Goal: Information Seeking & Learning: Compare options

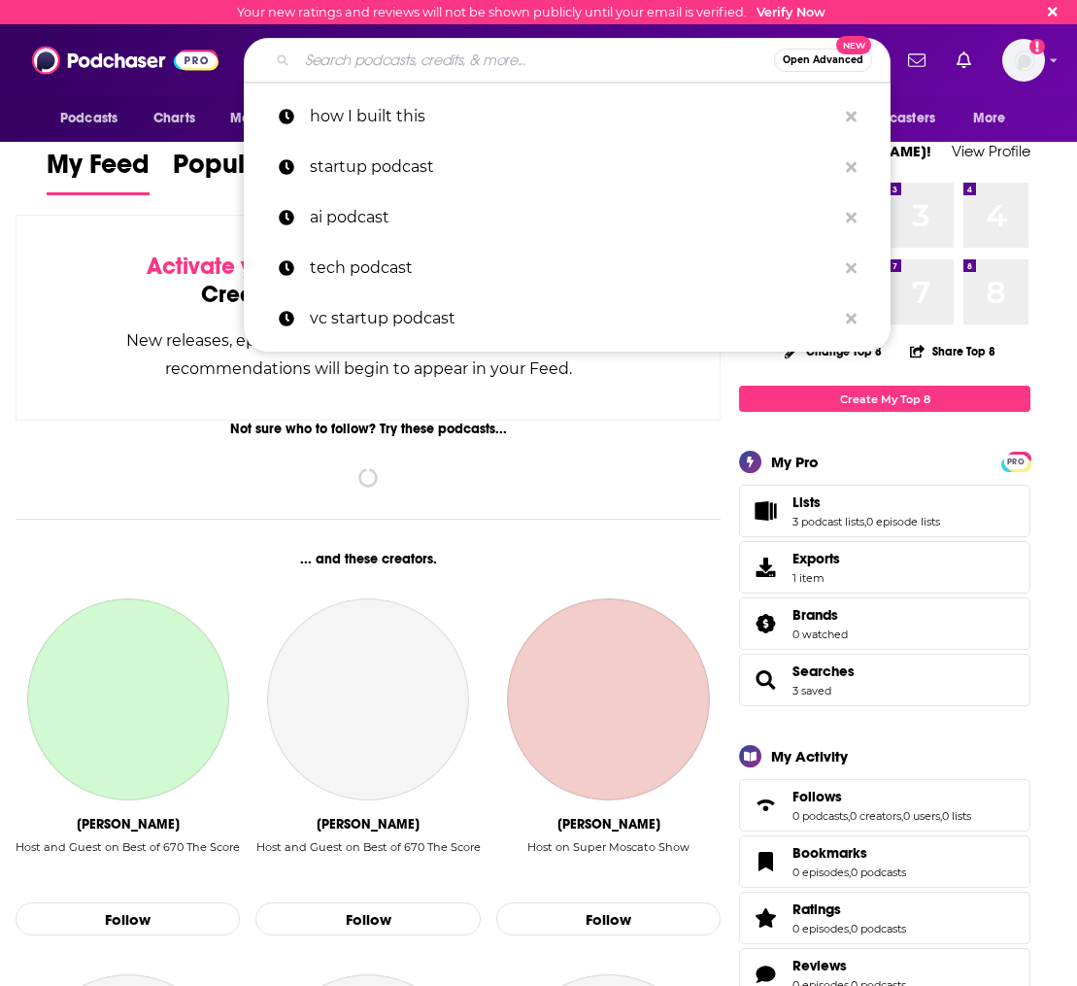
drag, startPoint x: 331, startPoint y: 62, endPoint x: 343, endPoint y: 67, distance: 12.6
click at [331, 62] on input "Search podcasts, credits, & more..." at bounding box center [535, 60] width 477 height 31
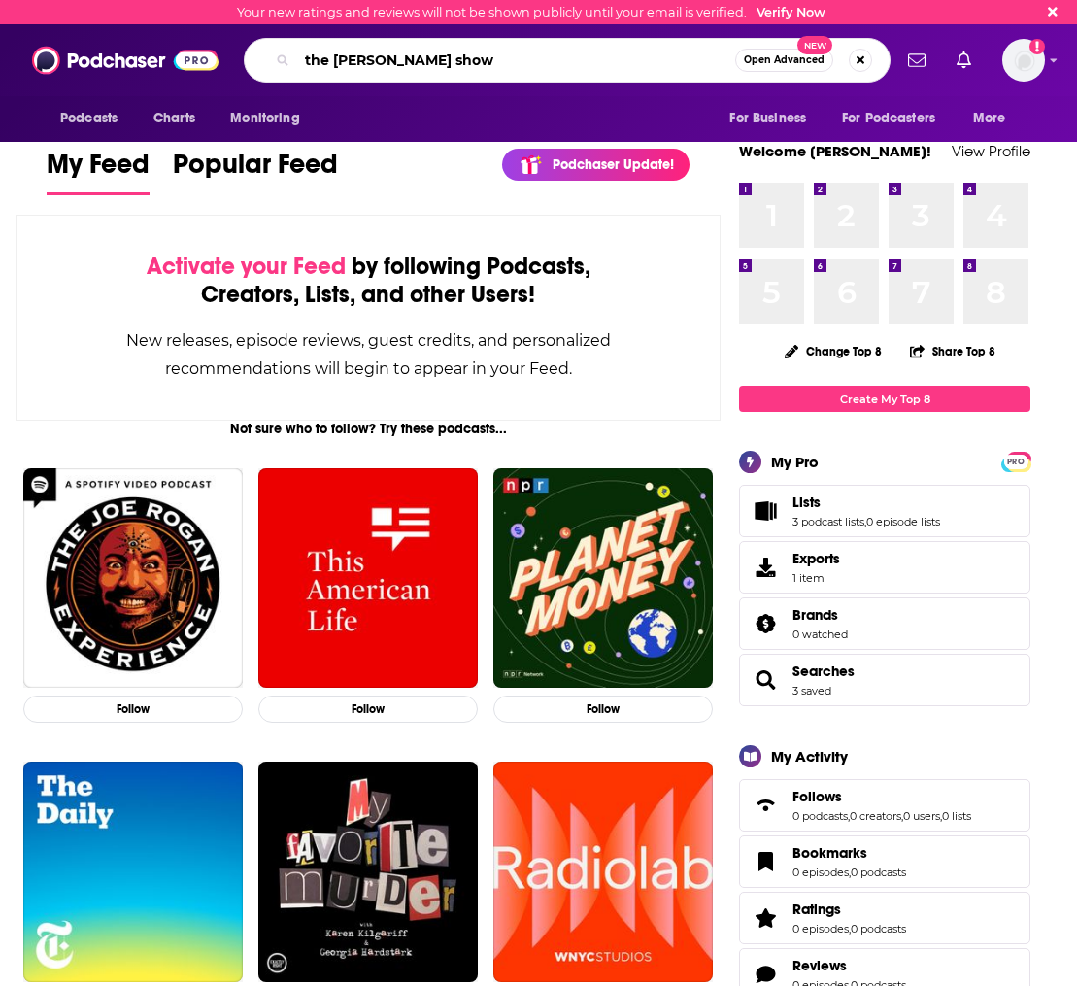
type input "the [PERSON_NAME] show"
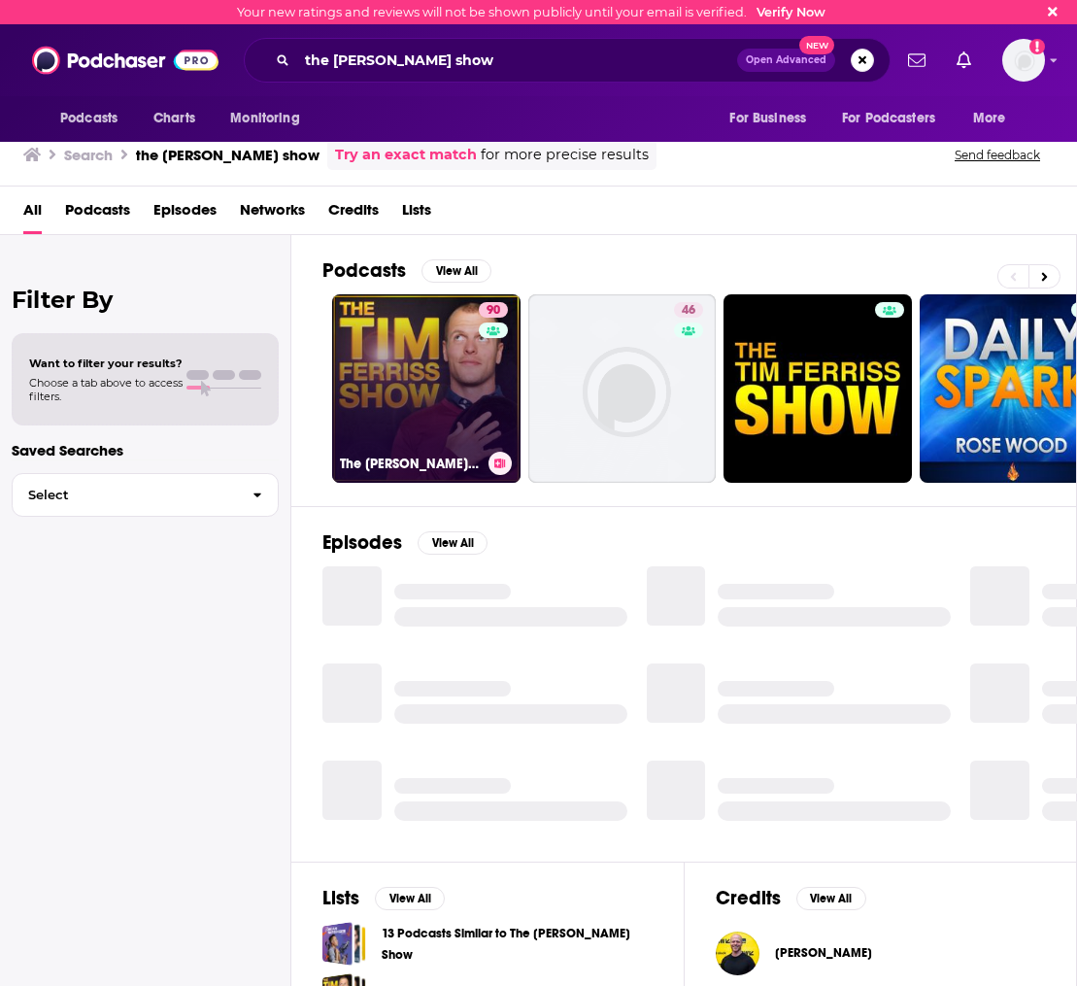
click at [417, 406] on link "90 The Tim Ferriss Show" at bounding box center [426, 388] width 188 height 188
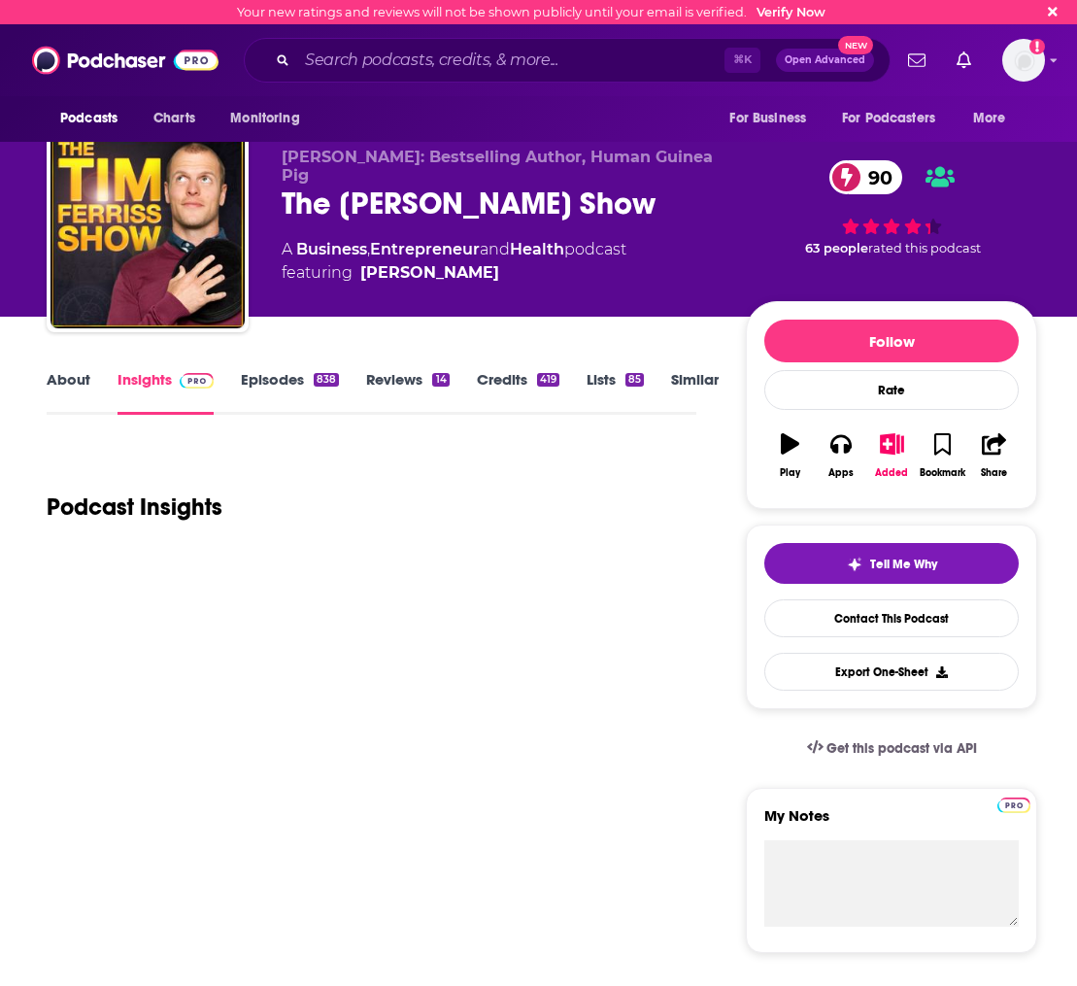
click at [62, 382] on link "About" at bounding box center [69, 392] width 44 height 45
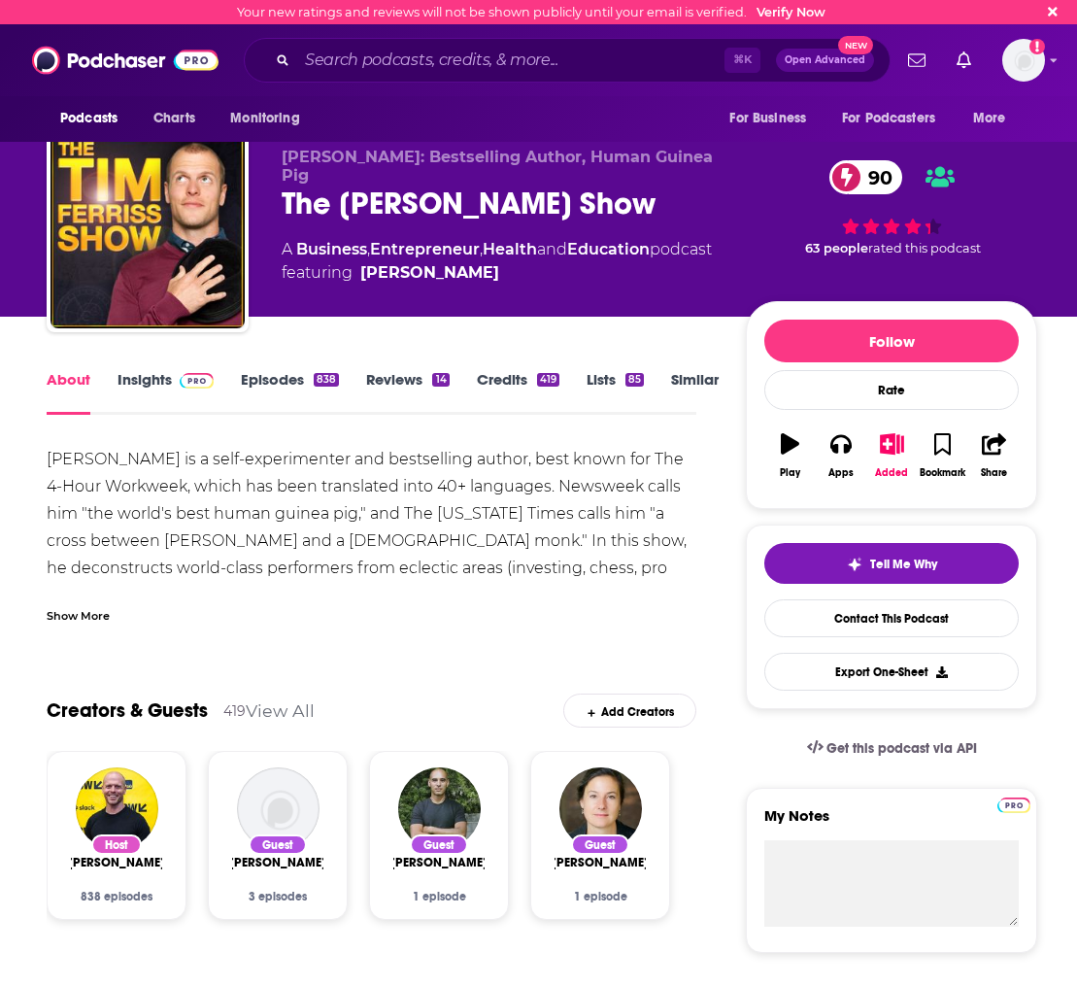
click at [140, 386] on link "Insights" at bounding box center [166, 392] width 96 height 45
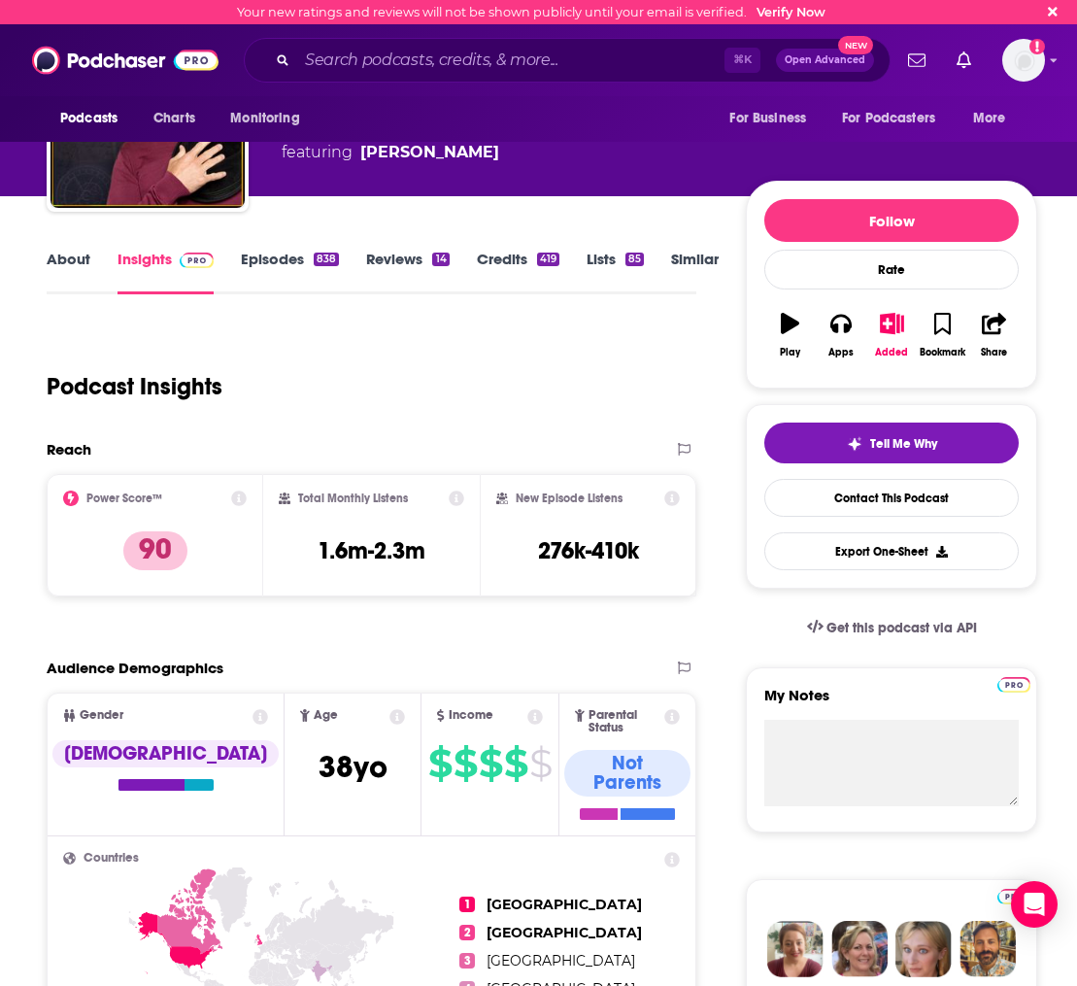
scroll to position [135, 0]
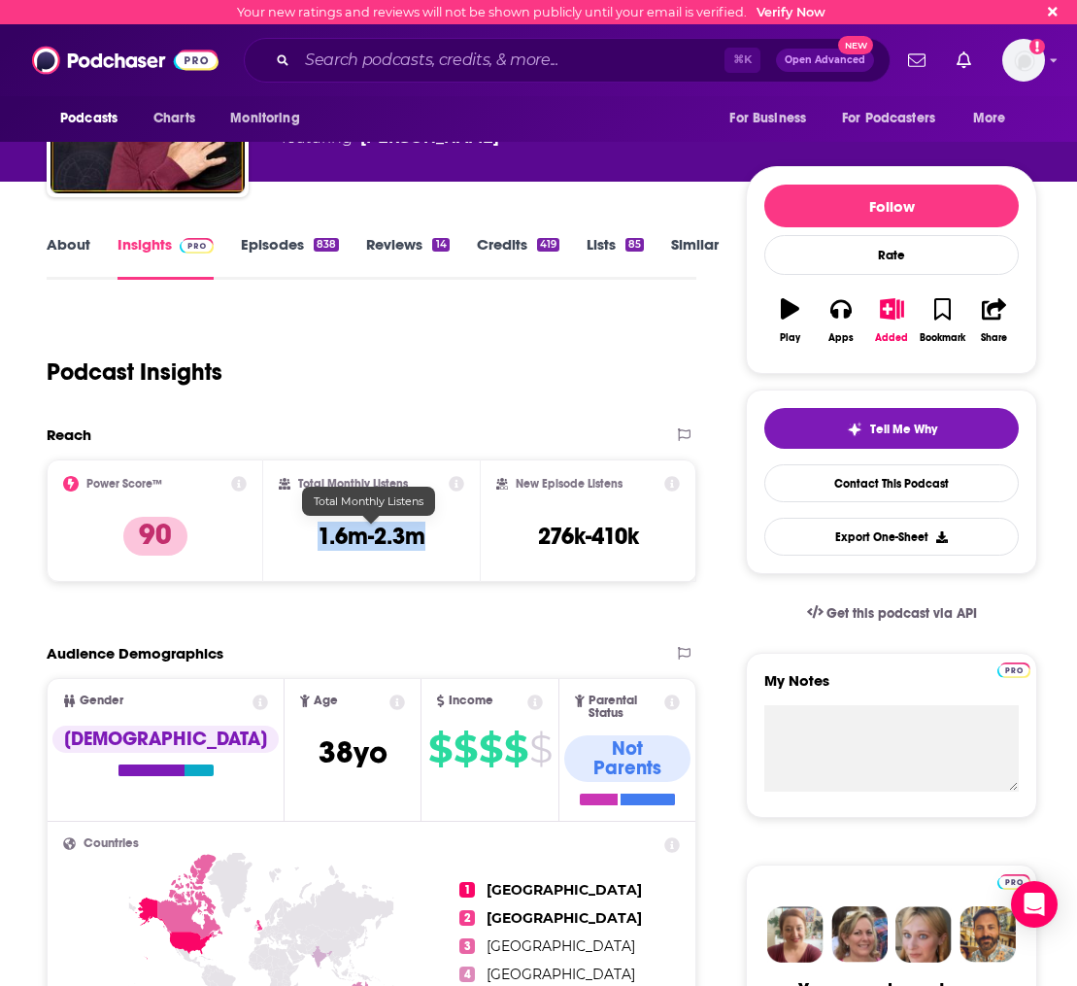
drag, startPoint x: 434, startPoint y: 538, endPoint x: 320, endPoint y: 535, distance: 113.7
click at [320, 535] on div "Total Monthly Listens 1.6m-2.3m" at bounding box center [371, 520] width 185 height 89
copy h3 "1.6m-2.3m"
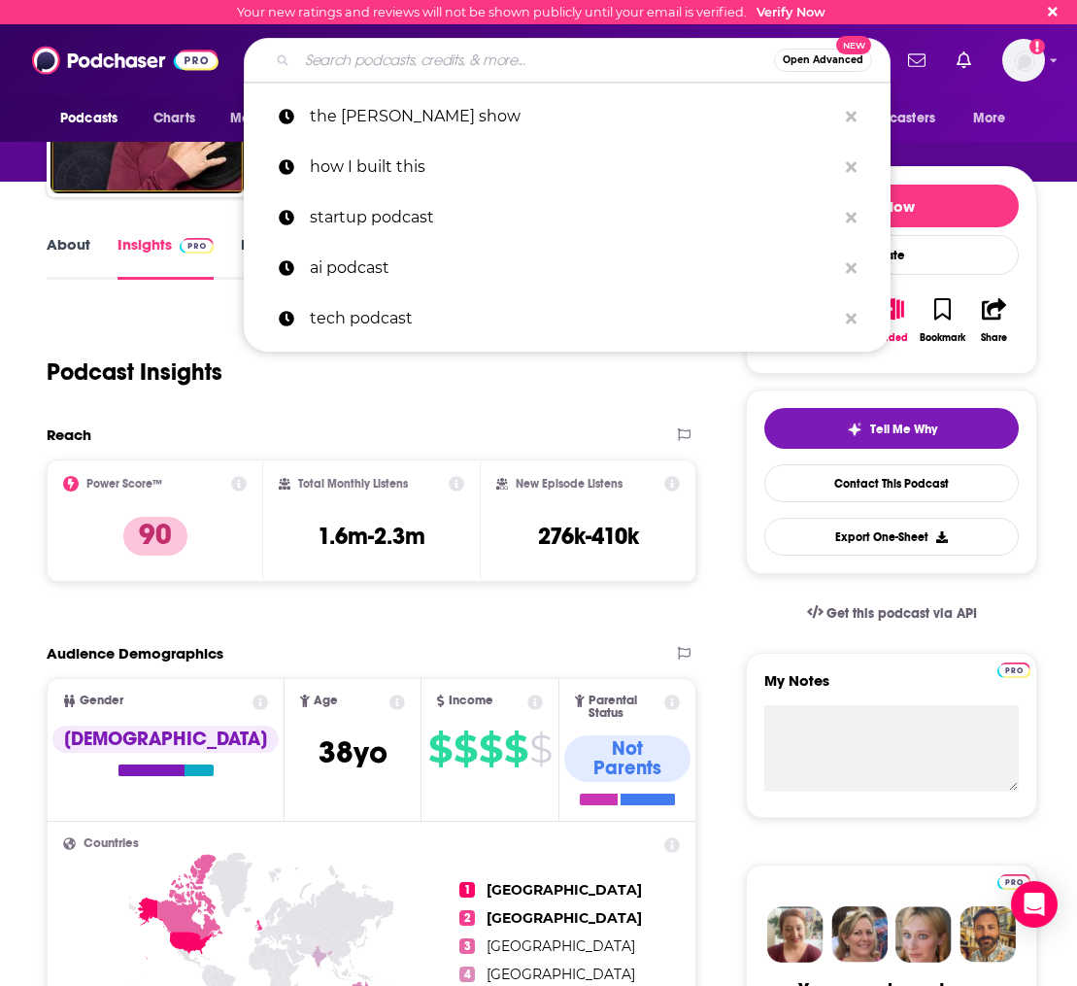
click at [353, 60] on input "Search podcasts, credits, & more..." at bounding box center [535, 60] width 477 height 31
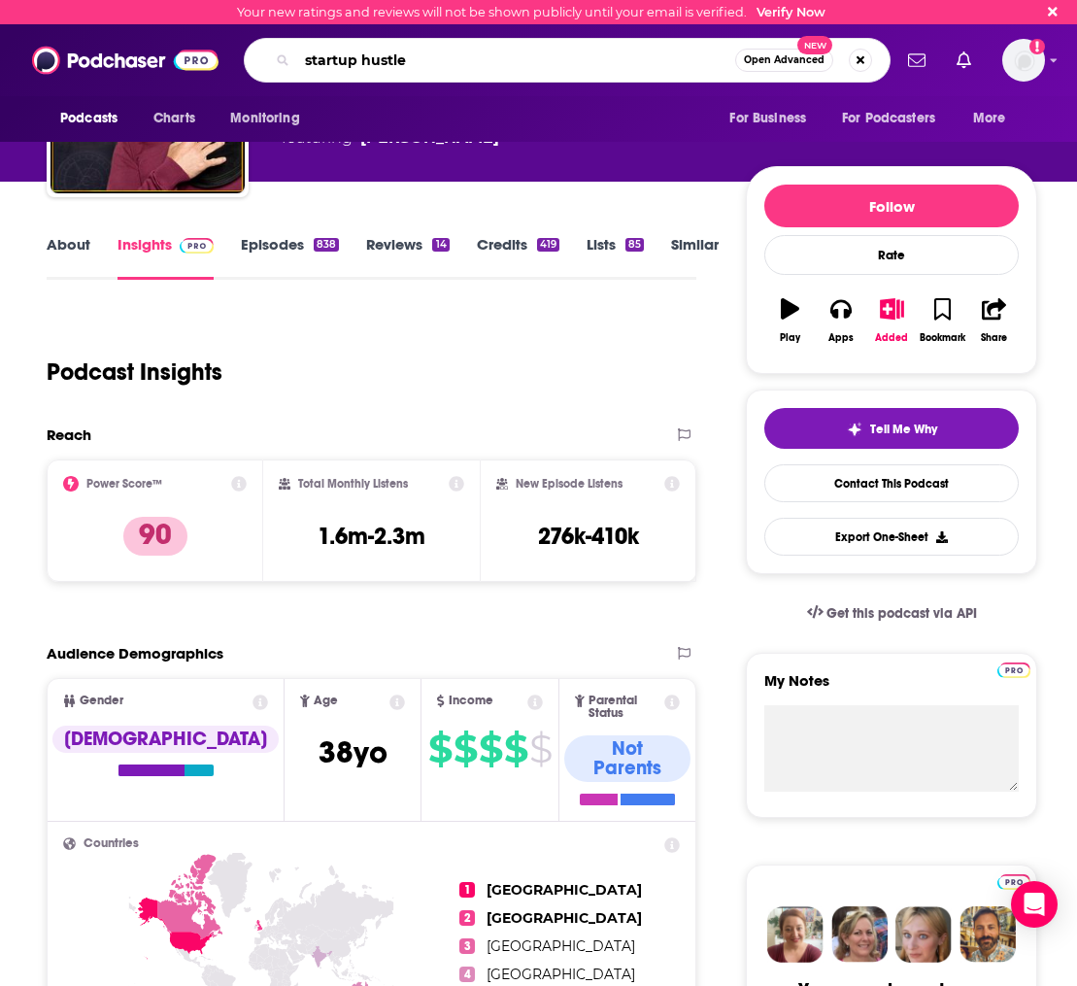
type input "startup hustle"
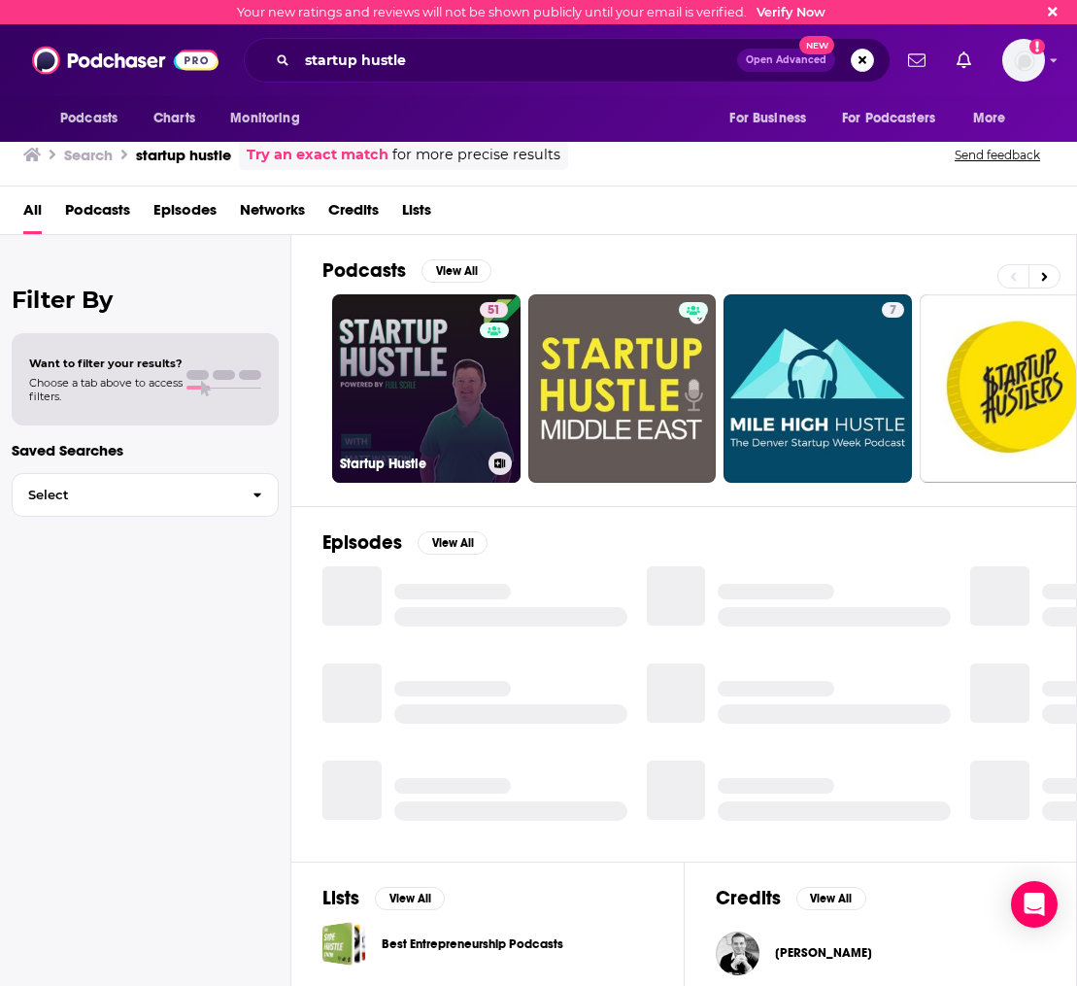
click at [425, 402] on link "51 Startup Hustle" at bounding box center [426, 388] width 188 height 188
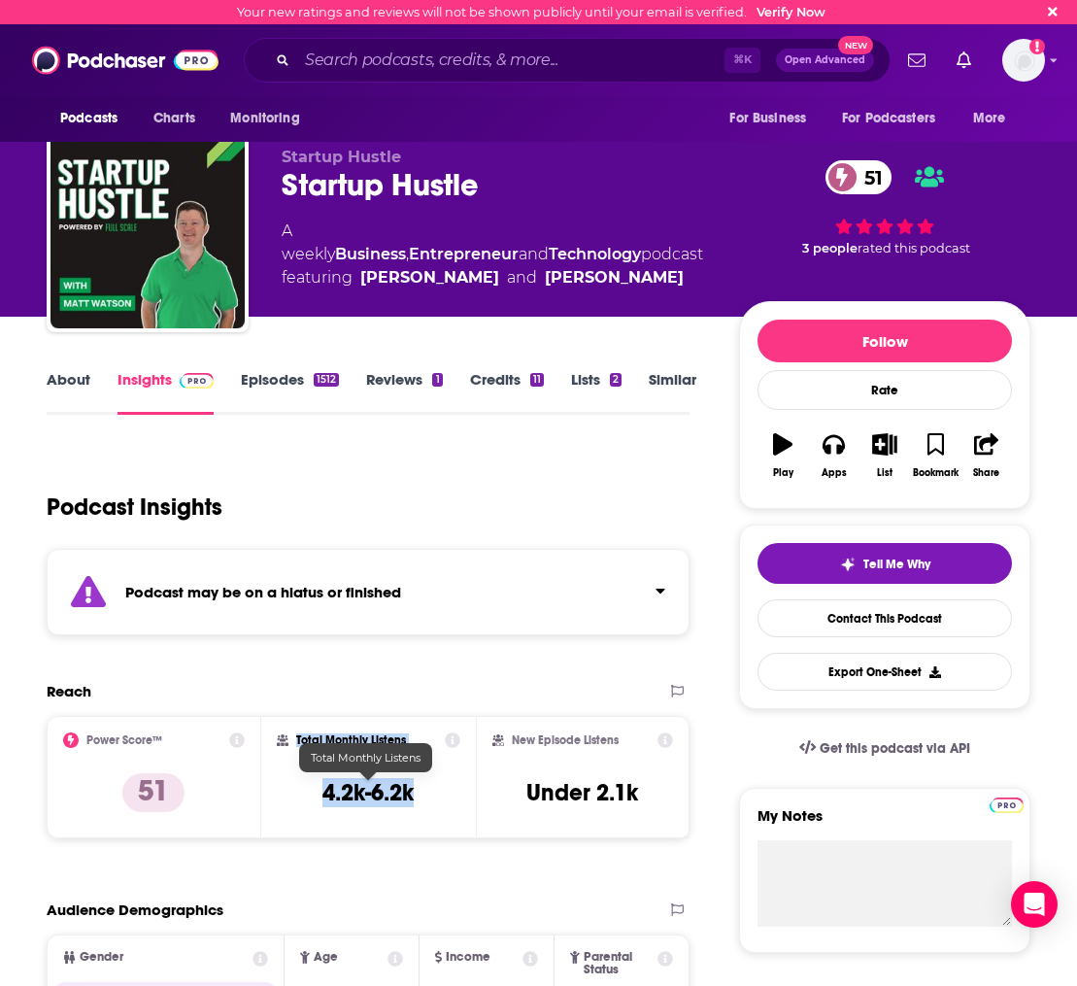
drag, startPoint x: 418, startPoint y: 791, endPoint x: 276, endPoint y: 789, distance: 141.8
click at [277, 789] on div "Total Monthly Listens 4.2k-6.2k" at bounding box center [369, 776] width 184 height 89
drag, startPoint x: 289, startPoint y: 789, endPoint x: 425, endPoint y: 796, distance: 136.2
click at [293, 789] on div "Total Monthly Listens 4.2k-6.2k" at bounding box center [369, 776] width 184 height 89
drag, startPoint x: 349, startPoint y: 795, endPoint x: 320, endPoint y: 795, distance: 28.2
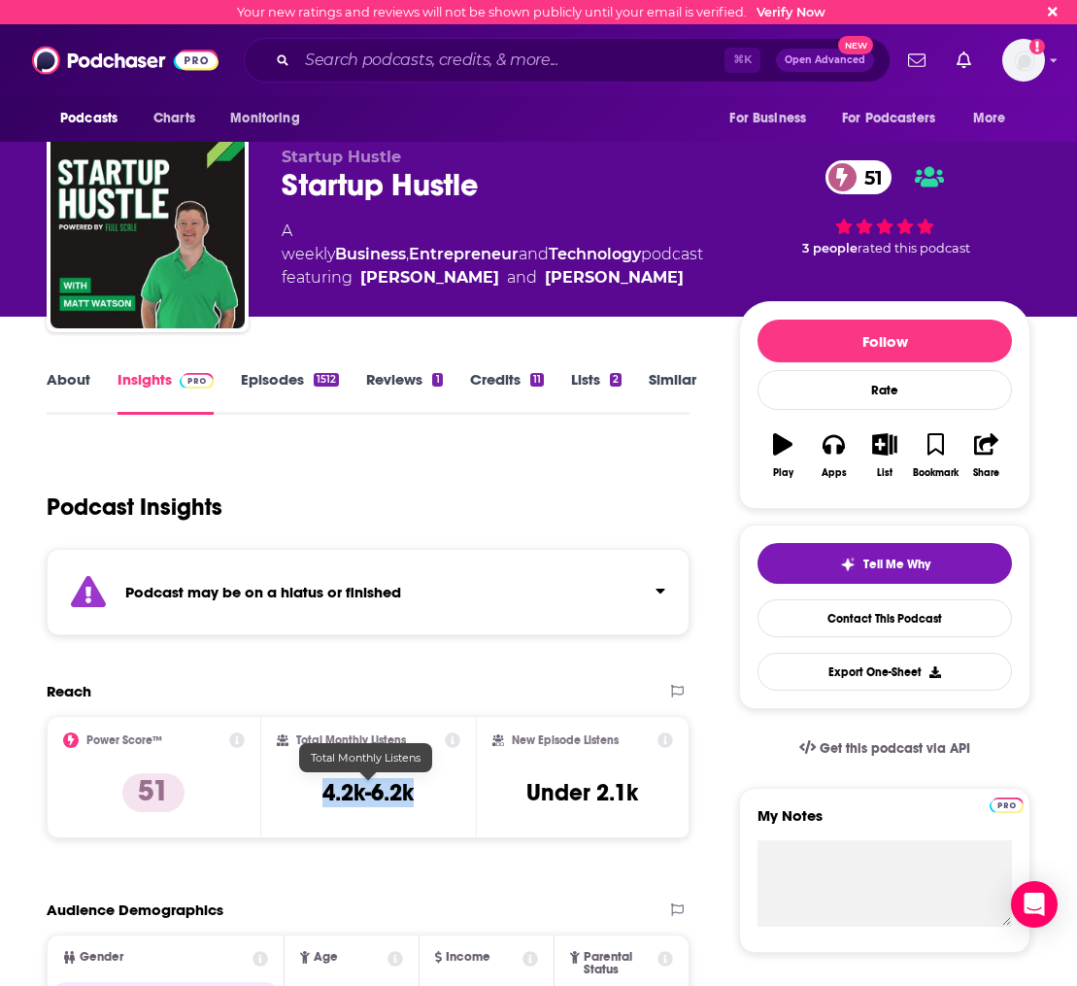
click at [320, 795] on div "Total Monthly Listens 4.2k-6.2k" at bounding box center [369, 776] width 184 height 89
copy h3 "4.2k-6.2k"
click at [409, 76] on div "⌘ K Open Advanced New" at bounding box center [567, 60] width 647 height 45
click at [399, 67] on input "Search podcasts, credits, & more..." at bounding box center [510, 60] width 427 height 31
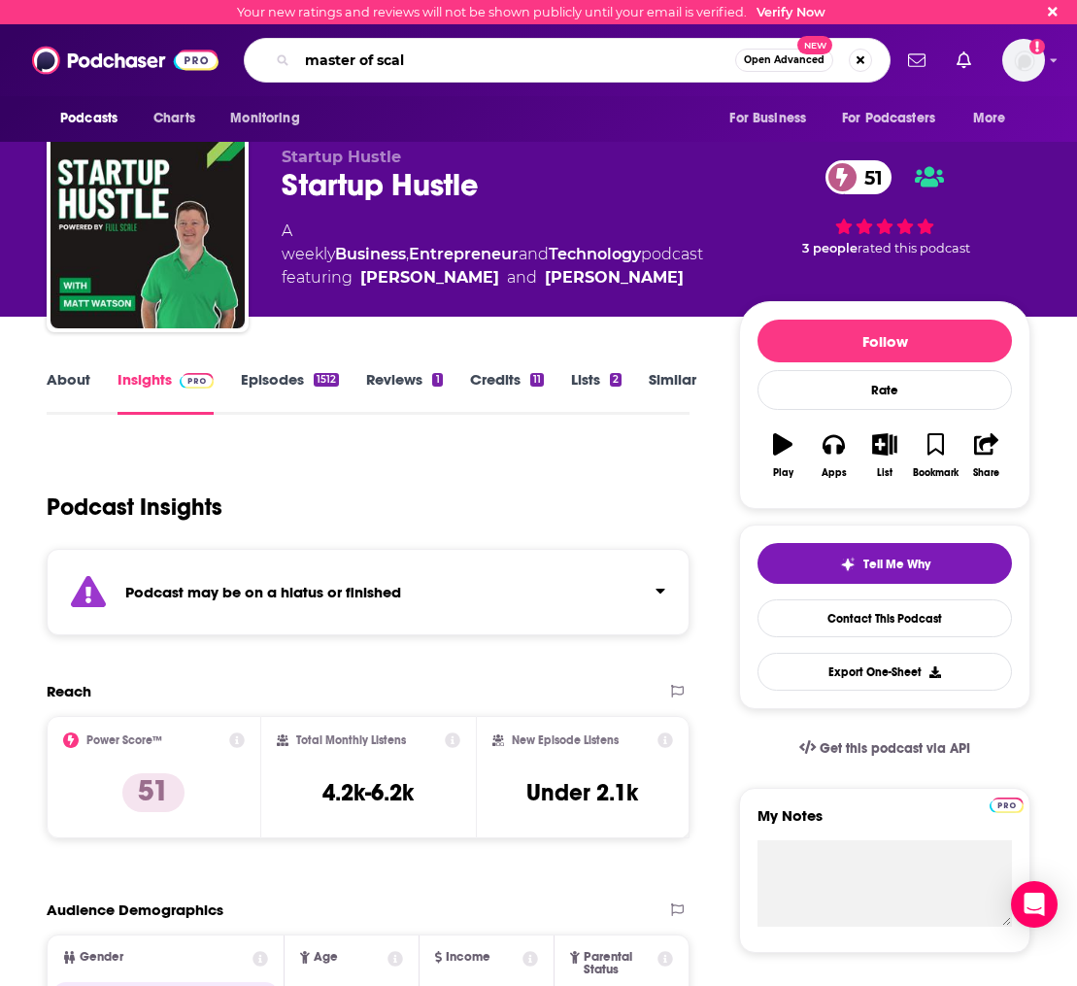
type input "master of scale"
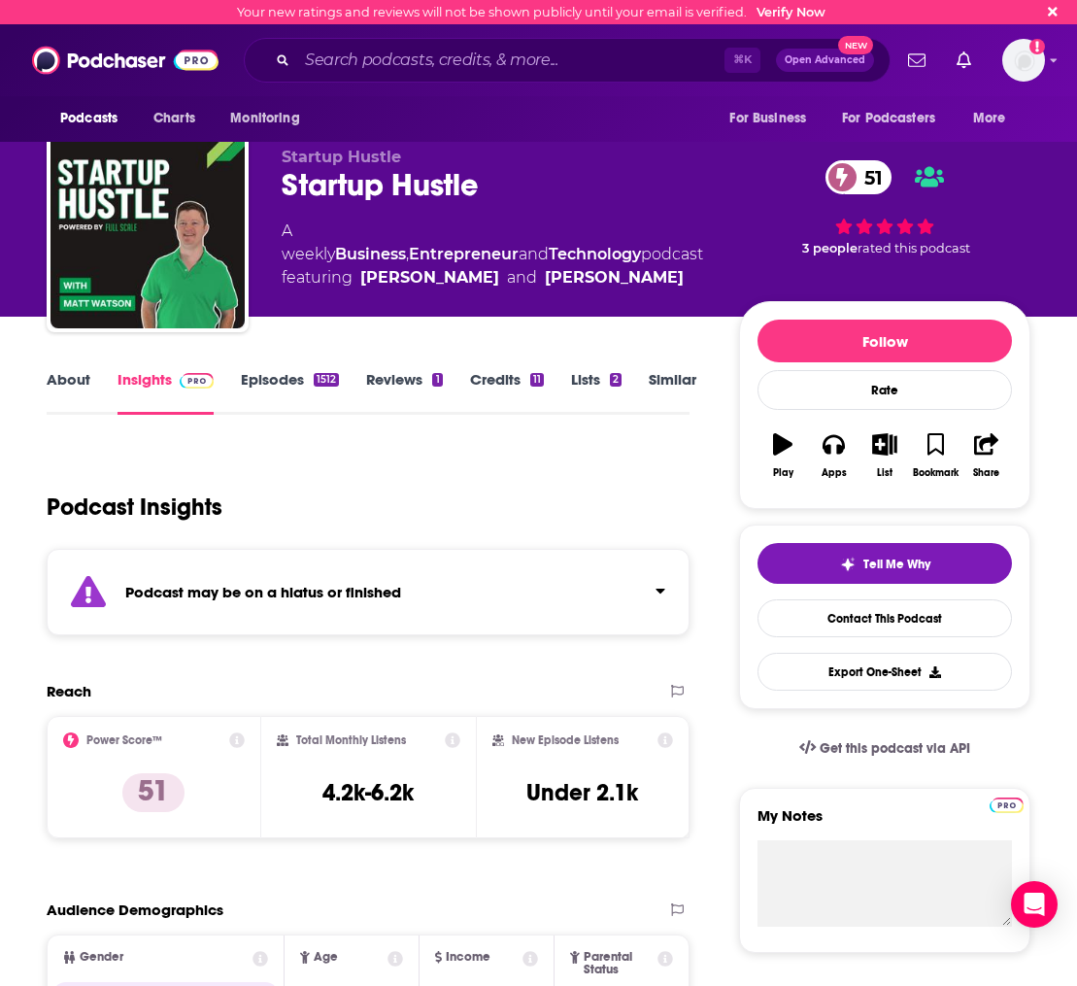
click at [416, 78] on div "⌘ K Open Advanced New" at bounding box center [567, 60] width 647 height 45
click at [369, 64] on input "Search podcasts, credits, & more..." at bounding box center [510, 60] width 427 height 31
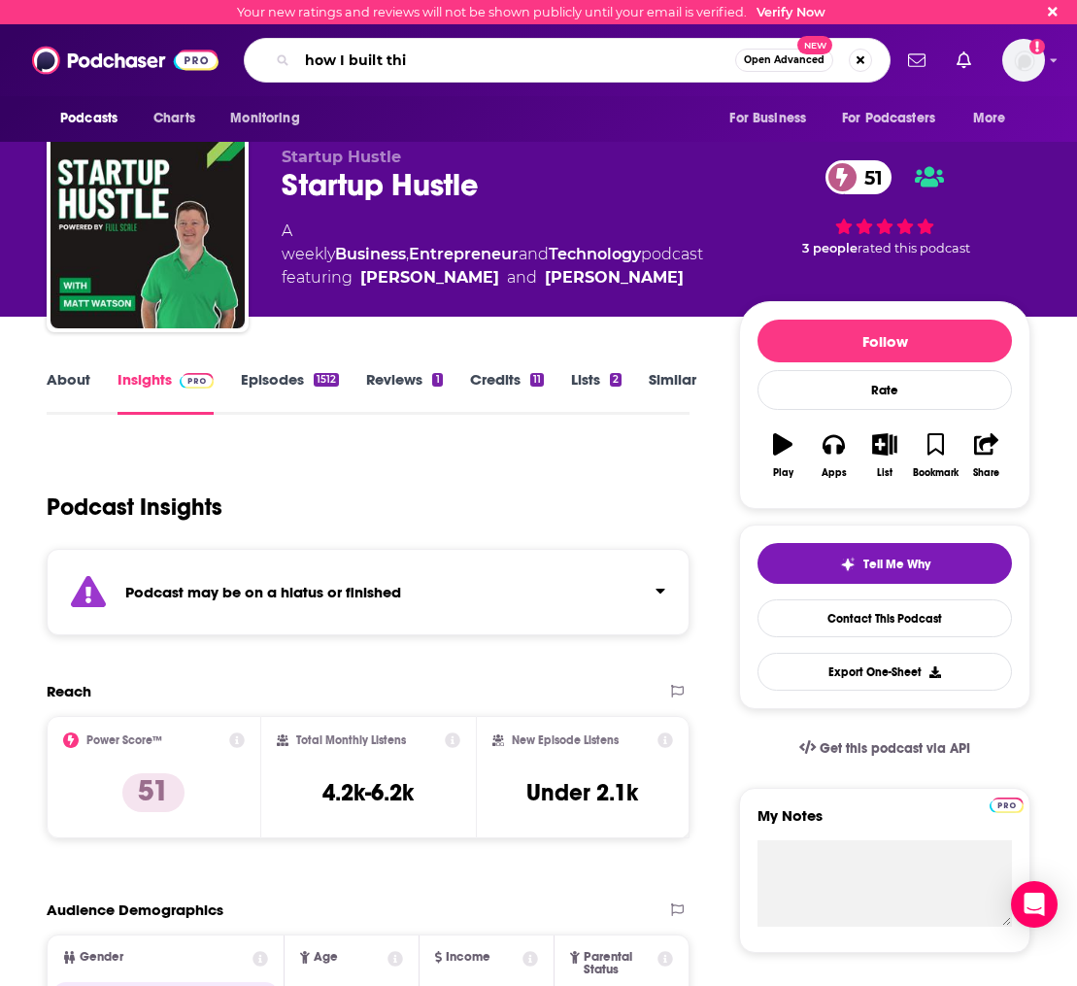
type input "how I built this"
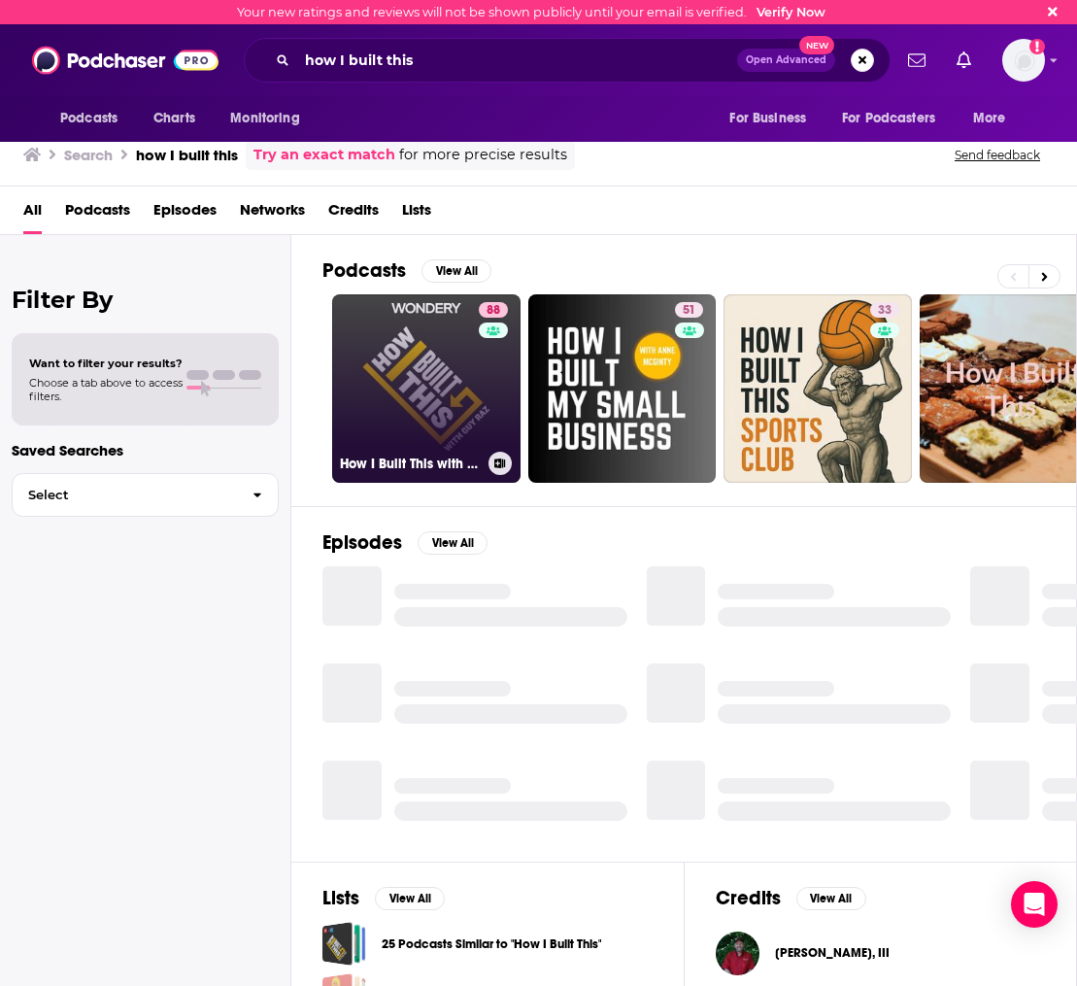
click at [446, 371] on link "88 How I Built This with Guy Raz" at bounding box center [426, 388] width 188 height 188
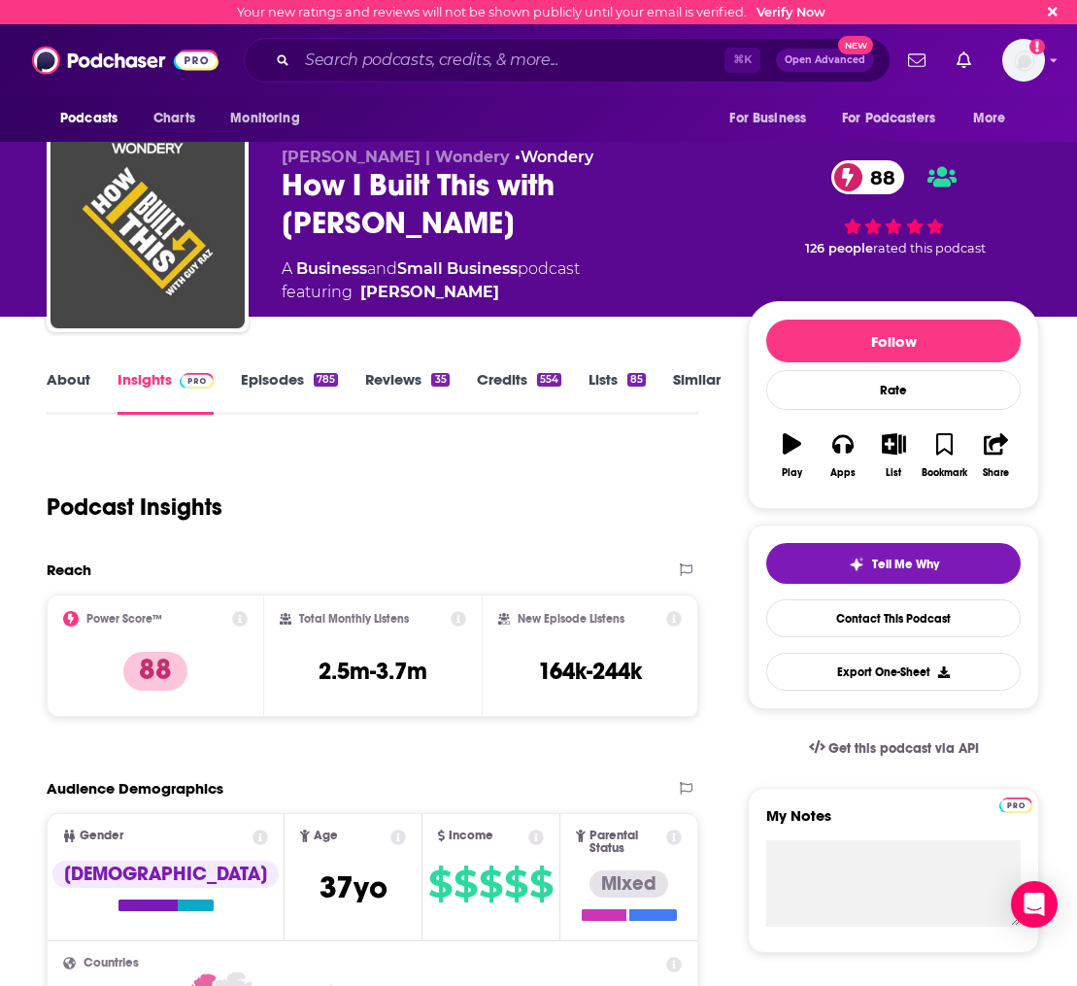
click at [251, 374] on link "Episodes 785" at bounding box center [289, 392] width 97 height 45
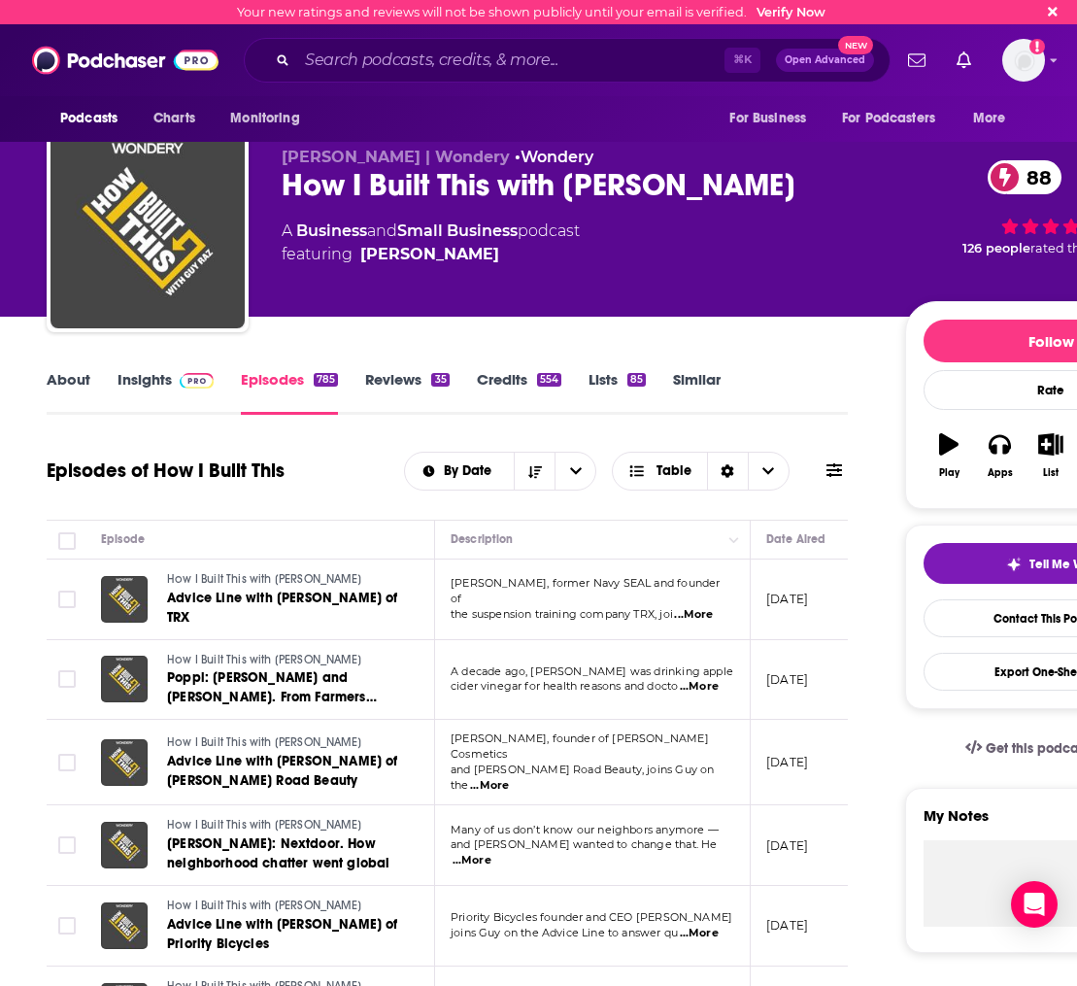
click at [83, 381] on link "About" at bounding box center [69, 392] width 44 height 45
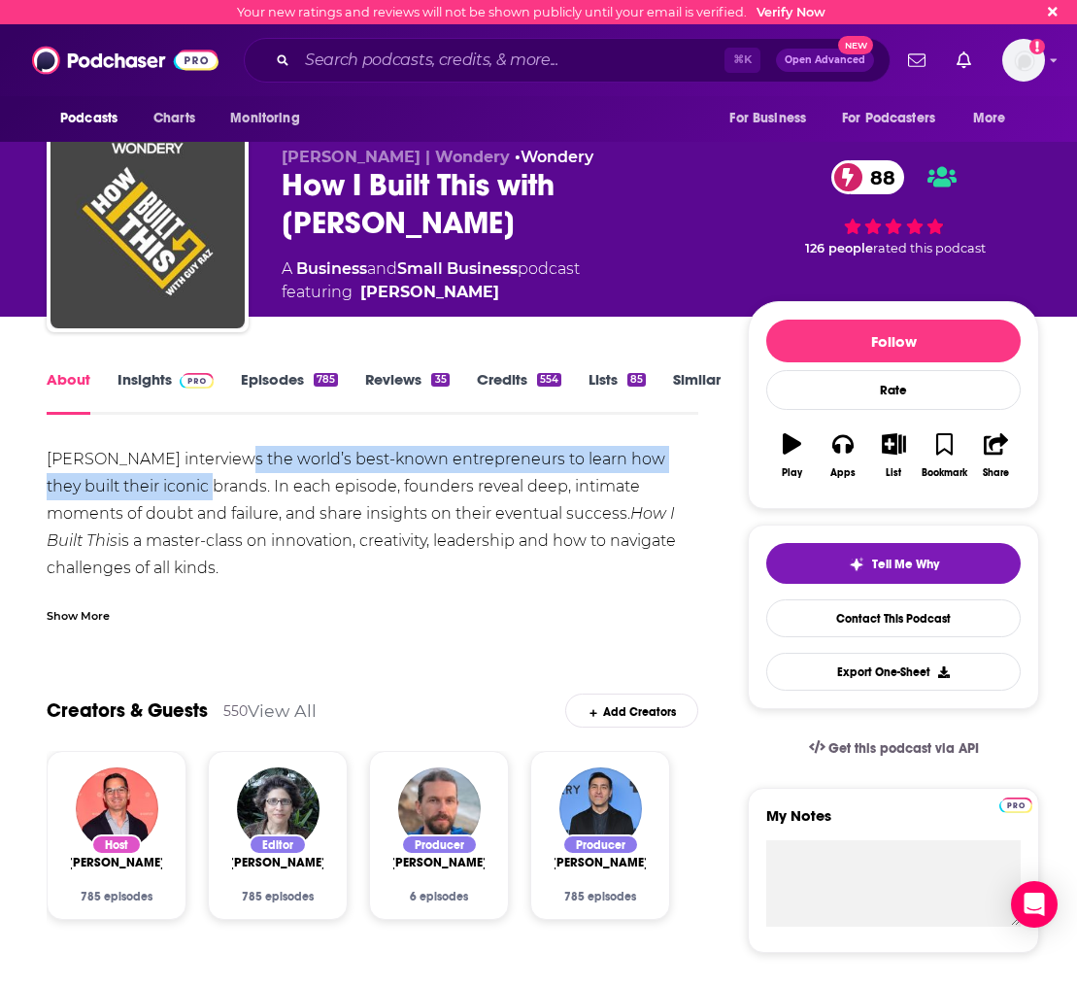
drag, startPoint x: 230, startPoint y: 462, endPoint x: 188, endPoint y: 491, distance: 50.9
click at [188, 491] on div "Guy Raz interviews the world’s best-known entrepreneurs to learn how they built…" at bounding box center [373, 609] width 652 height 326
copy div "world’s best-known entrepreneurs to learn how they built their iconic brands"
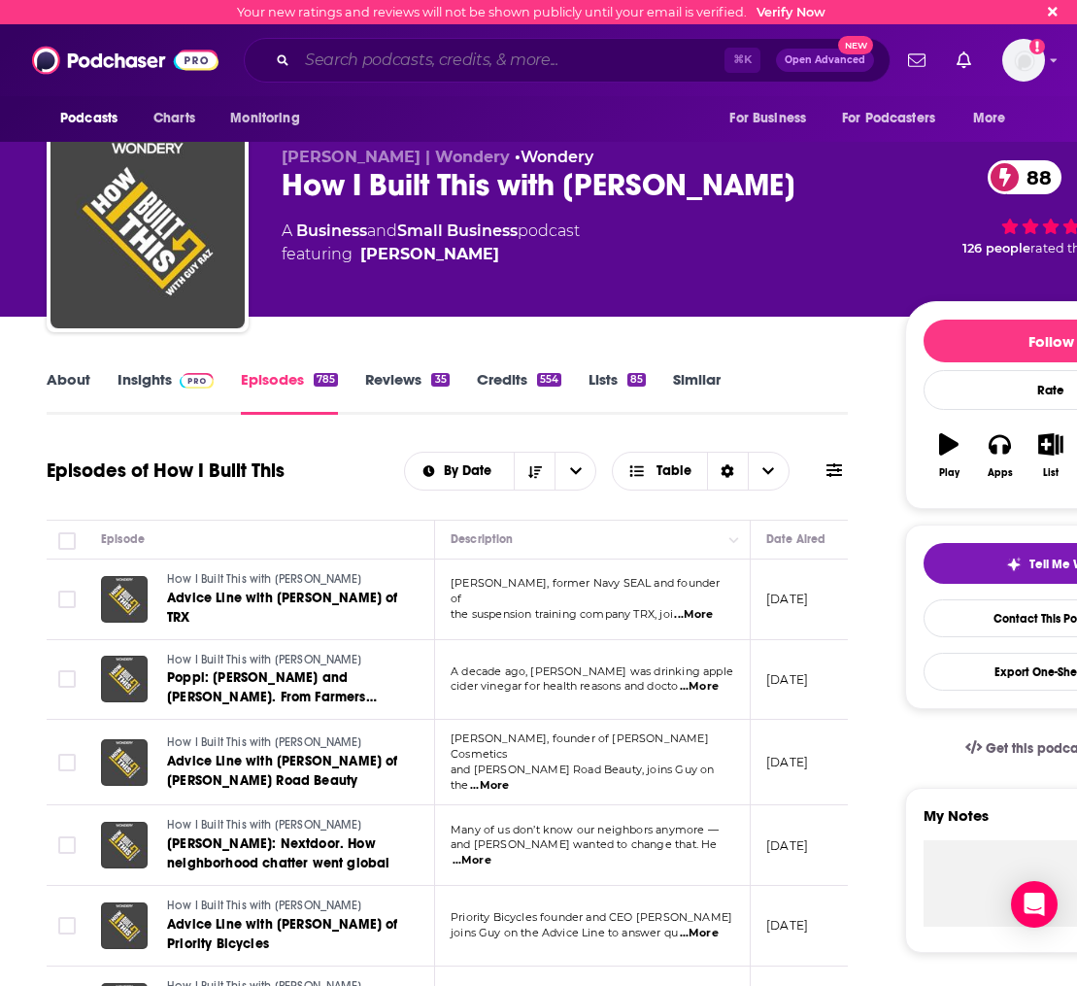
click at [363, 59] on input "Search podcasts, credits, & more..." at bounding box center [510, 60] width 427 height 31
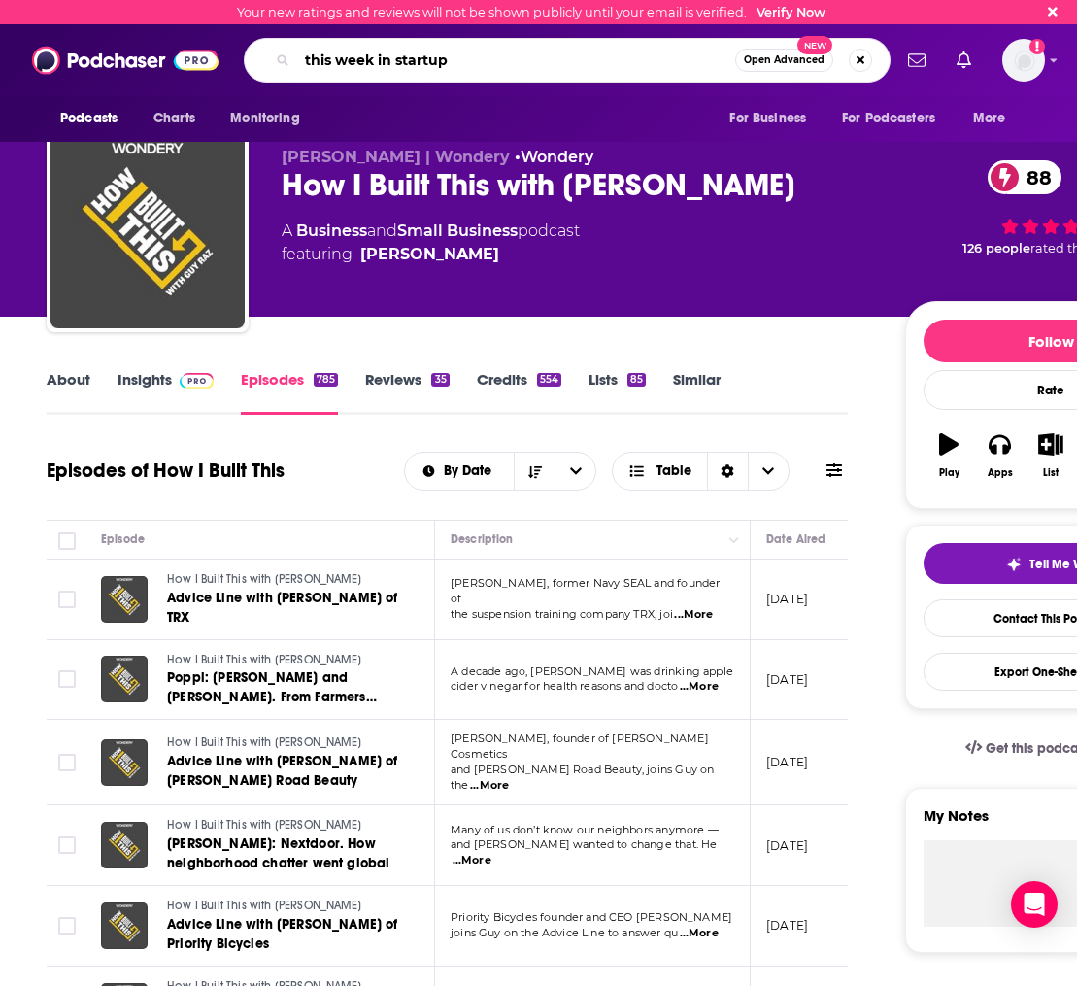
type input "this week in startups"
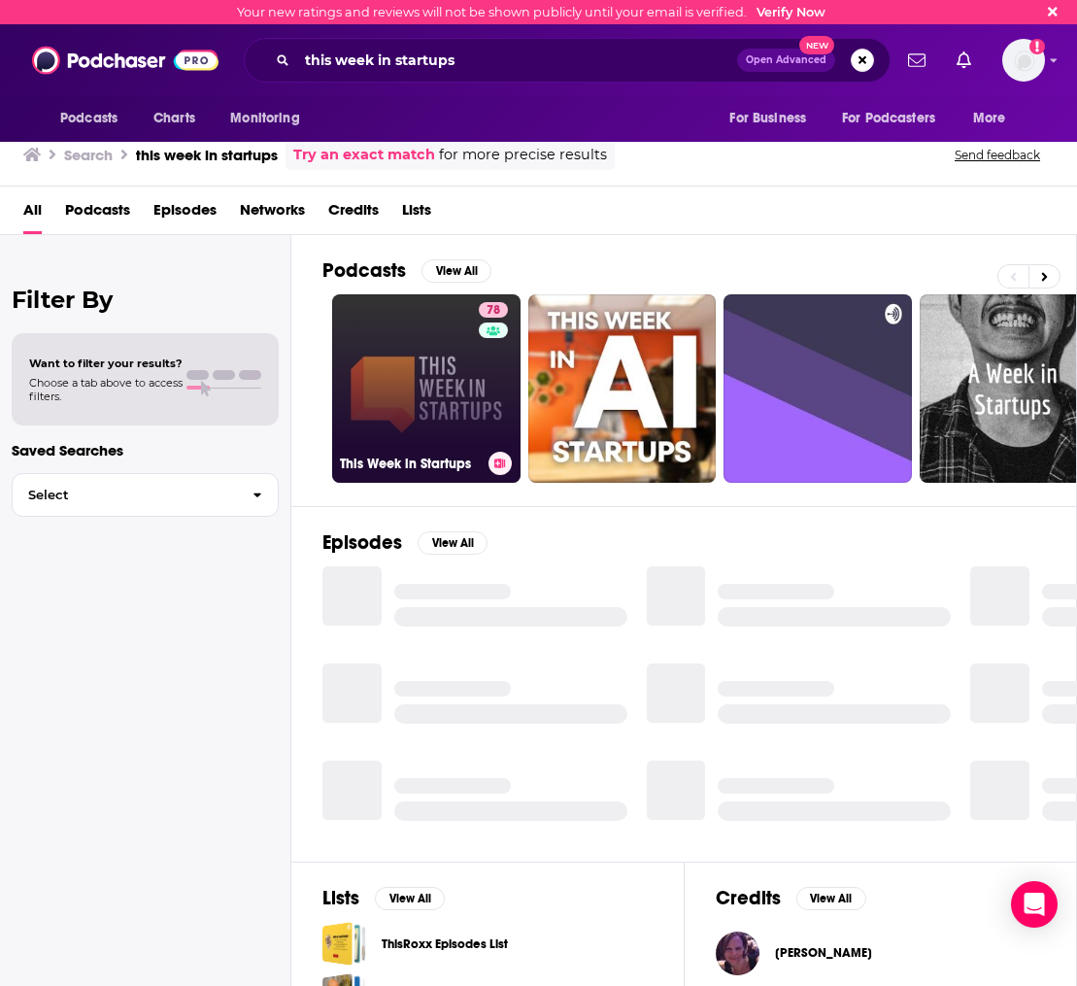
click at [426, 344] on link "78 This Week in Startups" at bounding box center [426, 388] width 188 height 188
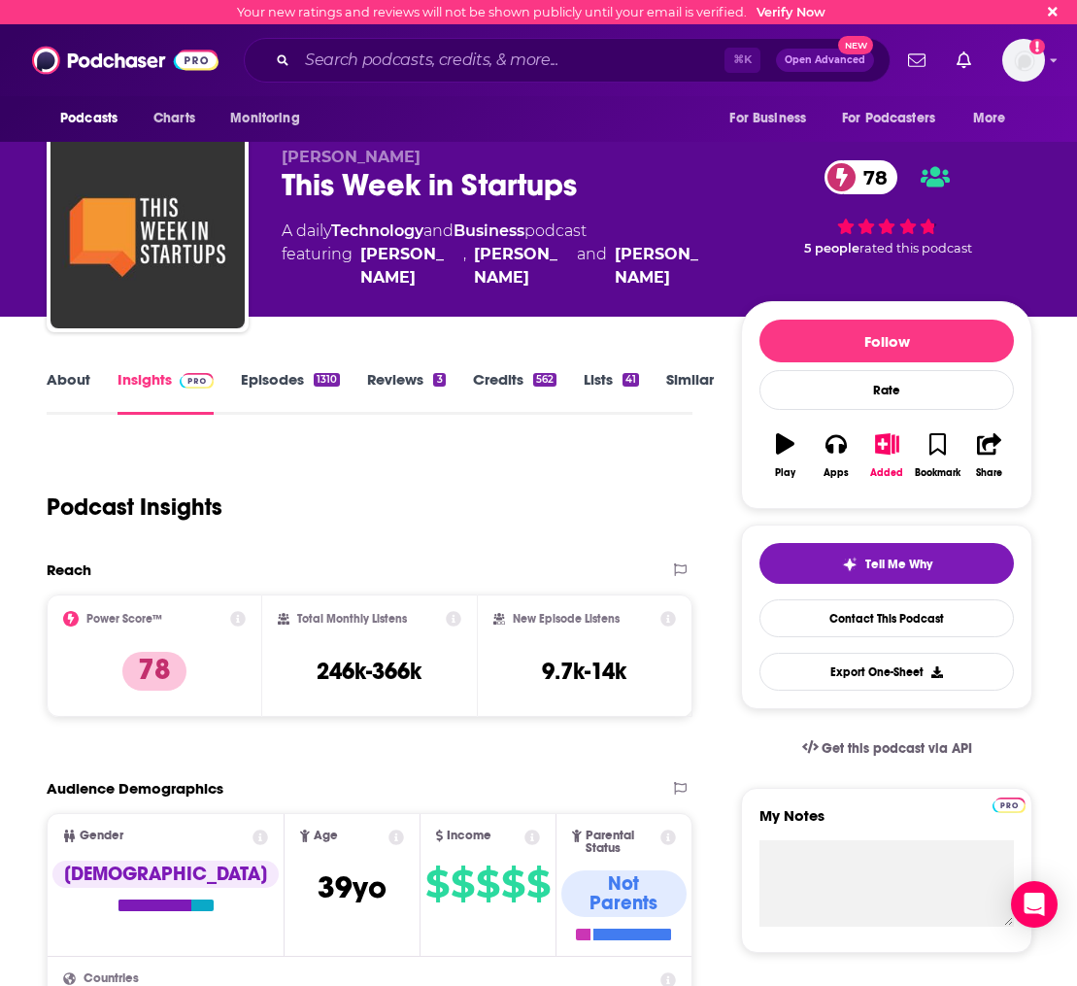
click at [670, 382] on link "Similar" at bounding box center [690, 392] width 48 height 45
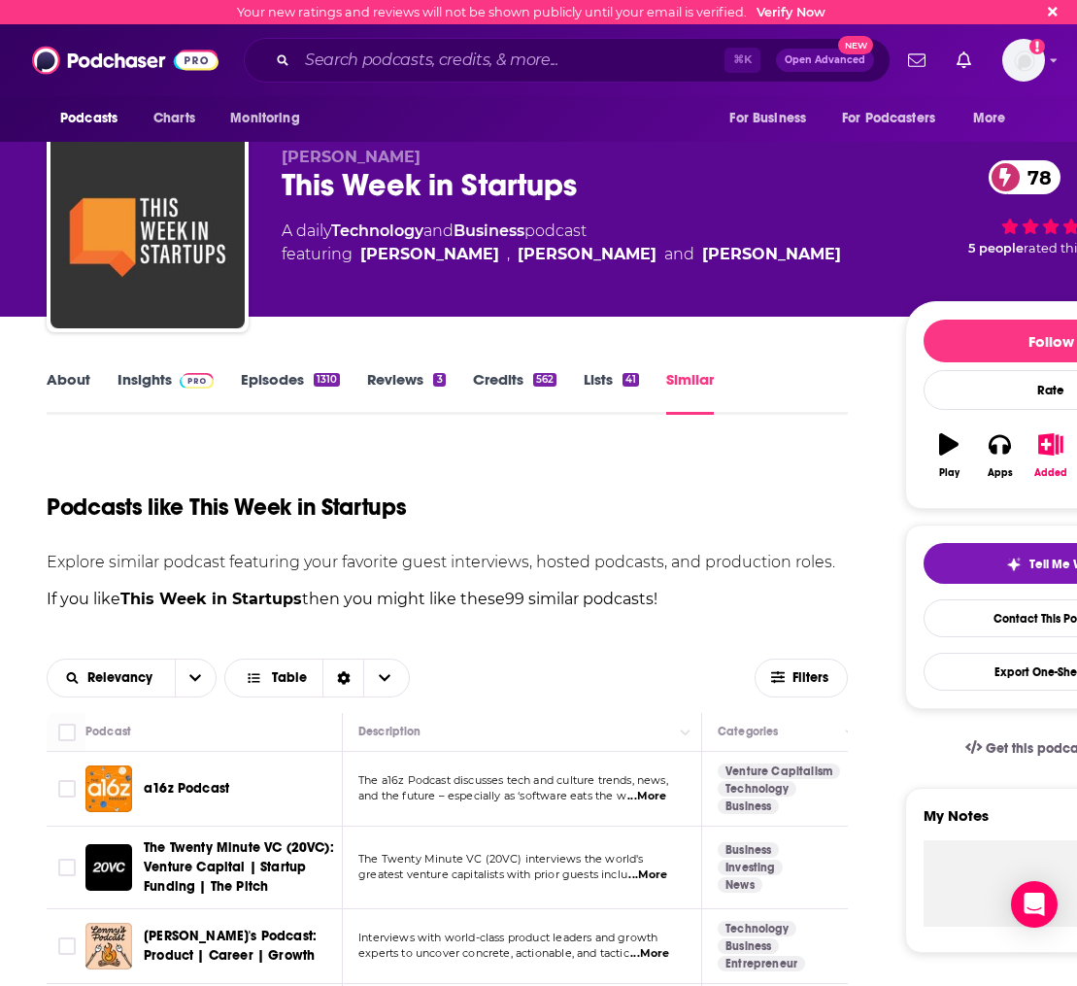
scroll to position [95, 0]
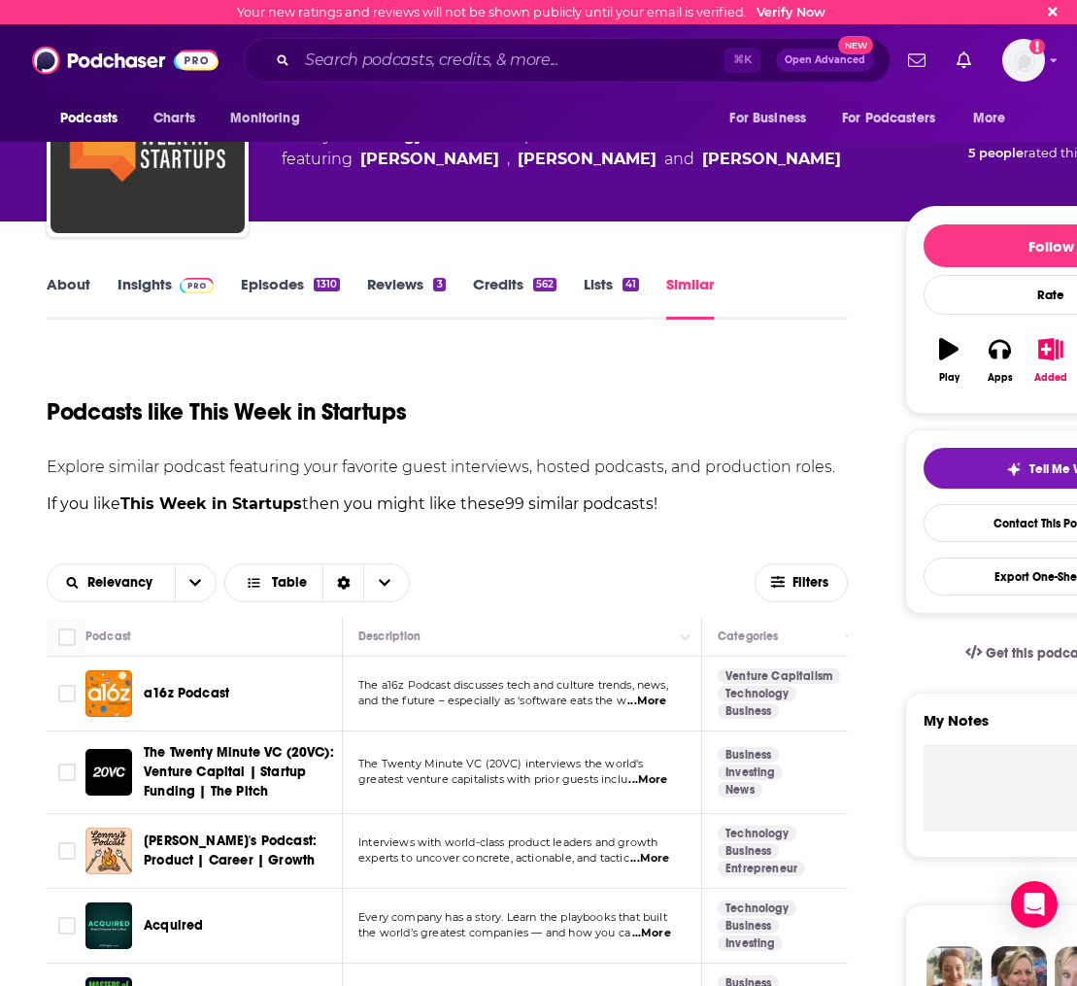
click at [286, 280] on link "Episodes 1310" at bounding box center [290, 297] width 99 height 45
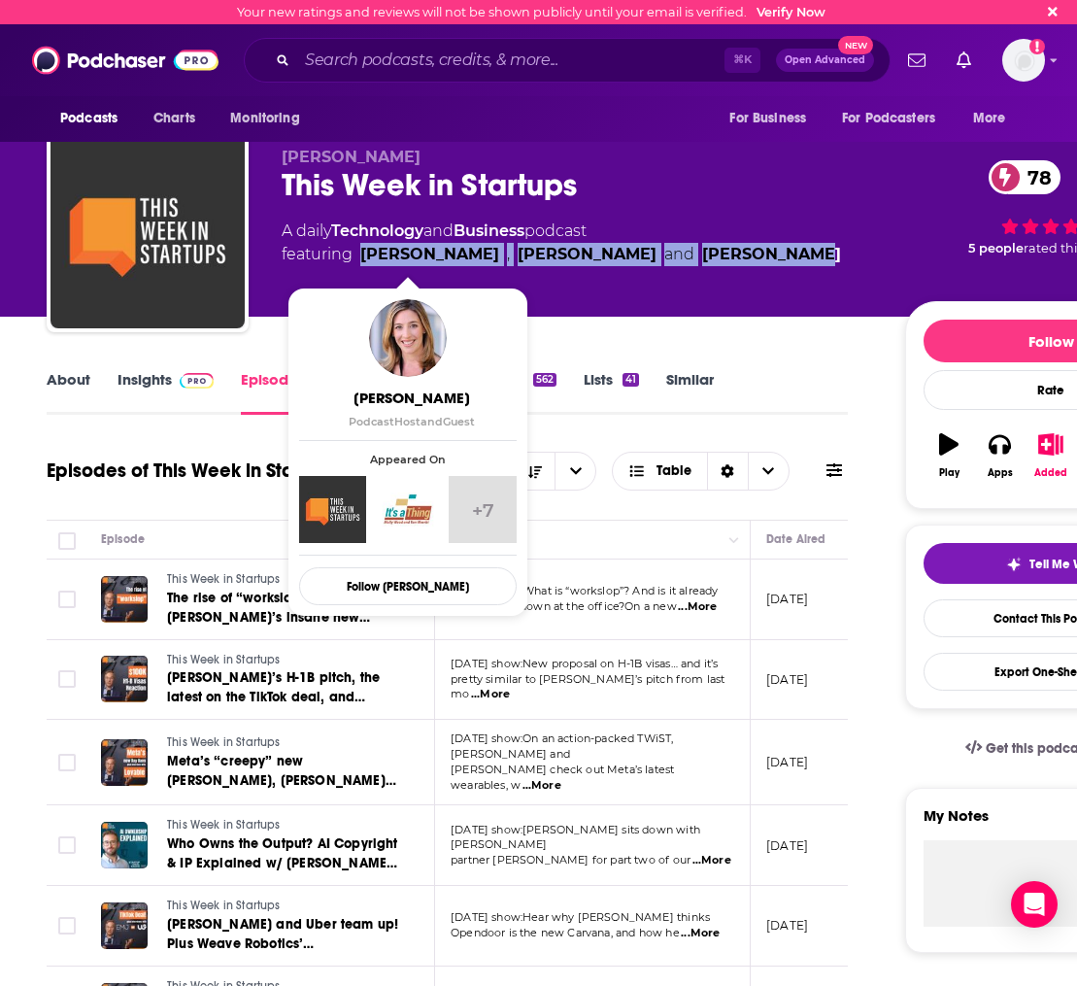
drag, startPoint x: 756, startPoint y: 253, endPoint x: 366, endPoint y: 265, distance: 389.6
click at [366, 265] on div "A daily Technology and Business podcast featuring Molly Wood , Jason Calacanis …" at bounding box center [578, 242] width 592 height 47
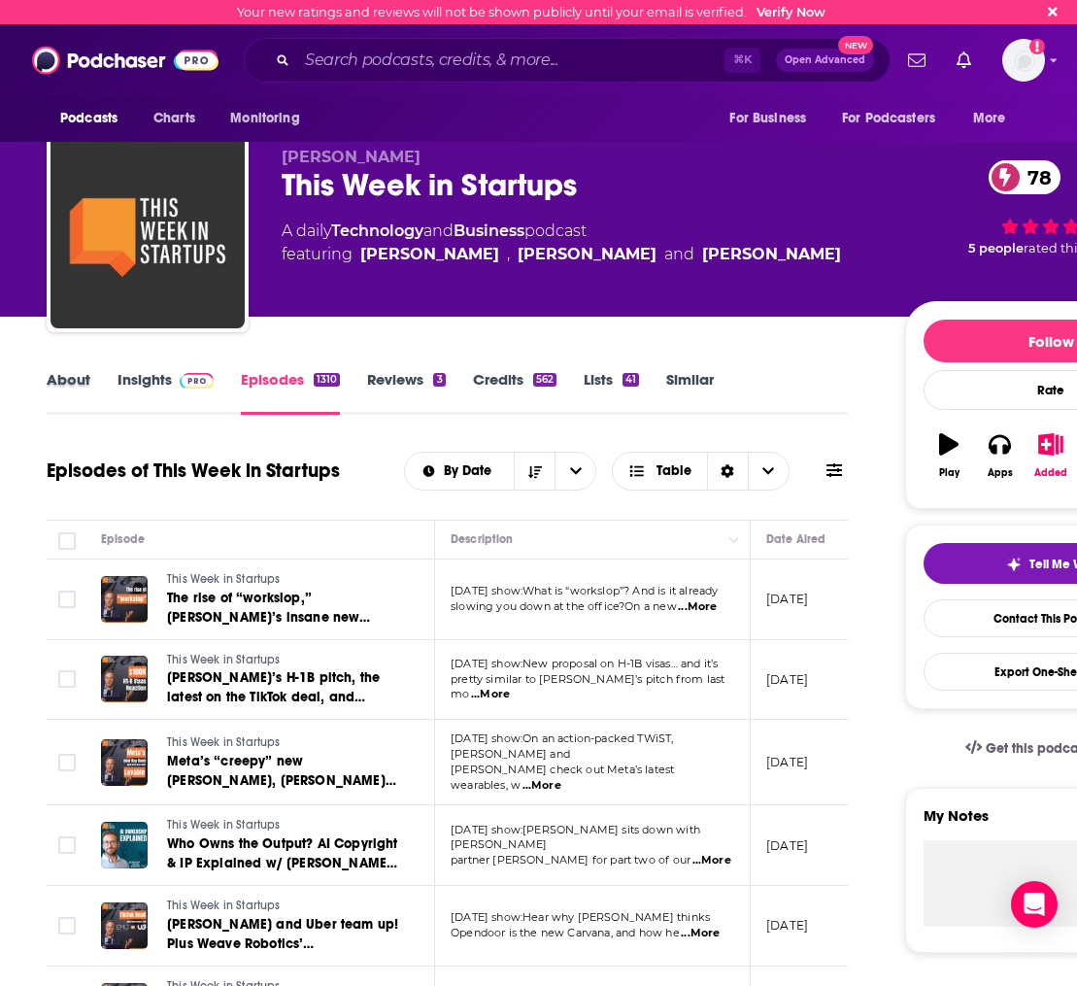
click at [89, 378] on div "About" at bounding box center [82, 392] width 71 height 45
click at [71, 383] on link "About" at bounding box center [69, 392] width 44 height 45
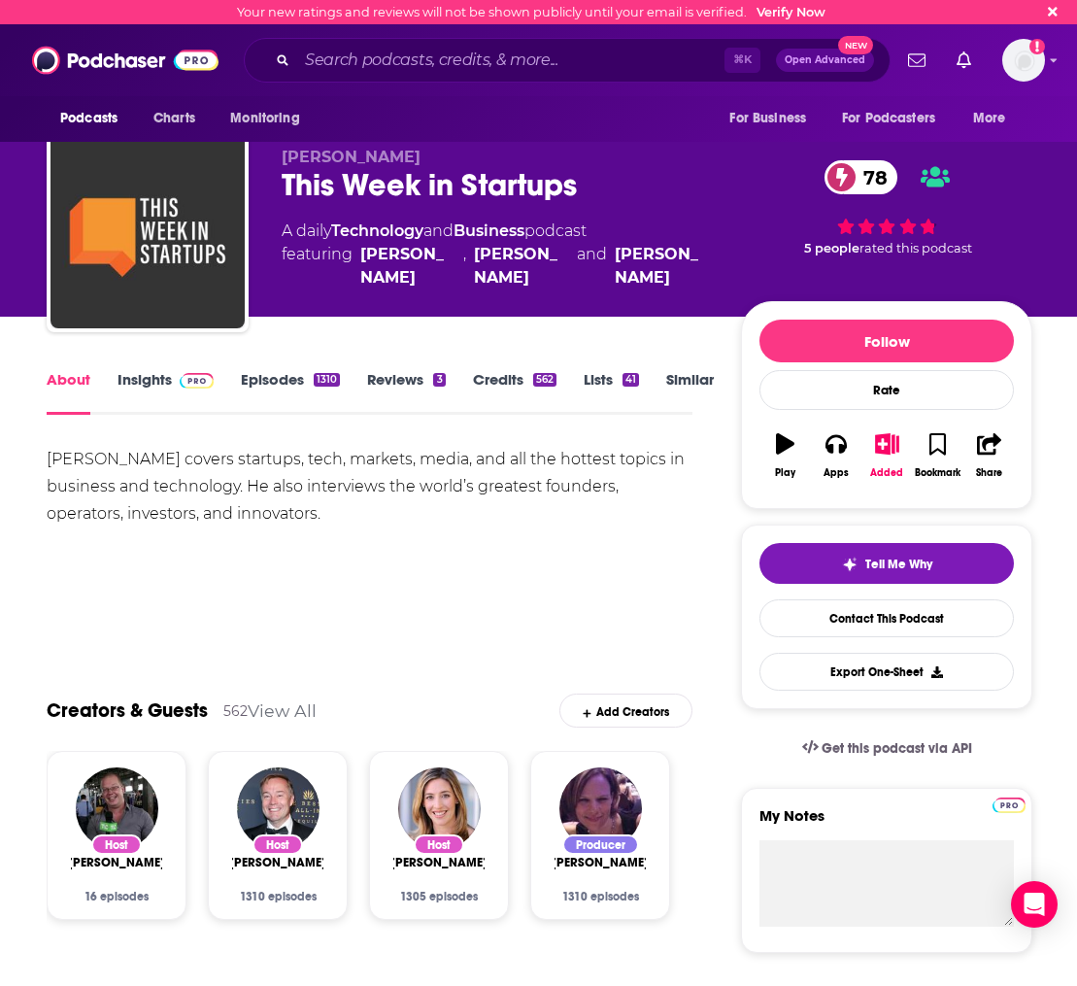
click at [278, 393] on link "Episodes 1310" at bounding box center [290, 392] width 99 height 45
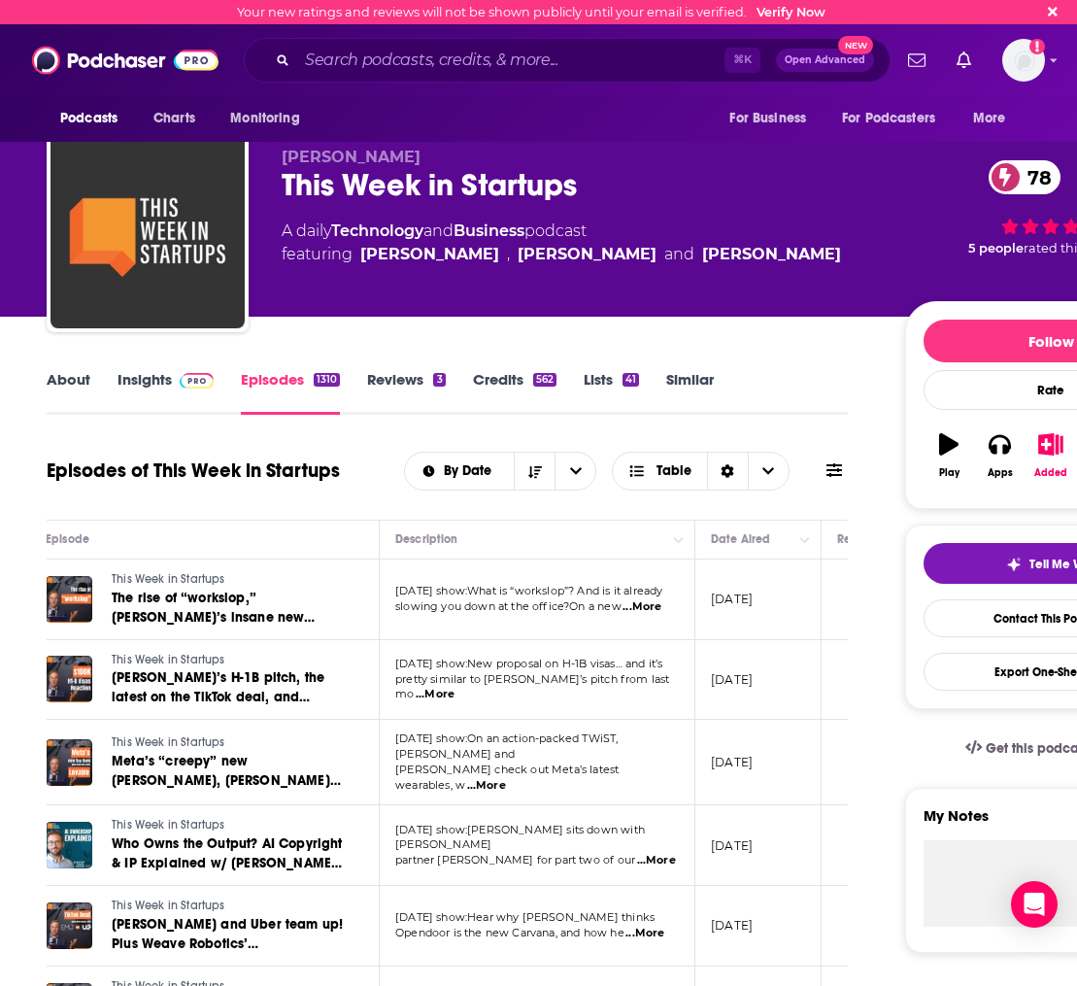
click at [63, 391] on link "About" at bounding box center [69, 392] width 44 height 45
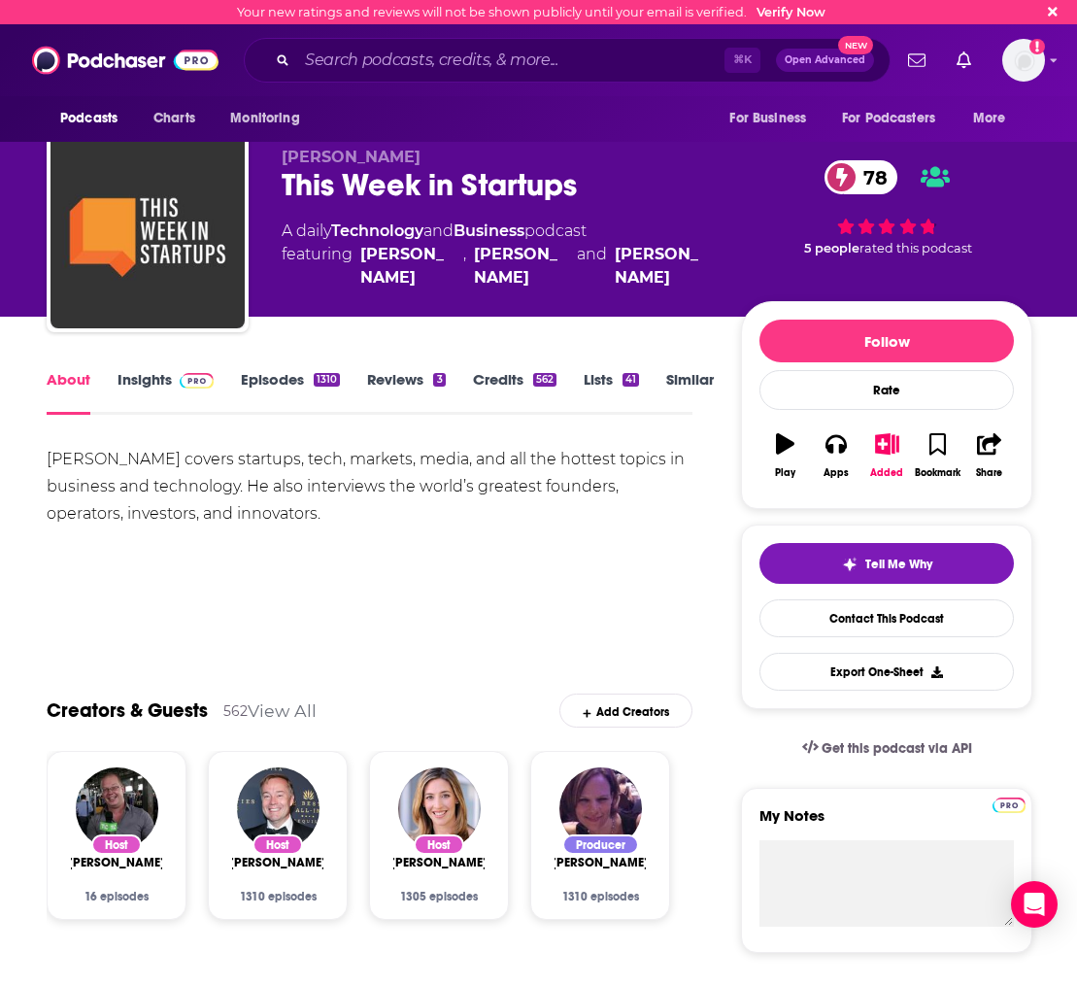
click at [214, 470] on div "Jason Calacanis covers startups, tech, markets, media, and all the hottest topi…" at bounding box center [370, 487] width 646 height 82
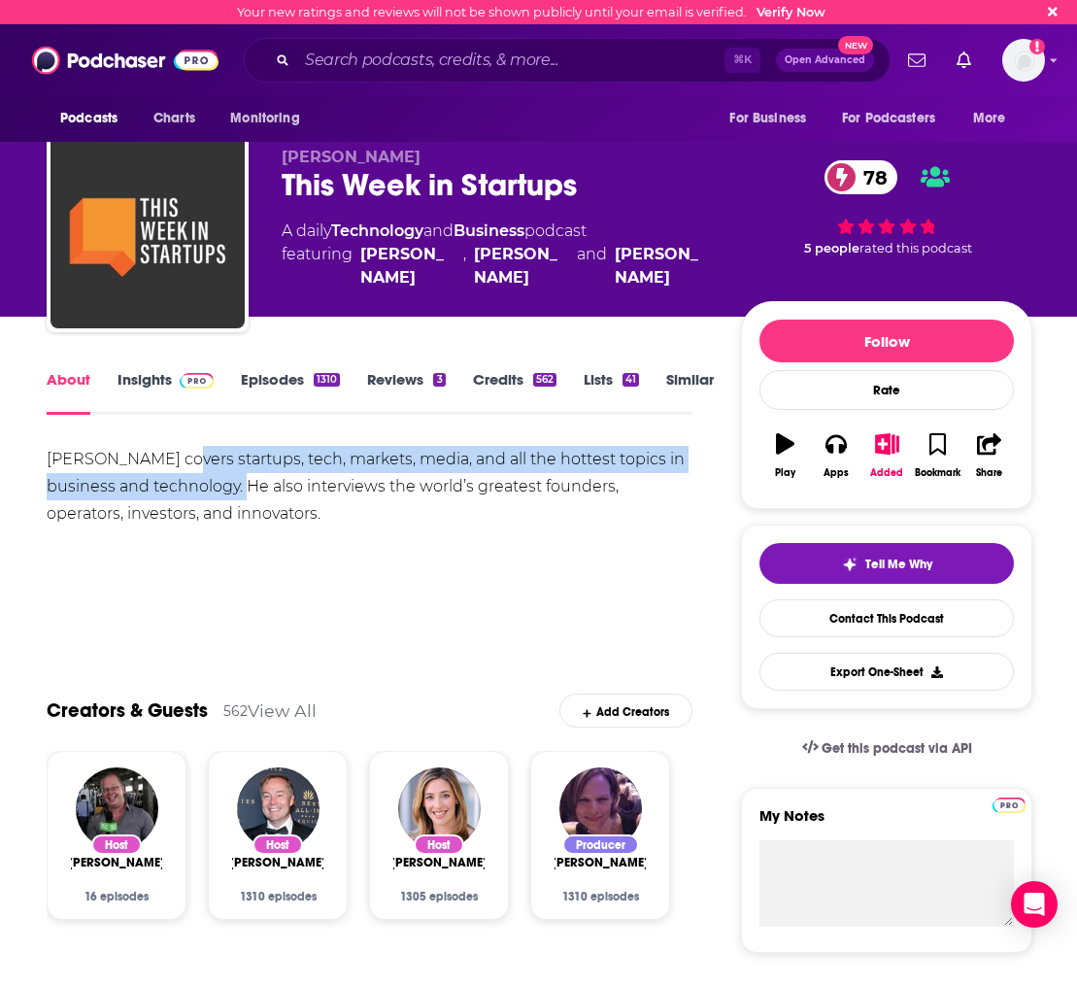
drag, startPoint x: 174, startPoint y: 467, endPoint x: 239, endPoint y: 497, distance: 71.7
click at [238, 497] on div "Jason Calacanis covers startups, tech, markets, media, and all the hottest topi…" at bounding box center [370, 487] width 646 height 82
copy div "covers startups, tech, markets, media, and all the hottest topics in business a…"
click at [146, 386] on link "Insights" at bounding box center [166, 392] width 96 height 45
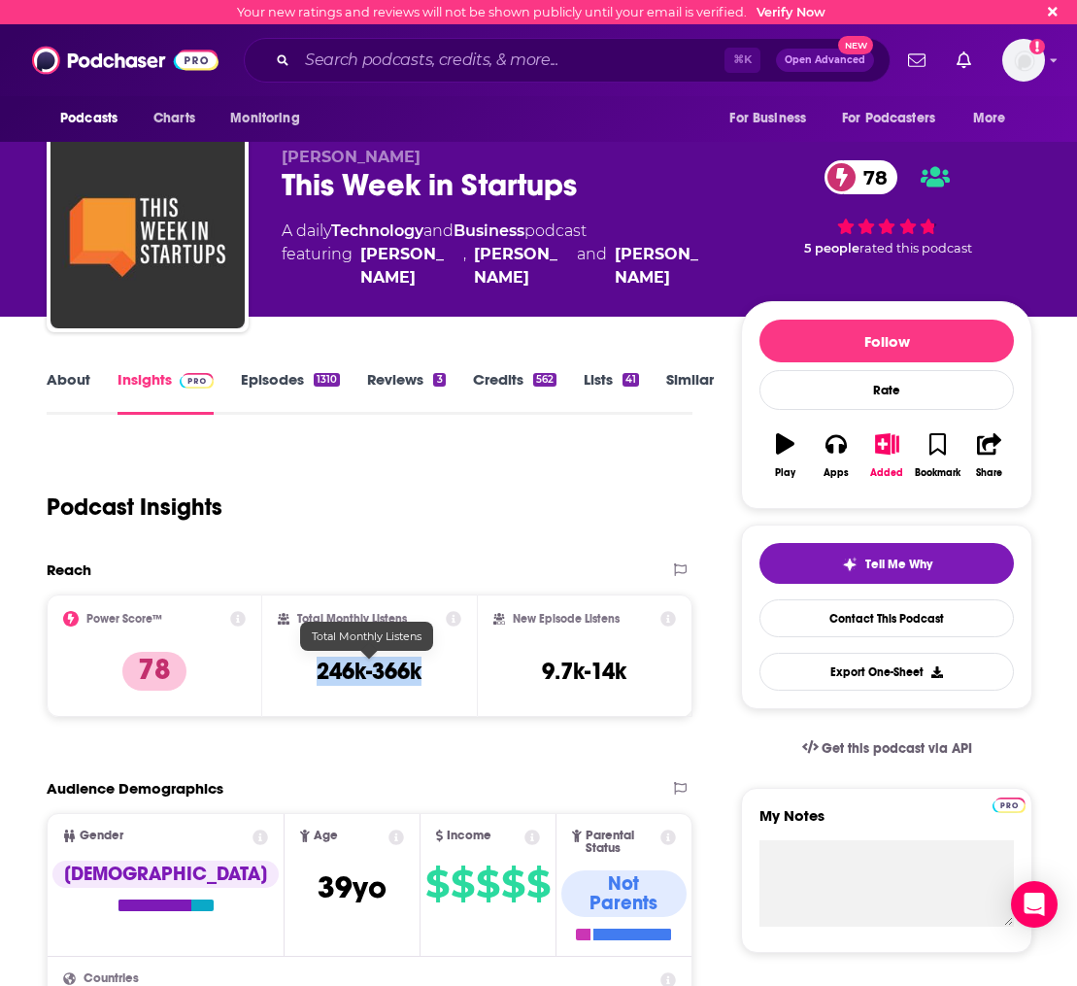
drag, startPoint x: 427, startPoint y: 679, endPoint x: 318, endPoint y: 681, distance: 109.8
click at [318, 681] on div "Total Monthly Listens 246k-366k" at bounding box center [370, 655] width 185 height 89
copy h3 "246k-366k"
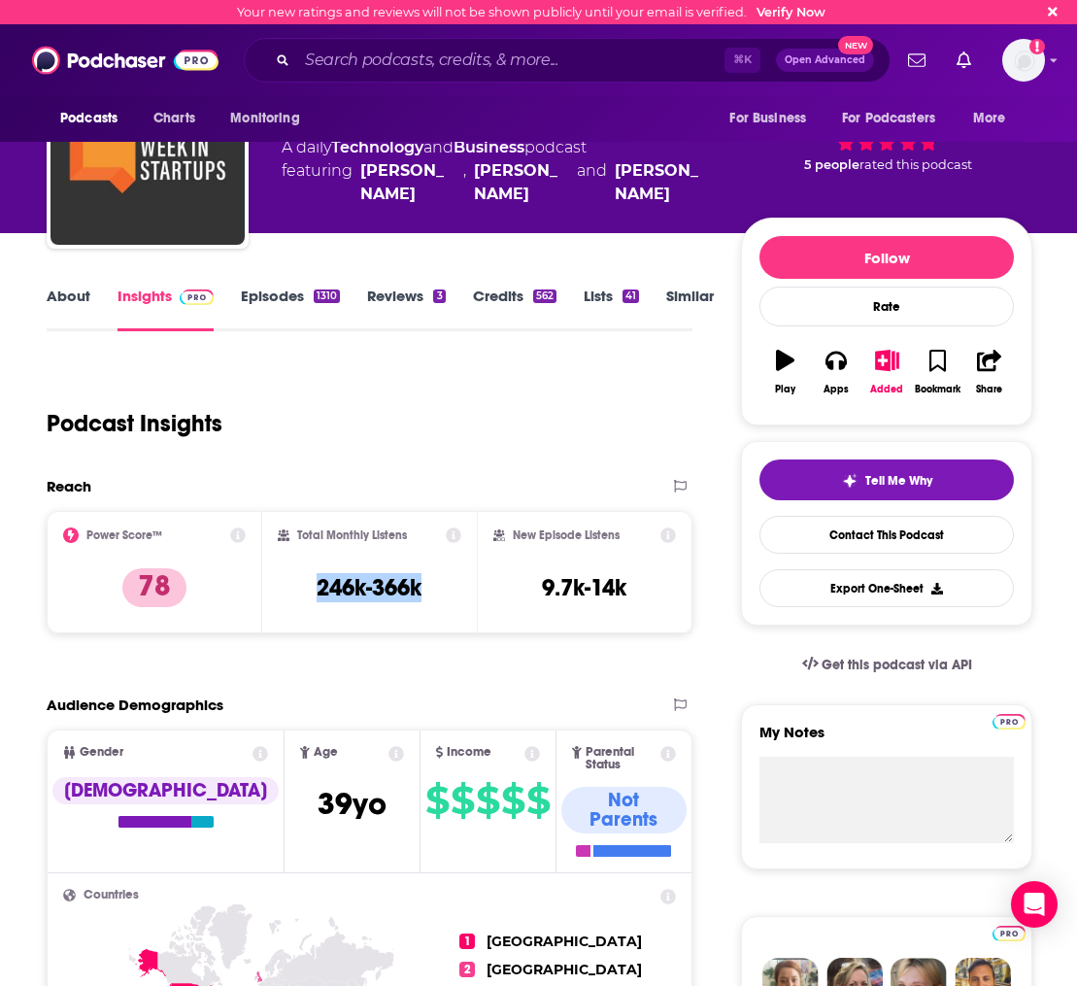
scroll to position [87, 0]
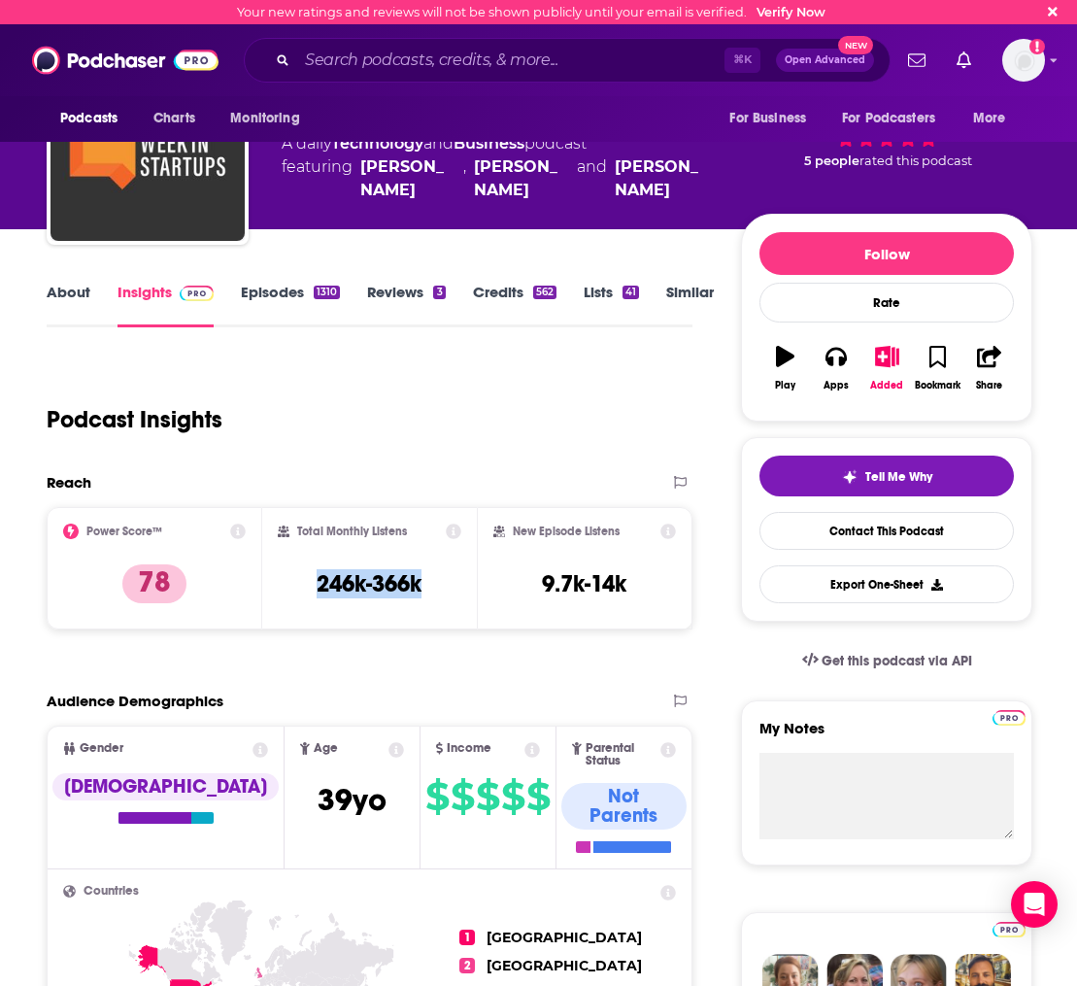
click at [279, 320] on link "Episodes 1310" at bounding box center [290, 305] width 99 height 45
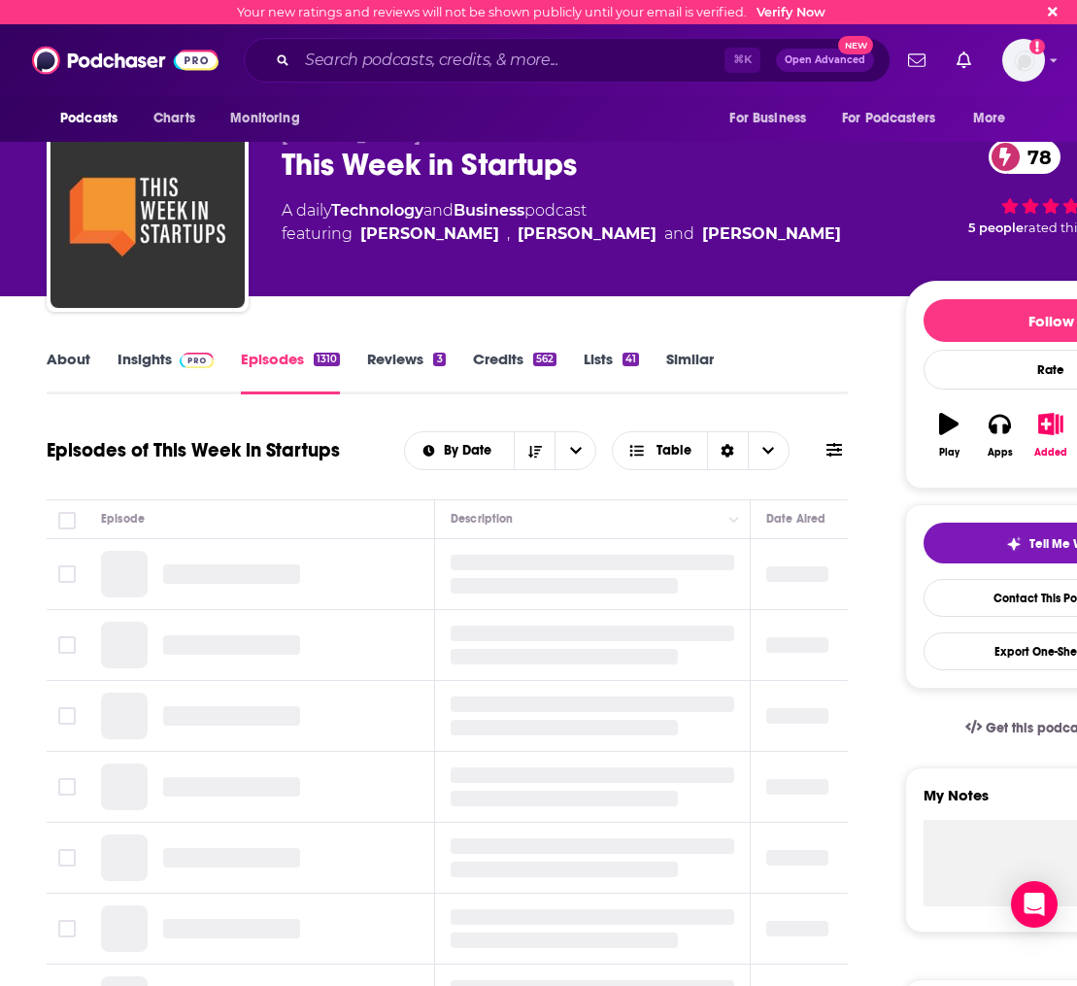
scroll to position [228, 0]
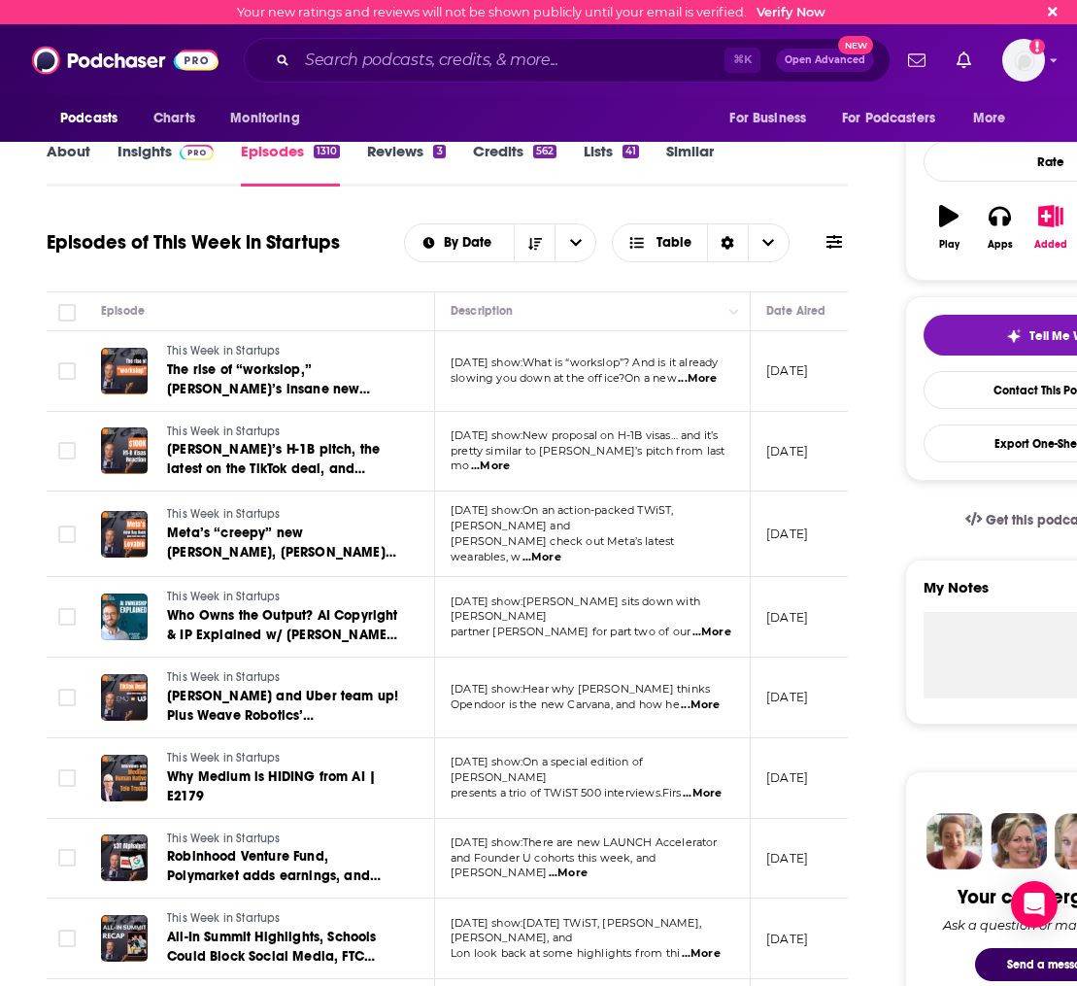
click at [677, 397] on td "Today’s show:What is “workslop”? And is it already slowing you down at the offi…" at bounding box center [593, 371] width 316 height 81
click at [702, 382] on span "...More" at bounding box center [697, 379] width 39 height 16
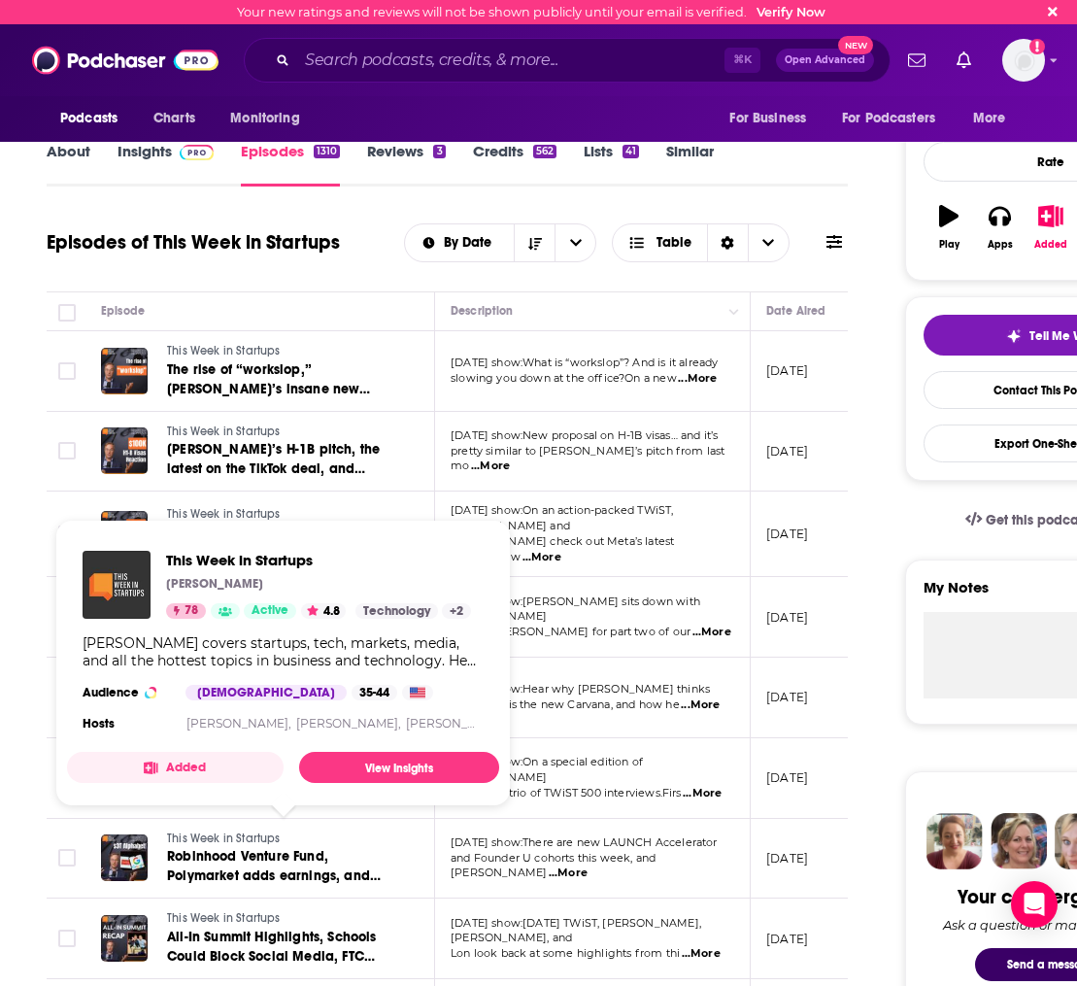
click at [324, 839] on link "This Week in Startups" at bounding box center [283, 838] width 233 height 17
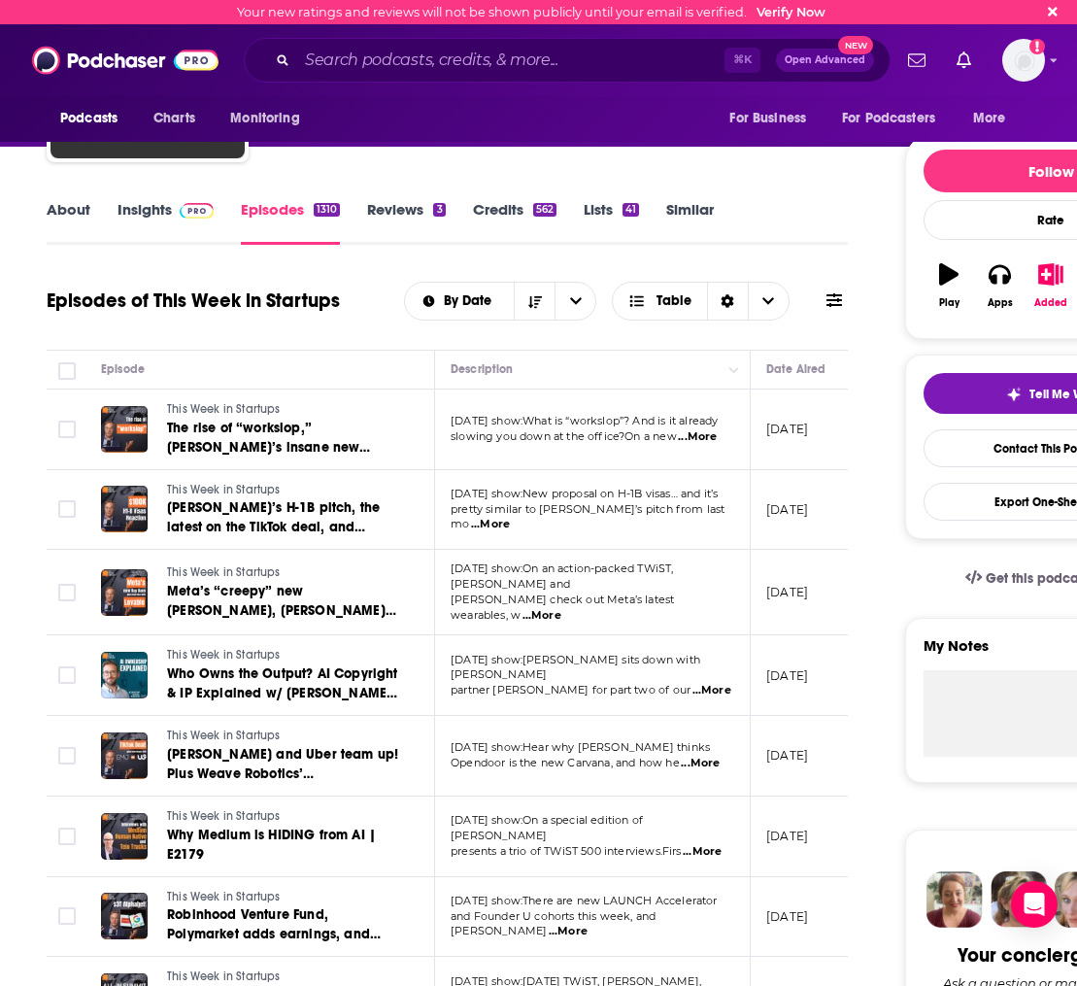
scroll to position [298, 0]
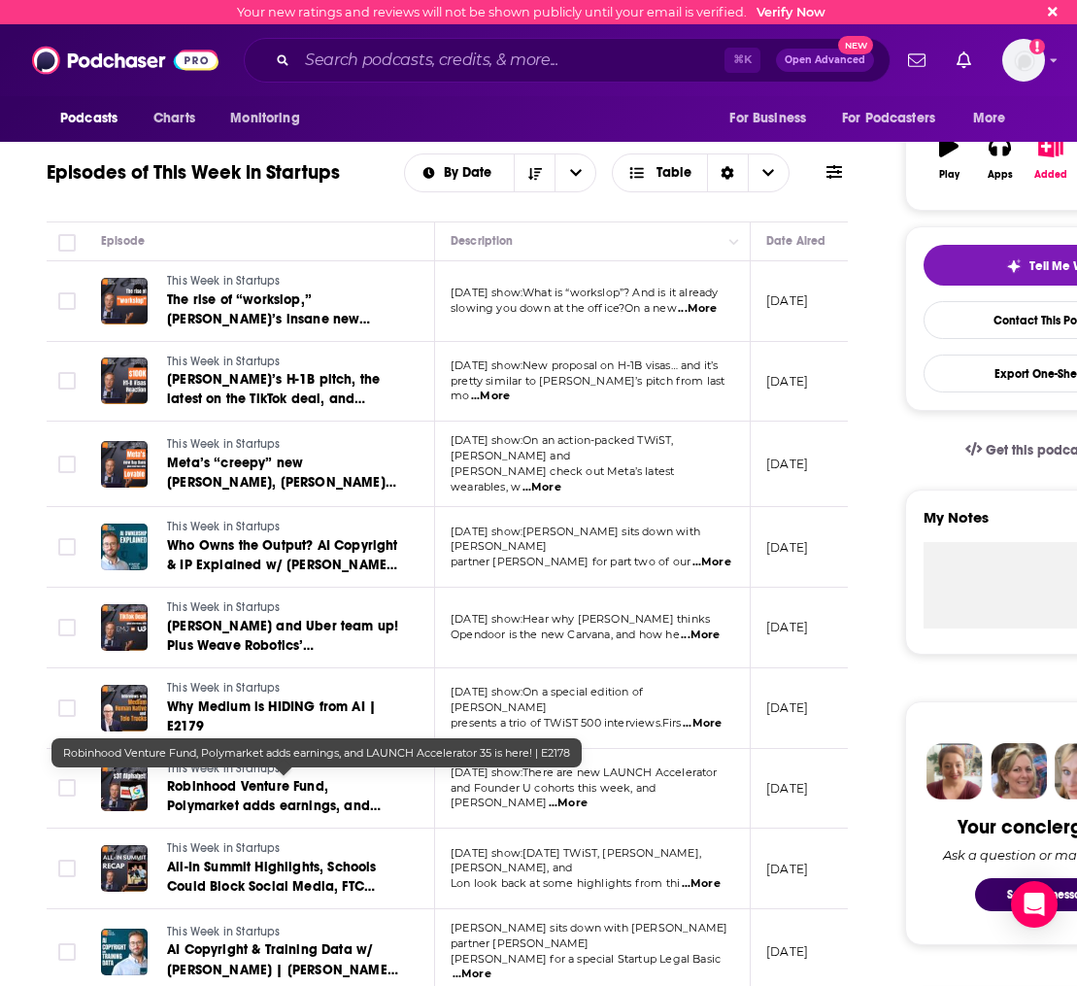
click at [262, 803] on span "Robinhood Venture Fund, Polymarket adds earnings, and LAUNCH Accelerator 35 is …" at bounding box center [274, 815] width 214 height 75
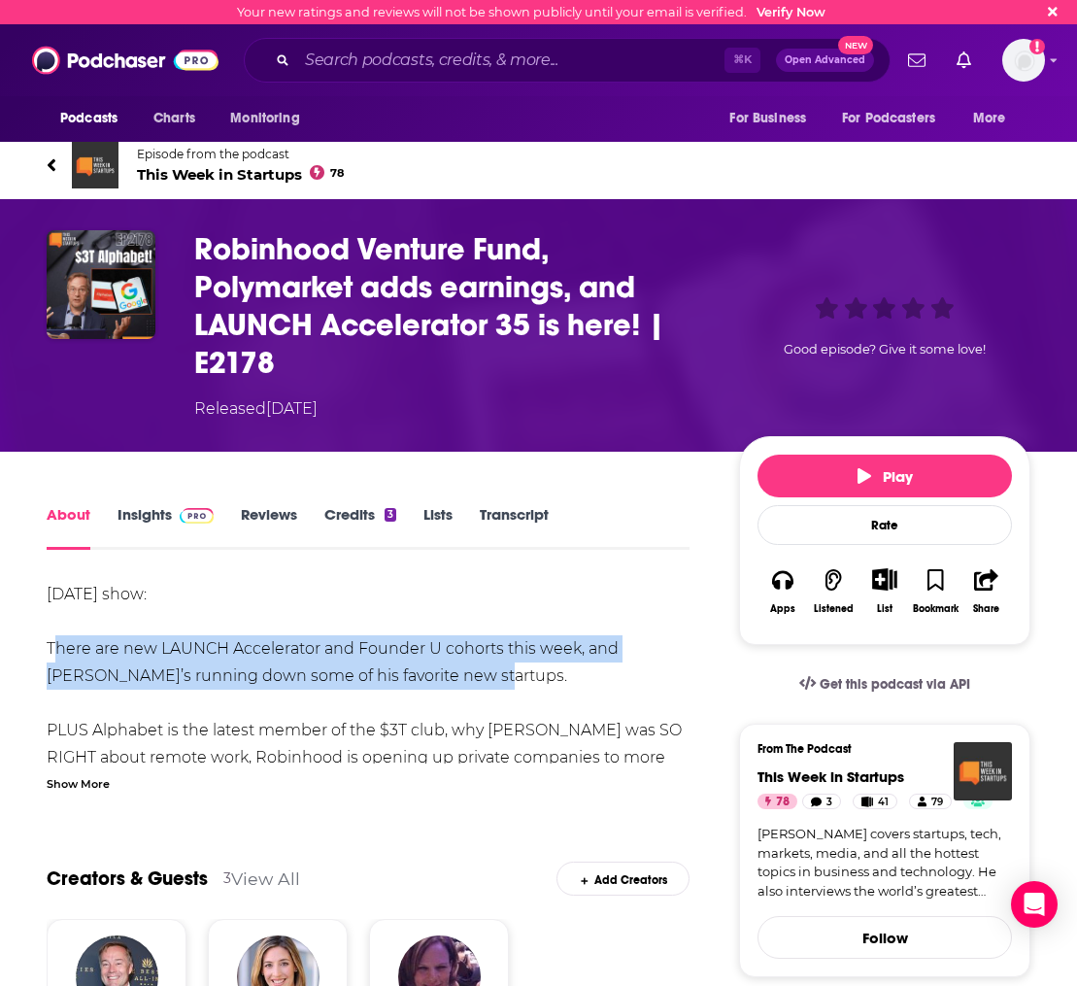
drag, startPoint x: 40, startPoint y: 650, endPoint x: 491, endPoint y: 675, distance: 452.3
copy div "There are new LAUNCH Accelerator and Founder U cohorts this week, and Jason’s r…"
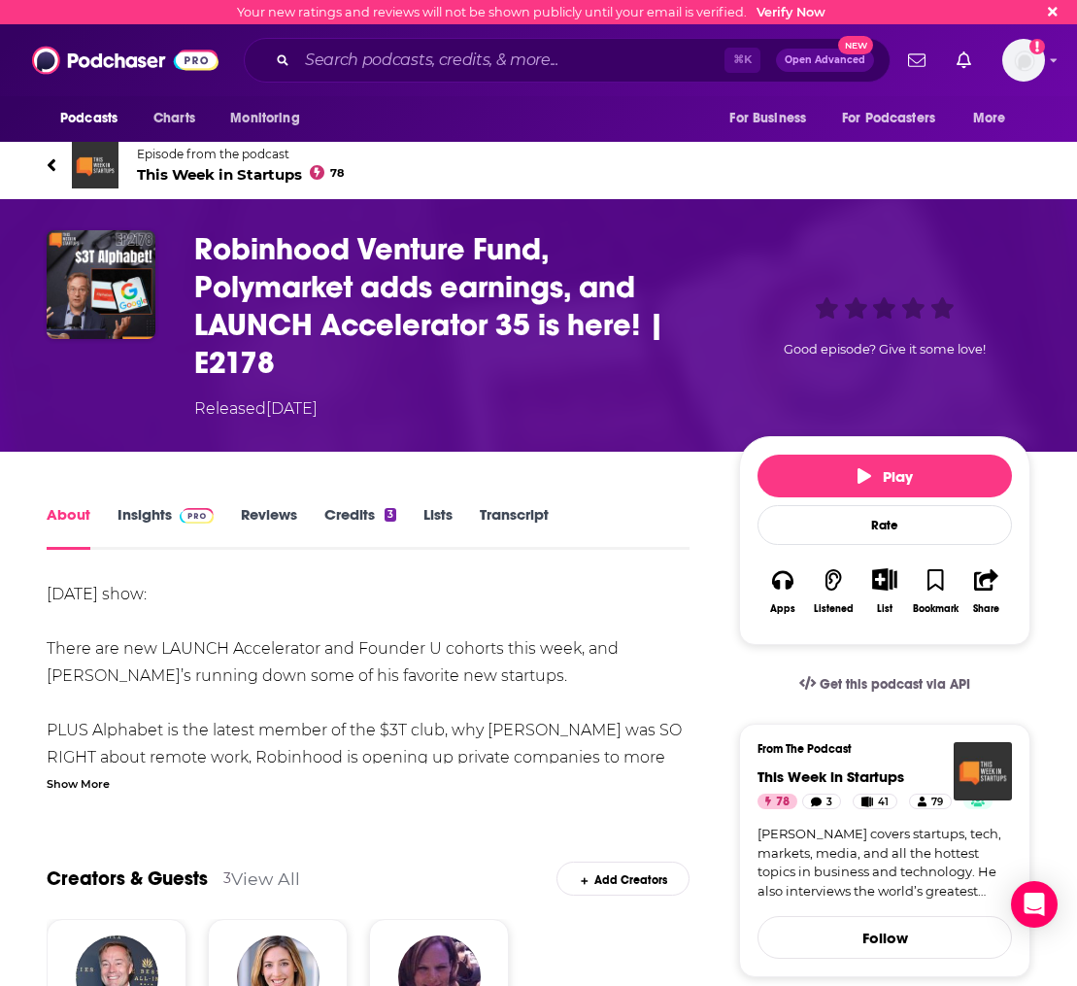
click at [102, 782] on div "Show More" at bounding box center [78, 782] width 63 height 18
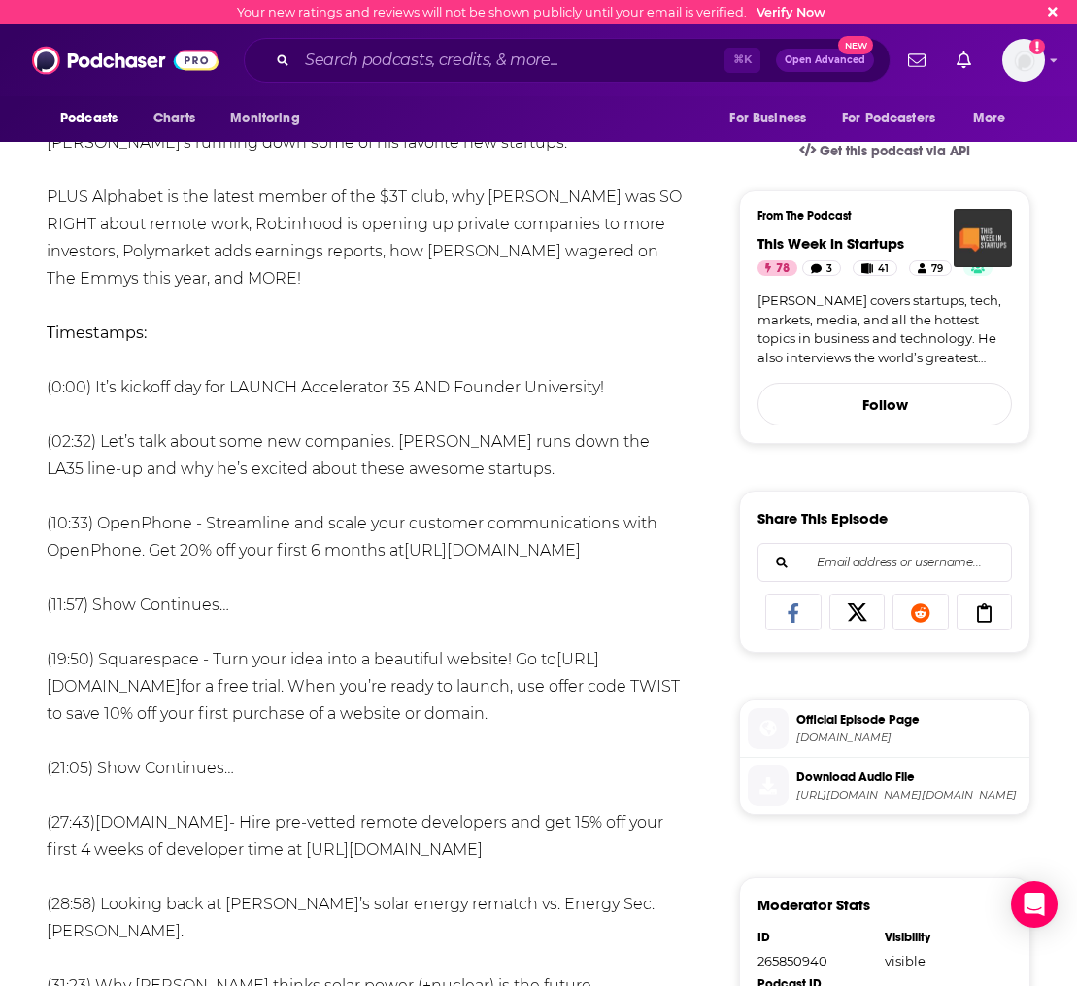
scroll to position [518, 0]
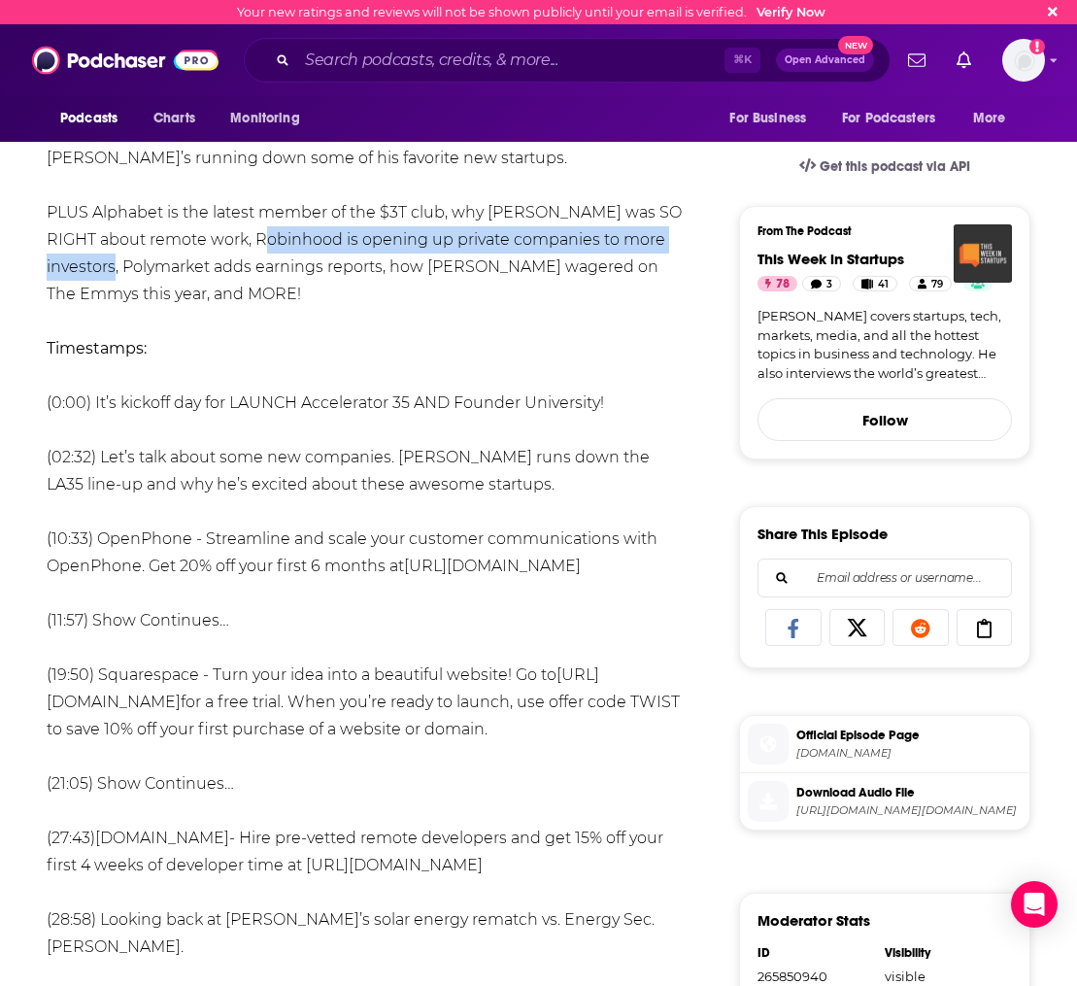
drag, startPoint x: 264, startPoint y: 240, endPoint x: 114, endPoint y: 270, distance: 153.5
copy div "obinhood is opening up private companies to more investors"
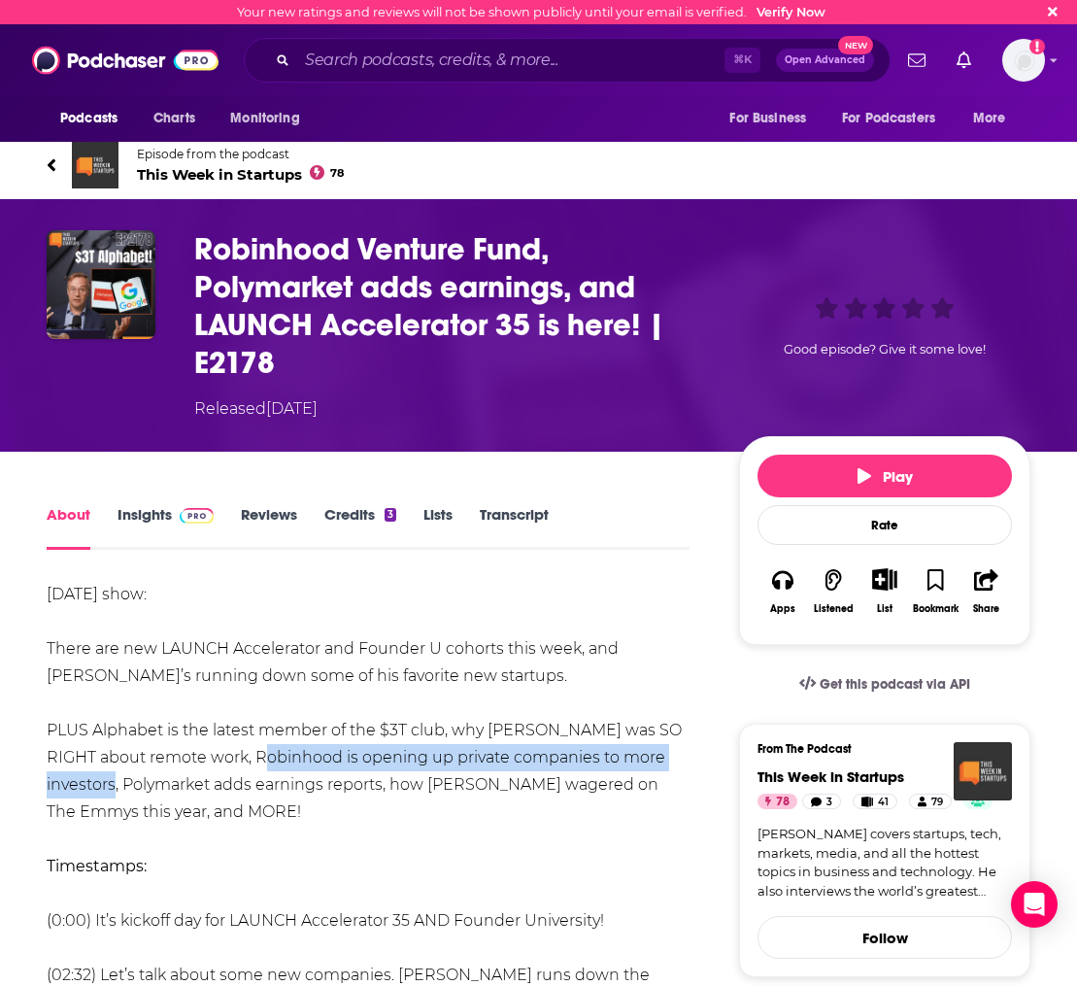
click at [47, 167] on icon at bounding box center [52, 164] width 10 height 19
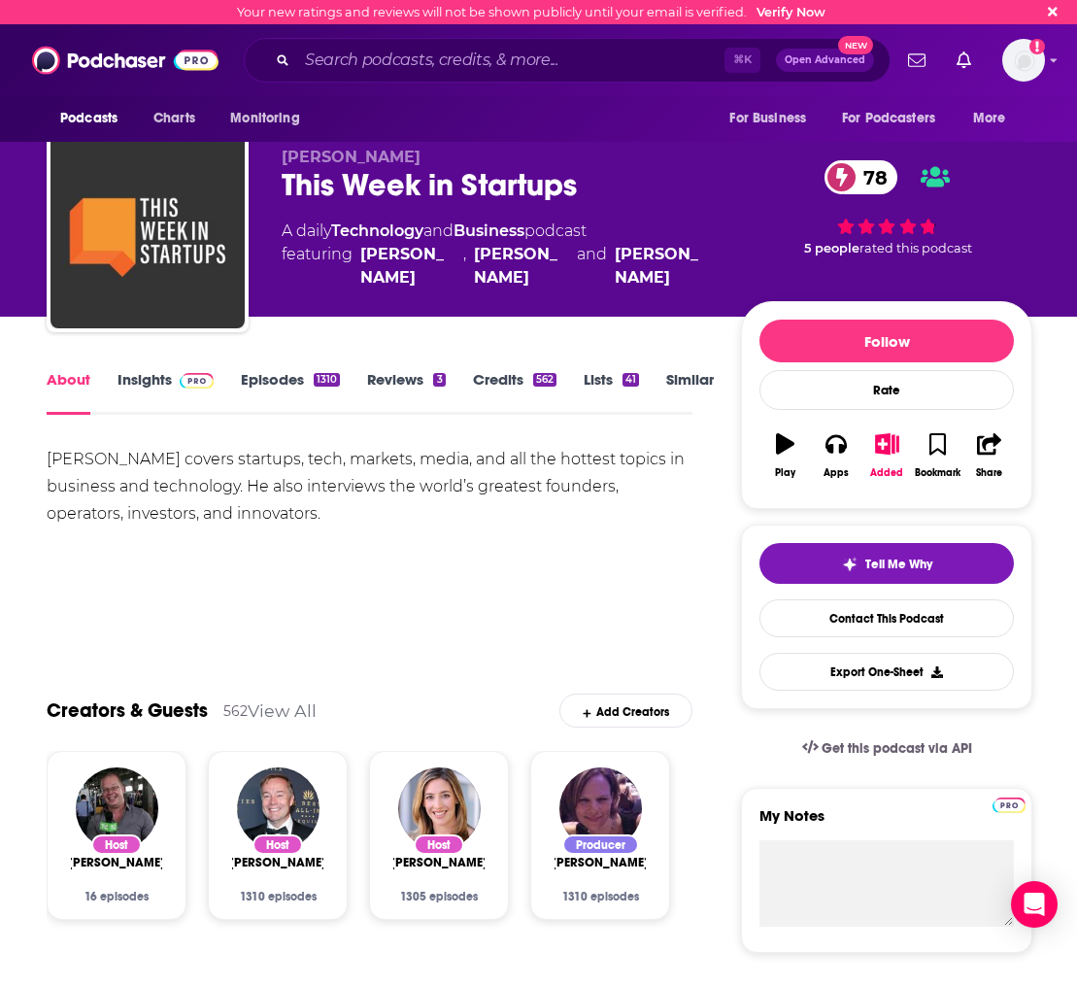
click at [687, 376] on link "Similar" at bounding box center [690, 392] width 48 height 45
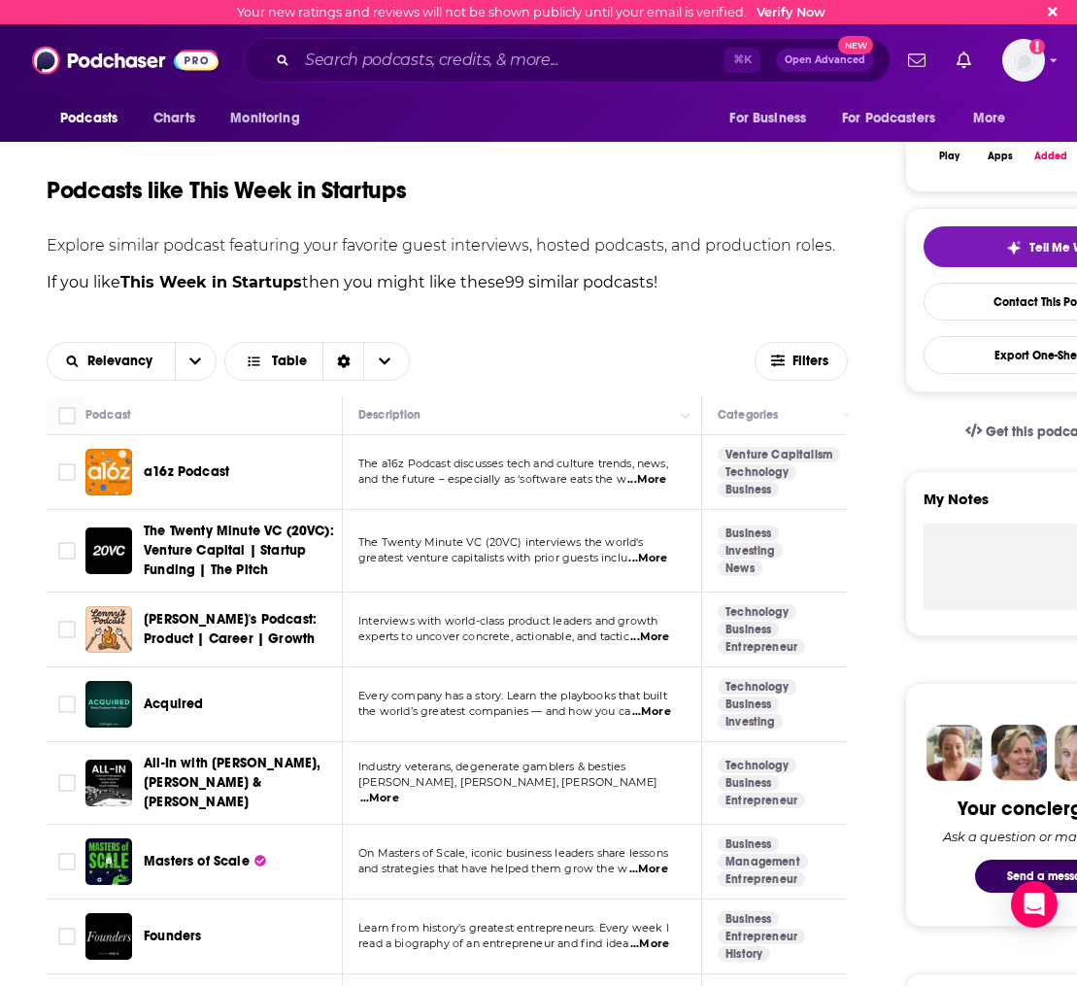
scroll to position [344, 0]
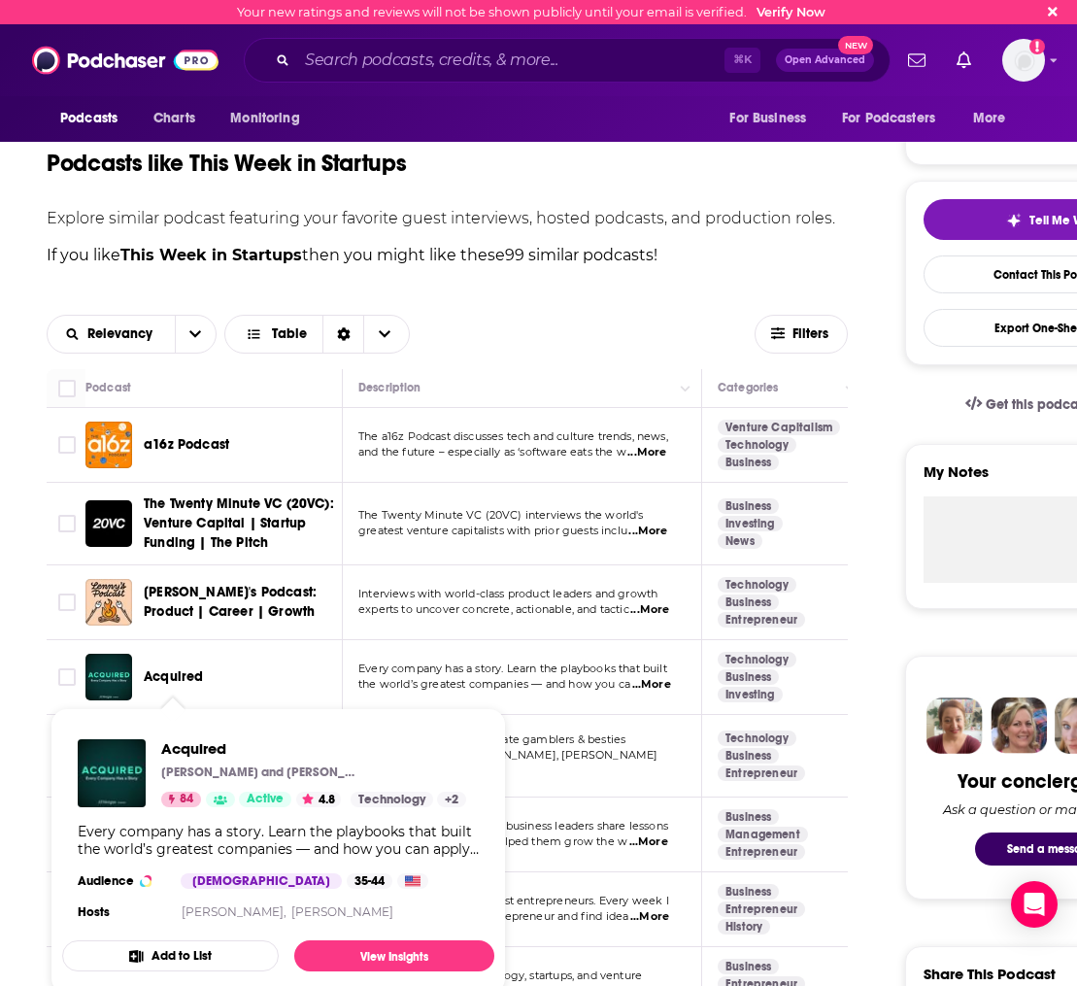
click at [172, 676] on span "Acquired" at bounding box center [173, 676] width 59 height 17
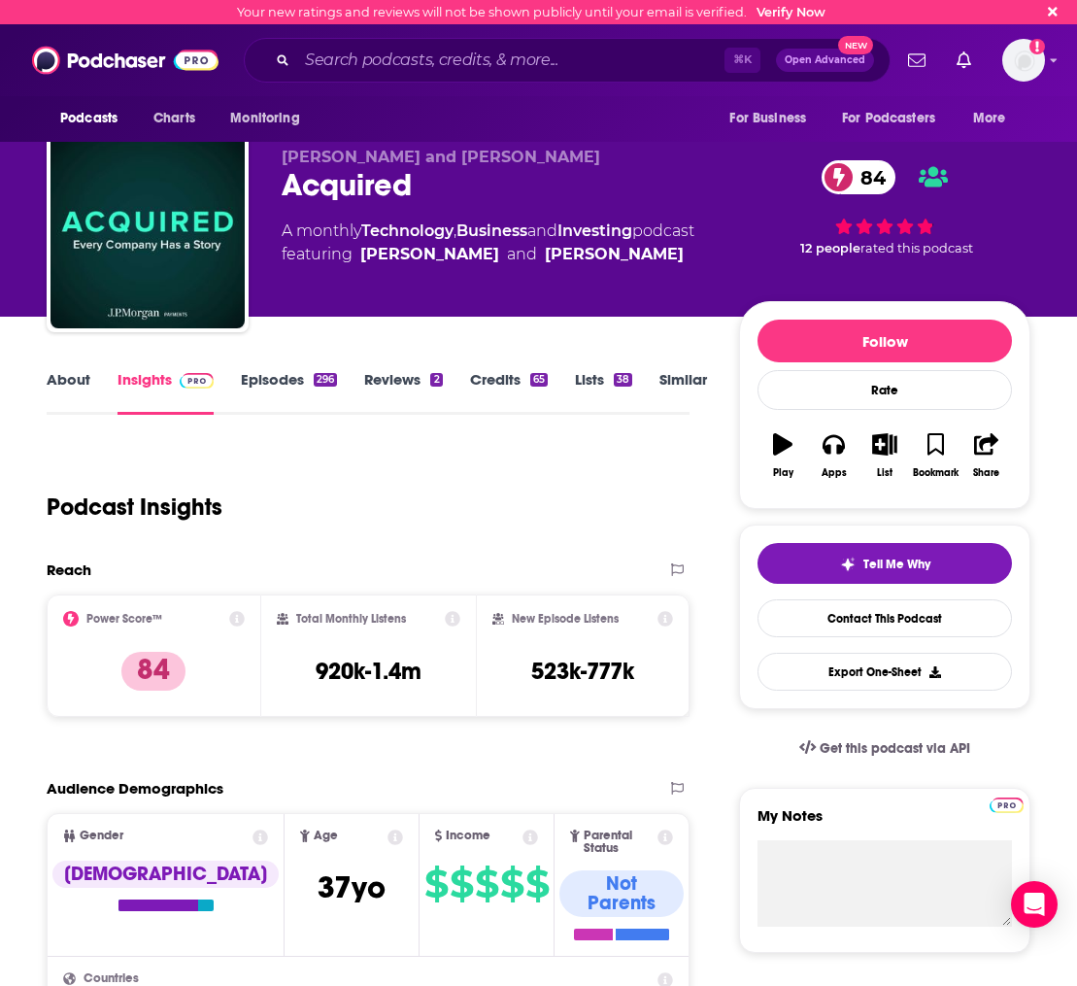
click at [63, 389] on link "About" at bounding box center [69, 392] width 44 height 45
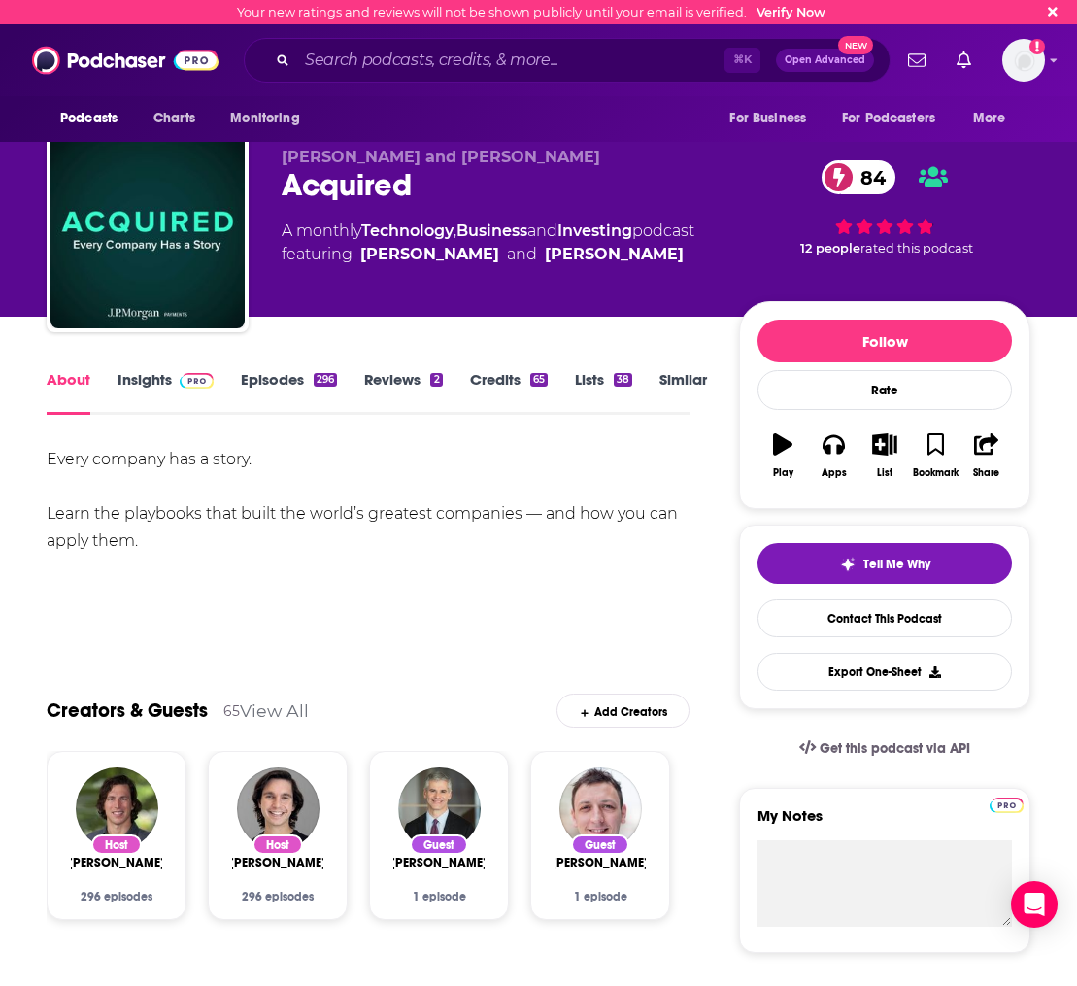
click at [146, 520] on div "Every company has a story. Learn the playbooks that built the world’s greatest …" at bounding box center [368, 500] width 643 height 109
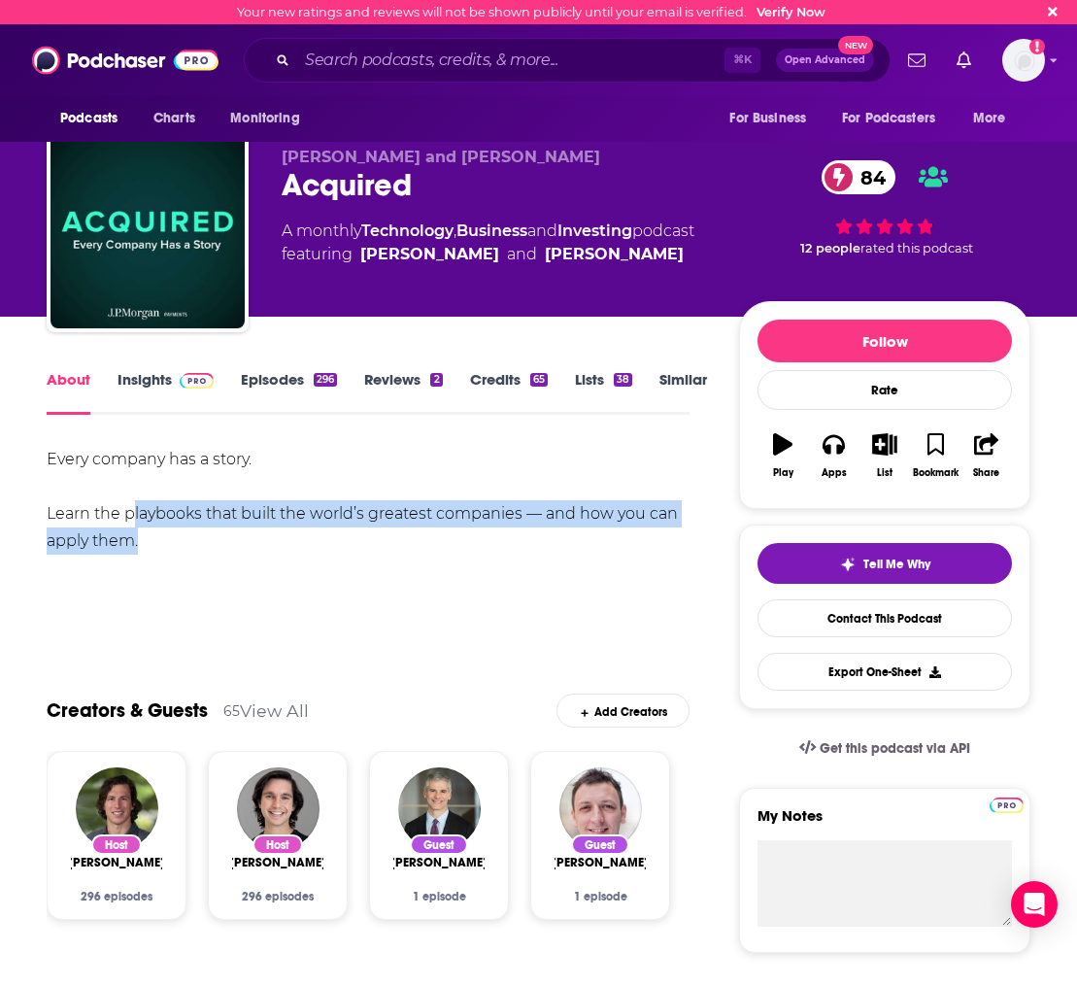
drag, startPoint x: 130, startPoint y: 517, endPoint x: 128, endPoint y: 548, distance: 31.1
click at [129, 548] on div "Every company has a story. Learn the playbooks that built the world’s greatest …" at bounding box center [368, 500] width 643 height 109
copy div "playbooks that built the world’s greatest companies — and how you can apply them"
click at [283, 383] on link "Episodes 296" at bounding box center [289, 392] width 96 height 45
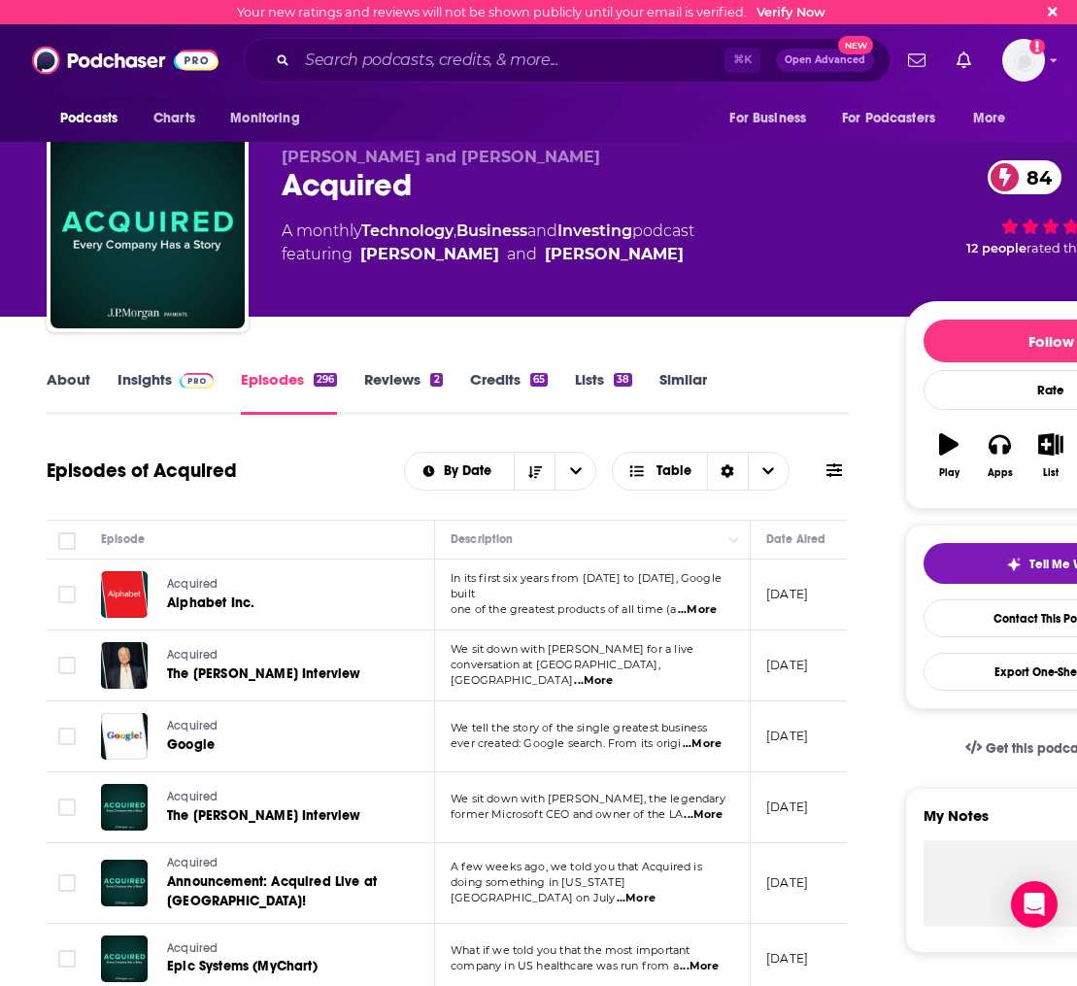
click at [62, 392] on link "About" at bounding box center [69, 392] width 44 height 45
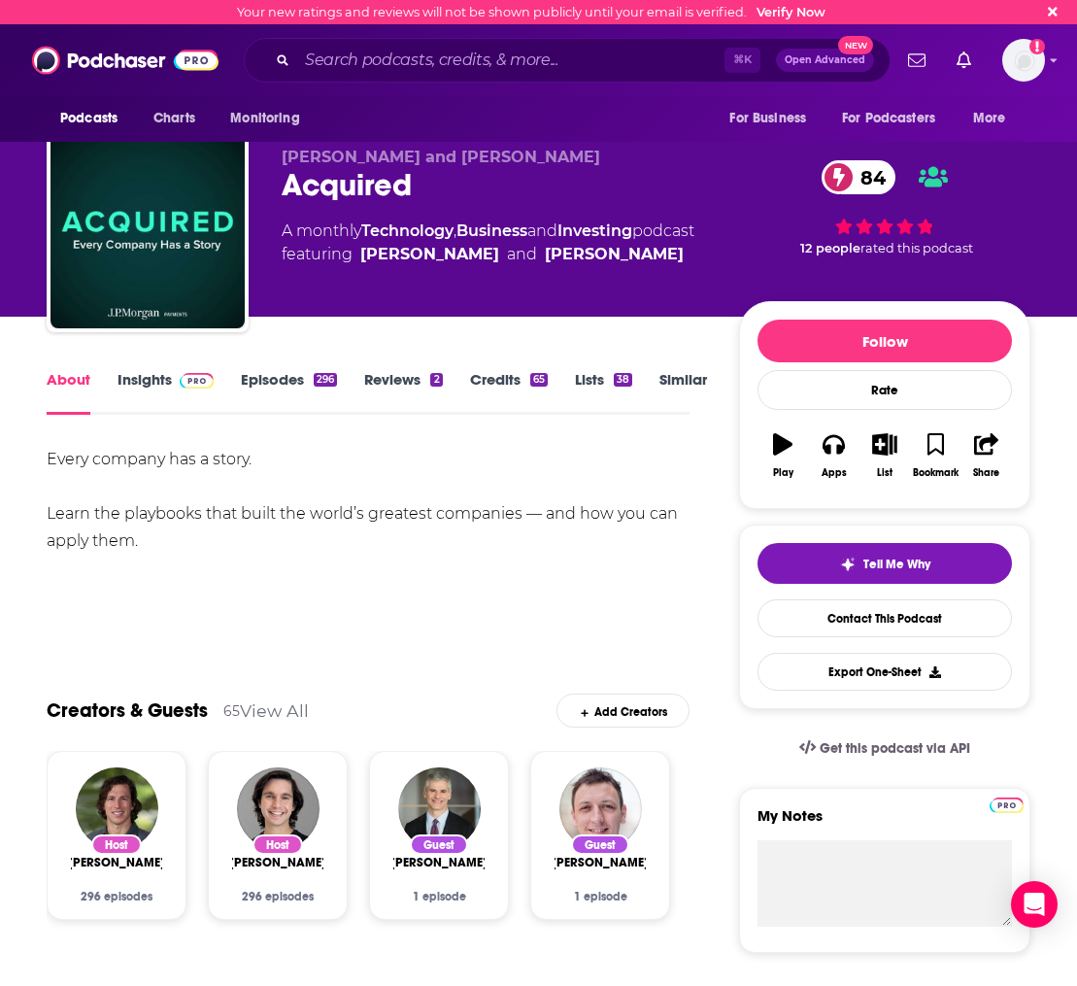
click at [172, 388] on link "Insights" at bounding box center [166, 392] width 96 height 45
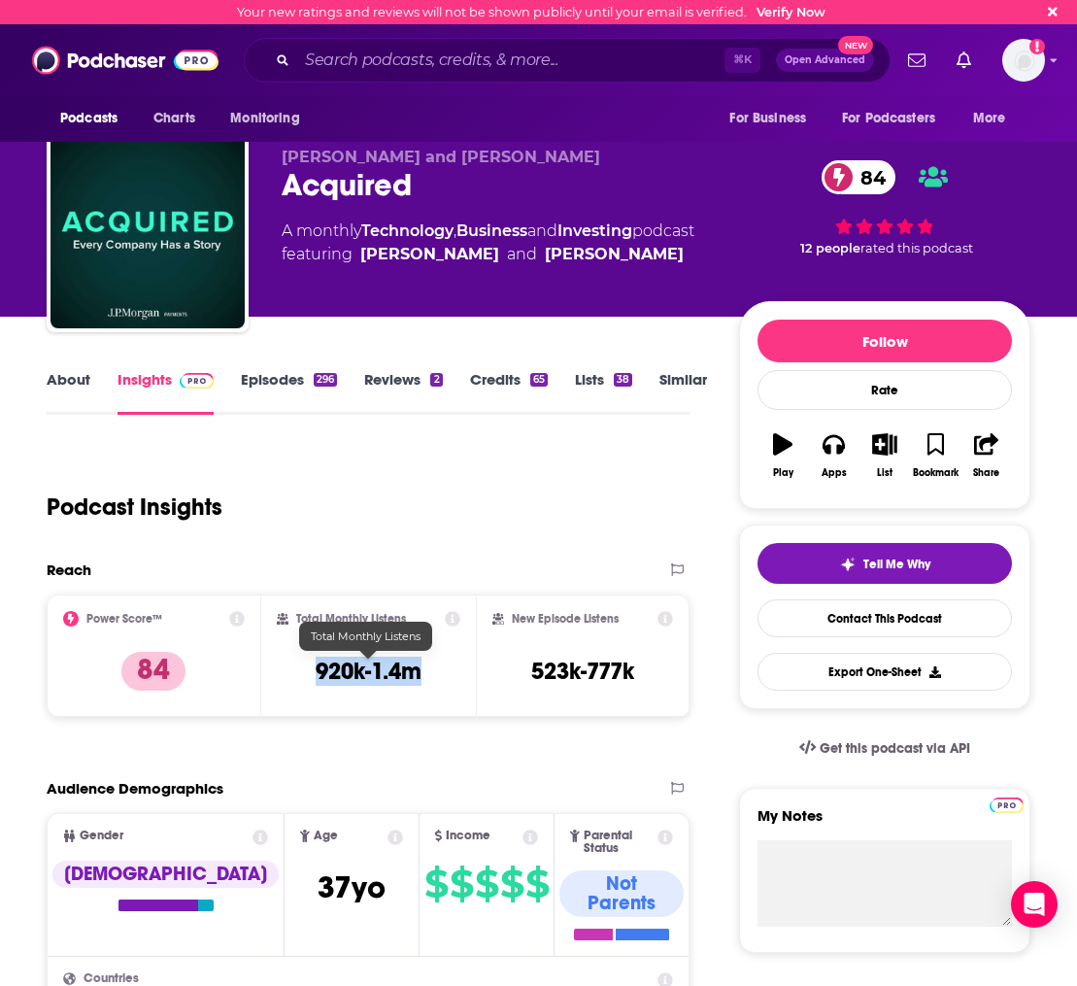
drag, startPoint x: 447, startPoint y: 670, endPoint x: 317, endPoint y: 666, distance: 130.2
click at [317, 666] on div "Total Monthly Listens 920k-1.4m" at bounding box center [369, 655] width 184 height 89
copy h3 "920k-1.4m"
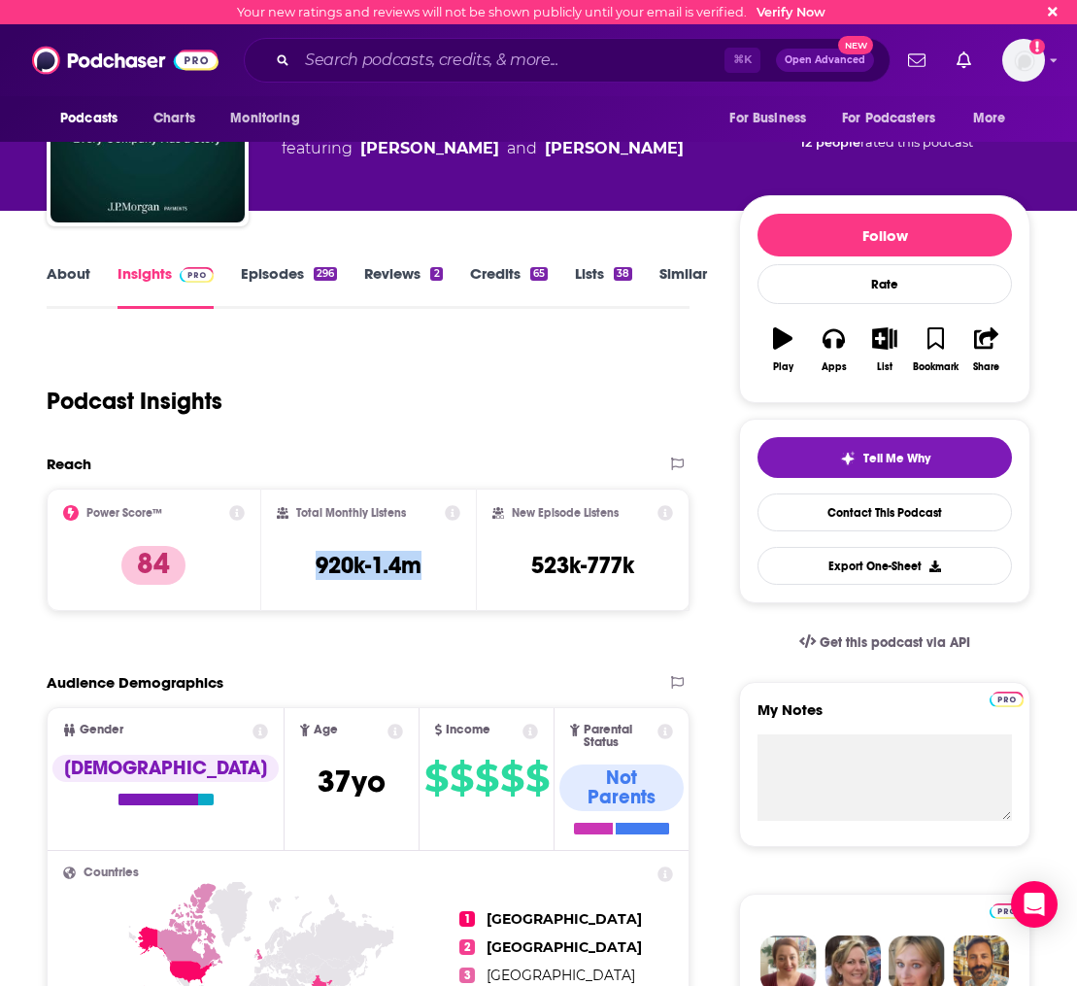
scroll to position [102, 0]
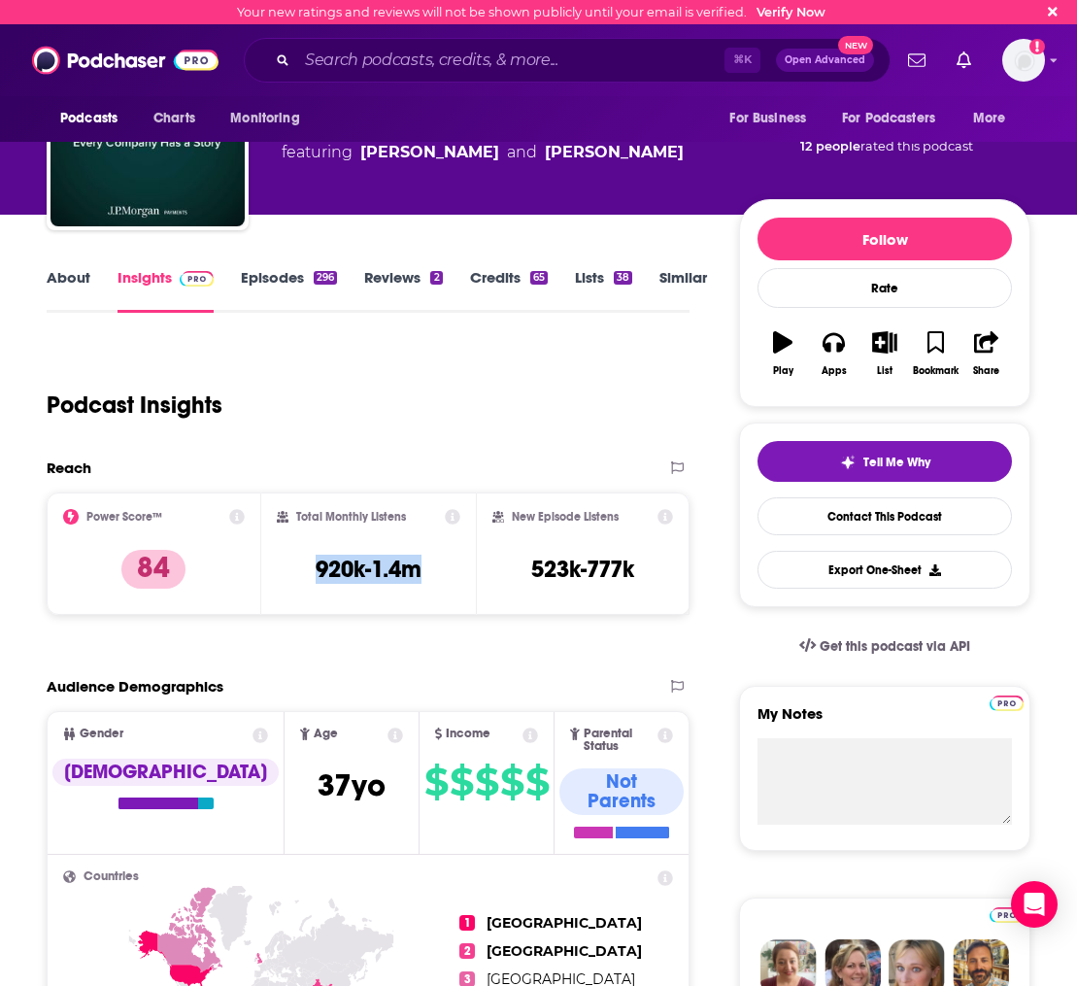
click at [146, 306] on link "Insights" at bounding box center [166, 290] width 96 height 45
click at [84, 286] on link "About" at bounding box center [69, 290] width 44 height 45
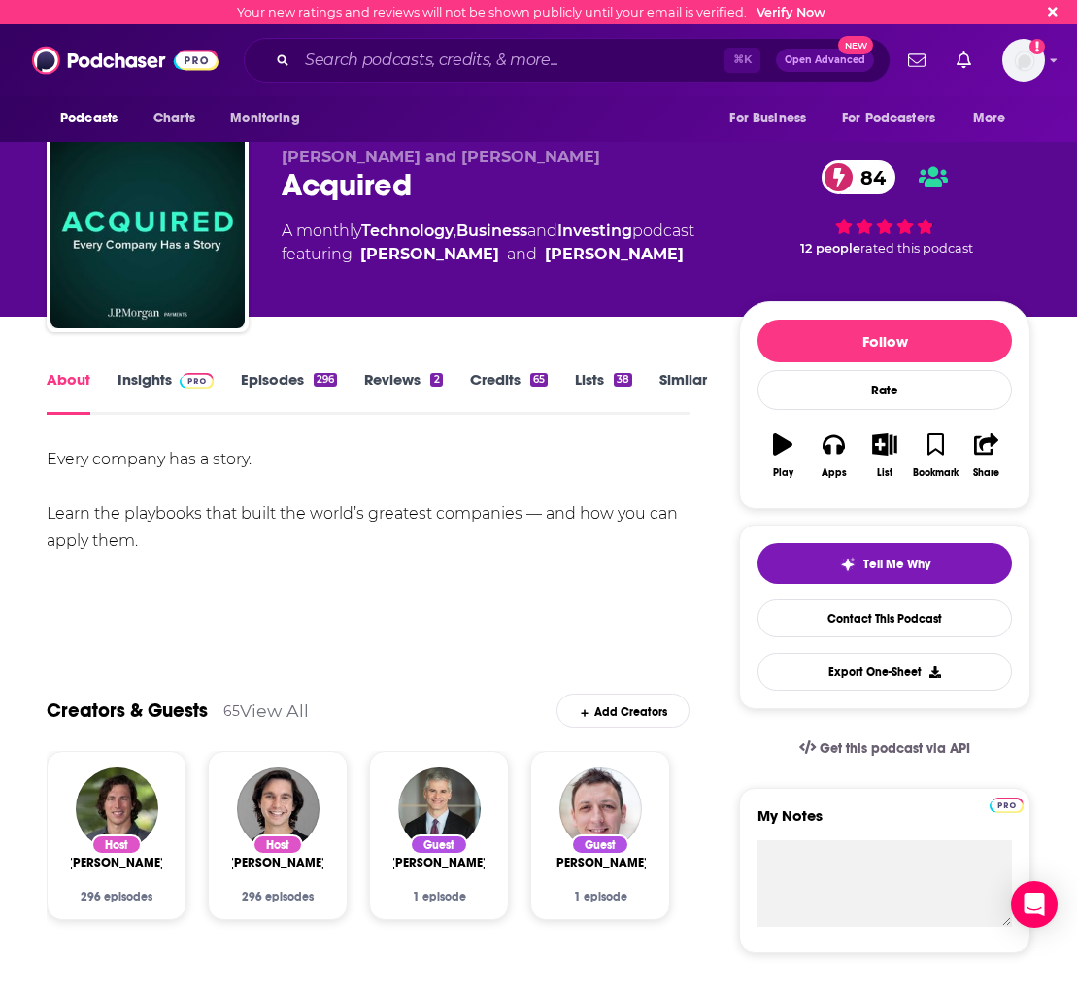
click at [290, 399] on link "Episodes 296" at bounding box center [289, 392] width 96 height 45
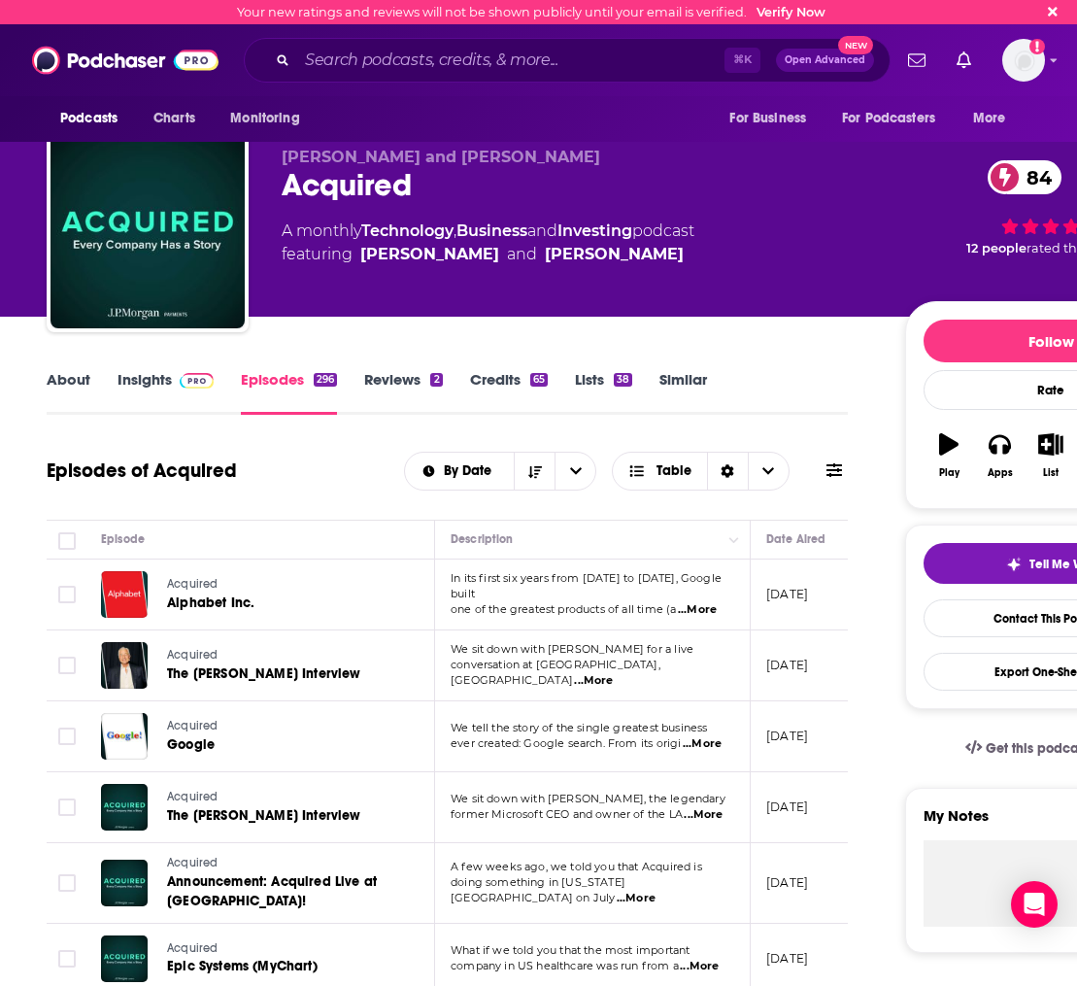
click at [703, 821] on span "...More" at bounding box center [703, 815] width 39 height 16
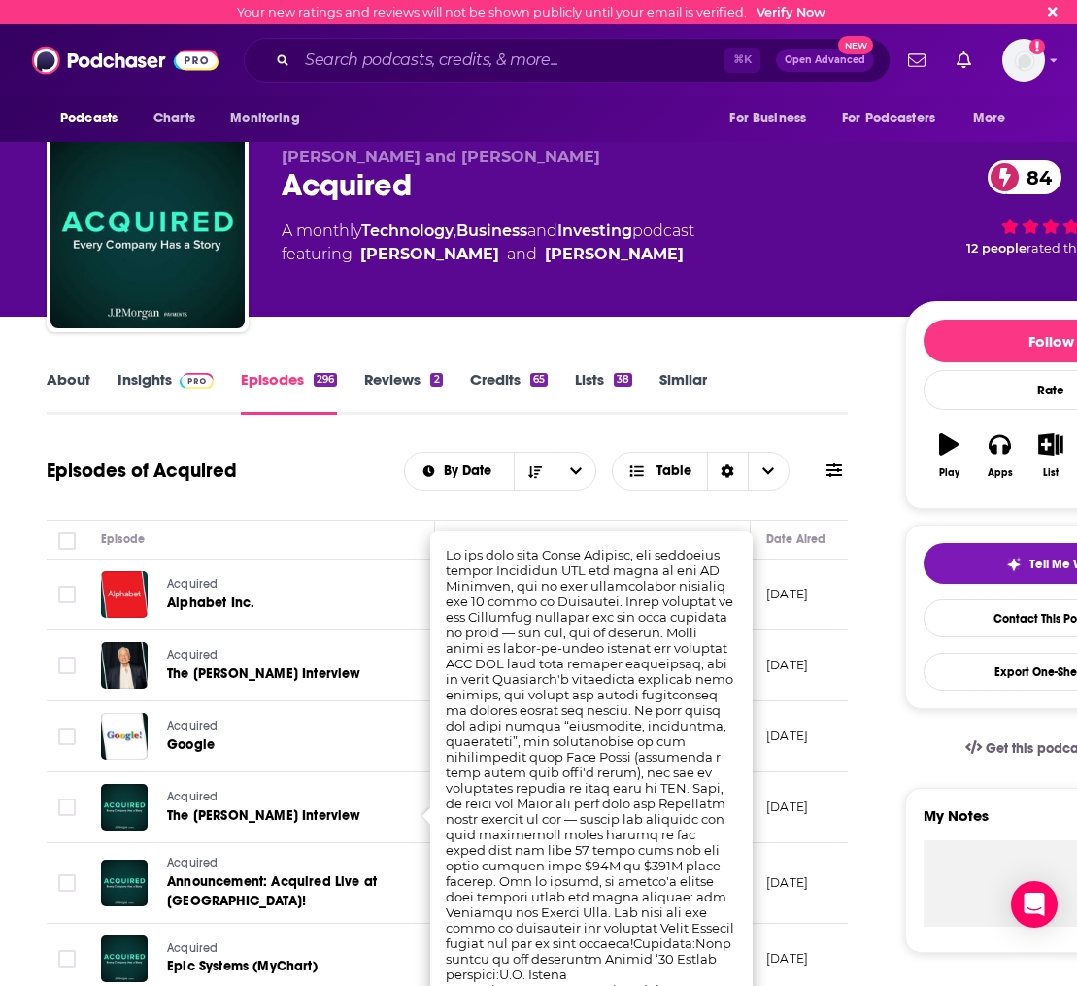
click at [323, 801] on link "Acquired" at bounding box center [268, 797] width 202 height 17
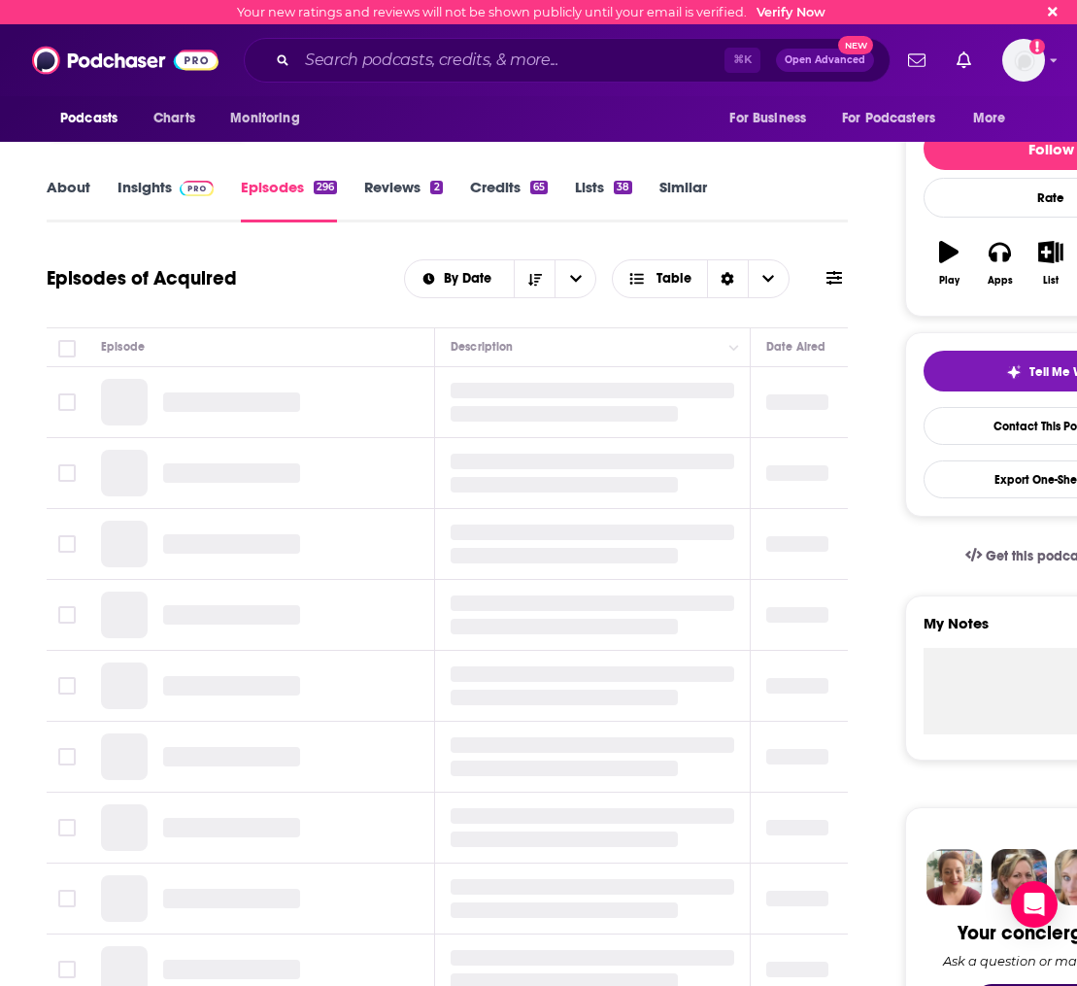
scroll to position [194, 0]
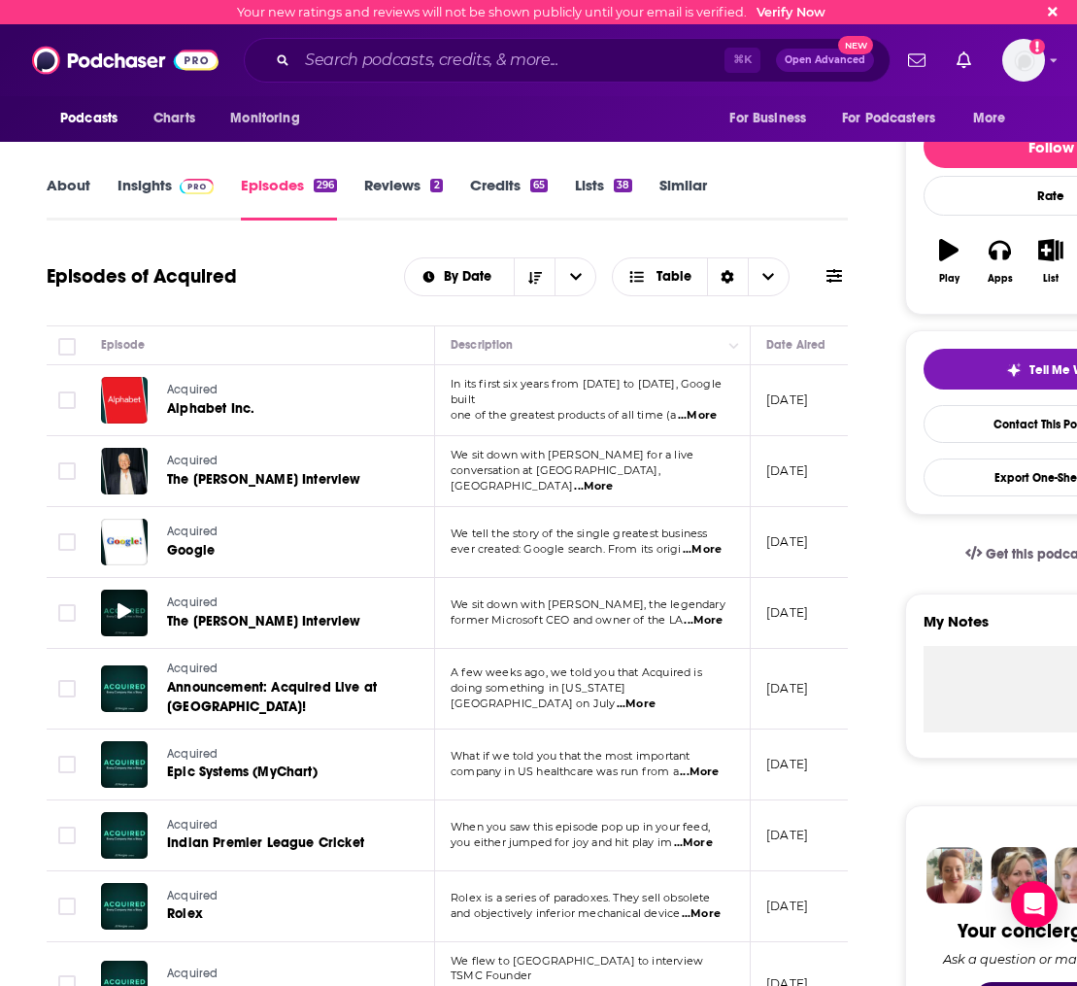
click at [124, 608] on icon at bounding box center [125, 611] width 14 height 16
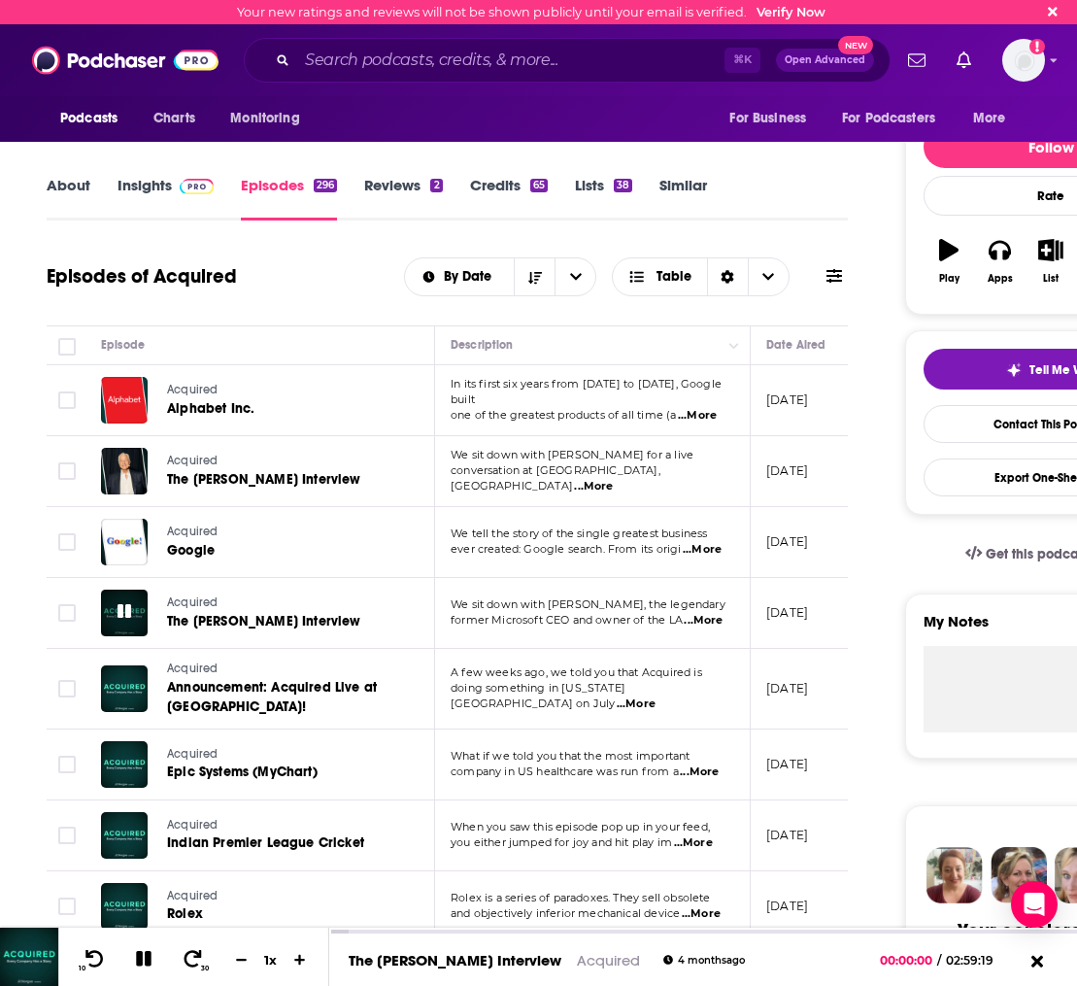
click at [127, 607] on icon at bounding box center [125, 611] width 14 height 14
click at [199, 603] on span "Acquired" at bounding box center [192, 602] width 51 height 14
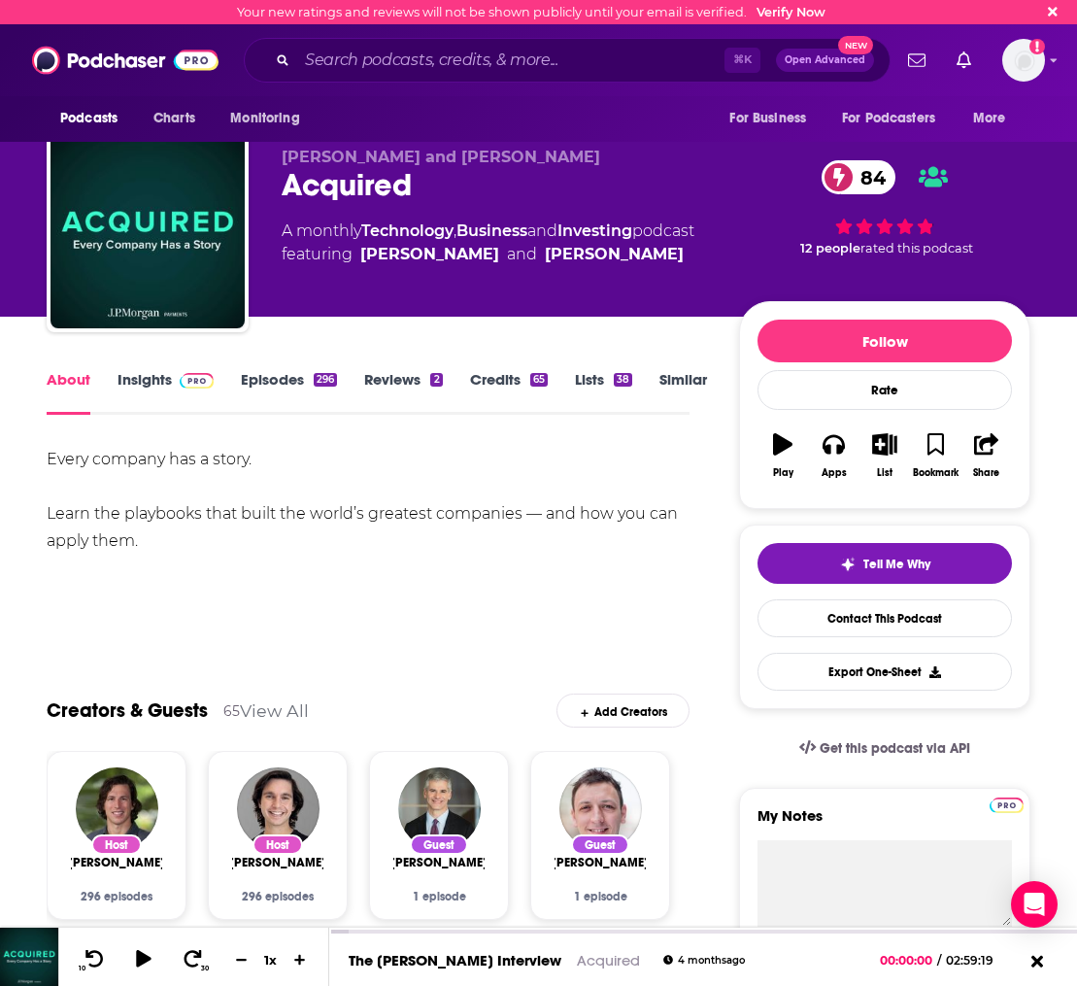
click at [245, 393] on link "Episodes 296" at bounding box center [289, 392] width 96 height 45
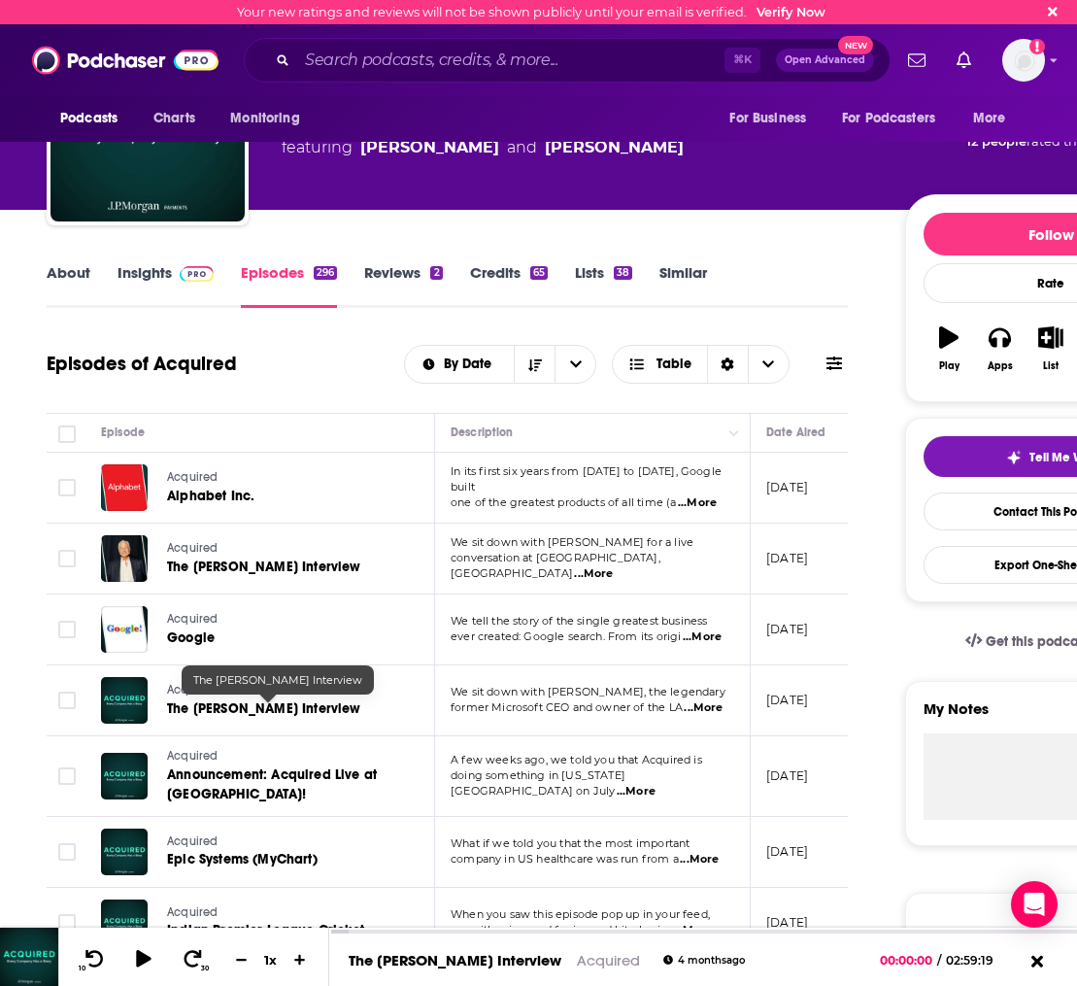
scroll to position [136, 0]
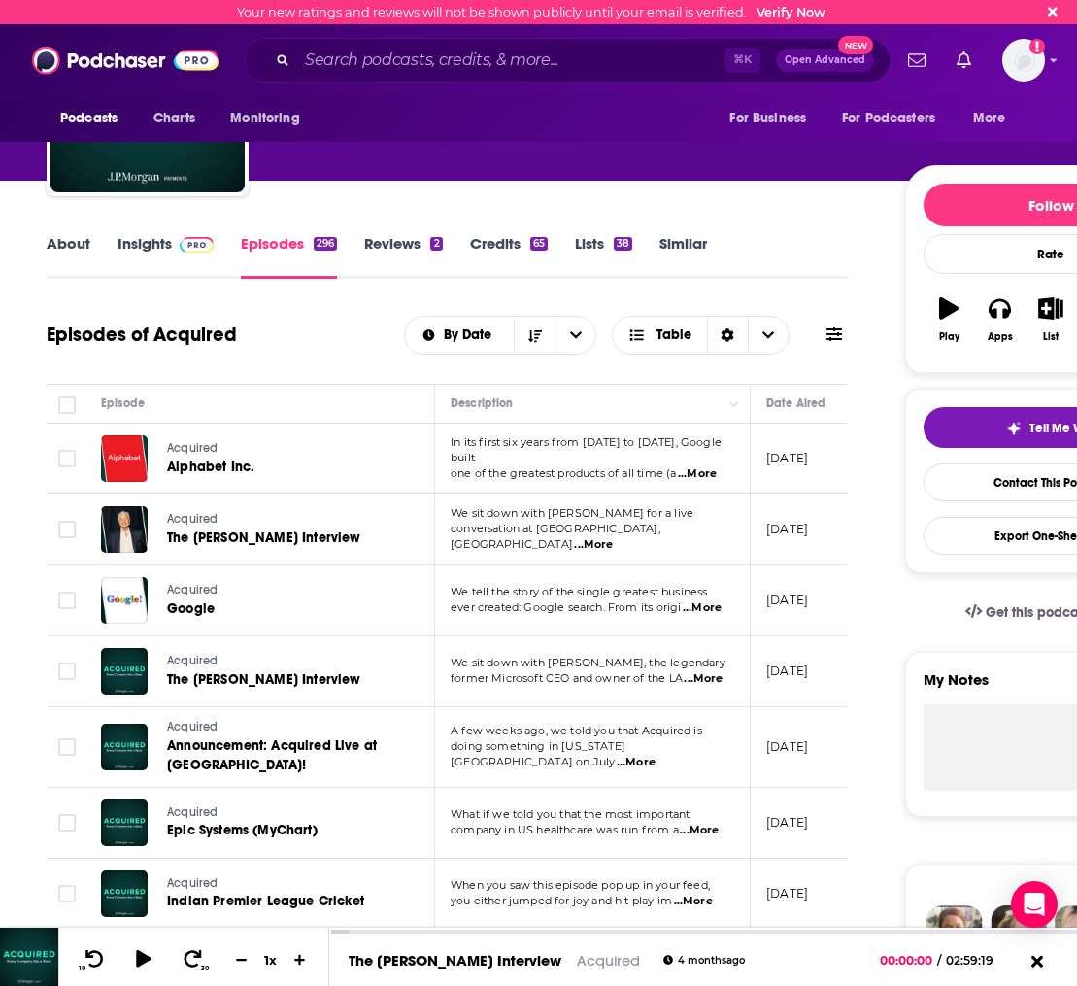
click at [376, 674] on td "Acquired The Steve Ballmer Interview" at bounding box center [260, 671] width 350 height 71
click at [309, 677] on span "The Steve Ballmer Interview" at bounding box center [264, 679] width 194 height 17
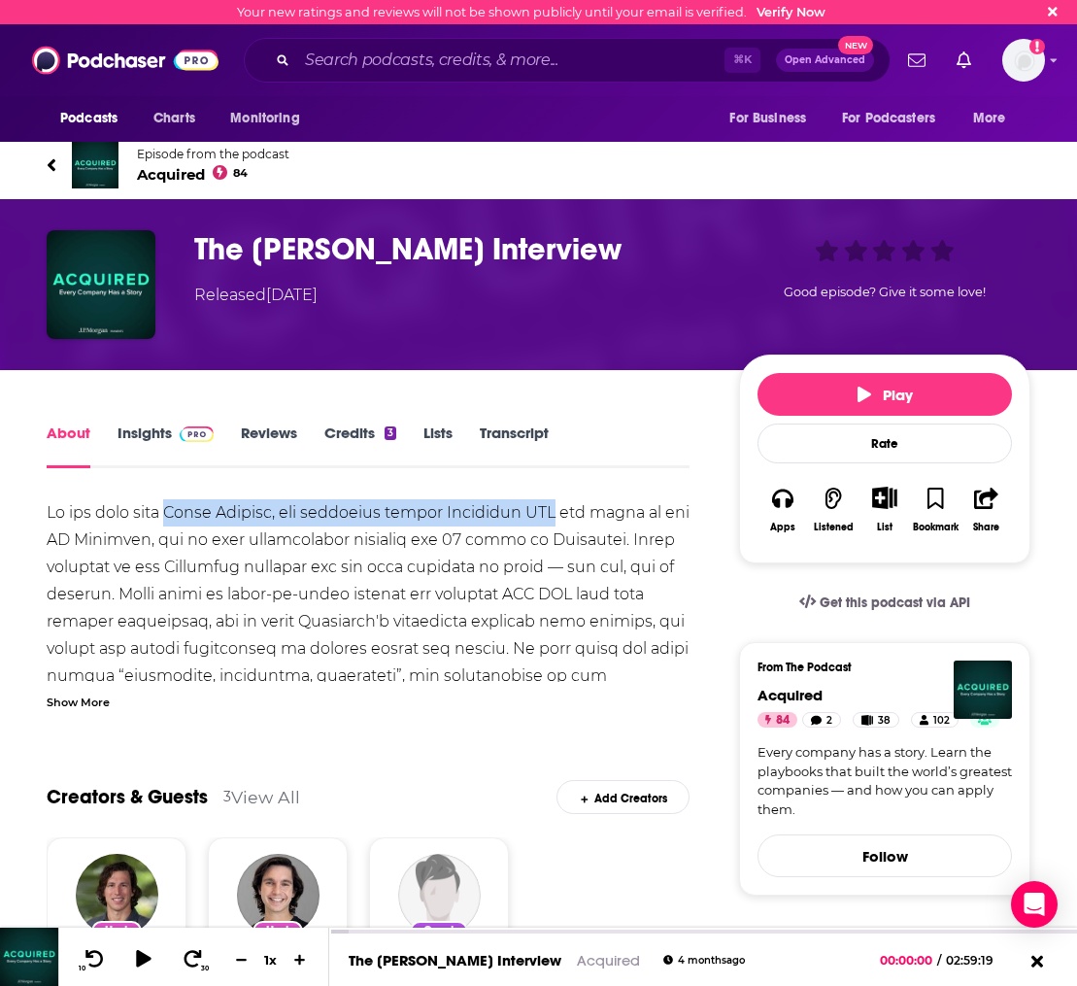
drag, startPoint x: 186, startPoint y: 510, endPoint x: 575, endPoint y: 523, distance: 388.7
copy div "Steve Ballmer, the legendary former Microsoft CEO"
click at [68, 176] on link "Episode from the podcast Acquired 84" at bounding box center [539, 165] width 984 height 47
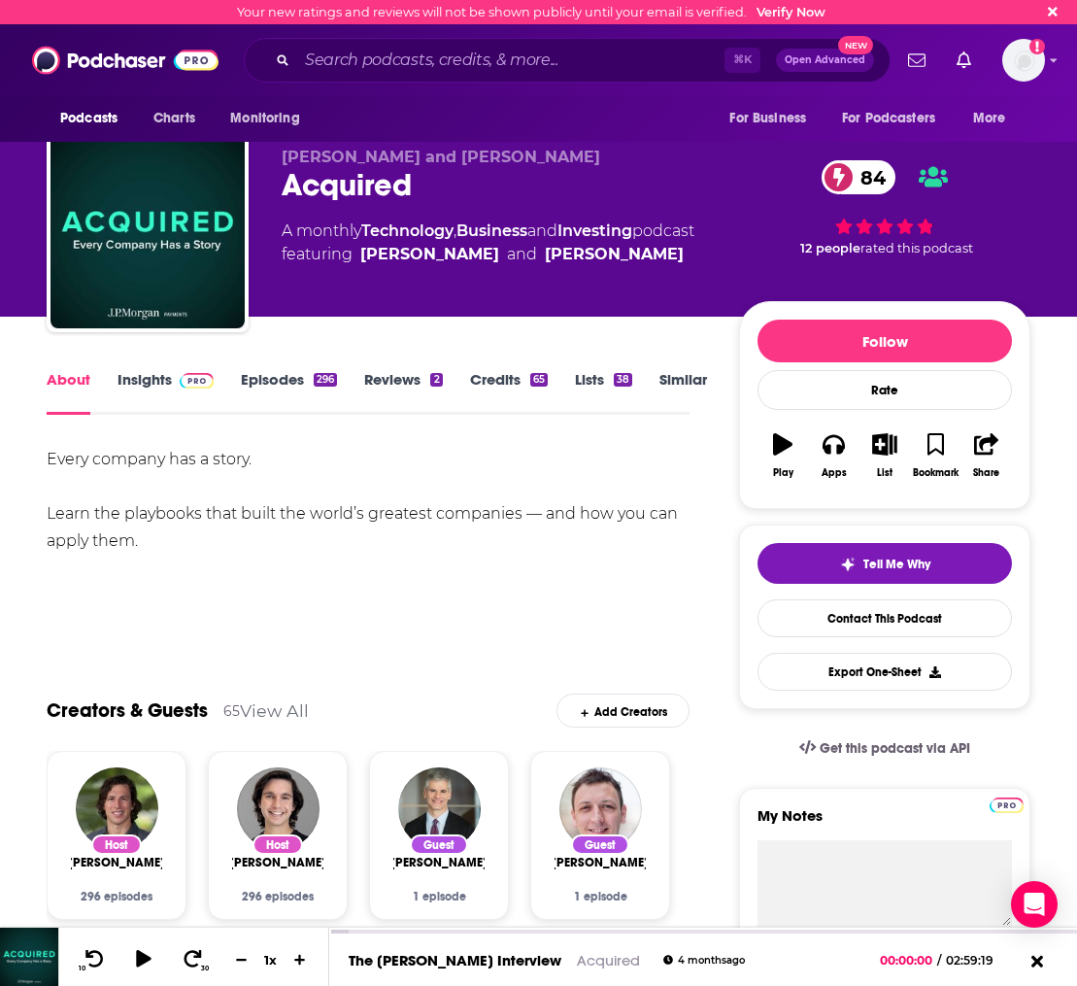
click at [253, 381] on link "Episodes 296" at bounding box center [289, 392] width 96 height 45
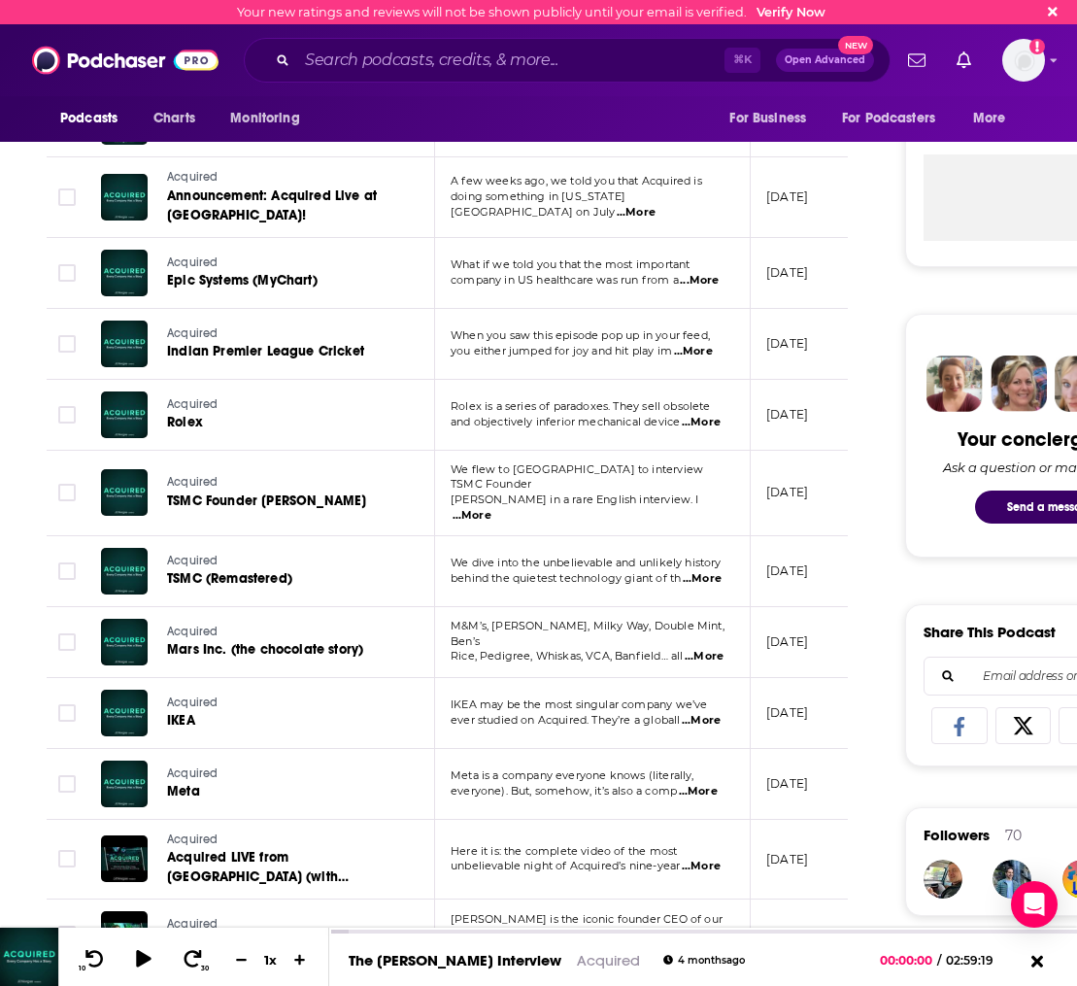
scroll to position [878, 0]
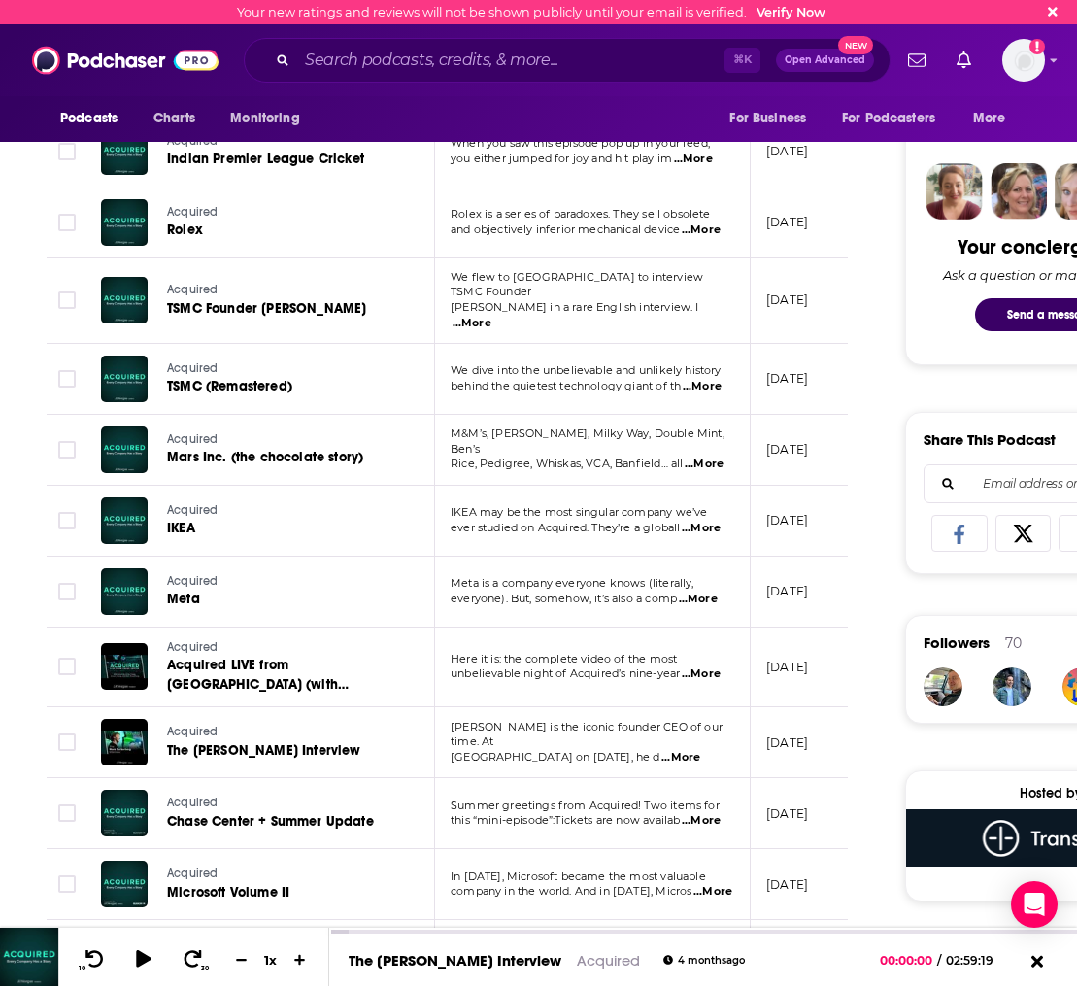
drag, startPoint x: 607, startPoint y: 724, endPoint x: 649, endPoint y: 726, distance: 41.9
click at [607, 724] on span "Mark is the iconic founder CEO of our time. At" at bounding box center [587, 734] width 272 height 29
click at [700, 750] on span "...More" at bounding box center [680, 758] width 39 height 16
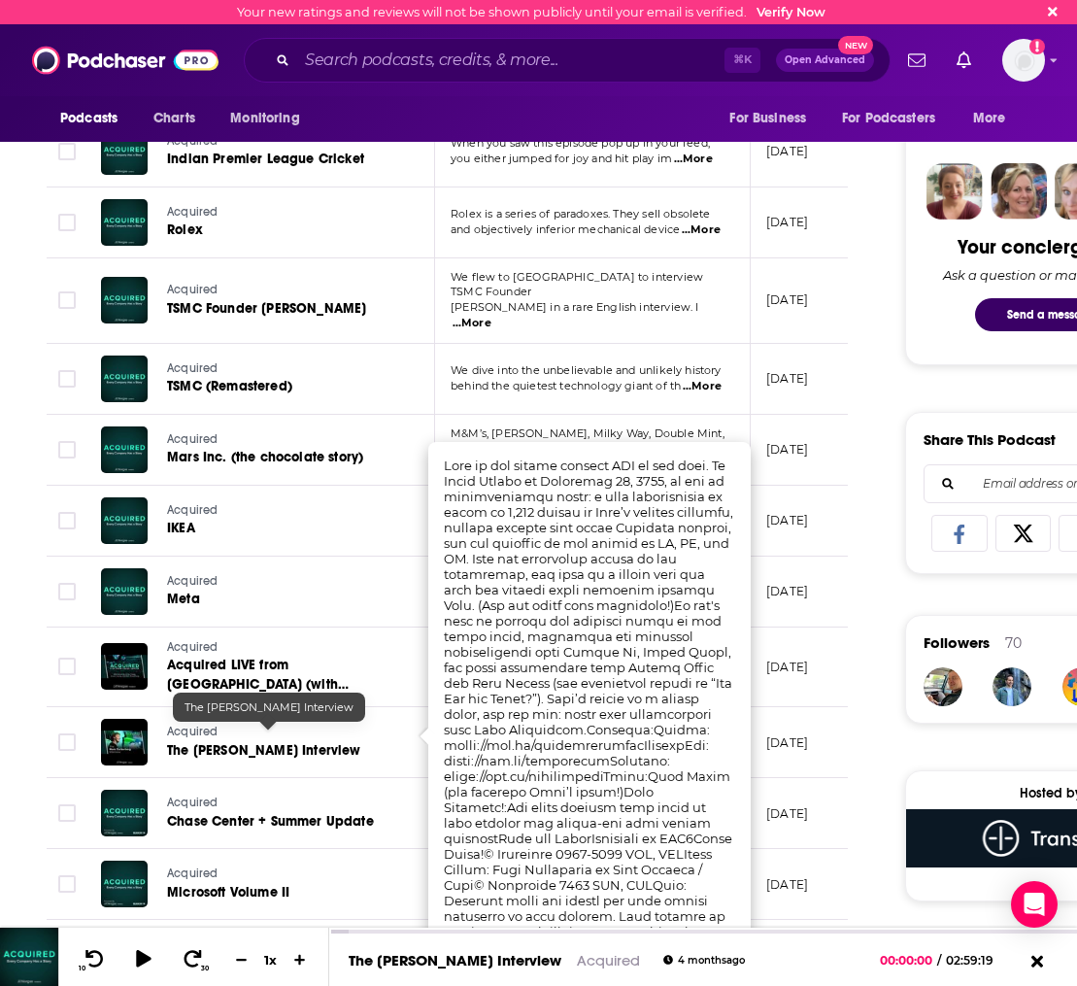
click at [287, 742] on span "The Mark Zuckerberg Interview" at bounding box center [264, 750] width 194 height 17
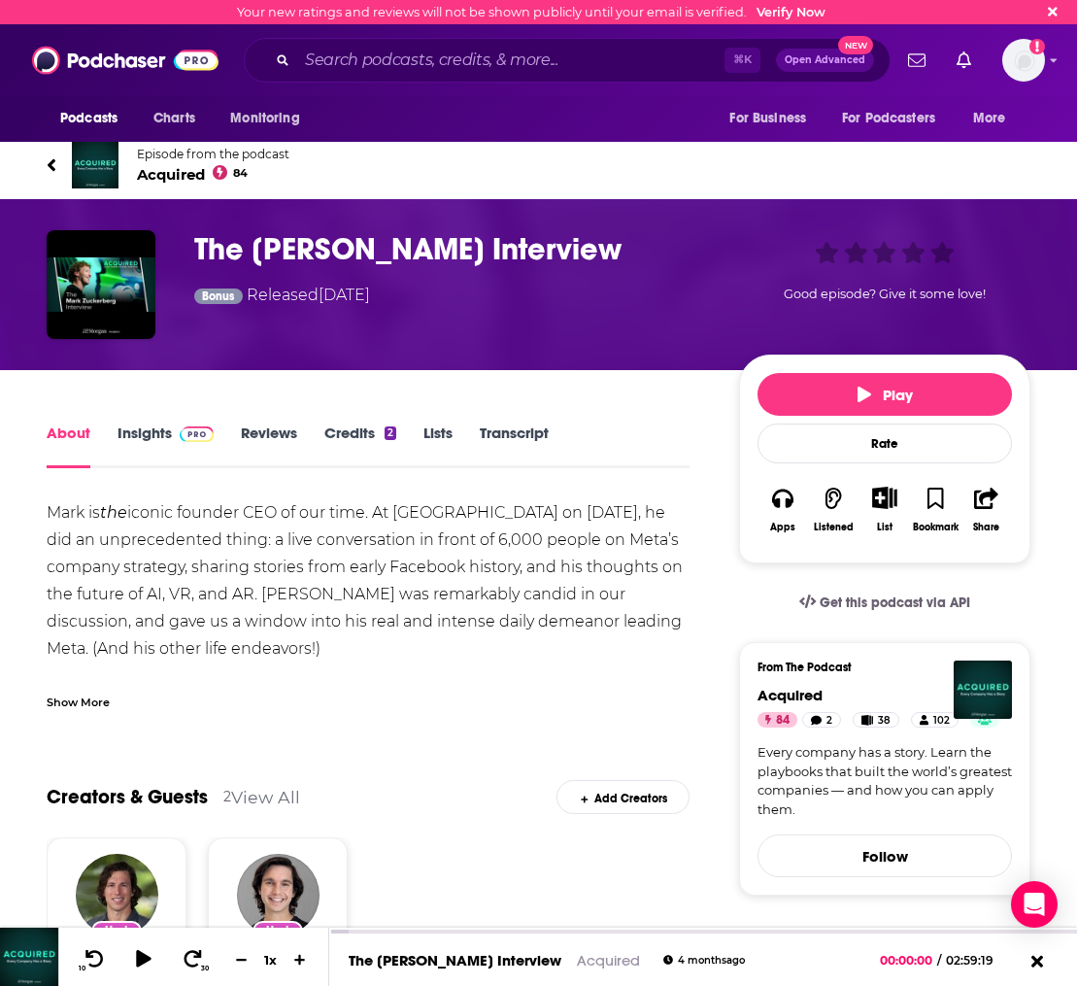
click at [49, 156] on icon at bounding box center [52, 164] width 10 height 19
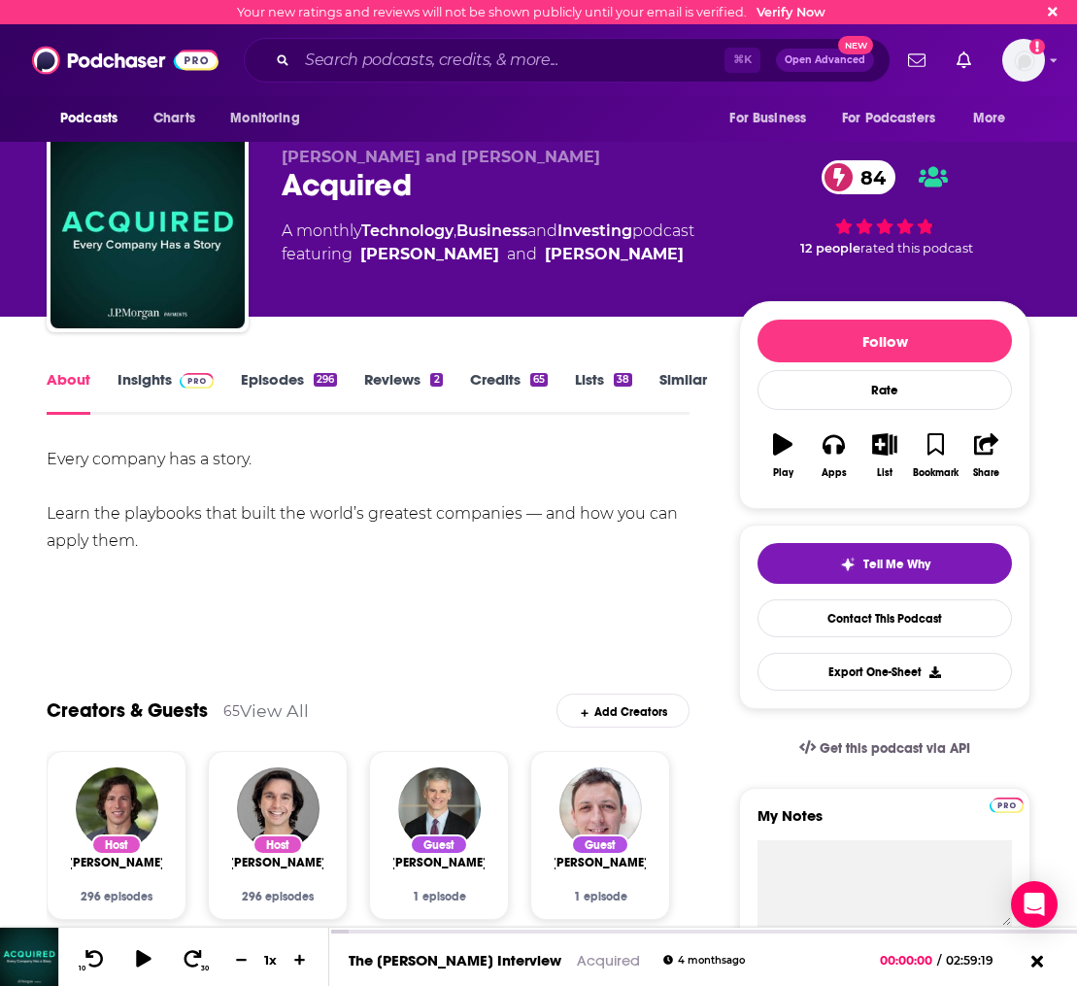
scroll to position [121, 0]
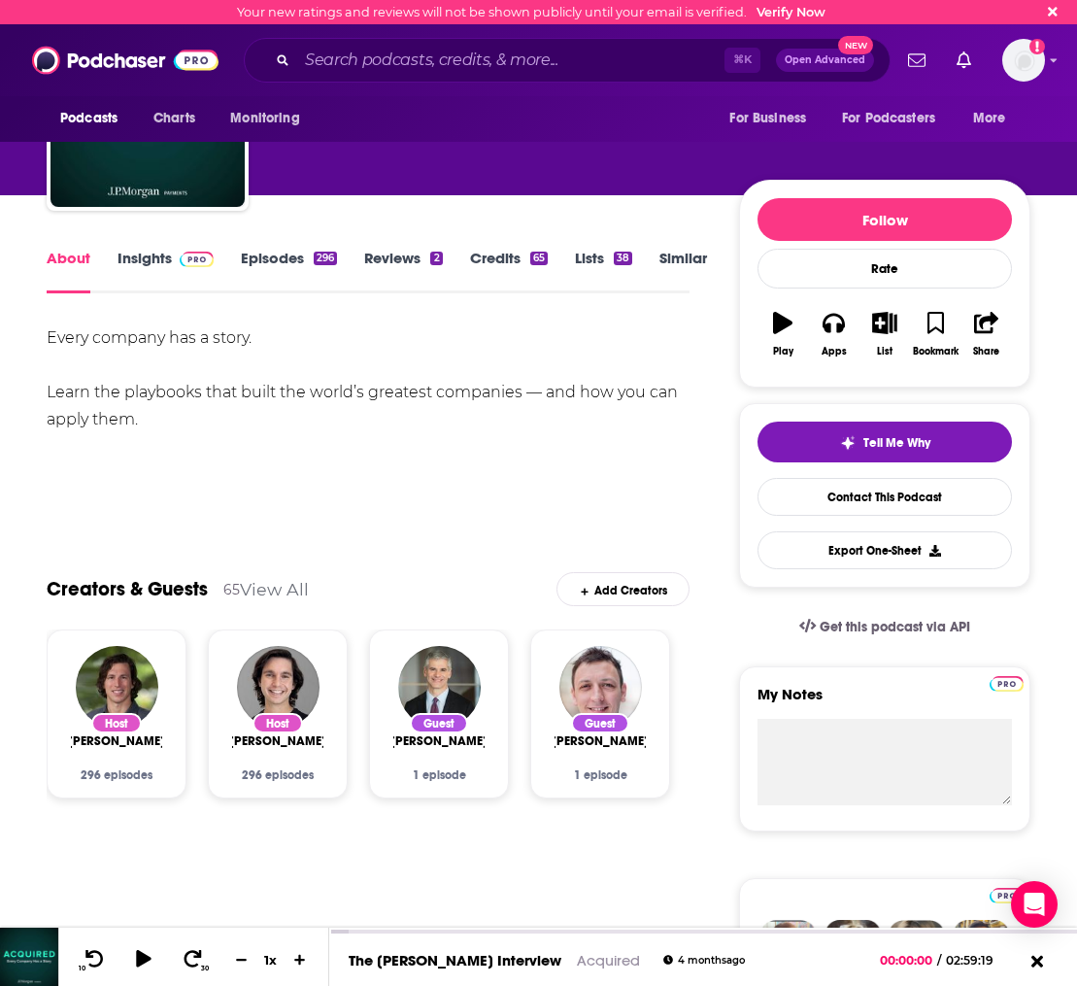
click at [293, 250] on link "Episodes 296" at bounding box center [289, 271] width 96 height 45
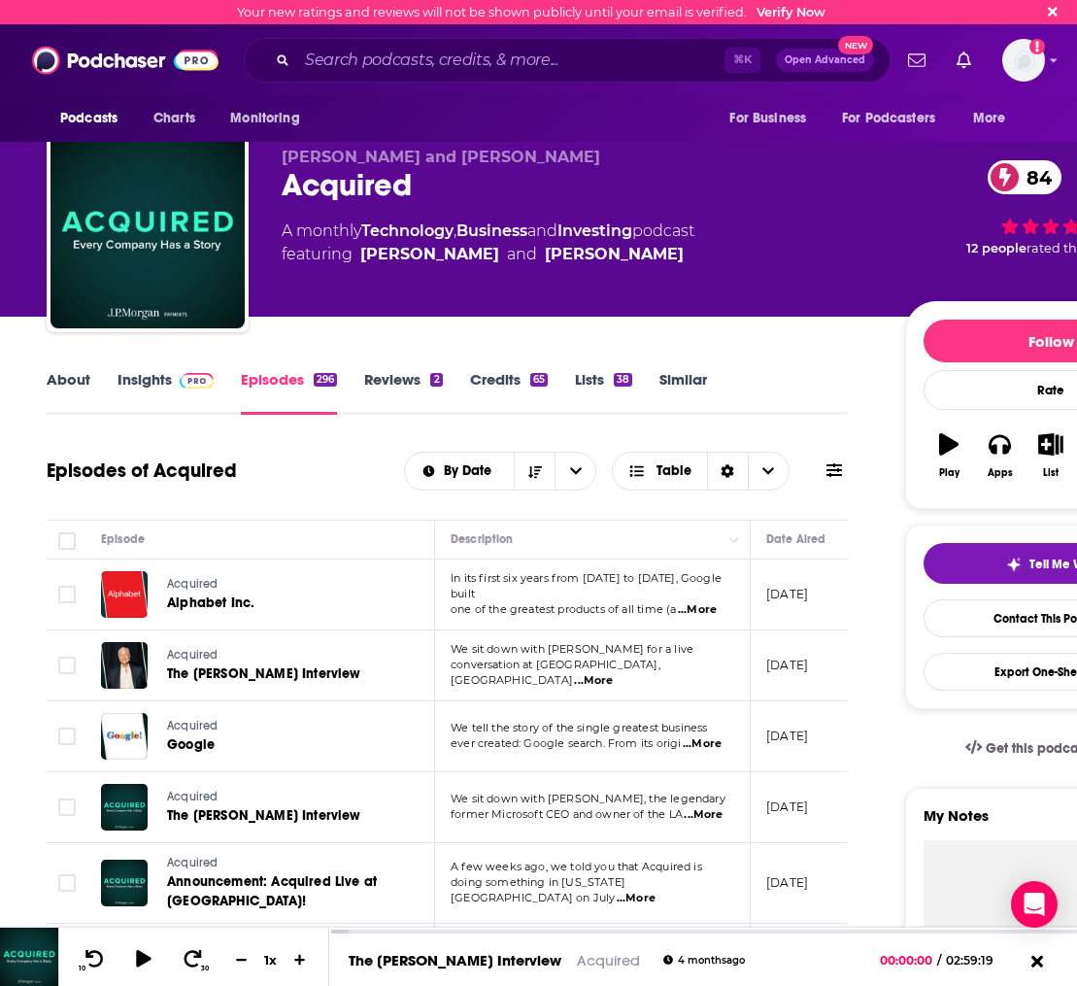
drag, startPoint x: 592, startPoint y: 671, endPoint x: 688, endPoint y: 671, distance: 95.2
click at [592, 671] on span "conversation at Radio City Music Hall, cove" at bounding box center [556, 671] width 210 height 29
click at [613, 673] on span "...More" at bounding box center [593, 681] width 39 height 16
click at [711, 745] on span "...More" at bounding box center [702, 744] width 39 height 16
click at [329, 464] on div "Episodes of Acquired By Date Table" at bounding box center [447, 471] width 801 height 51
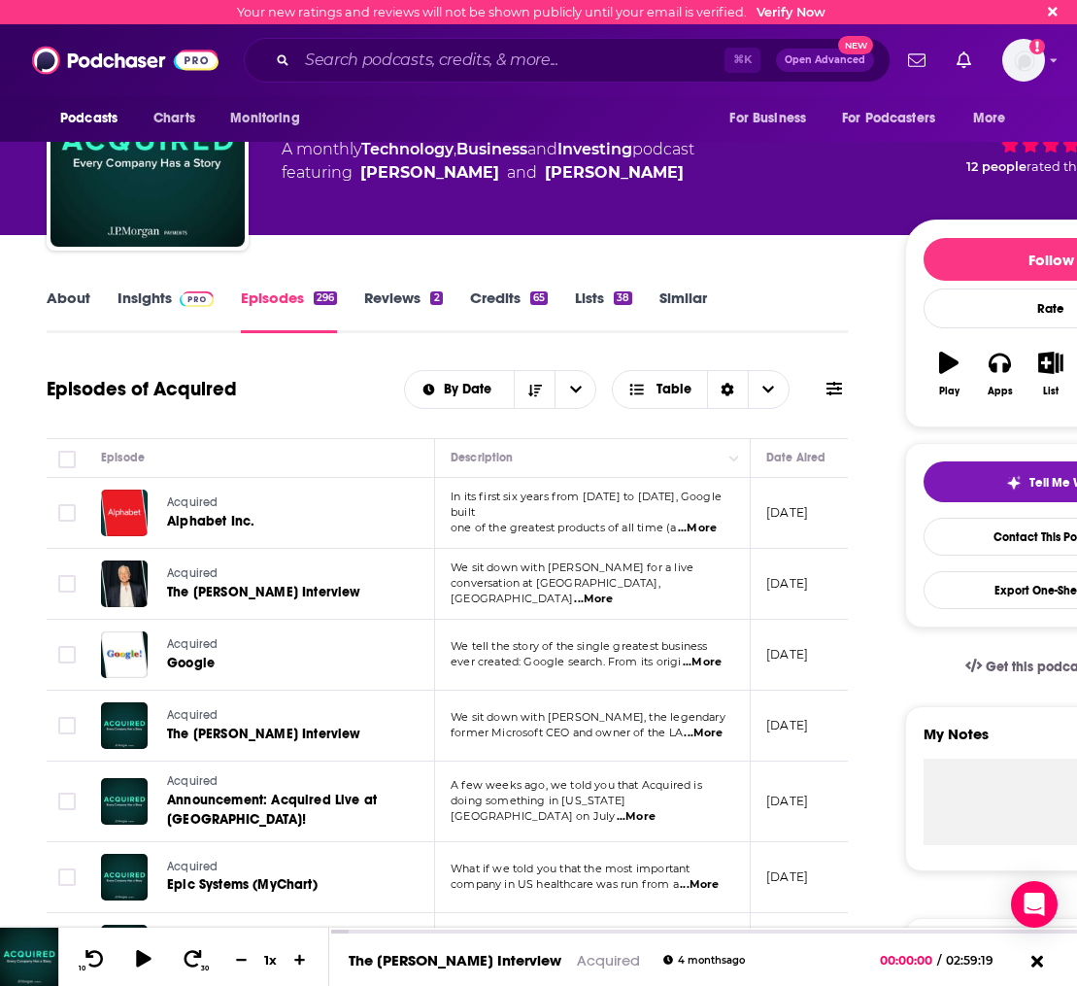
scroll to position [105, 0]
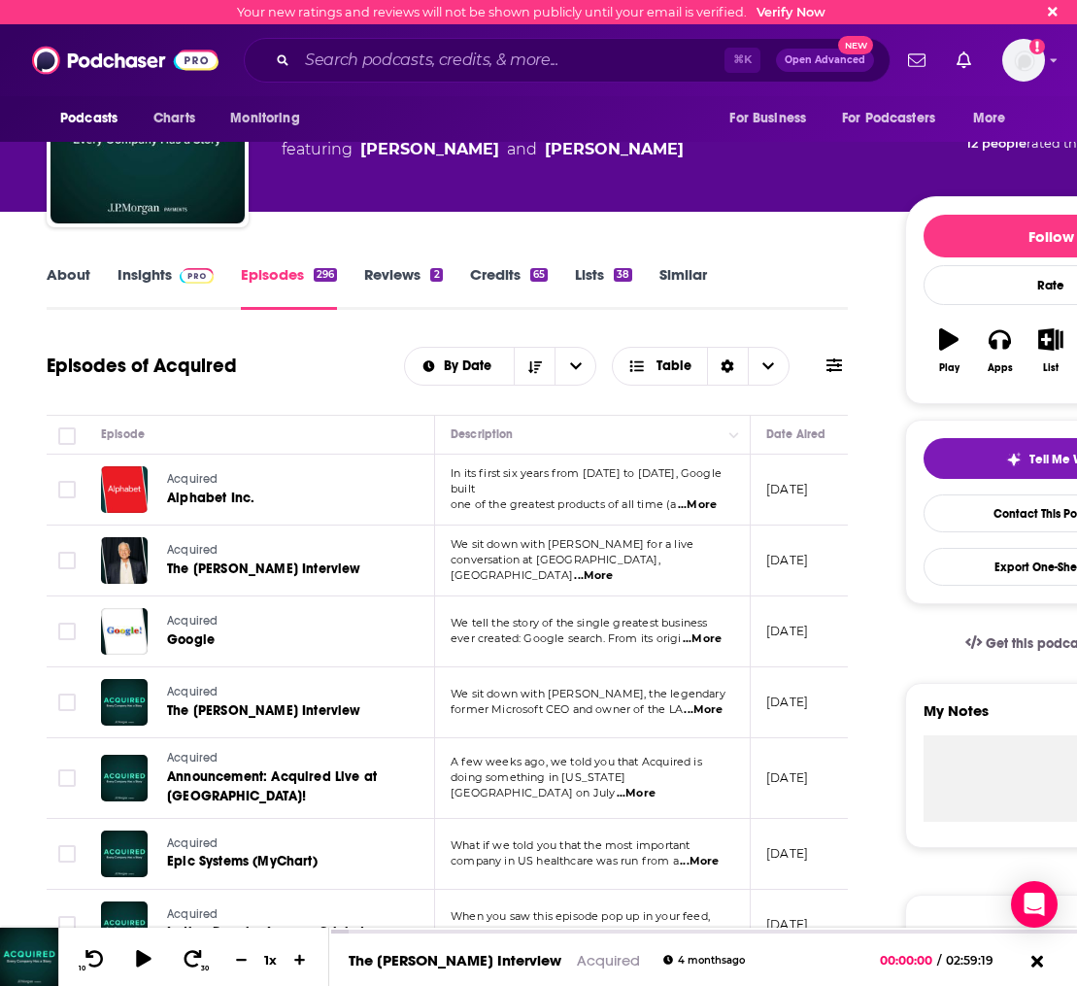
click at [501, 714] on span "former Microsoft CEO and owner of the LA" at bounding box center [567, 709] width 232 height 14
click at [283, 711] on span "The Steve Ballmer Interview" at bounding box center [264, 710] width 194 height 17
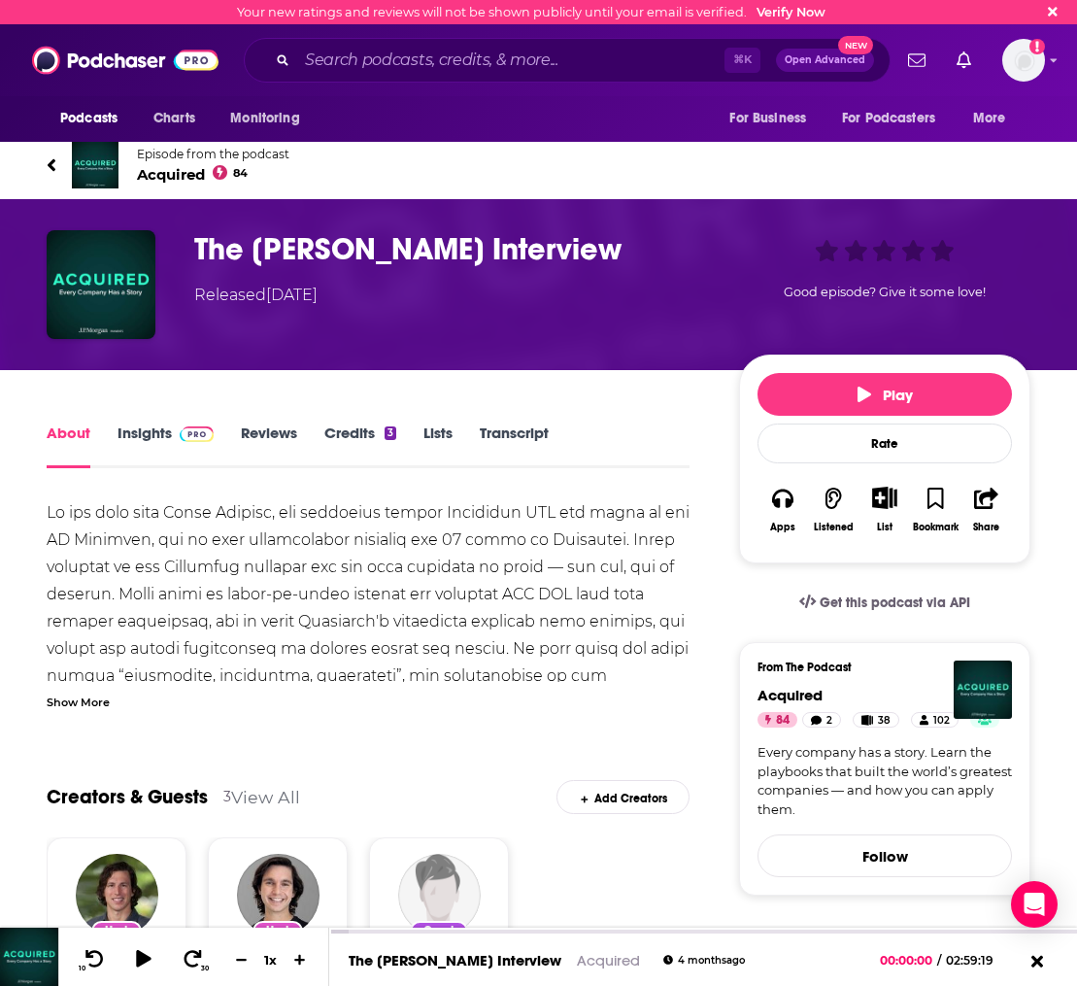
click at [58, 160] on link "Episode from the podcast Acquired 84" at bounding box center [539, 165] width 984 height 47
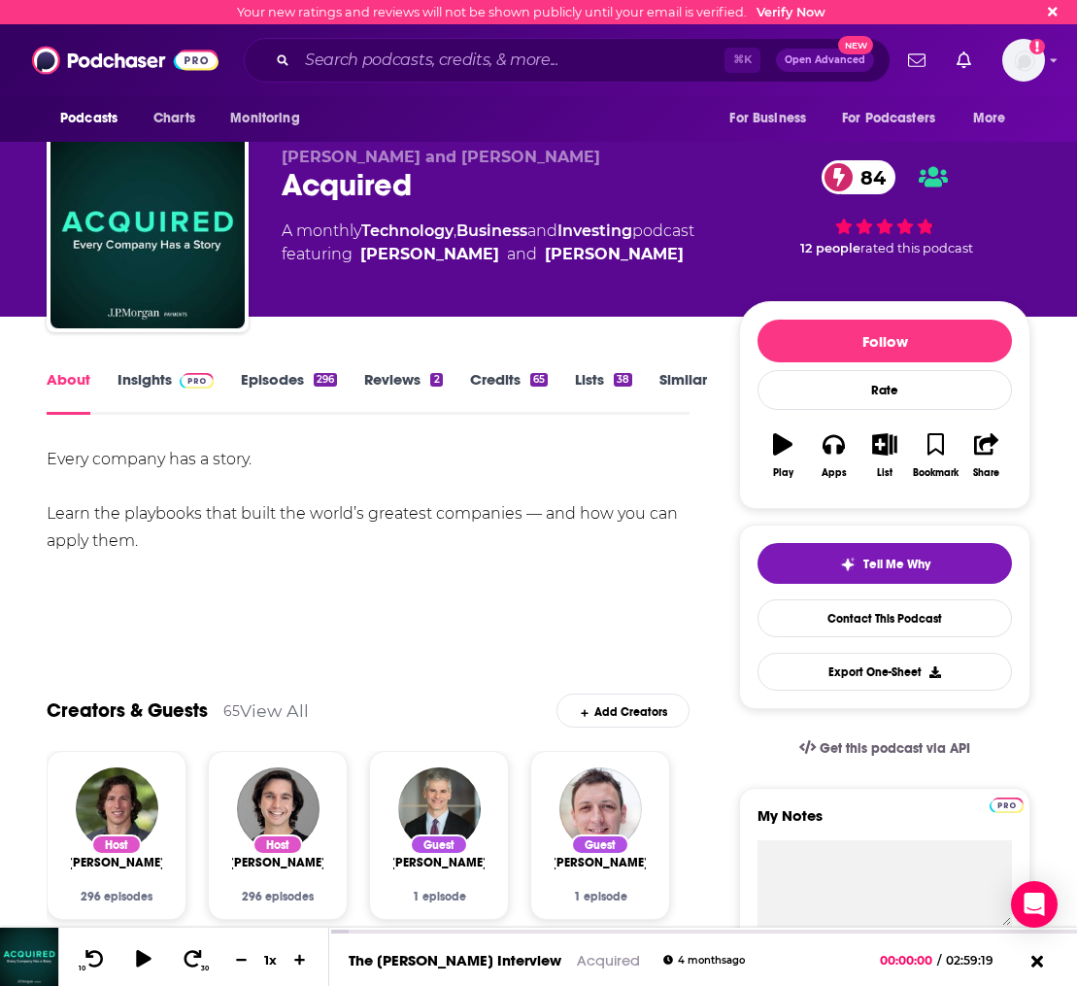
click at [250, 371] on link "Episodes 296" at bounding box center [289, 392] width 96 height 45
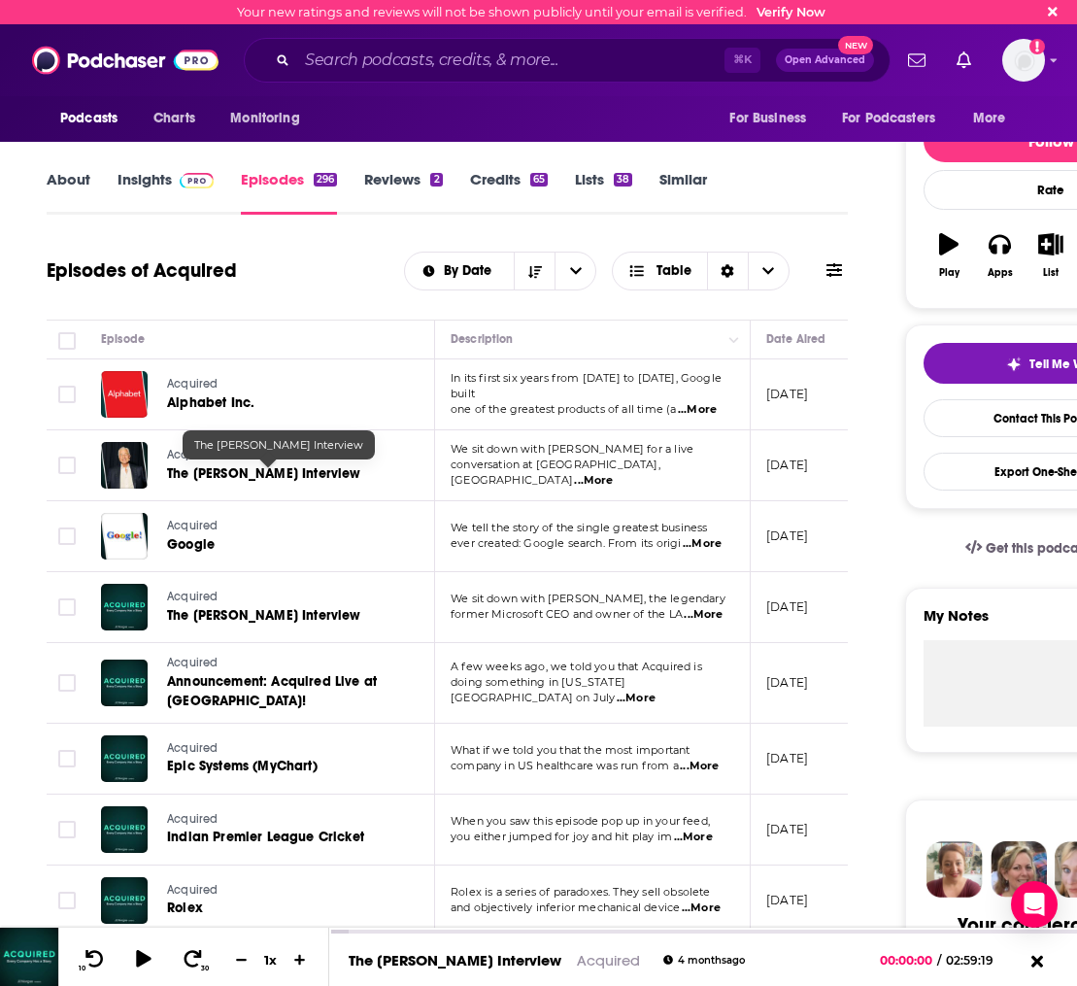
scroll to position [380, 0]
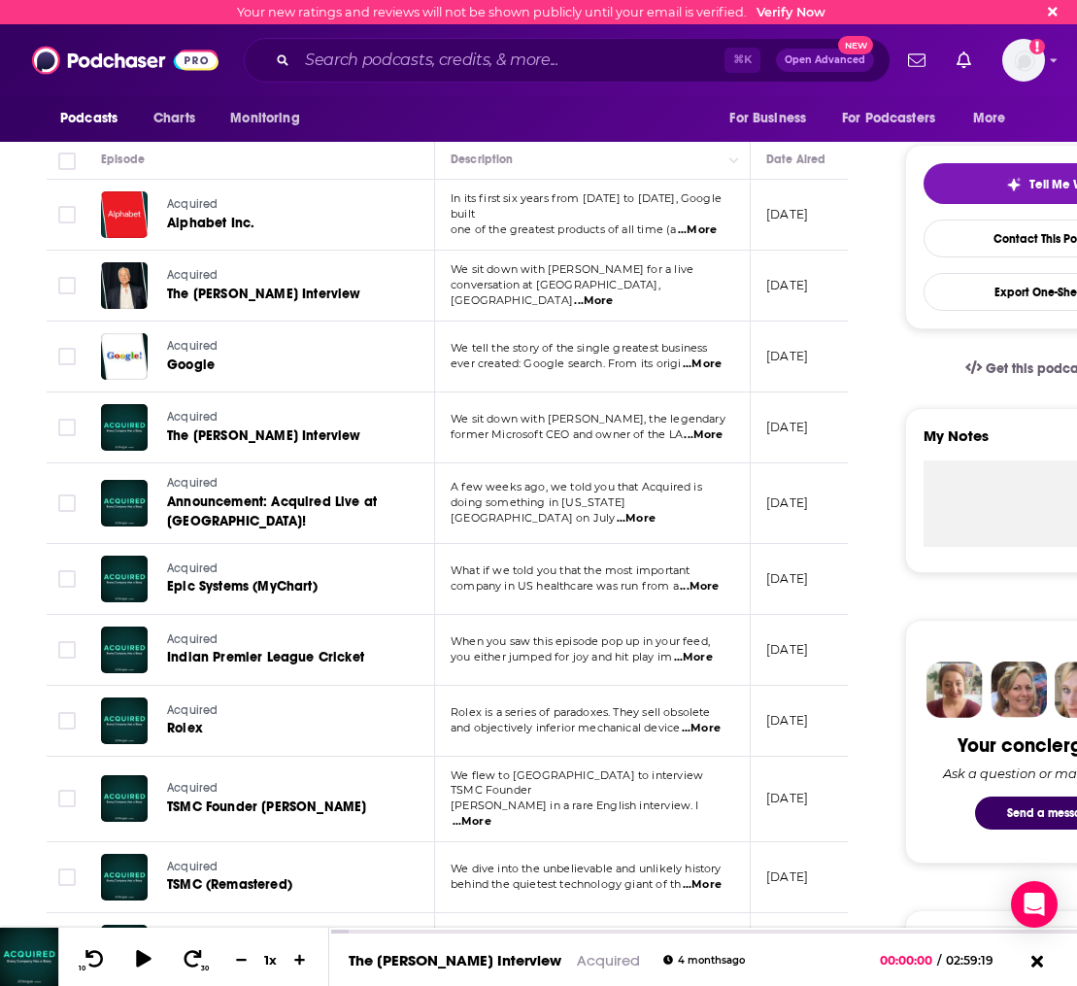
click at [707, 589] on span "...More" at bounding box center [699, 587] width 39 height 16
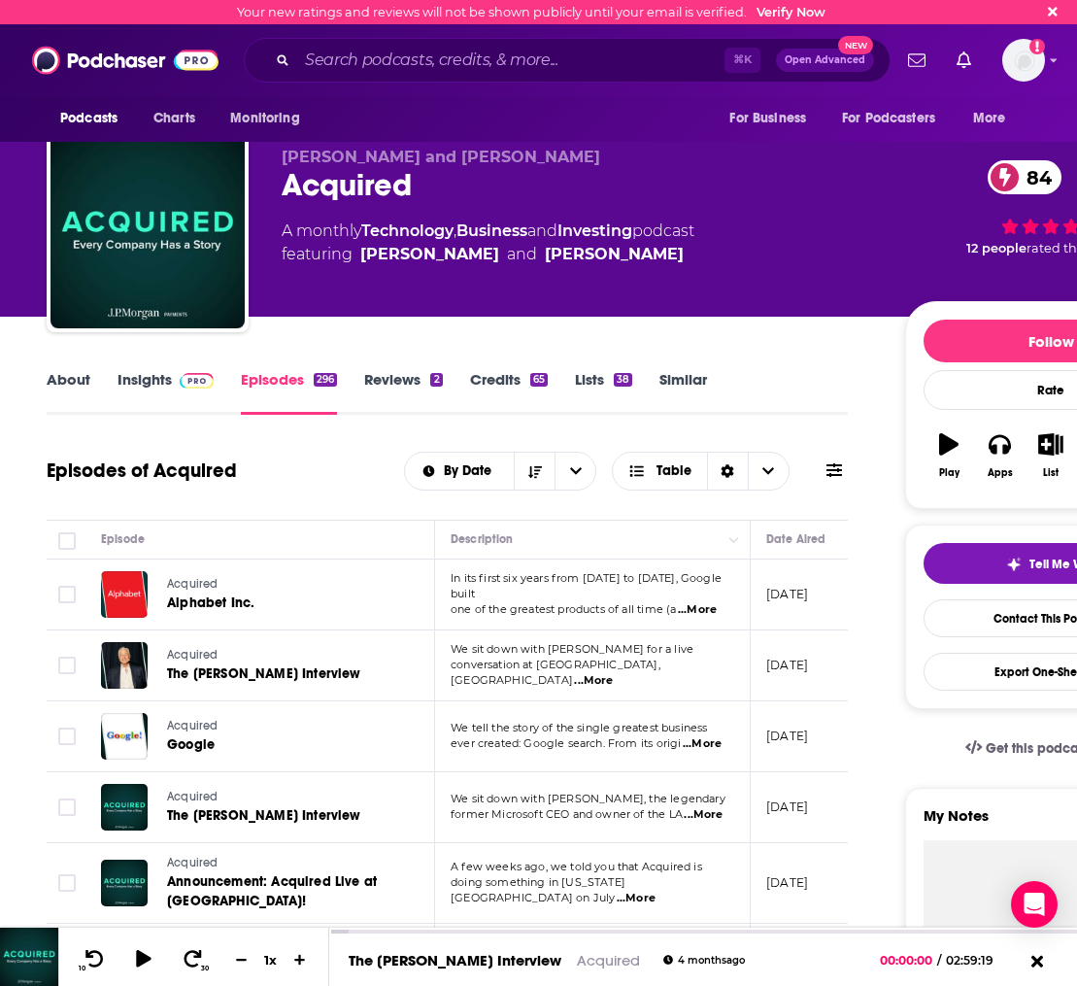
click at [679, 370] on link "Similar" at bounding box center [683, 392] width 48 height 45
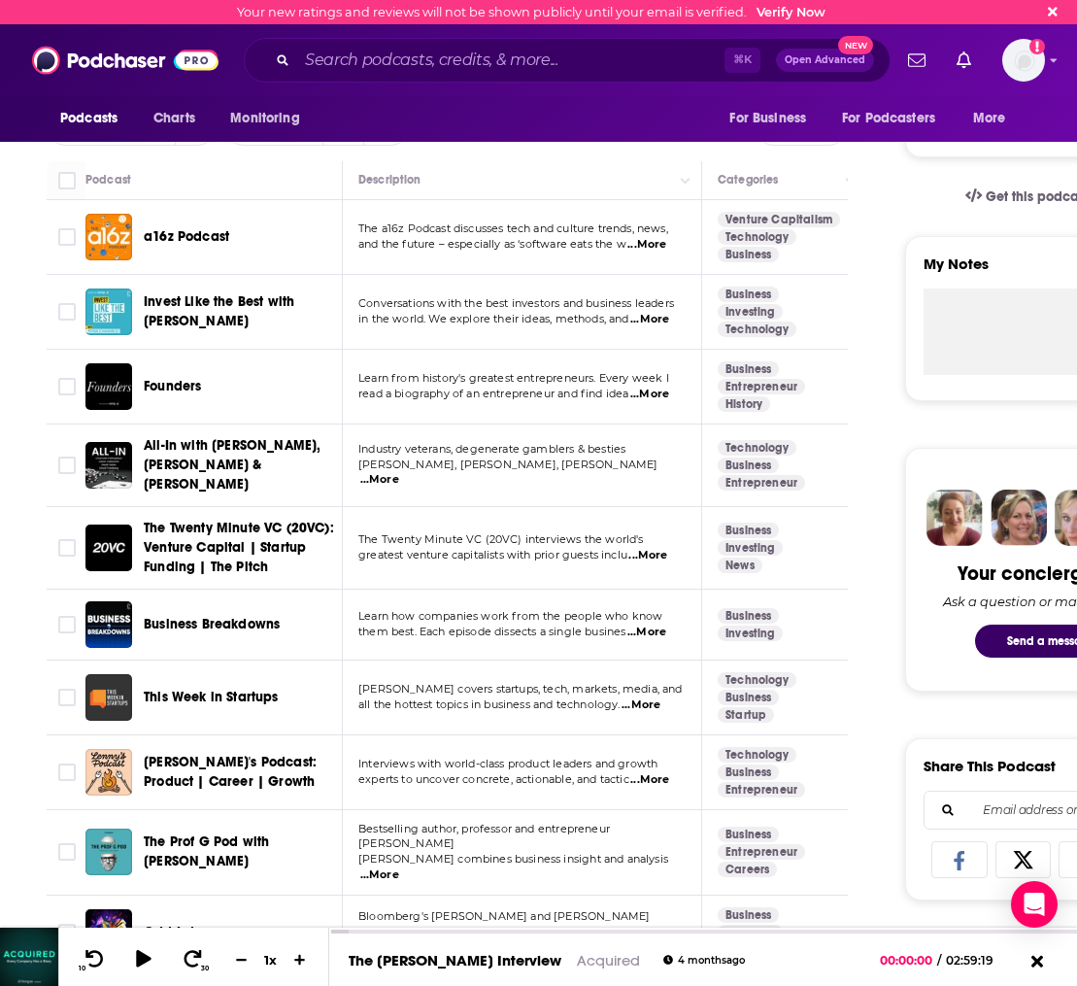
scroll to position [558, 0]
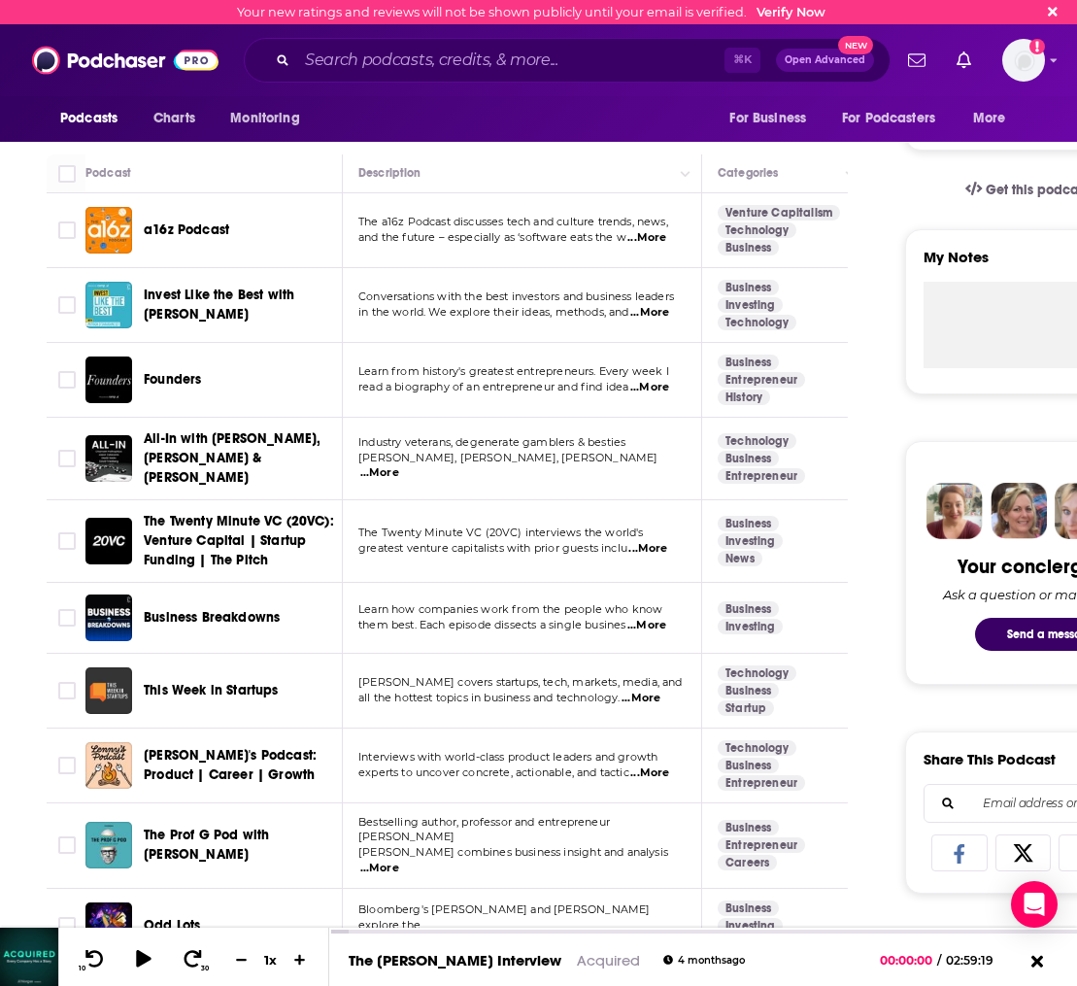
click at [169, 380] on span "Founders" at bounding box center [172, 379] width 57 height 17
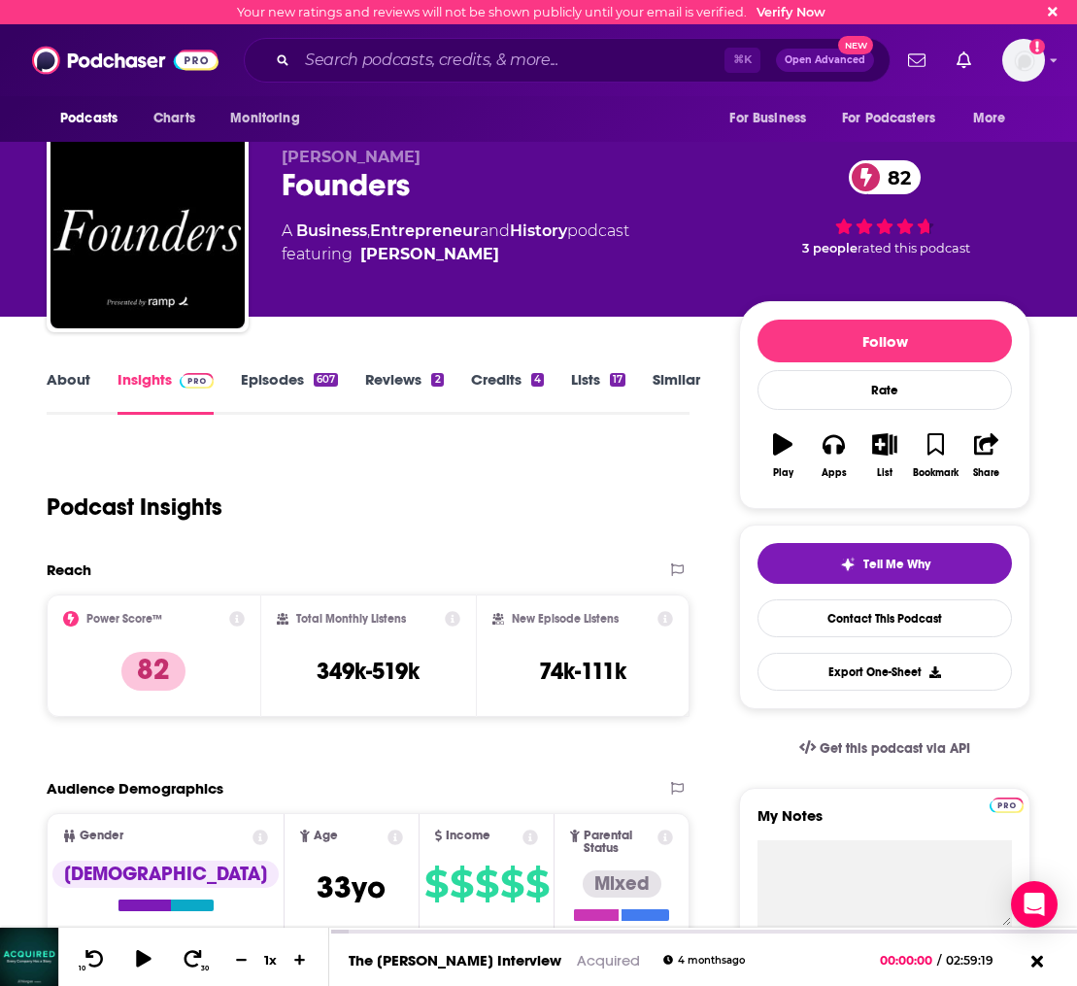
click at [253, 379] on link "Episodes 607" at bounding box center [289, 392] width 97 height 45
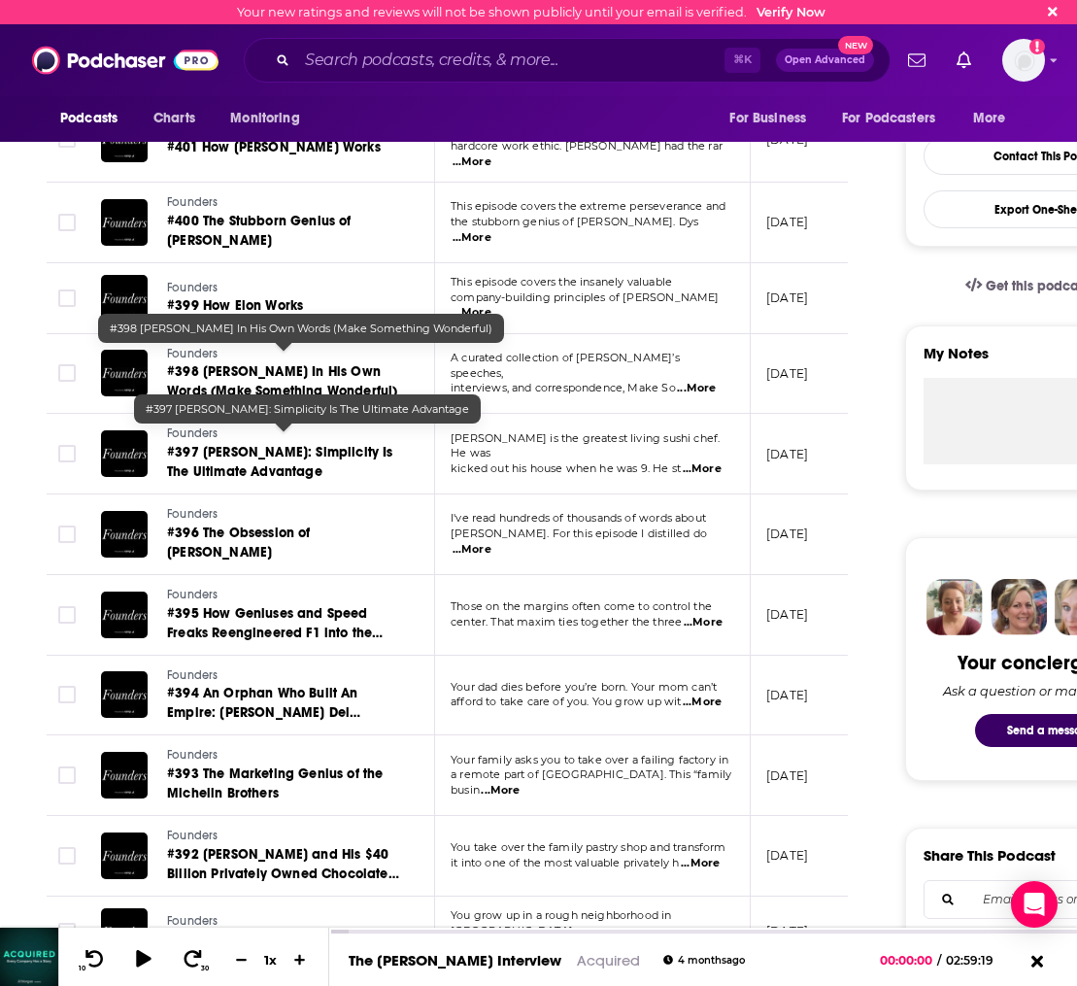
scroll to position [620, 0]
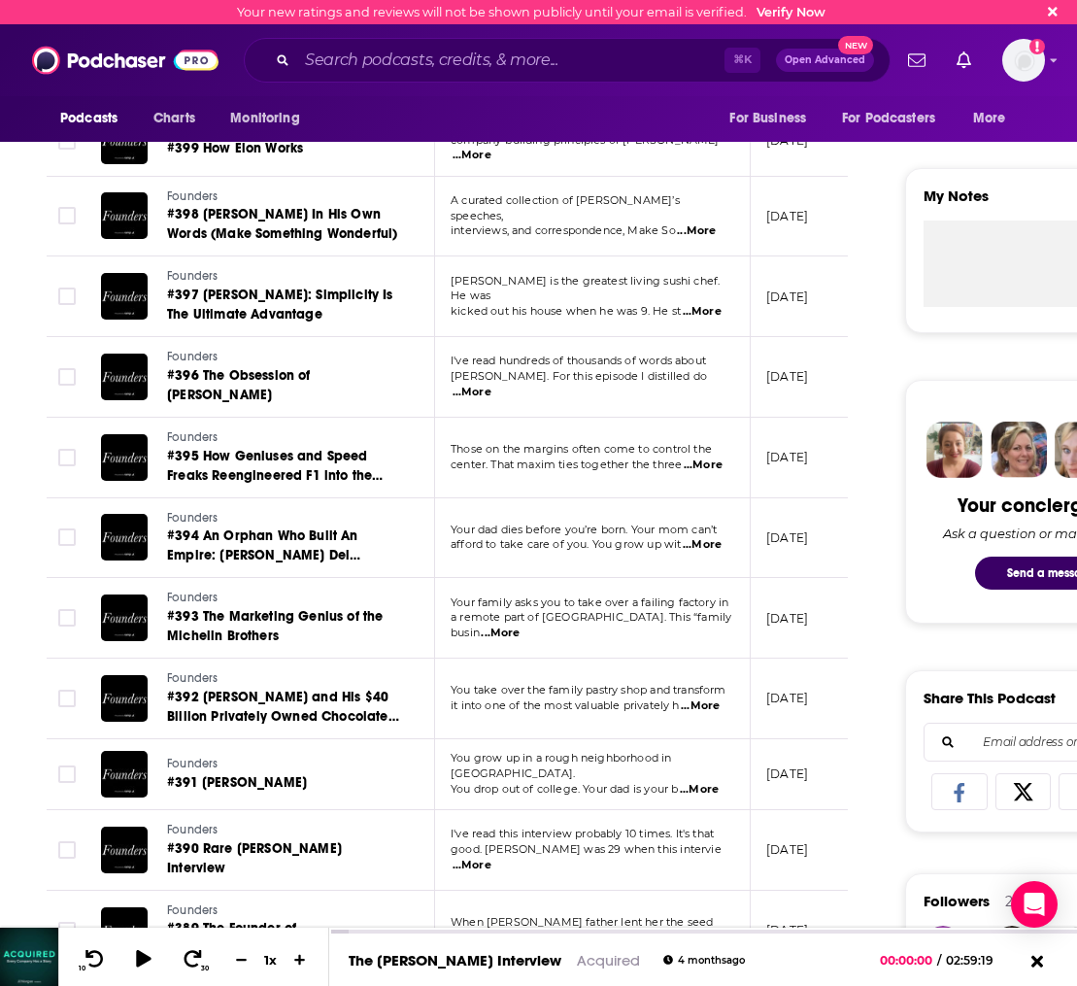
click at [698, 698] on span "...More" at bounding box center [700, 706] width 39 height 16
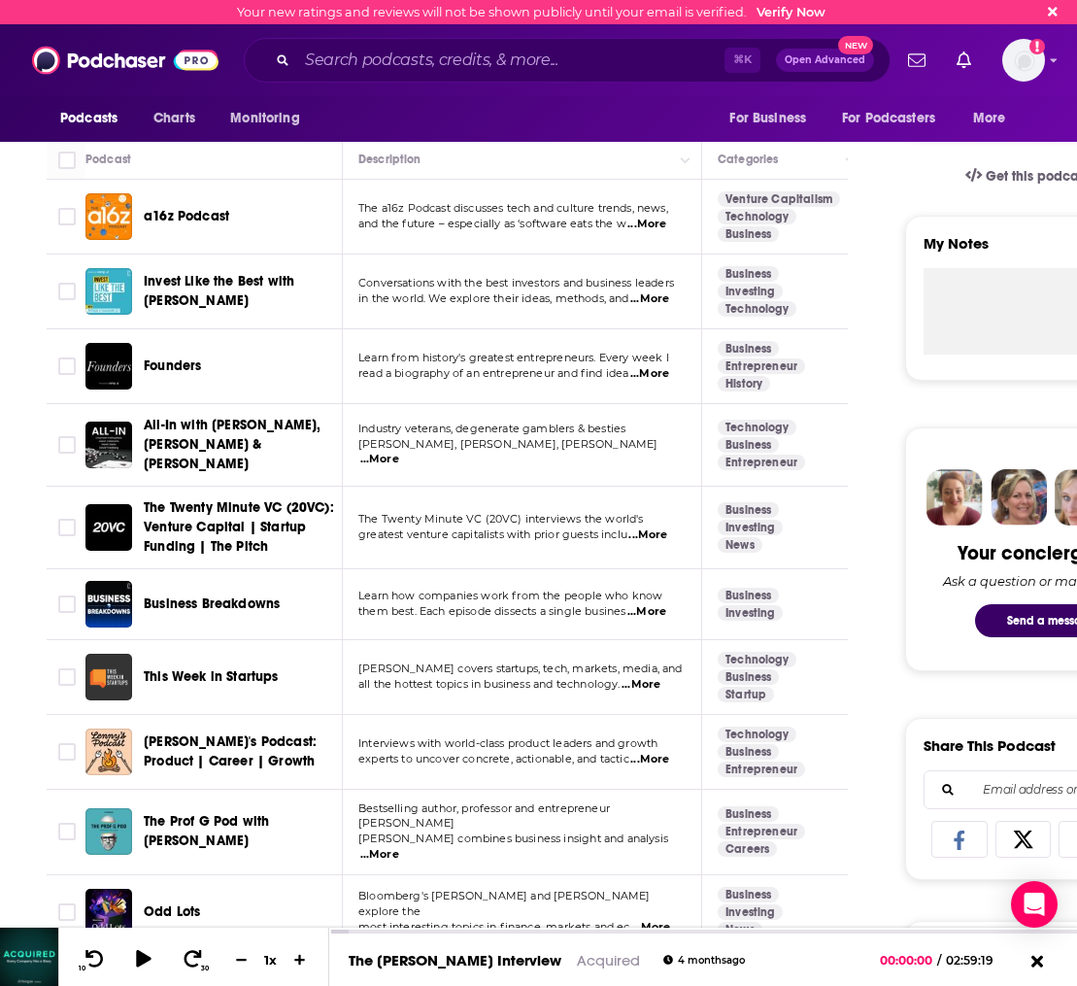
scroll to position [573, 0]
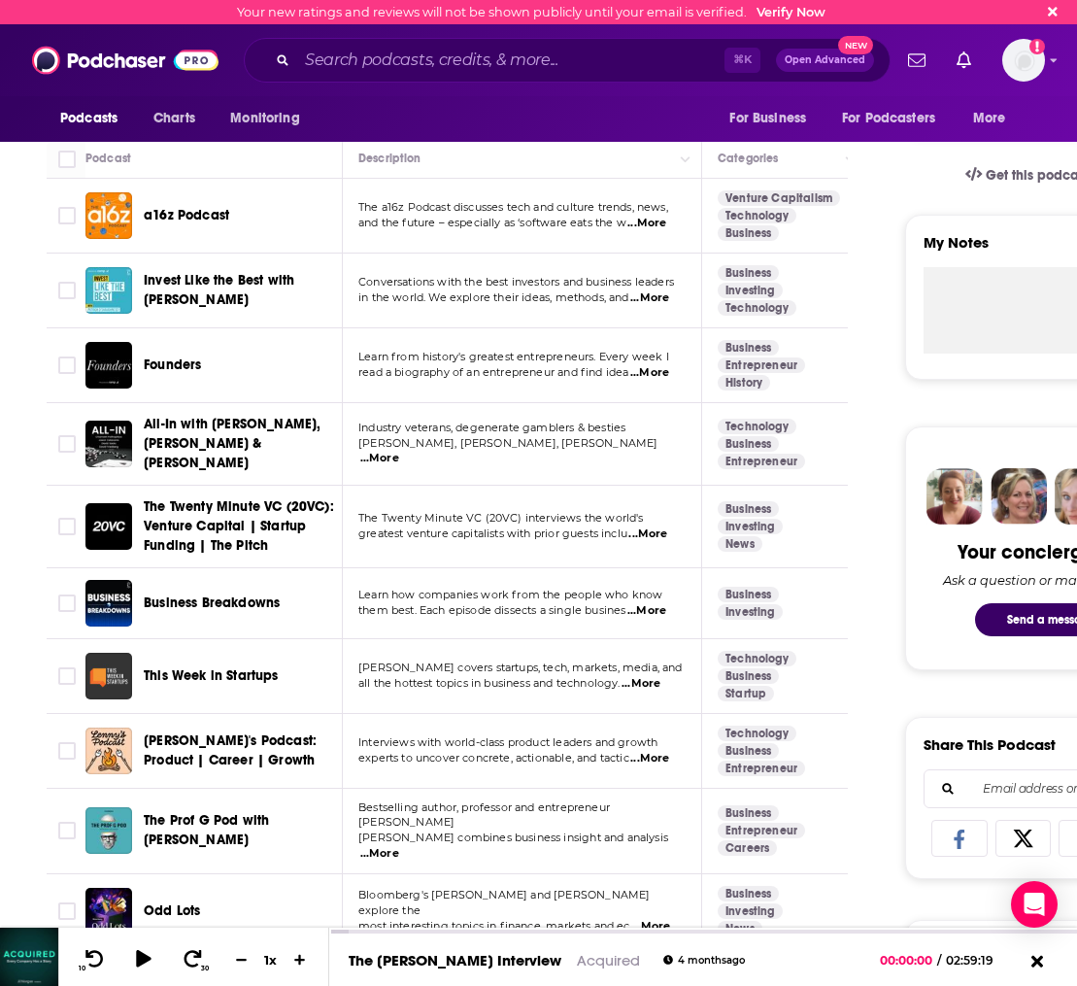
click at [596, 607] on span "them best. Each episode dissects a single busines" at bounding box center [491, 610] width 267 height 14
click at [660, 607] on span "...More" at bounding box center [646, 611] width 39 height 16
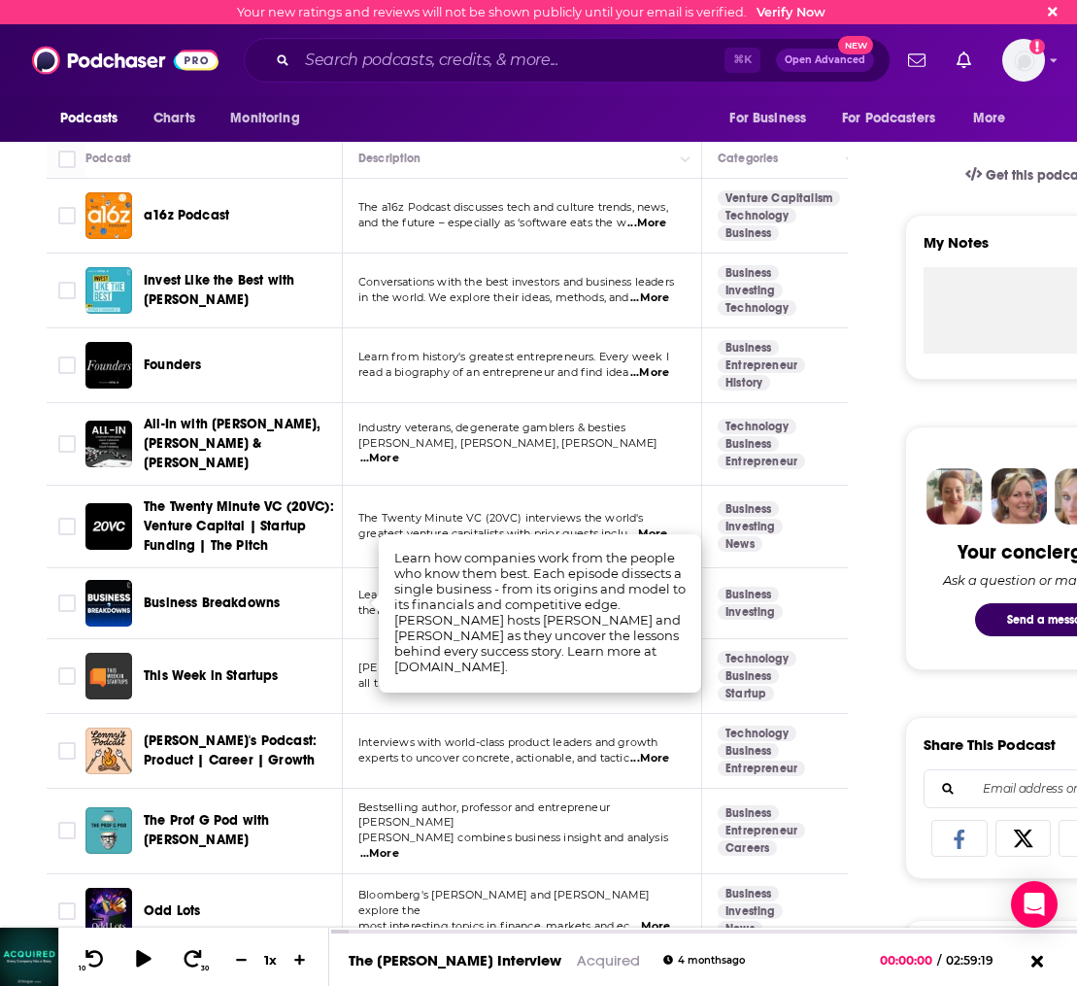
click at [354, 593] on td "Learn how companies work from the people who know them best. Each episode disse…" at bounding box center [522, 603] width 359 height 71
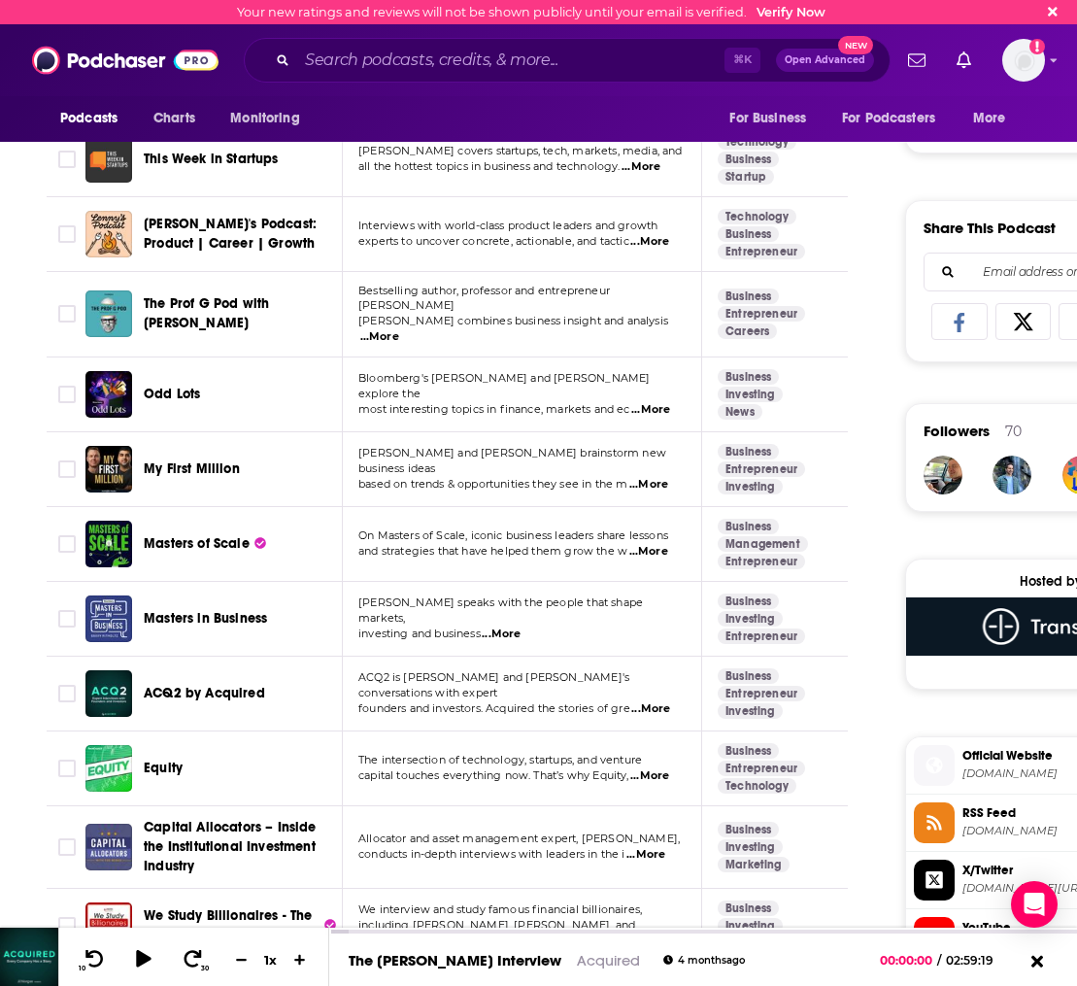
scroll to position [1175, 0]
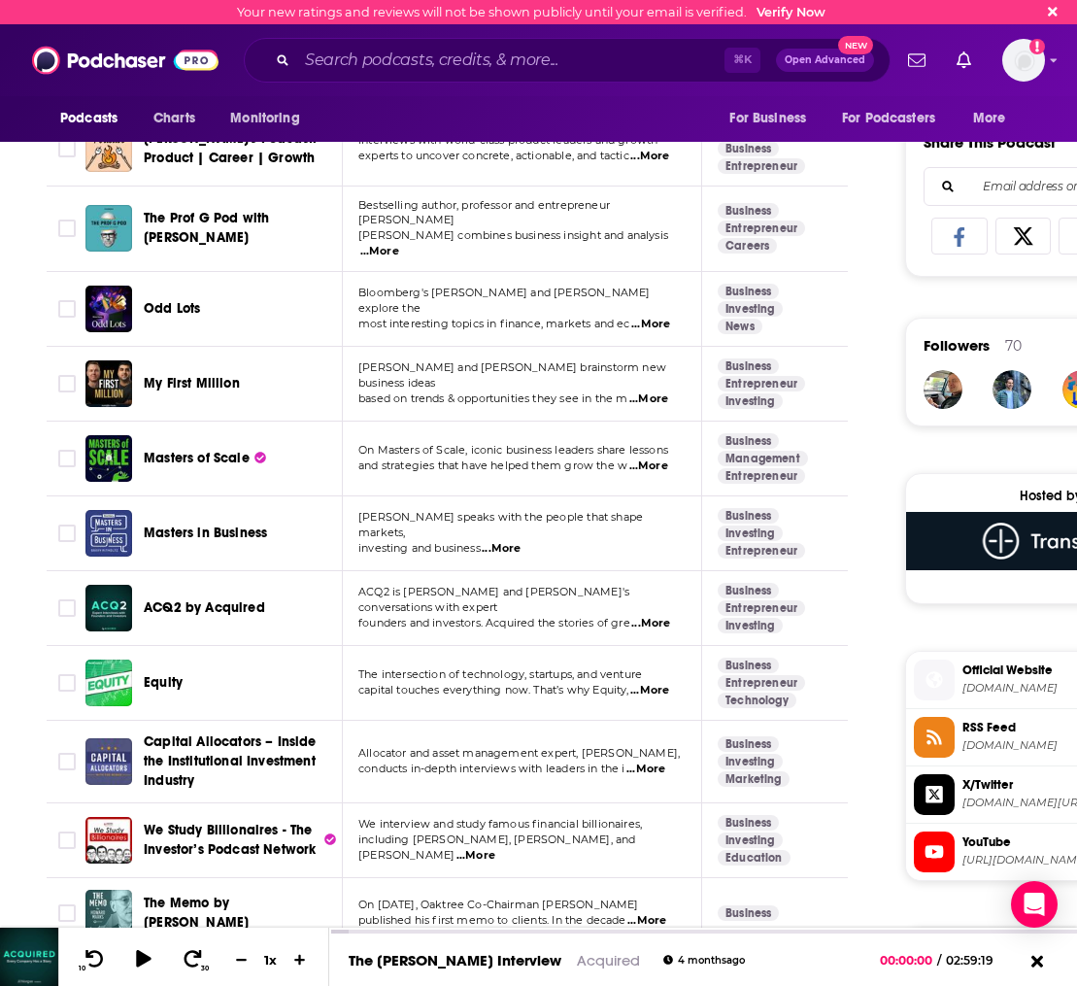
click at [472, 667] on span "The intersection of technology, startups, and venture" at bounding box center [500, 674] width 284 height 14
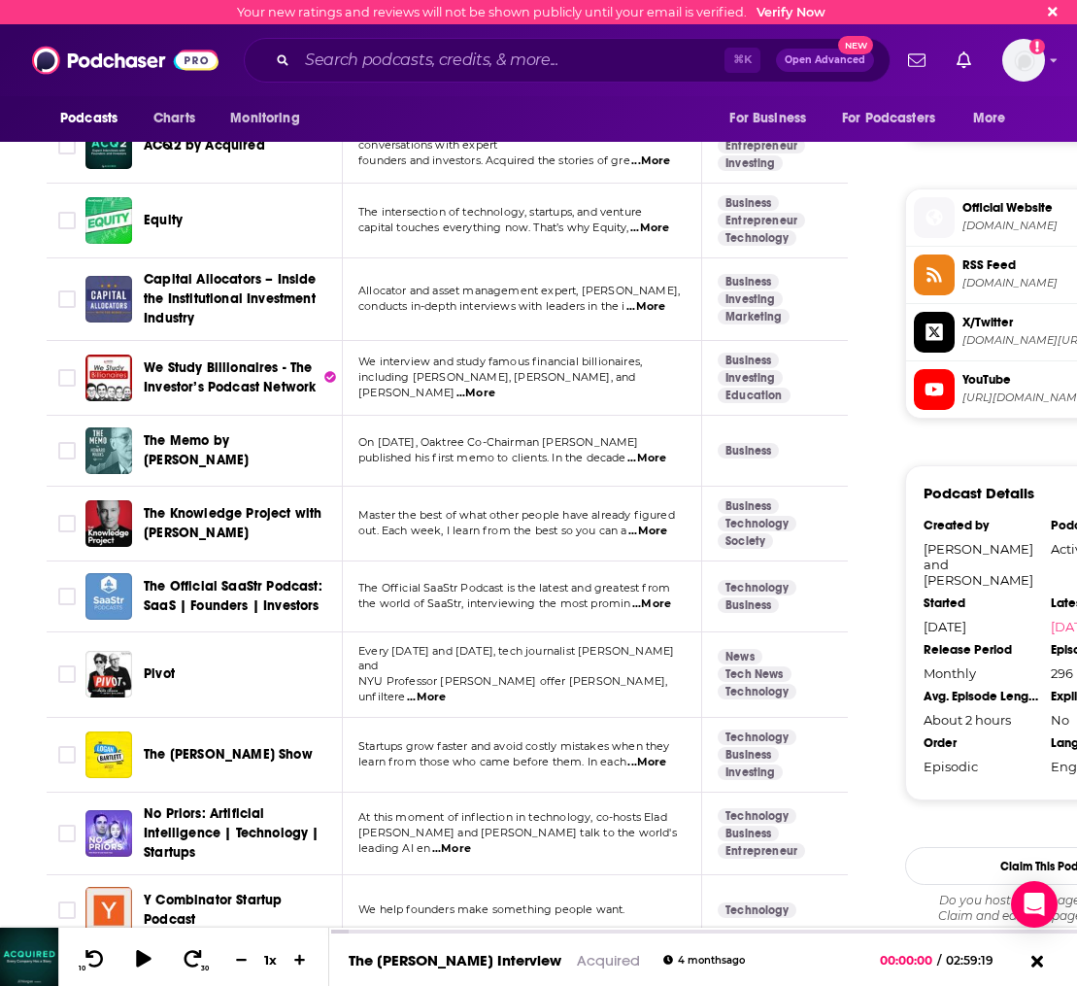
scroll to position [1640, 0]
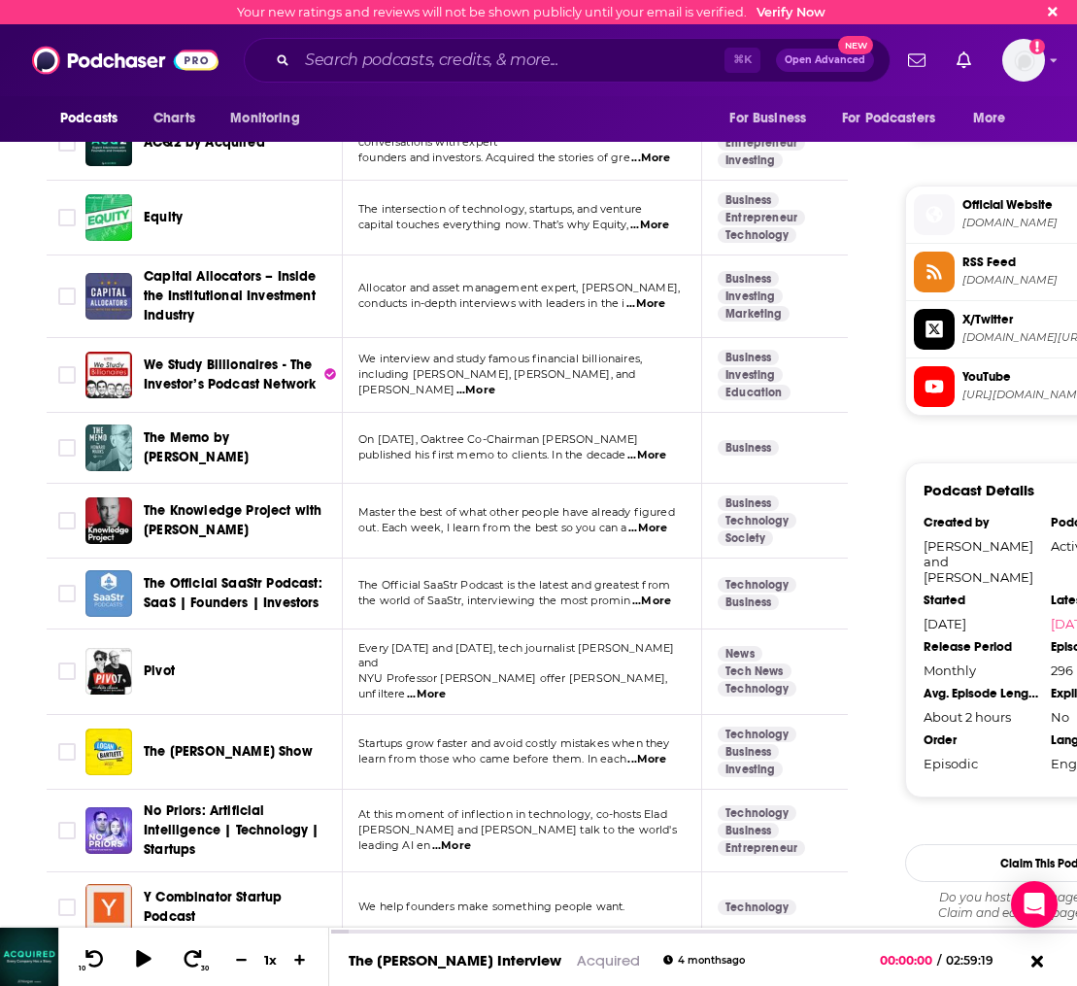
click at [652, 521] on span "...More" at bounding box center [647, 529] width 39 height 16
click at [176, 505] on span "The Knowledge Project with [PERSON_NAME]" at bounding box center [233, 520] width 178 height 36
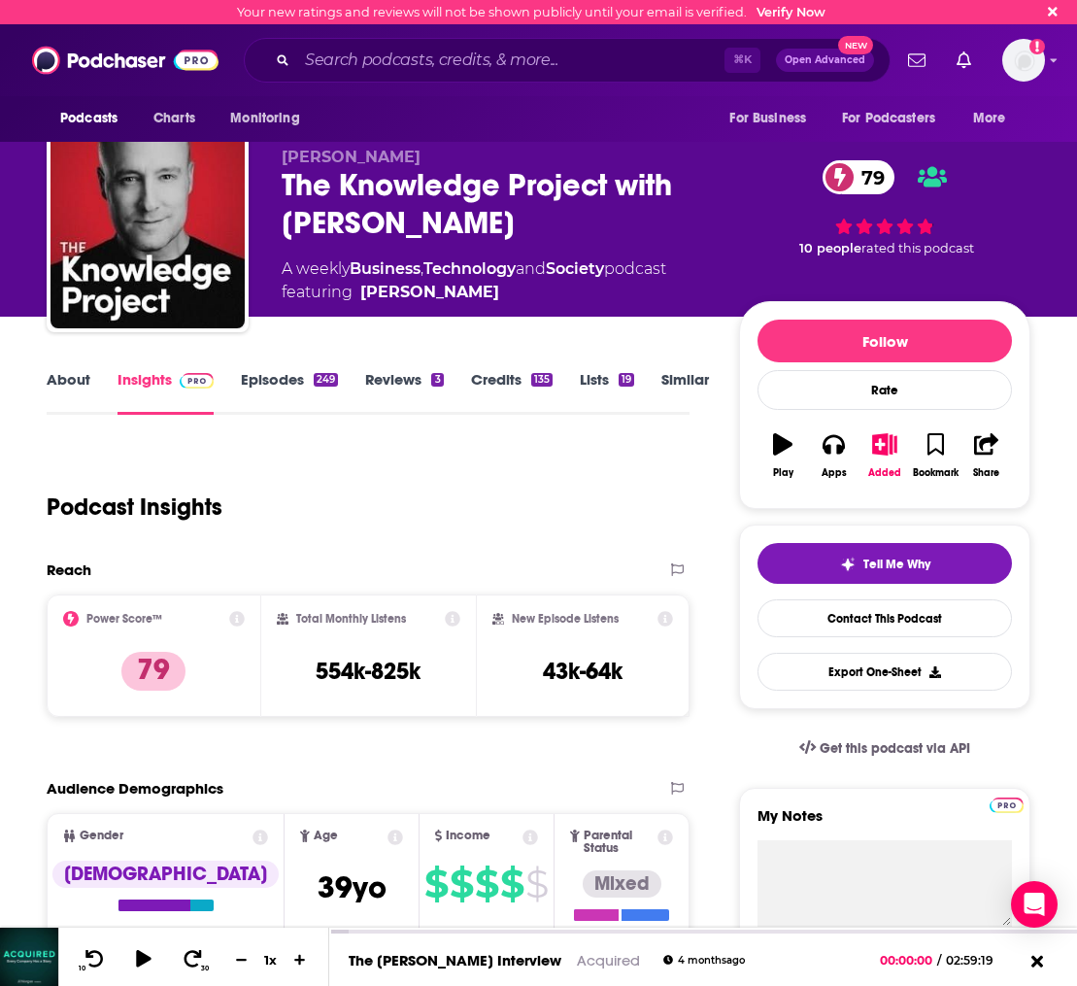
scroll to position [22, 0]
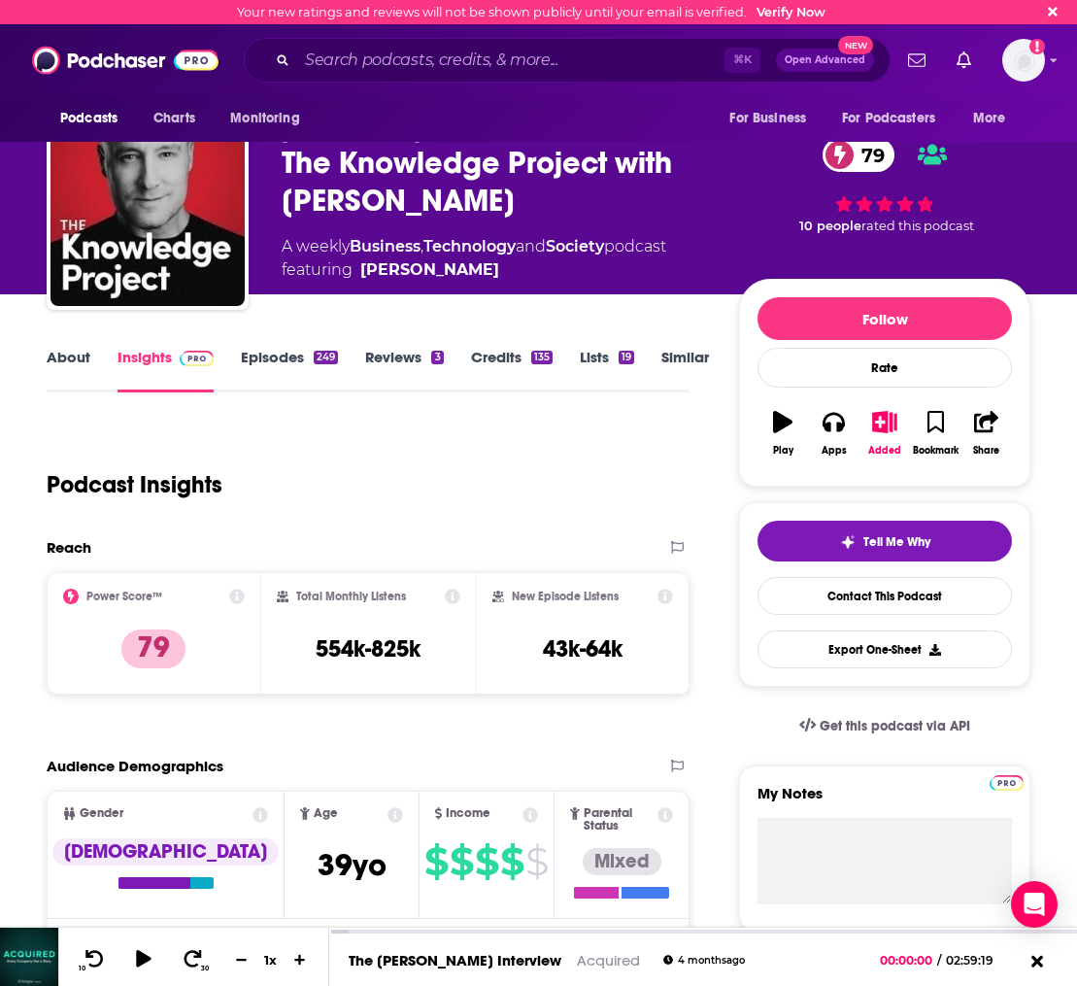
click at [71, 365] on link "About" at bounding box center [69, 370] width 44 height 45
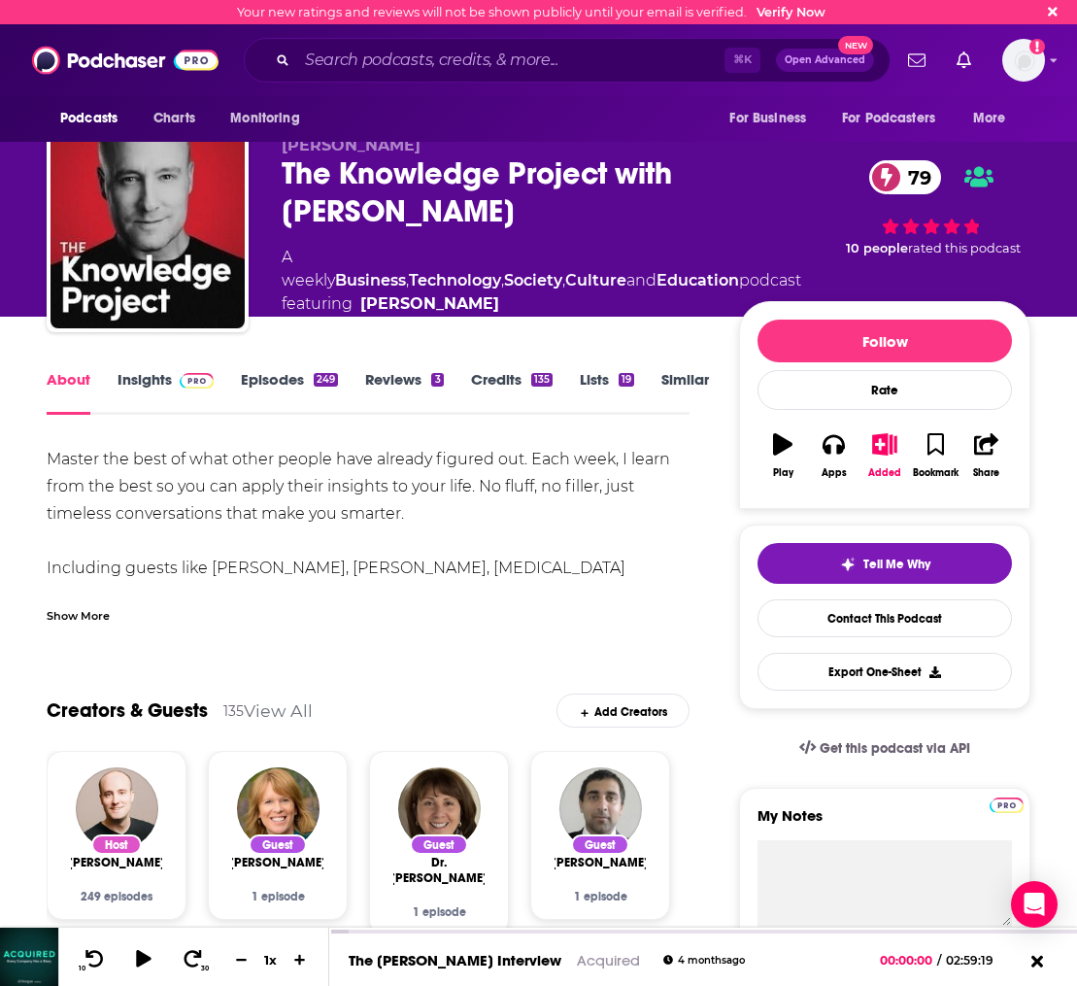
click at [140, 383] on link "Insights" at bounding box center [166, 392] width 96 height 45
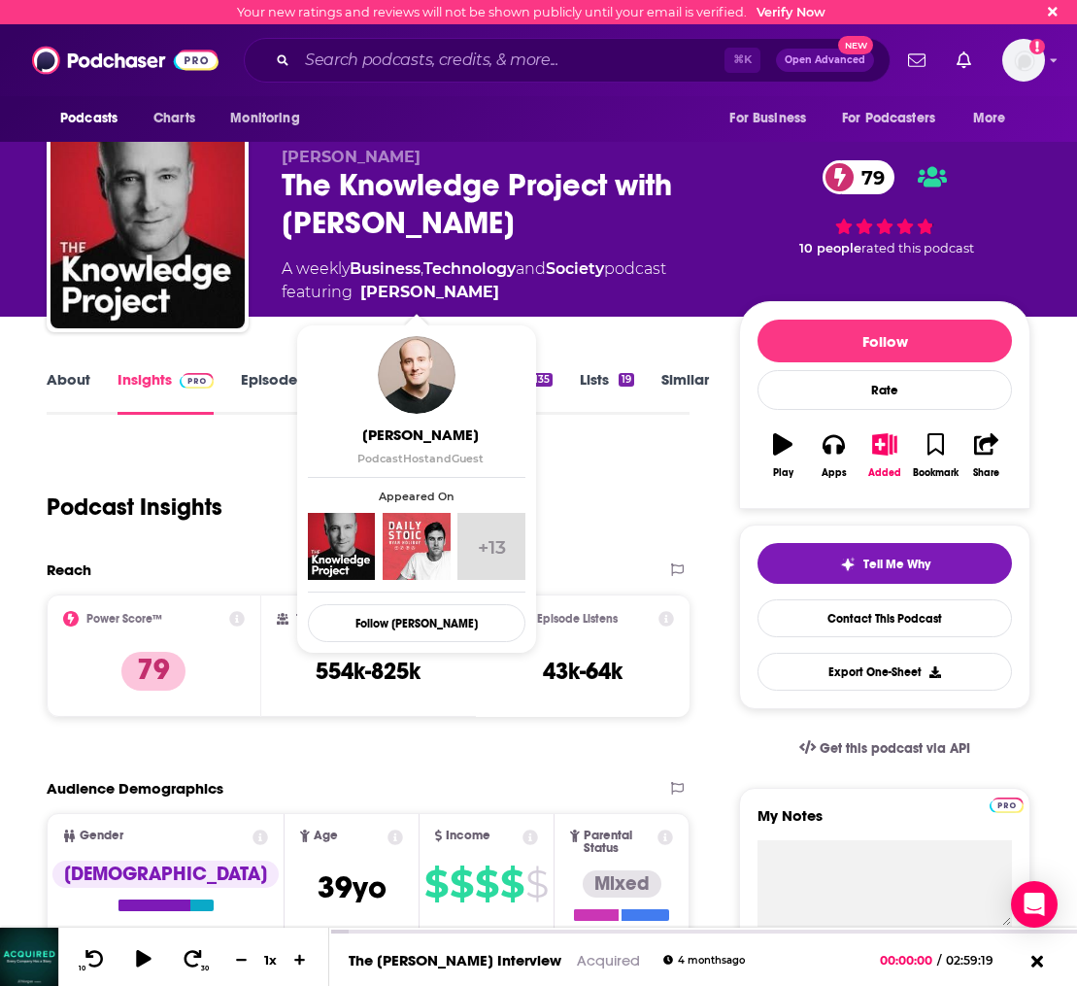
drag, startPoint x: 489, startPoint y: 286, endPoint x: 471, endPoint y: 293, distance: 19.7
click at [469, 294] on span "featuring Shane Parrish" at bounding box center [474, 292] width 385 height 23
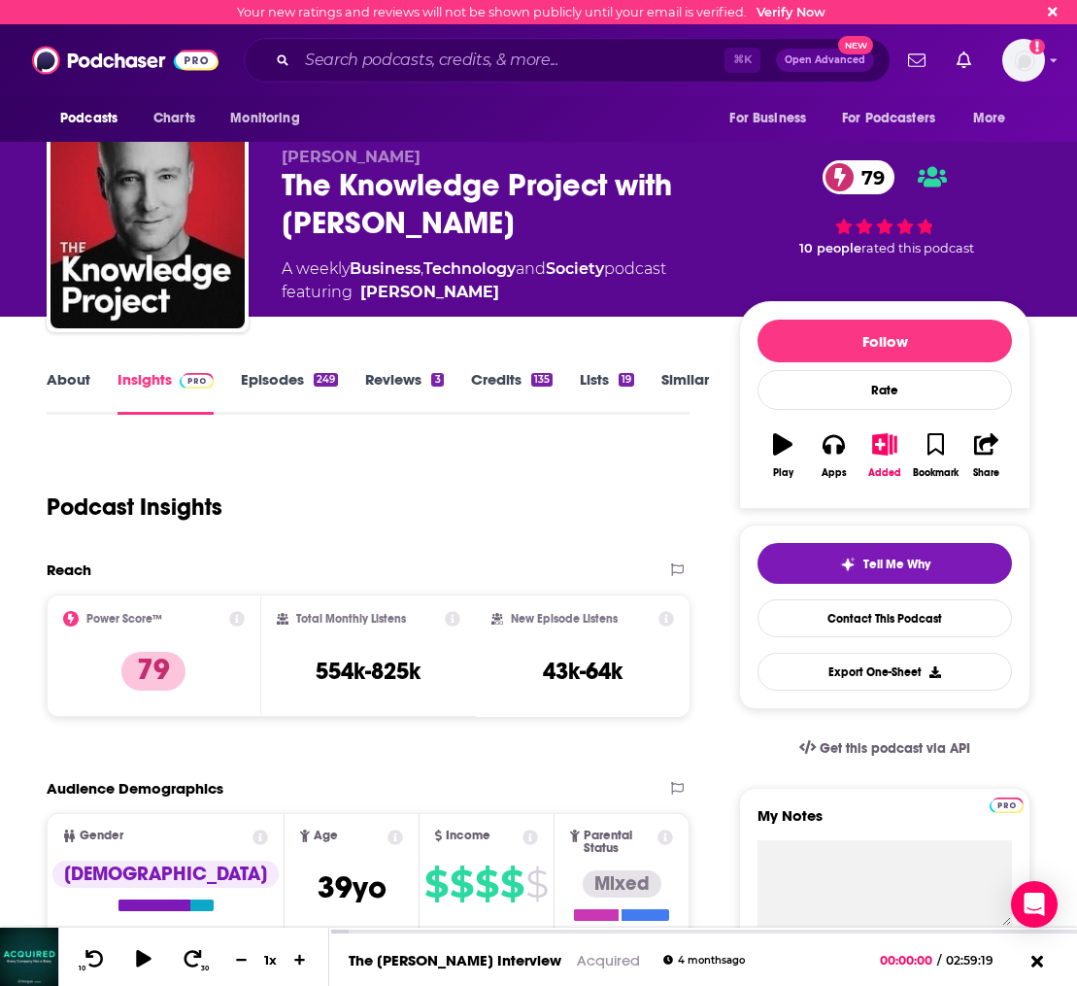
click at [473, 294] on span "featuring Shane Parrish" at bounding box center [474, 292] width 385 height 23
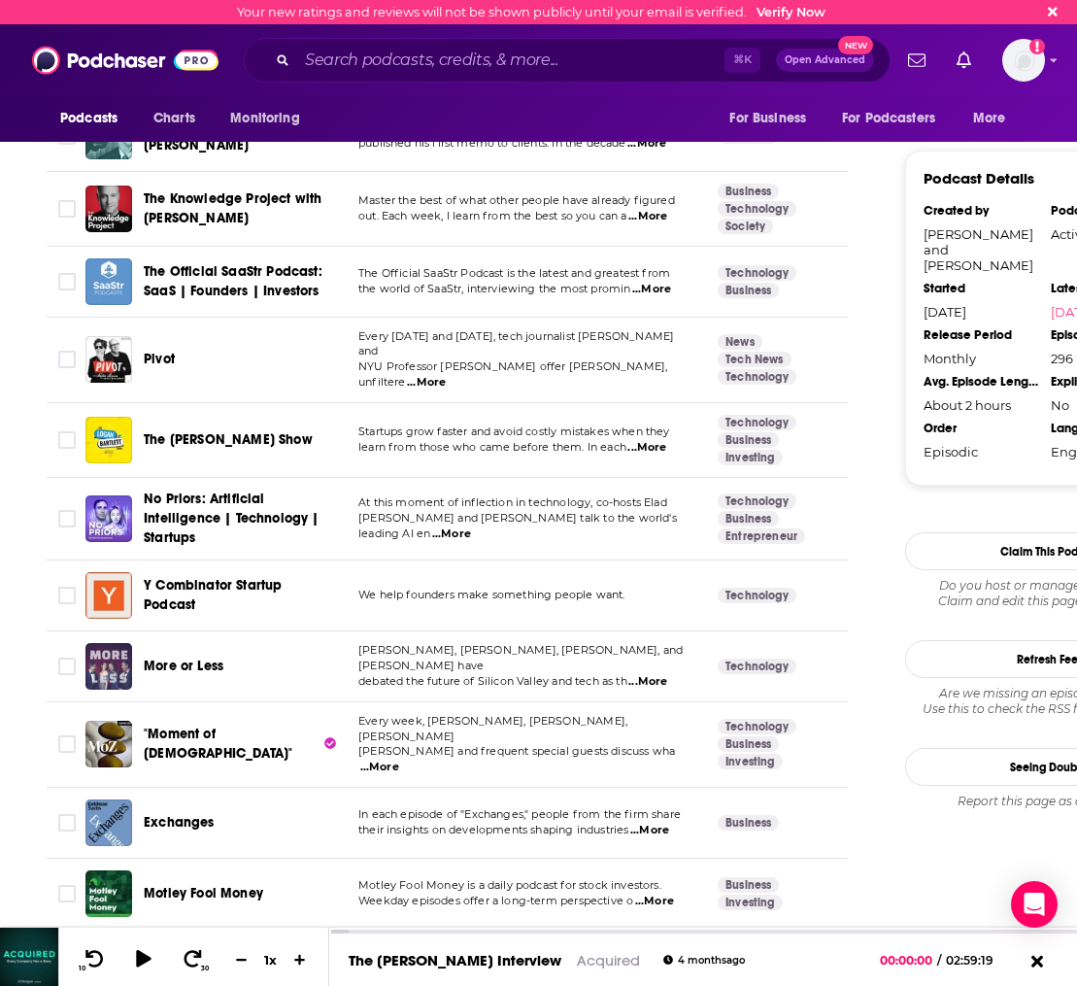
scroll to position [1982, 0]
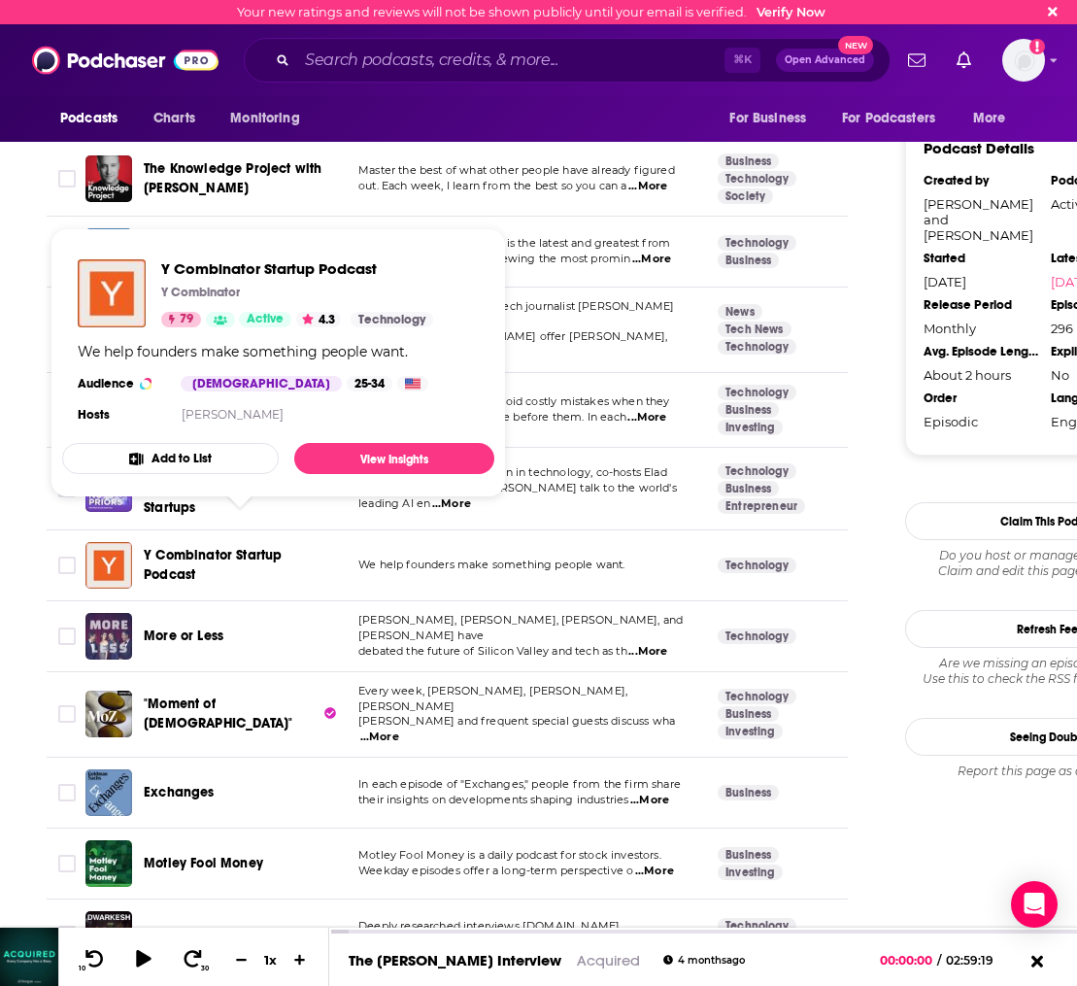
click at [181, 547] on span "Y Combinator Startup Podcast" at bounding box center [213, 565] width 138 height 36
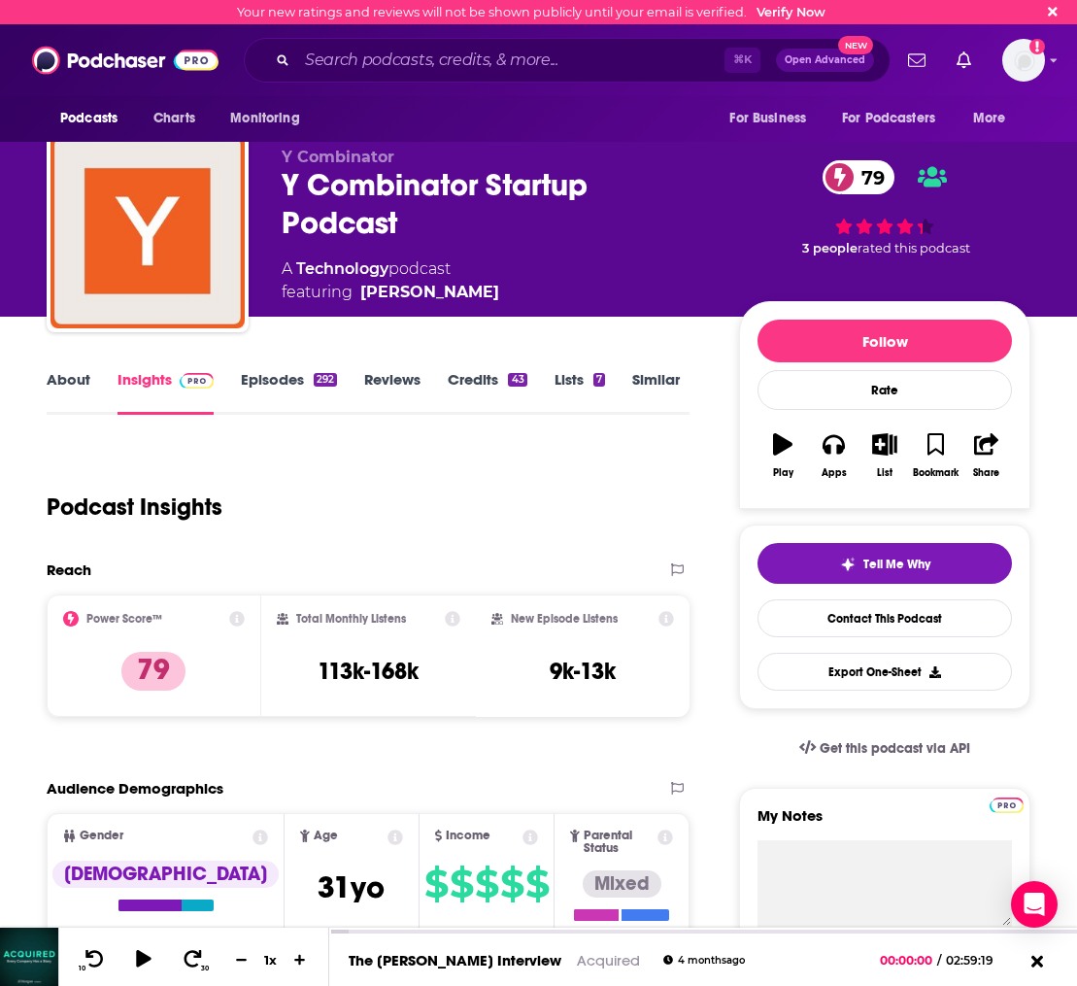
click at [85, 382] on link "About" at bounding box center [69, 392] width 44 height 45
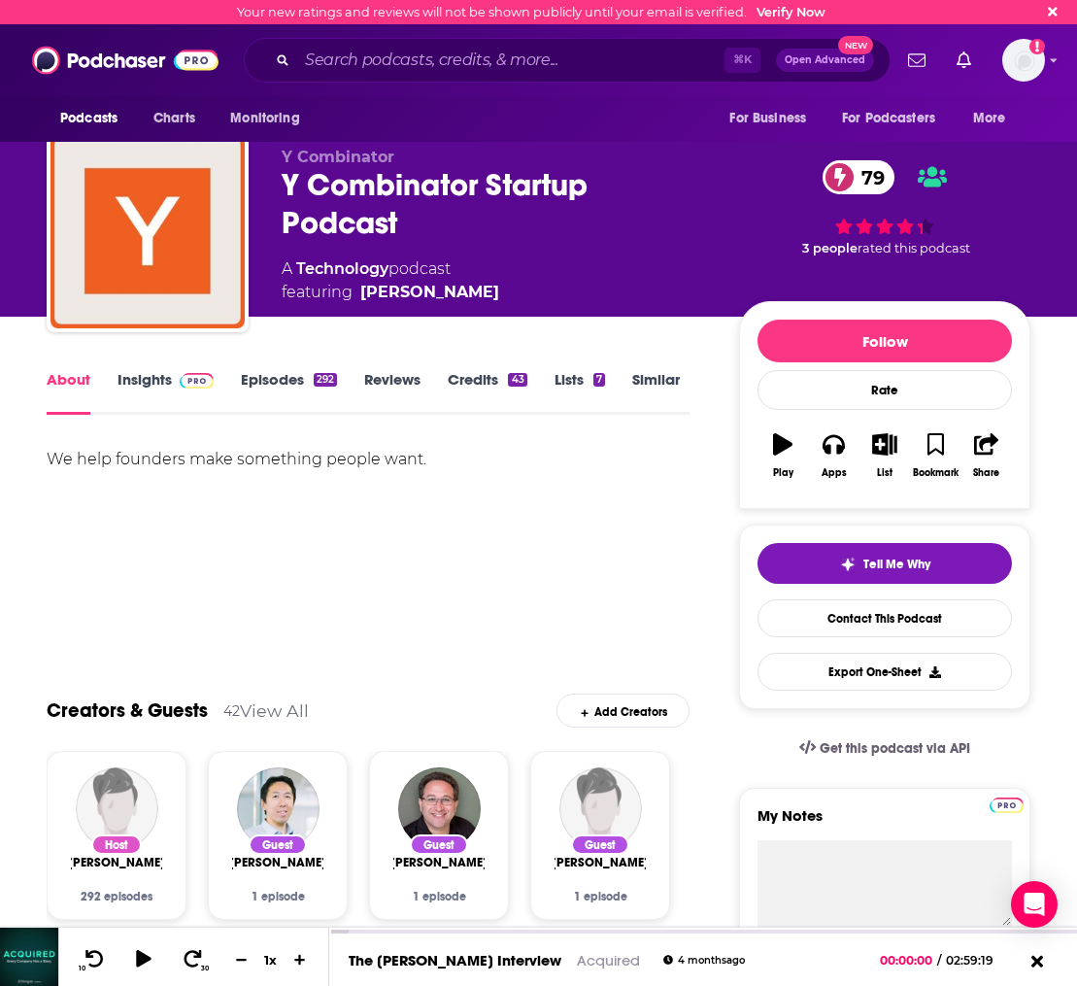
click at [260, 382] on link "Episodes 292" at bounding box center [289, 392] width 96 height 45
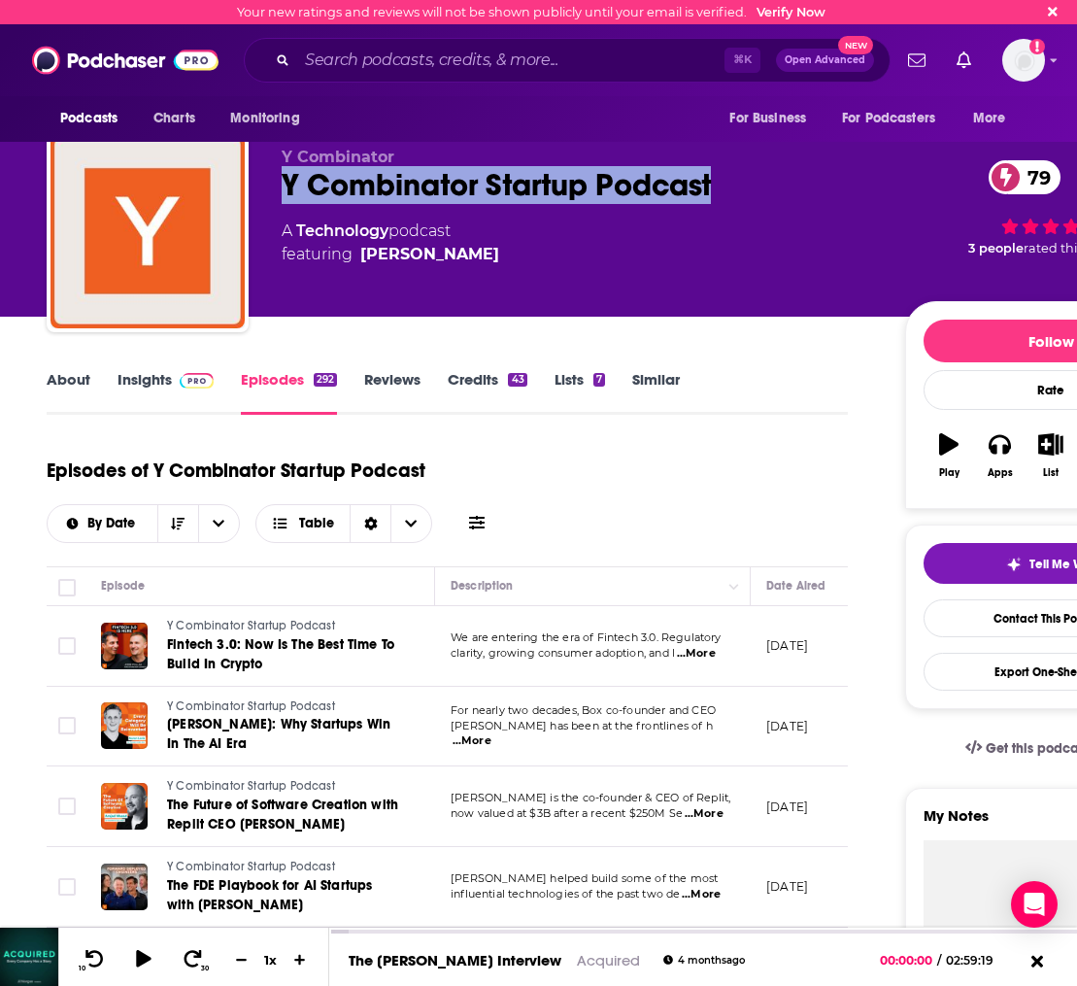
drag, startPoint x: 724, startPoint y: 184, endPoint x: 280, endPoint y: 195, distance: 444.9
click at [280, 195] on div "Y Combinator Y Combinator Startup Podcast 79 A Technology podcast featuring Cra…" at bounding box center [622, 235] width 1150 height 210
click at [74, 385] on link "About" at bounding box center [69, 392] width 44 height 45
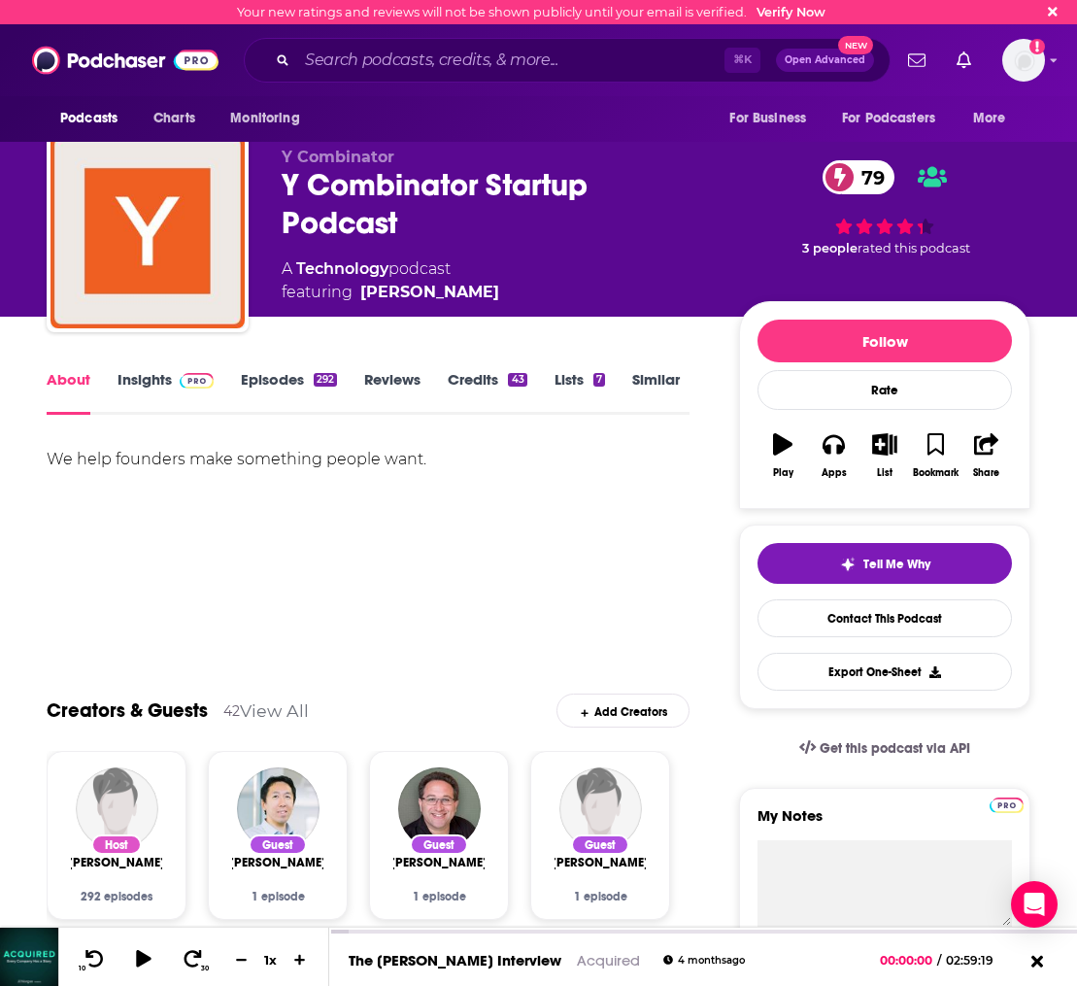
click at [641, 379] on link "Similar" at bounding box center [656, 392] width 48 height 45
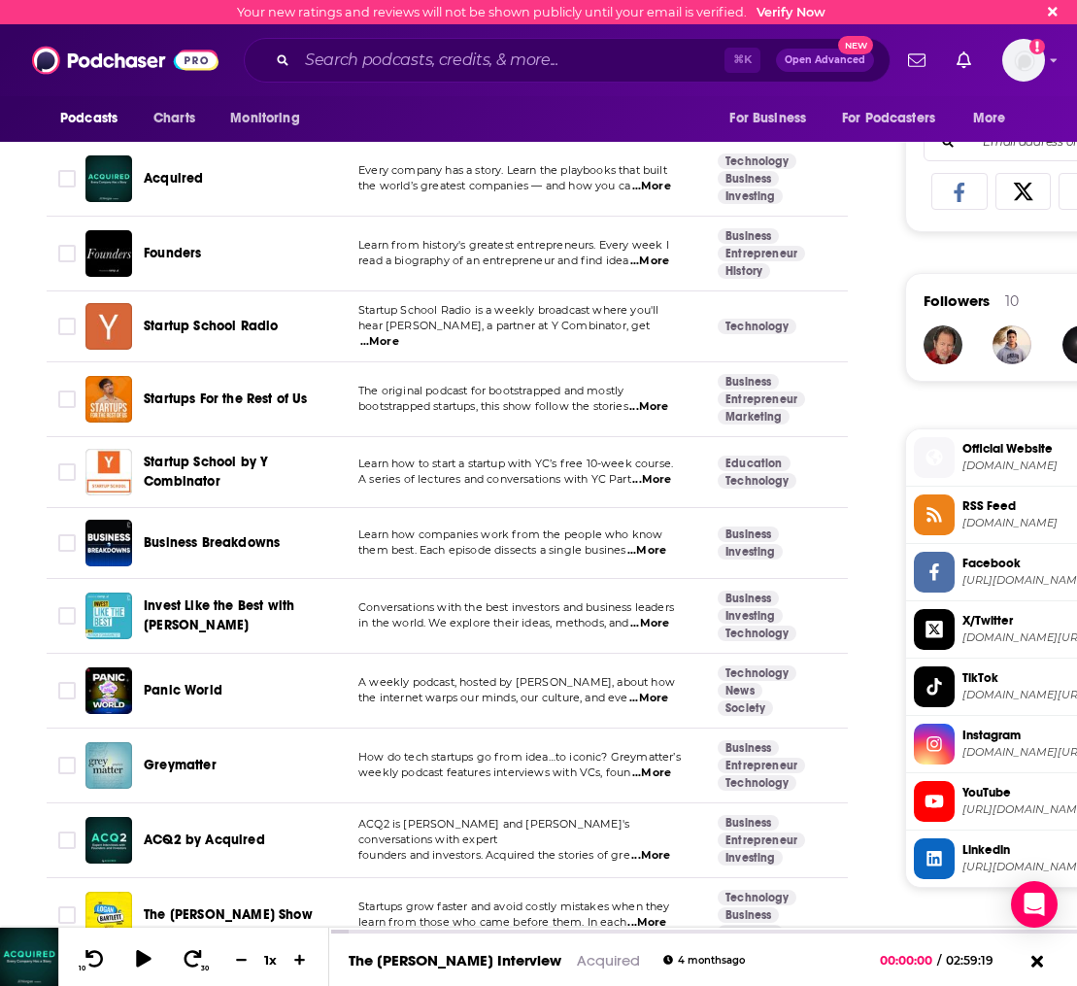
scroll to position [1362, 0]
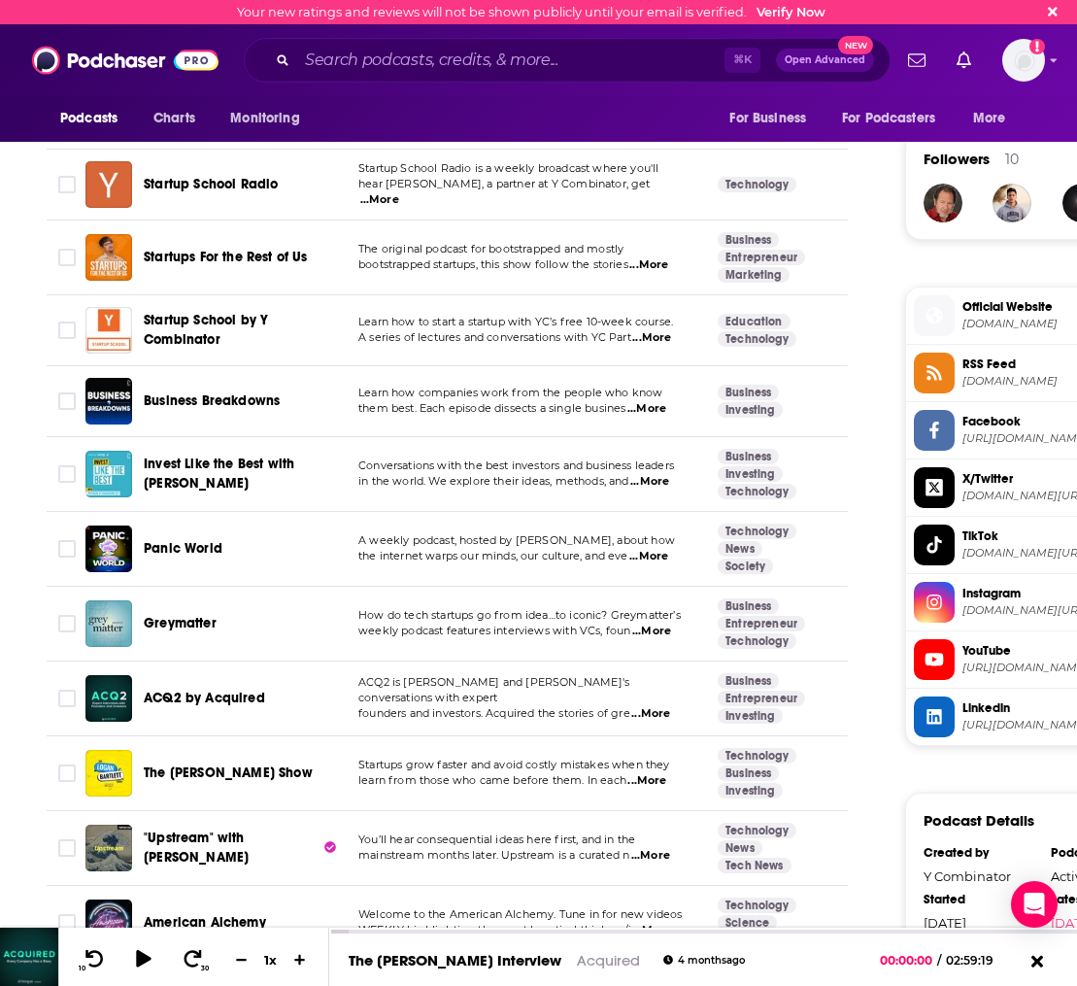
click at [517, 635] on span "weekly podcast features interviews with VCs, foun" at bounding box center [494, 630] width 272 height 14
click at [198, 622] on span "Greymatter" at bounding box center [180, 623] width 73 height 17
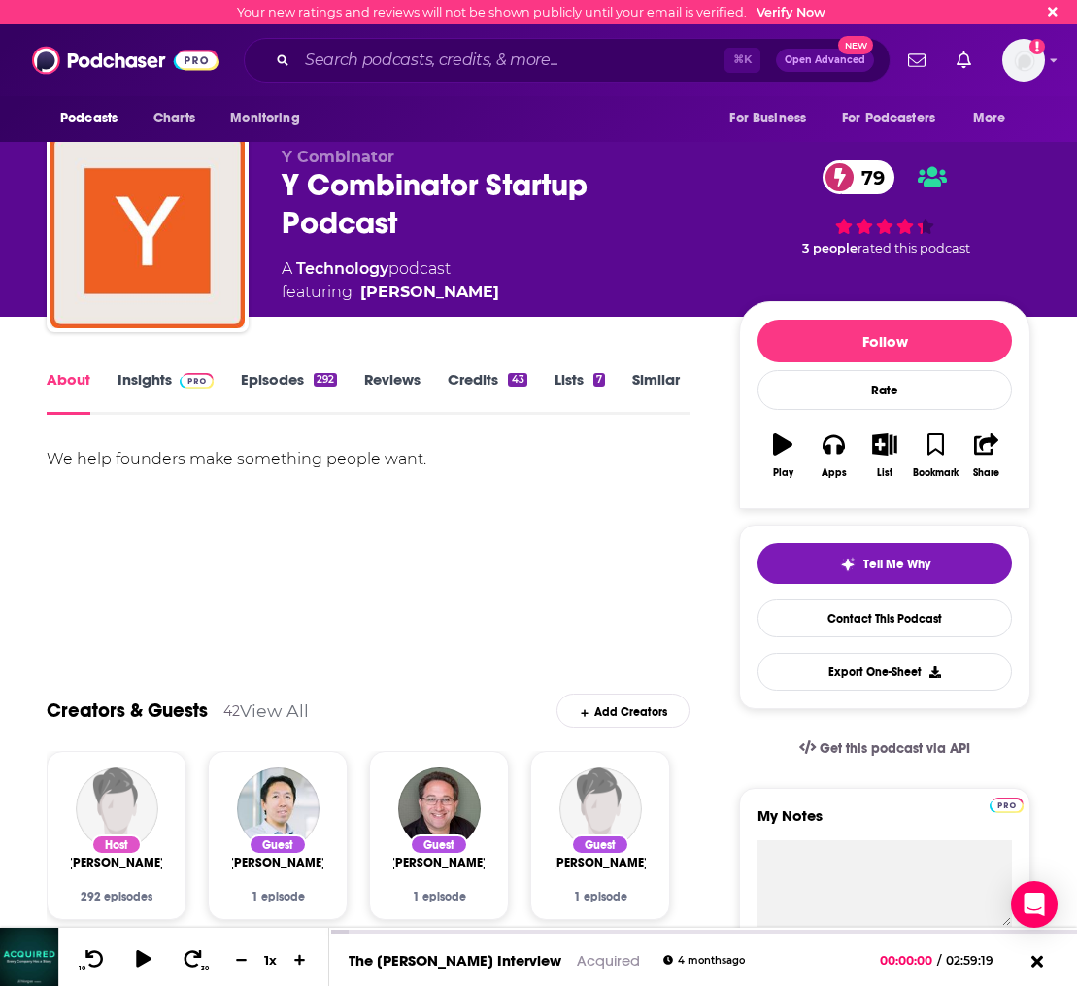
click at [676, 386] on link "Similar" at bounding box center [656, 392] width 48 height 45
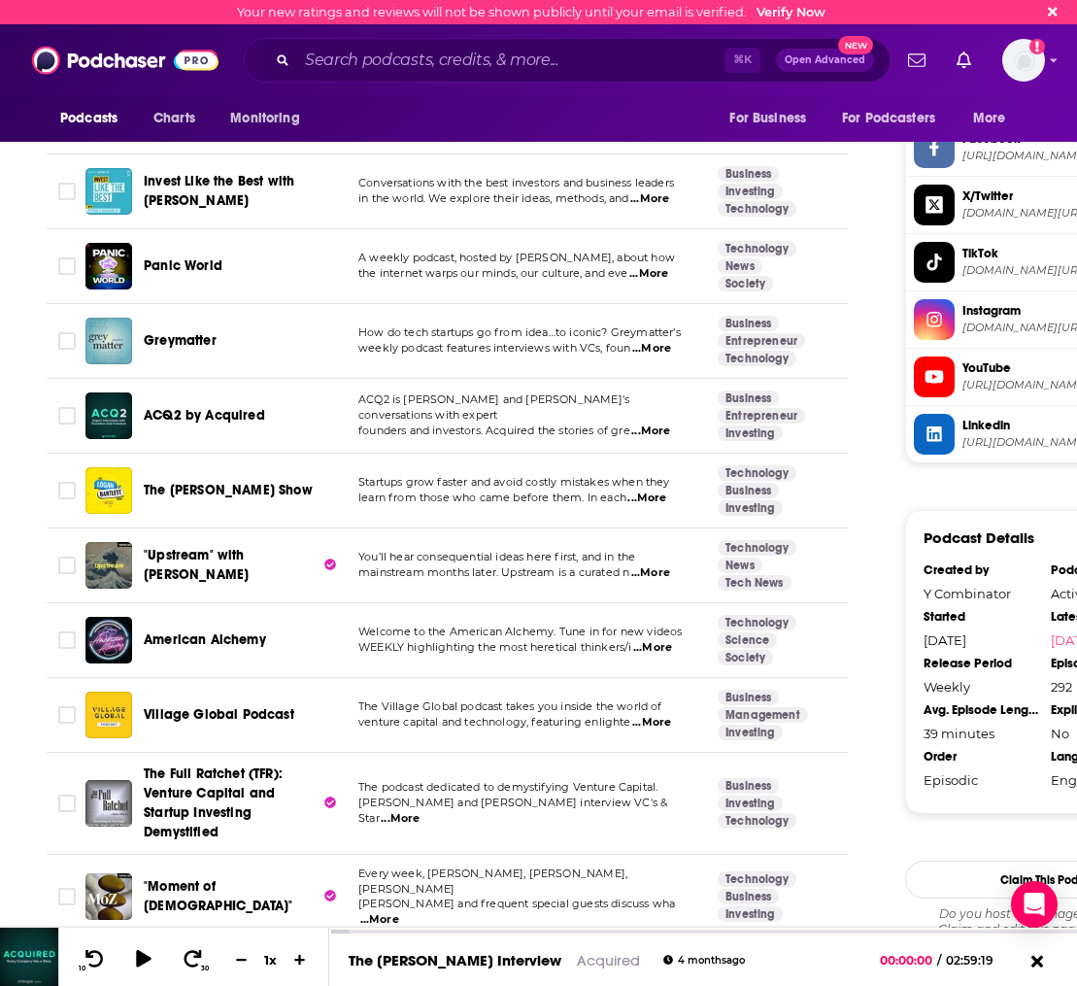
scroll to position [1711, 0]
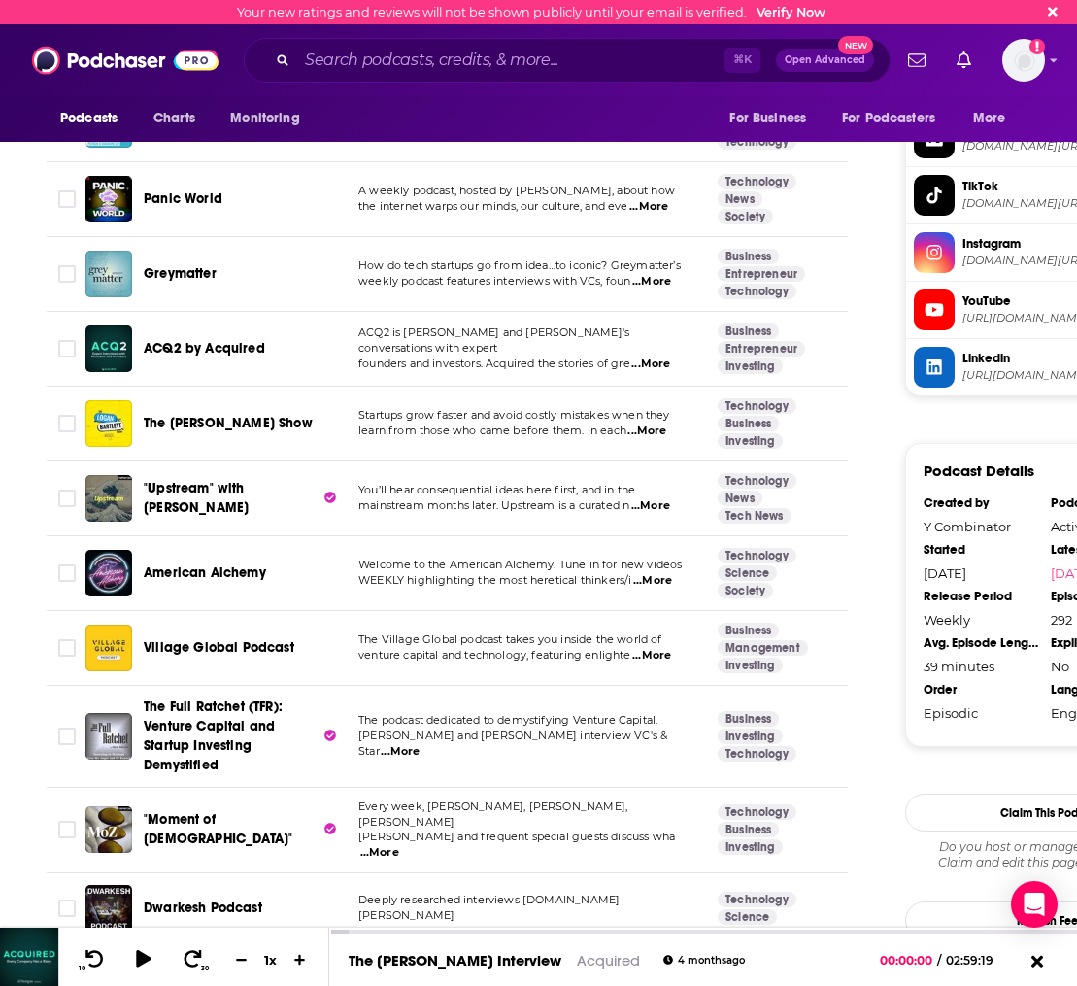
click at [607, 639] on span "The Village Global podcast takes you inside the world of" at bounding box center [510, 639] width 304 height 14
click at [653, 656] on span "...More" at bounding box center [651, 656] width 39 height 16
click at [250, 645] on span "Village Global Podcast" at bounding box center [219, 647] width 151 height 17
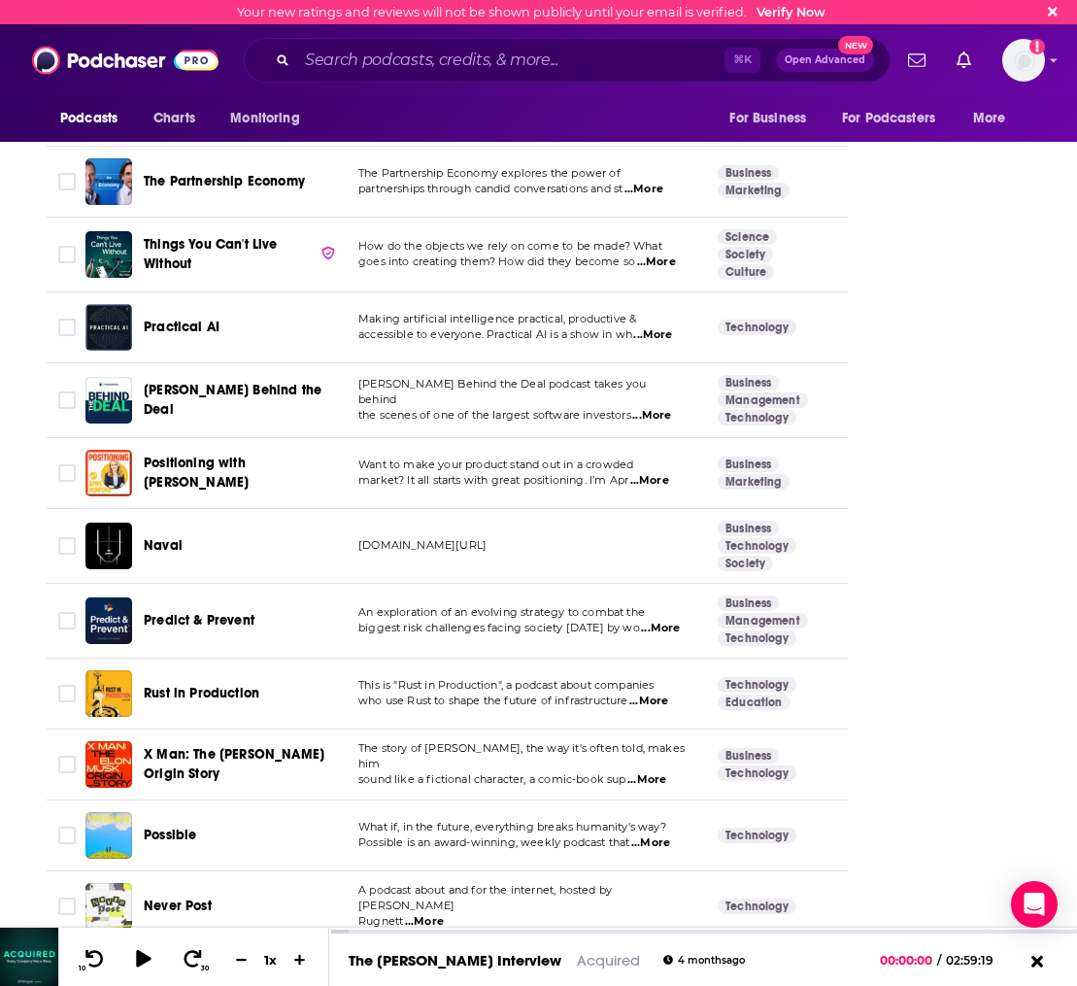
scroll to position [5386, 0]
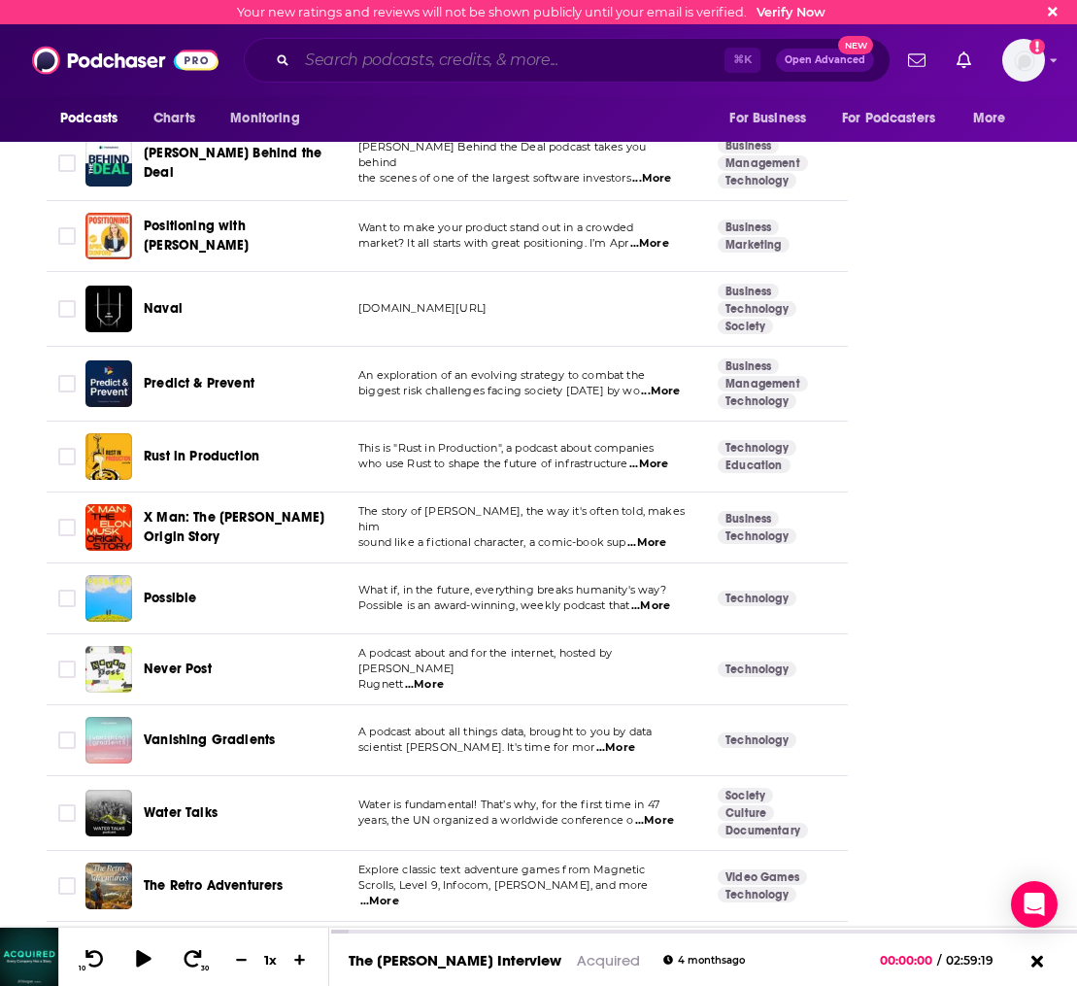
click at [403, 53] on input "Search podcasts, credits, & more..." at bounding box center [510, 60] width 427 height 31
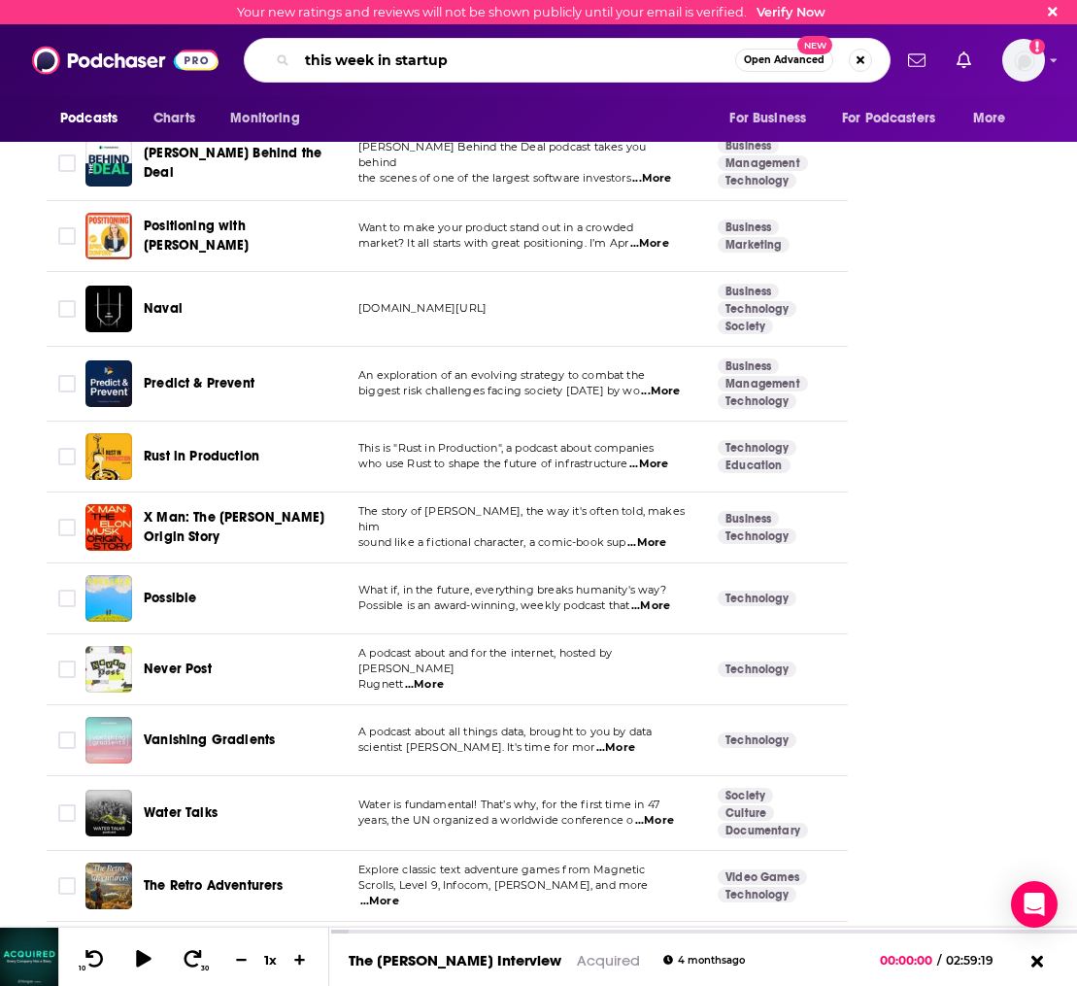
type input "this week in startups"
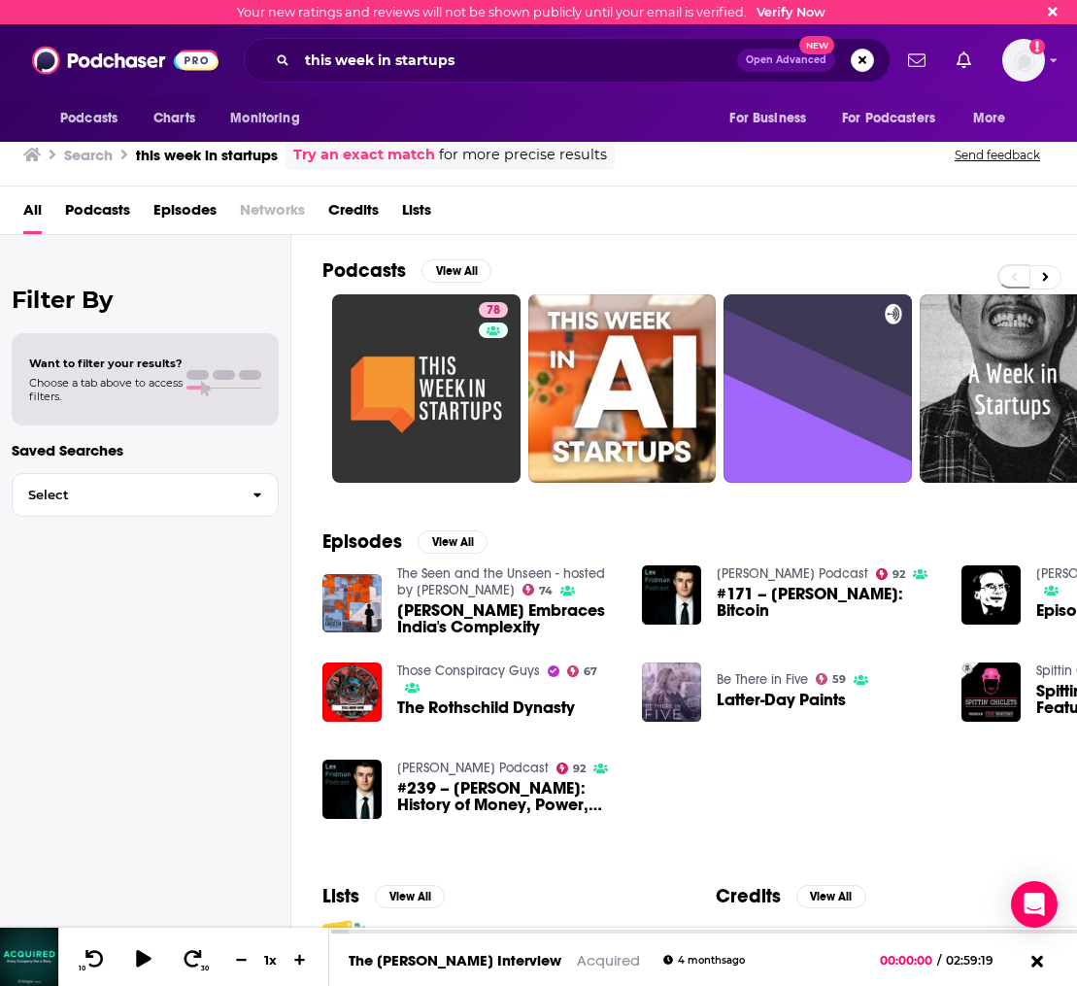
click at [174, 215] on span "Episodes" at bounding box center [184, 214] width 63 height 40
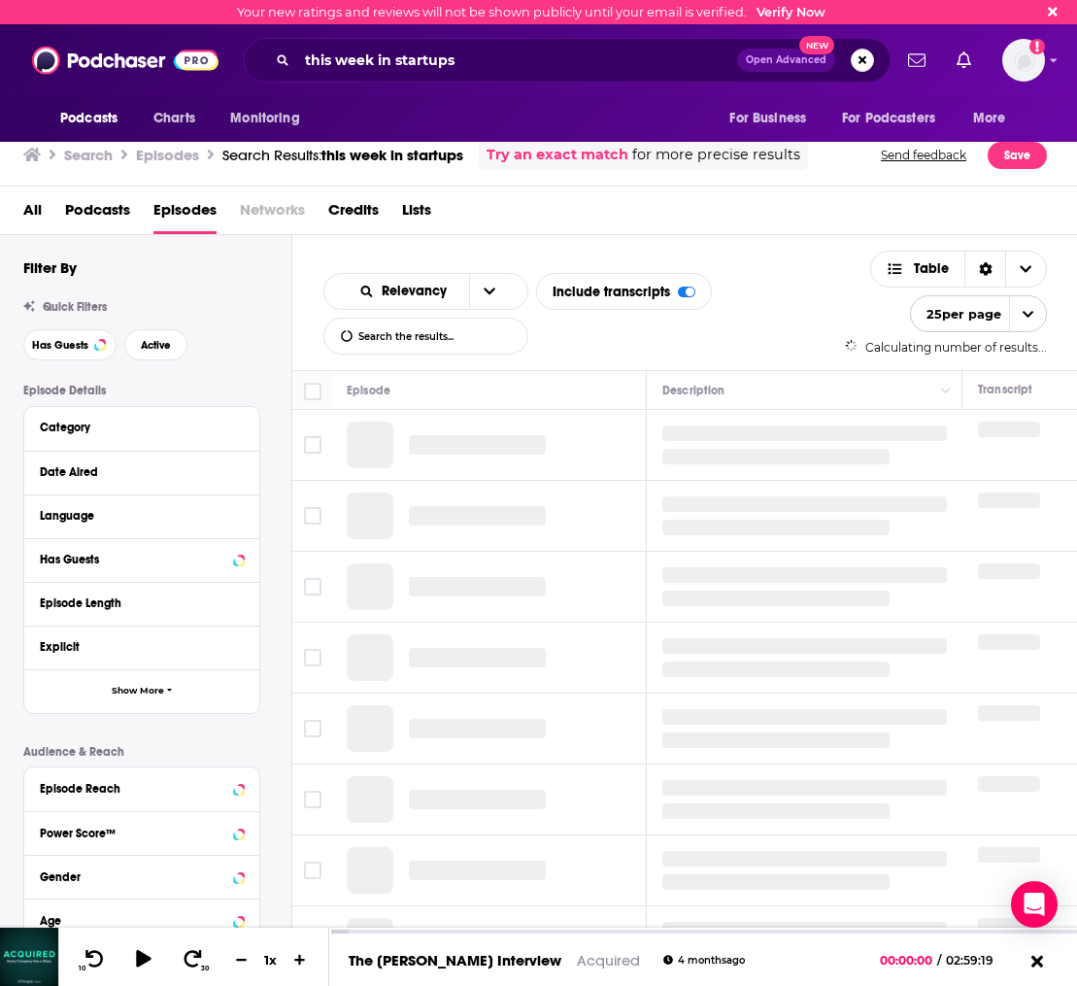
click at [42, 205] on div "All Podcasts Episodes Networks Credits Lists" at bounding box center [542, 214] width 1039 height 40
click at [35, 208] on span "All" at bounding box center [32, 214] width 18 height 40
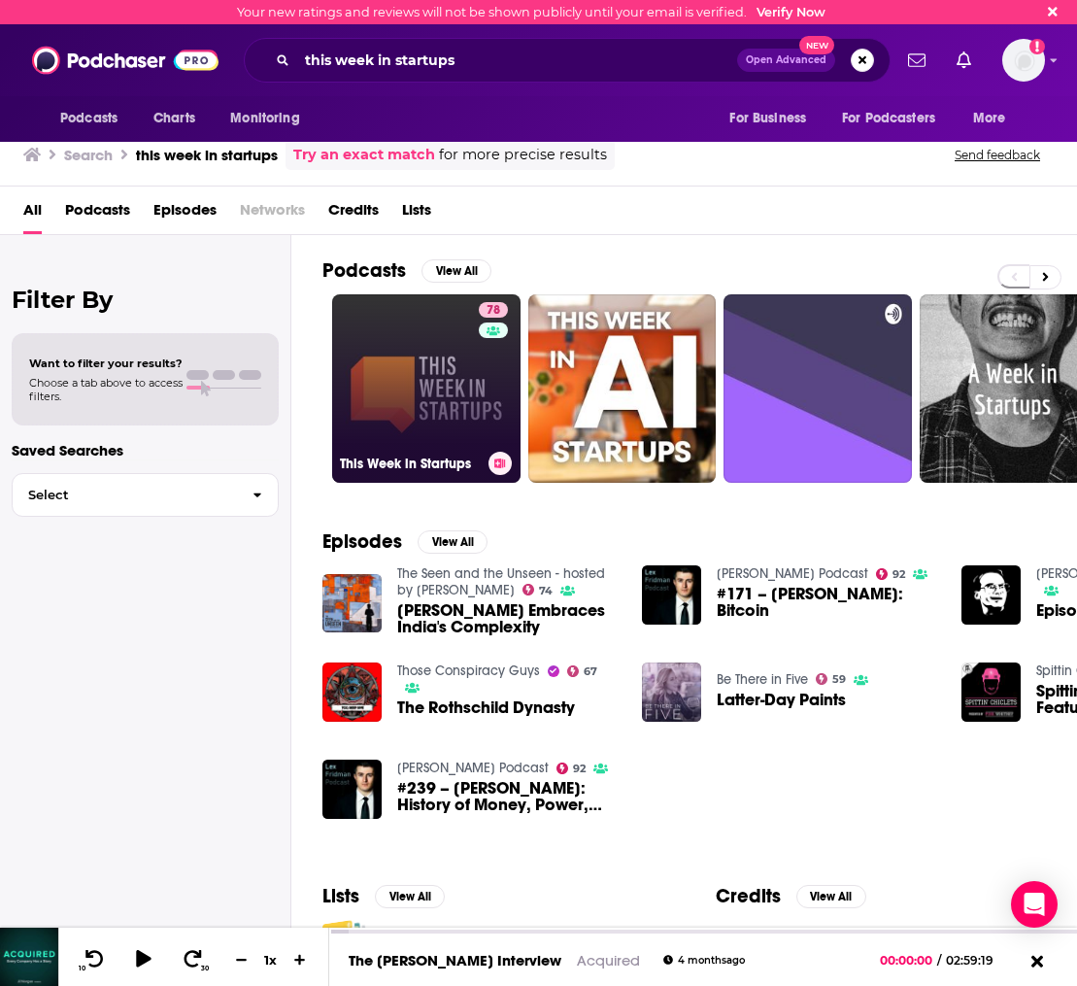
click at [476, 356] on link "78 This Week in Startups" at bounding box center [426, 388] width 188 height 188
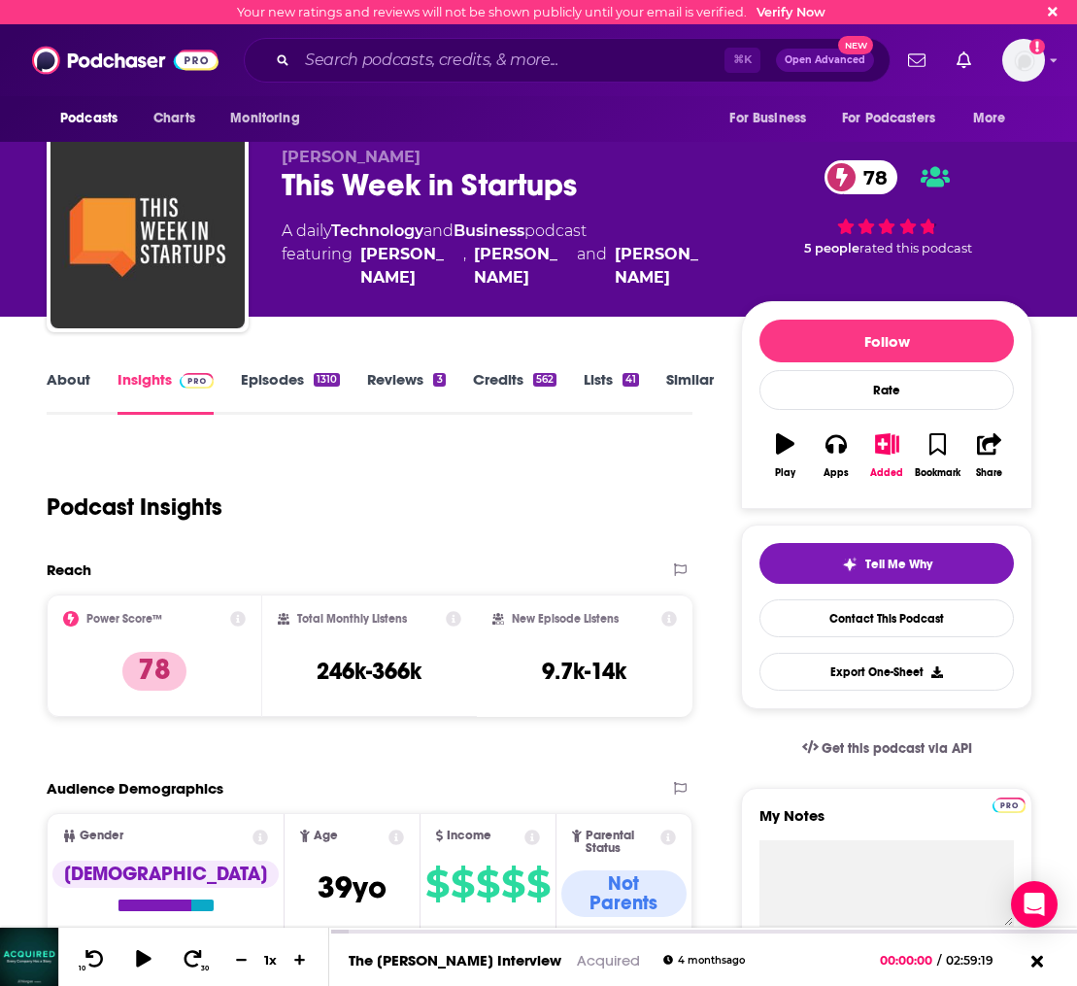
click at [690, 384] on link "Similar" at bounding box center [690, 392] width 48 height 45
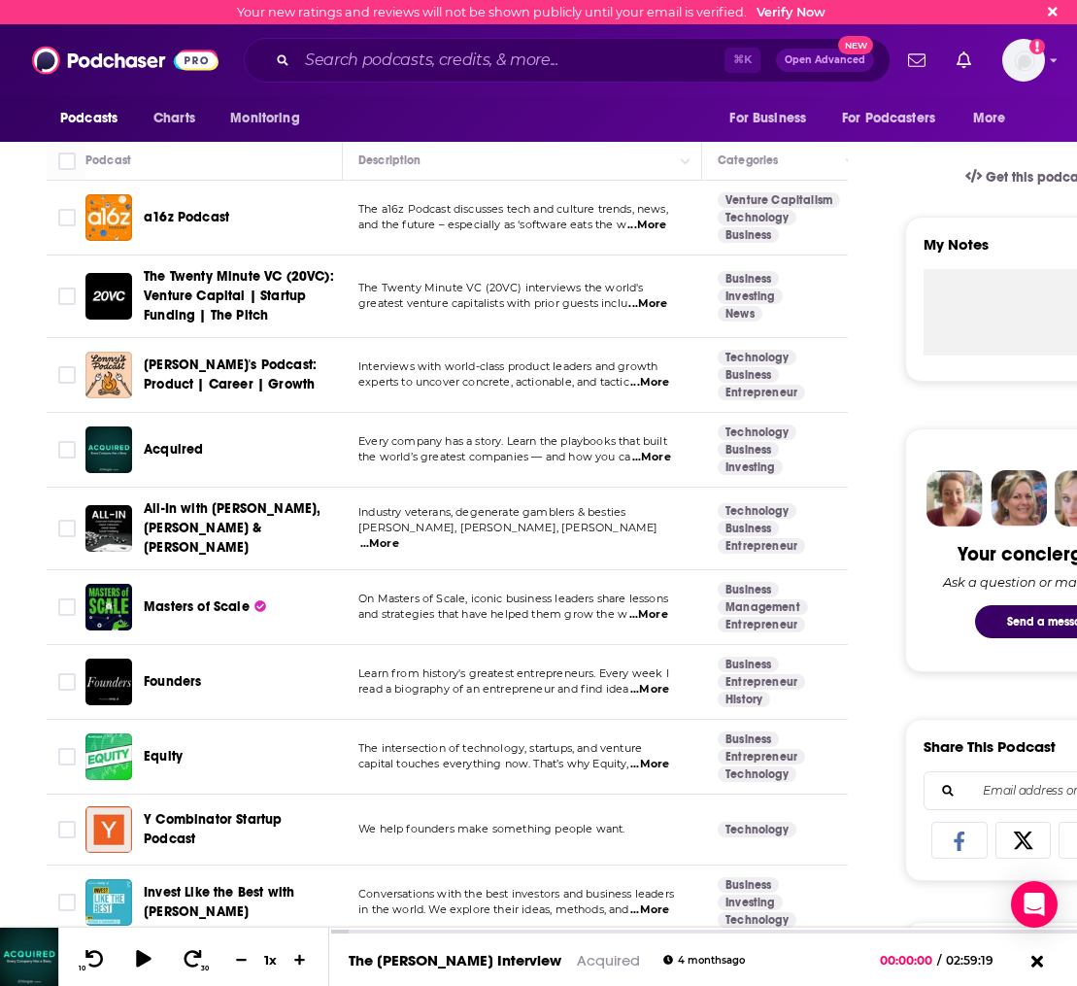
scroll to position [478, 0]
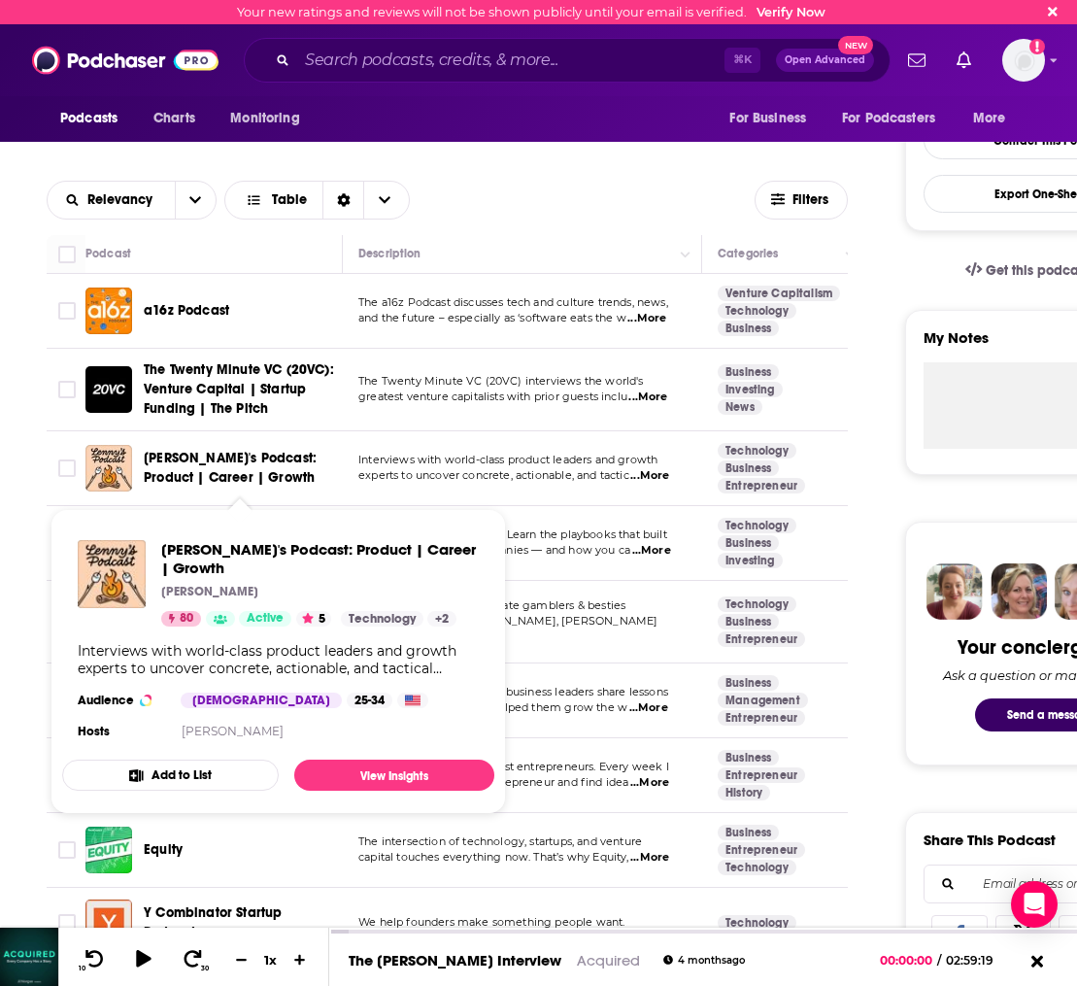
click at [214, 461] on span "[PERSON_NAME]'s Podcast: Product | Career | Growth" at bounding box center [230, 468] width 173 height 36
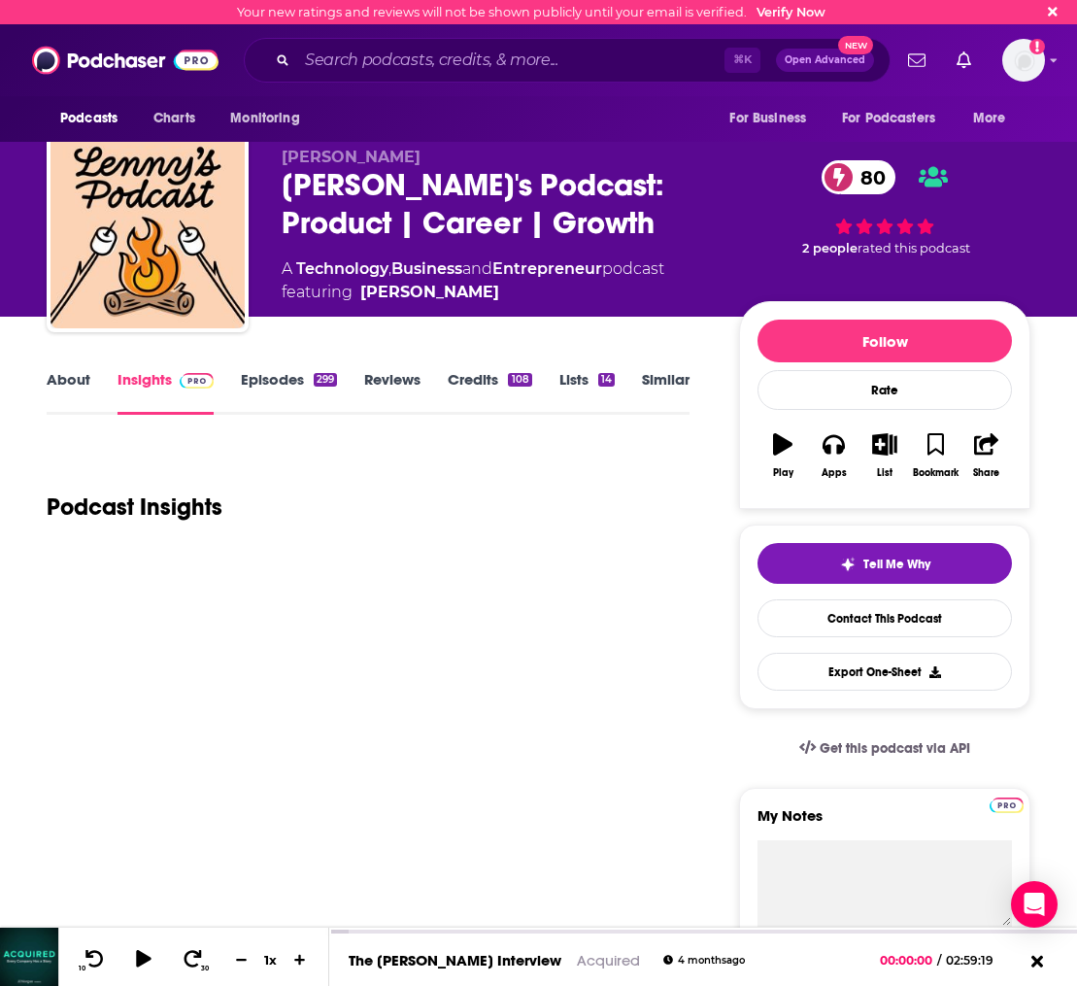
click at [651, 379] on link "Similar" at bounding box center [666, 392] width 48 height 45
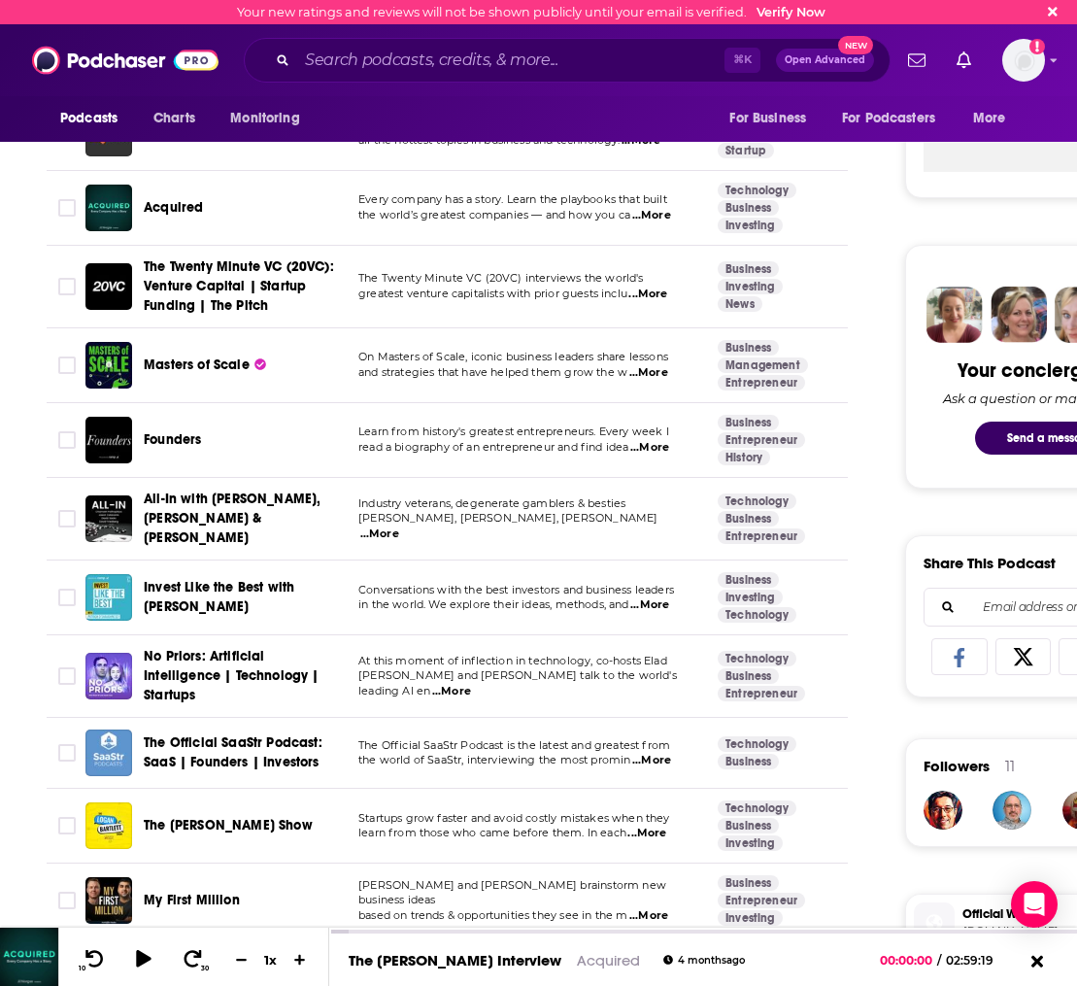
scroll to position [757, 0]
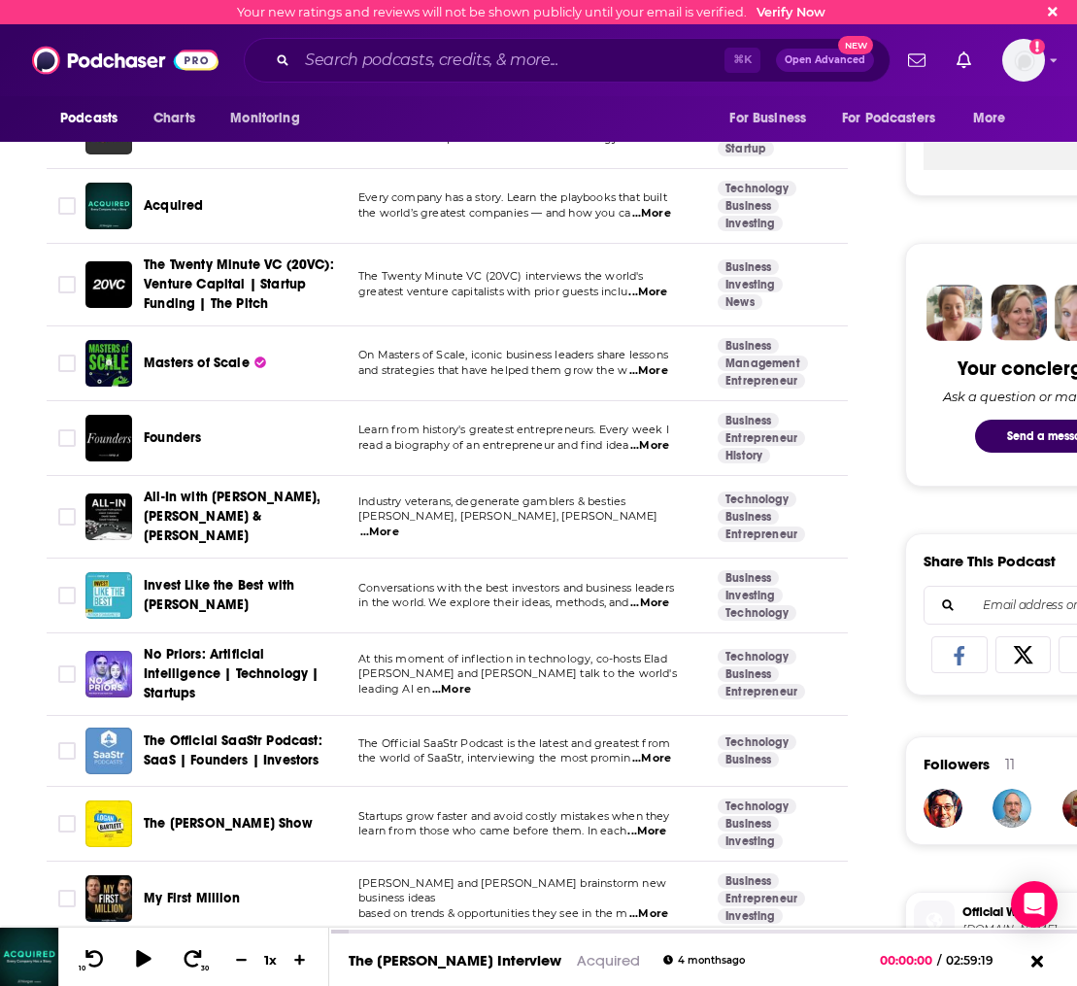
click at [209, 577] on span "Invest Like the Best with [PERSON_NAME]" at bounding box center [219, 595] width 151 height 36
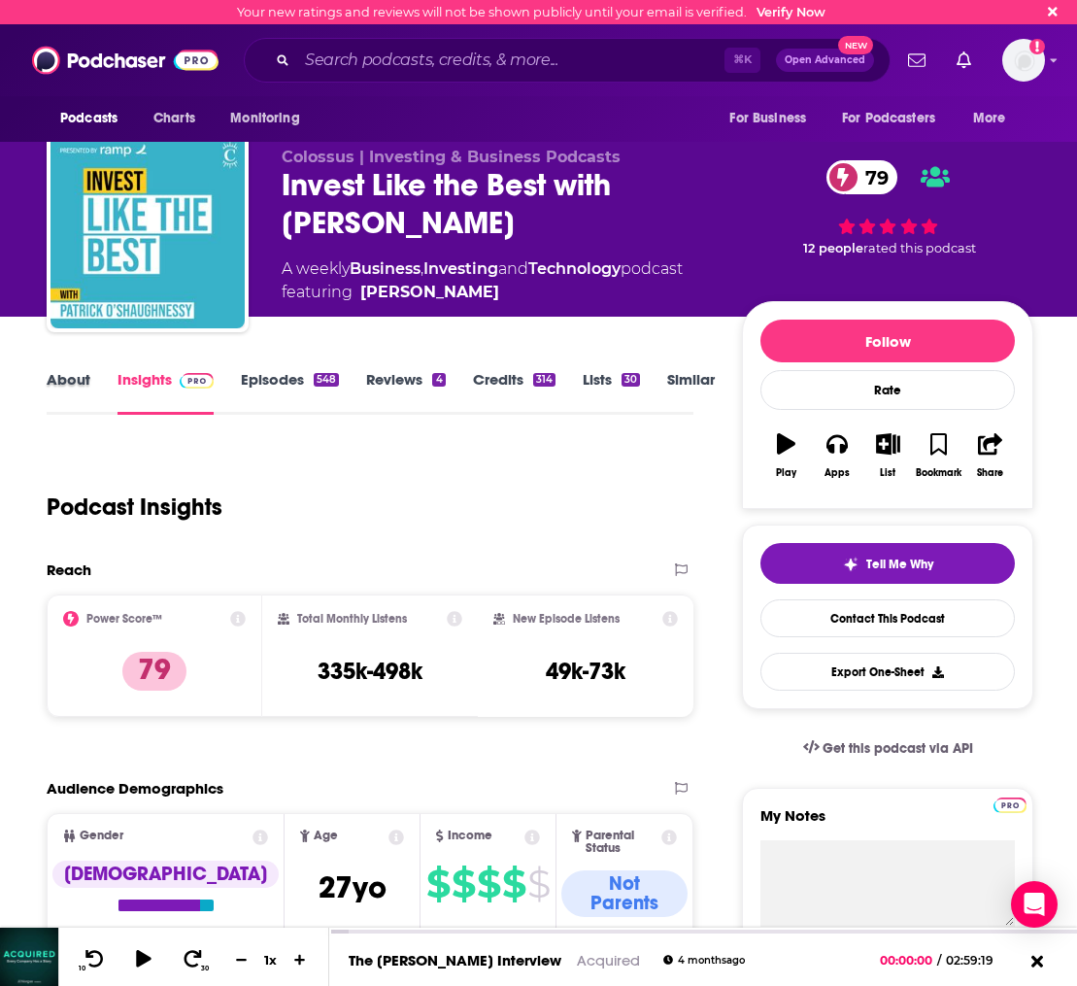
click at [93, 383] on div "About" at bounding box center [82, 392] width 71 height 45
click at [74, 384] on link "About" at bounding box center [69, 392] width 44 height 45
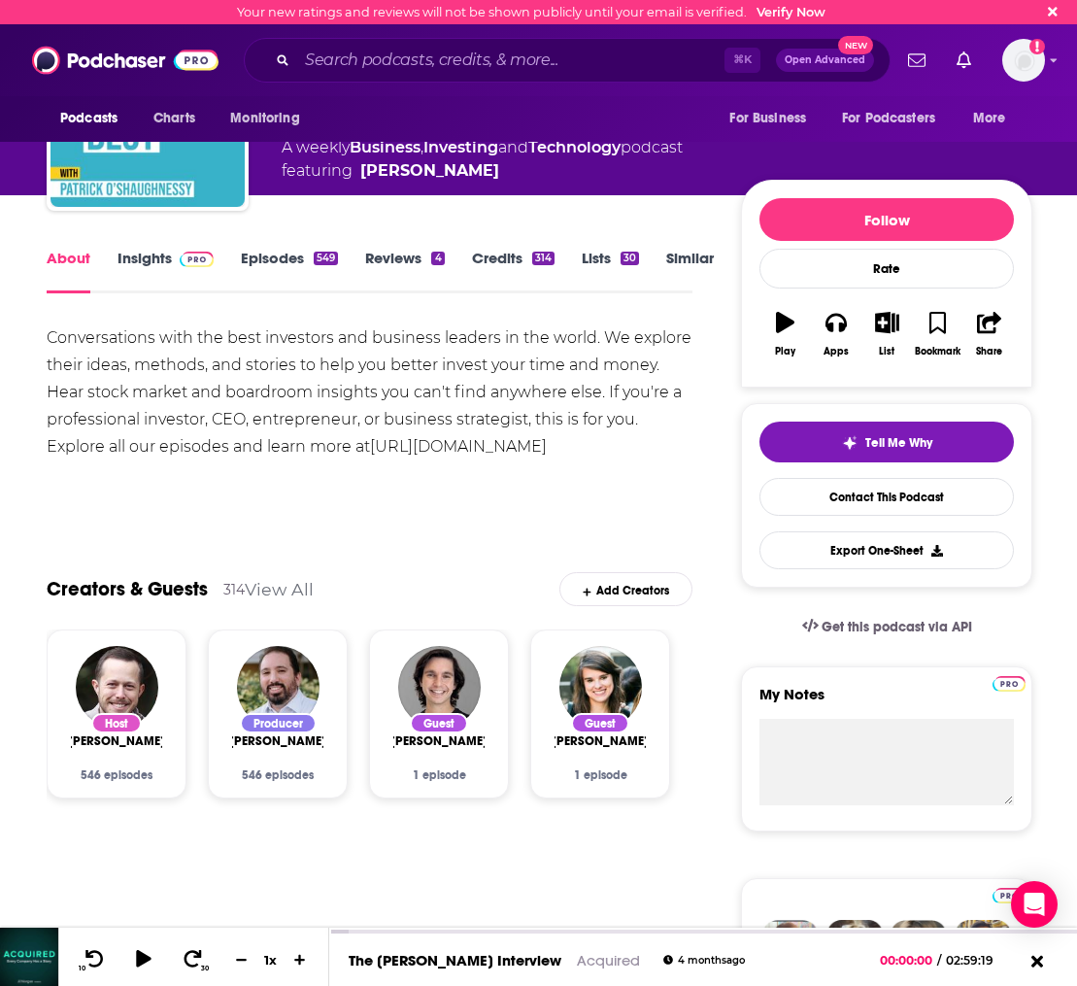
scroll to position [123, 0]
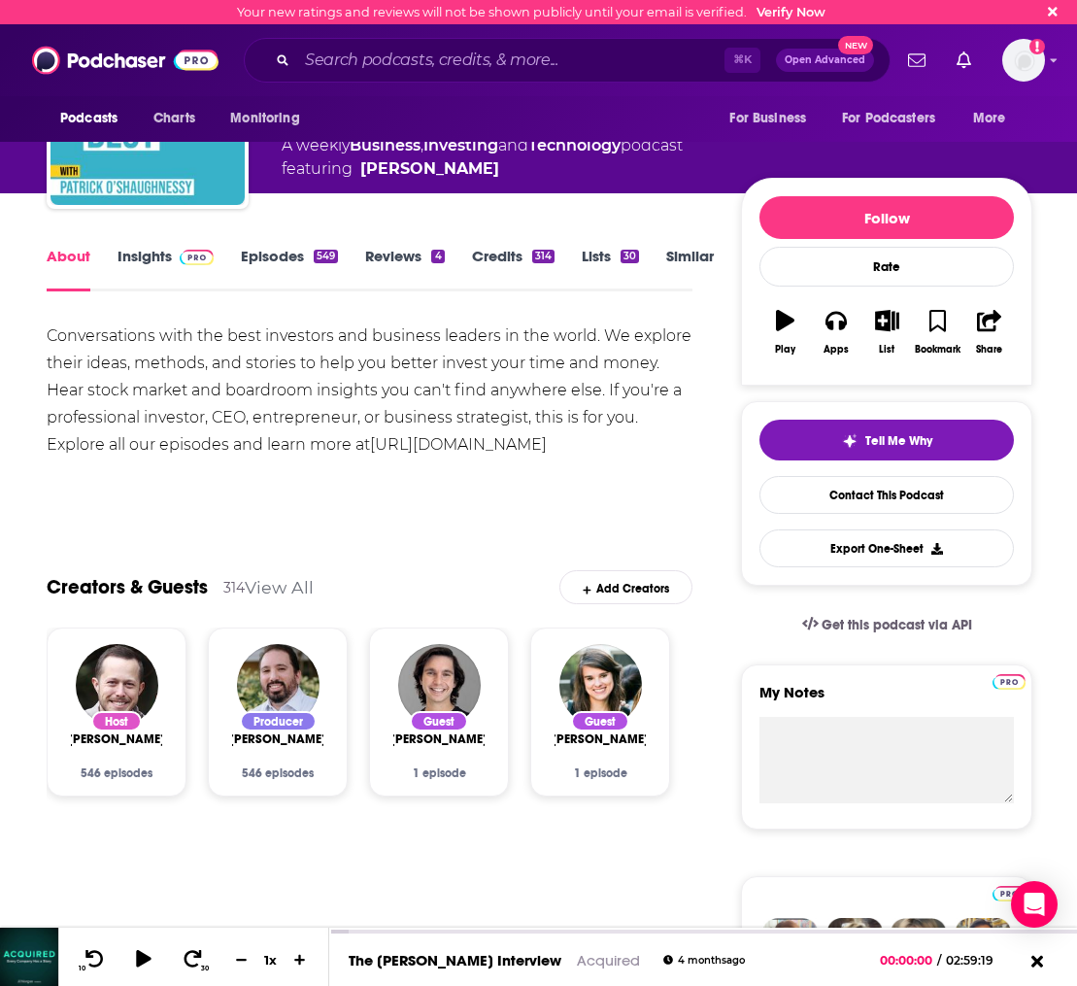
click at [267, 261] on link "Episodes 549" at bounding box center [289, 269] width 97 height 45
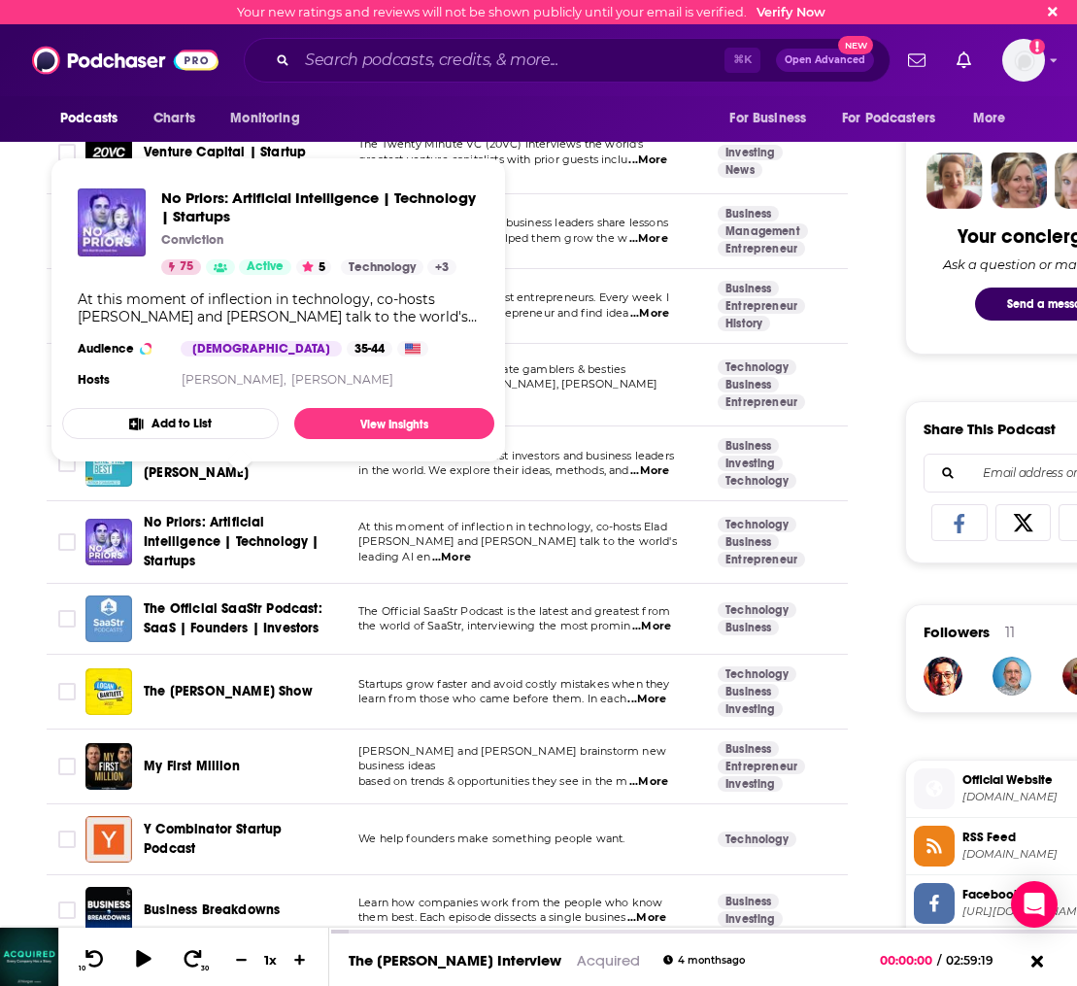
scroll to position [939, 0]
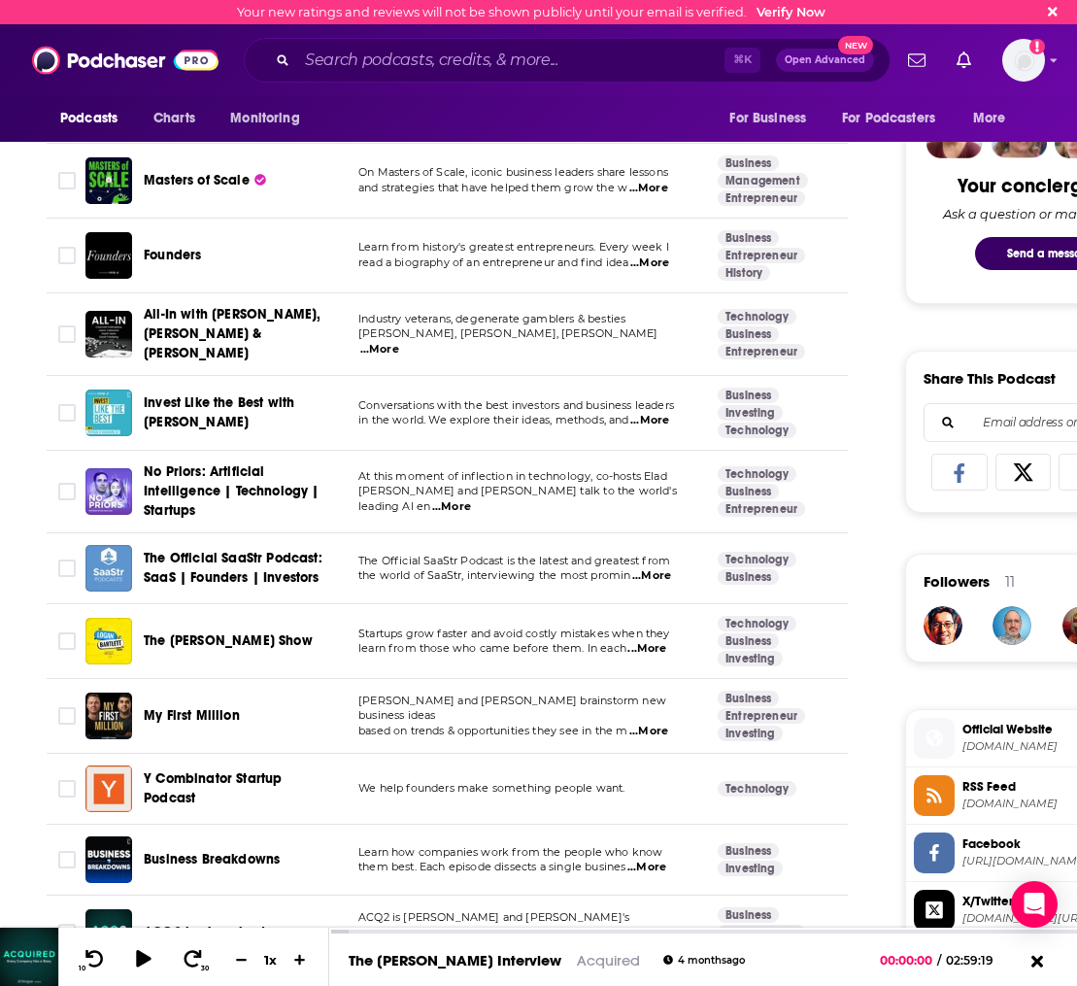
click at [547, 641] on span "learn from those who came before them. In each" at bounding box center [492, 648] width 268 height 14
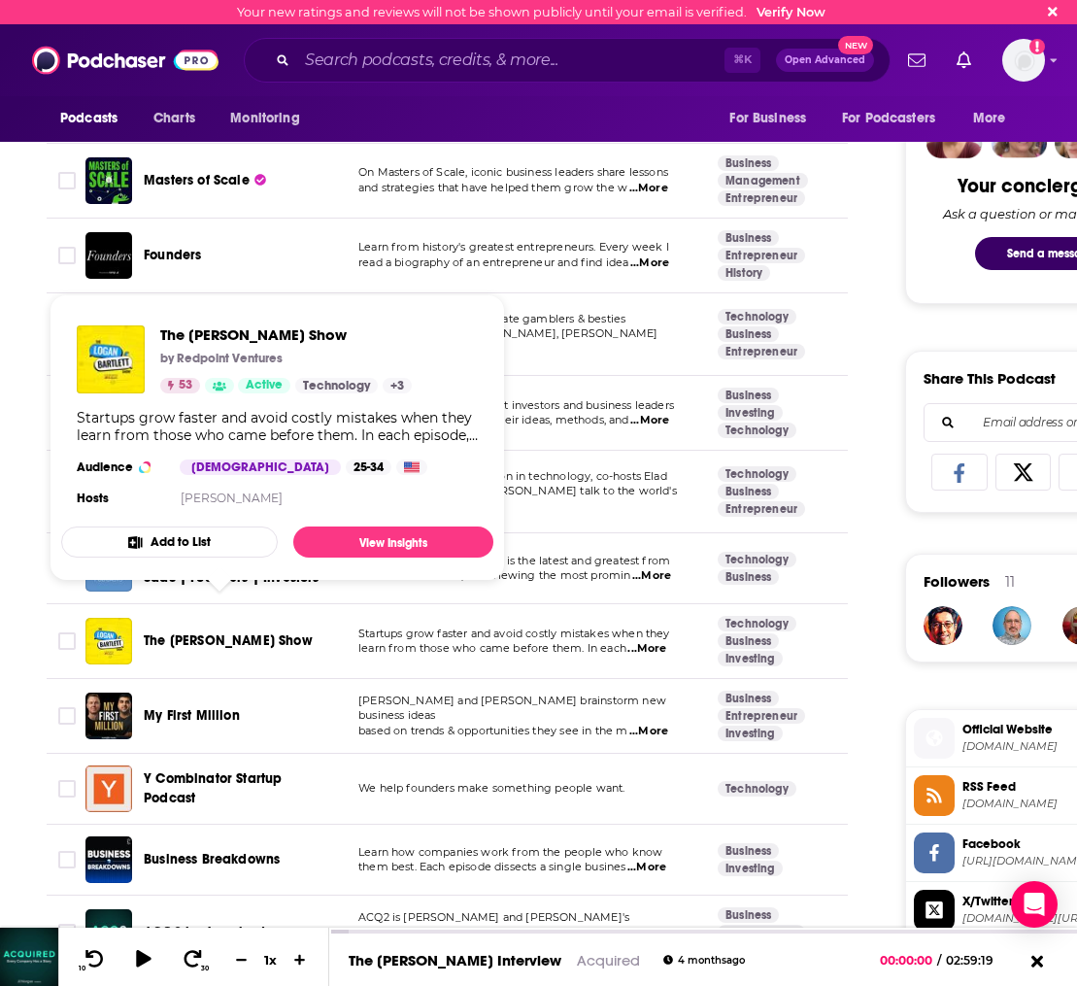
click at [152, 632] on span "The [PERSON_NAME] Show" at bounding box center [228, 640] width 169 height 17
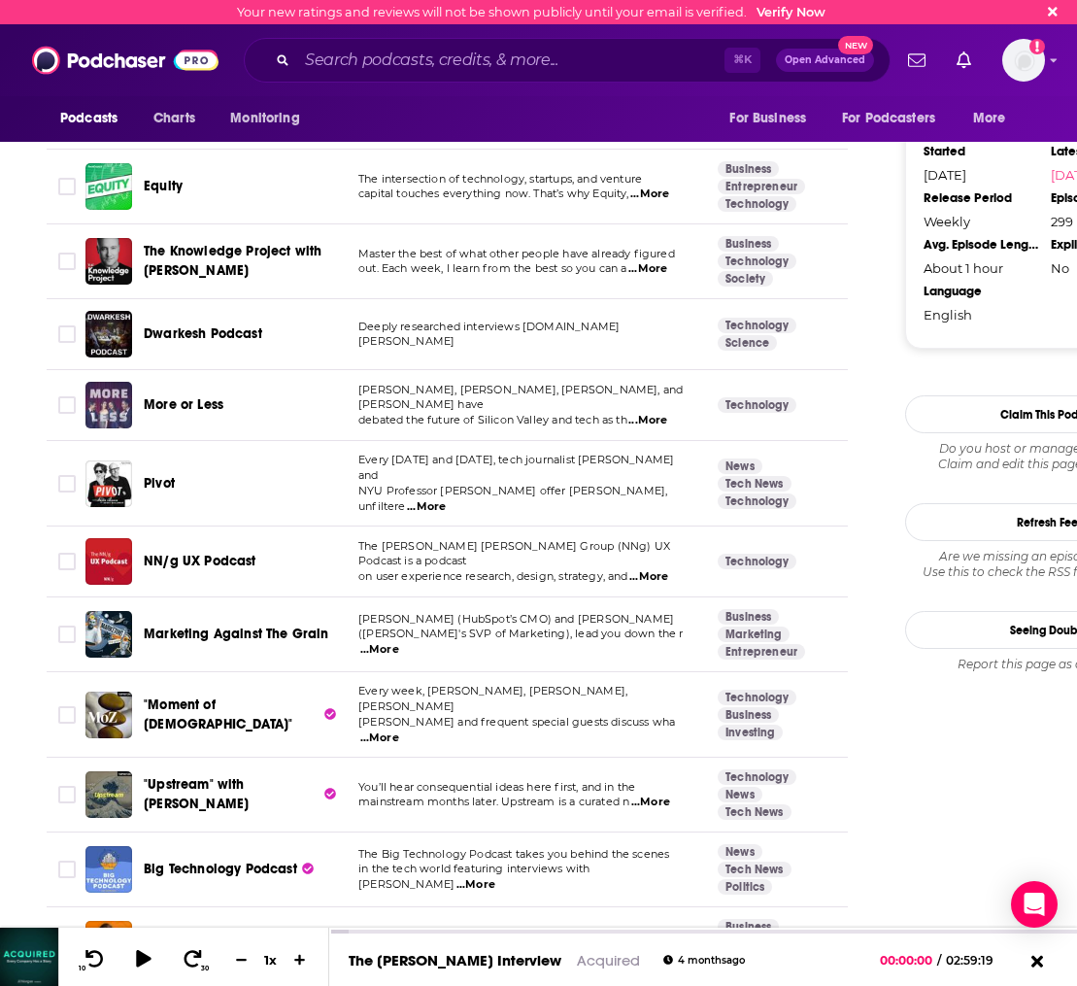
scroll to position [2005, 0]
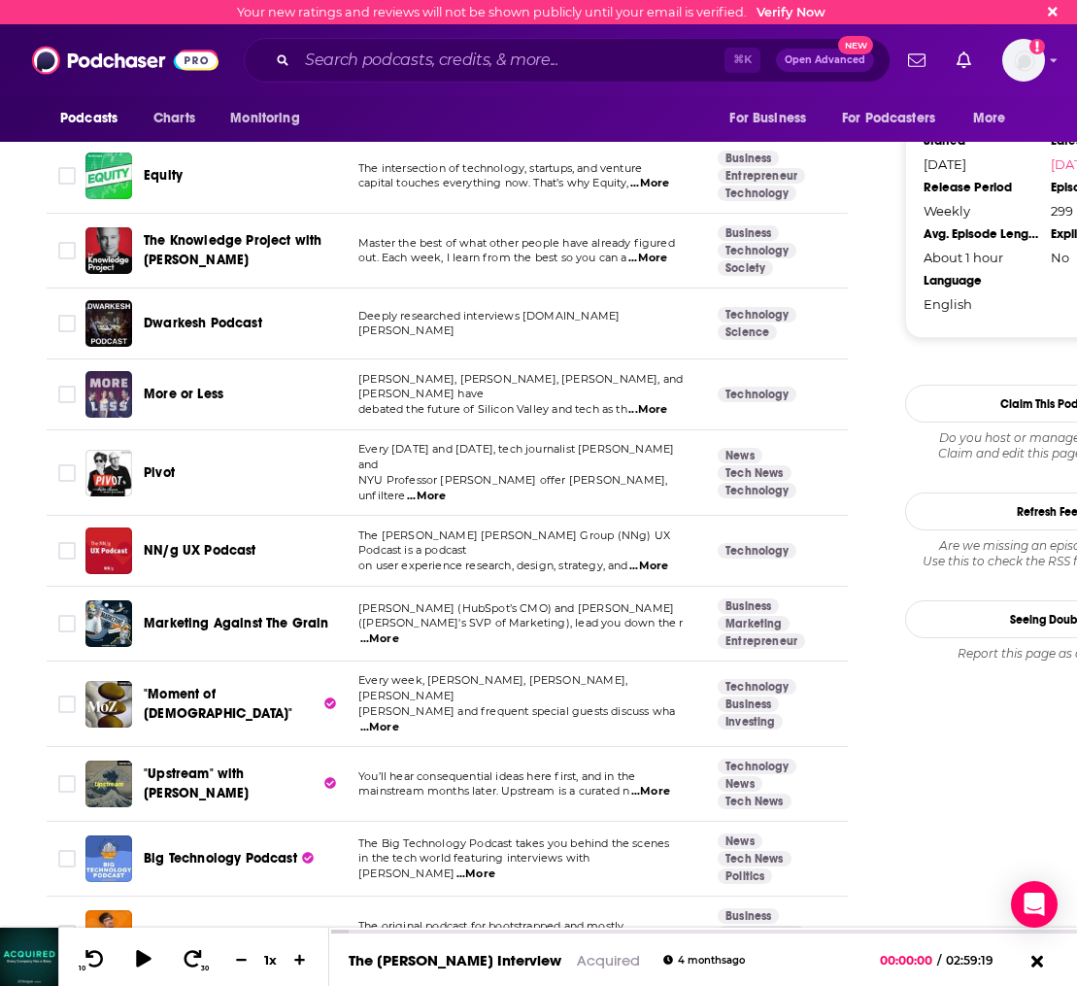
click at [222, 910] on div "Startups For the Rest of Us" at bounding box center [245, 933] width 202 height 47
click at [201, 925] on span "Startups For the Rest of Us" at bounding box center [226, 933] width 164 height 17
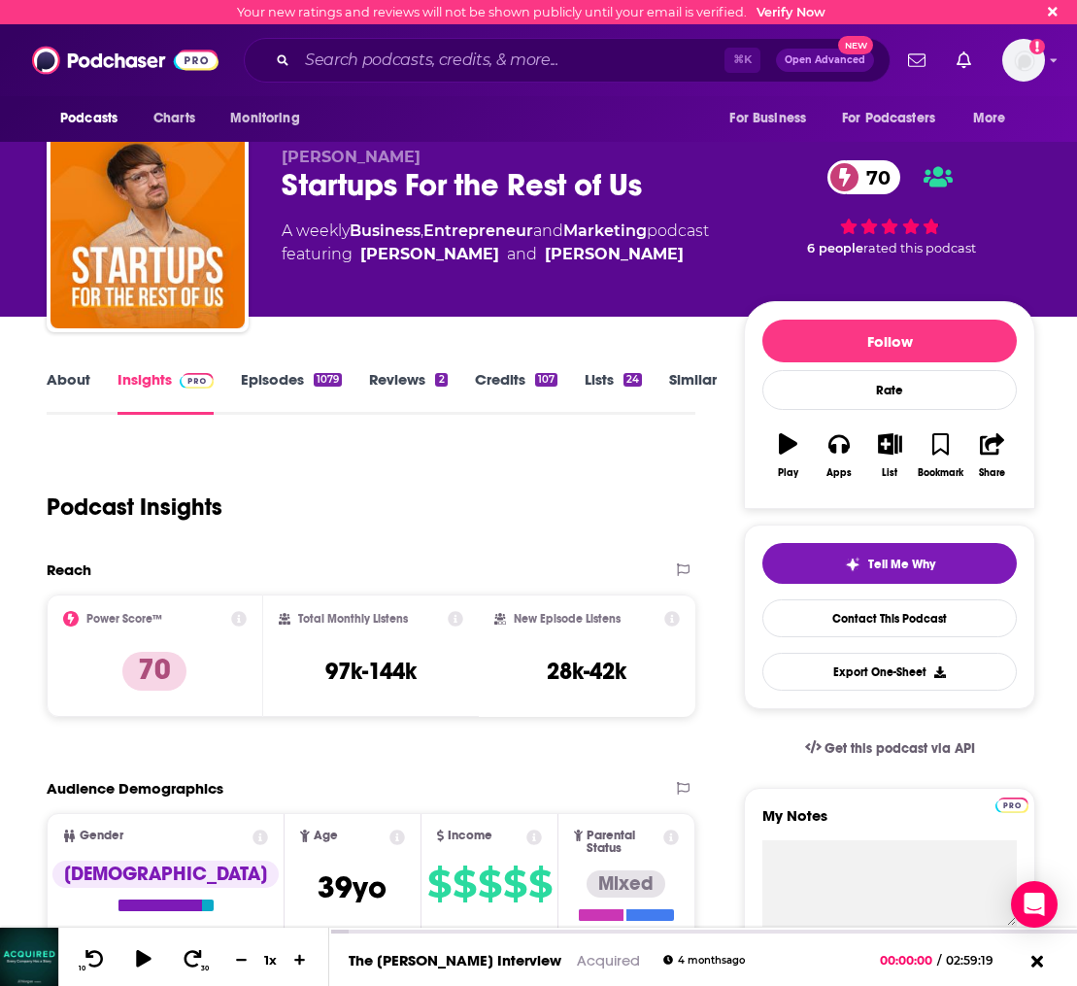
click at [266, 387] on link "Episodes 1079" at bounding box center [291, 392] width 101 height 45
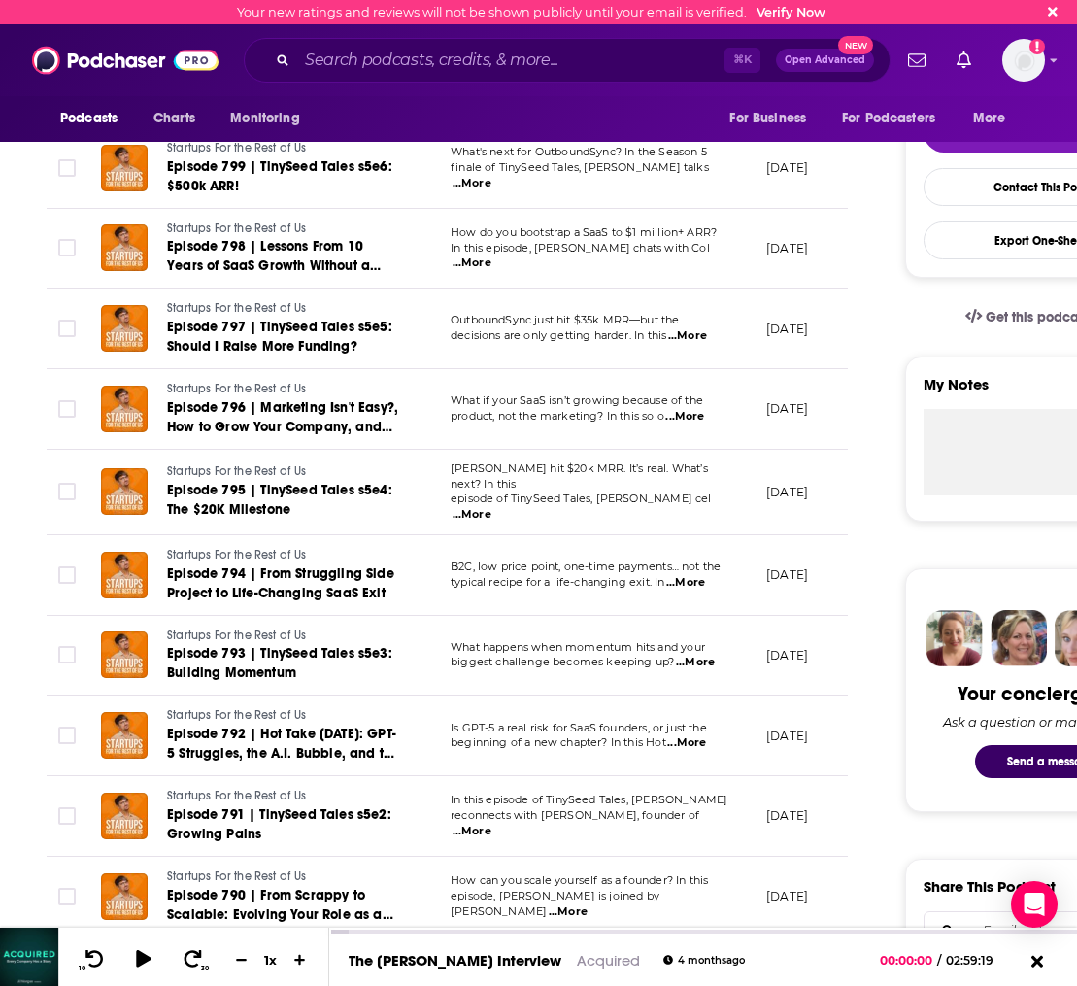
scroll to position [432, 0]
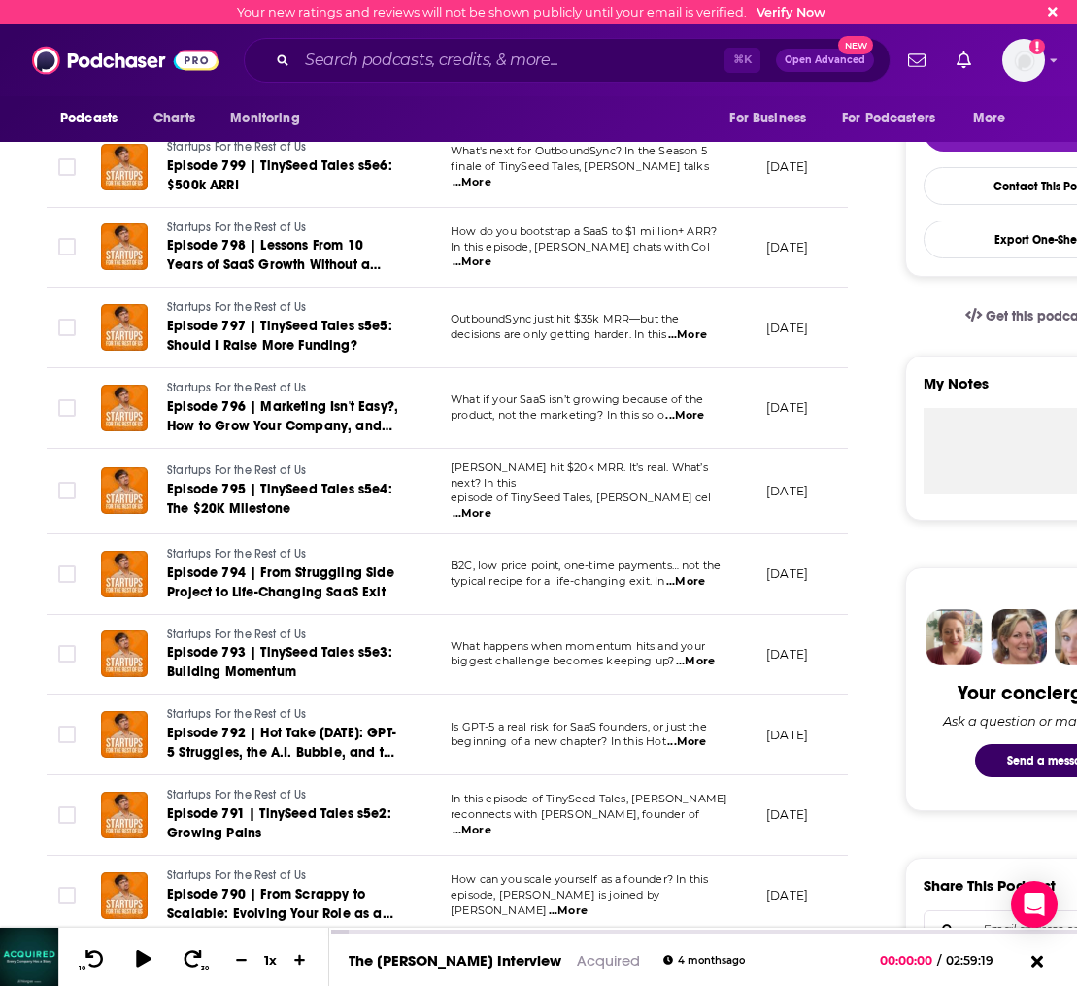
drag, startPoint x: 642, startPoint y: 893, endPoint x: 679, endPoint y: 900, distance: 37.5
click at [642, 893] on span "episode, Rob Walling is joined by Yaniv Be" at bounding box center [555, 902] width 209 height 29
click at [588, 903] on span "...More" at bounding box center [568, 911] width 39 height 16
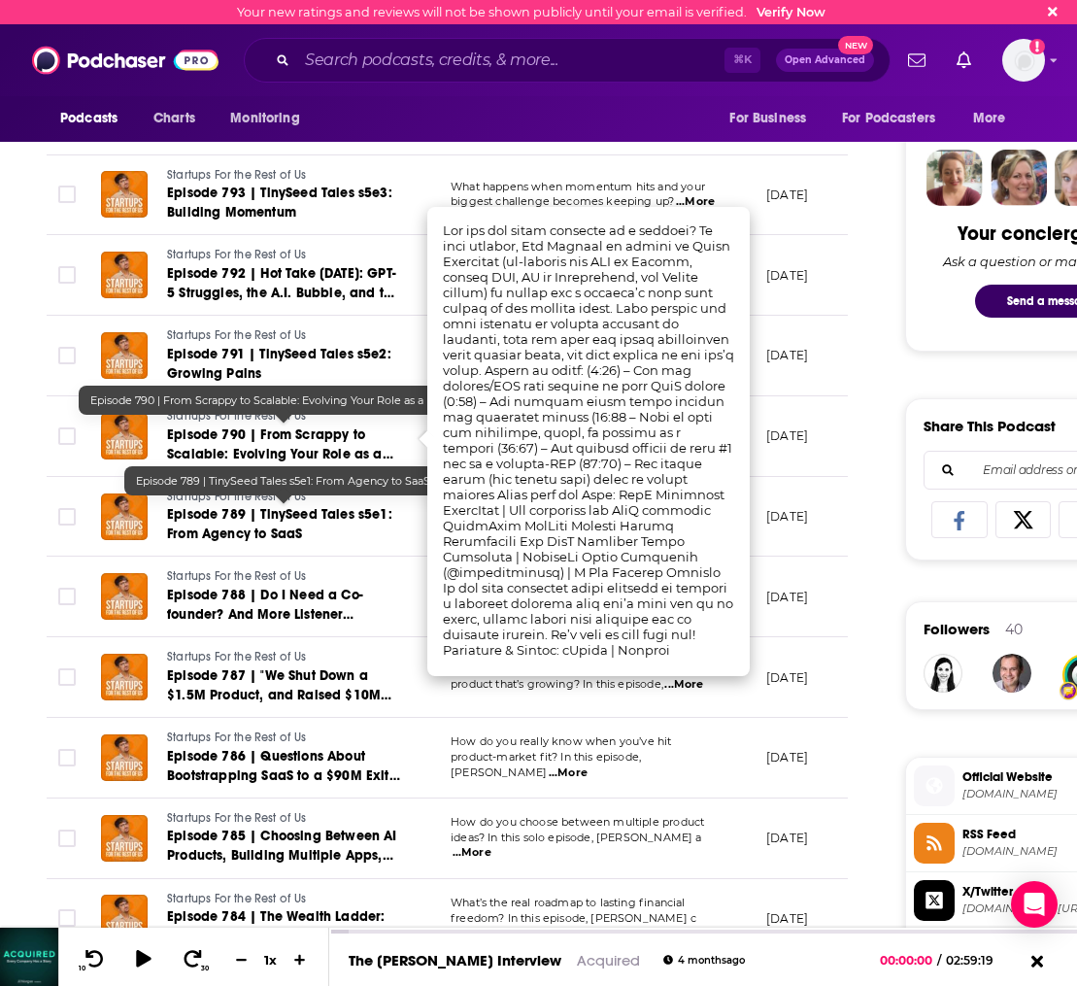
scroll to position [0, 0]
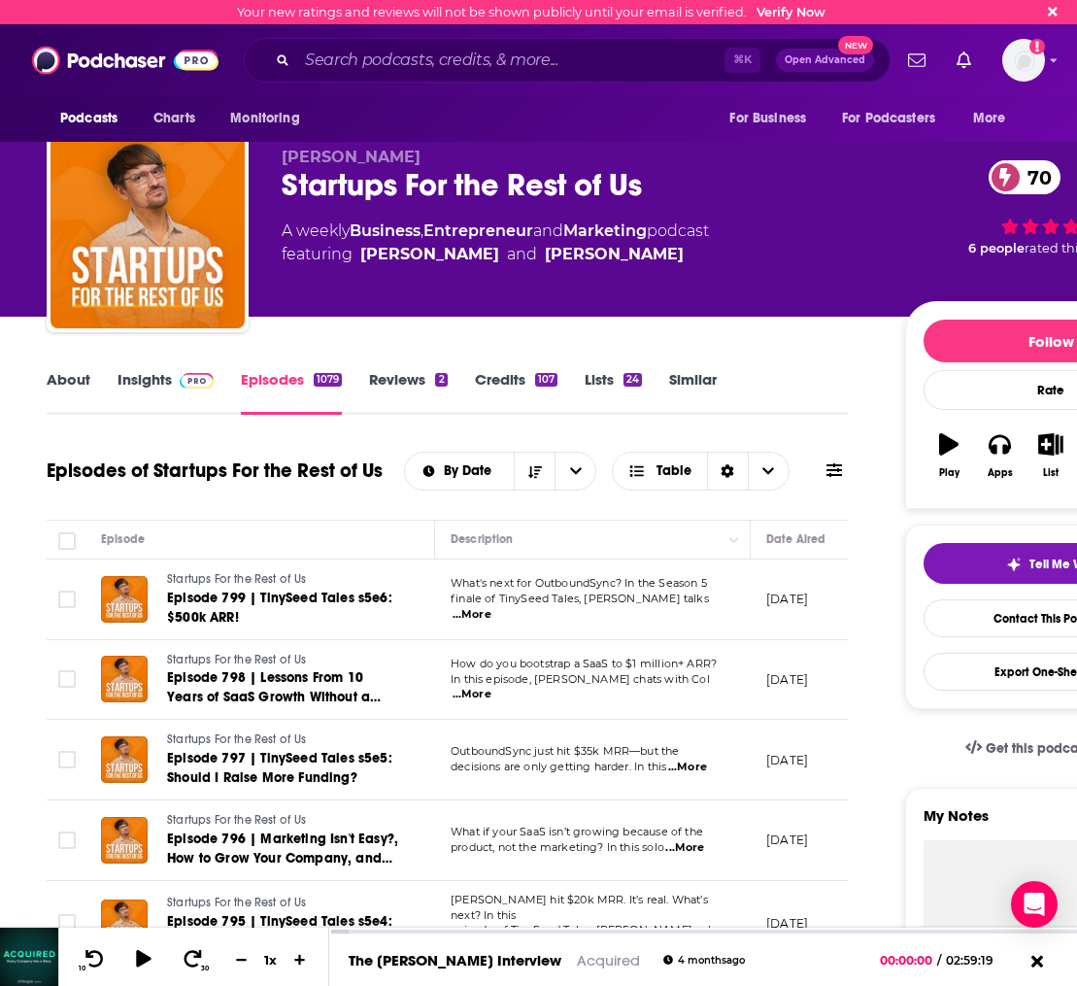
click at [148, 391] on link "Insights" at bounding box center [166, 392] width 96 height 45
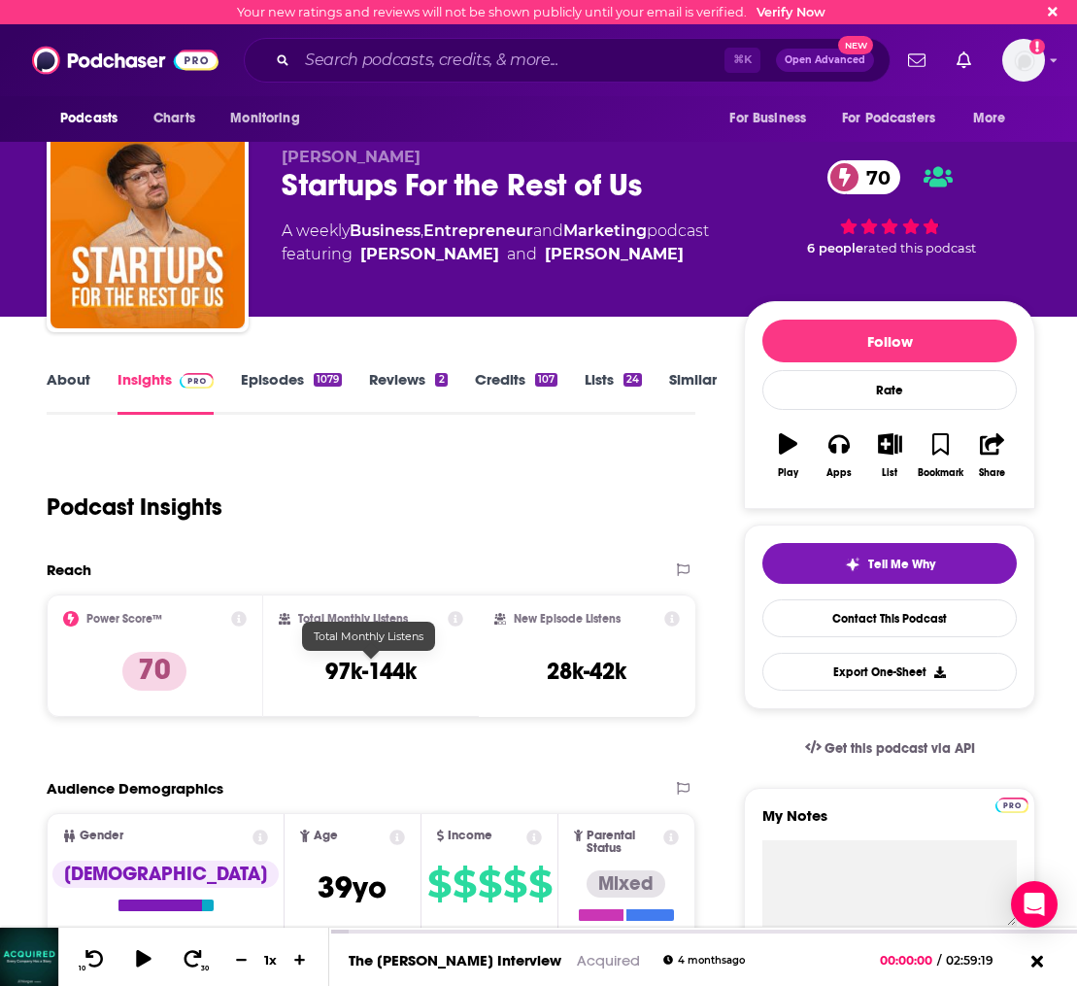
click at [397, 679] on h3 "97k-144k" at bounding box center [370, 671] width 91 height 29
drag, startPoint x: 357, startPoint y: 677, endPoint x: 319, endPoint y: 677, distance: 38.8
click at [319, 677] on div "Total Monthly Listens 97k-144k" at bounding box center [371, 655] width 185 height 89
copy h3 "97k-144k"
click at [67, 389] on link "About" at bounding box center [69, 392] width 44 height 45
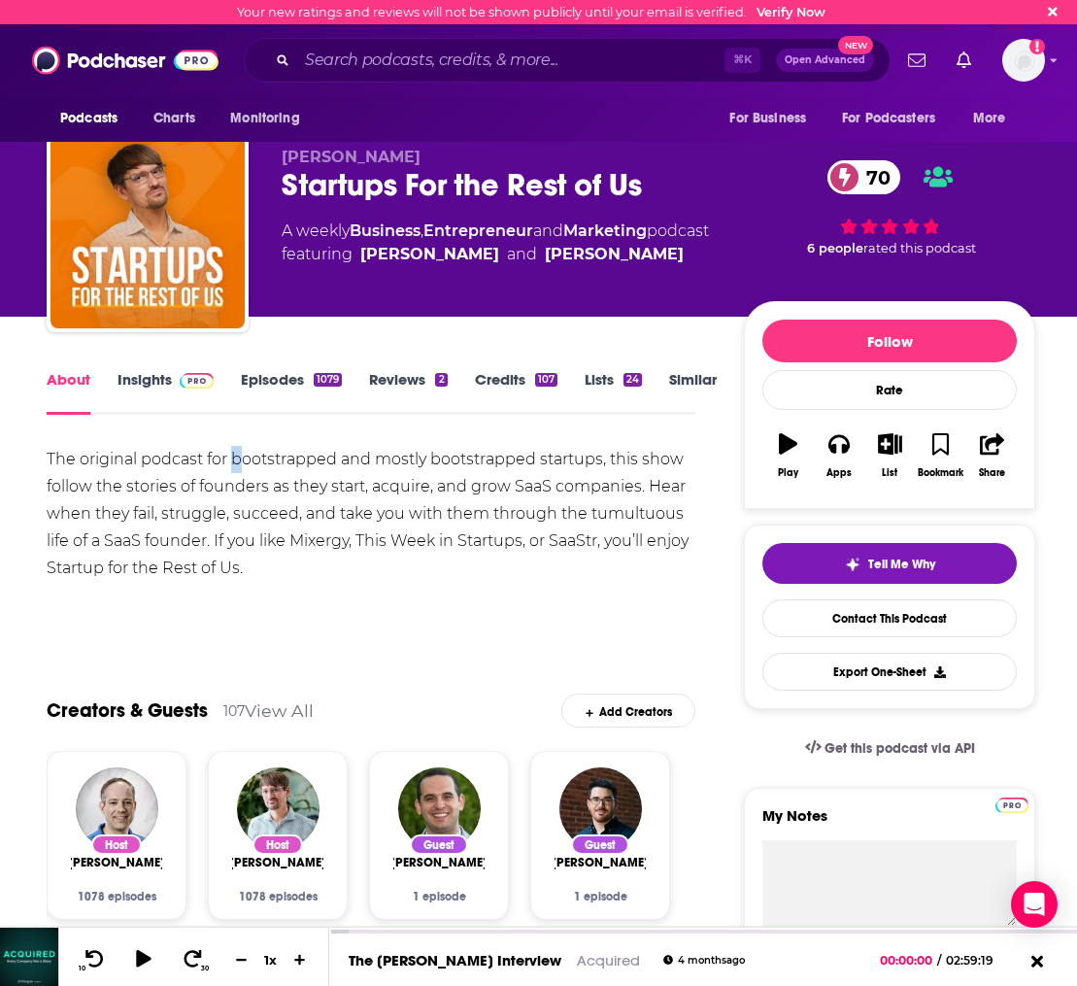
click at [235, 456] on div "The original podcast for bootstrapped and mostly bootstrapped startups, this sh…" at bounding box center [371, 514] width 649 height 136
drag, startPoint x: 289, startPoint y: 460, endPoint x: 346, endPoint y: 462, distance: 56.4
click at [353, 463] on div "The original podcast for bootstrapped and mostly bootstrapped startups, this sh…" at bounding box center [371, 514] width 649 height 136
drag, startPoint x: 338, startPoint y: 462, endPoint x: 229, endPoint y: 462, distance: 108.8
click at [229, 462] on div "The original podcast for bootstrapped and mostly bootstrapped startups, this sh…" at bounding box center [371, 514] width 649 height 136
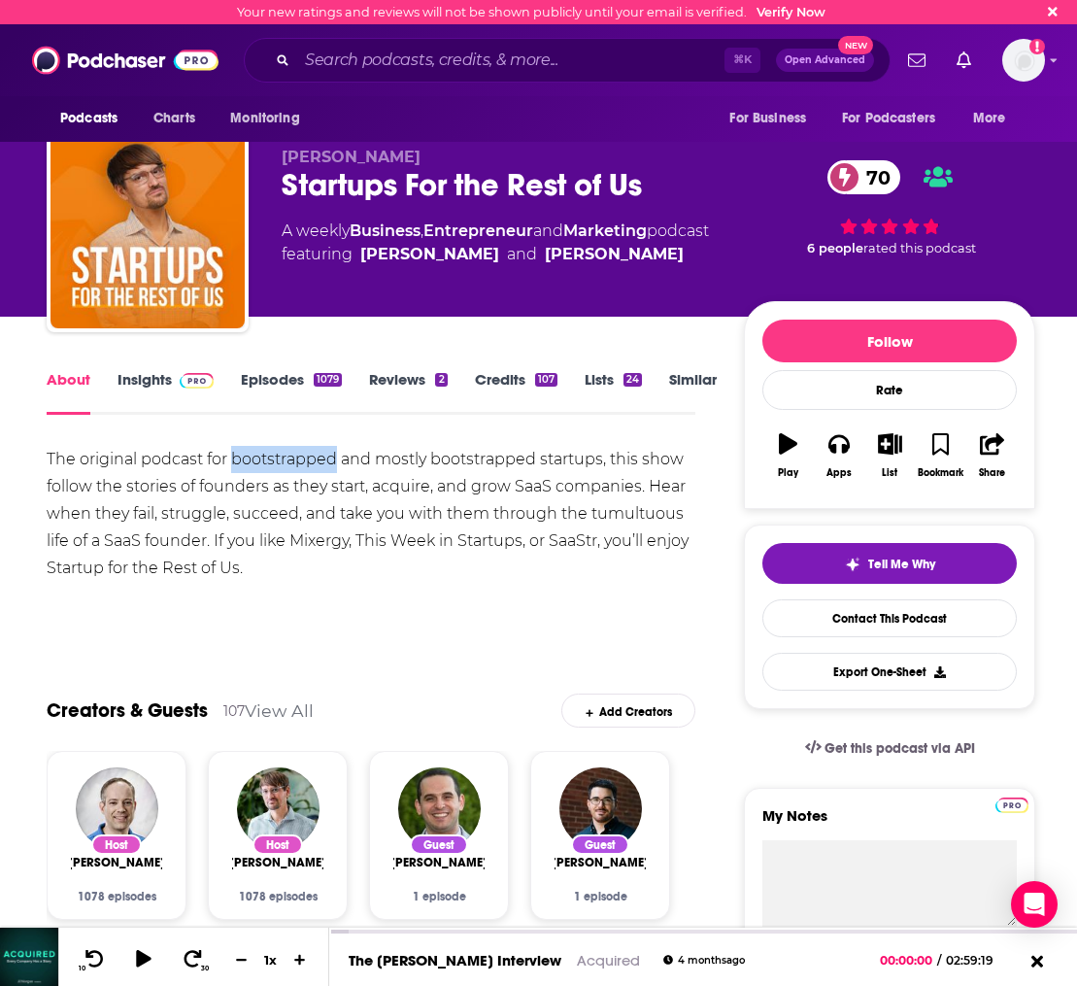
copy div "bootstrapped"
click at [271, 381] on link "Episodes 1079" at bounding box center [291, 392] width 101 height 45
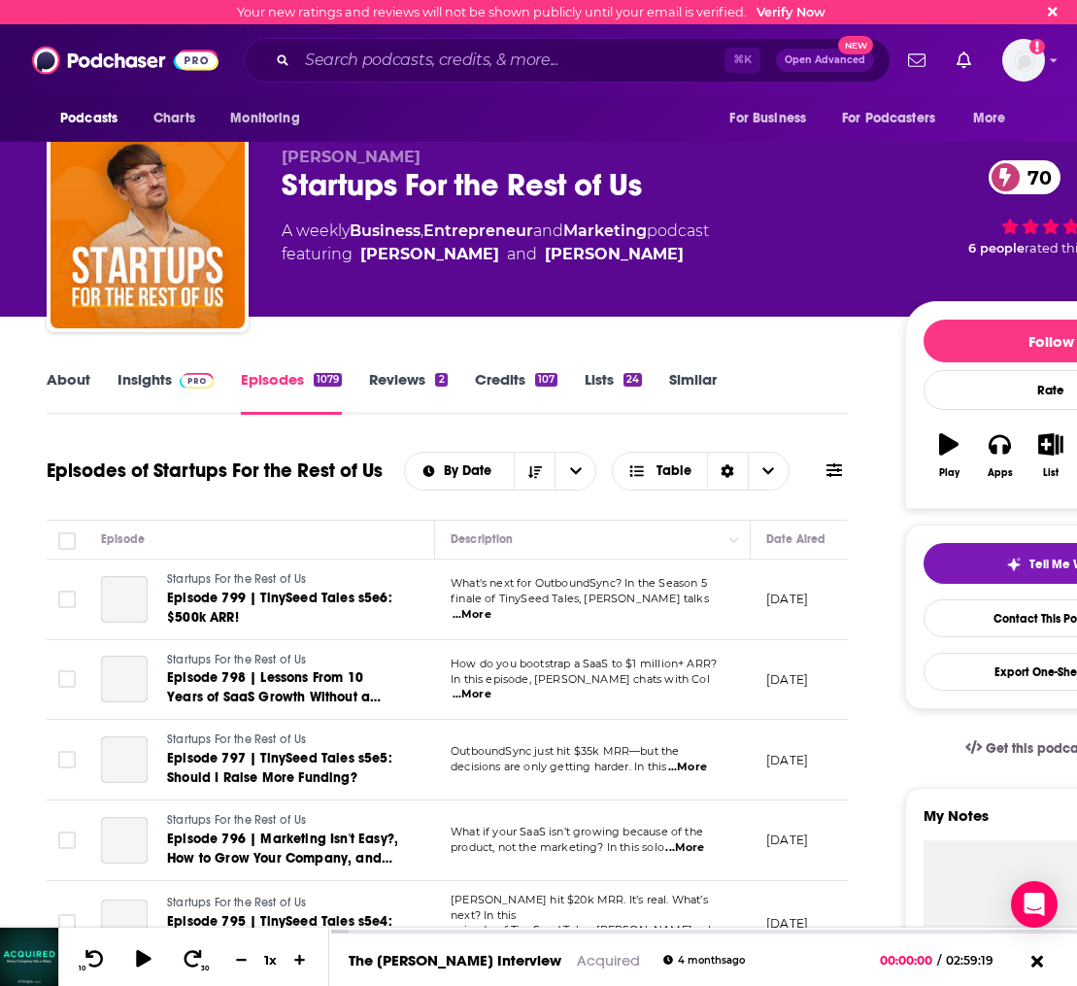
scroll to position [234, 0]
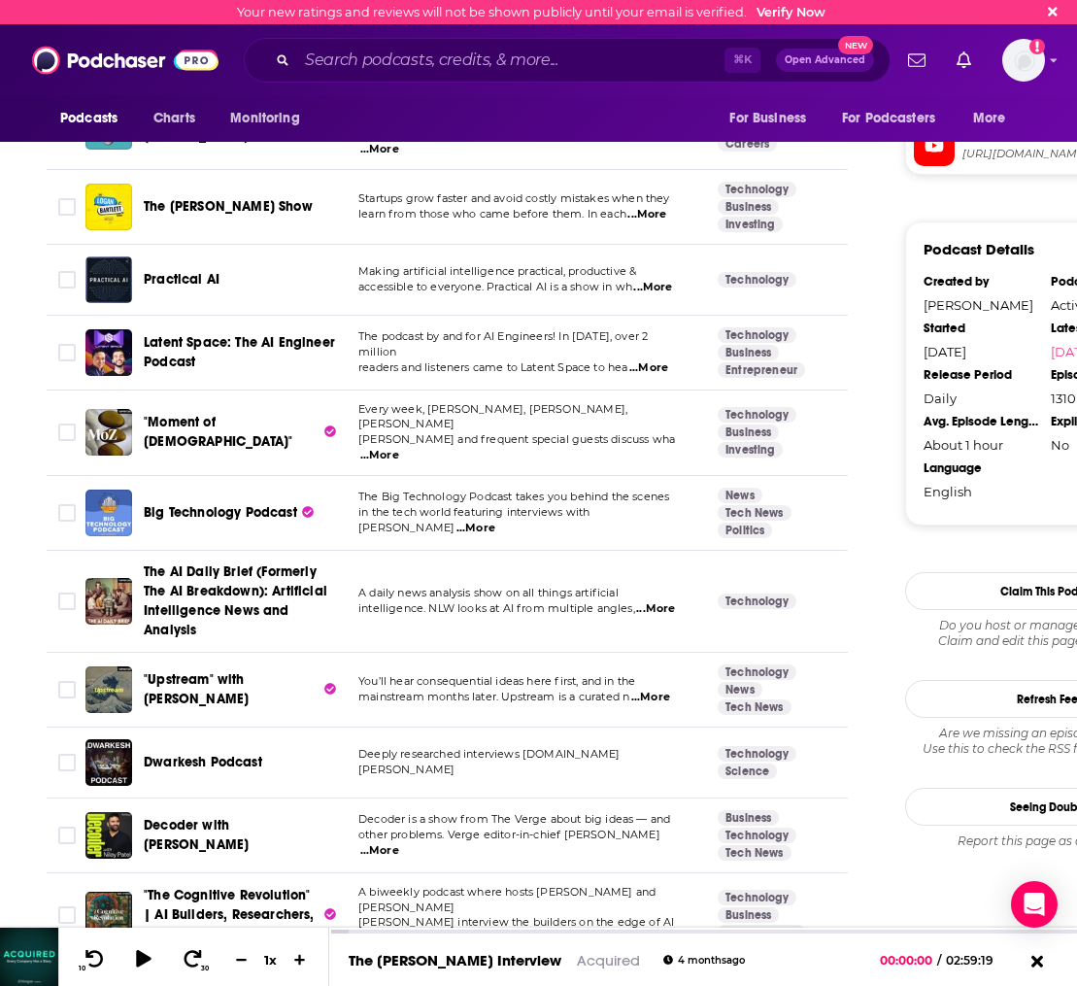
scroll to position [2041, 0]
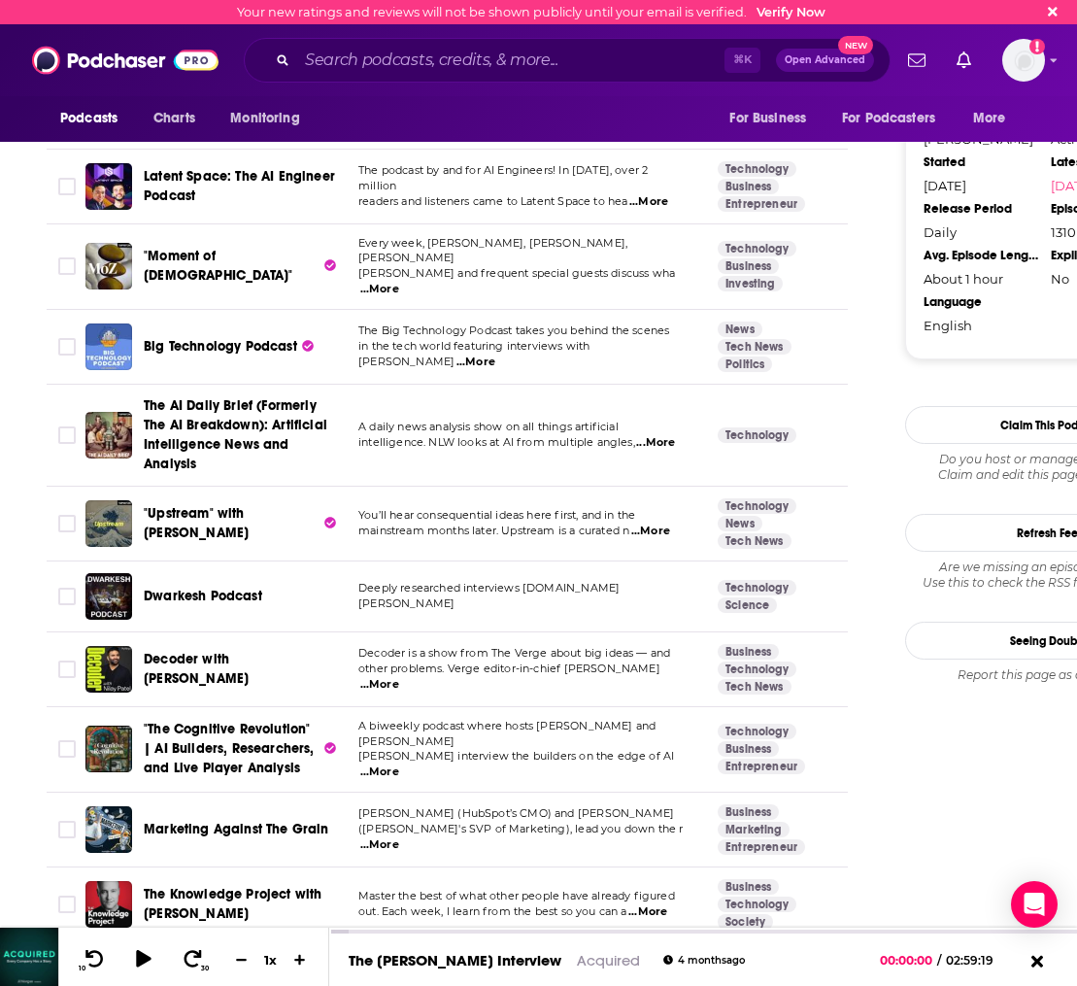
click at [522, 523] on span "mainstream months later. Upstream is a curated n" at bounding box center [493, 530] width 271 height 14
click at [658, 523] on span "...More" at bounding box center [650, 531] width 39 height 16
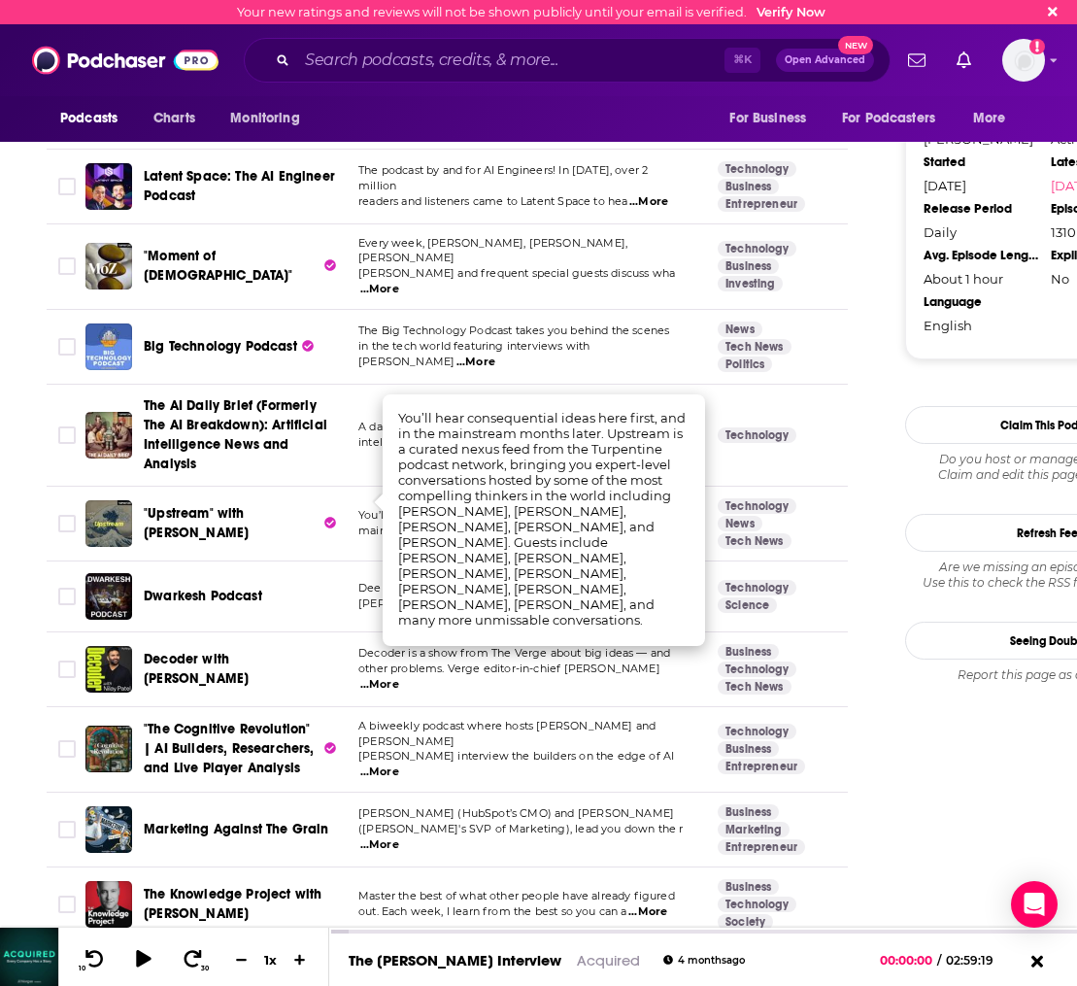
click at [330, 515] on div ""Upstream" with [PERSON_NAME]" at bounding box center [245, 523] width 202 height 47
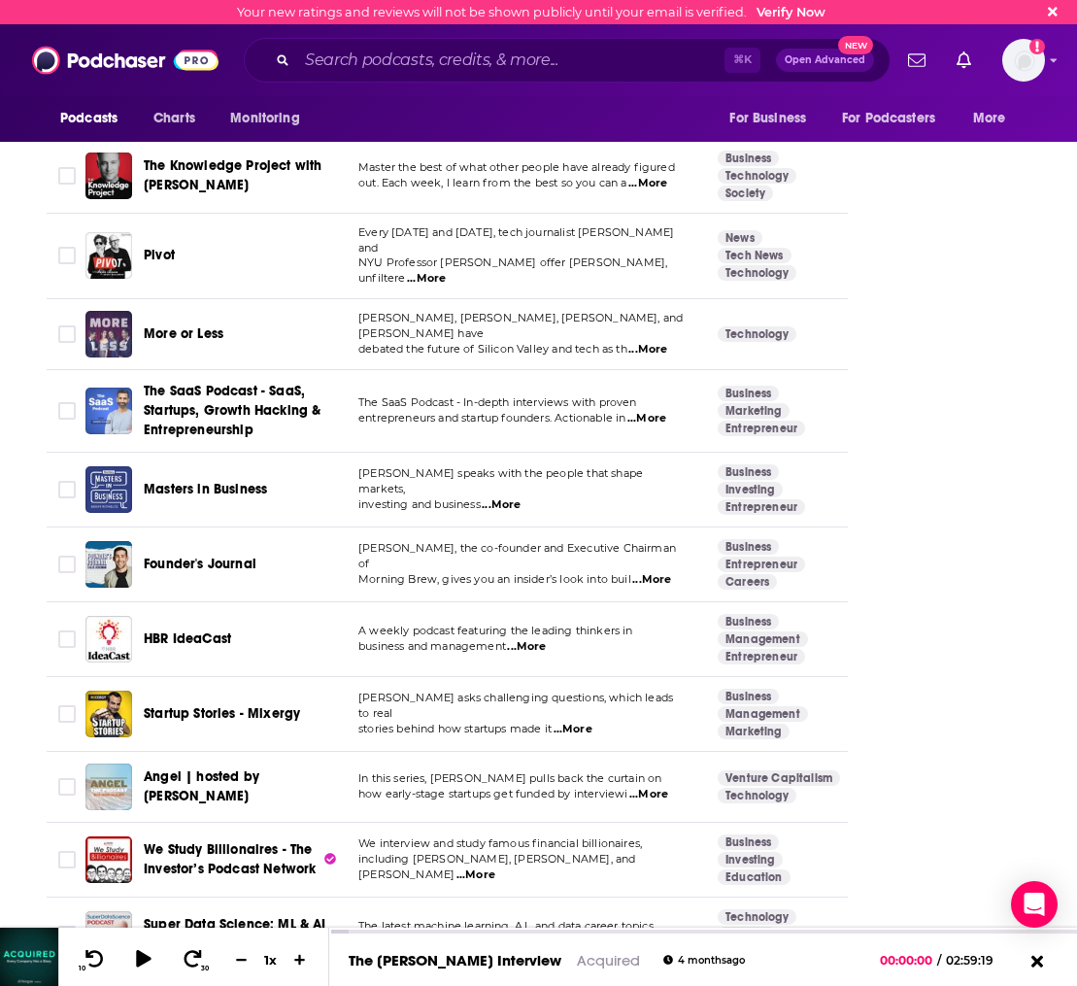
scroll to position [2882, 0]
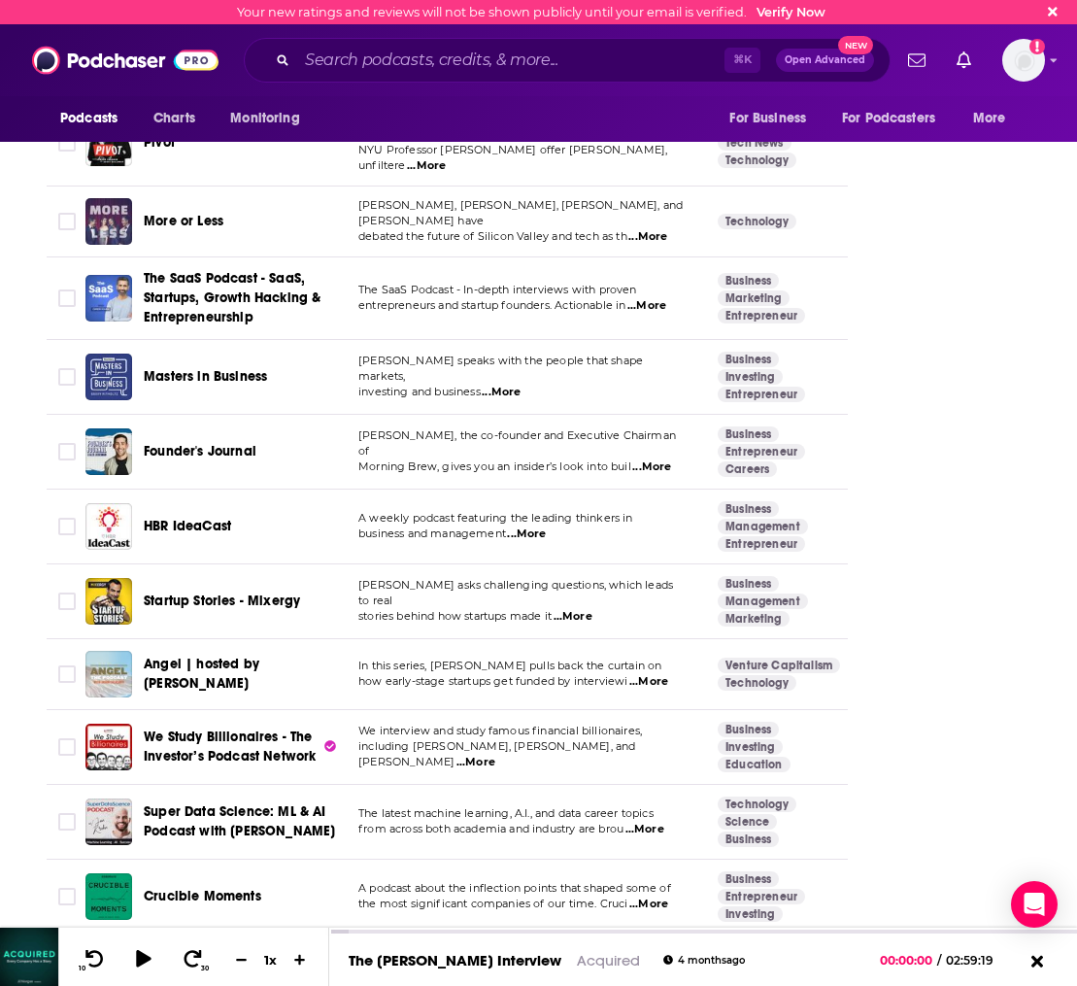
click at [635, 459] on span "...More" at bounding box center [651, 467] width 39 height 16
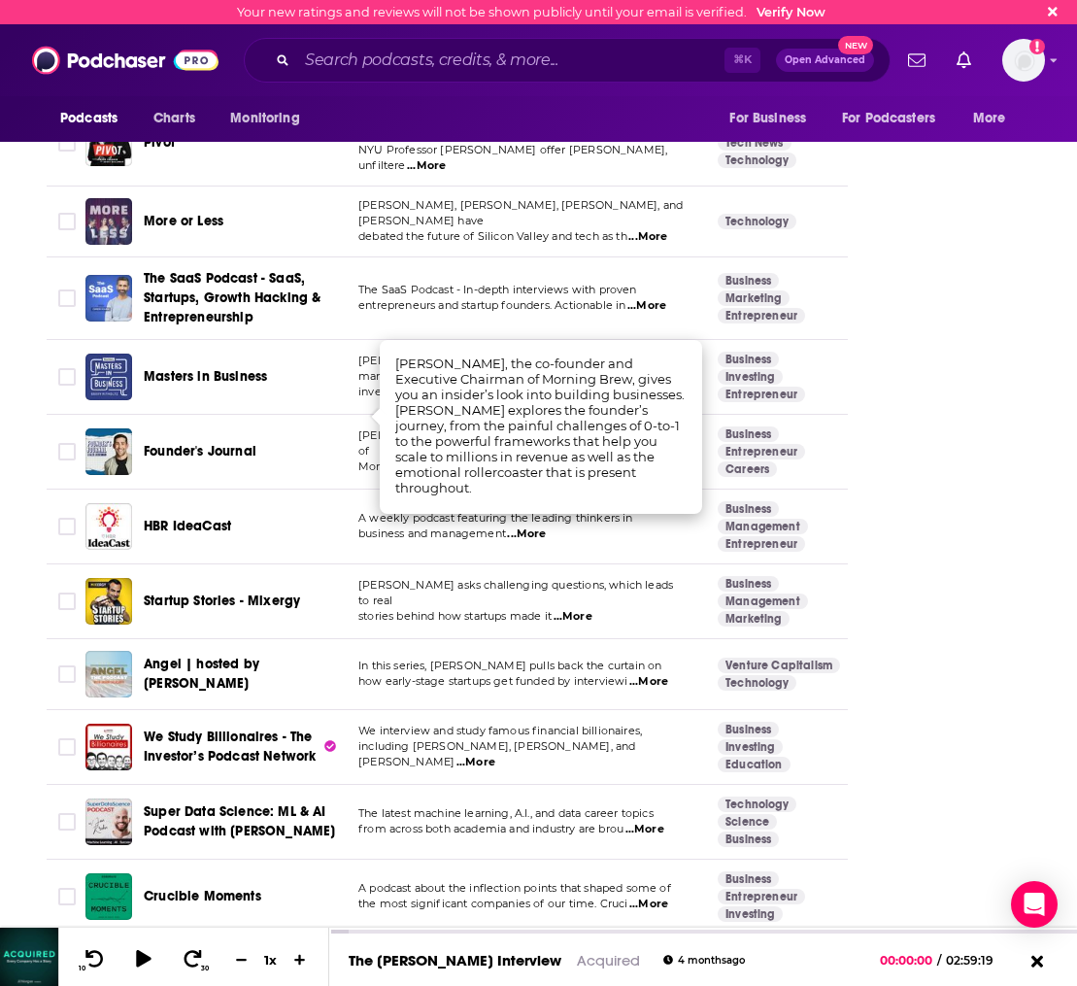
click at [166, 443] on span "Founder's Journal" at bounding box center [200, 451] width 113 height 17
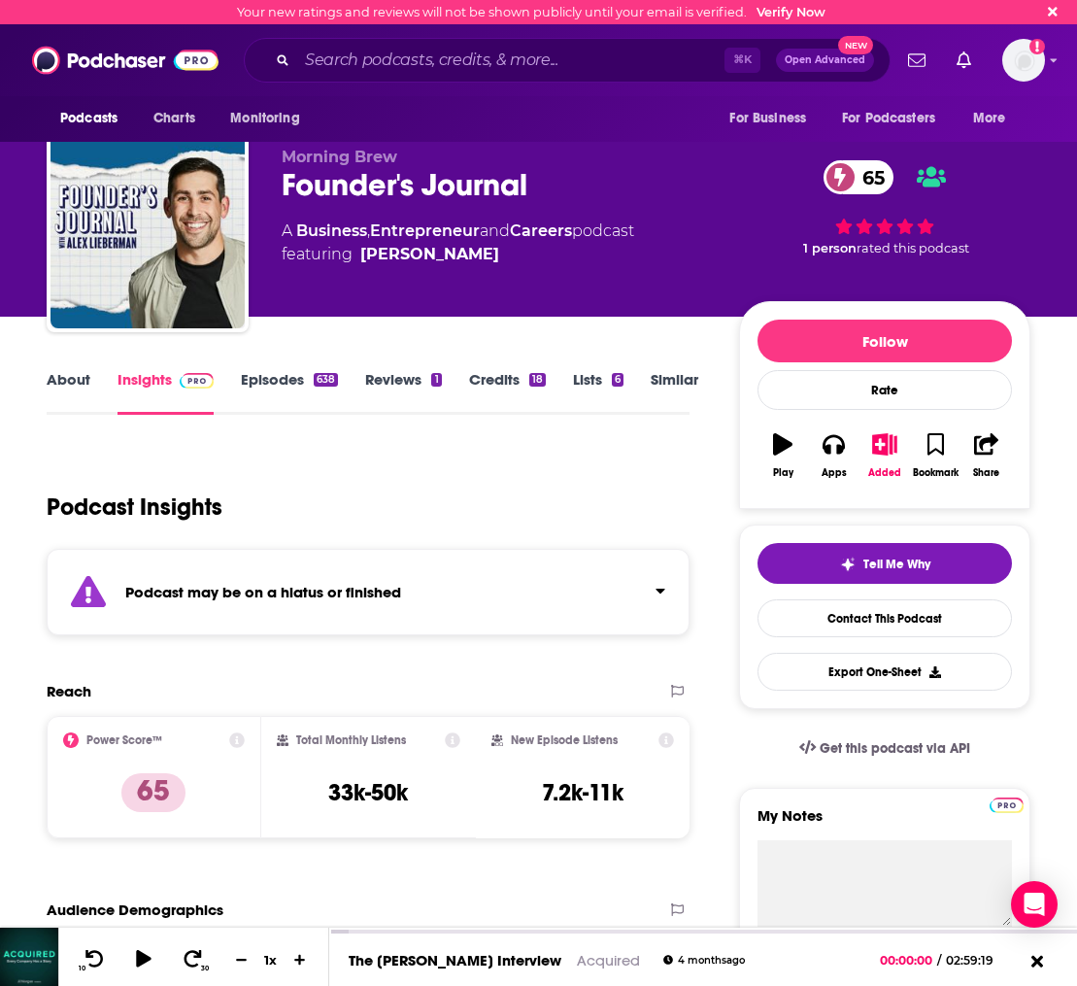
click at [265, 386] on link "Episodes 638" at bounding box center [289, 392] width 97 height 45
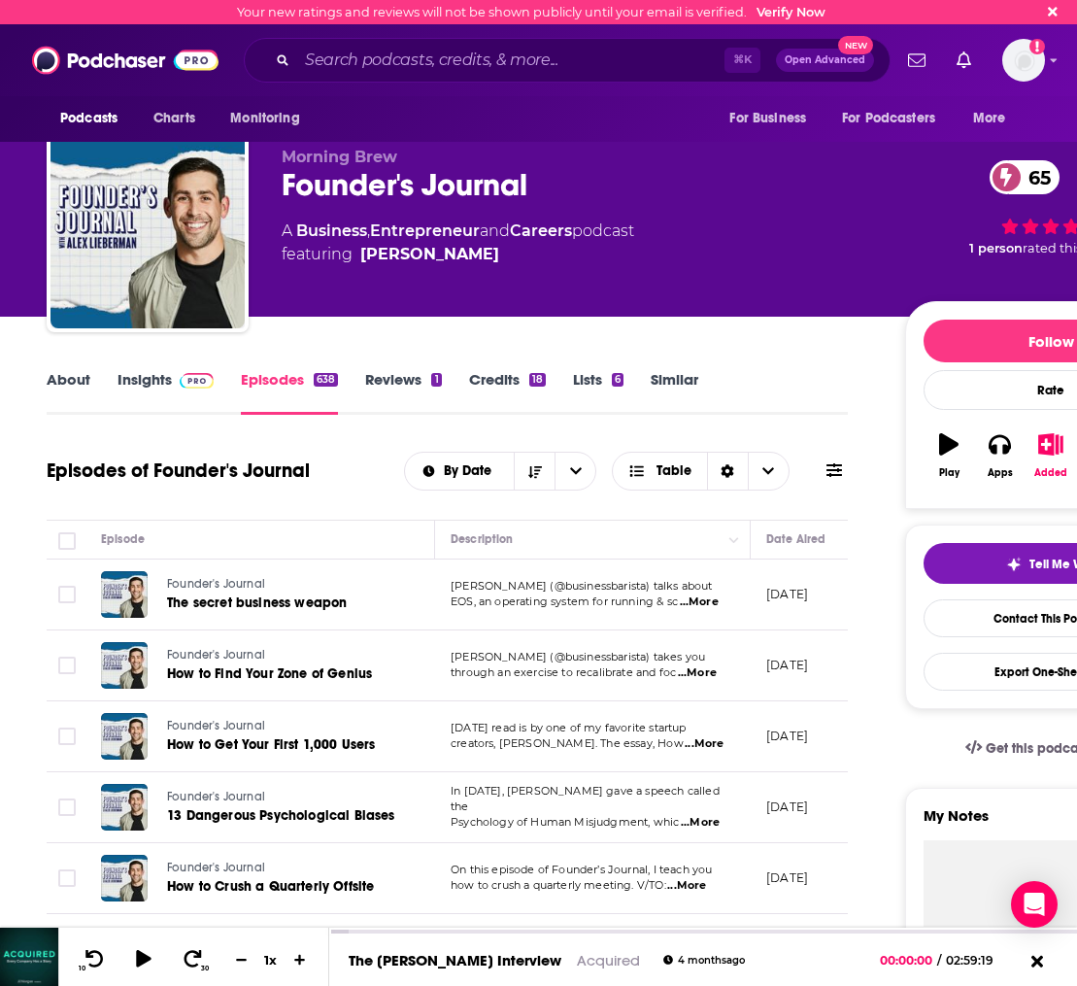
click at [152, 381] on link "Insights" at bounding box center [166, 392] width 96 height 45
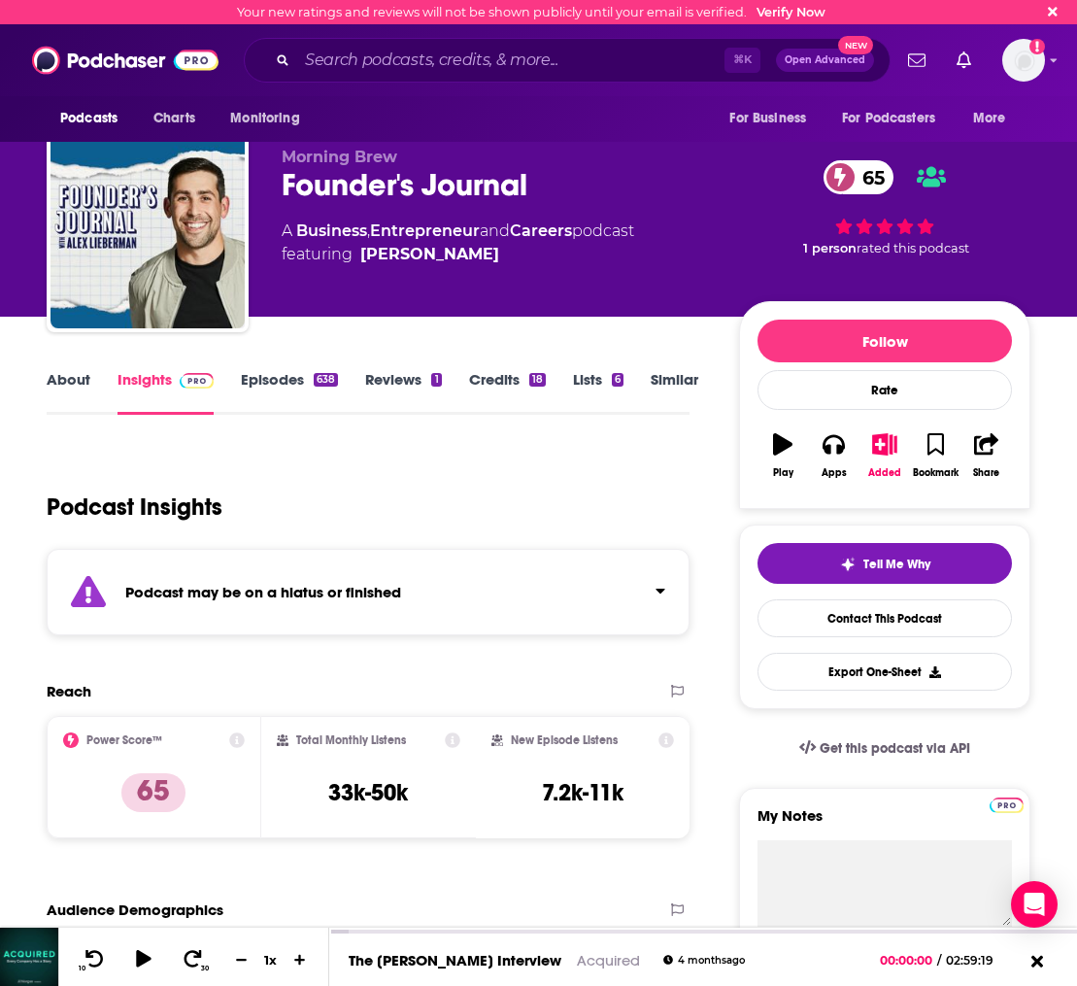
click at [84, 383] on link "About" at bounding box center [69, 392] width 44 height 45
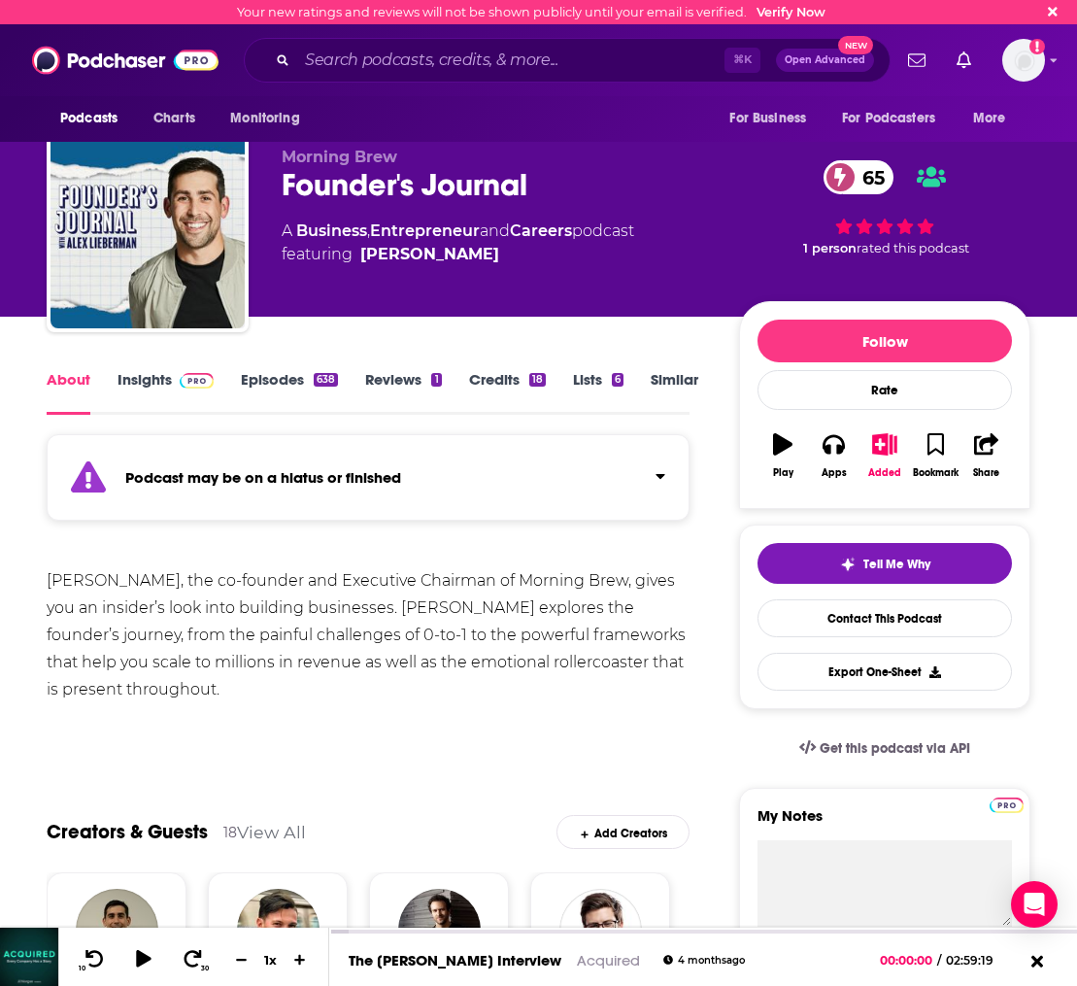
click at [262, 375] on link "Episodes 638" at bounding box center [289, 392] width 97 height 45
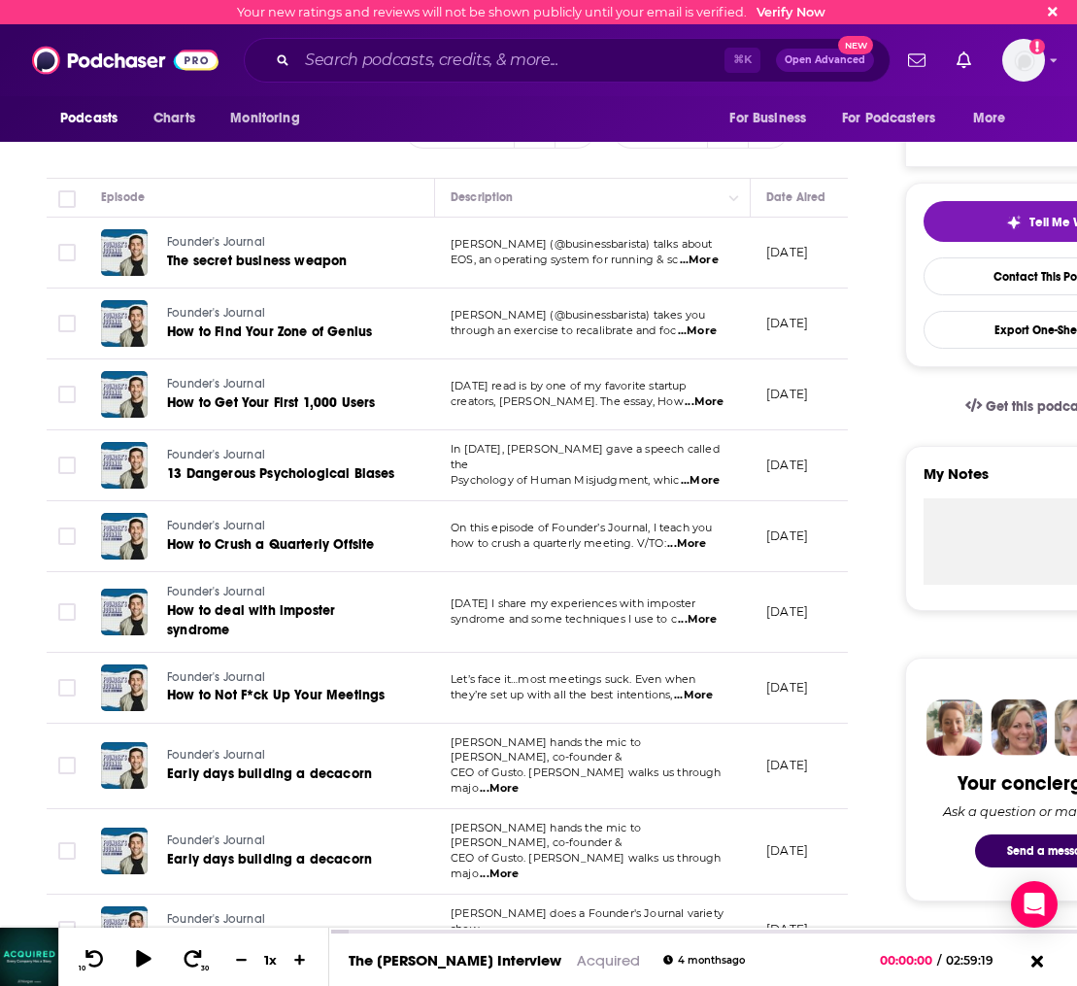
scroll to position [343, 0]
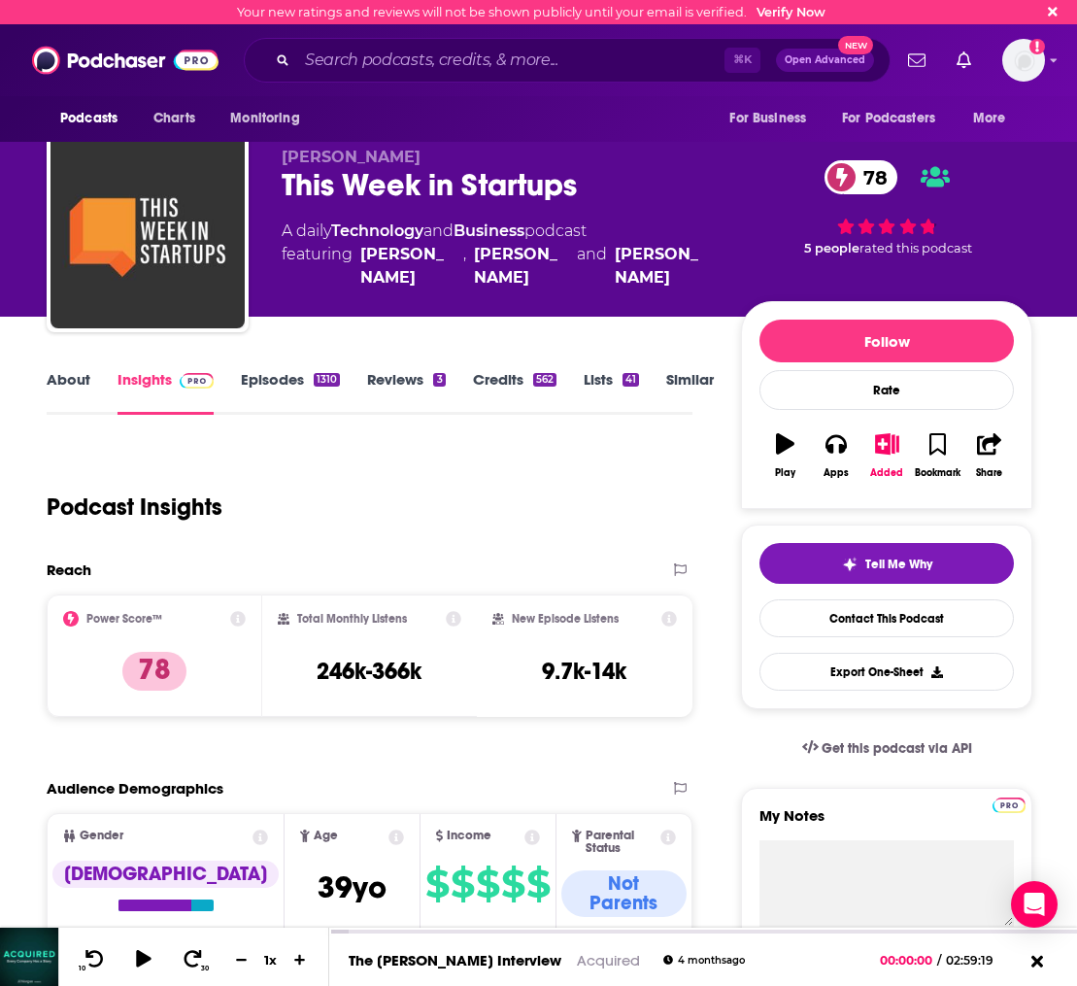
click at [695, 379] on link "Similar" at bounding box center [690, 392] width 48 height 45
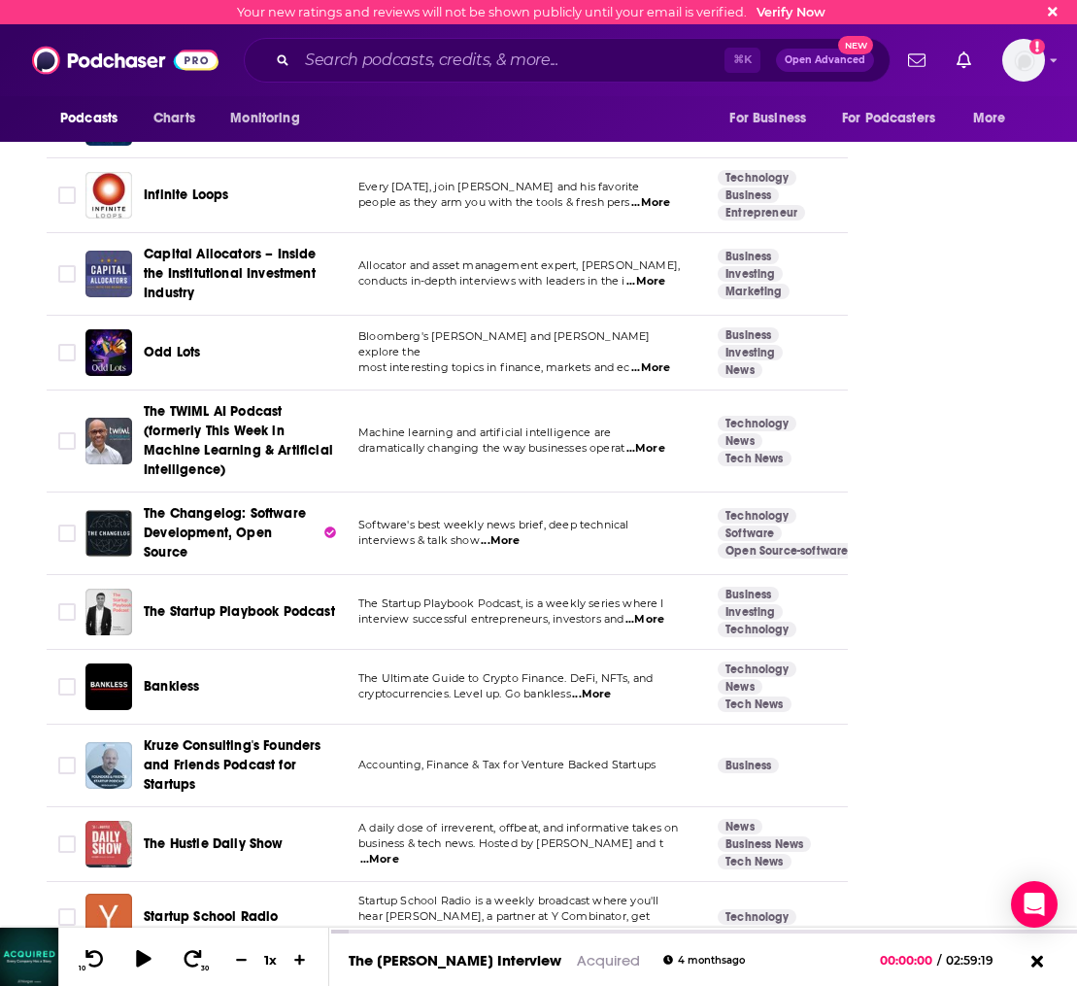
scroll to position [4313, 0]
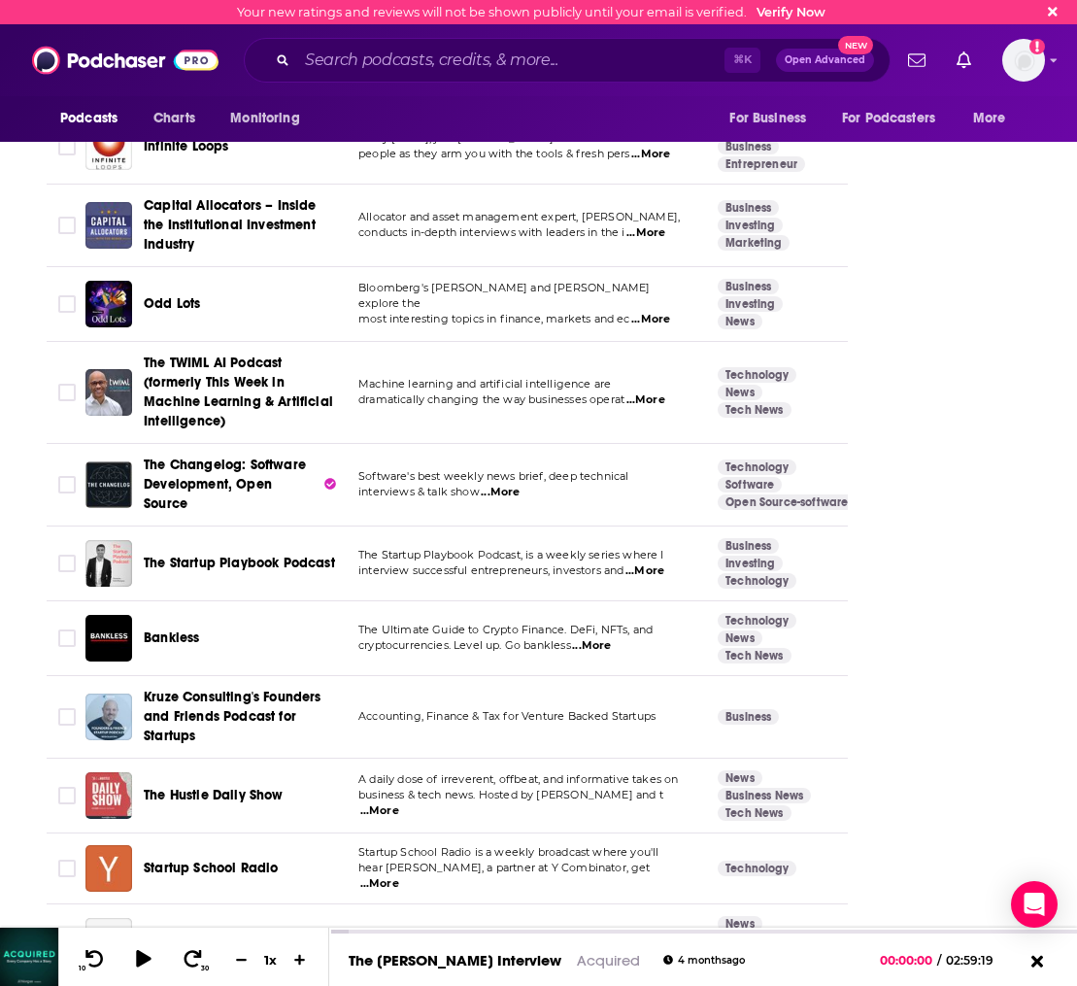
click at [232, 555] on span "The Startup Playbook Podcast" at bounding box center [239, 563] width 191 height 17
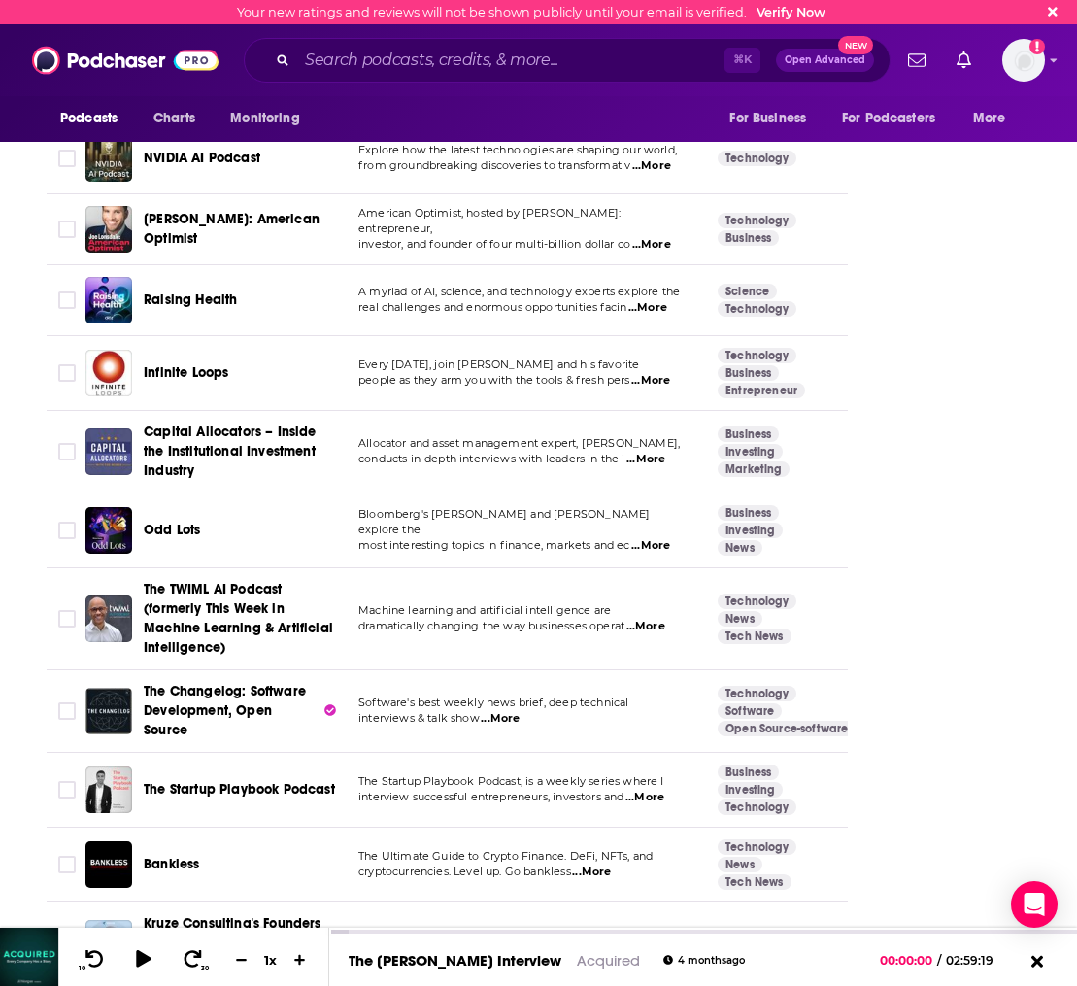
scroll to position [4483, 0]
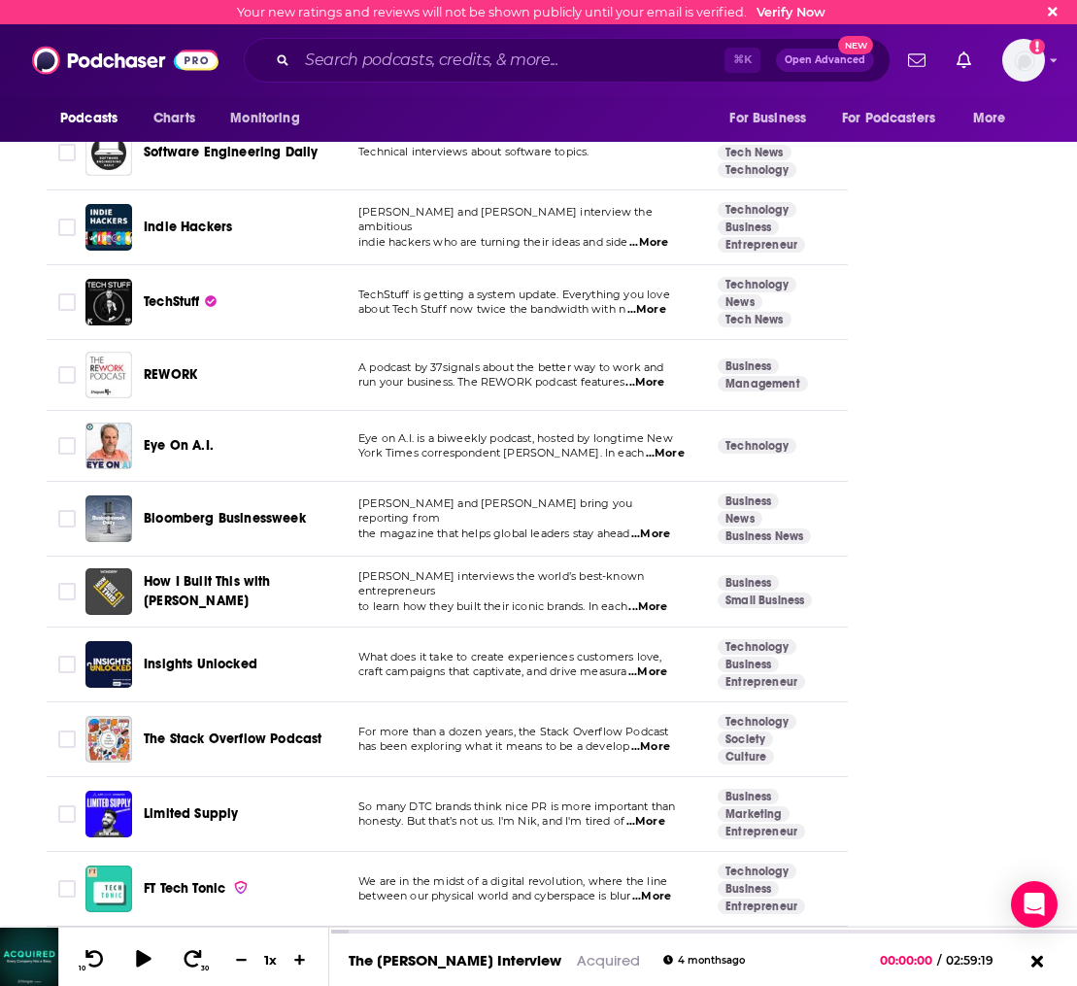
scroll to position [6640, 0]
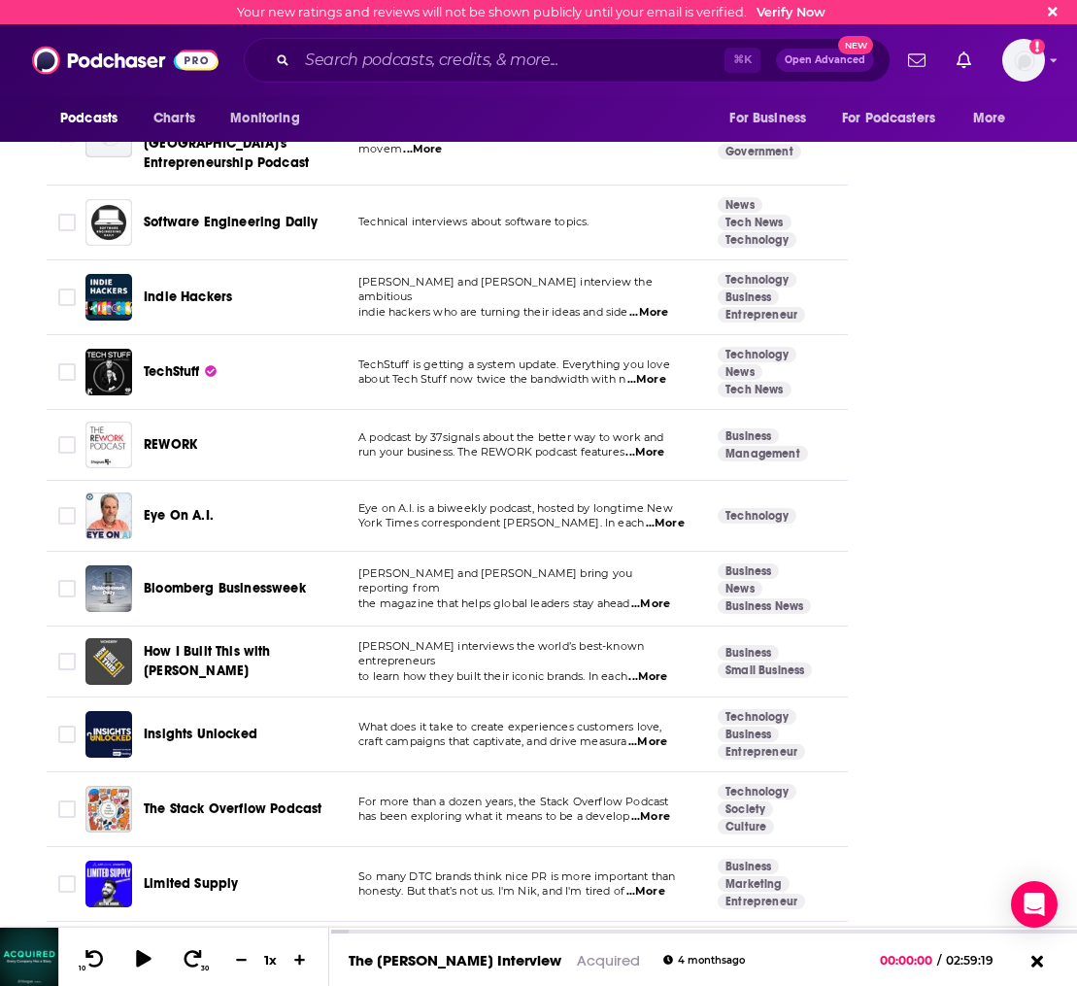
click at [465, 669] on span "to learn how they built their iconic brands. In each" at bounding box center [492, 676] width 269 height 14
click at [237, 643] on span "How I Built This with [PERSON_NAME]" at bounding box center [207, 661] width 127 height 36
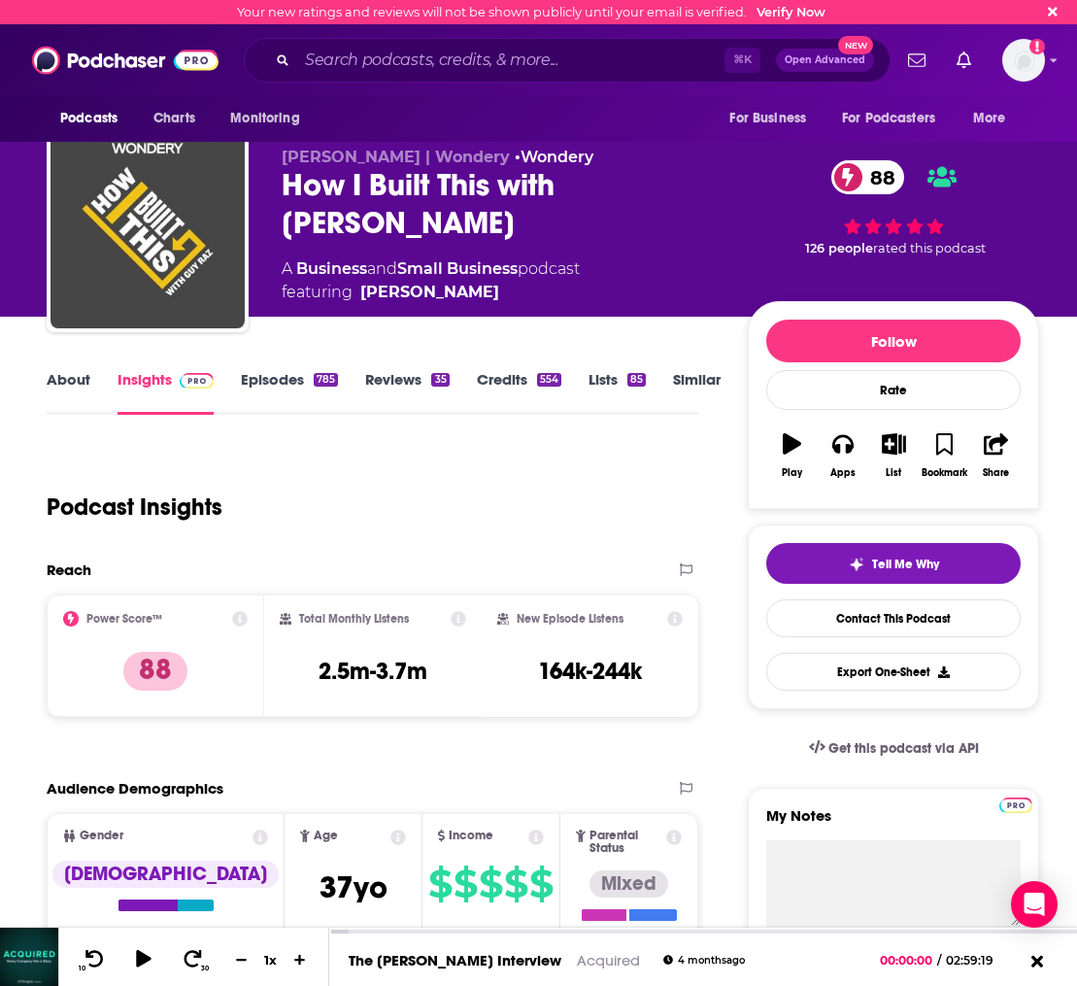
click at [687, 382] on link "Similar" at bounding box center [697, 392] width 48 height 45
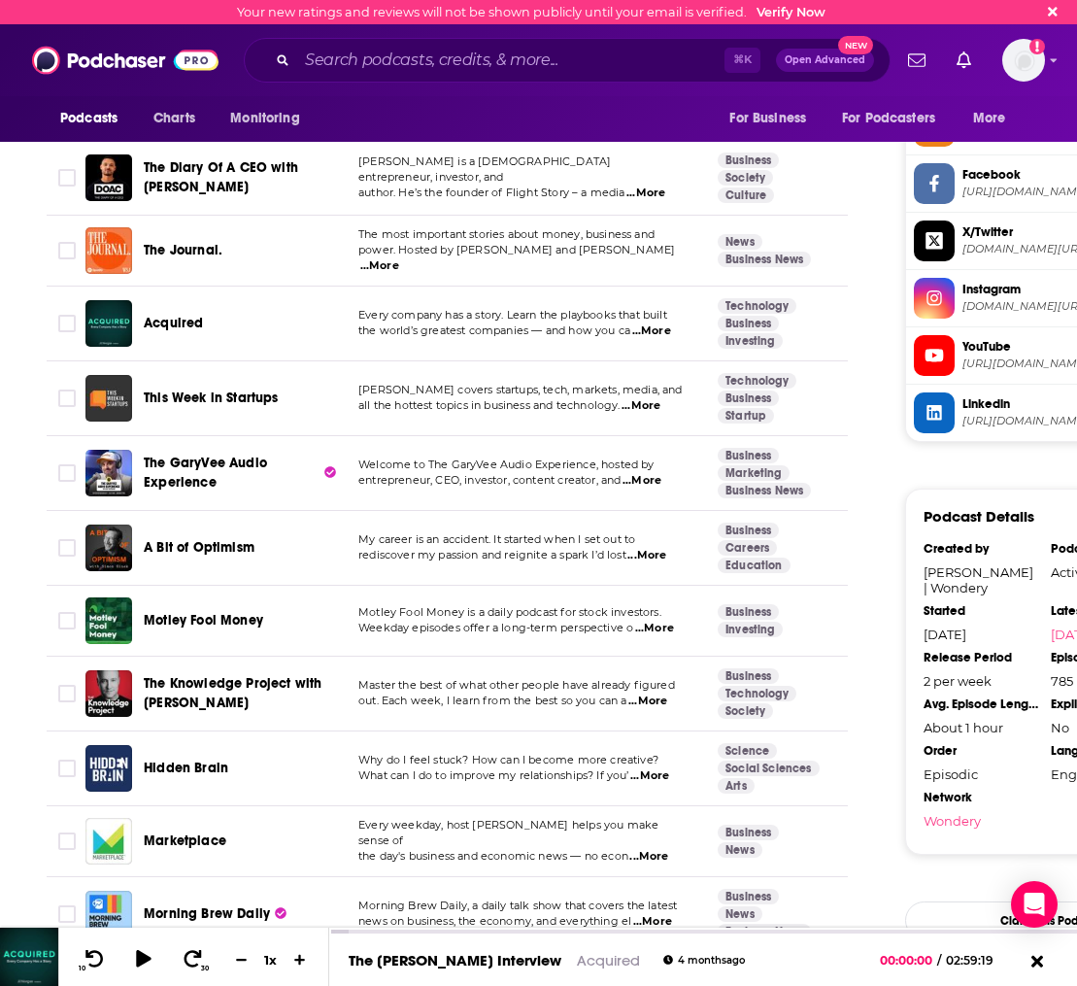
scroll to position [1609, 0]
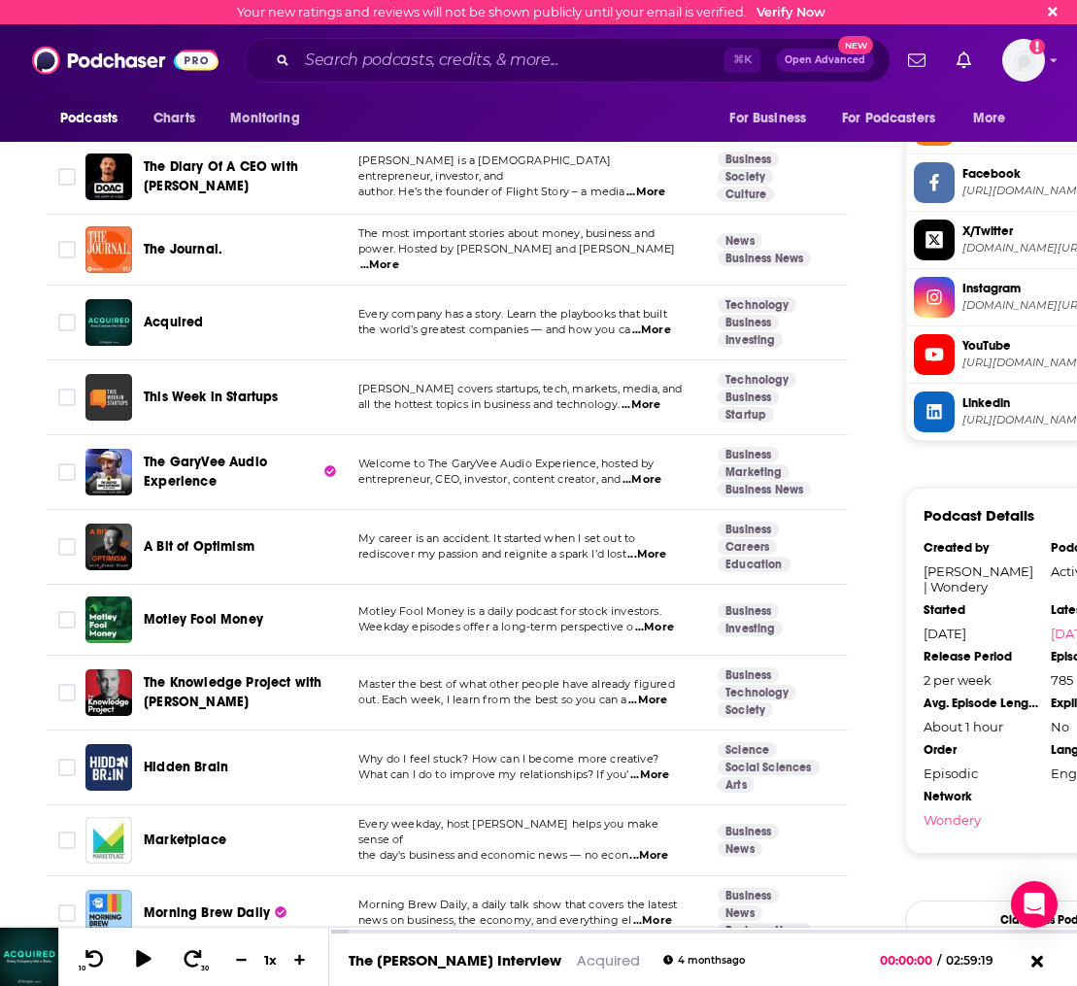
click at [216, 538] on span "A Bit of Optimism" at bounding box center [199, 546] width 111 height 17
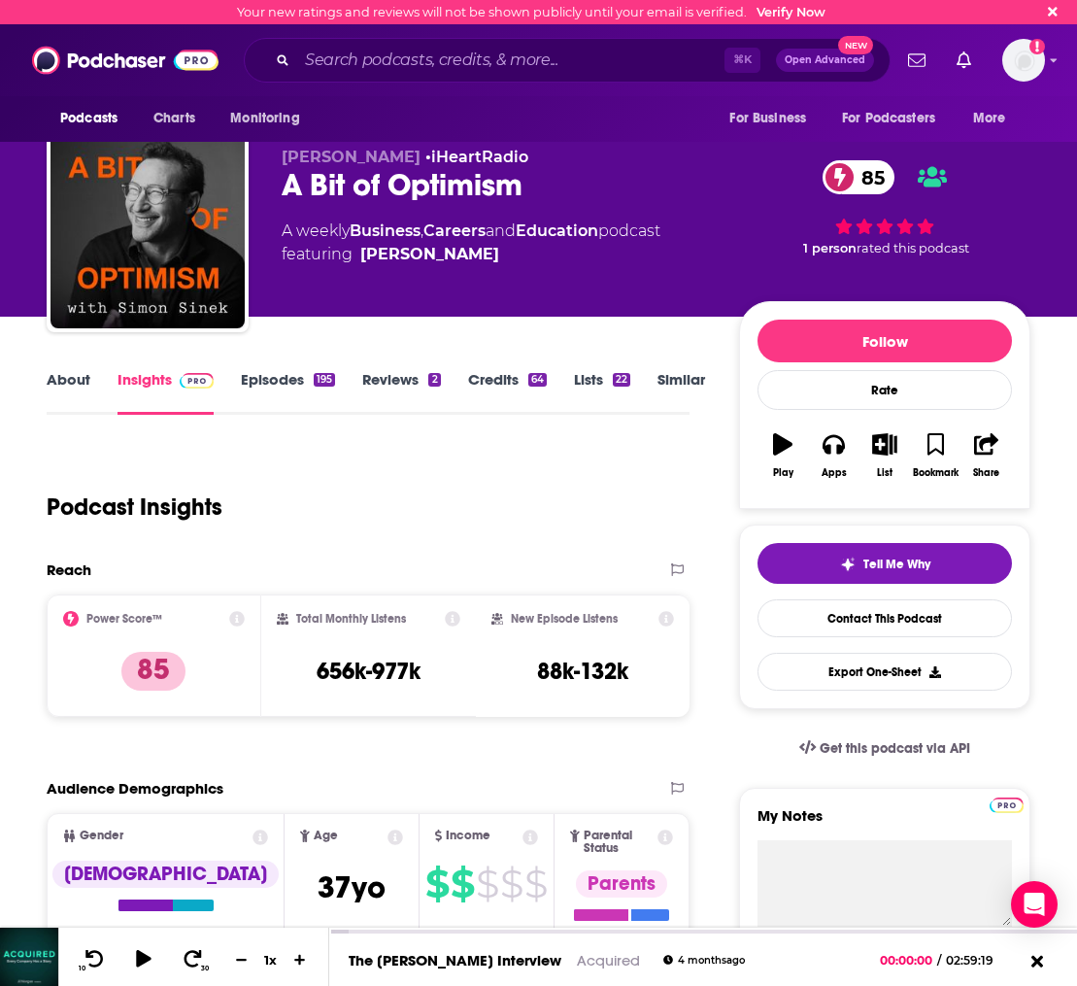
click at [63, 380] on link "About" at bounding box center [69, 392] width 44 height 45
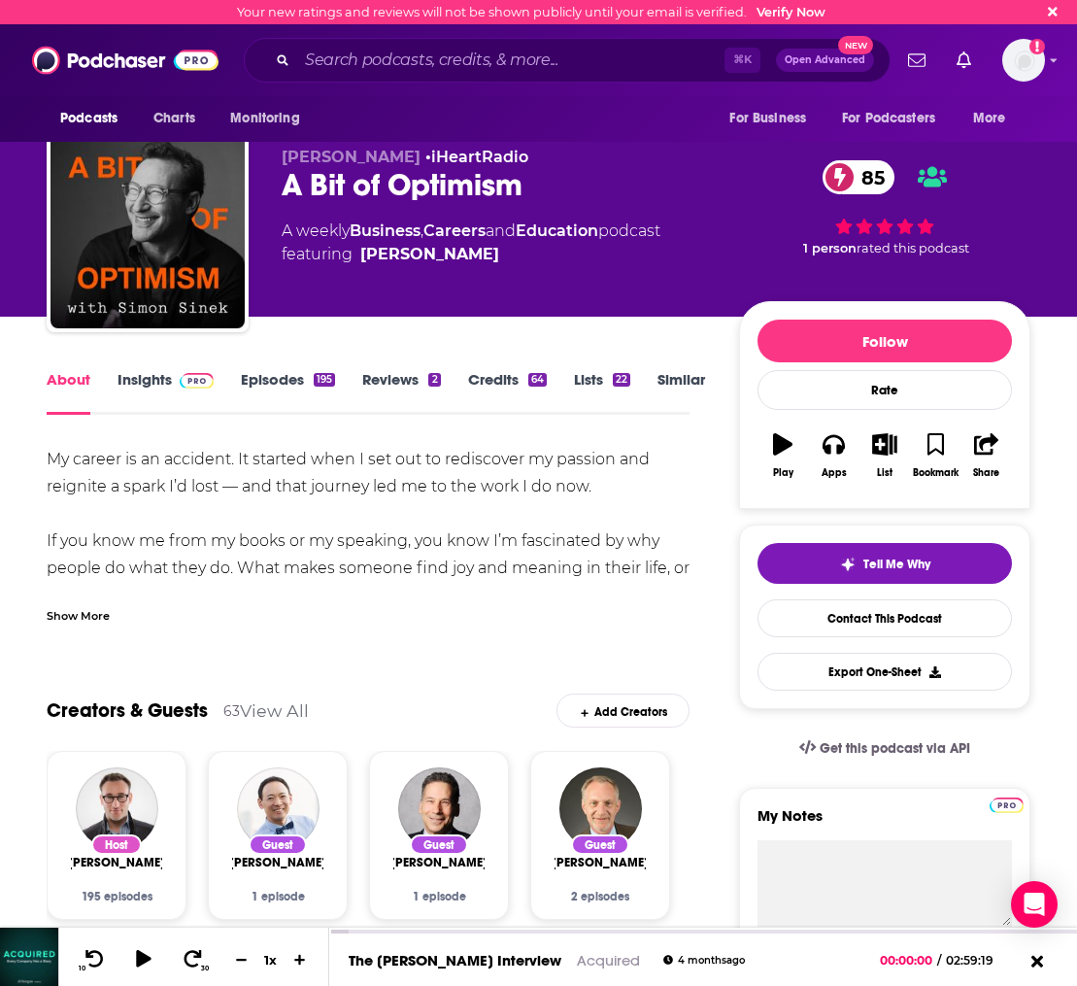
click at [290, 396] on link "Episodes 195" at bounding box center [288, 392] width 94 height 45
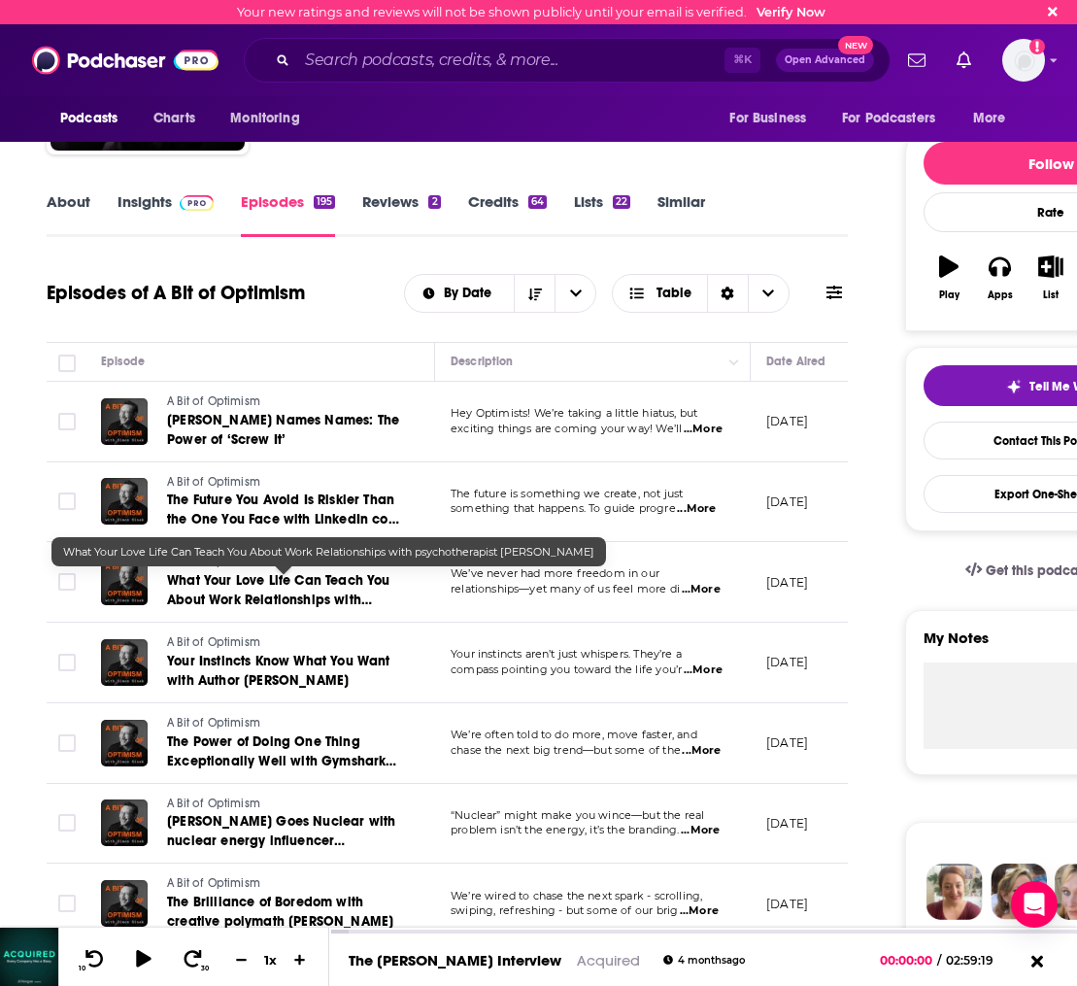
scroll to position [459, 0]
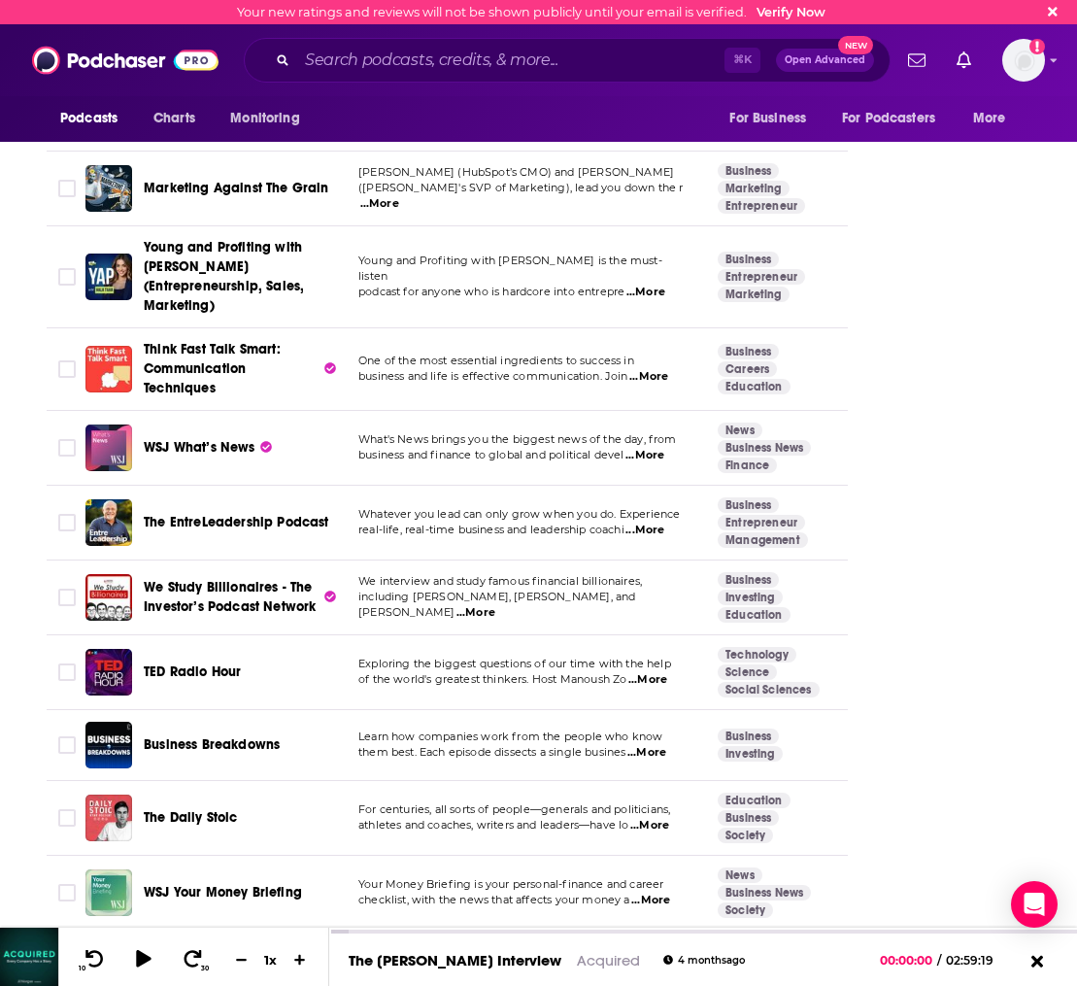
scroll to position [2853, 0]
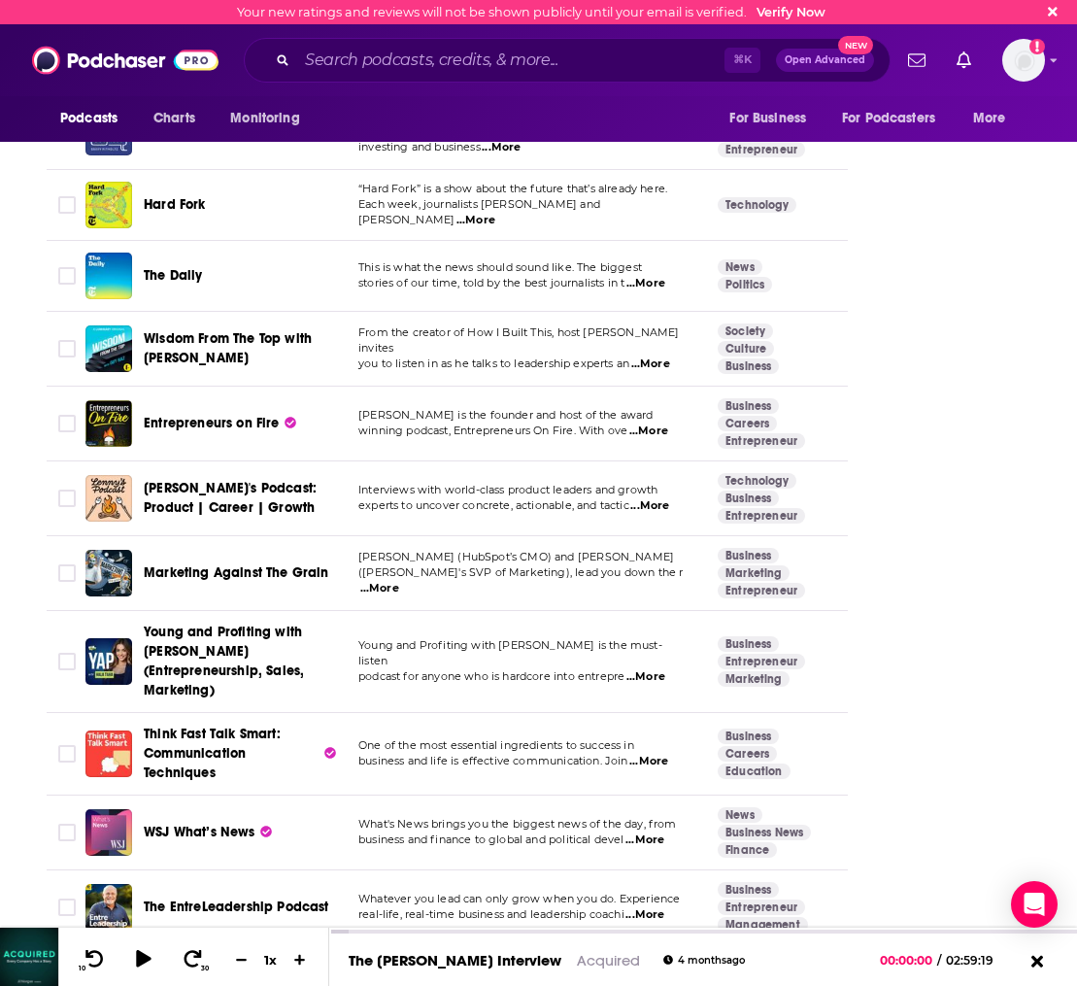
click at [187, 461] on td "[PERSON_NAME]'s Podcast: Product | Career | Growth" at bounding box center [213, 498] width 257 height 75
click at [186, 480] on span "[PERSON_NAME]'s Podcast: Product | Career | Growth" at bounding box center [230, 498] width 173 height 36
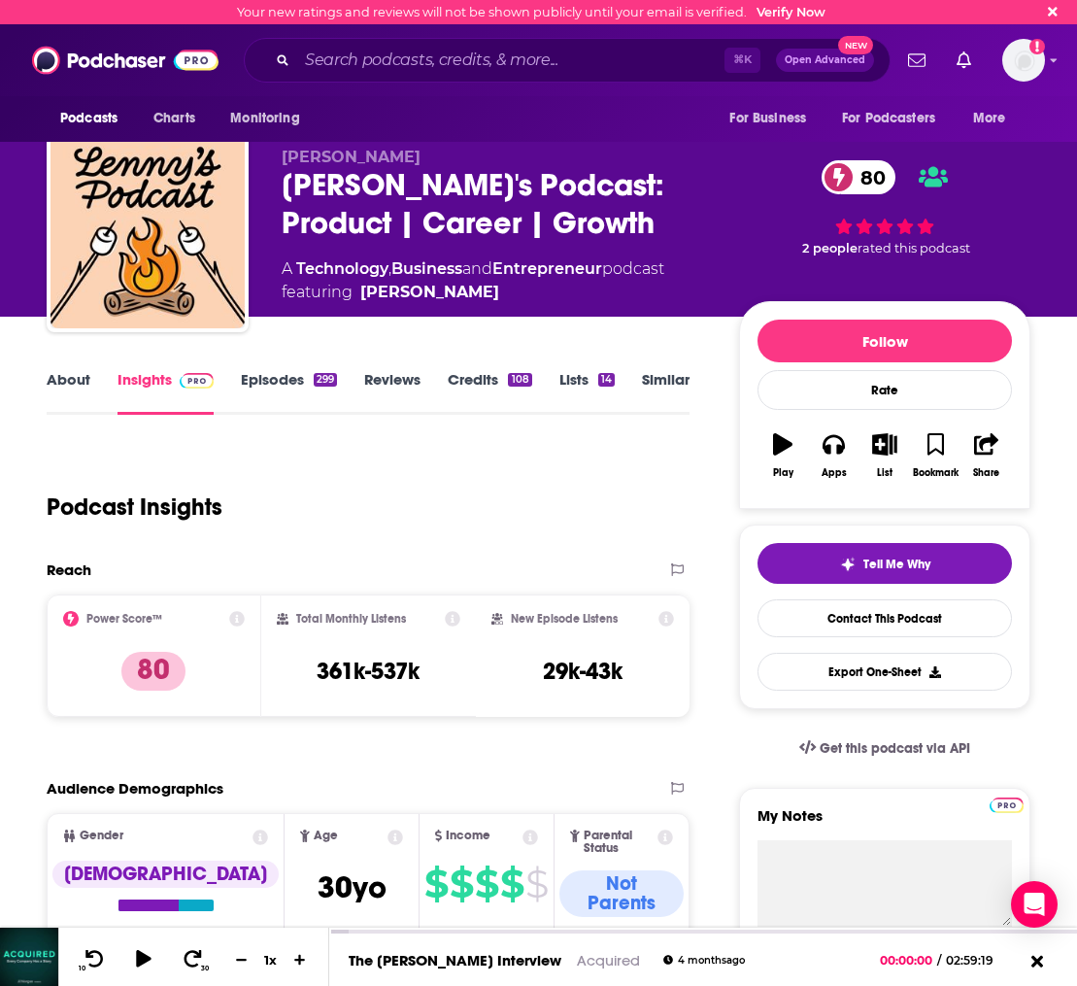
click at [671, 387] on link "Similar" at bounding box center [666, 392] width 48 height 45
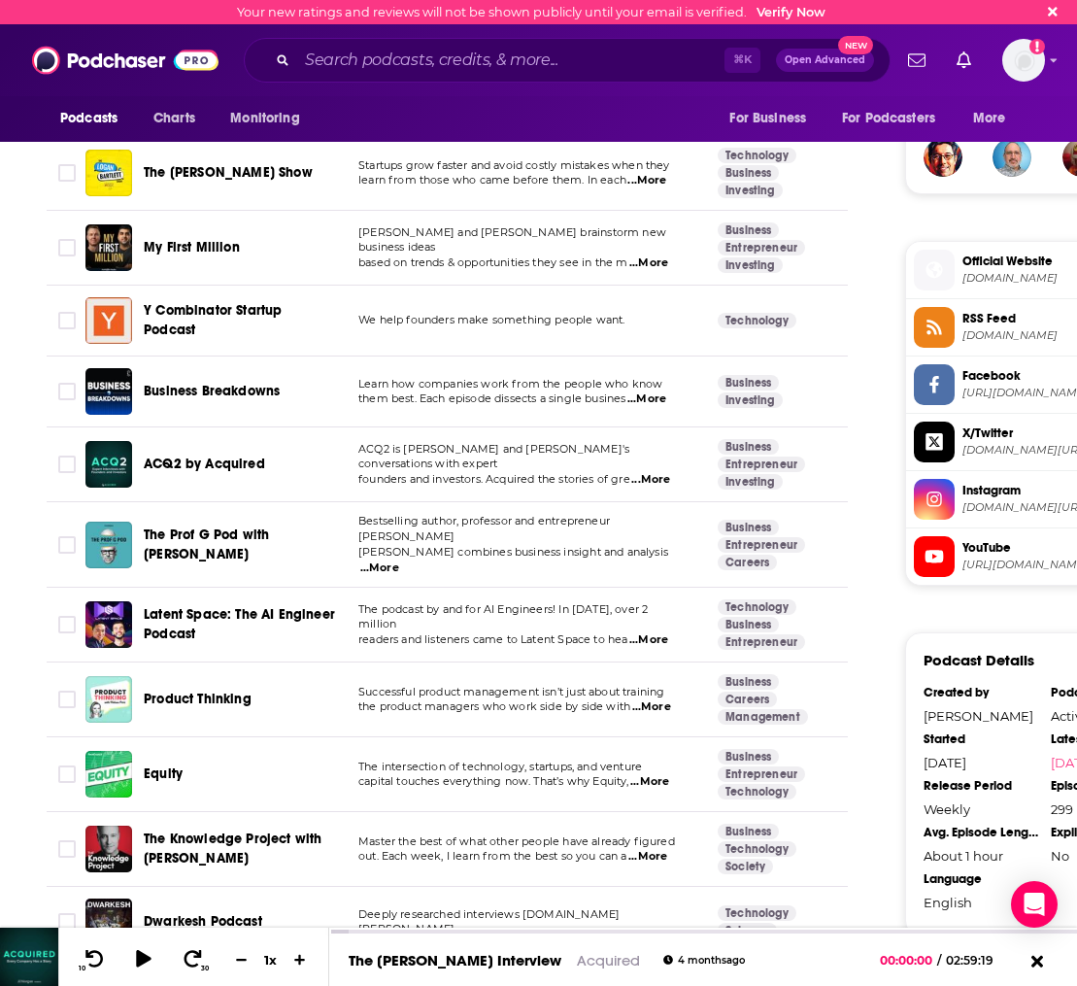
scroll to position [1489, 0]
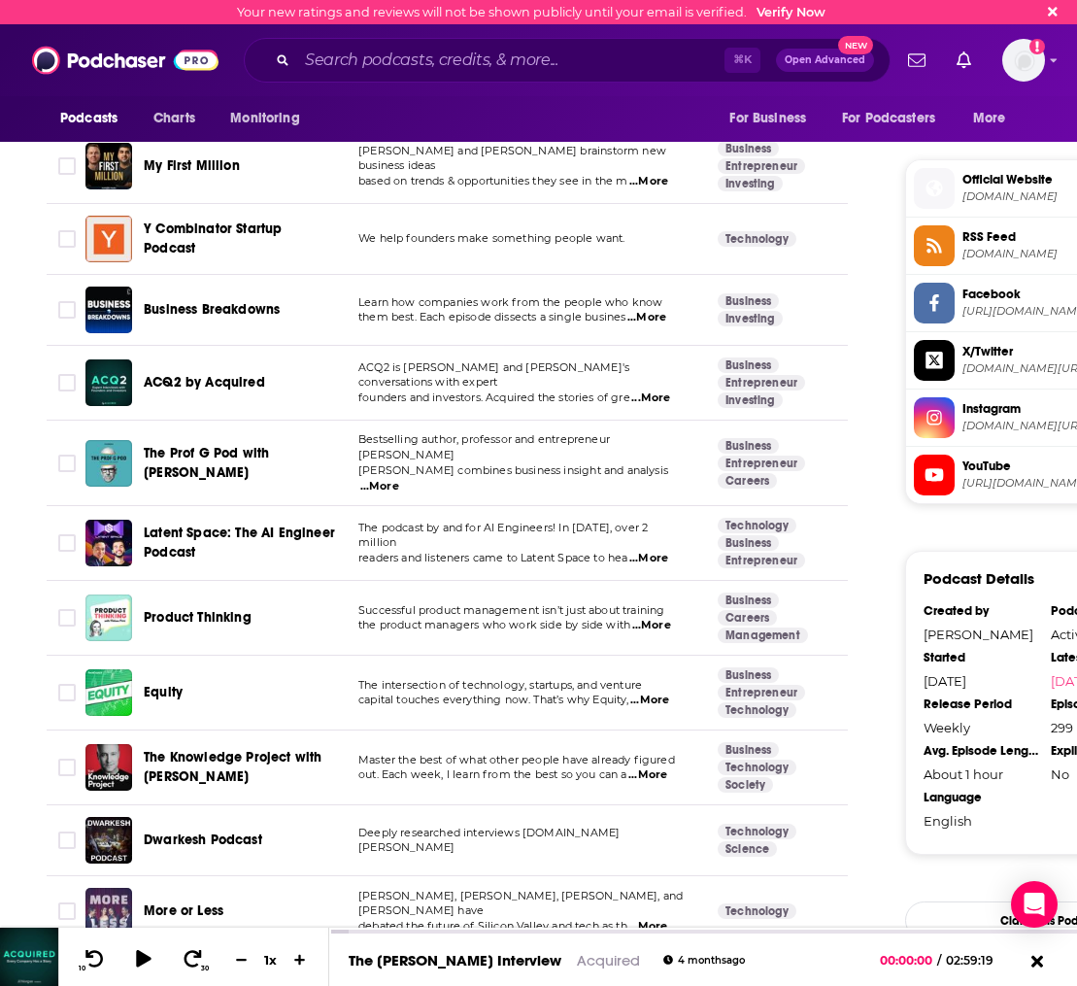
click at [163, 301] on span "Business Breakdowns" at bounding box center [212, 309] width 136 height 17
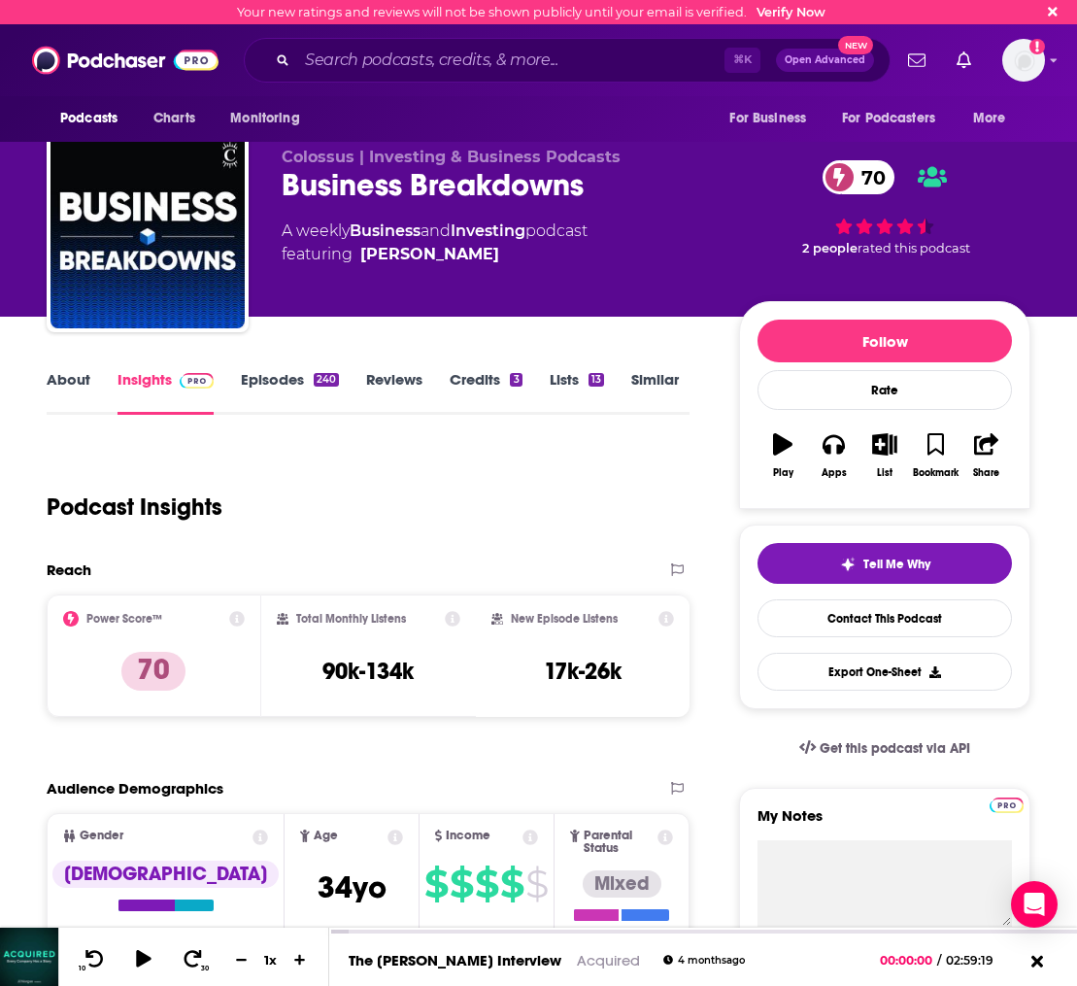
click at [65, 384] on link "About" at bounding box center [69, 392] width 44 height 45
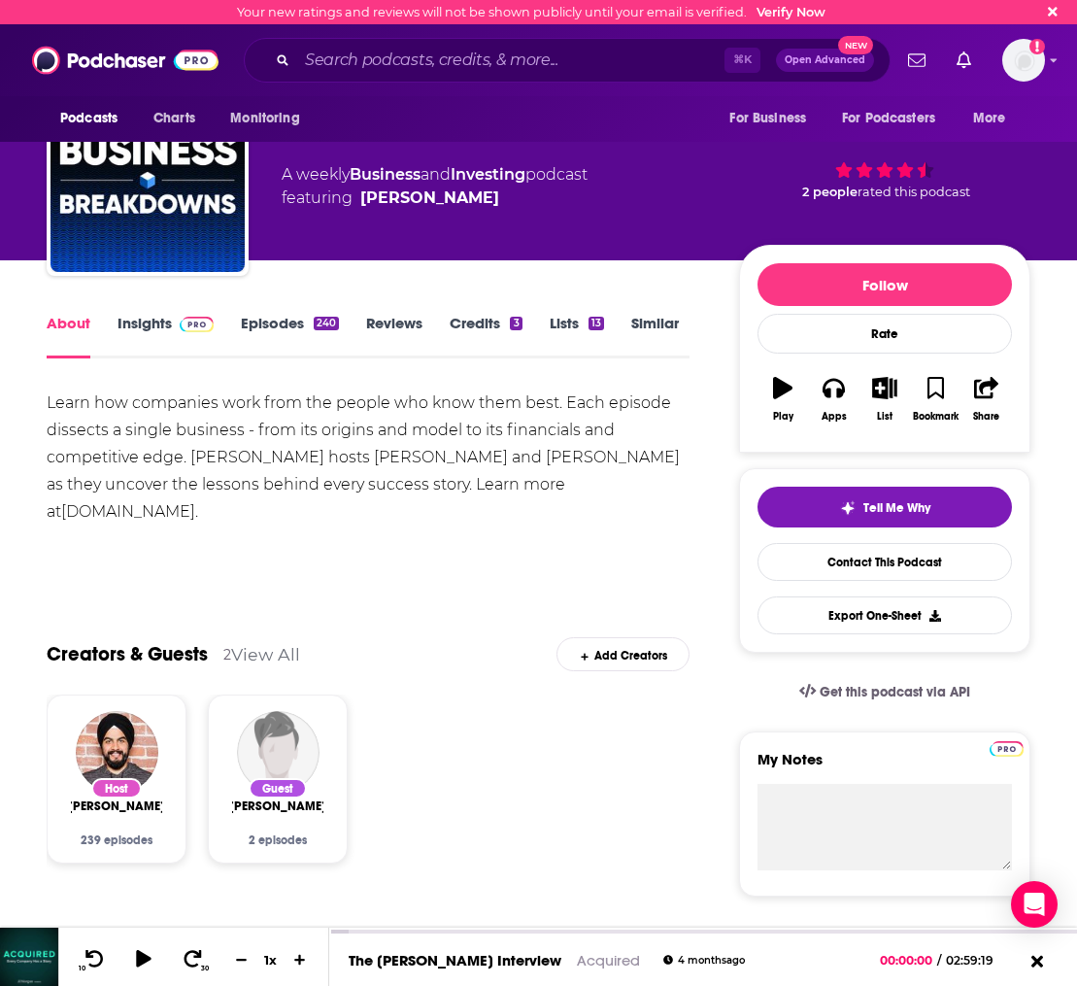
scroll to position [58, 0]
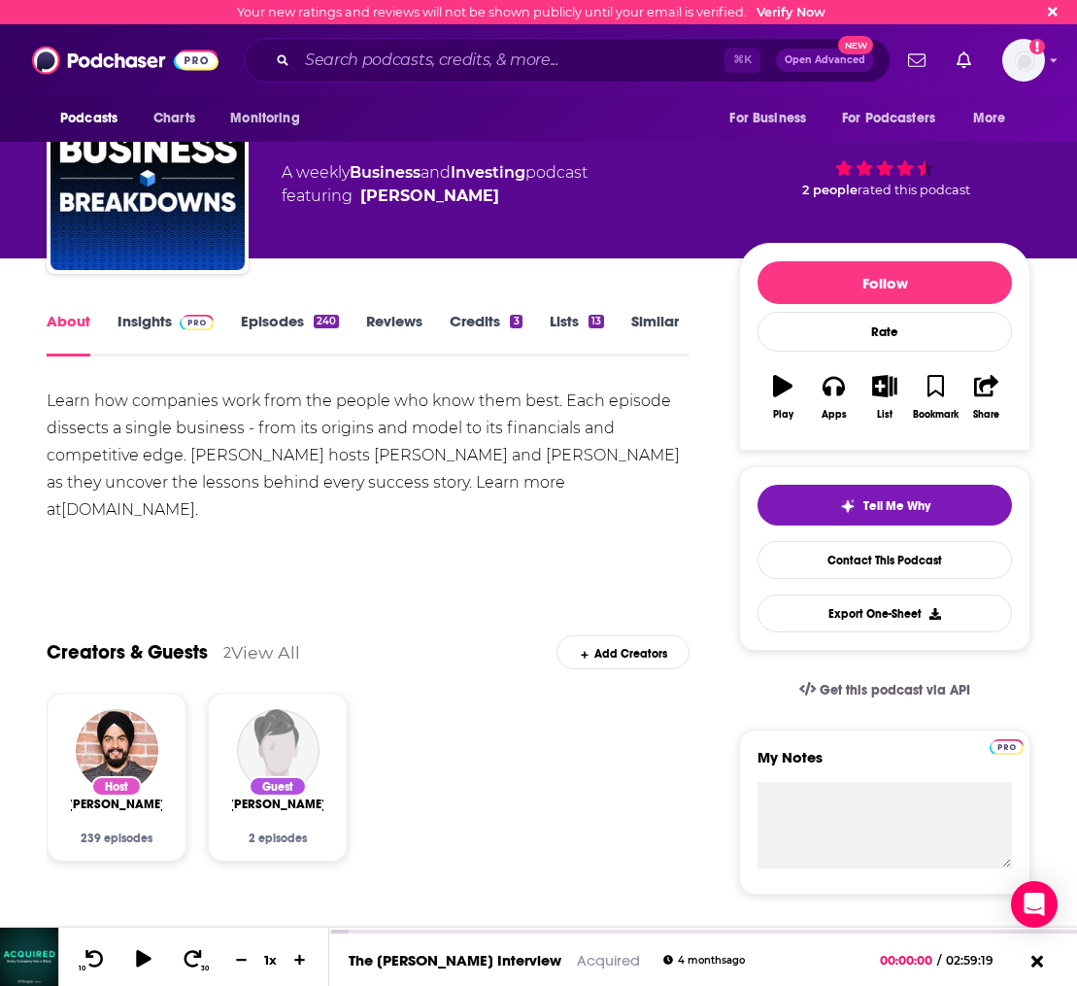
click at [258, 324] on link "Episodes 240" at bounding box center [290, 334] width 98 height 45
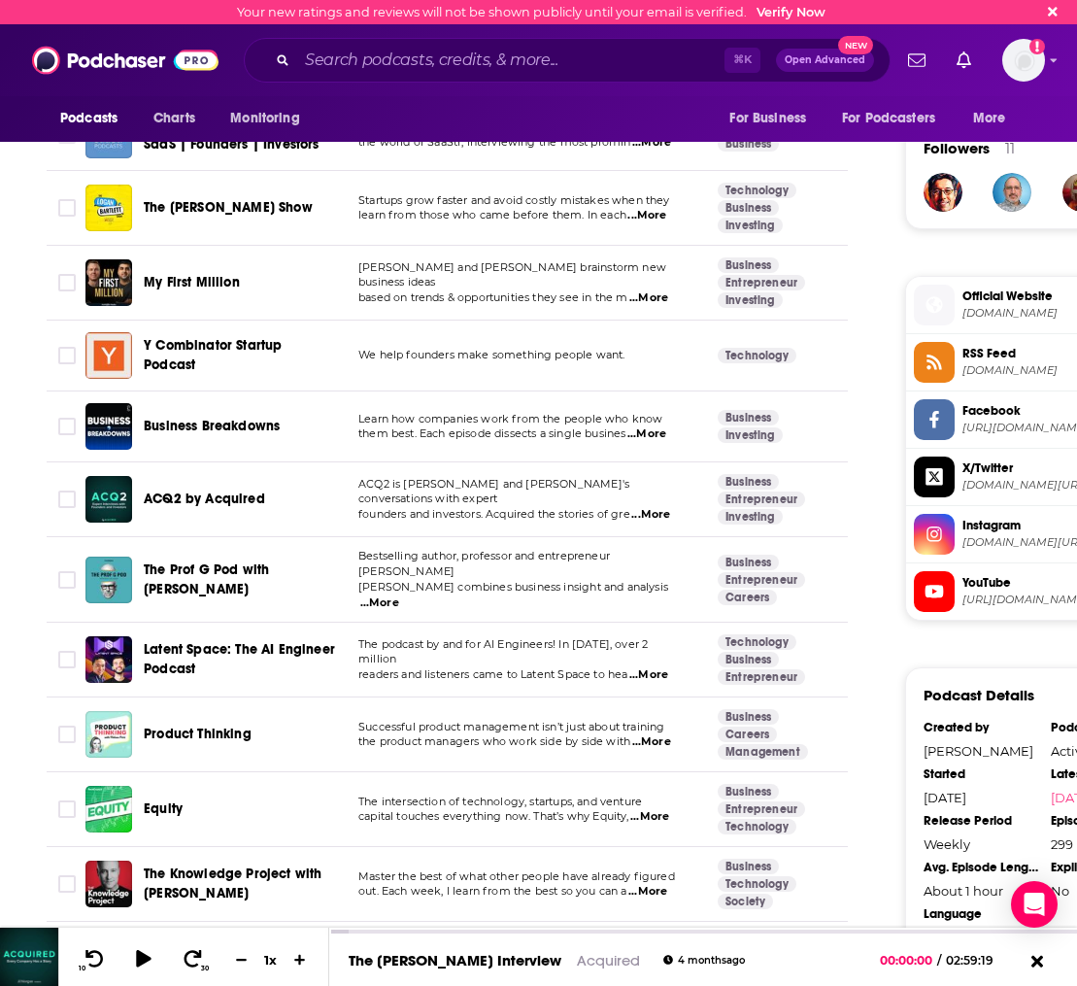
scroll to position [1381, 0]
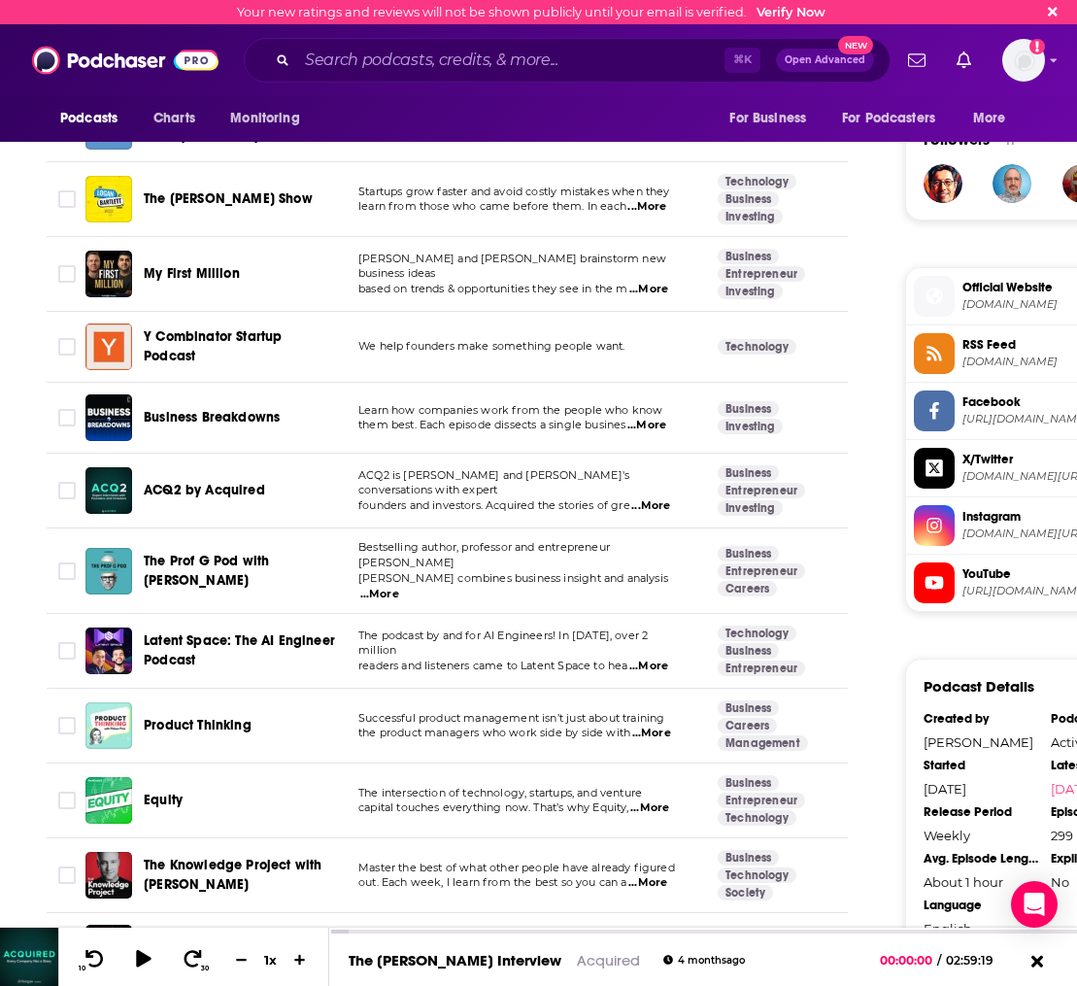
click at [182, 791] on span "Equity" at bounding box center [163, 799] width 39 height 17
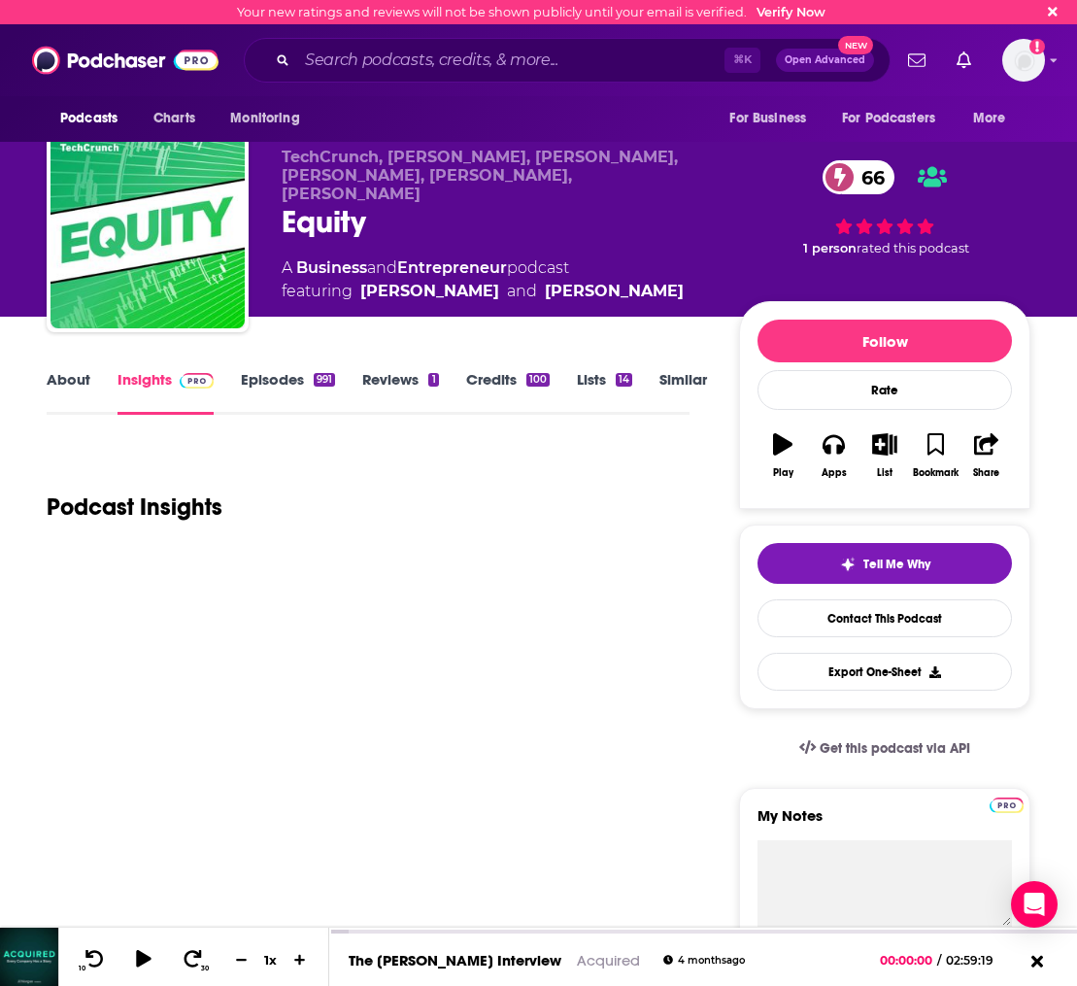
click at [688, 390] on link "Similar" at bounding box center [683, 392] width 48 height 45
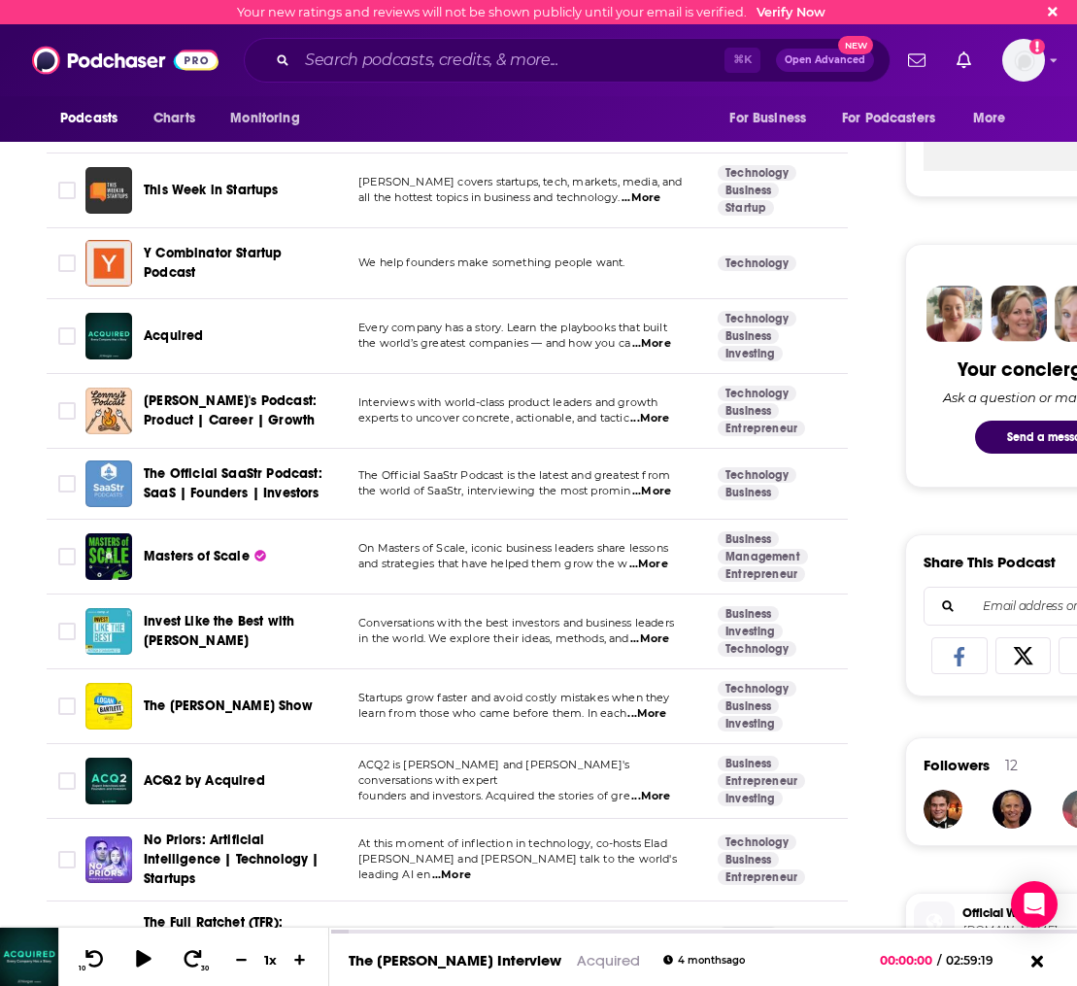
scroll to position [1146, 0]
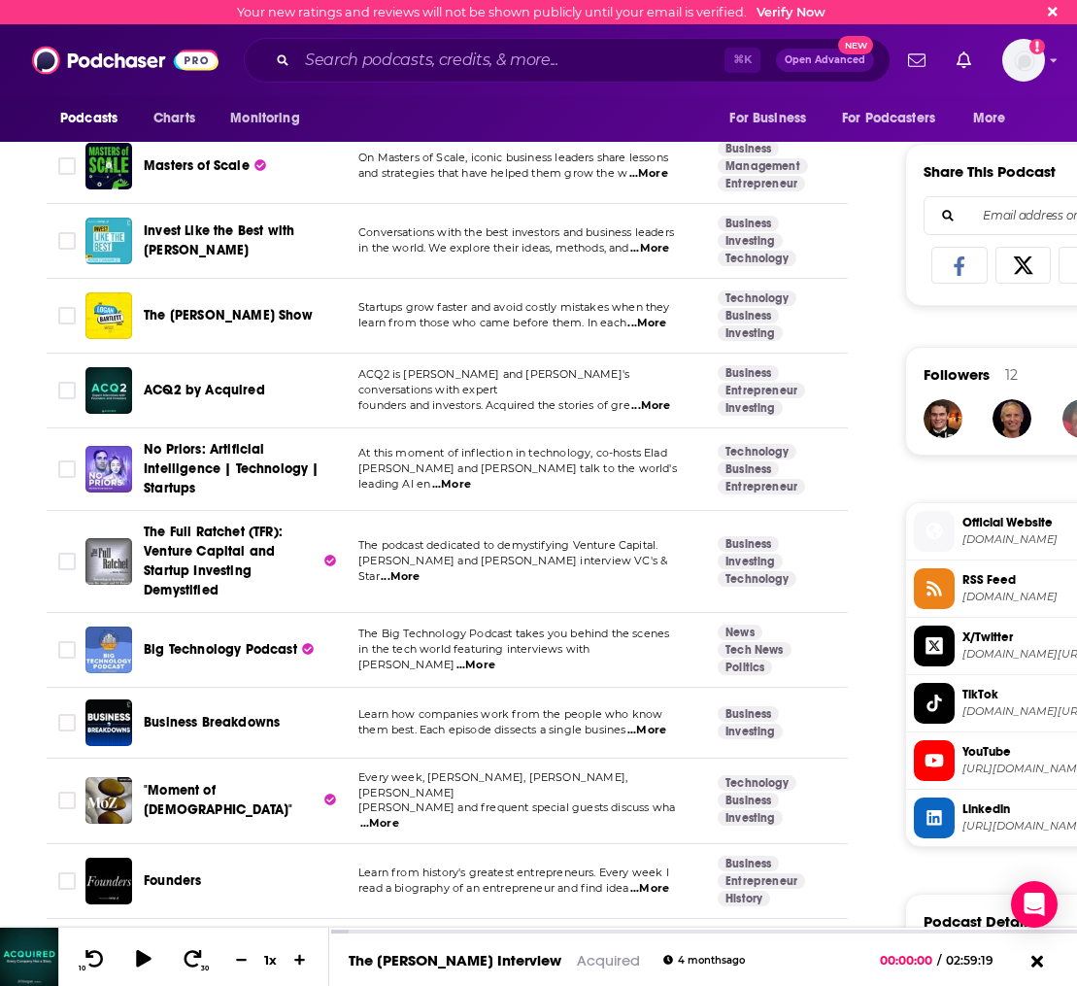
click at [566, 563] on span "[PERSON_NAME] and [PERSON_NAME] interview VC's & Star" at bounding box center [512, 568] width 309 height 29
click at [238, 545] on span "The Full Ratchet (TFR): Venture Capital and Startup Investing Demystified" at bounding box center [213, 560] width 139 height 75
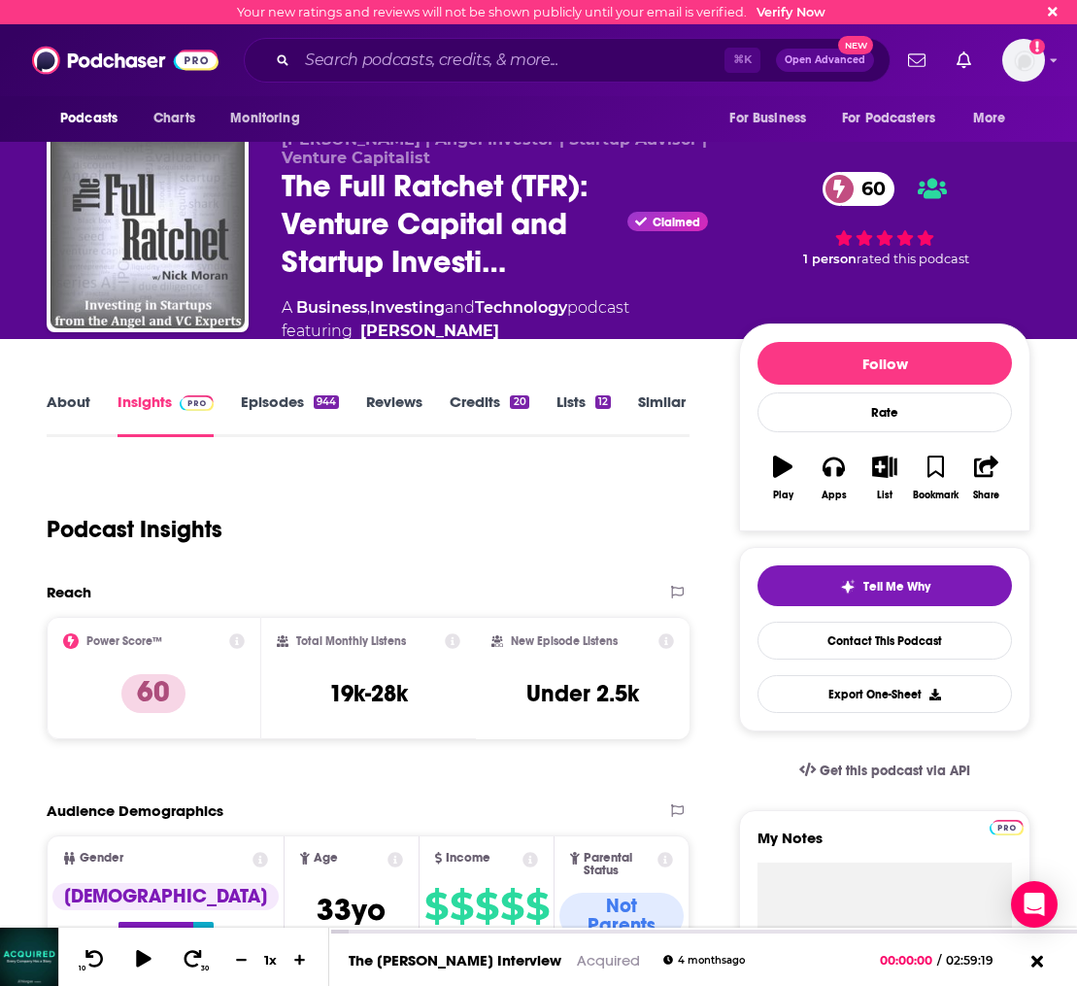
click at [262, 400] on link "Episodes 944" at bounding box center [290, 414] width 98 height 45
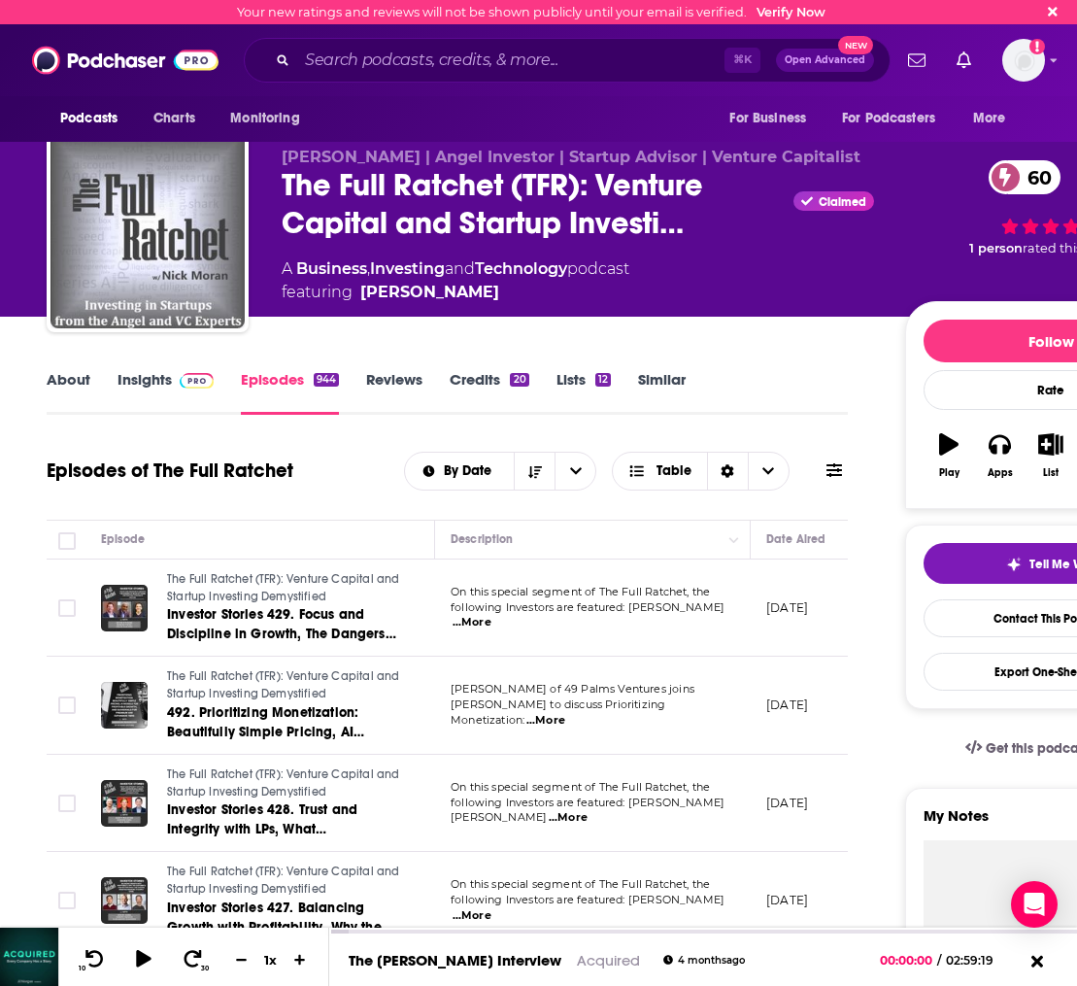
click at [56, 395] on link "About" at bounding box center [69, 392] width 44 height 45
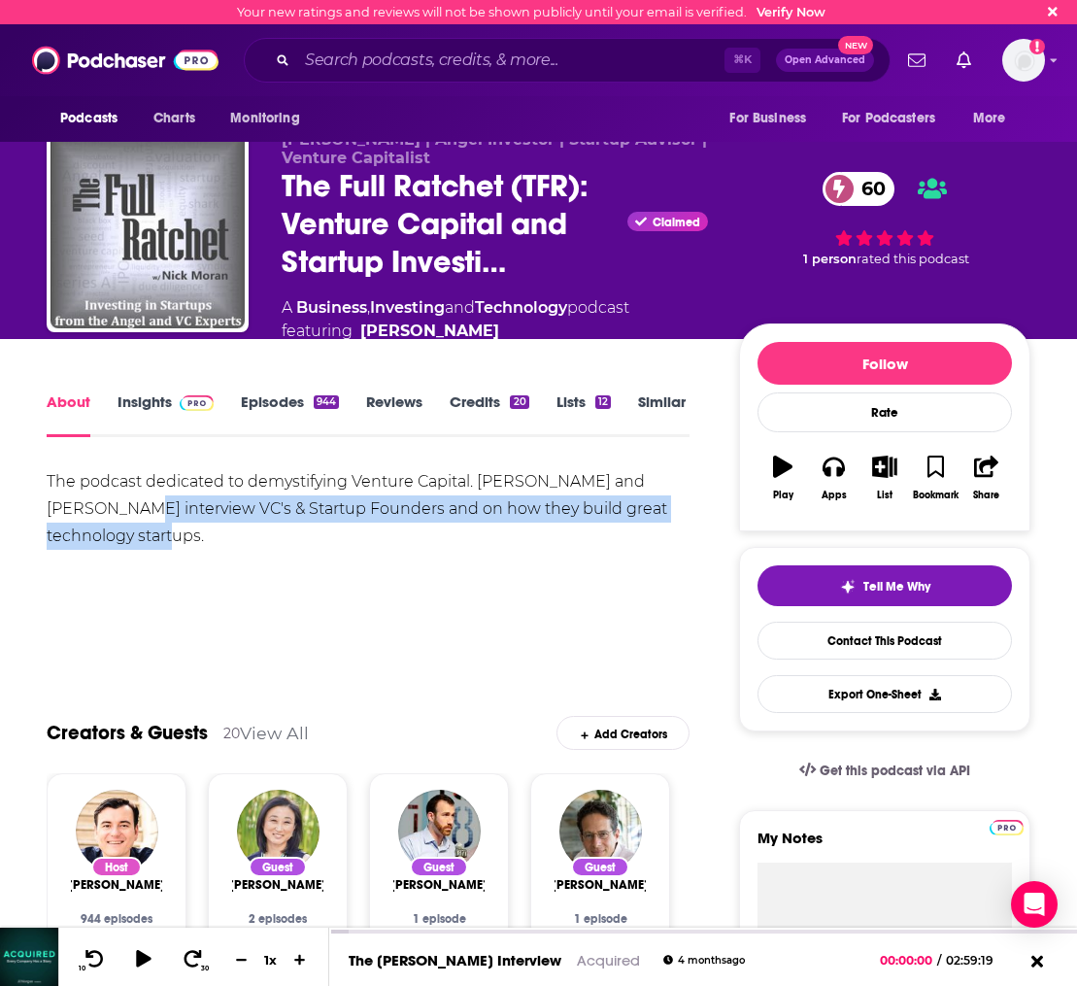
drag, startPoint x: 108, startPoint y: 511, endPoint x: 111, endPoint y: 537, distance: 26.4
click at [111, 537] on div "The podcast dedicated to demystifying Venture Capital. Nick Moran and Nate Pier…" at bounding box center [368, 509] width 643 height 82
copy div "interview VC's & Startup Founders and on how they build great technology startu…"
click at [138, 414] on link "Insights" at bounding box center [166, 414] width 96 height 45
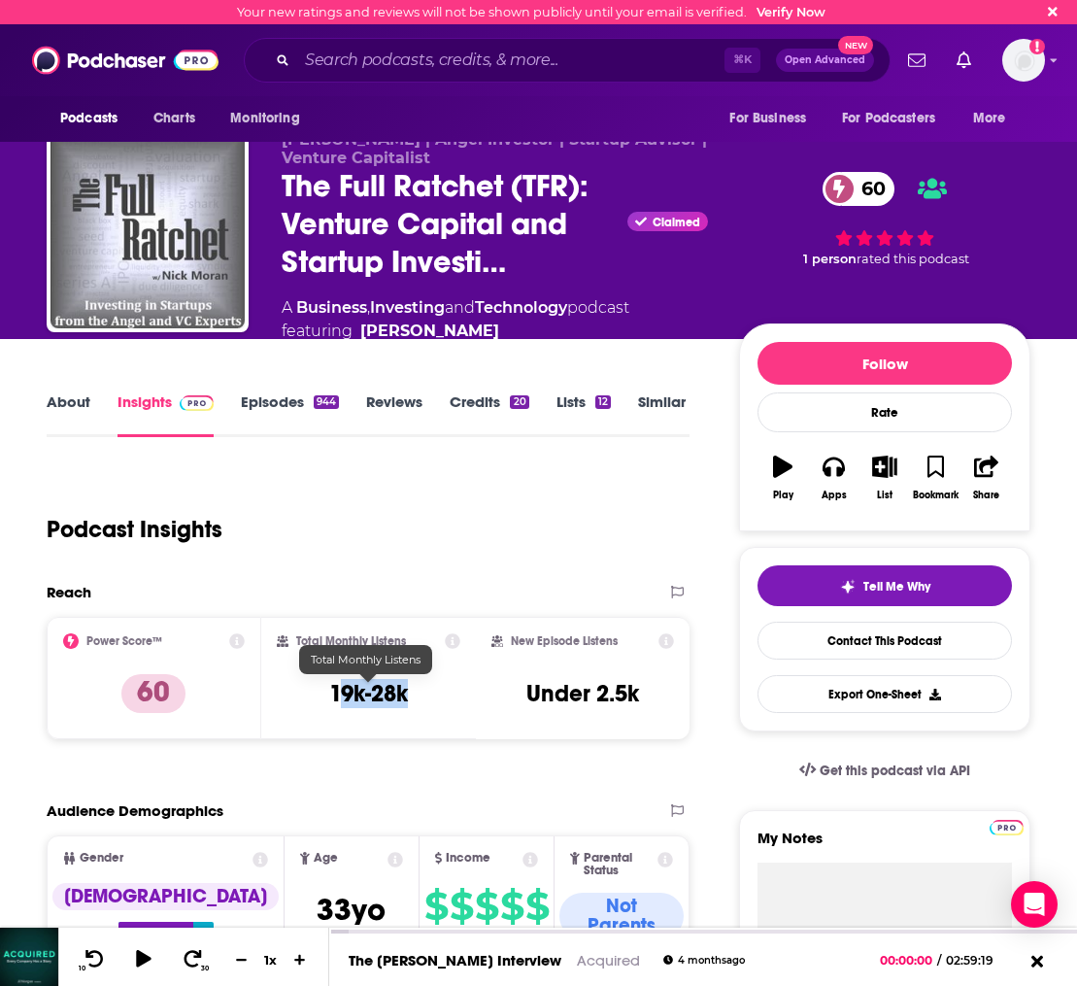
drag, startPoint x: 420, startPoint y: 704, endPoint x: 333, endPoint y: 697, distance: 86.7
click at [333, 697] on div "Total Monthly Listens 19k-28k" at bounding box center [369, 677] width 184 height 89
copy h3 "19k-28k"
click at [291, 414] on link "Episodes 944" at bounding box center [290, 414] width 98 height 45
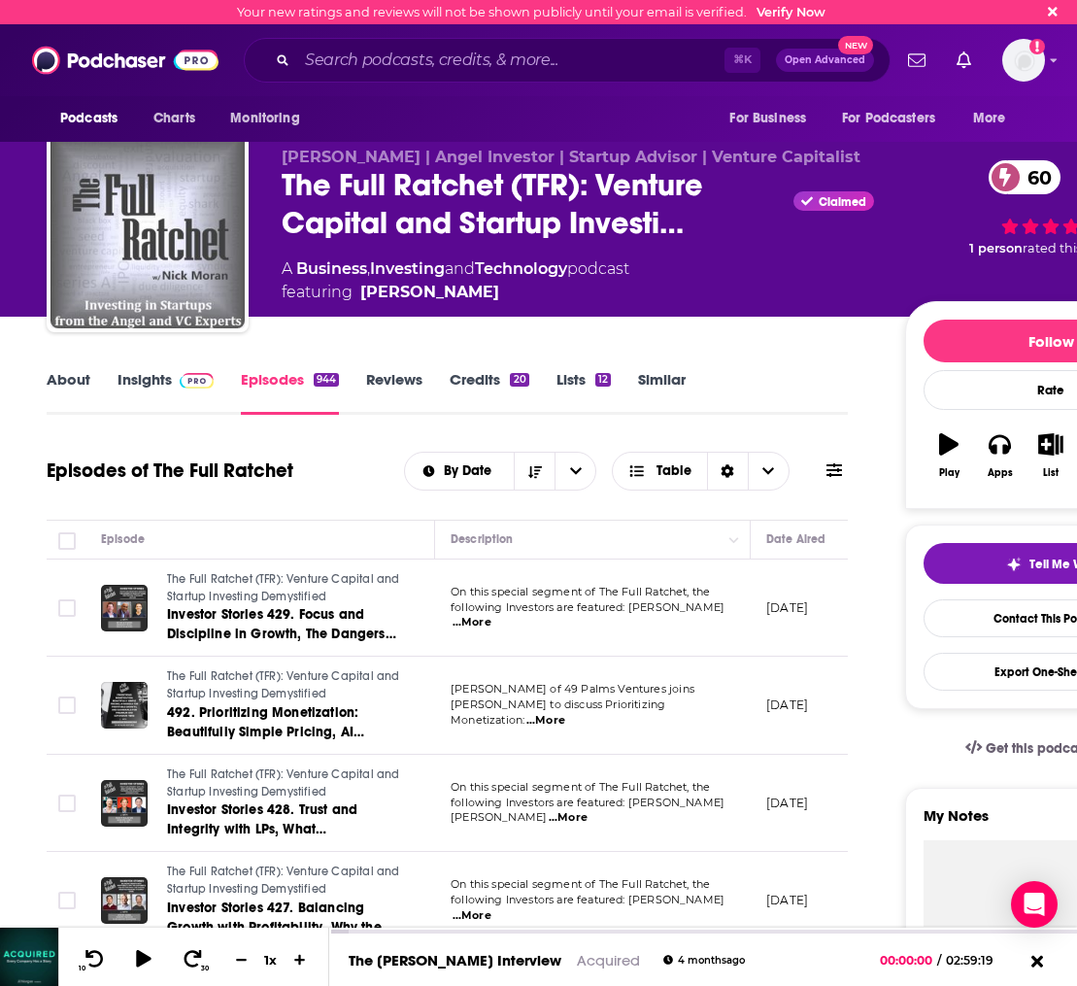
click at [491, 618] on span "...More" at bounding box center [472, 623] width 39 height 16
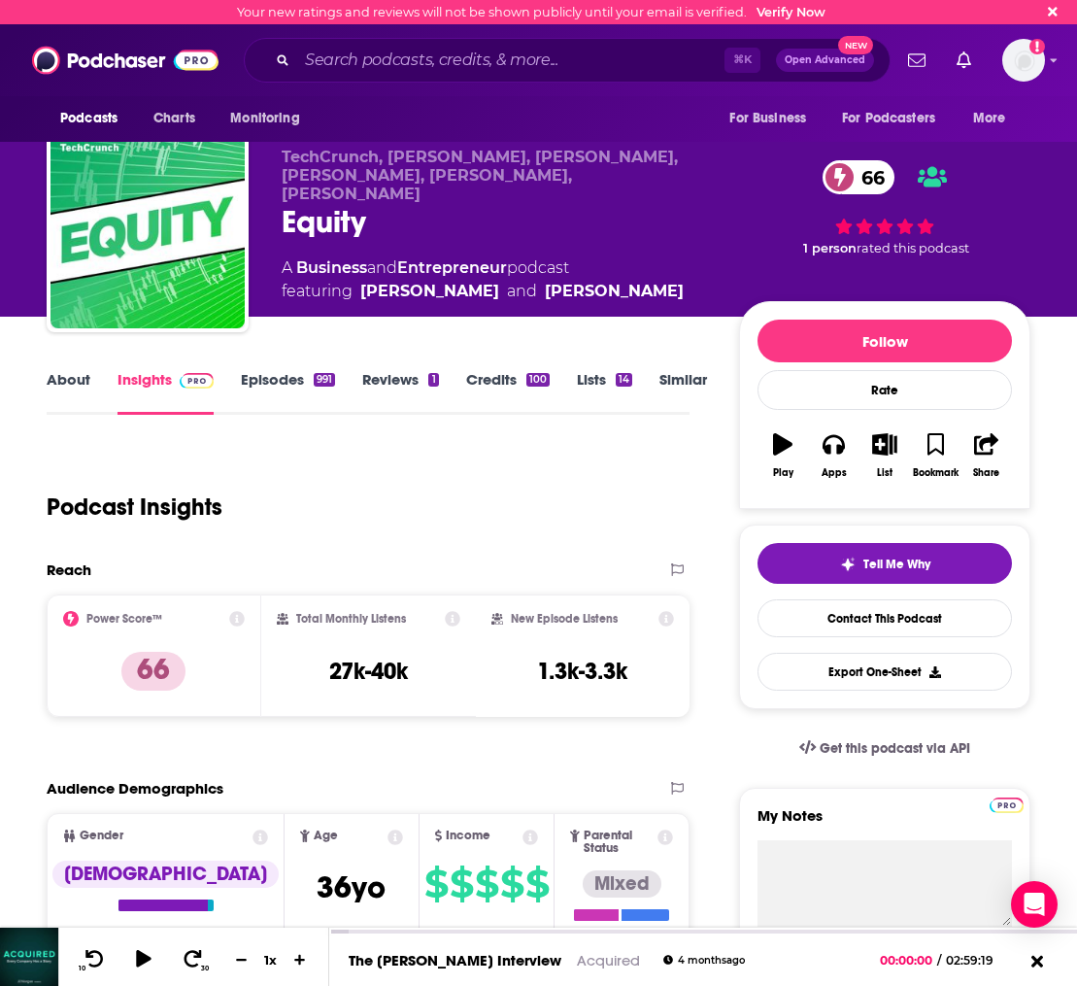
click at [707, 379] on link "Similar" at bounding box center [683, 392] width 48 height 45
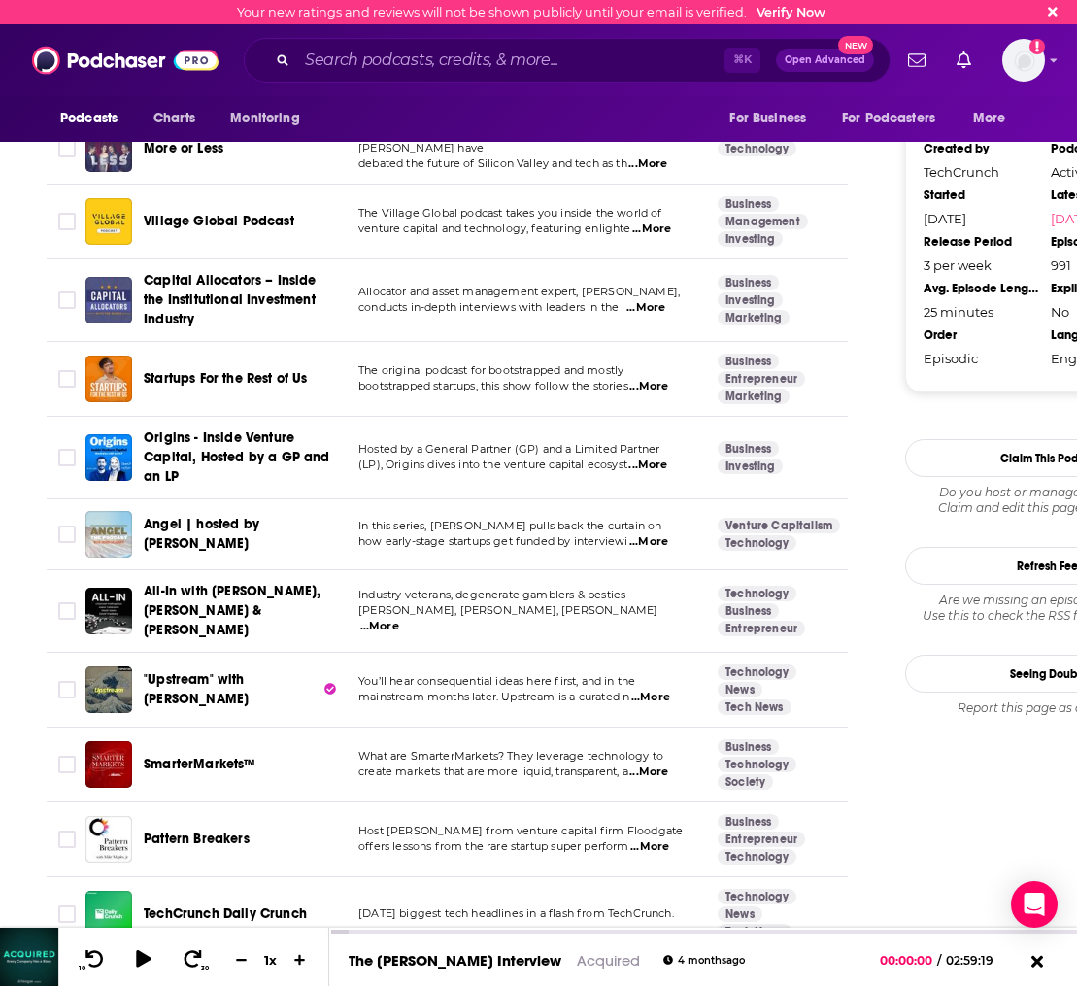
scroll to position [2070, 0]
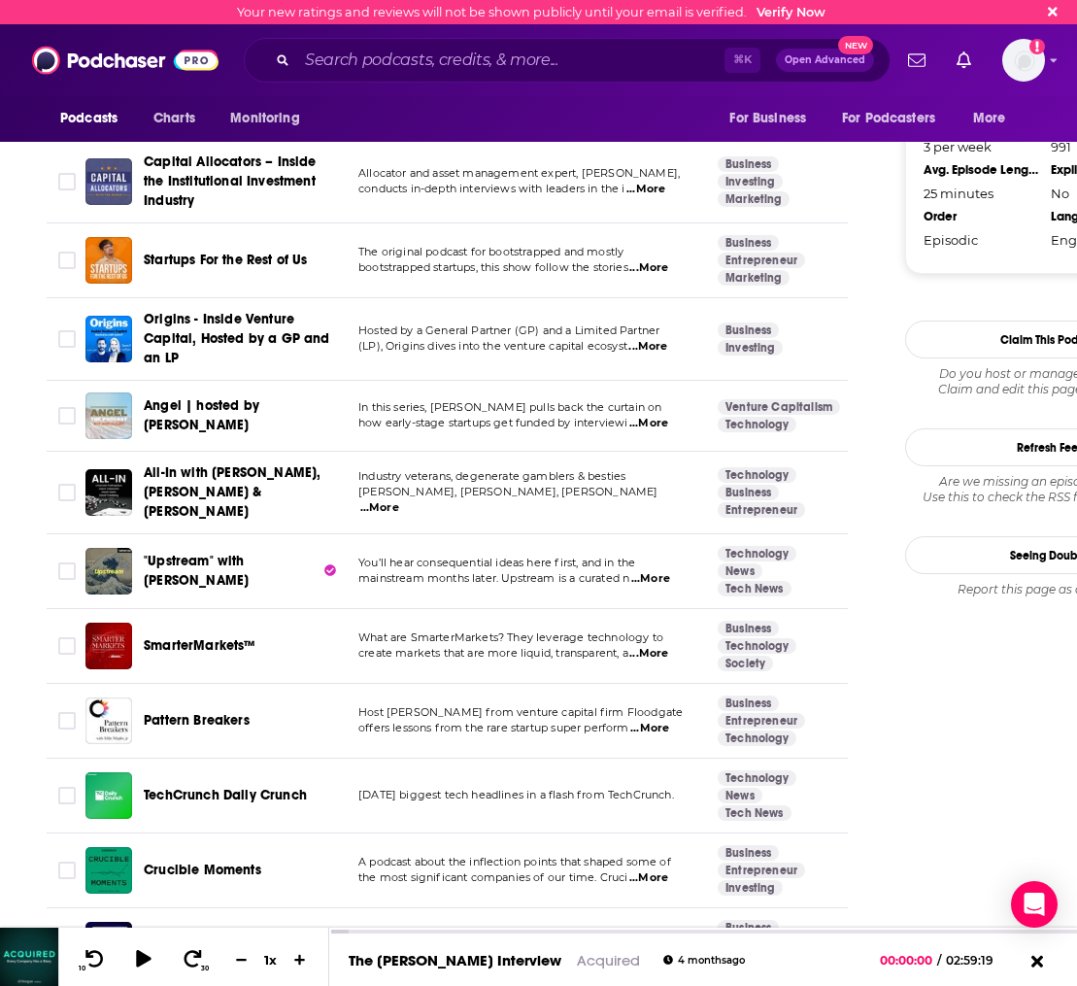
click at [184, 560] on span ""Upstream" with [PERSON_NAME]" at bounding box center [196, 571] width 105 height 36
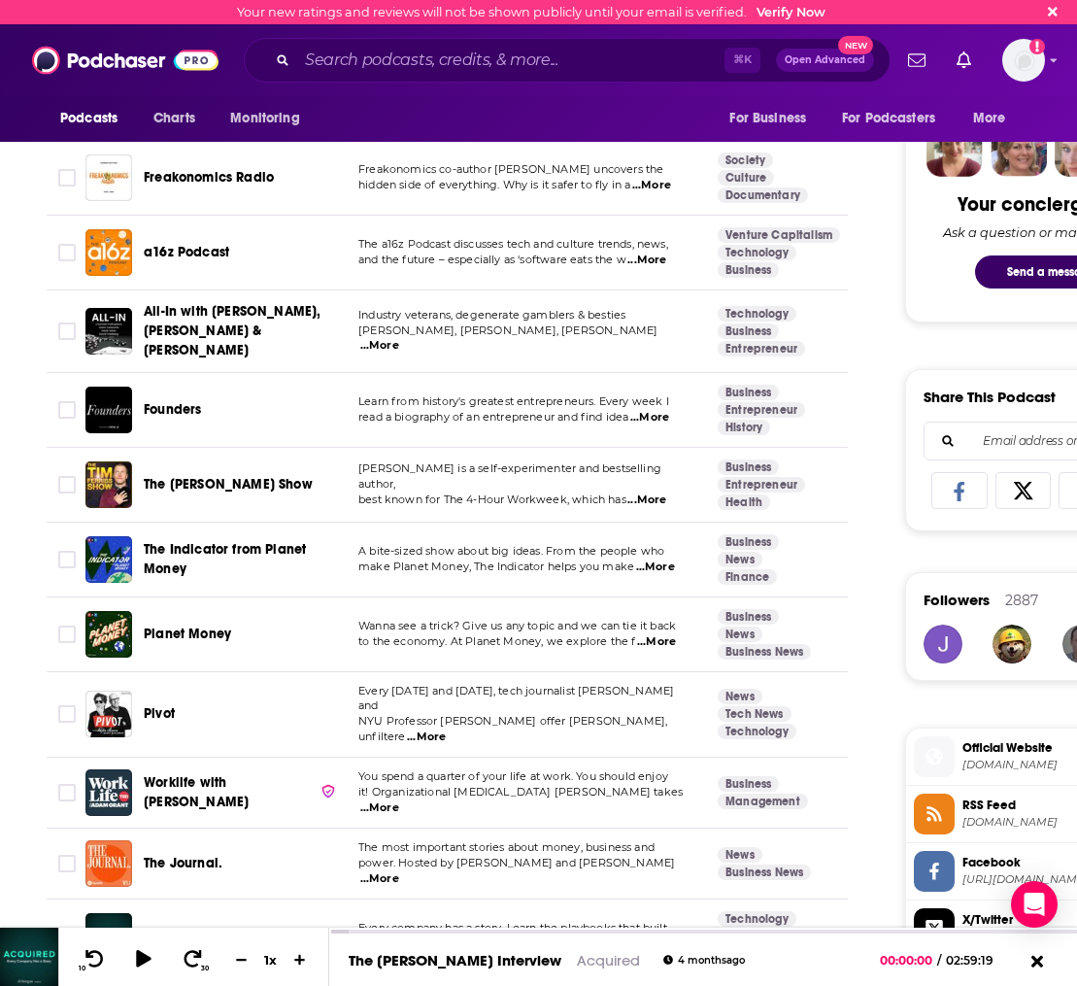
scroll to position [1051, 0]
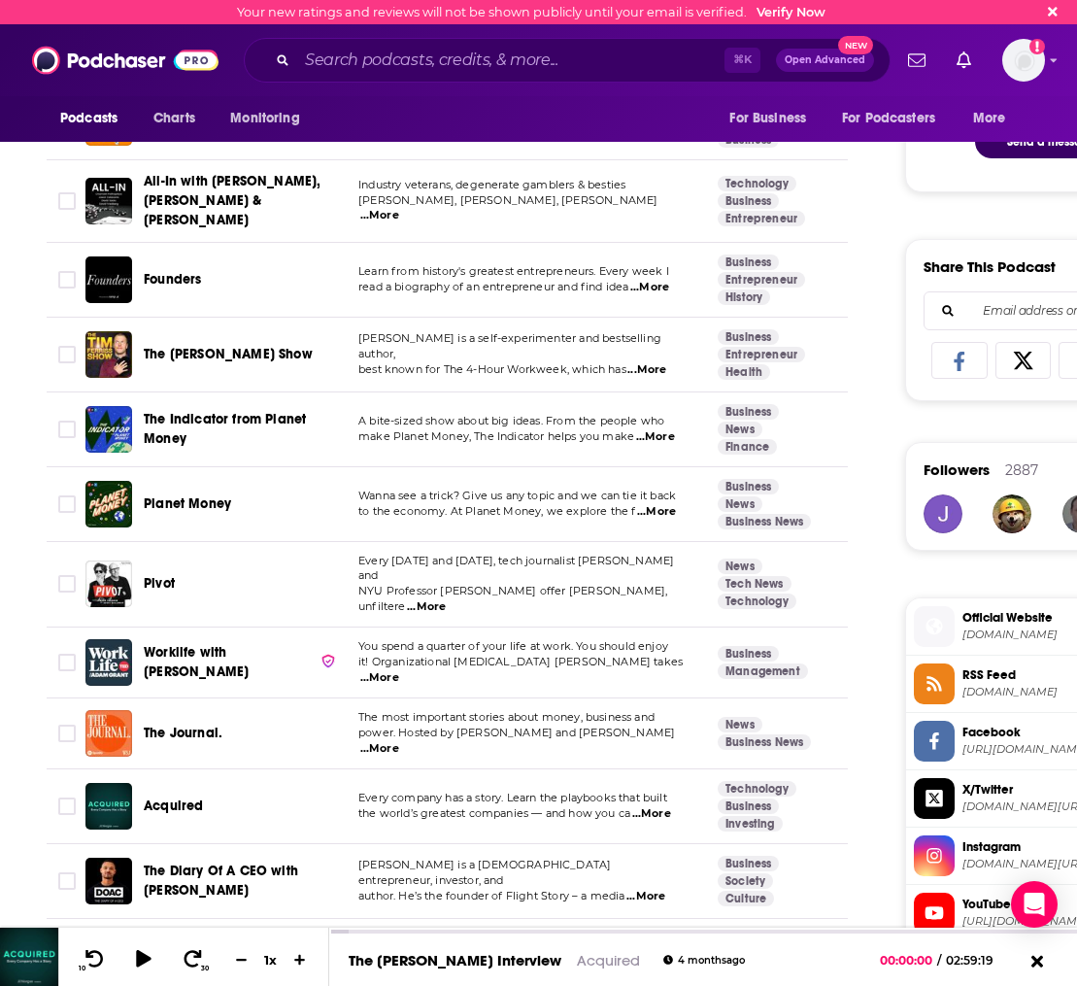
click at [399, 670] on span "...More" at bounding box center [379, 678] width 39 height 16
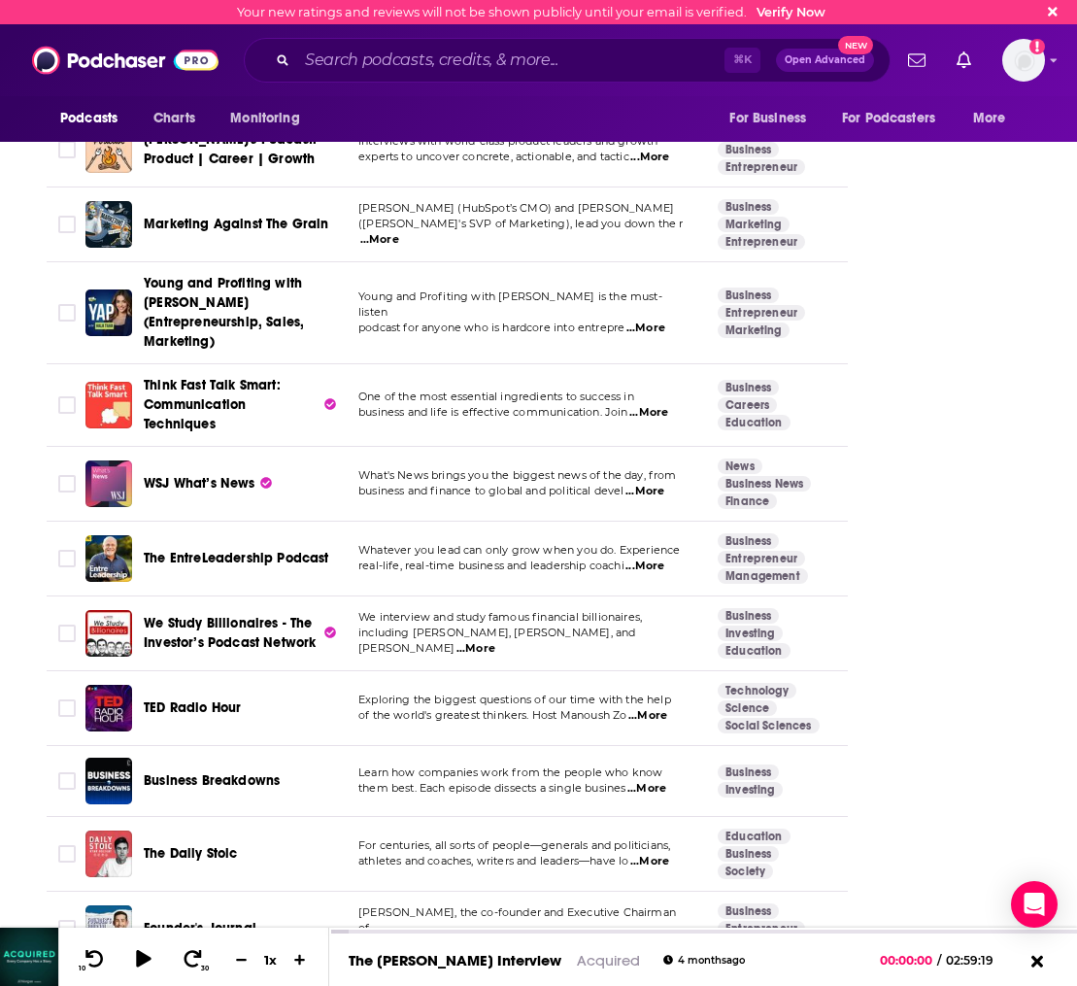
scroll to position [3314, 0]
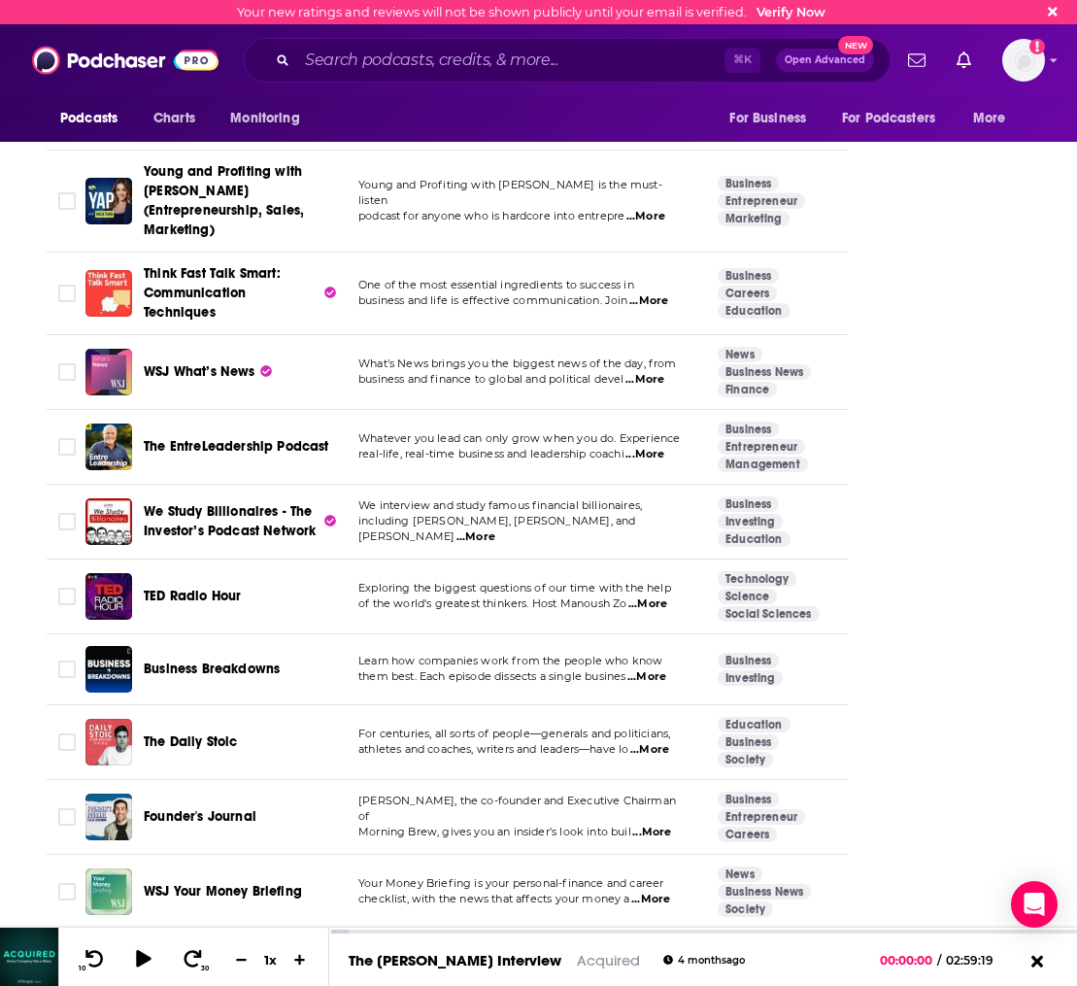
click at [612, 596] on p "of the world's greatest thinkers. Host Manoush Zo ...More" at bounding box center [521, 604] width 327 height 16
click at [647, 596] on span "...More" at bounding box center [647, 604] width 39 height 16
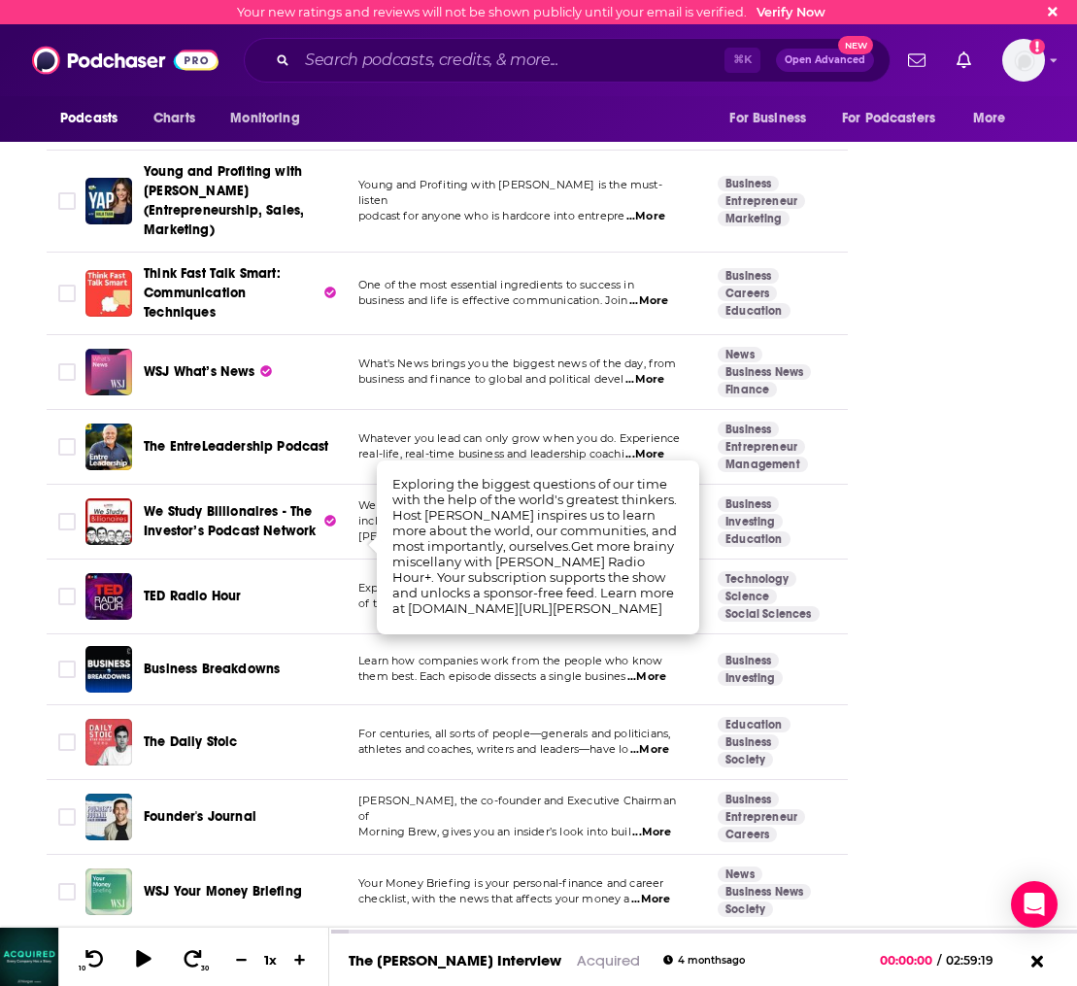
click at [382, 742] on span "athletes and coaches, writers and leaders—have lo" at bounding box center [493, 749] width 270 height 14
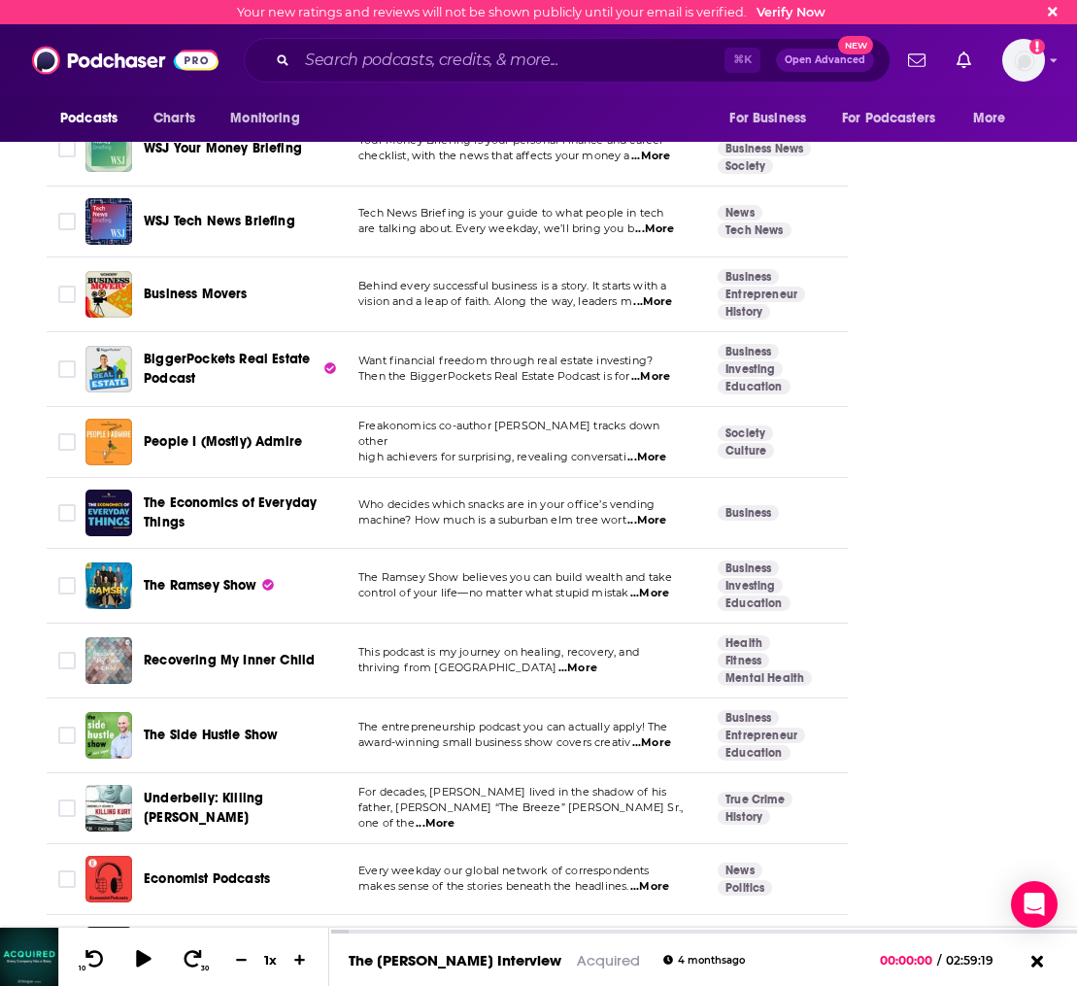
scroll to position [4059, 0]
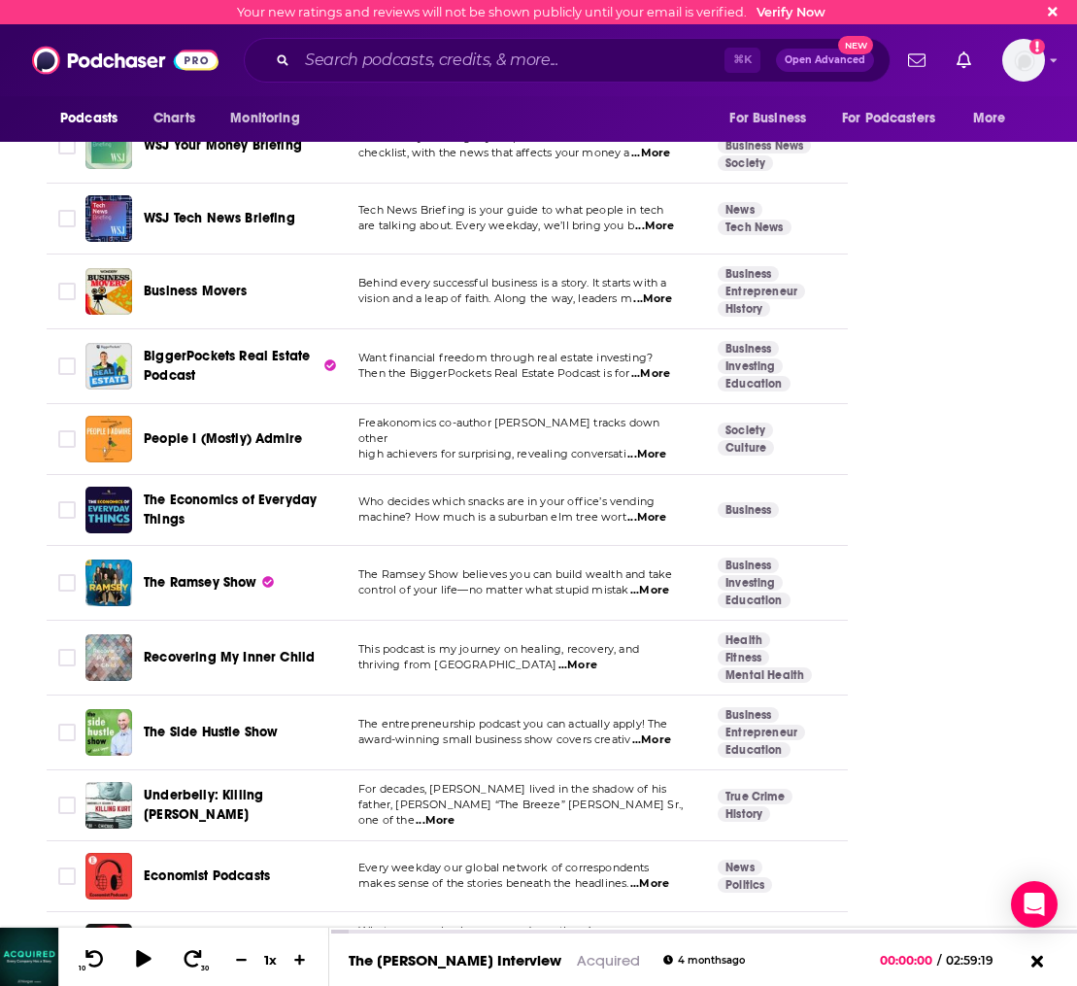
click at [543, 447] on span "high achievers for surprising, revealing conversati" at bounding box center [492, 454] width 268 height 14
click at [648, 447] on span "...More" at bounding box center [646, 455] width 39 height 16
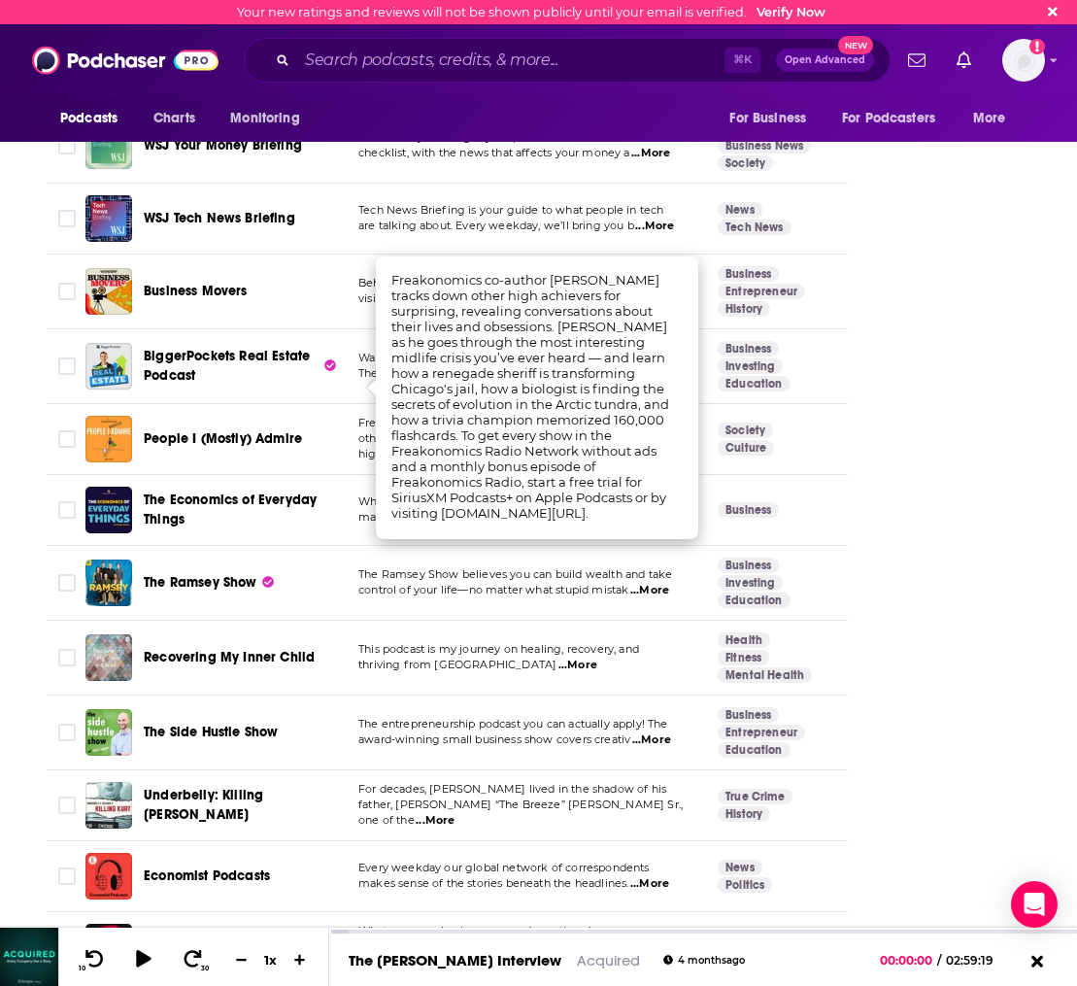
click at [188, 430] on span "People I (Mostly) Admire" at bounding box center [223, 438] width 158 height 17
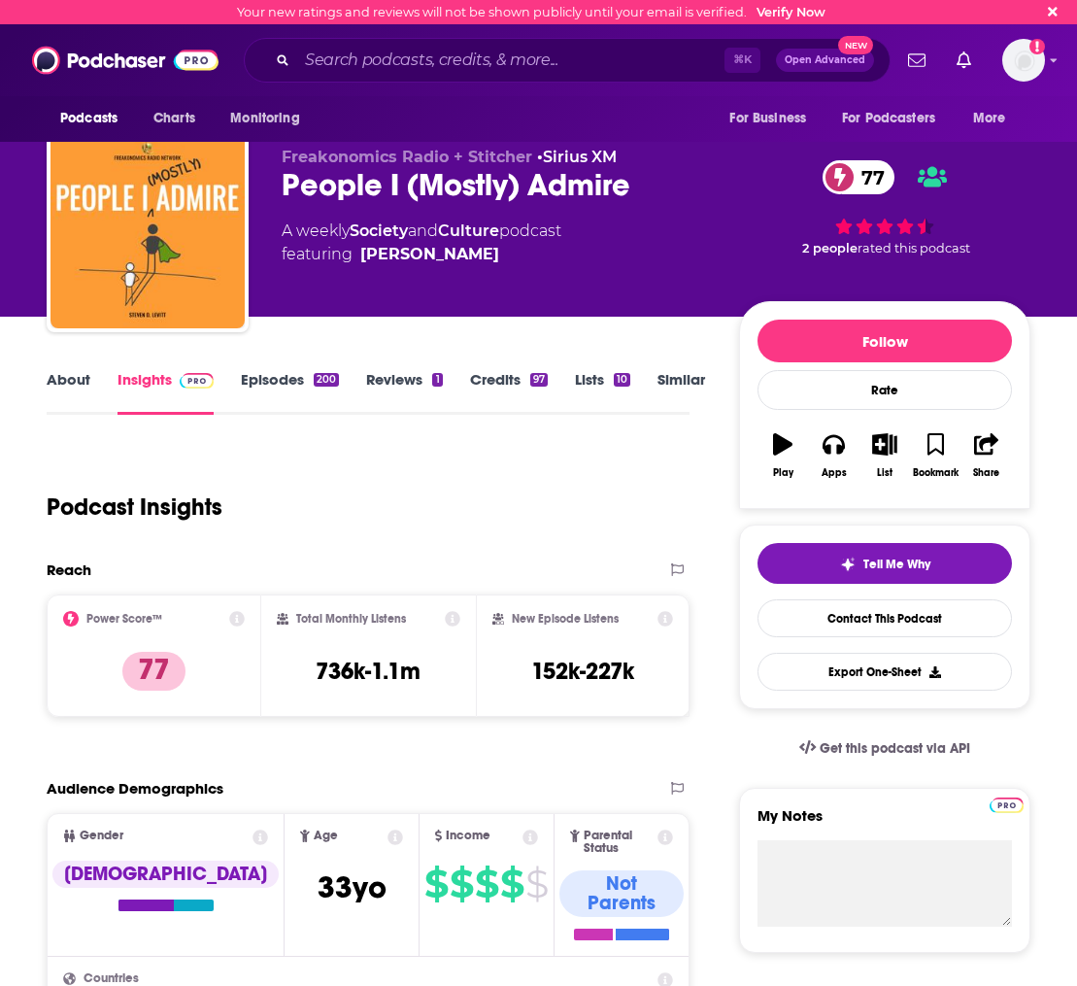
click at [272, 403] on link "Episodes 200" at bounding box center [290, 392] width 98 height 45
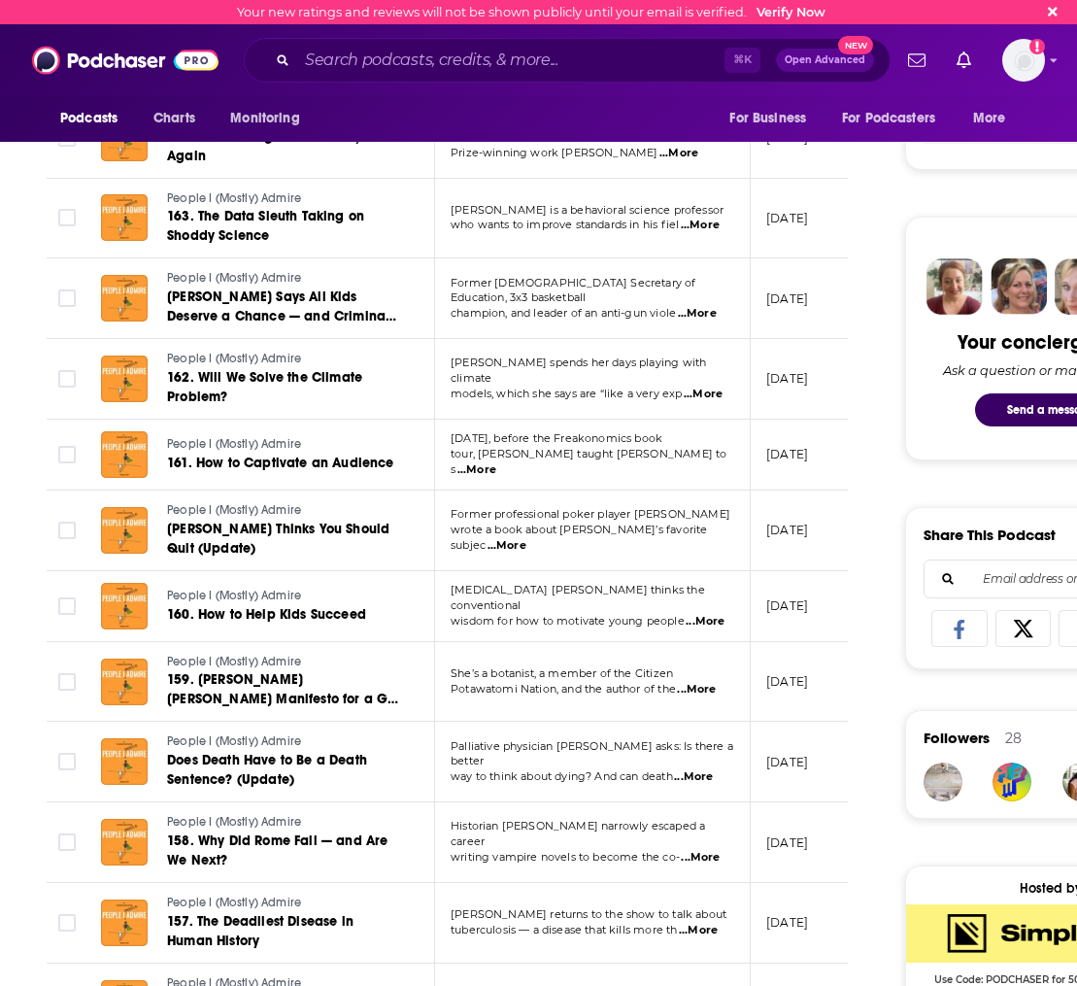
scroll to position [784, 0]
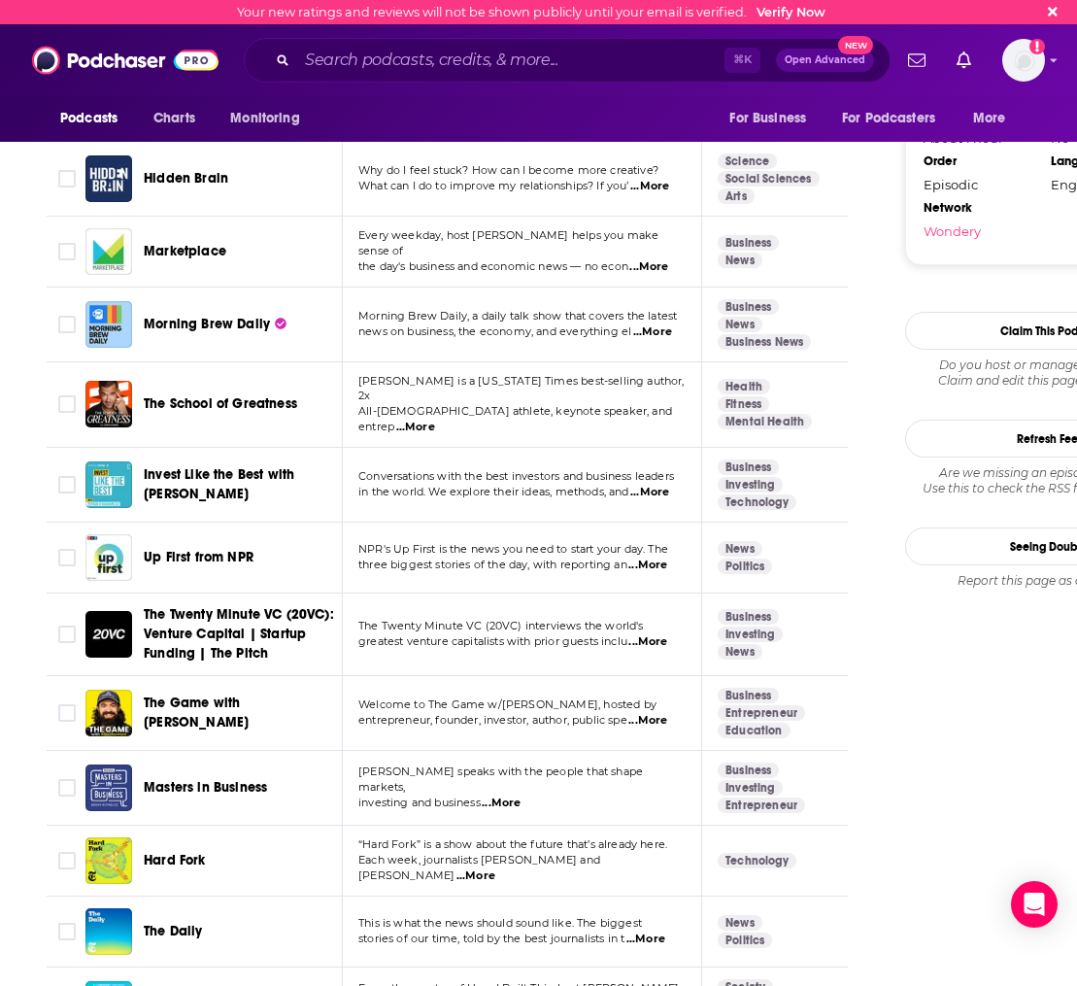
scroll to position [2638, 0]
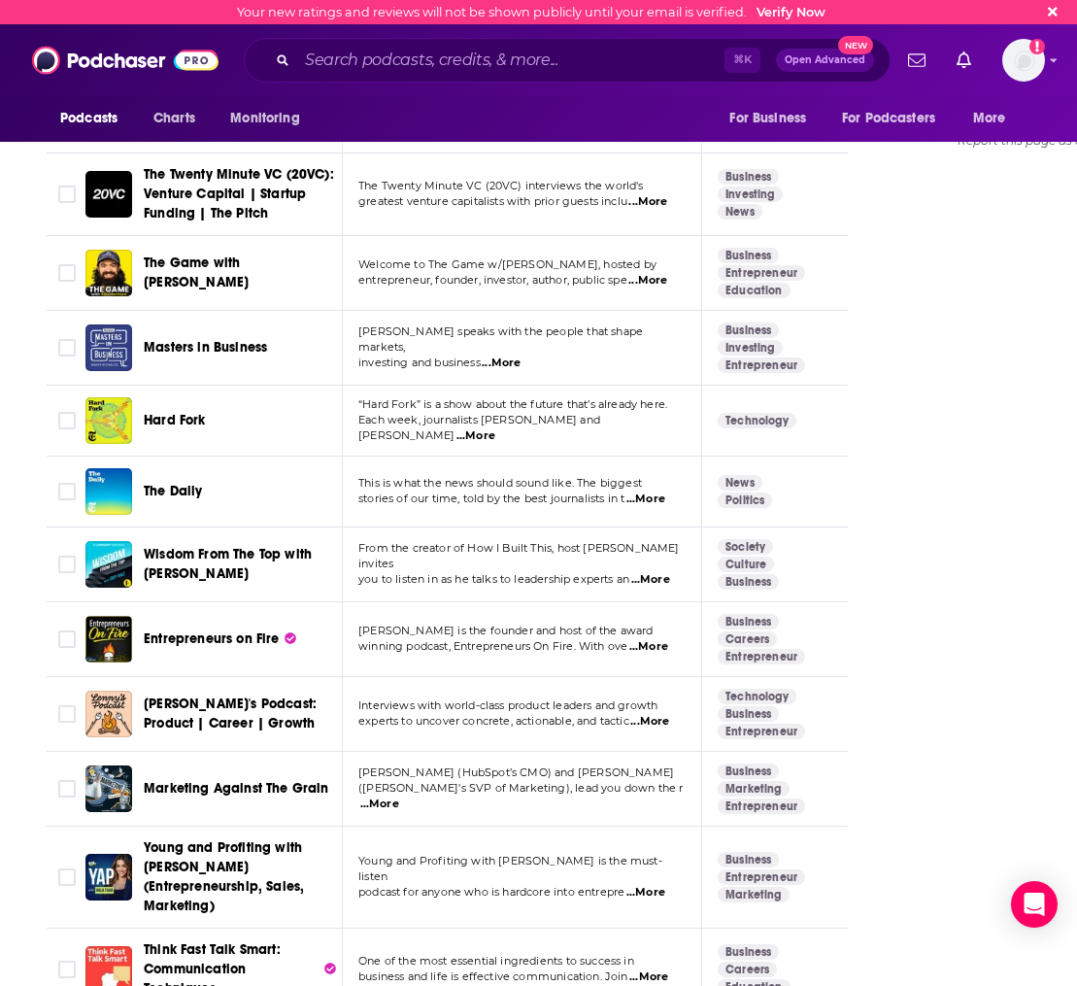
click at [233, 695] on span "[PERSON_NAME]'s Podcast: Product | Career | Growth" at bounding box center [230, 713] width 173 height 36
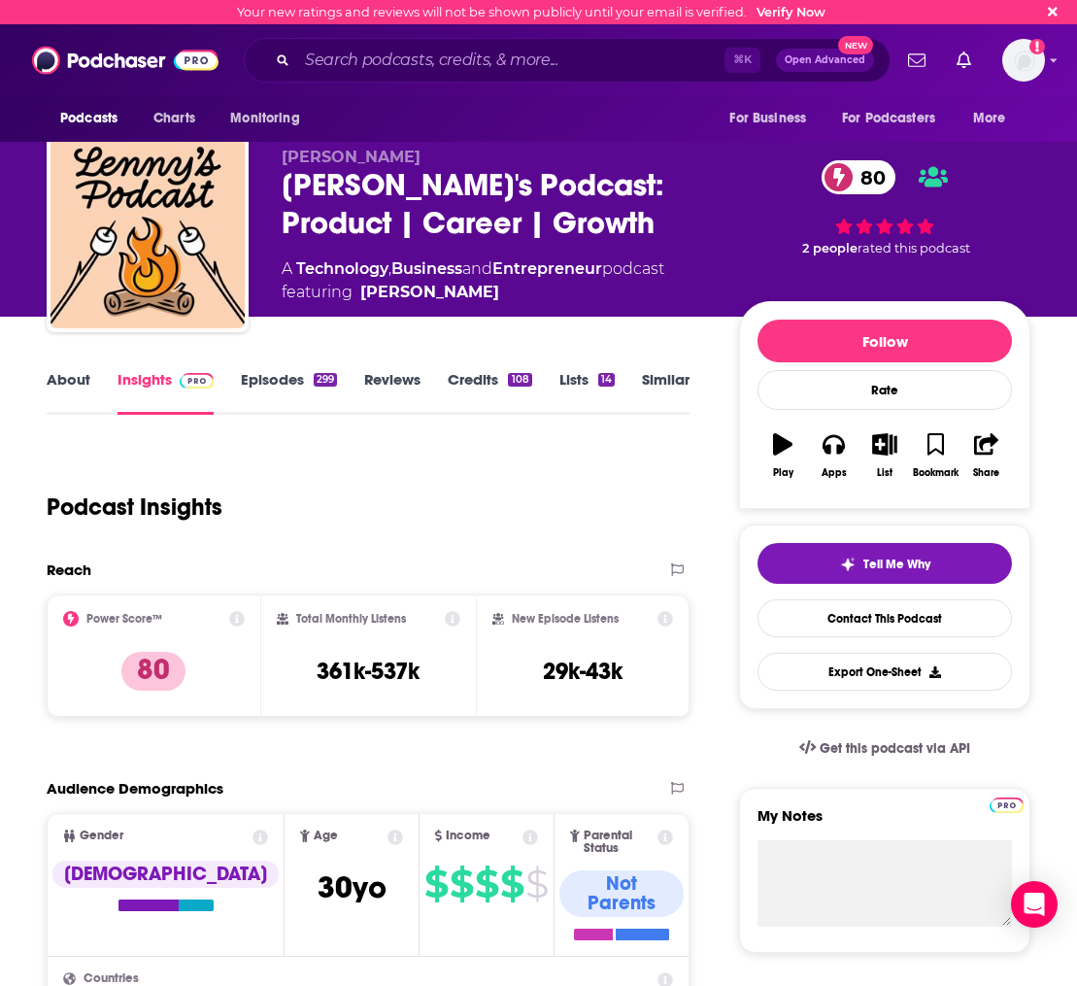
click at [646, 390] on link "Similar" at bounding box center [666, 392] width 48 height 45
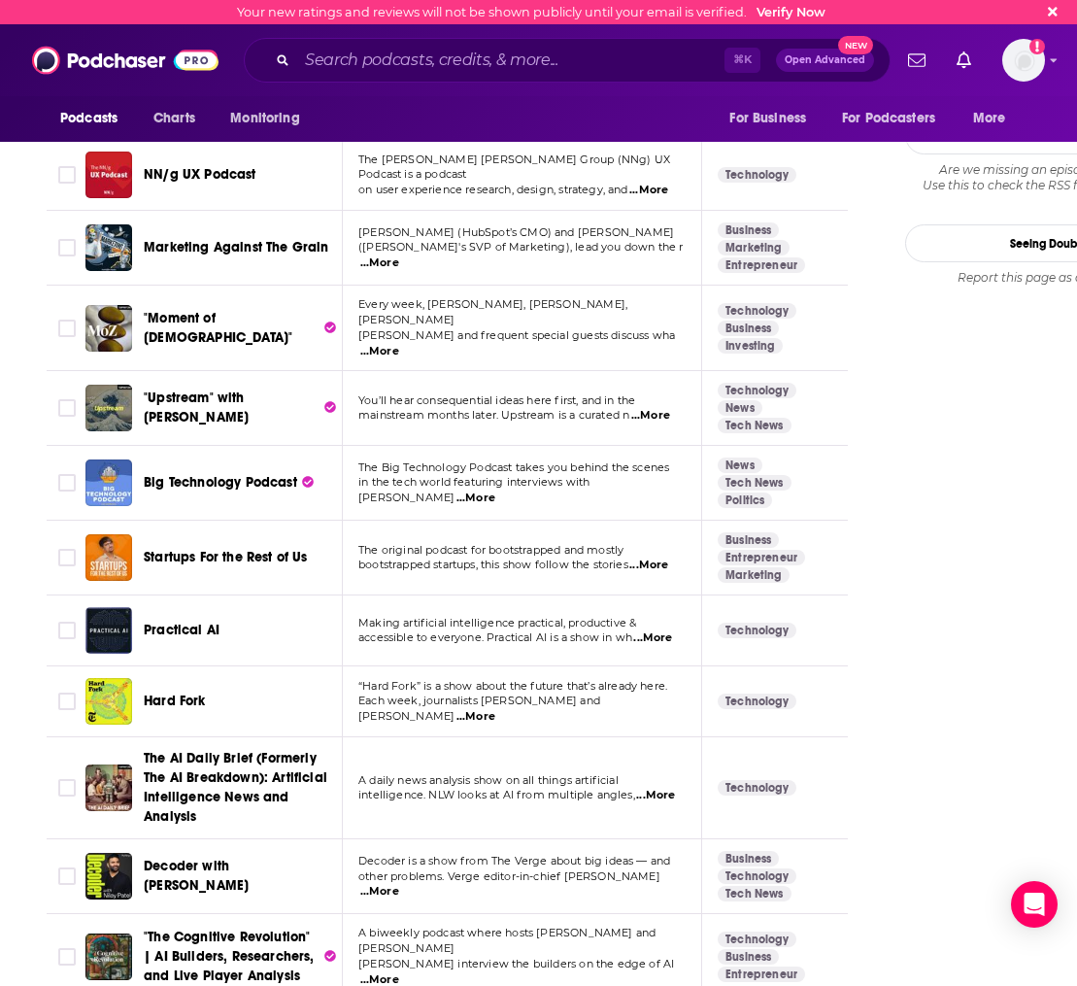
scroll to position [2387, 0]
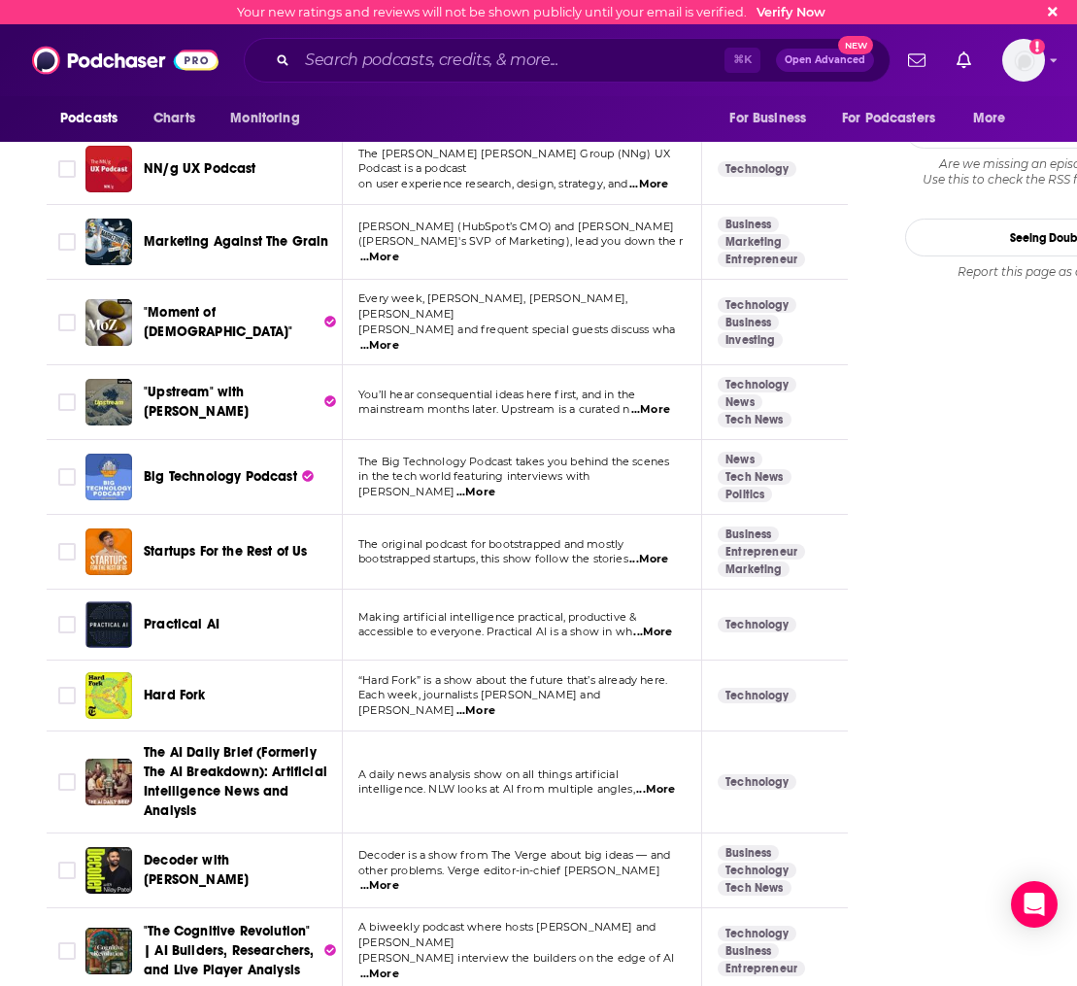
click at [621, 624] on span "accessible to everyone. Practical AI is a show in wh" at bounding box center [495, 631] width 274 height 14
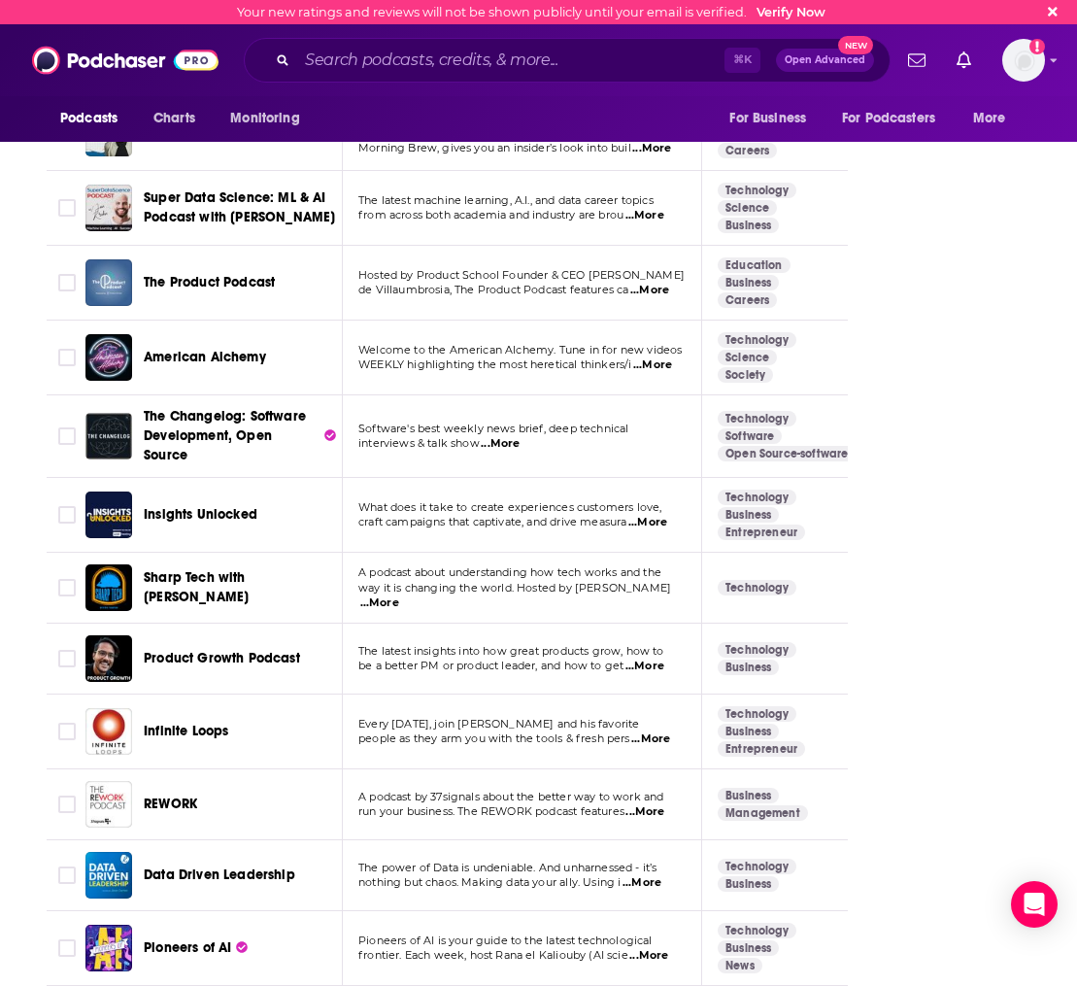
scroll to position [3520, 0]
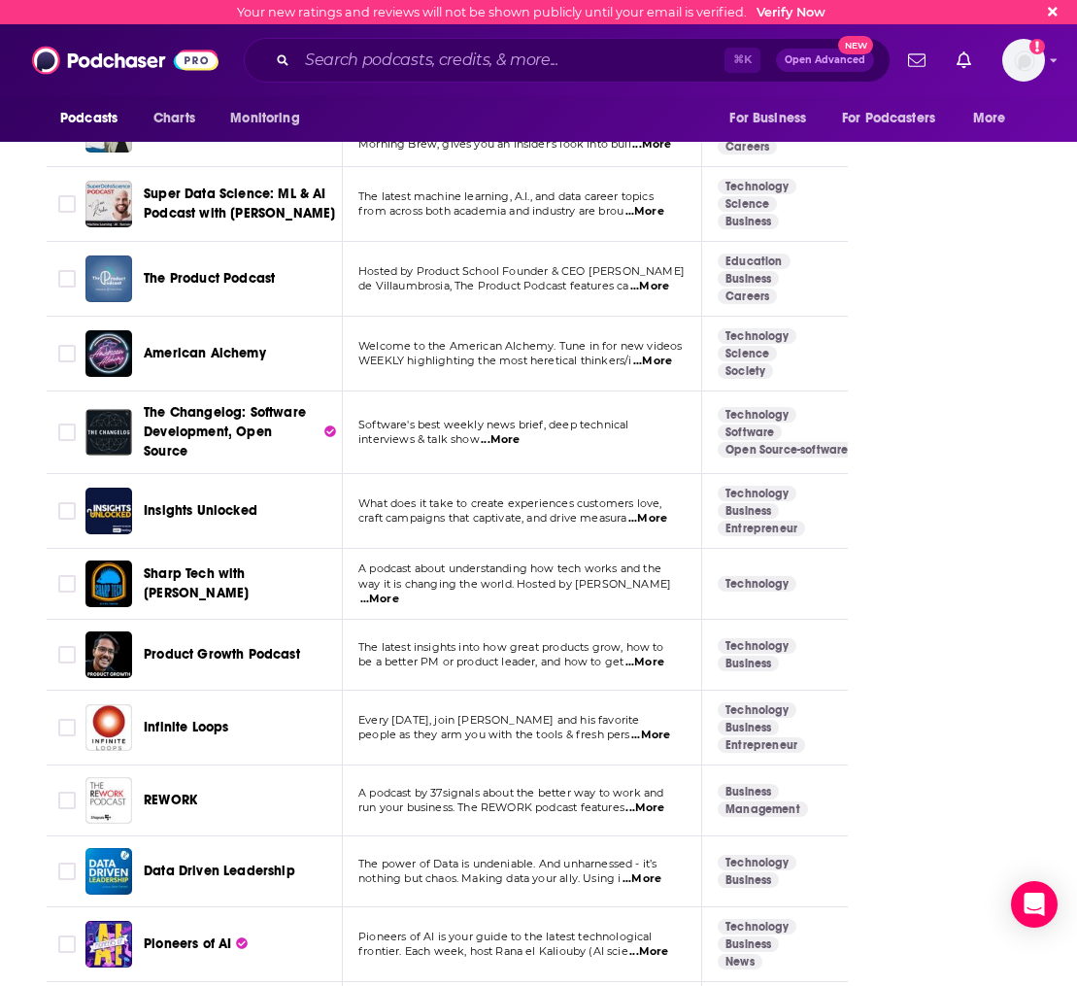
click at [188, 565] on span "Sharp Tech with [PERSON_NAME]" at bounding box center [196, 583] width 105 height 36
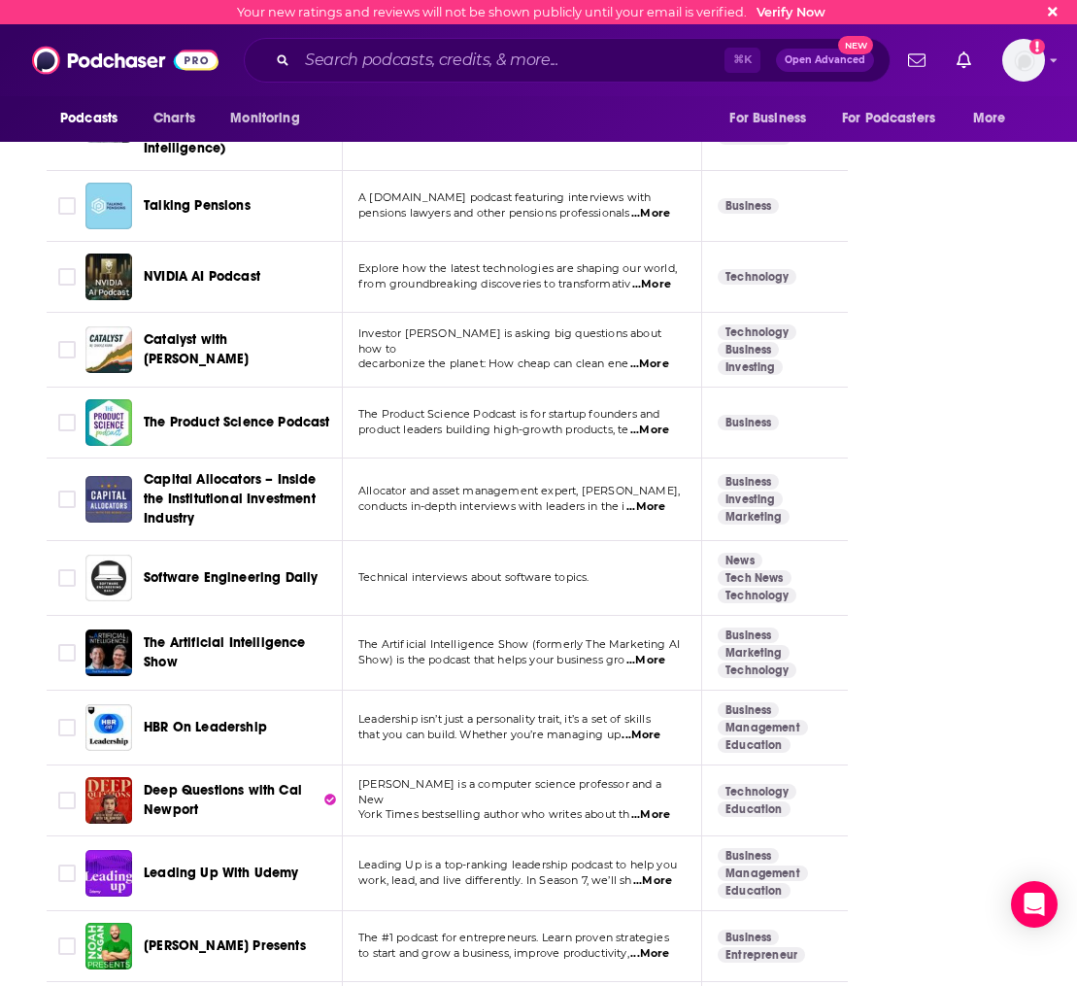
scroll to position [6468, 0]
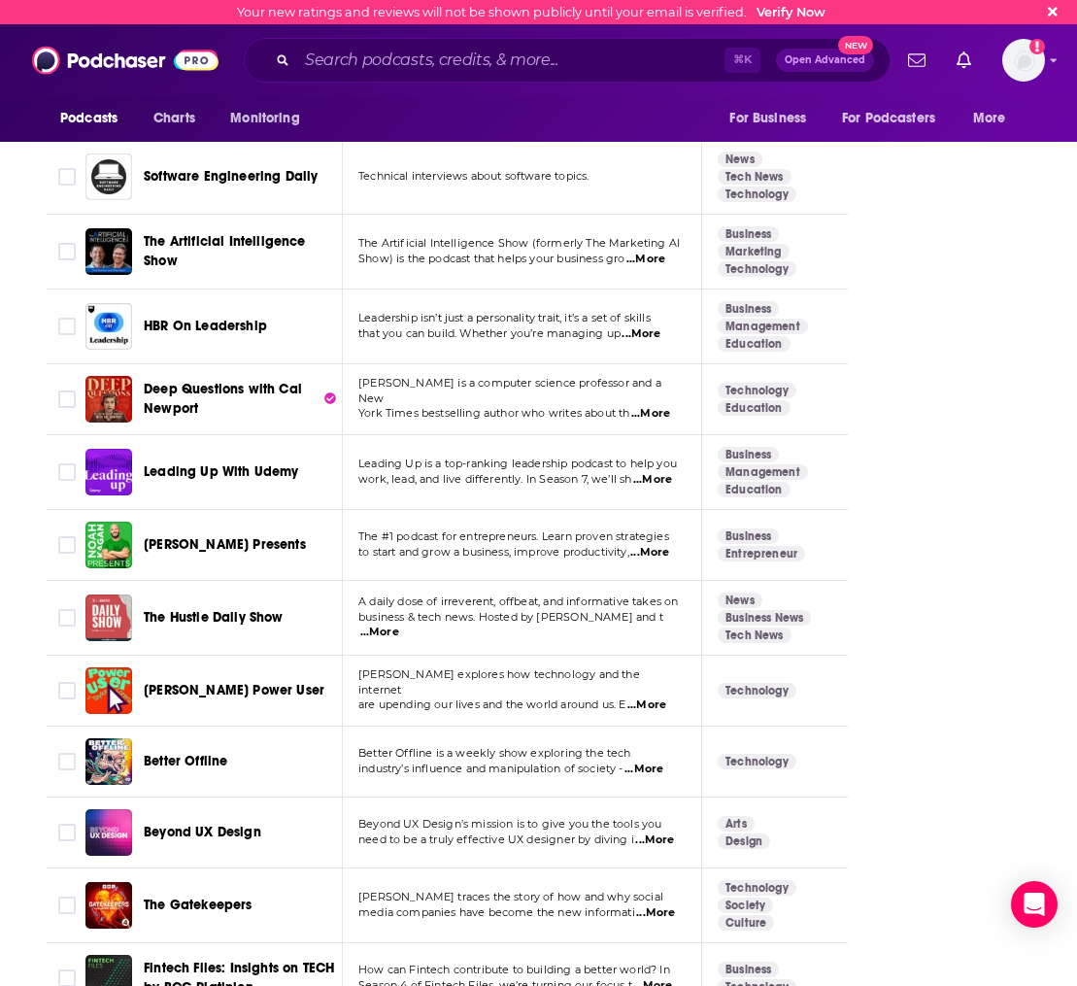
click at [480, 610] on p "business & tech news. Hosted by [PERSON_NAME] and t ...More" at bounding box center [521, 625] width 326 height 31
click at [399, 624] on span "...More" at bounding box center [379, 632] width 39 height 16
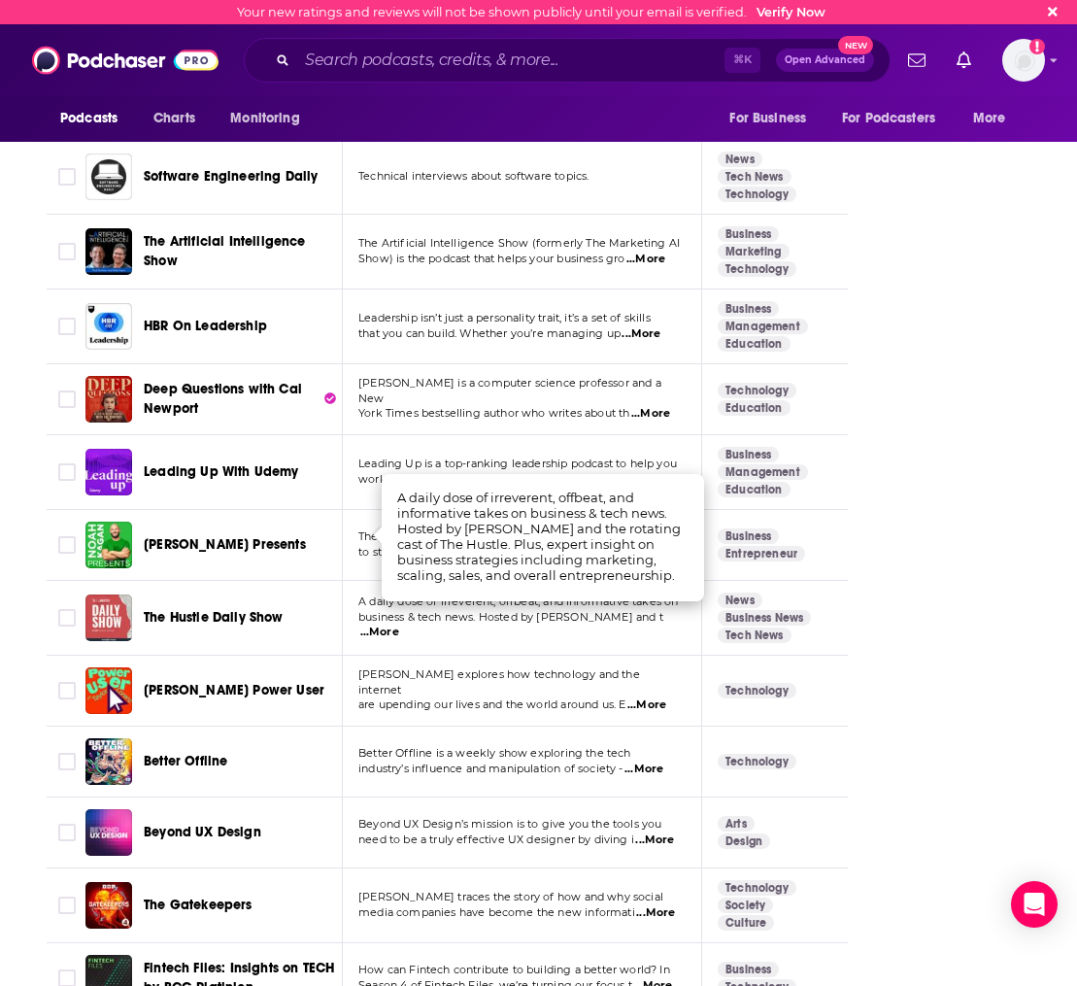
click at [199, 609] on span "The Hustle Daily Show" at bounding box center [214, 617] width 140 height 17
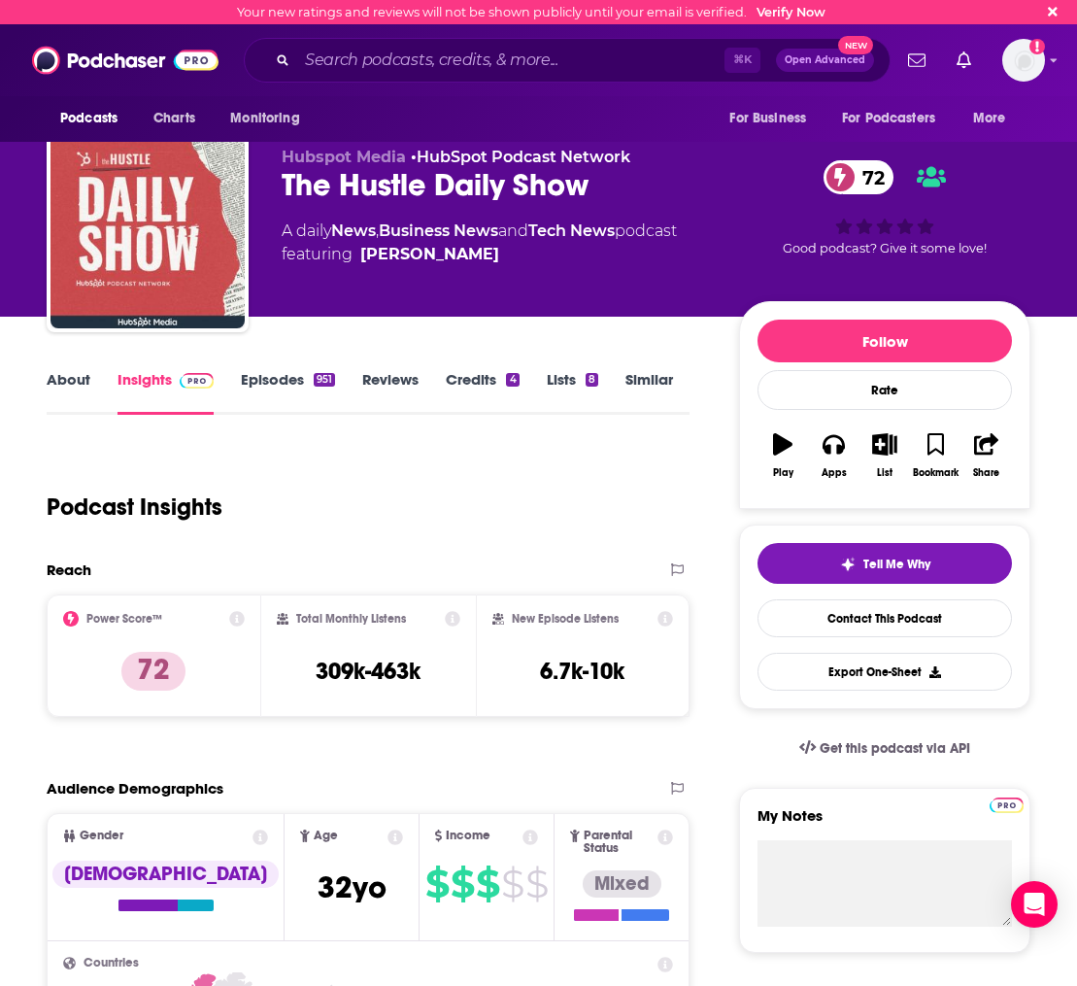
click at [65, 379] on link "About" at bounding box center [69, 392] width 44 height 45
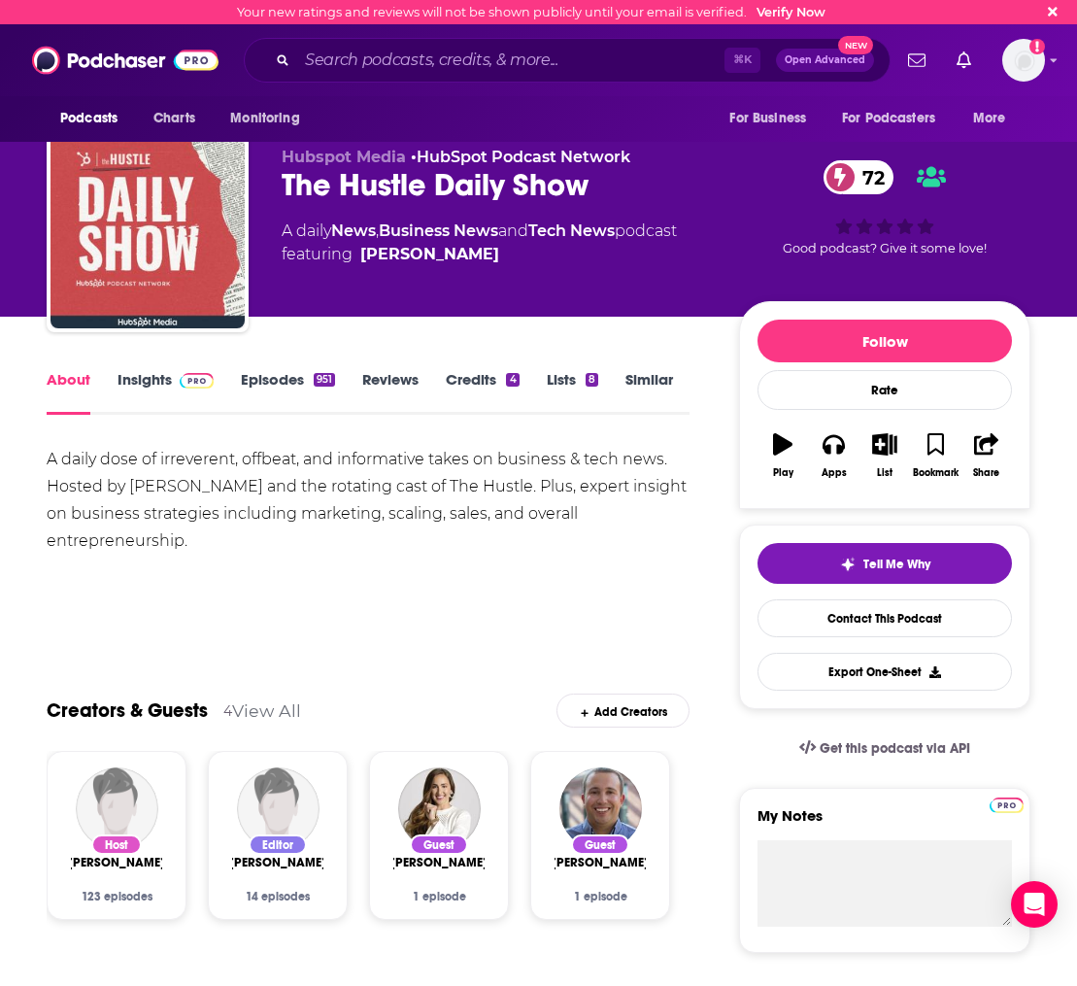
click at [261, 387] on link "Episodes 951" at bounding box center [288, 392] width 94 height 45
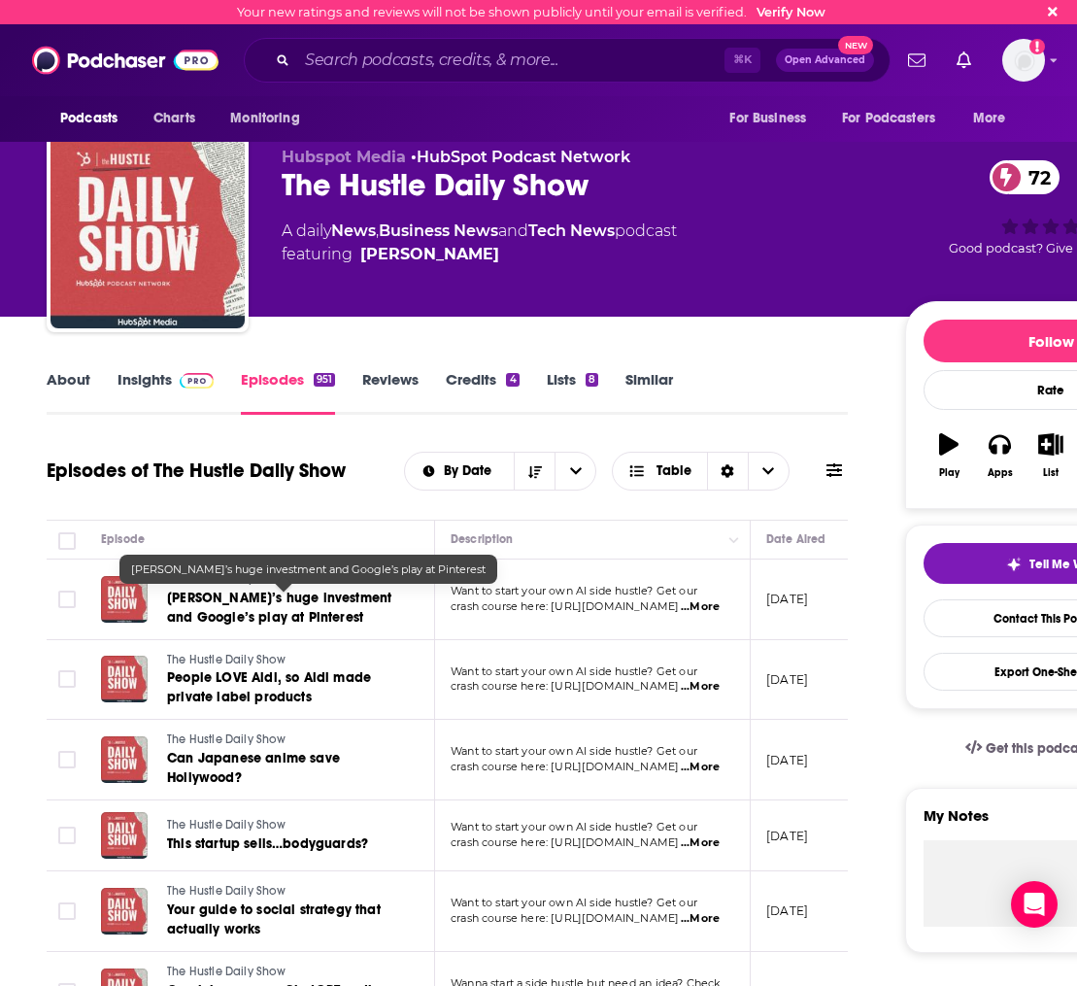
click at [273, 612] on span "[PERSON_NAME]’s huge investment and Google’s play at Pinterest" at bounding box center [279, 607] width 224 height 36
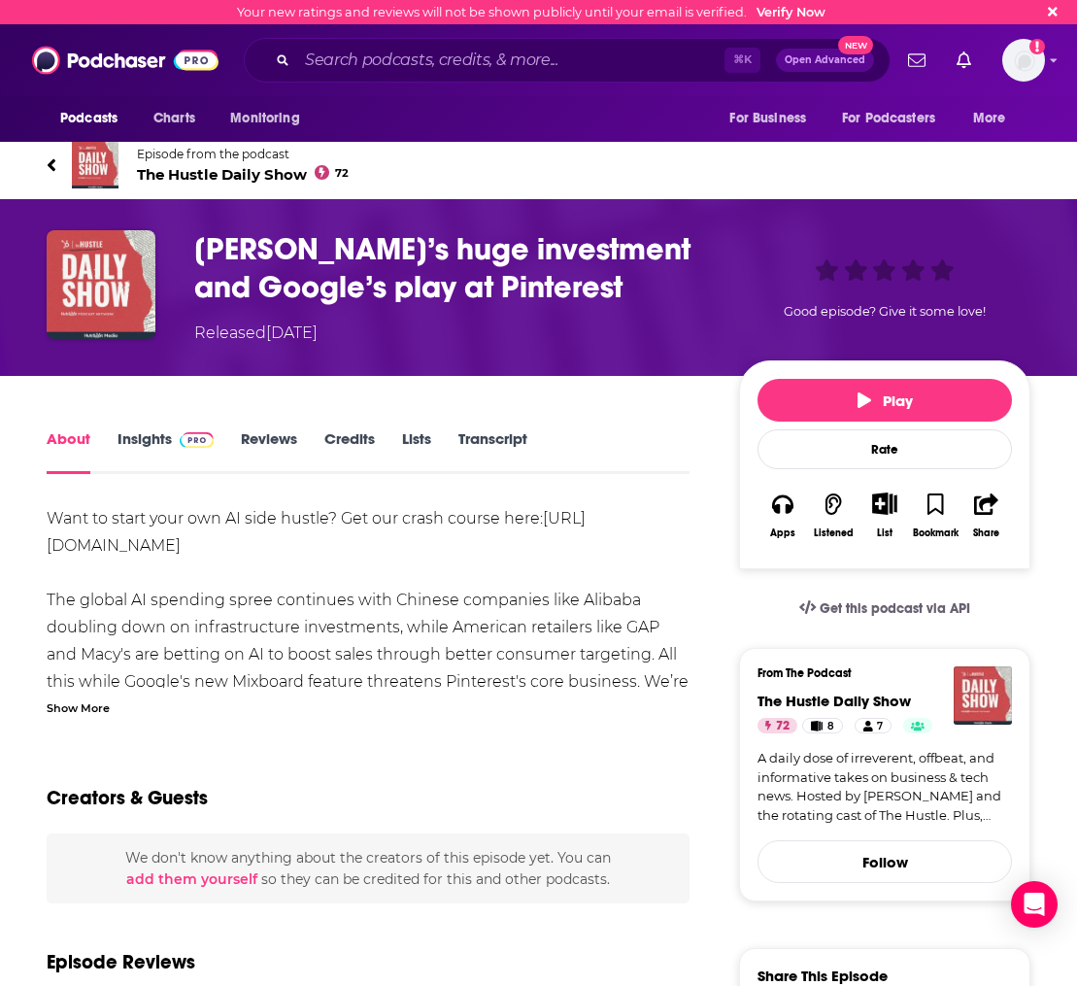
click at [70, 700] on div "Show More" at bounding box center [78, 706] width 63 height 18
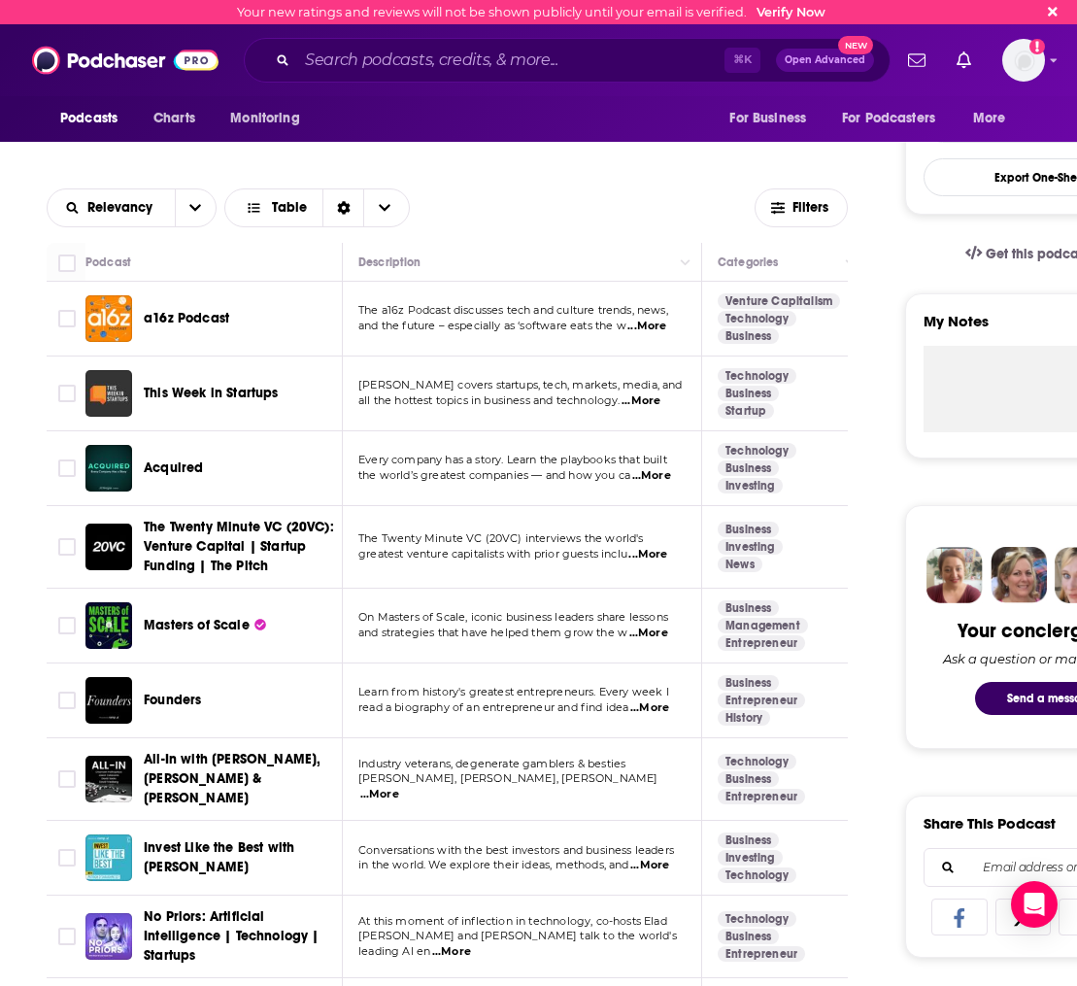
scroll to position [440, 0]
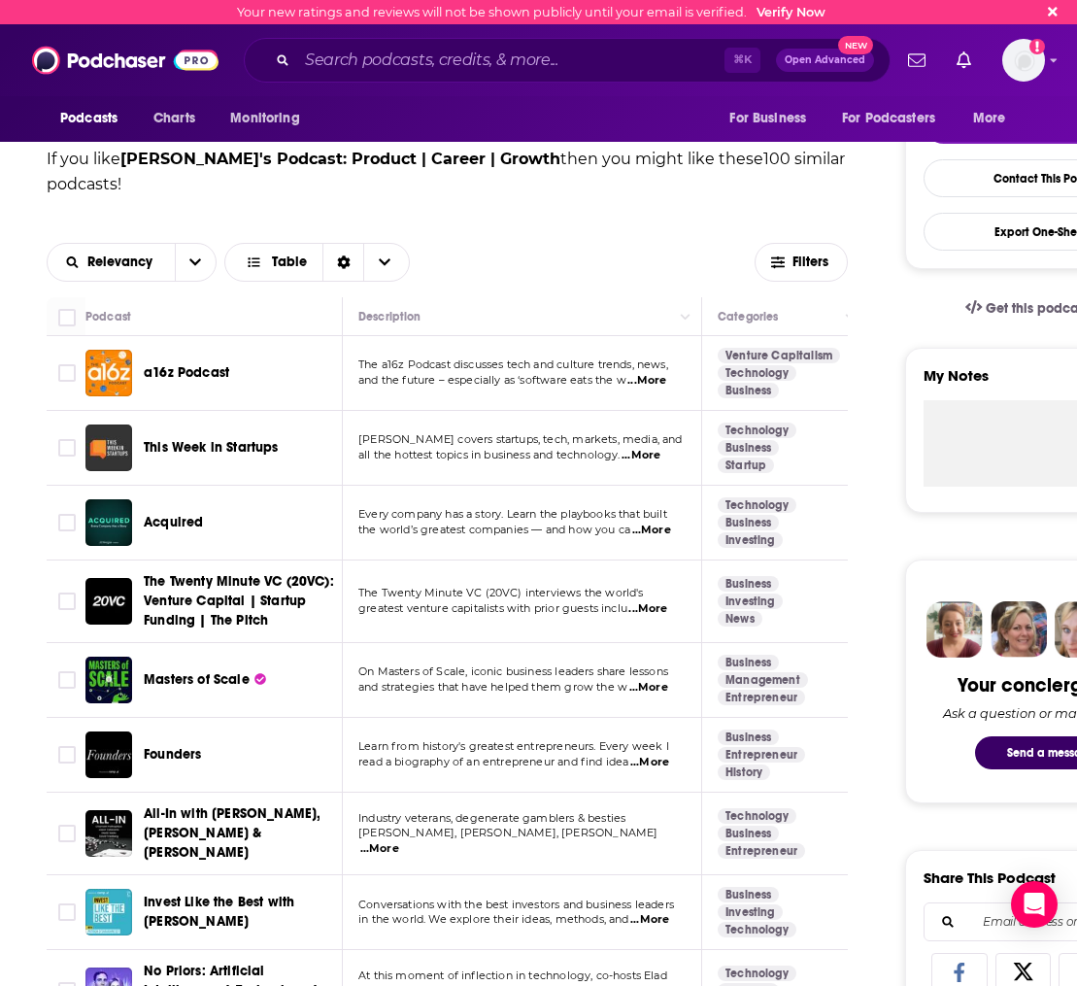
drag, startPoint x: 379, startPoint y: 45, endPoint x: 358, endPoint y: 55, distance: 23.0
click at [374, 47] on div "⌘ K Open Advanced New" at bounding box center [567, 60] width 647 height 45
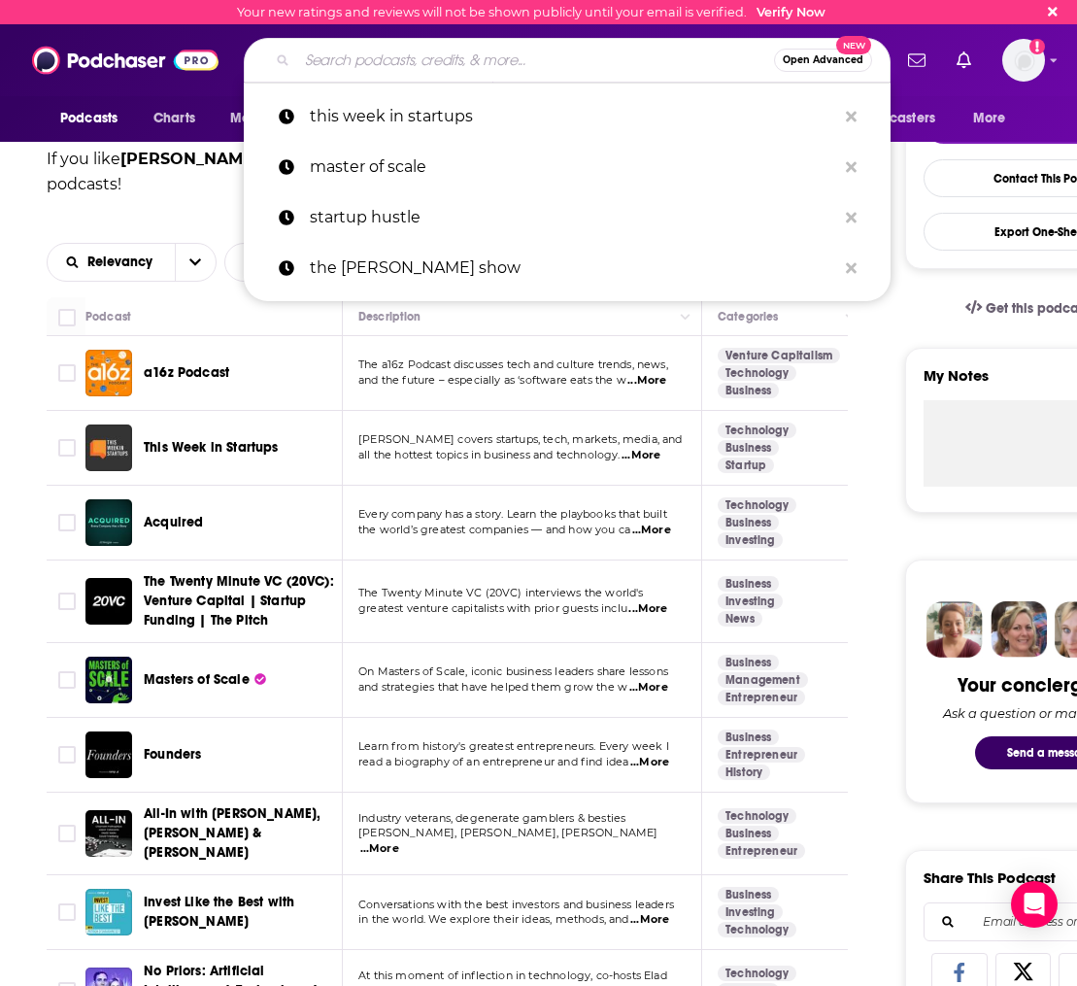
click at [358, 55] on input "Search podcasts, credits, & more..." at bounding box center [535, 60] width 477 height 31
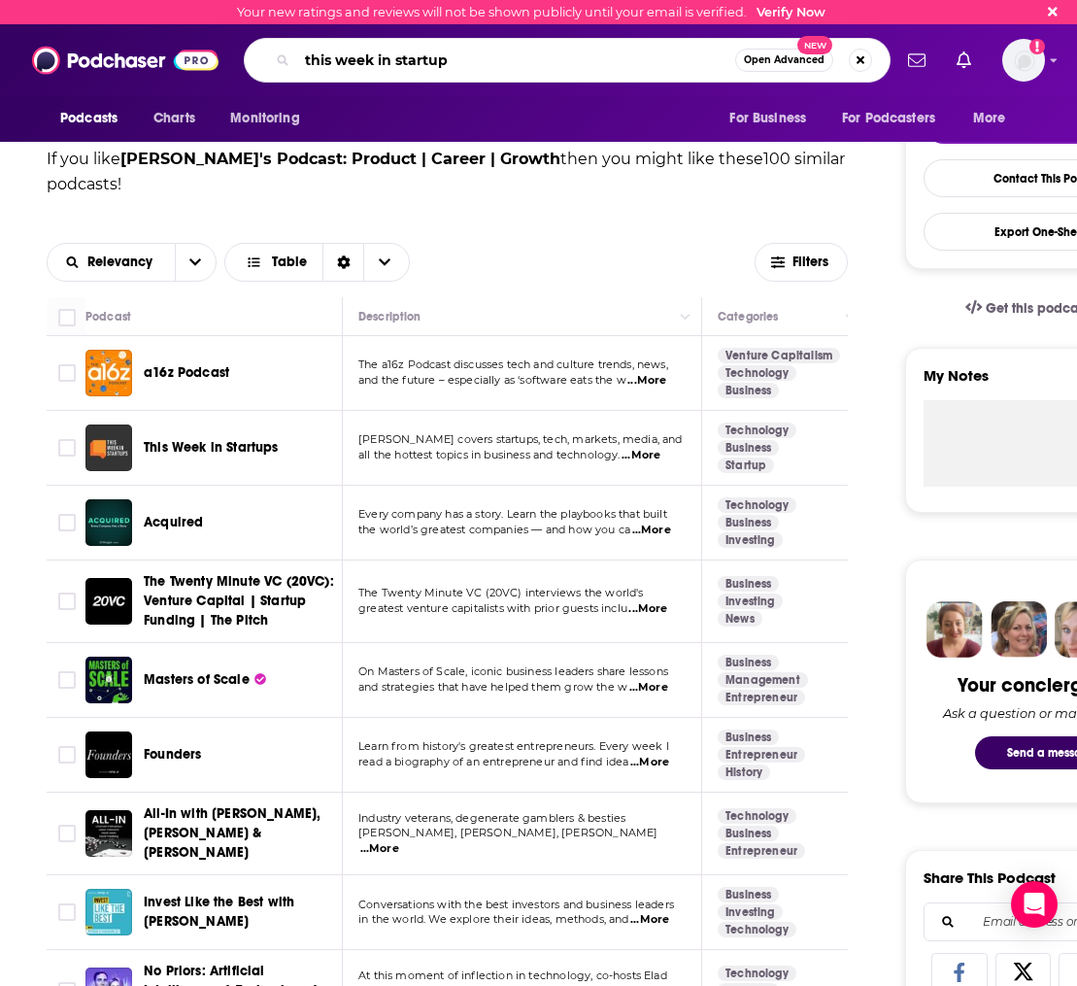
type input "this week in startups"
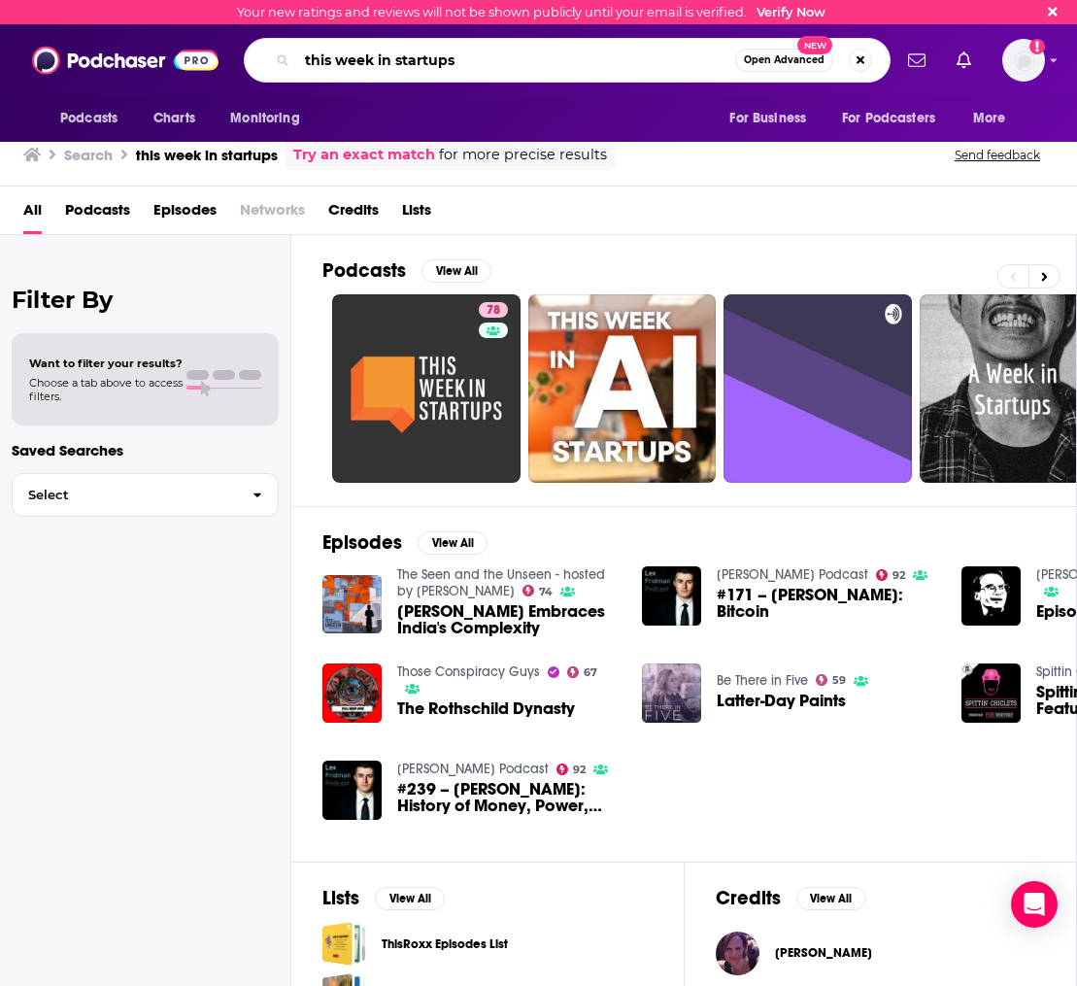
drag, startPoint x: 474, startPoint y: 67, endPoint x: 193, endPoint y: 66, distance: 280.7
click at [193, 66] on div "Podcasts Charts Monitoring this week in startups Open Advanced New For Business…" at bounding box center [538, 60] width 1077 height 72
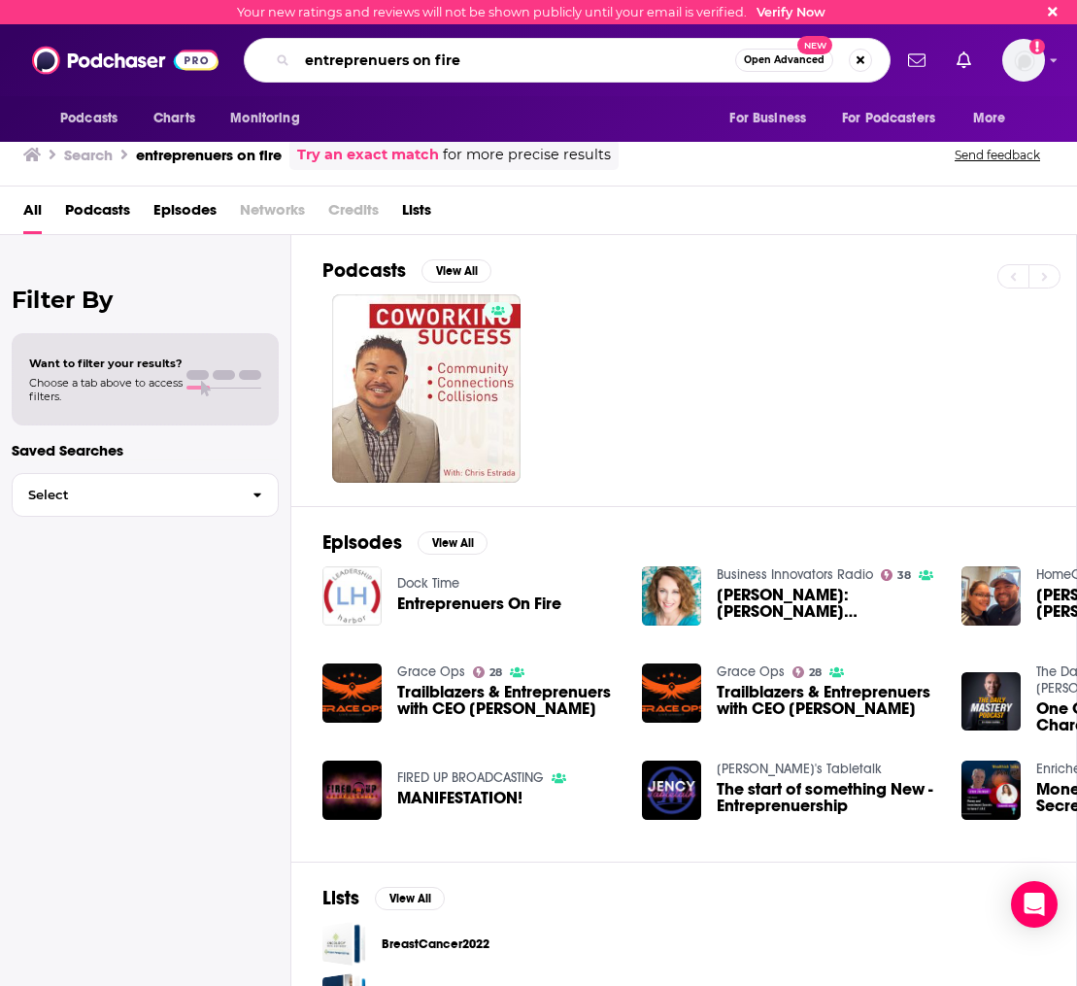
drag, startPoint x: 516, startPoint y: 64, endPoint x: 226, endPoint y: 63, distance: 289.4
click at [226, 63] on div "Podcasts Charts Monitoring entreprenuers on fire Open Advanced New For Business…" at bounding box center [538, 60] width 1077 height 72
paste input "Entrepreneurs on F"
type input "Entrepreneurs on Fire"
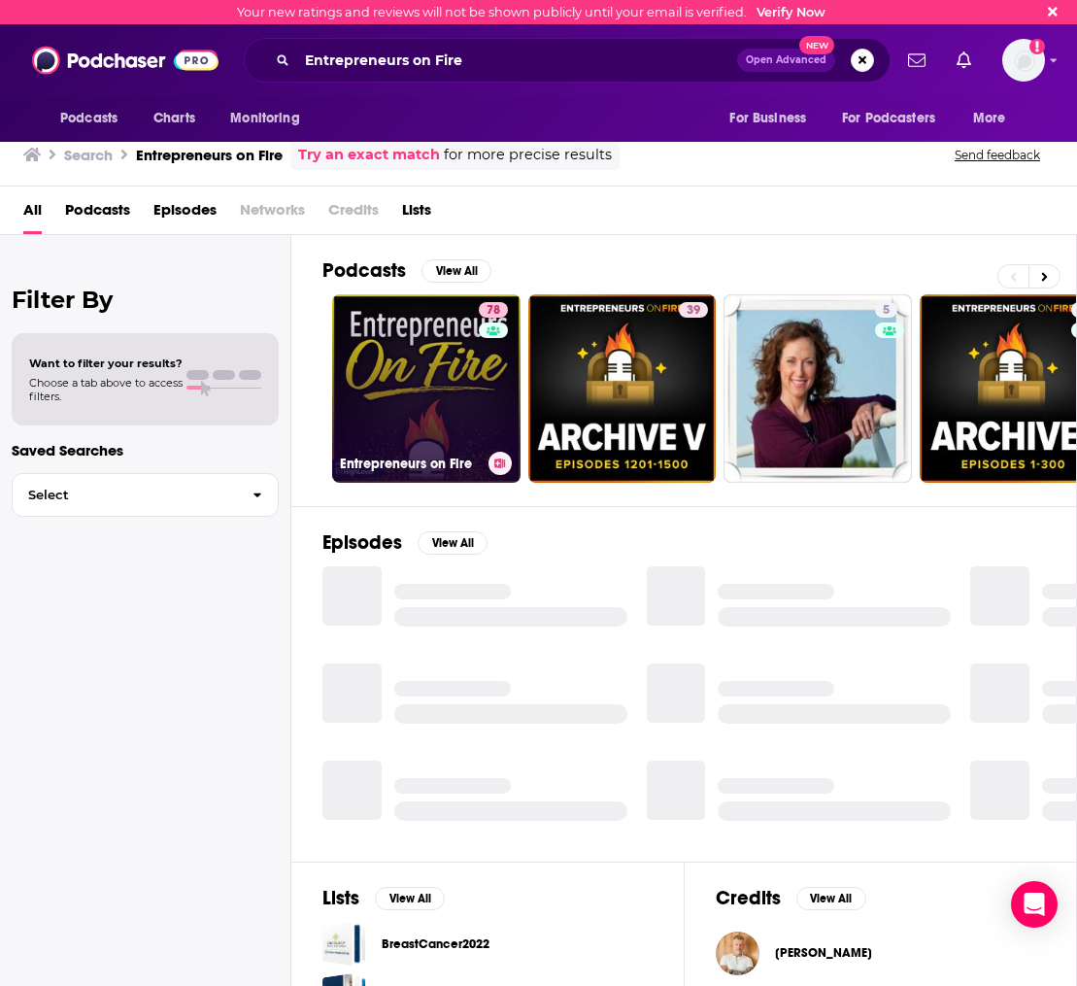
click at [396, 344] on link "78 Entrepreneurs on Fire" at bounding box center [426, 388] width 188 height 188
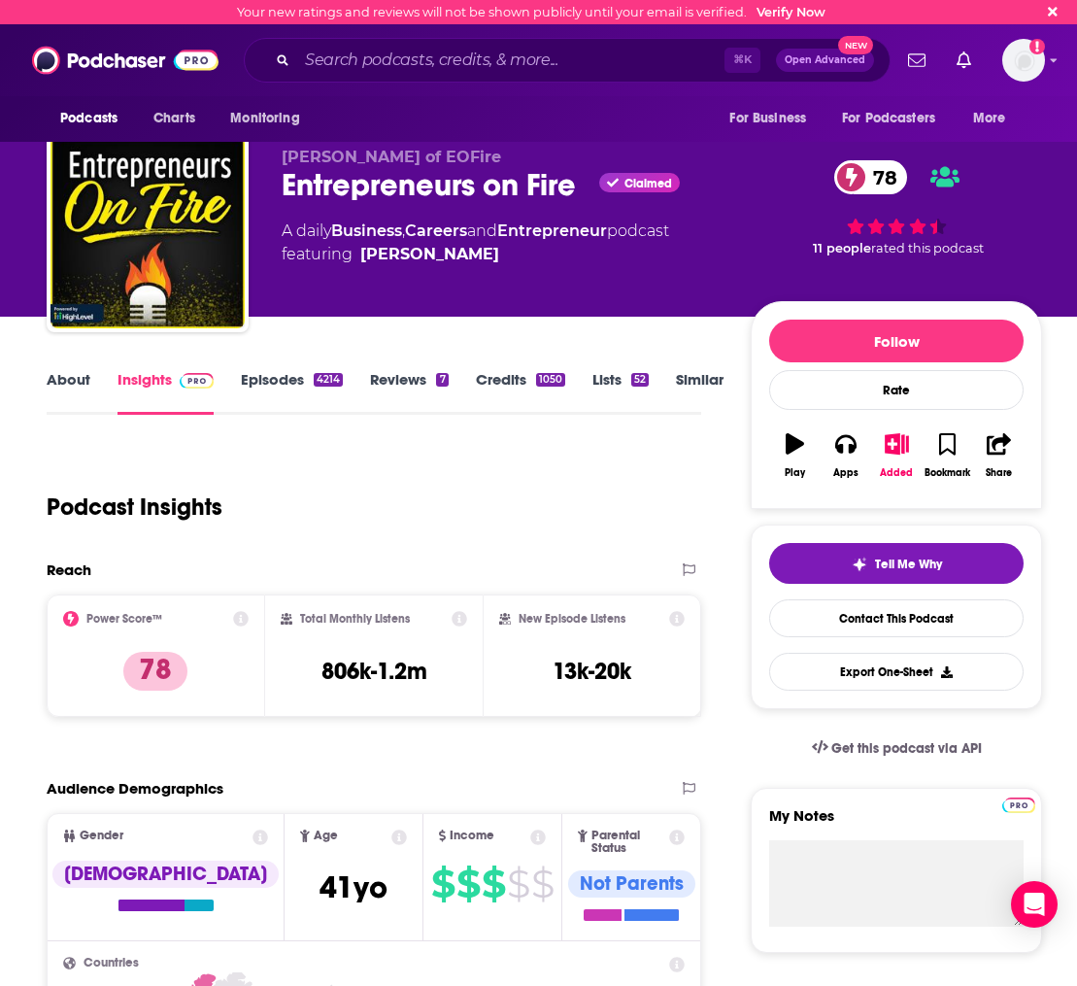
click at [84, 380] on link "About" at bounding box center [69, 392] width 44 height 45
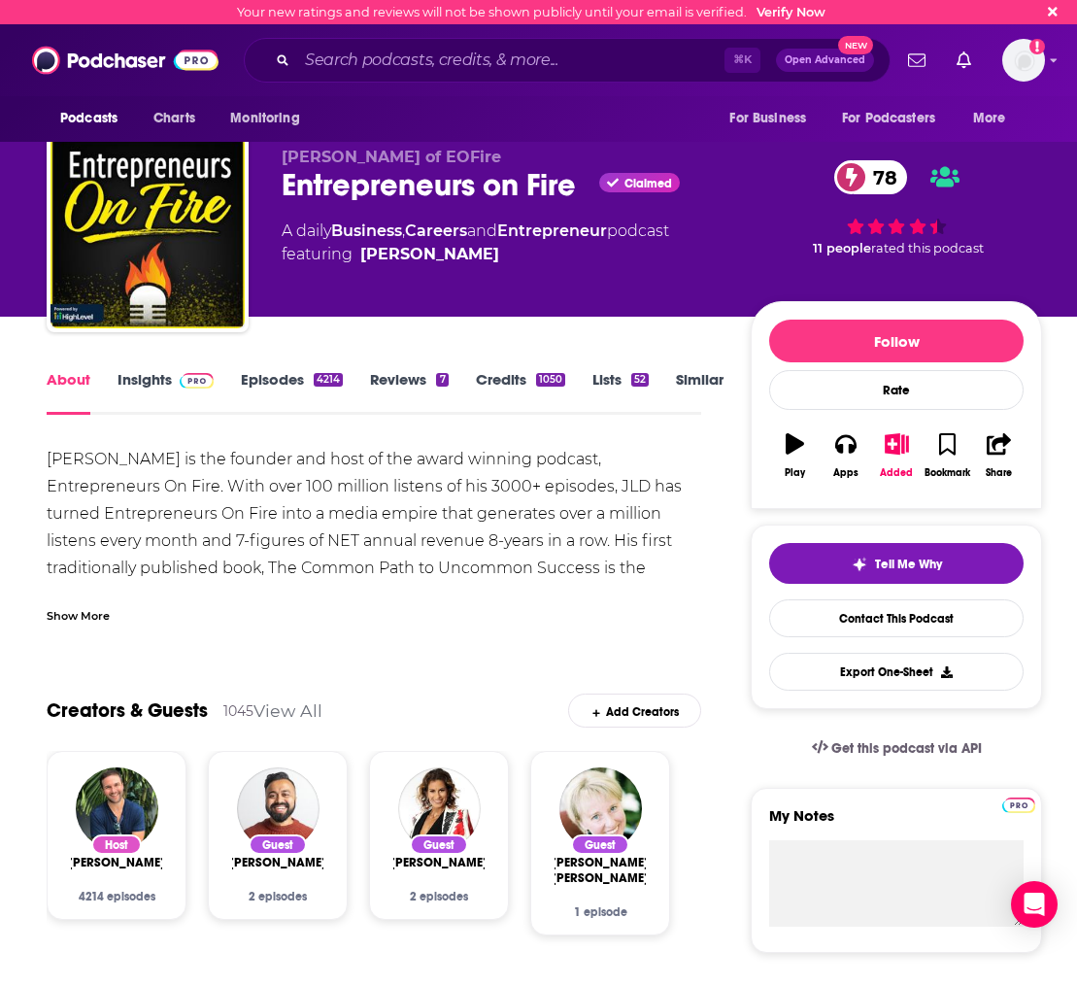
click at [275, 381] on link "Episodes 4214" at bounding box center [292, 392] width 102 height 45
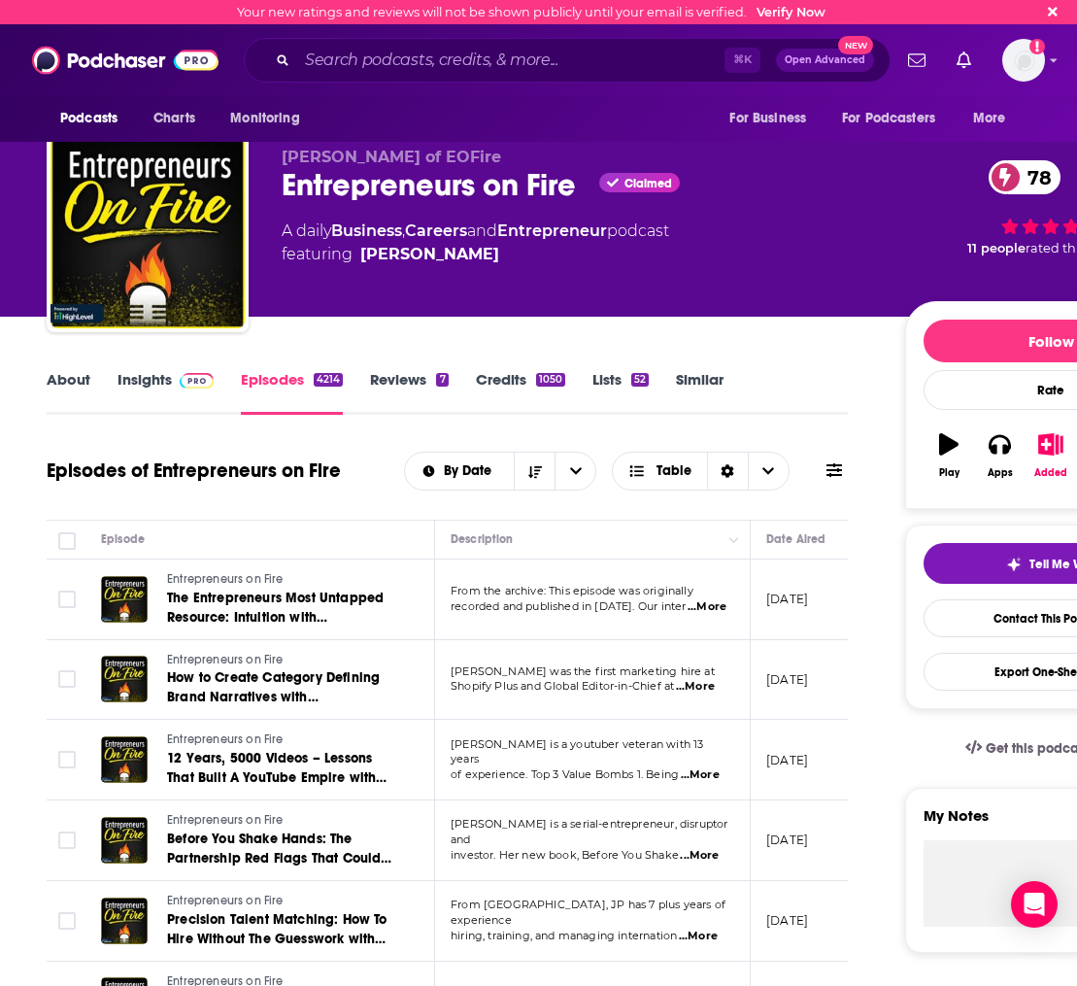
scroll to position [17, 0]
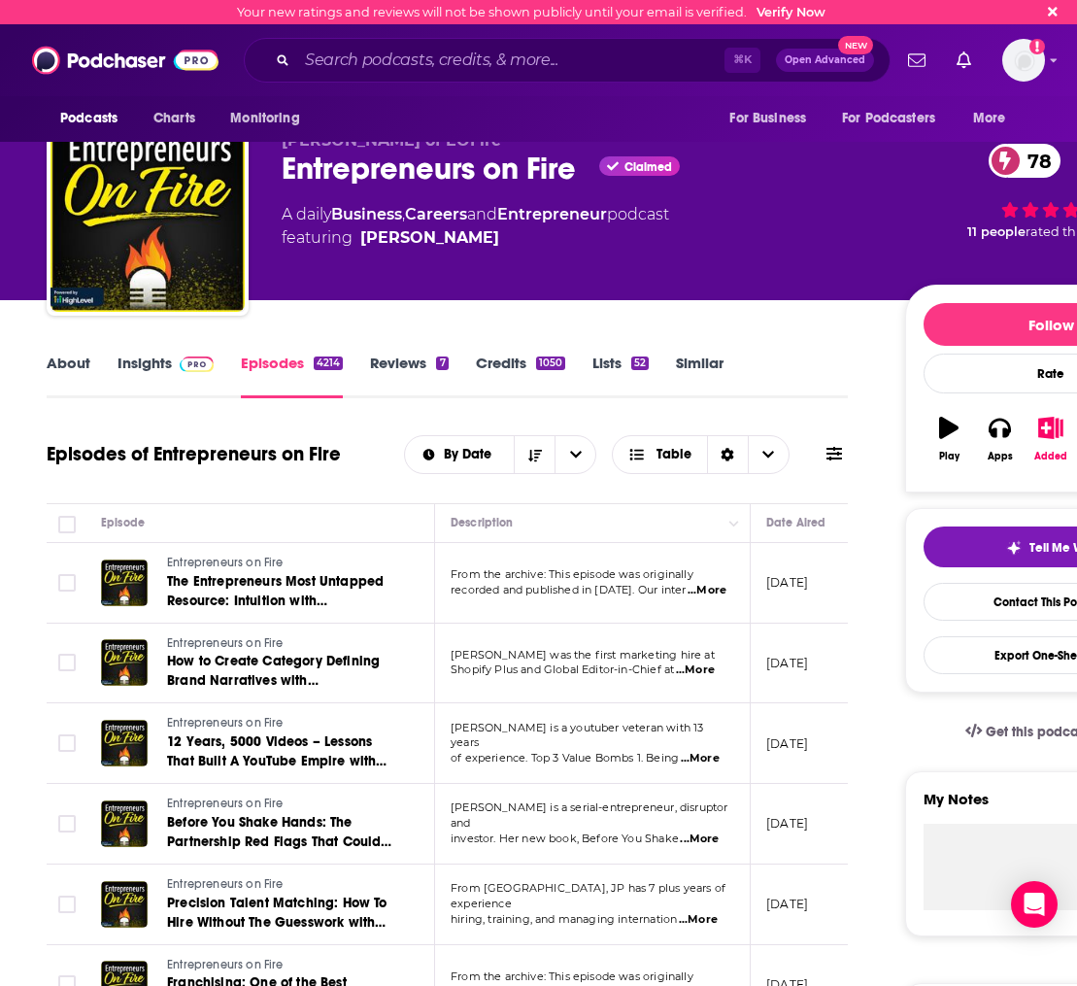
click at [58, 361] on link "About" at bounding box center [69, 376] width 44 height 45
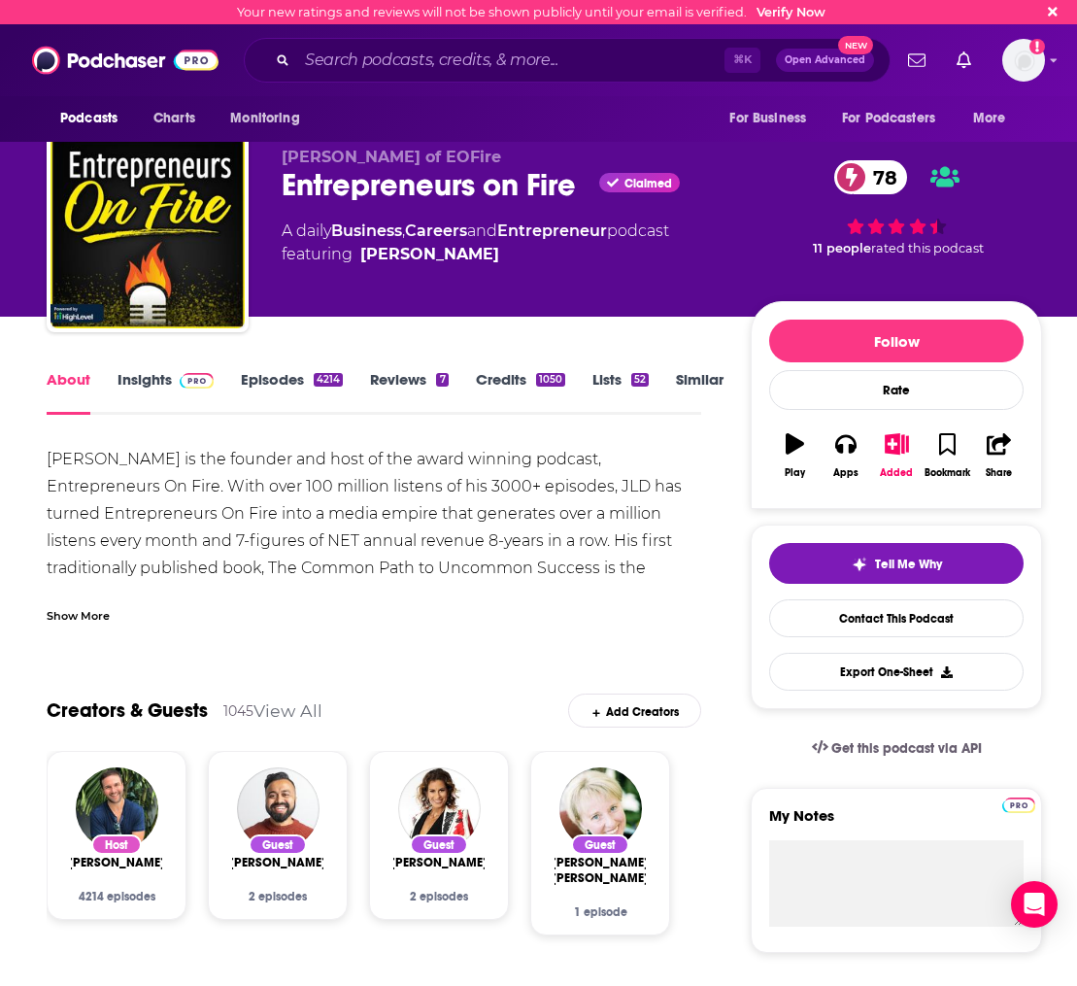
click at [399, 509] on div "[PERSON_NAME] is the founder and host of the award winning podcast, Entrepreneu…" at bounding box center [374, 541] width 655 height 190
click at [202, 505] on div "[PERSON_NAME] is the founder and host of the award winning podcast, Entrepreneu…" at bounding box center [374, 541] width 655 height 190
click at [81, 611] on div "Show More" at bounding box center [78, 614] width 63 height 18
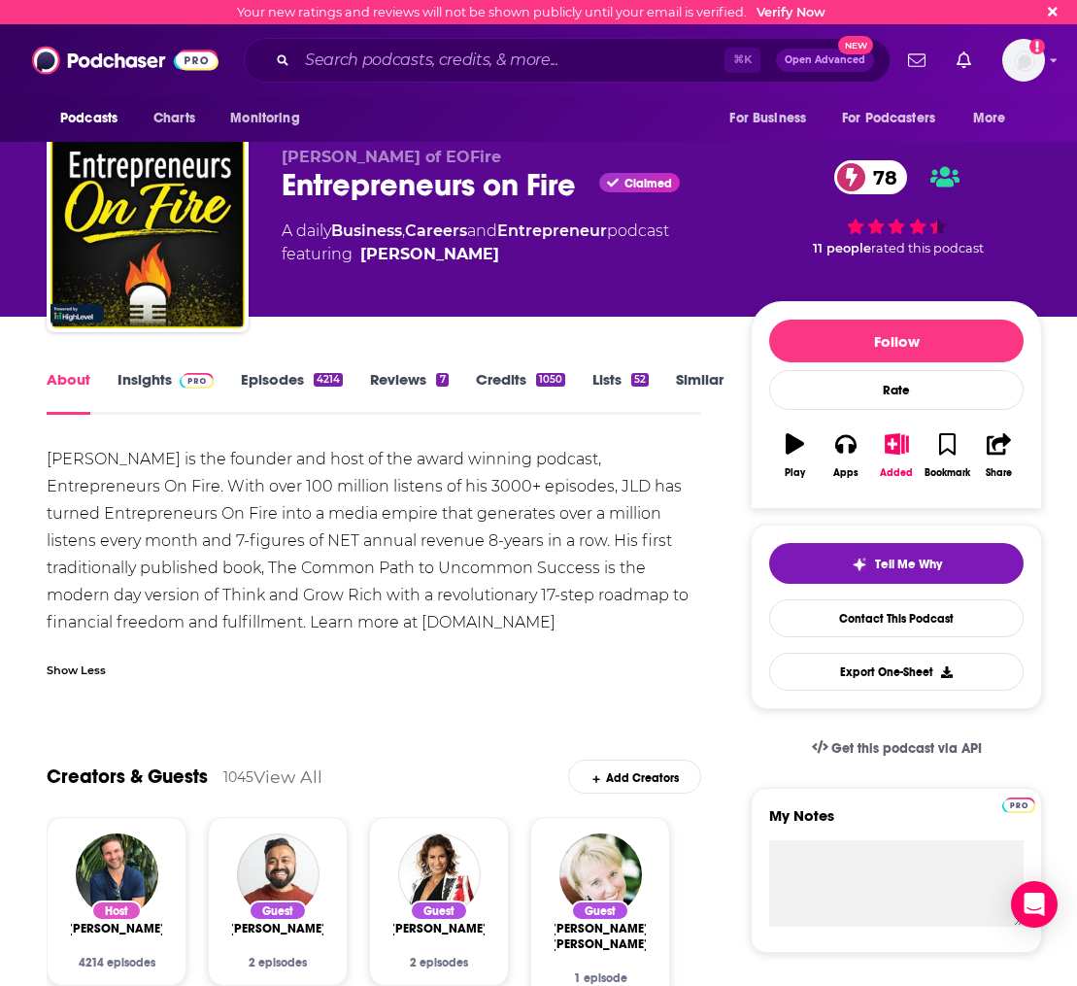
click at [252, 386] on link "Episodes 4214" at bounding box center [292, 392] width 102 height 45
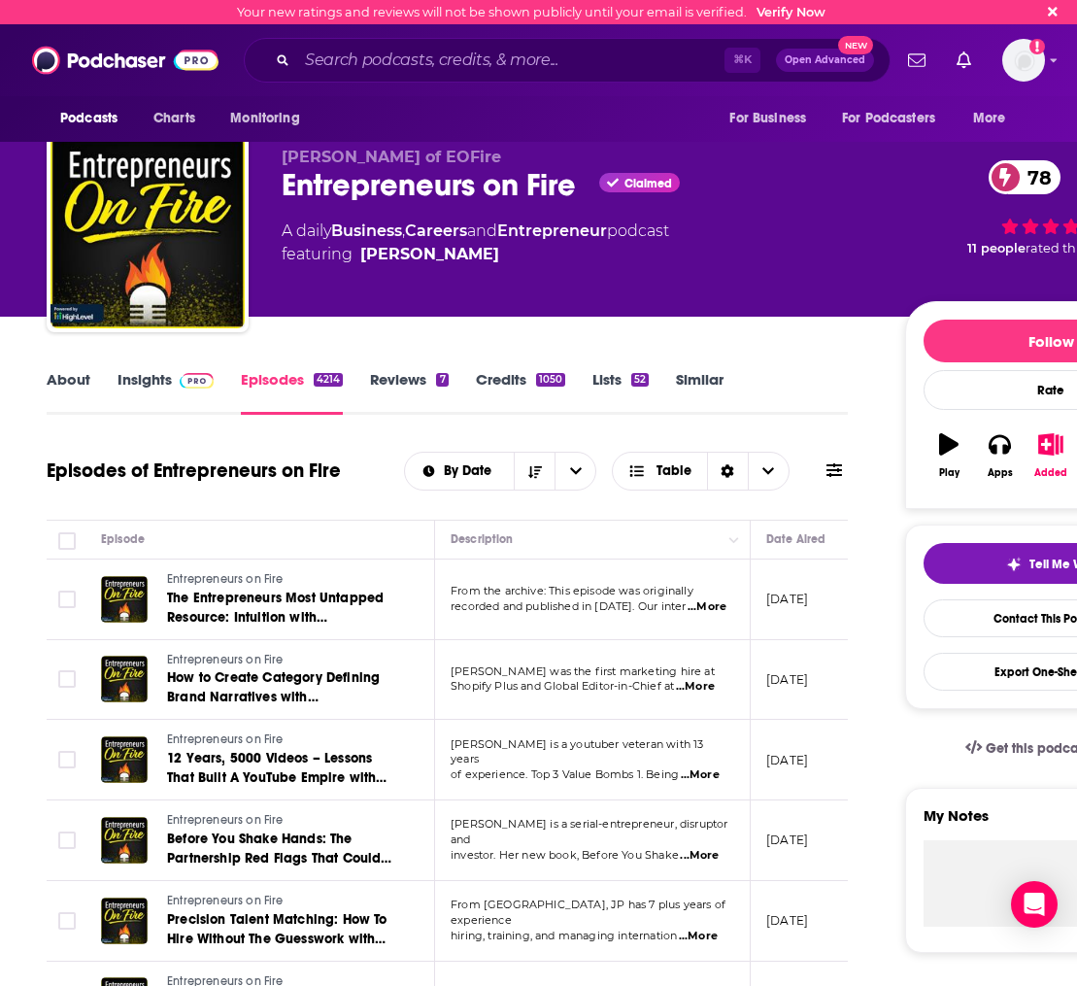
click at [139, 391] on link "Insights" at bounding box center [166, 392] width 96 height 45
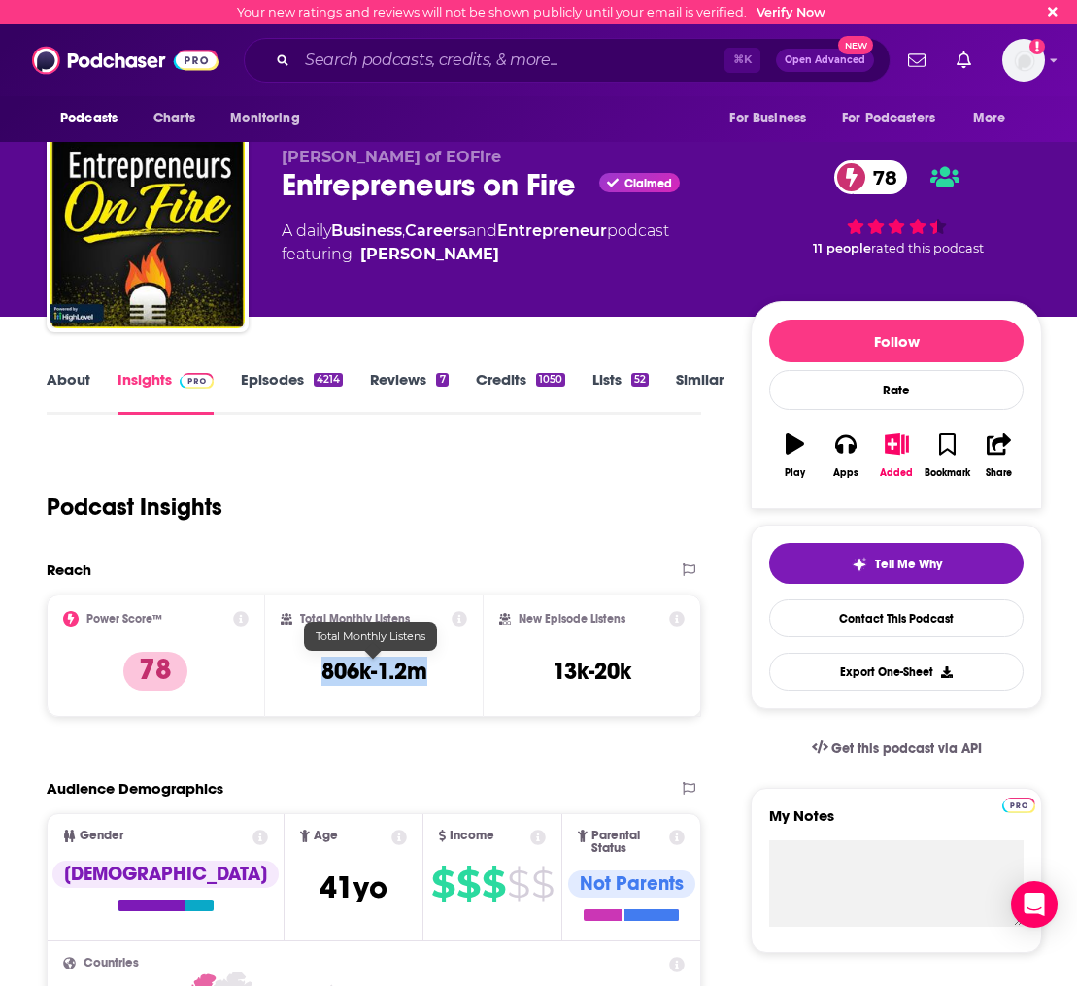
drag, startPoint x: 428, startPoint y: 666, endPoint x: 315, endPoint y: 669, distance: 113.7
click at [315, 669] on div "Total Monthly Listens 806k-1.2m" at bounding box center [374, 655] width 187 height 89
copy h3 "806k-1.2m"
click at [279, 381] on link "Episodes 4214" at bounding box center [292, 392] width 102 height 45
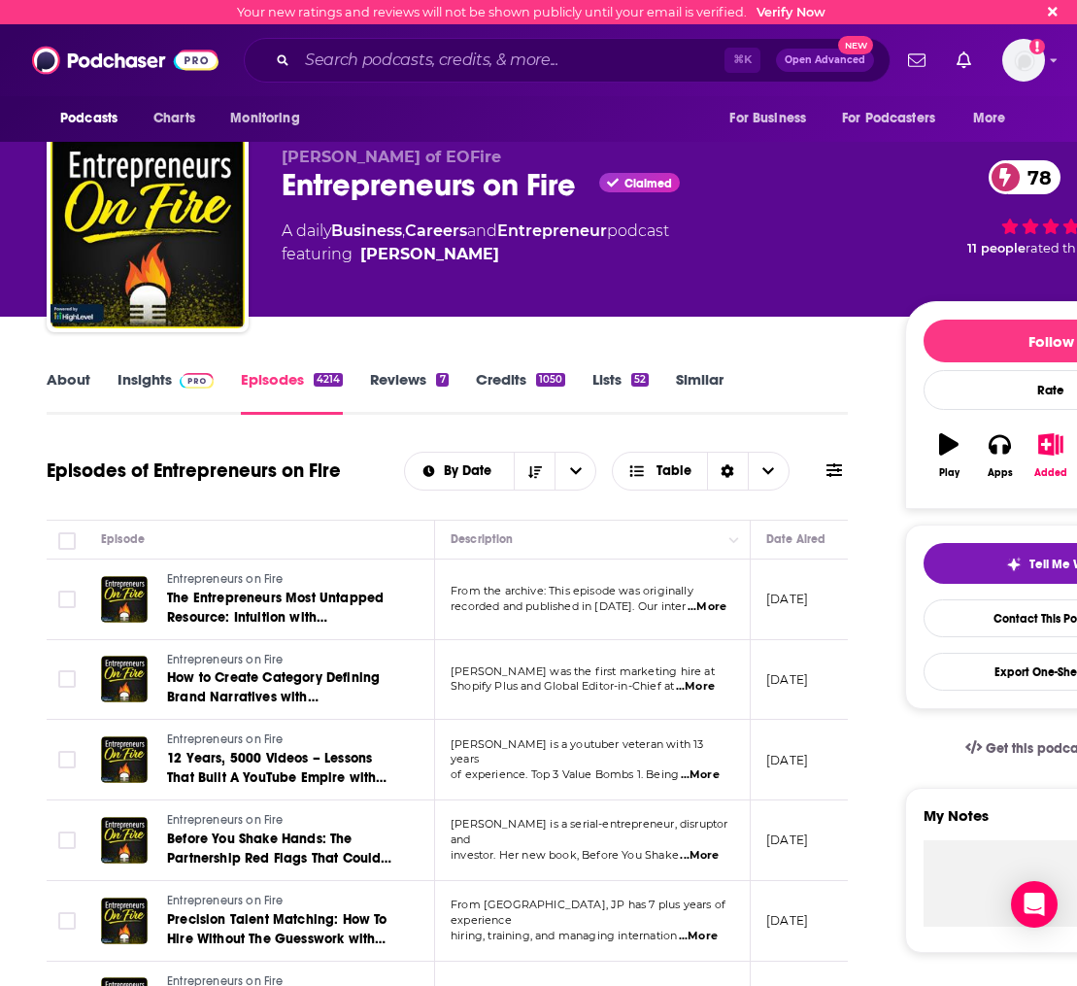
click at [698, 373] on link "Similar" at bounding box center [700, 392] width 48 height 45
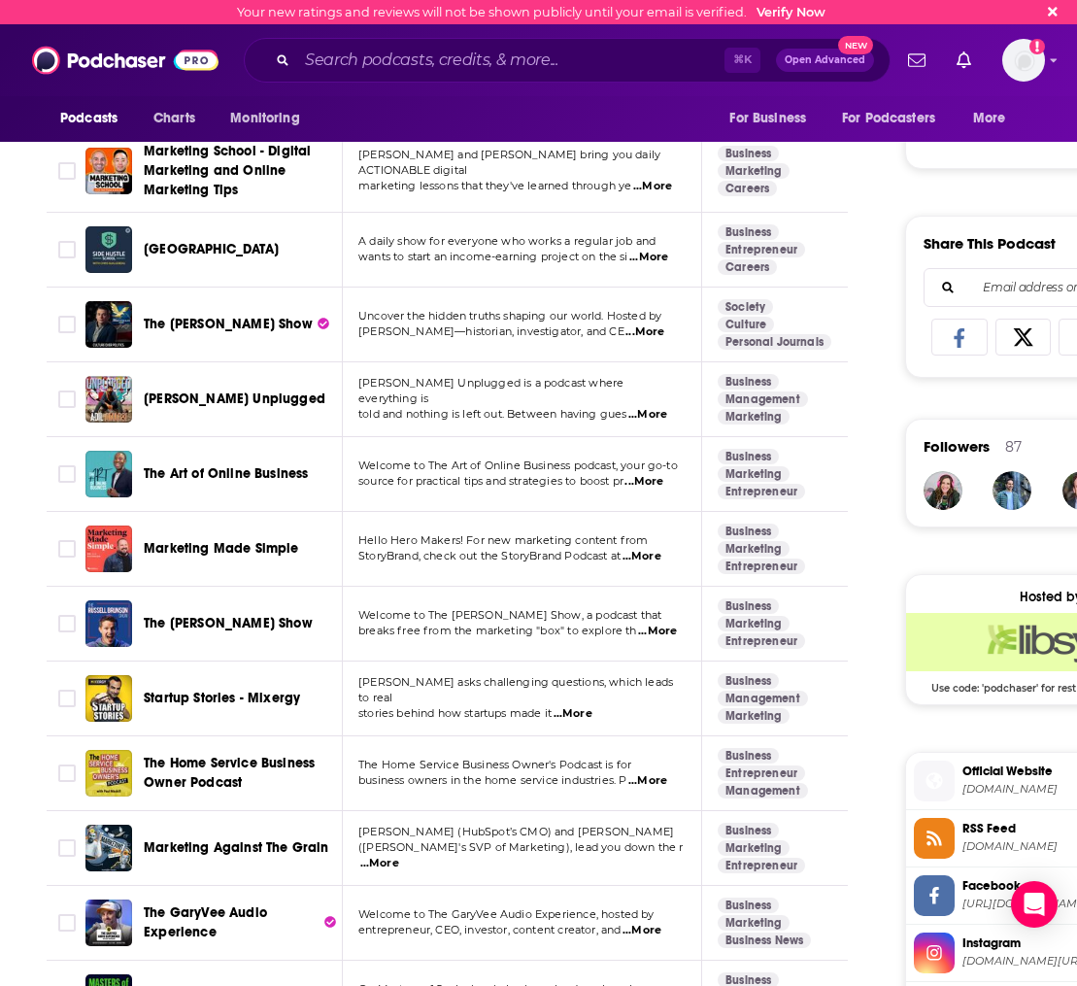
scroll to position [1096, 0]
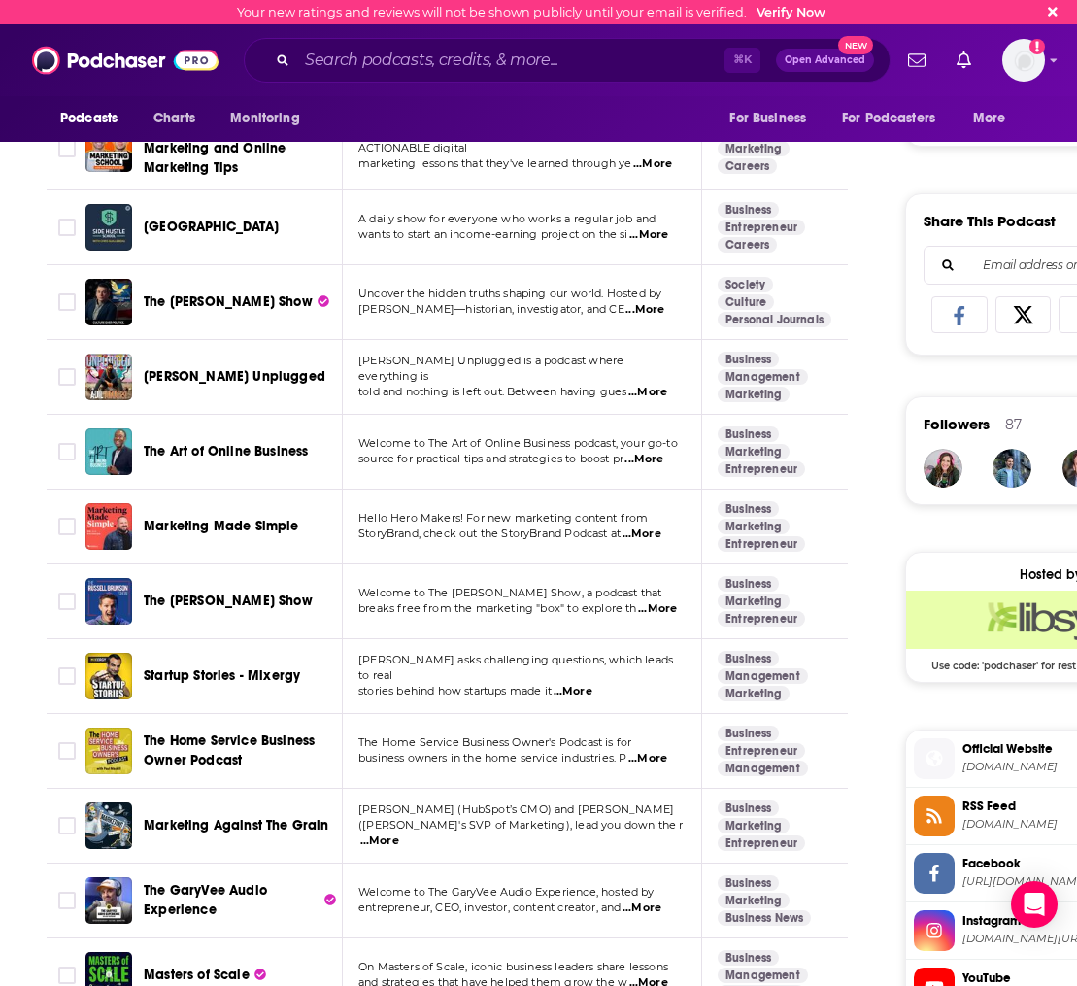
click at [207, 531] on span "Marketing Made Simple" at bounding box center [221, 526] width 155 height 17
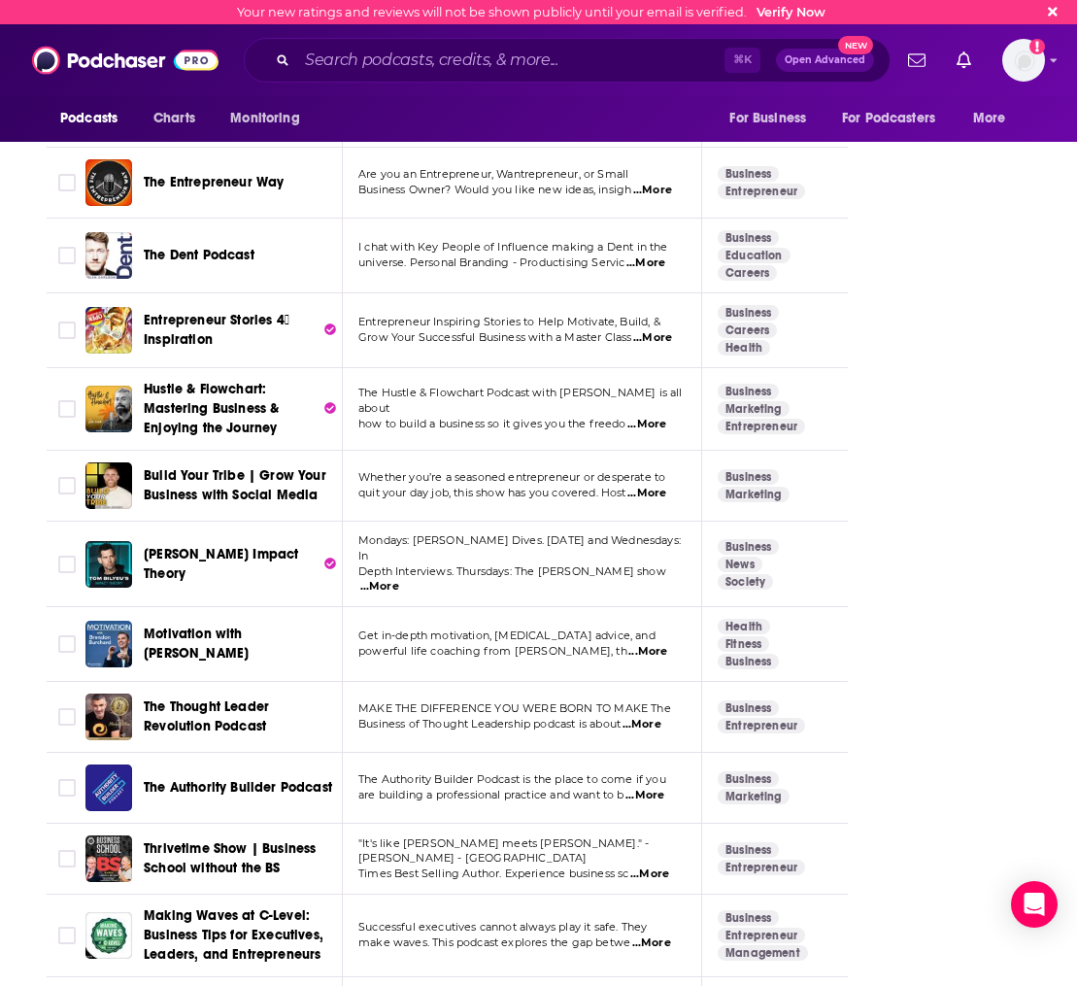
scroll to position [3555, 0]
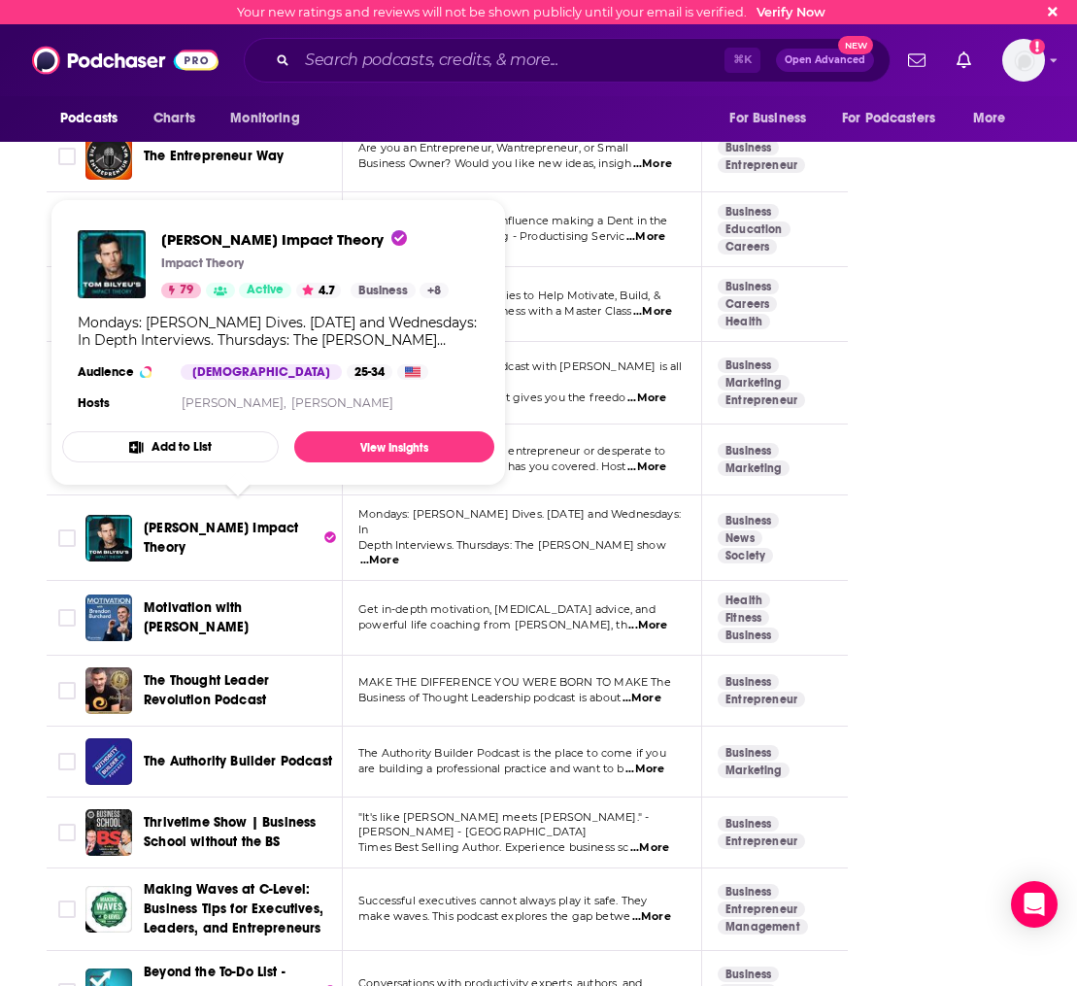
click at [202, 520] on span "[PERSON_NAME] Impact Theory" at bounding box center [221, 538] width 154 height 36
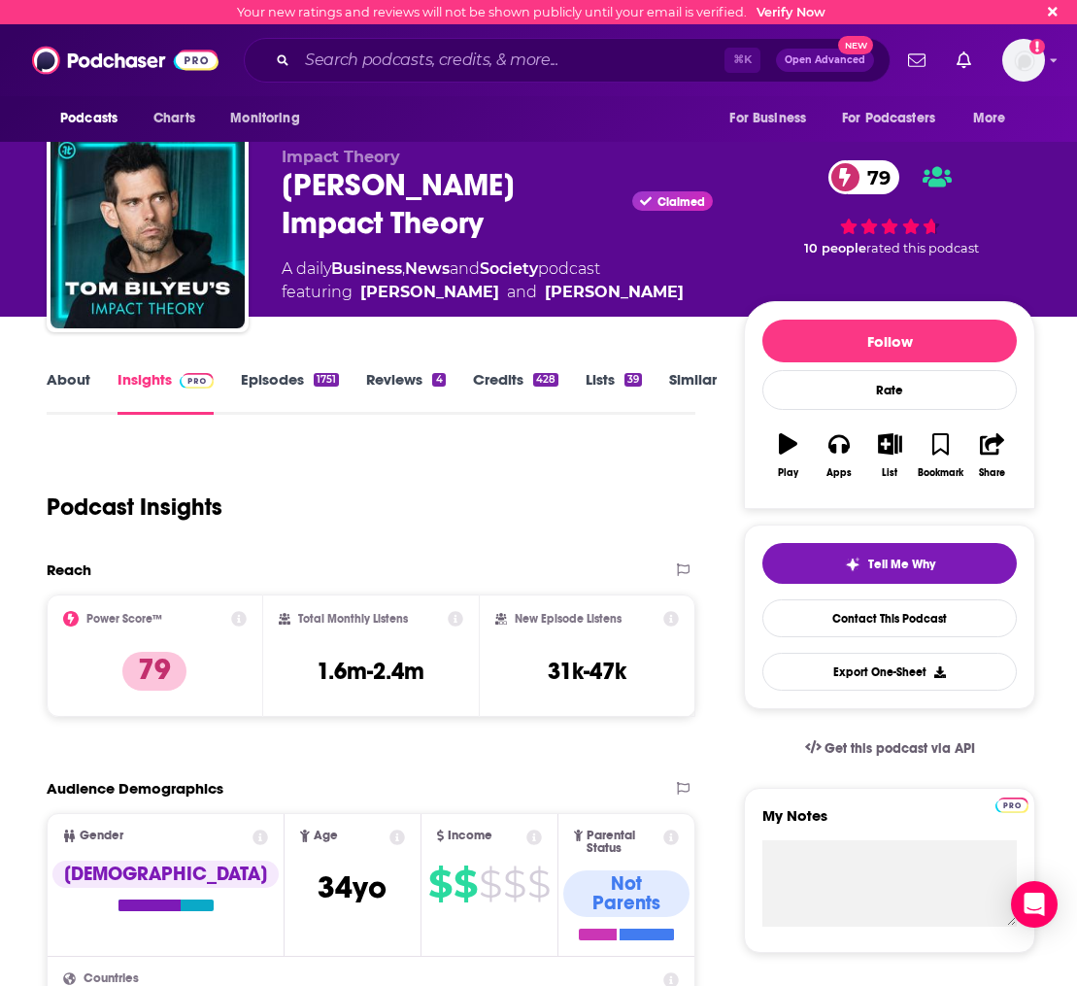
click at [70, 384] on link "About" at bounding box center [69, 392] width 44 height 45
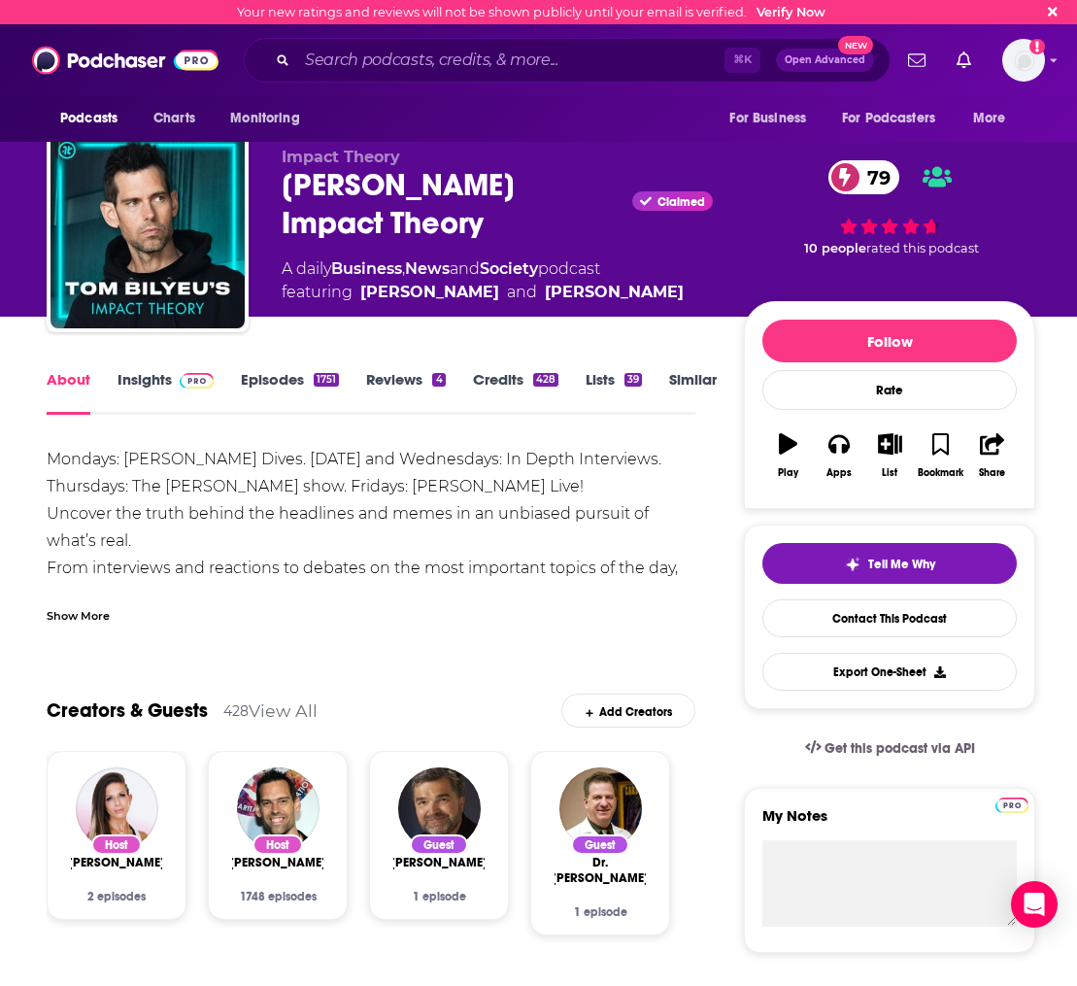
click at [689, 381] on link "Similar" at bounding box center [693, 392] width 48 height 45
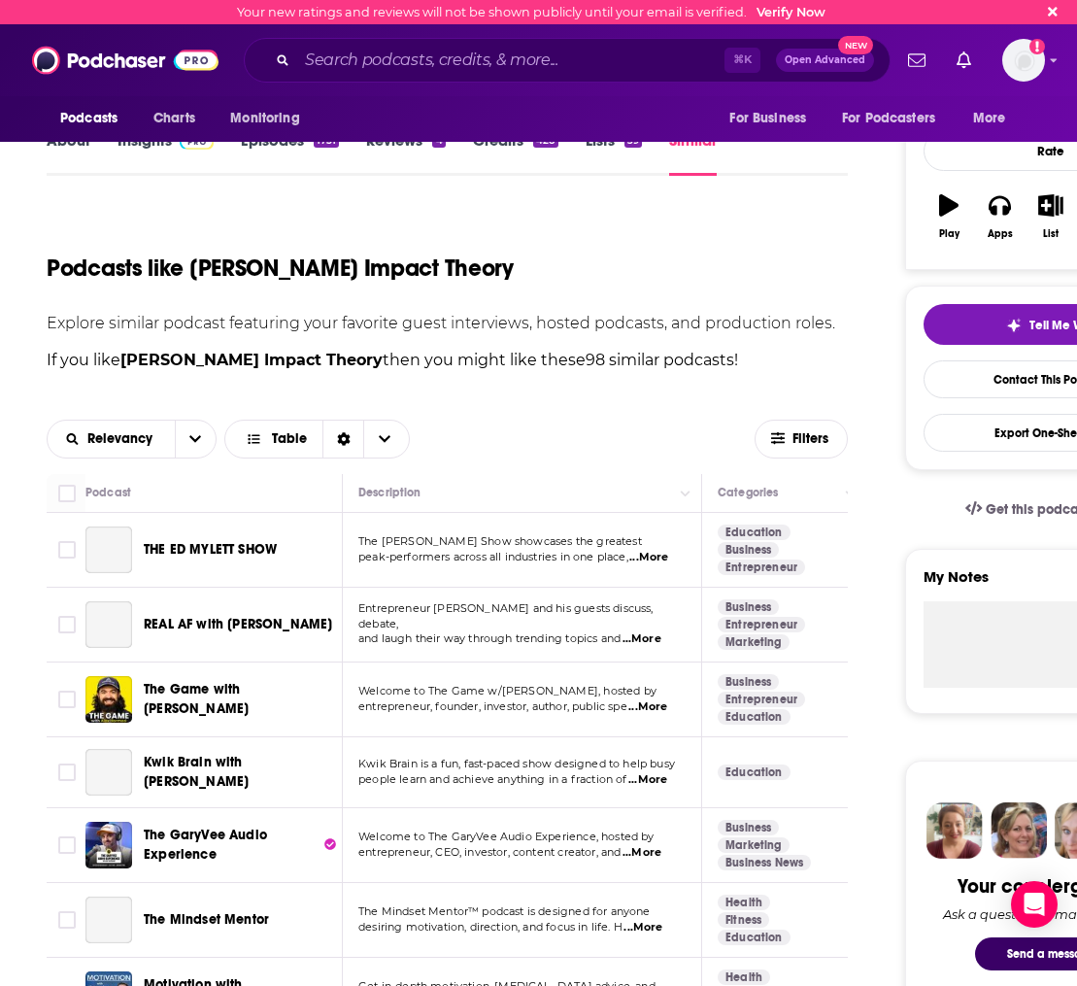
scroll to position [224, 0]
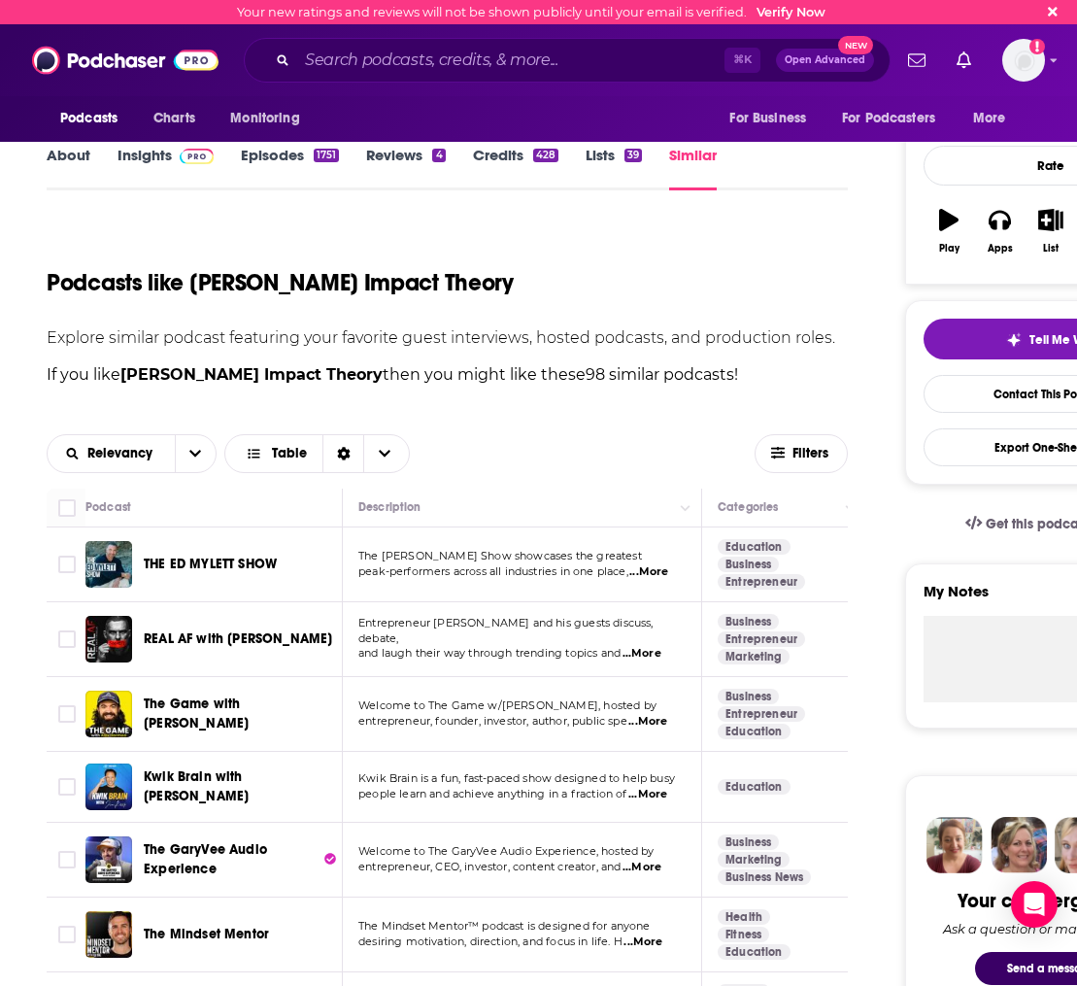
click at [165, 563] on span "THE ED MYLETT SHOW" at bounding box center [210, 564] width 133 height 17
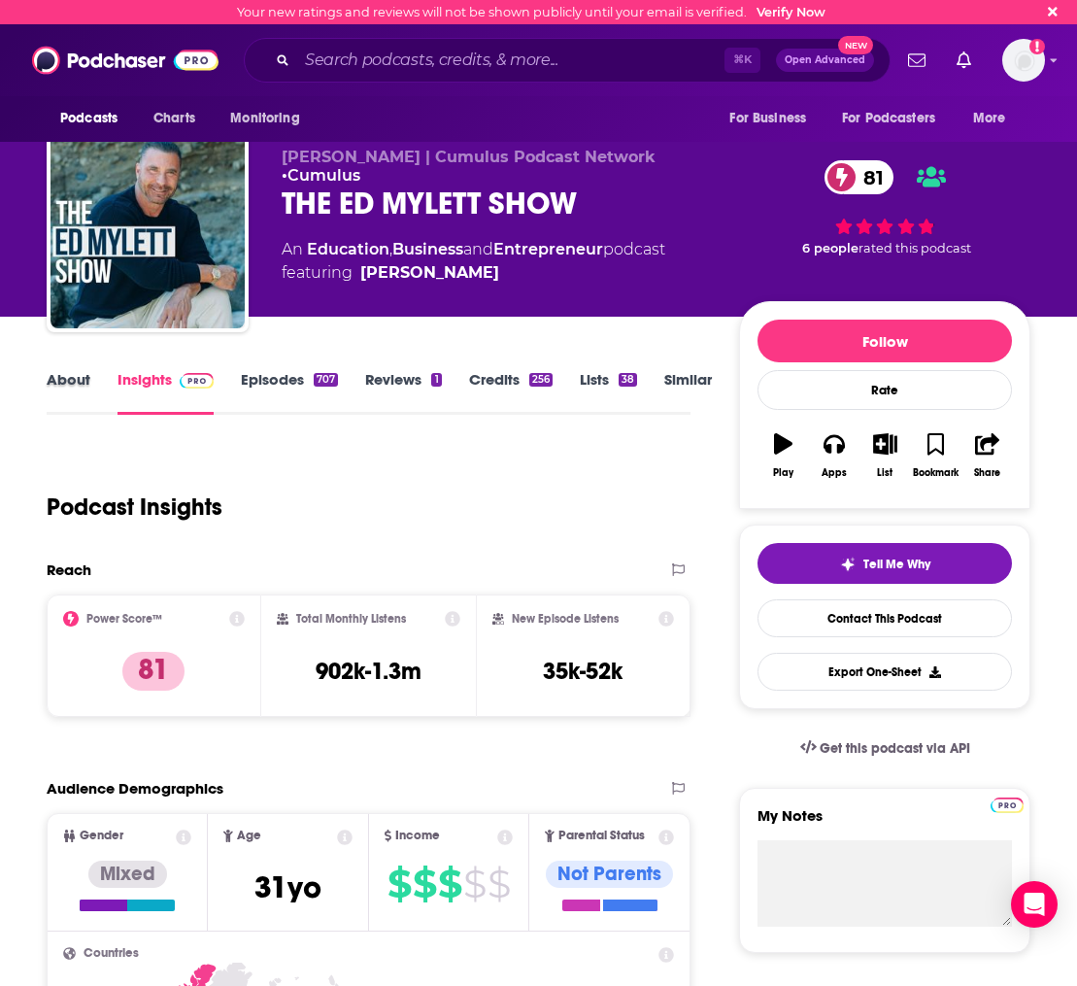
click at [101, 385] on div "About" at bounding box center [82, 392] width 71 height 45
click at [72, 388] on link "About" at bounding box center [69, 392] width 44 height 45
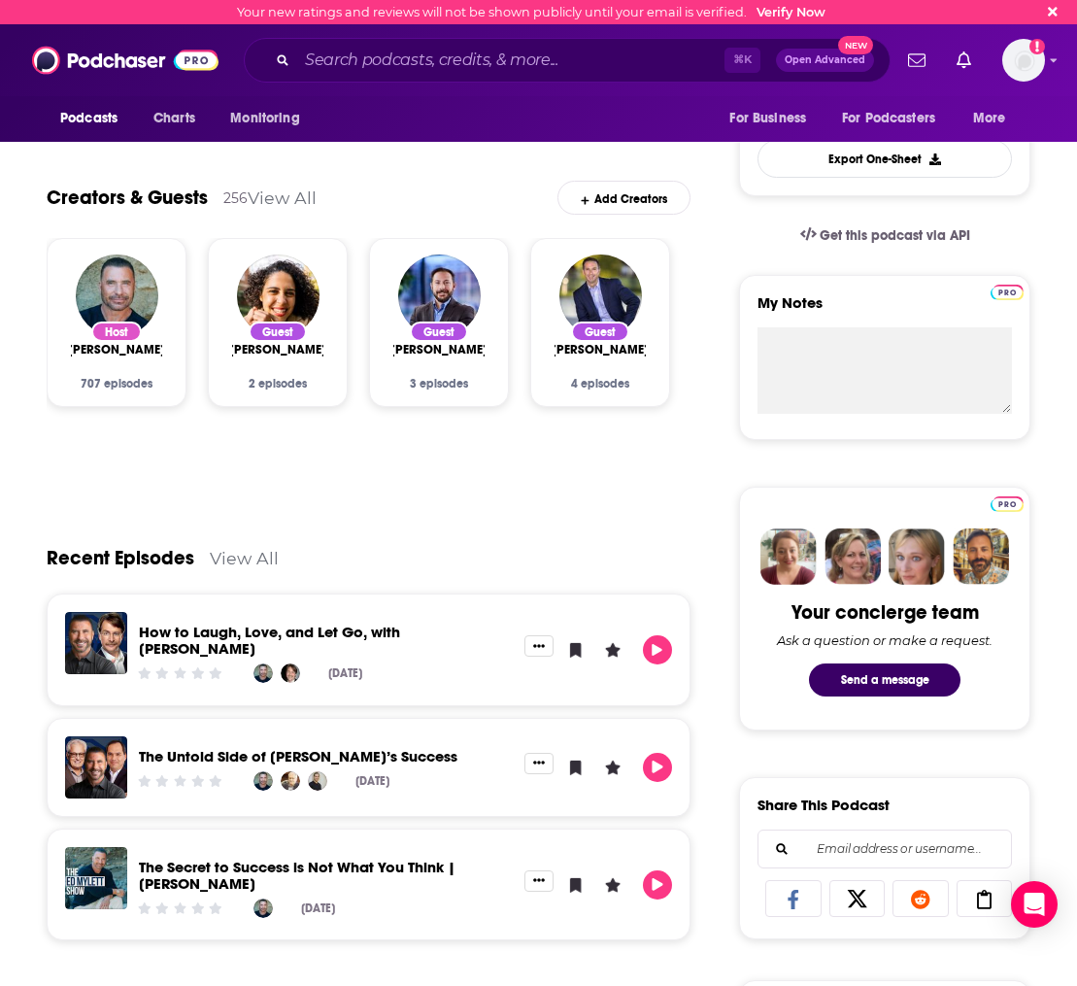
scroll to position [122, 0]
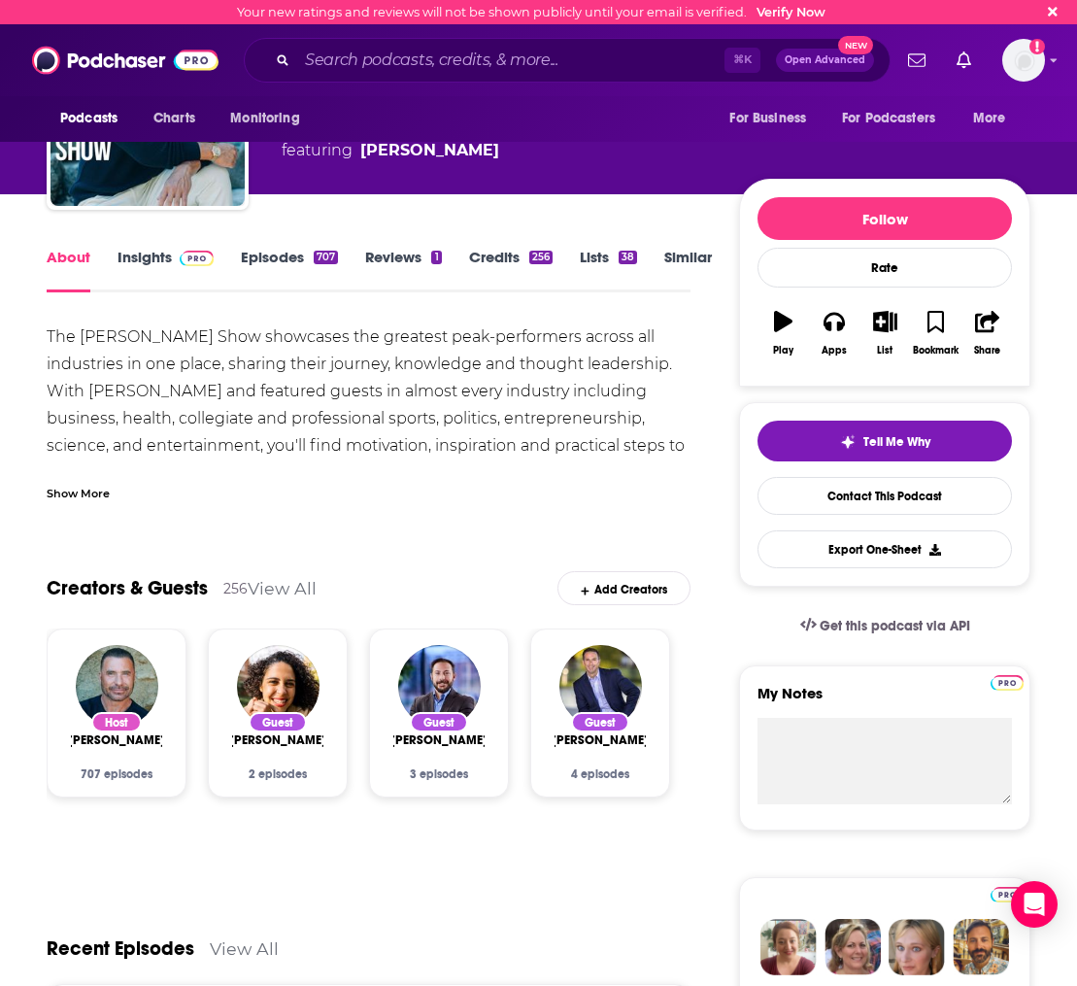
click at [300, 257] on link "Episodes 707" at bounding box center [289, 270] width 97 height 45
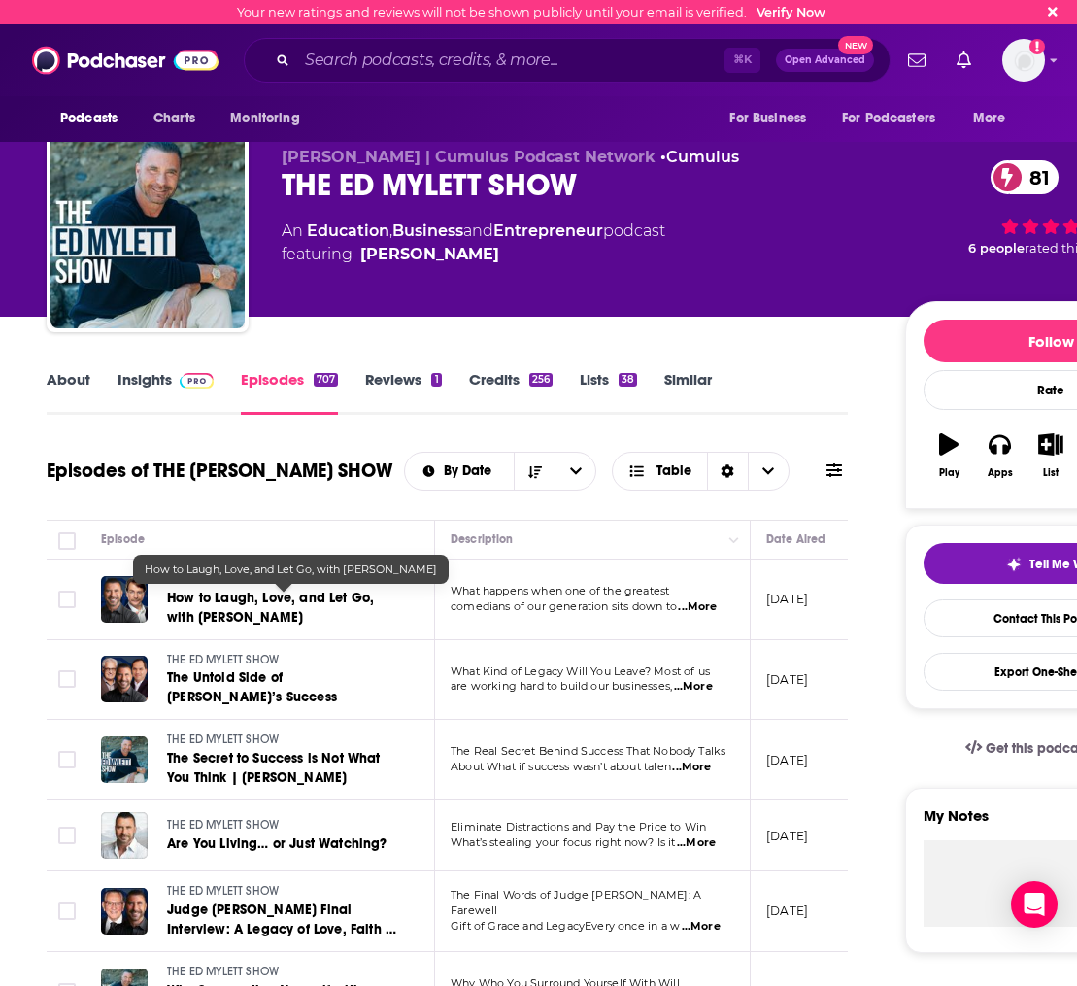
scroll to position [191, 0]
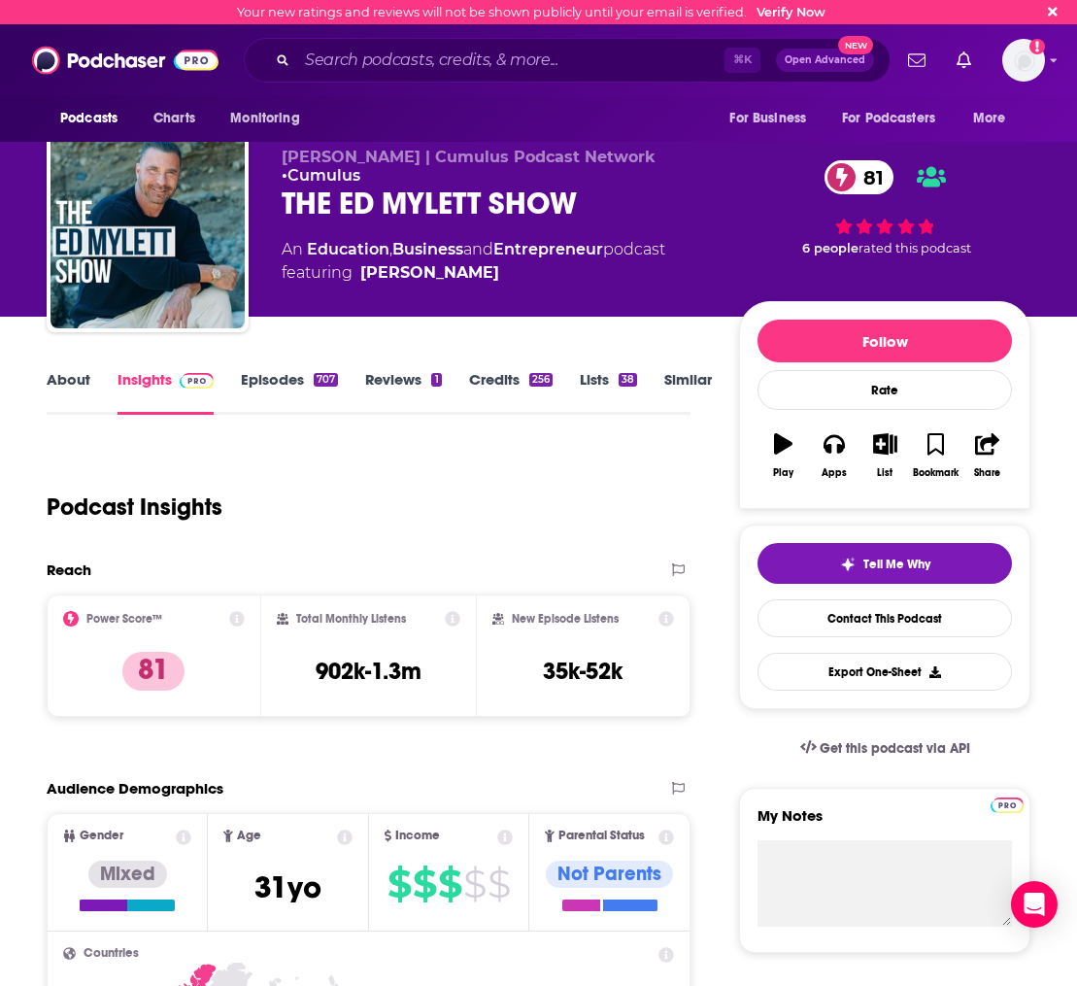
click at [681, 383] on link "Similar" at bounding box center [688, 392] width 48 height 45
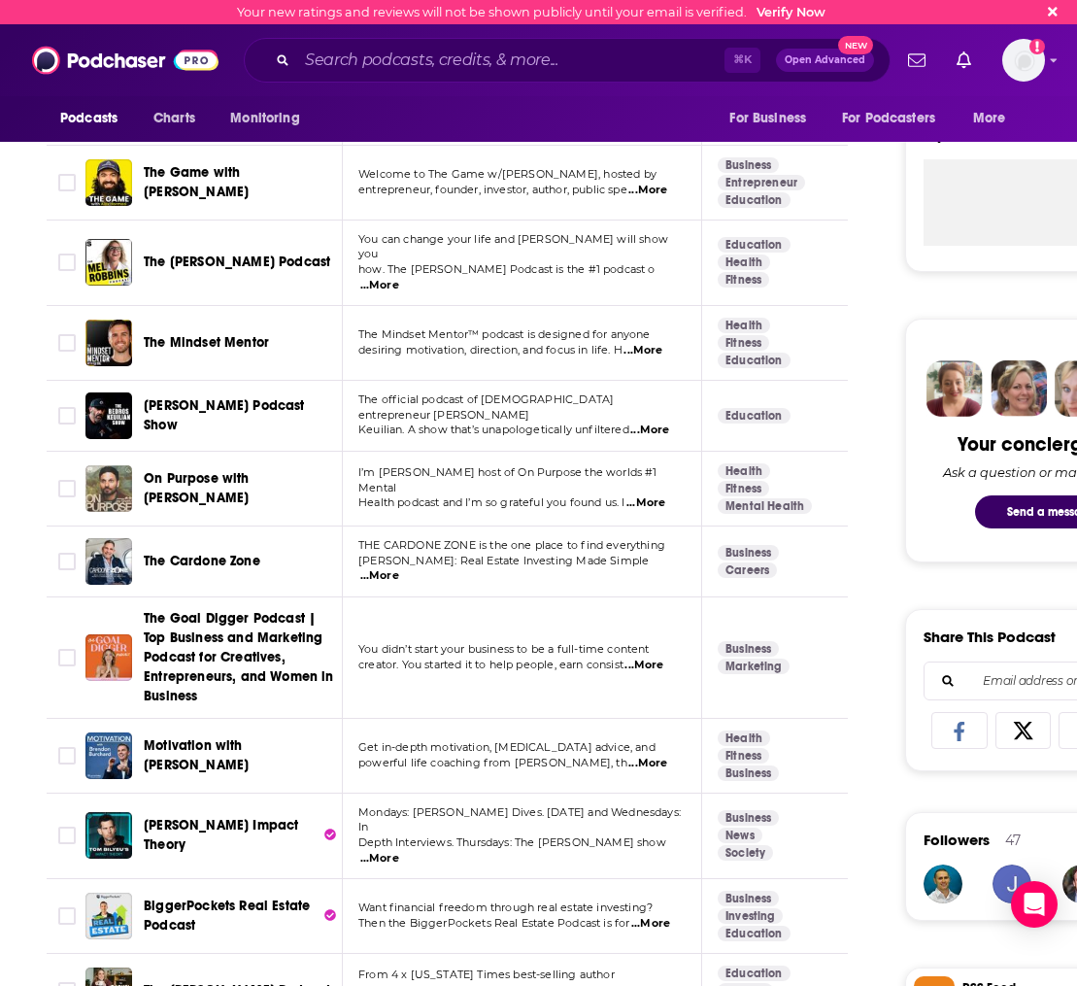
scroll to position [678, 0]
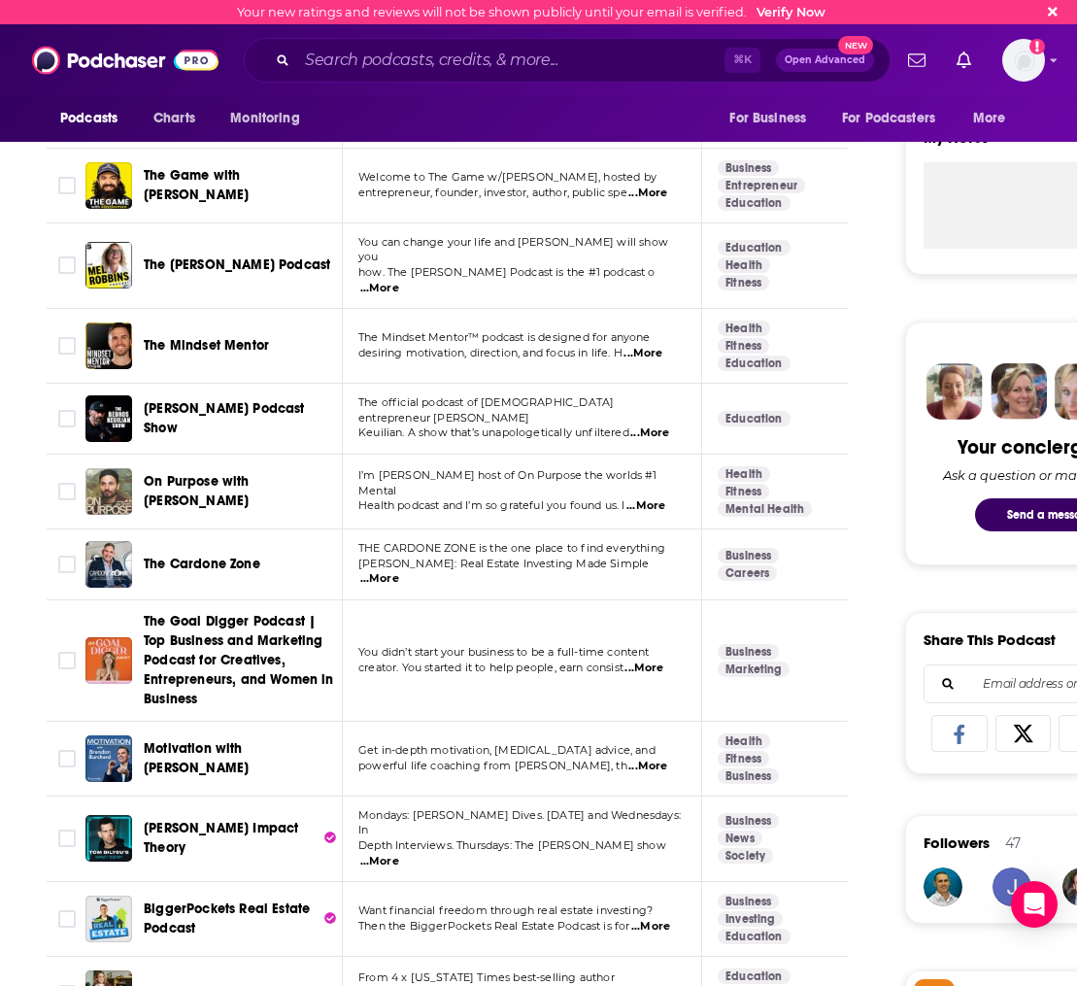
click at [655, 183] on p "Welcome to The Game w/[PERSON_NAME], hosted by" at bounding box center [521, 178] width 326 height 16
click at [657, 190] on span "...More" at bounding box center [647, 193] width 39 height 16
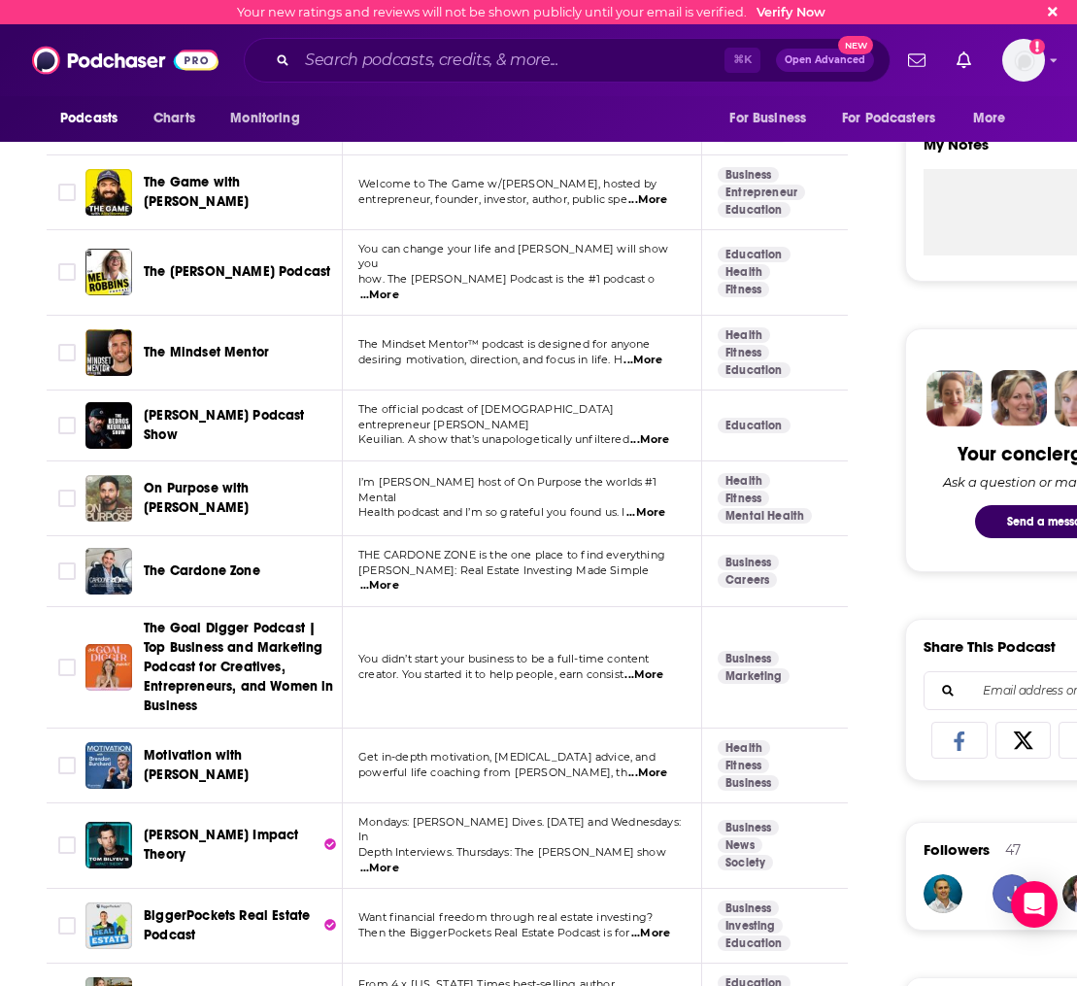
scroll to position [0, 0]
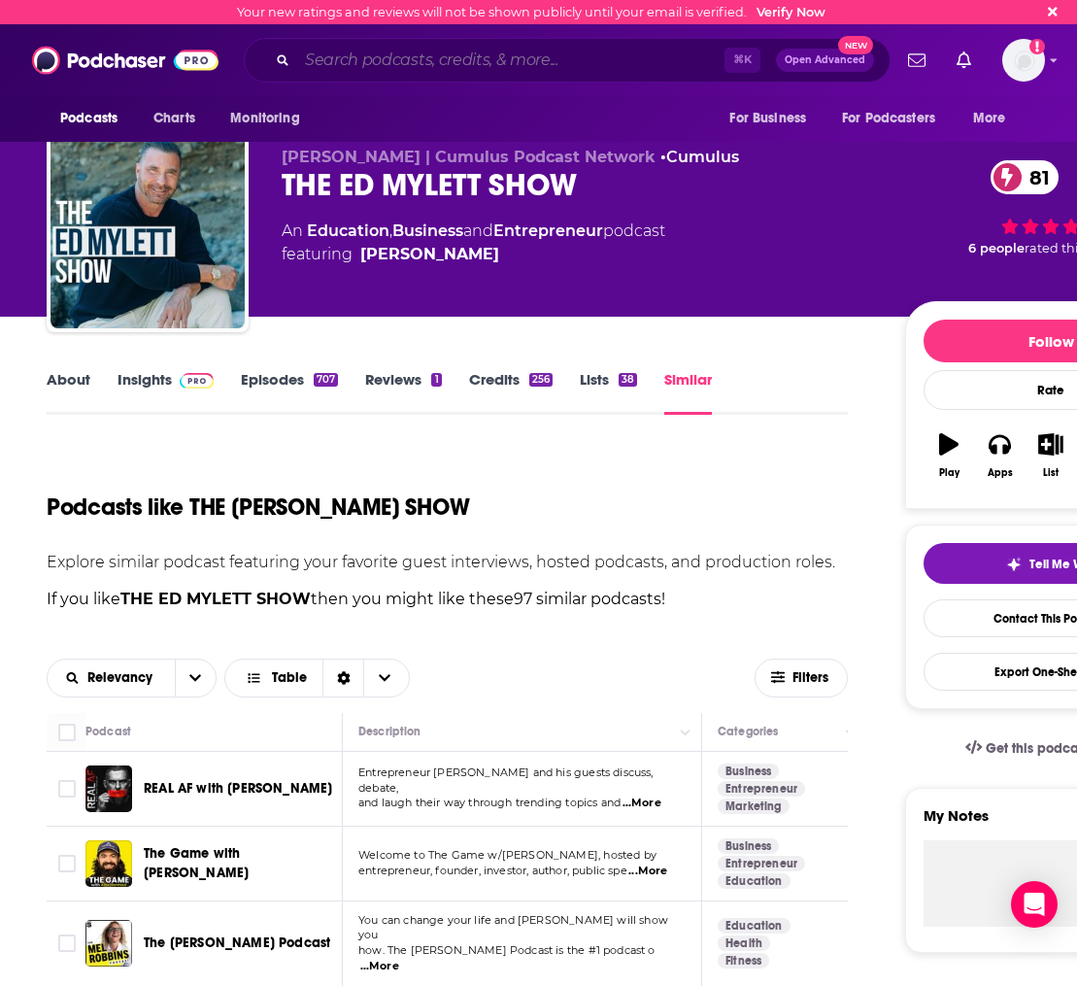
click at [338, 68] on input "Search podcasts, credits, & more..." at bounding box center [510, 60] width 427 height 31
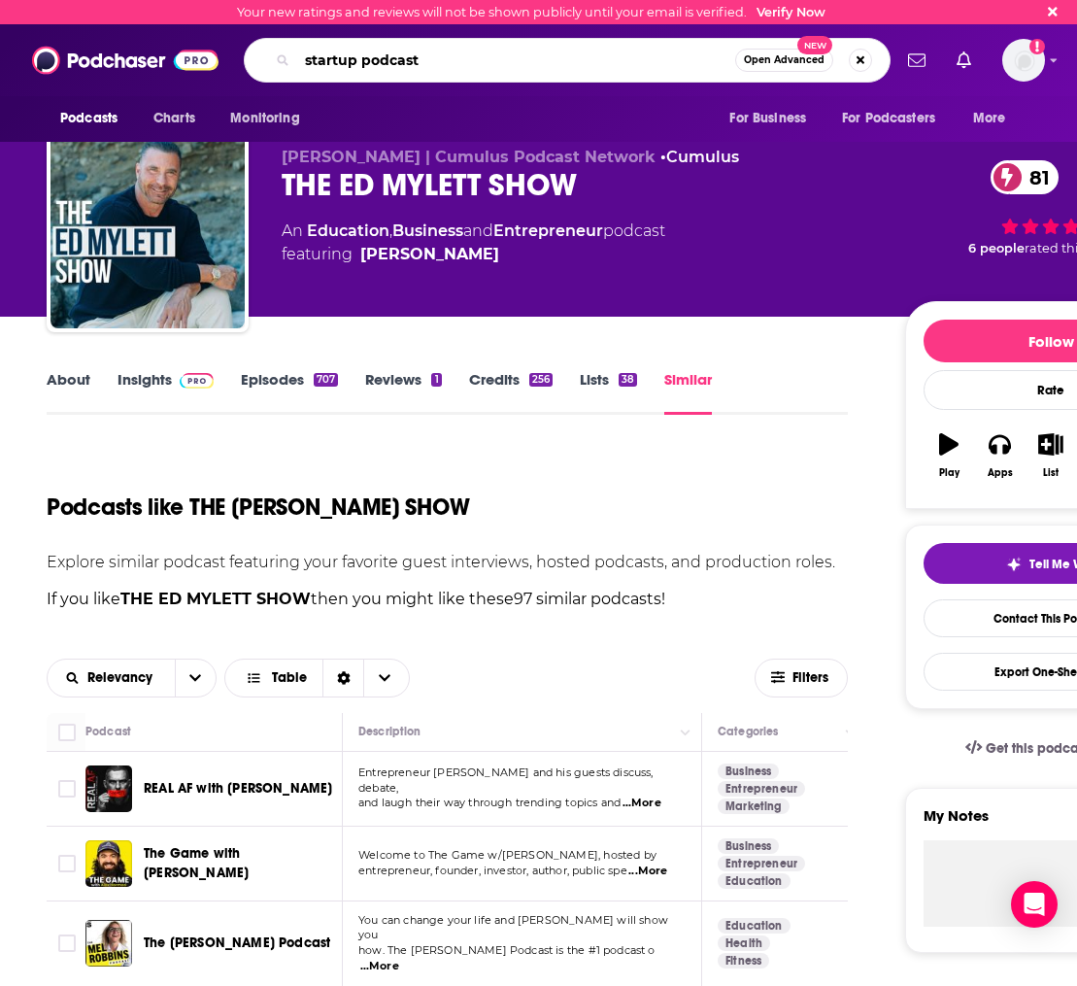
type input "startup podcast"
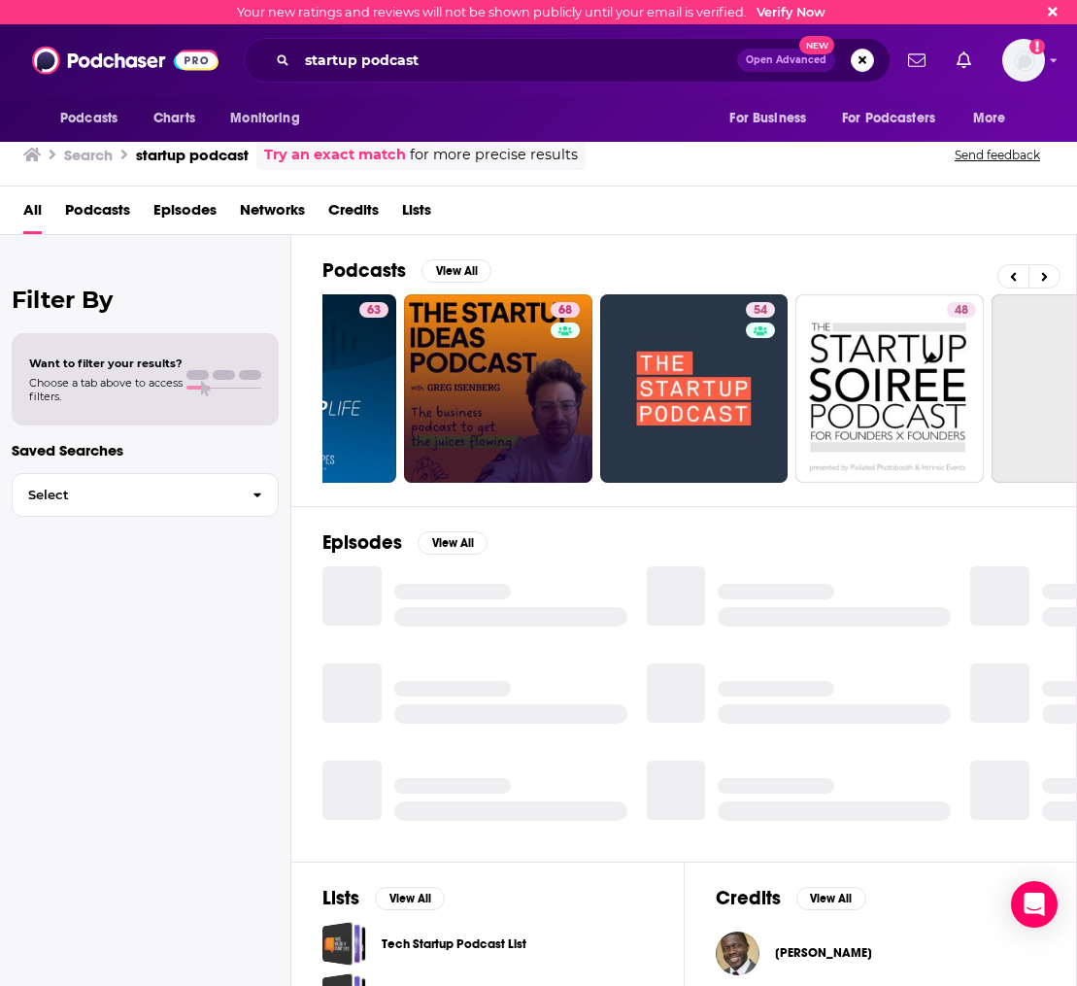
scroll to position [0, 320]
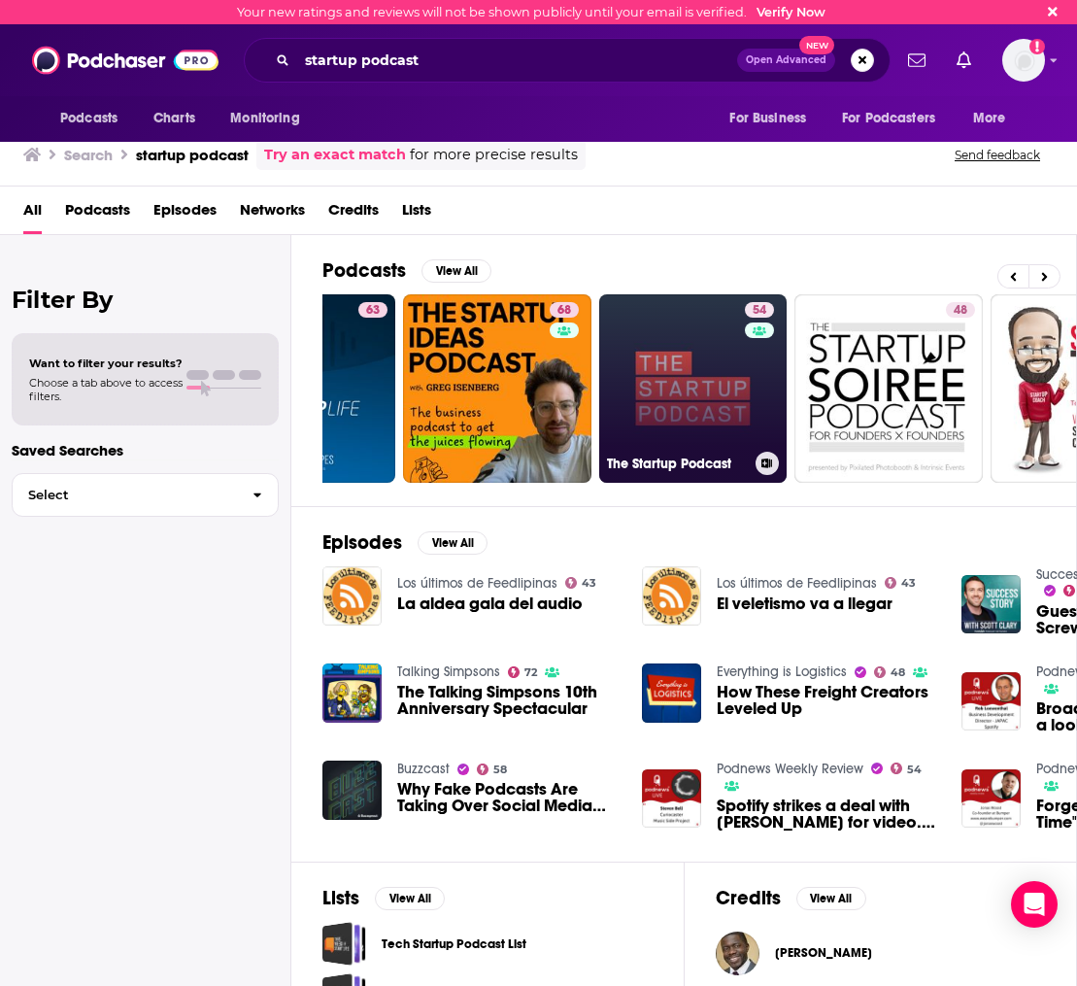
click at [726, 395] on link "54 The Startup Podcast" at bounding box center [693, 388] width 188 height 188
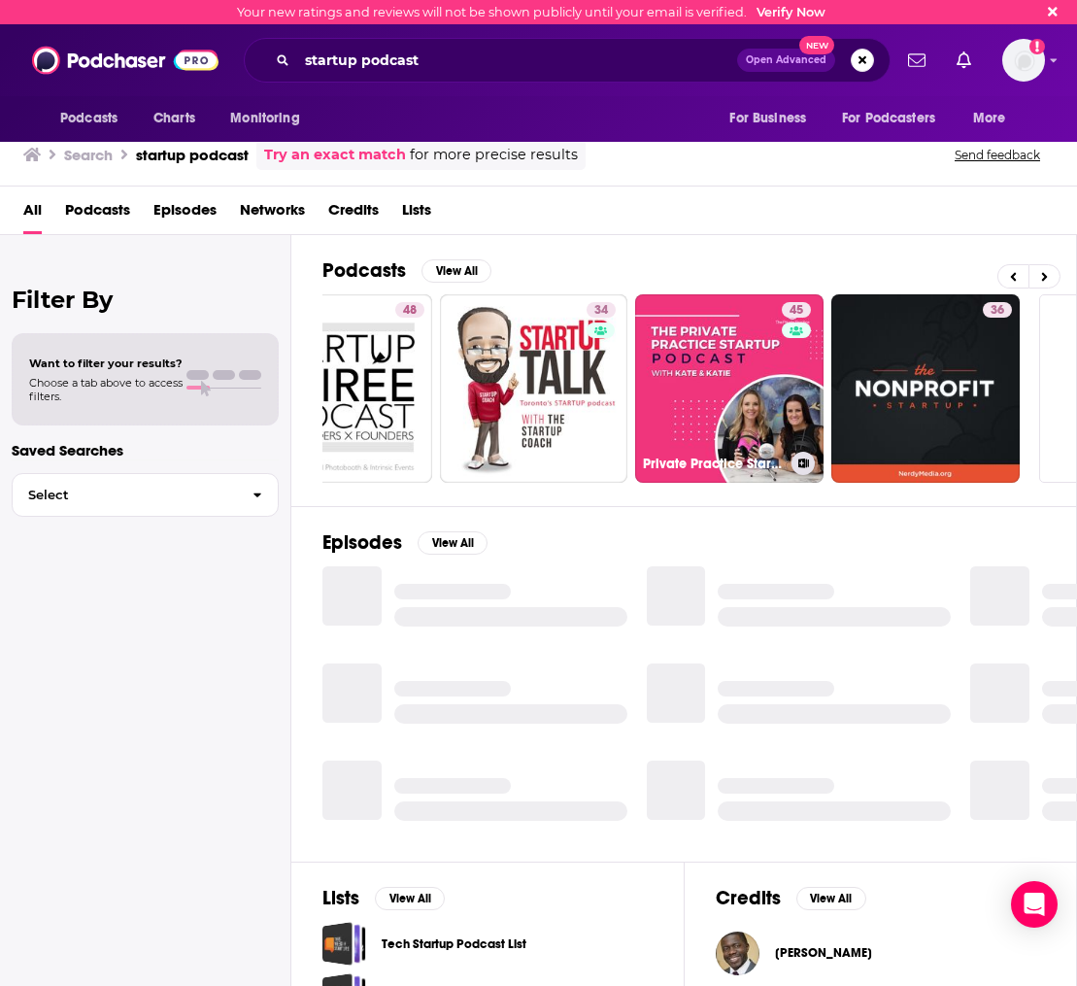
scroll to position [0, 910]
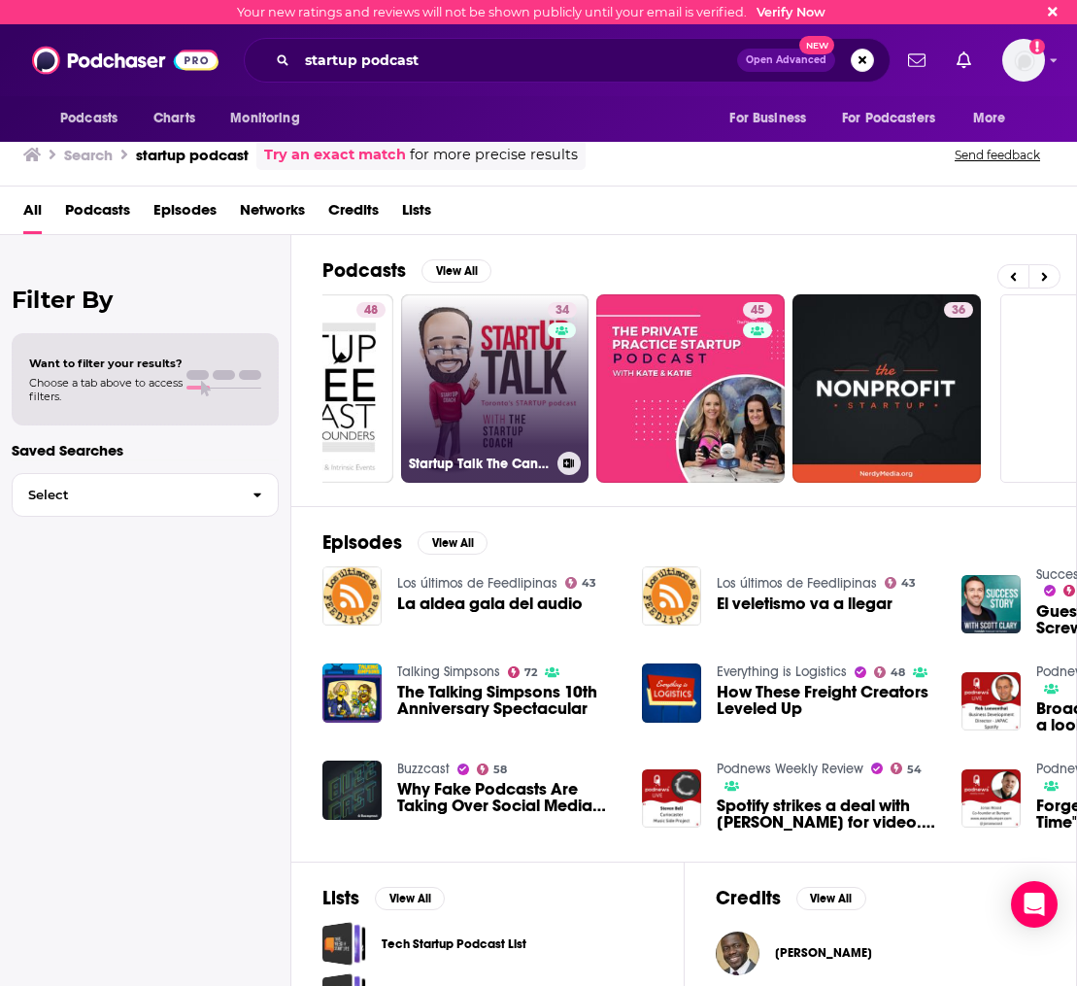
click at [482, 336] on link "34 Startup Talk The Canadian Startup Podcast" at bounding box center [495, 388] width 188 height 188
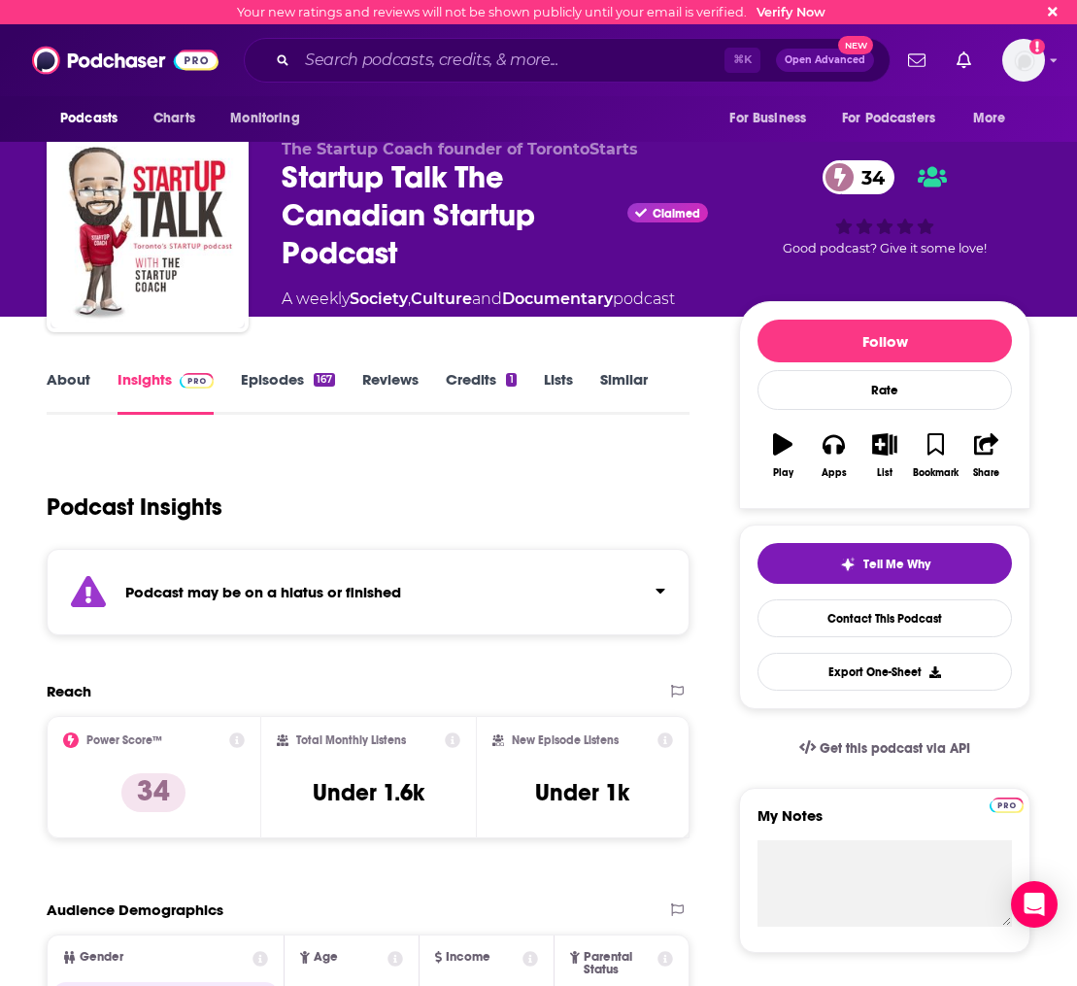
click at [635, 387] on link "Similar" at bounding box center [624, 392] width 48 height 45
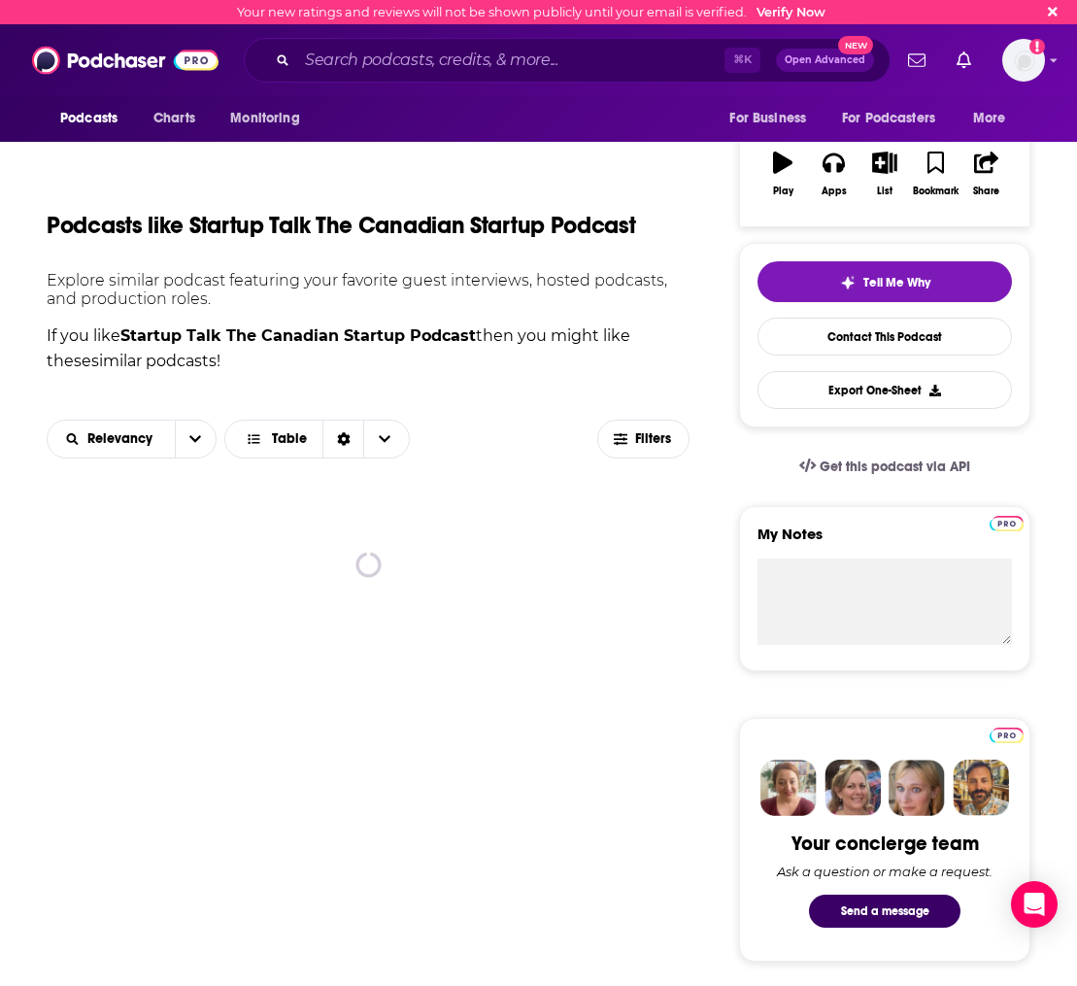
scroll to position [354, 0]
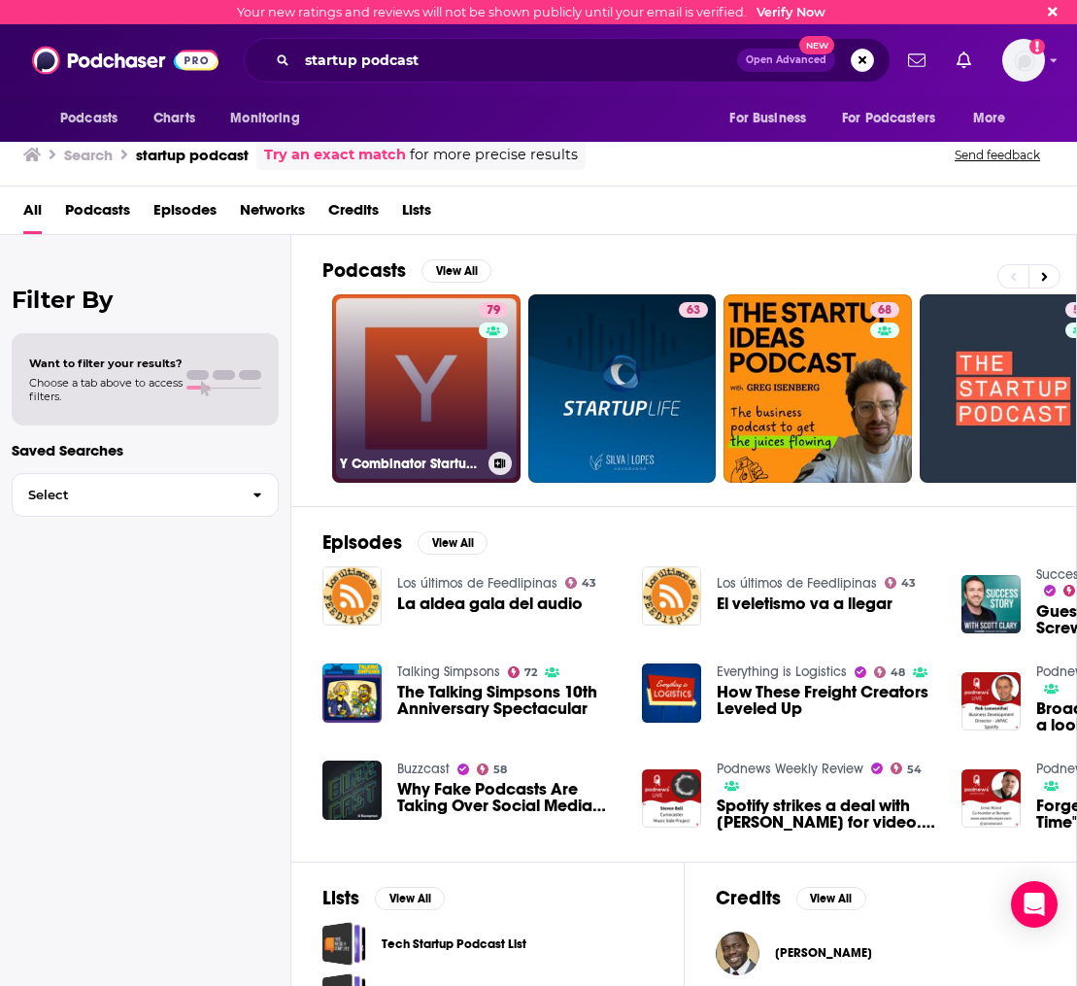
click at [384, 347] on link "79 Y Combinator Startup Podcast" at bounding box center [426, 388] width 188 height 188
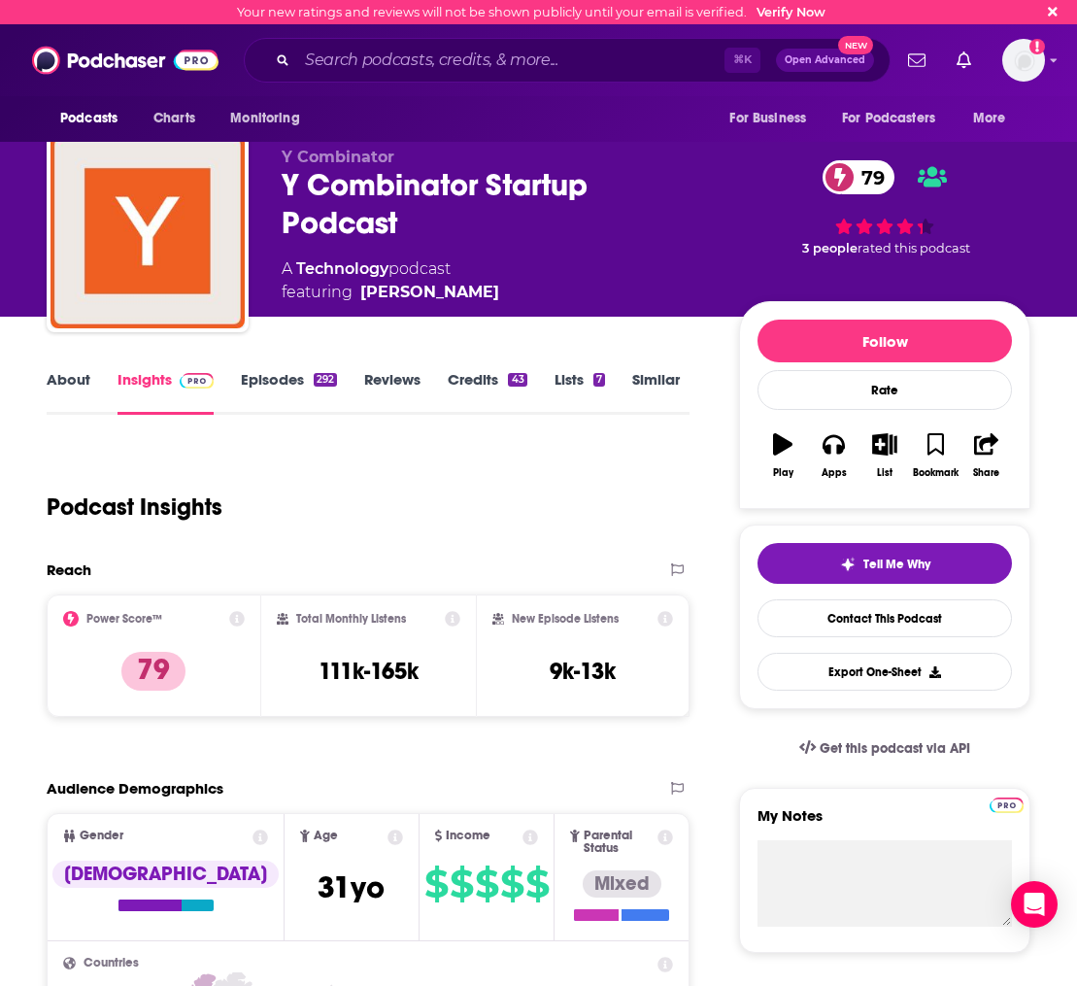
click at [649, 379] on link "Similar" at bounding box center [656, 392] width 48 height 45
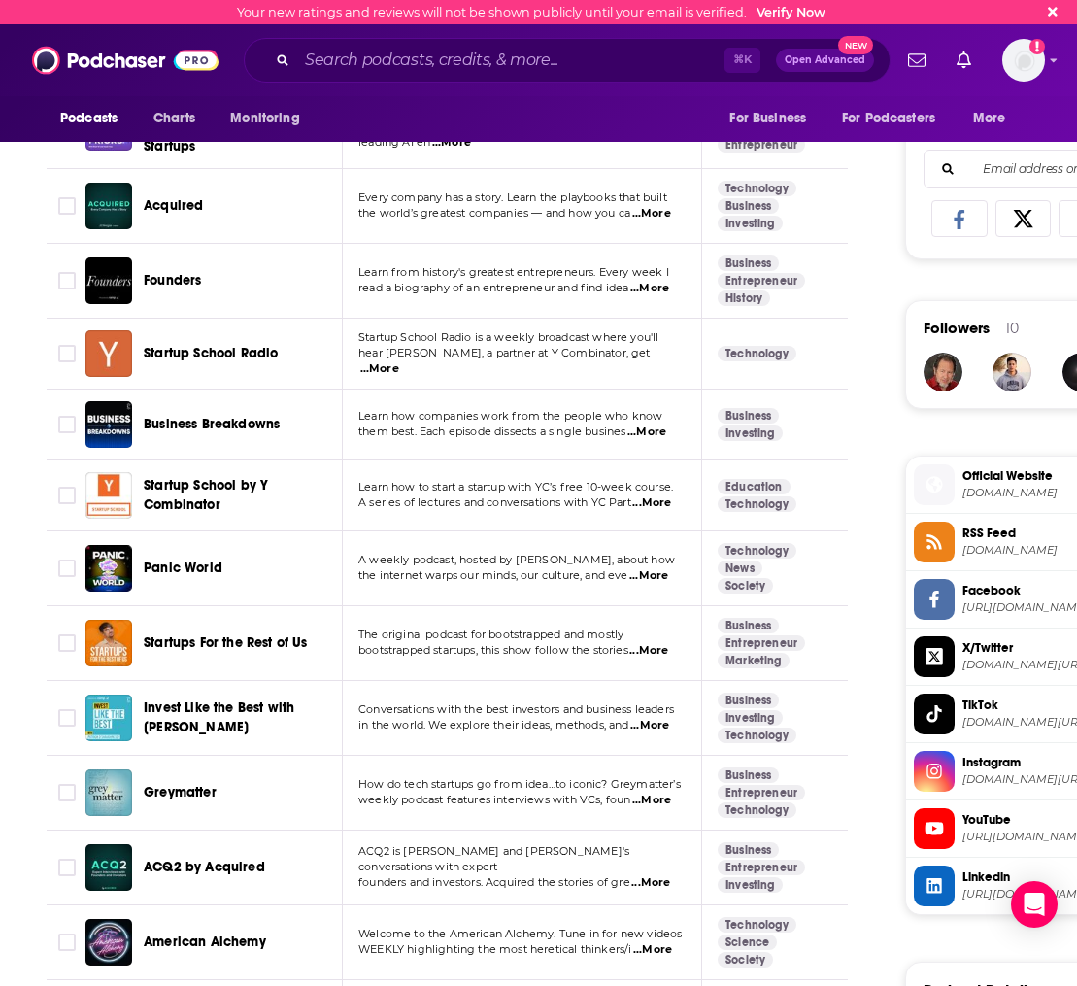
scroll to position [1344, 0]
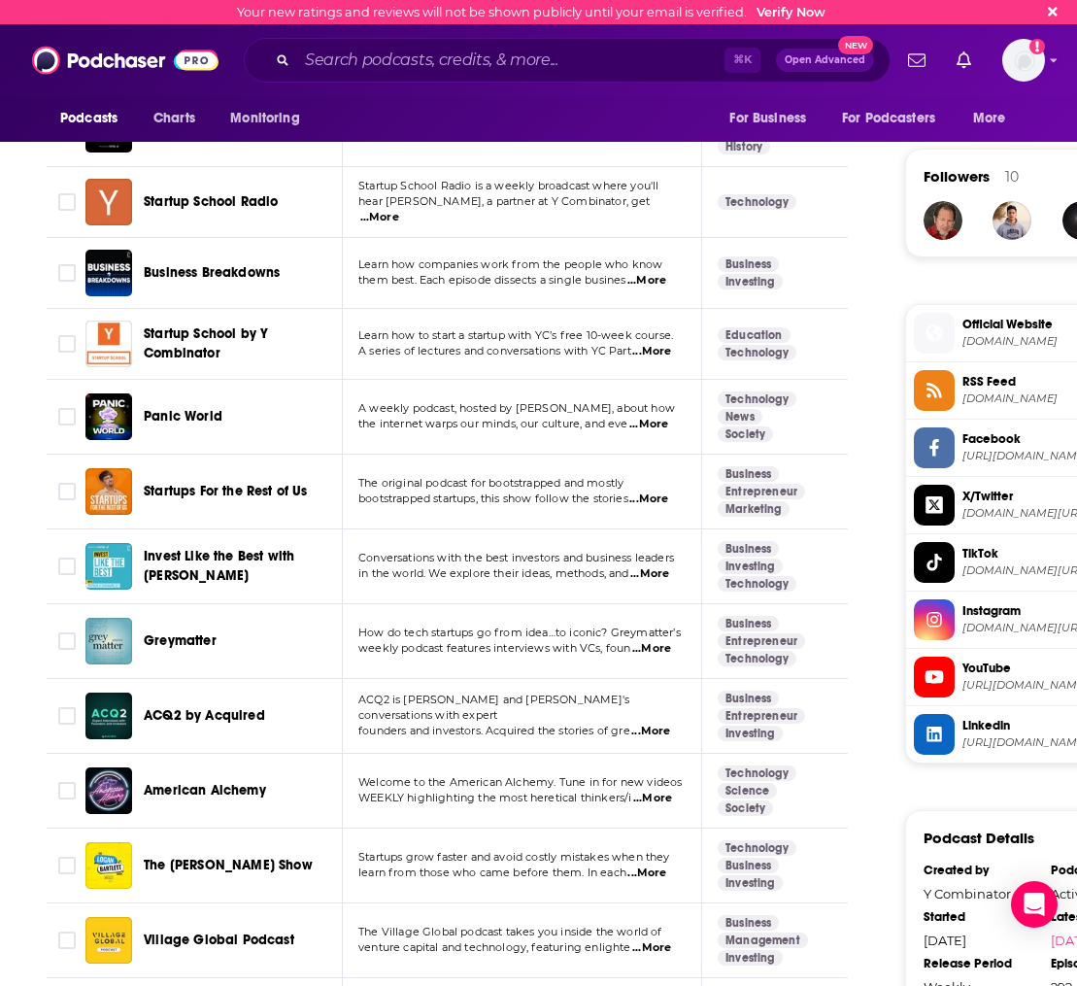
click at [658, 420] on span "...More" at bounding box center [648, 425] width 39 height 16
click at [422, 546] on td "Conversations with the best investors and business leaders in the world. We exp…" at bounding box center [522, 566] width 359 height 75
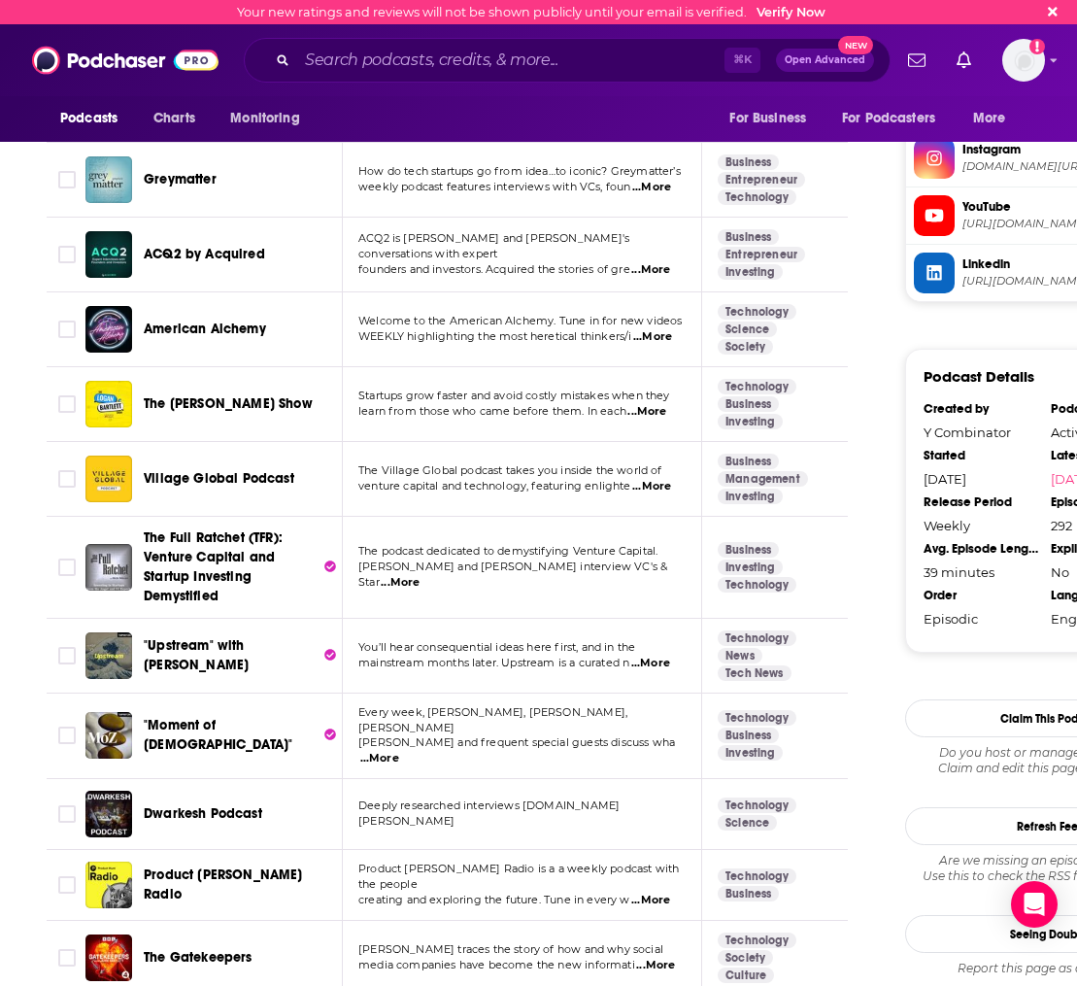
scroll to position [1812, 0]
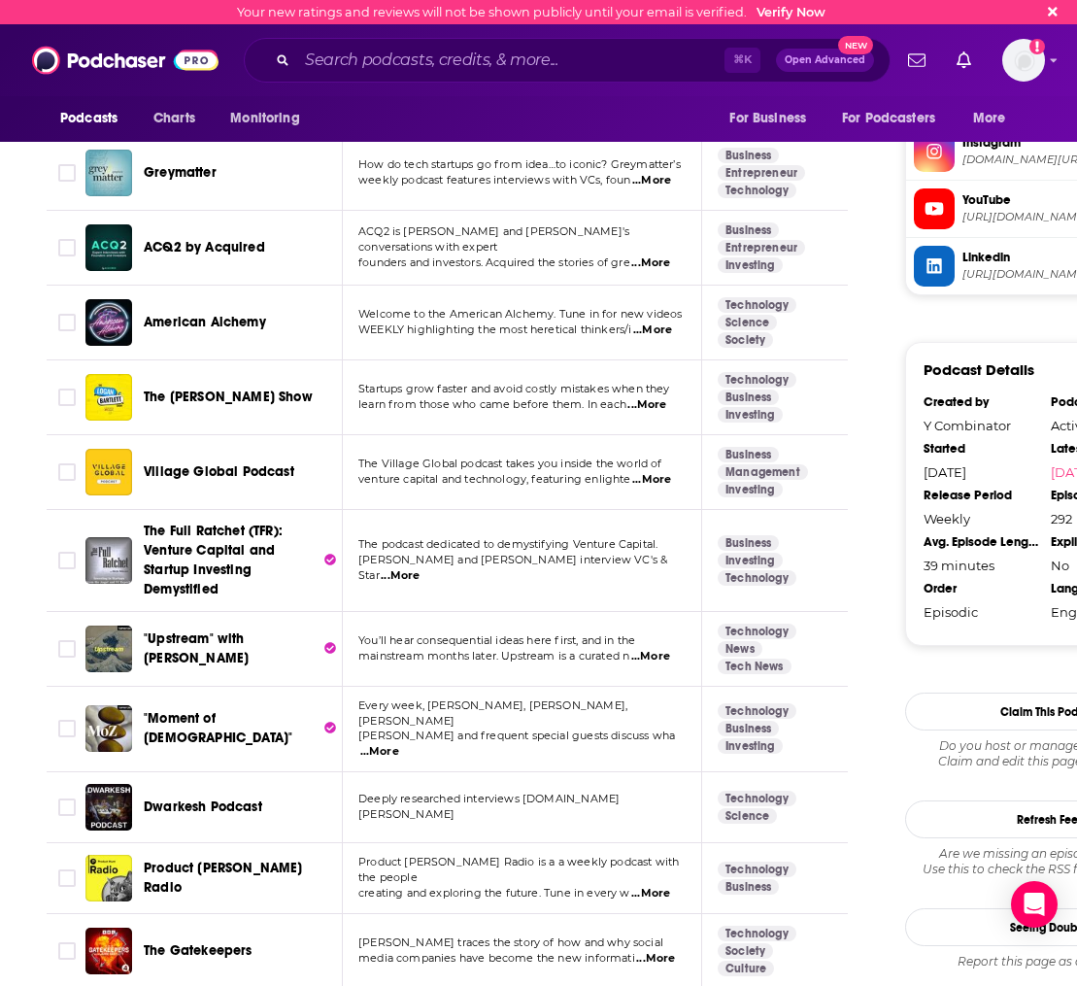
click at [659, 478] on span "...More" at bounding box center [651, 480] width 39 height 16
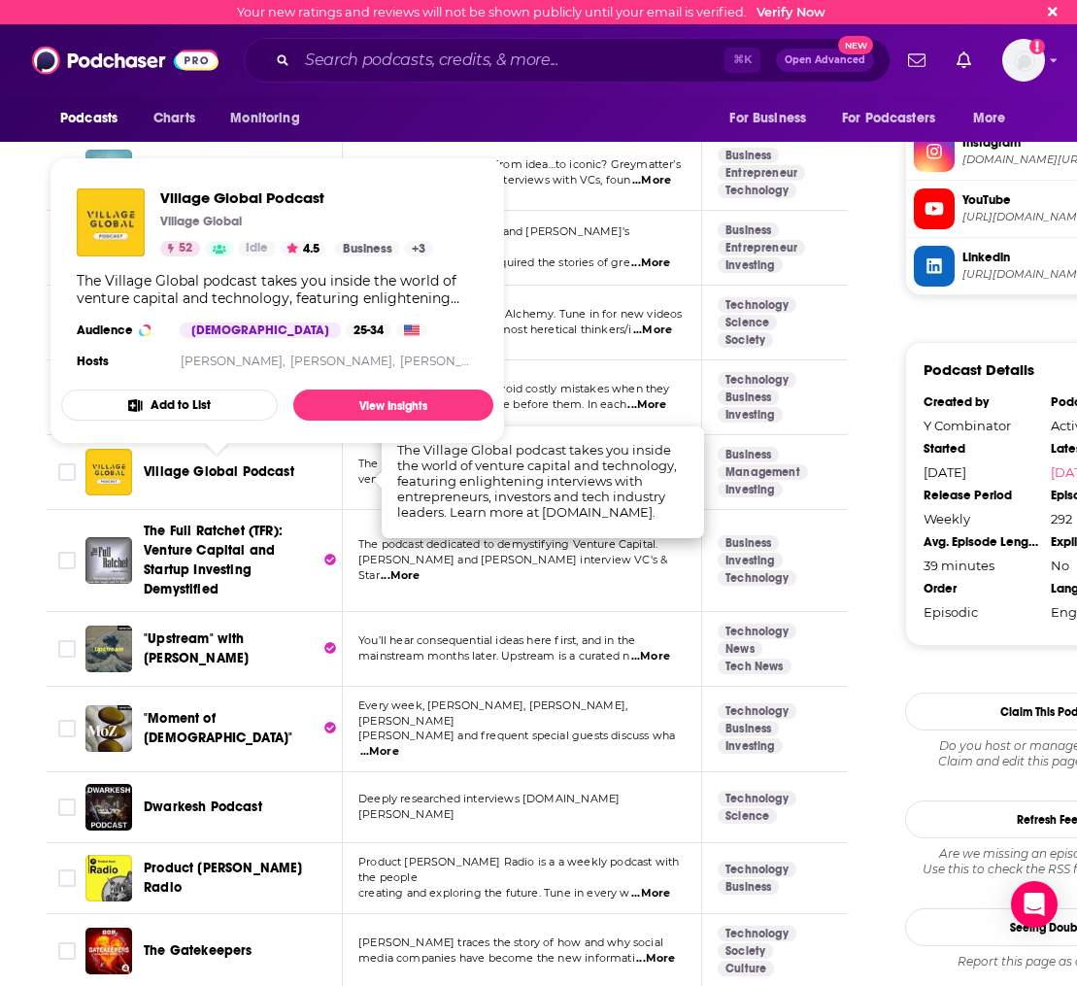
click at [253, 466] on span "Village Global Podcast" at bounding box center [219, 471] width 151 height 17
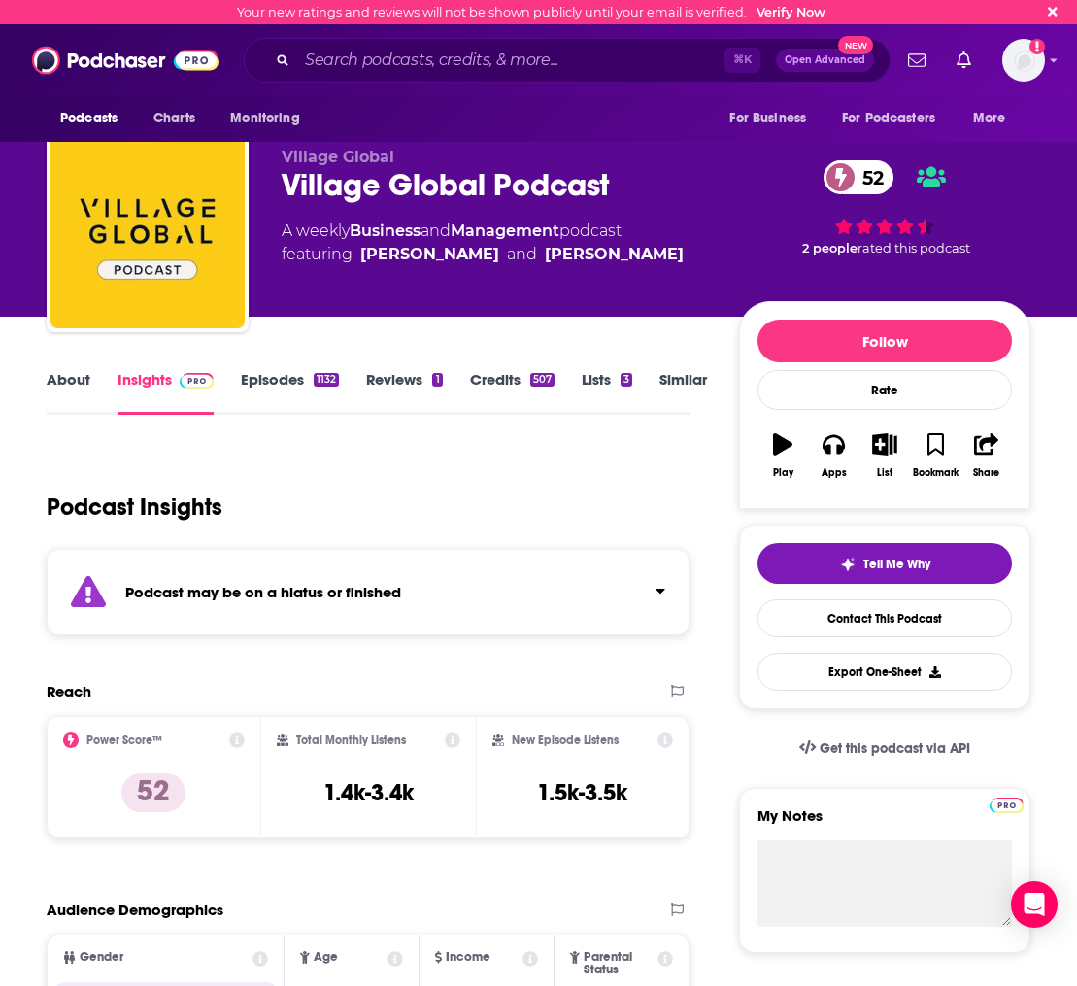
drag, startPoint x: 279, startPoint y: 385, endPoint x: 66, endPoint y: 3, distance: 436.9
click at [279, 385] on link "Episodes 1132" at bounding box center [290, 392] width 98 height 45
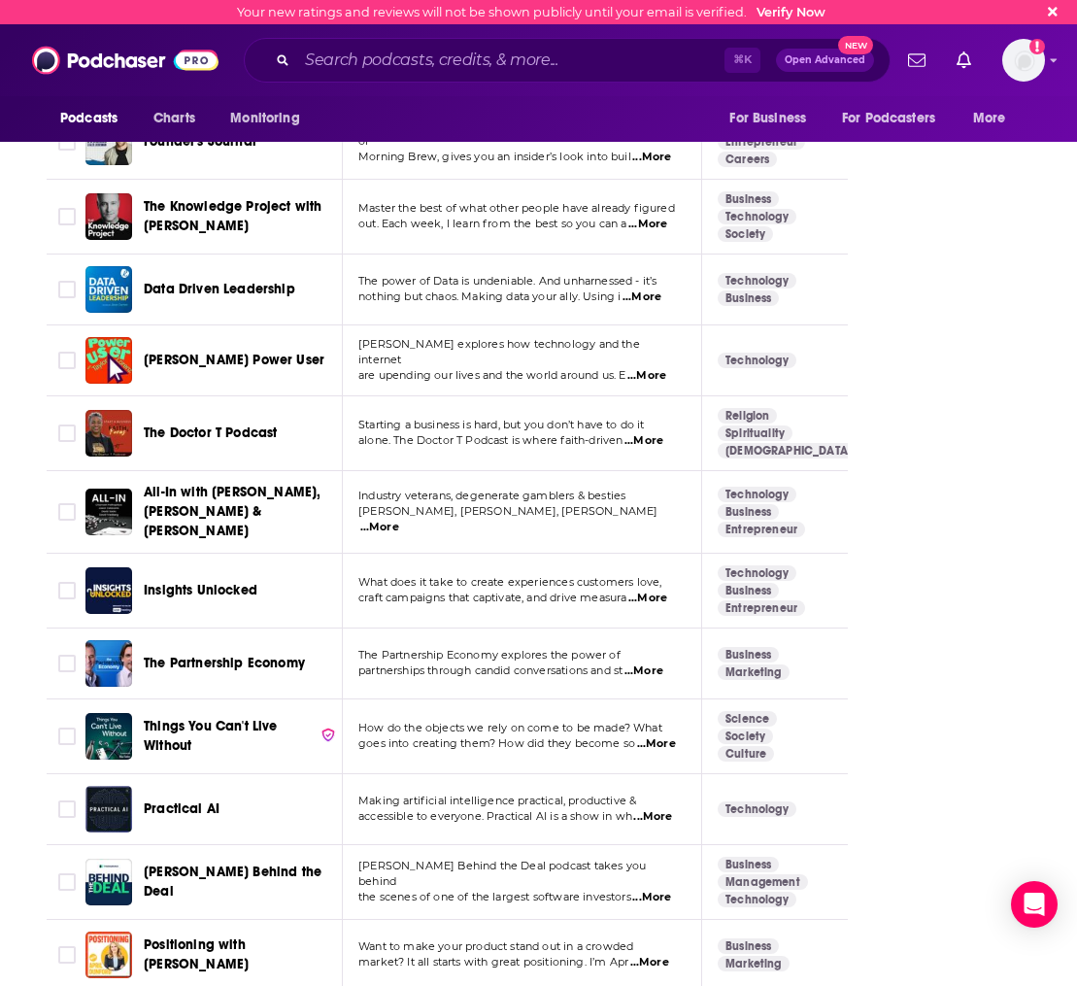
scroll to position [5008, 0]
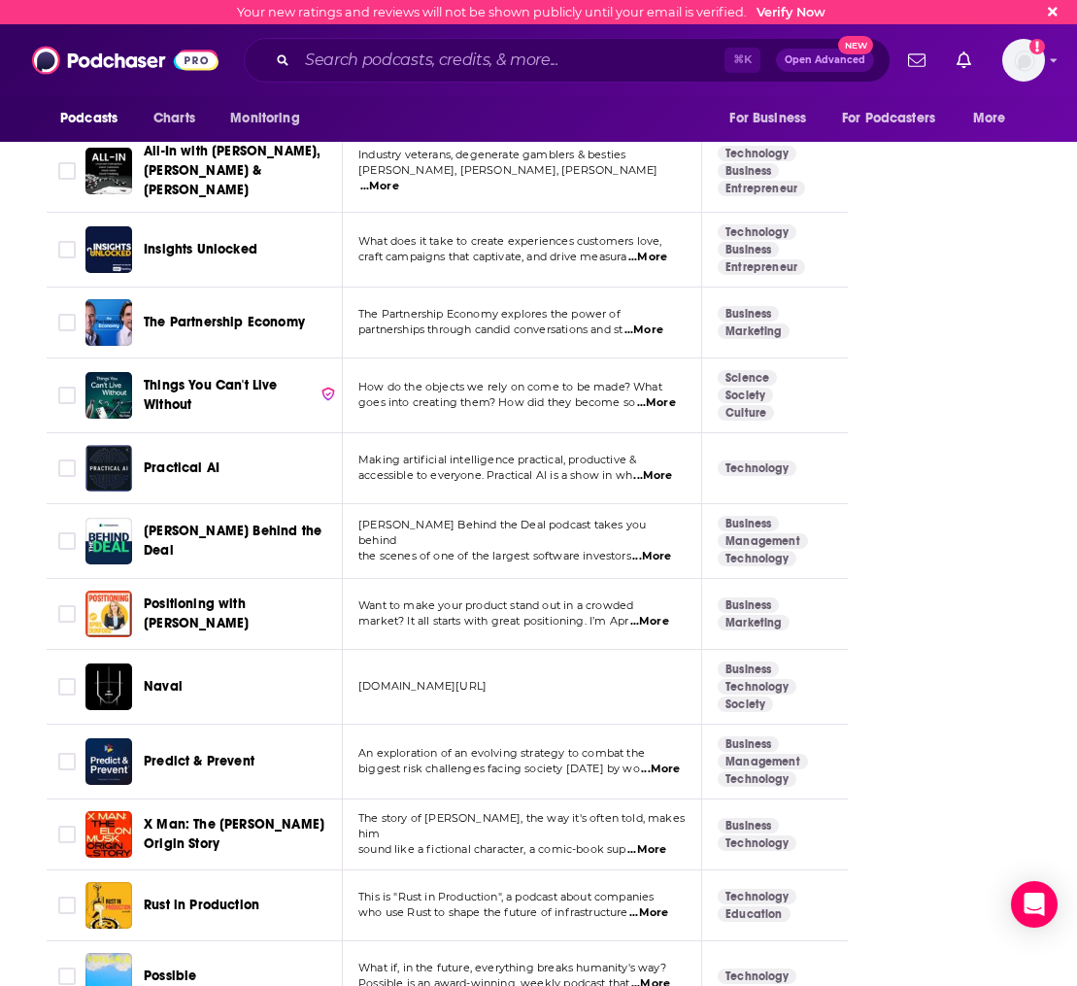
click at [495, 468] on span "accessible to everyone. Practical AI is a show in wh" at bounding box center [495, 475] width 274 height 14
click at [671, 468] on span "...More" at bounding box center [652, 476] width 39 height 16
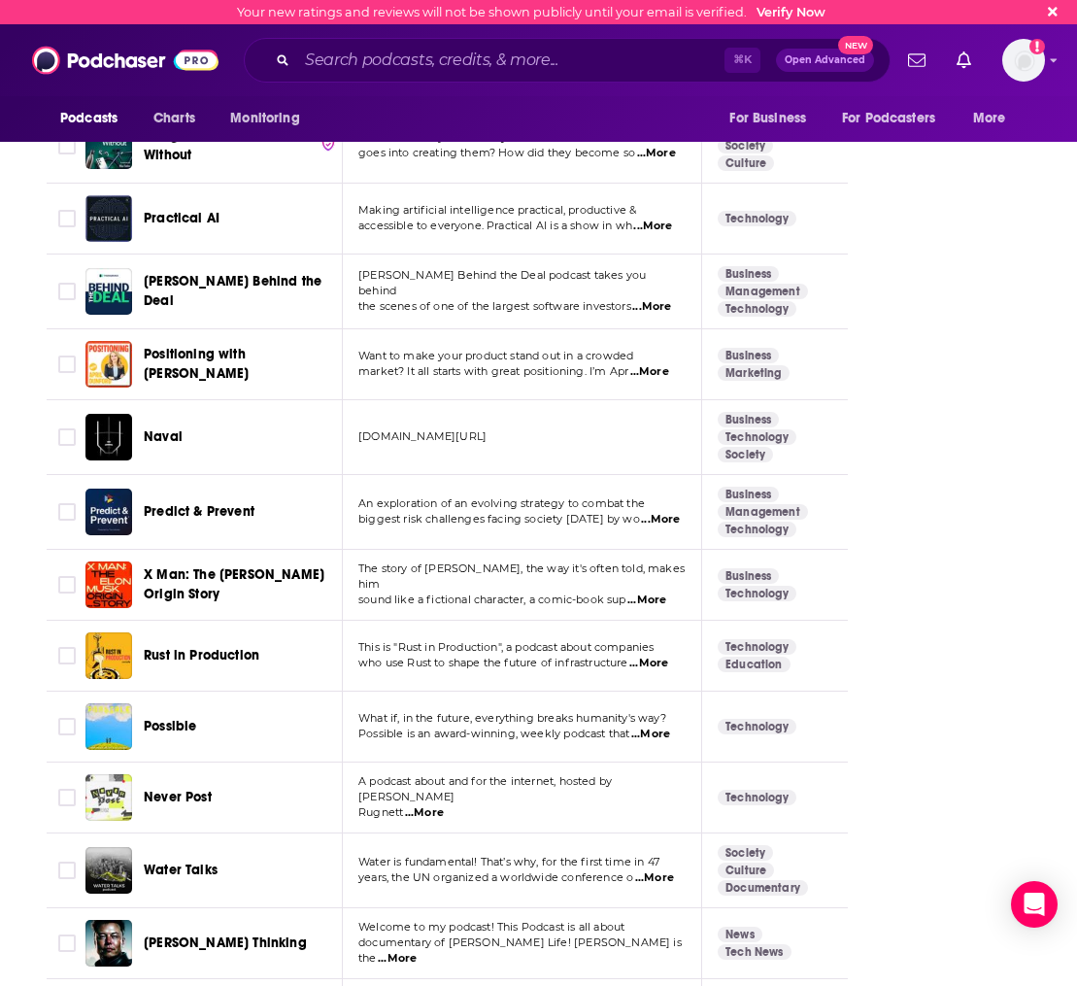
scroll to position [5379, 0]
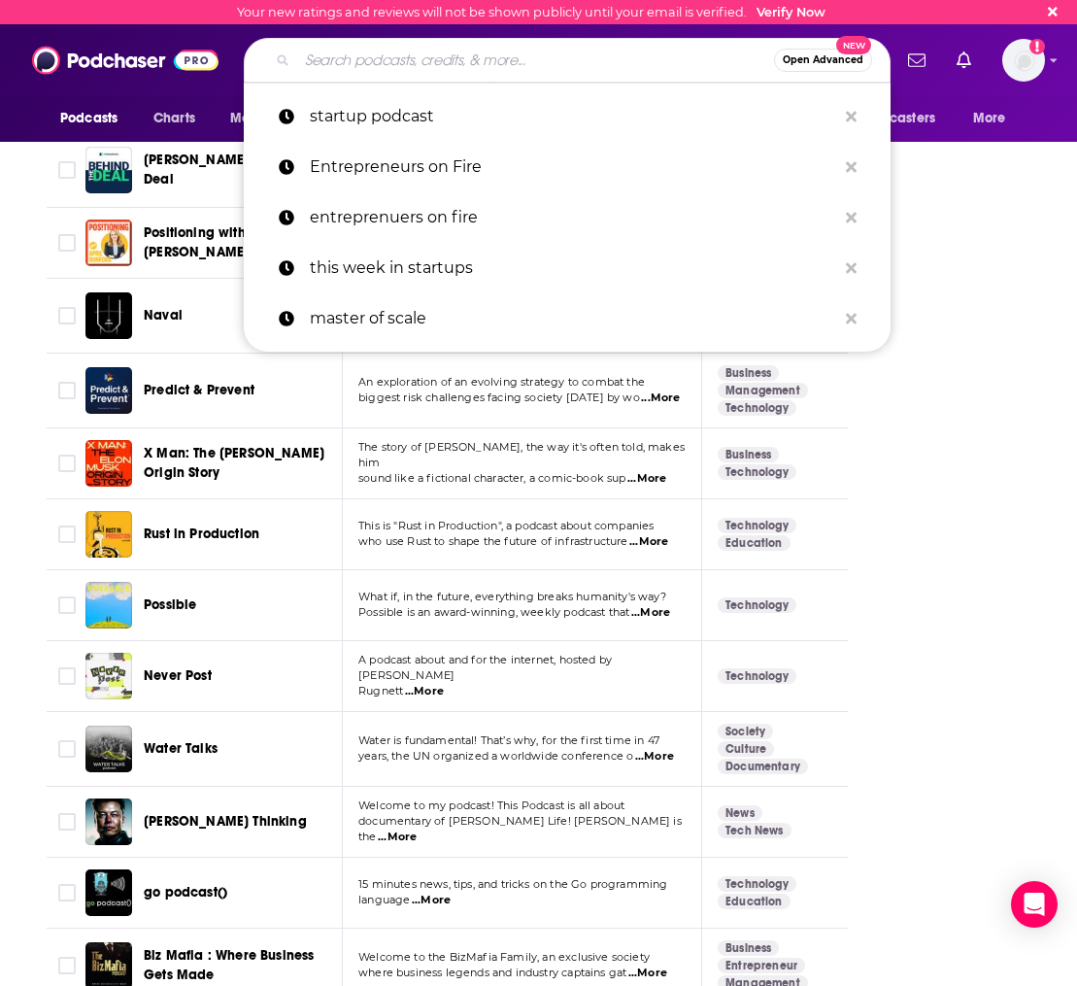
click at [487, 54] on input "Search podcasts, credits, & more..." at bounding box center [535, 60] width 477 height 31
paste input "Smart Passive Income"
type input "Smart Passive Income"
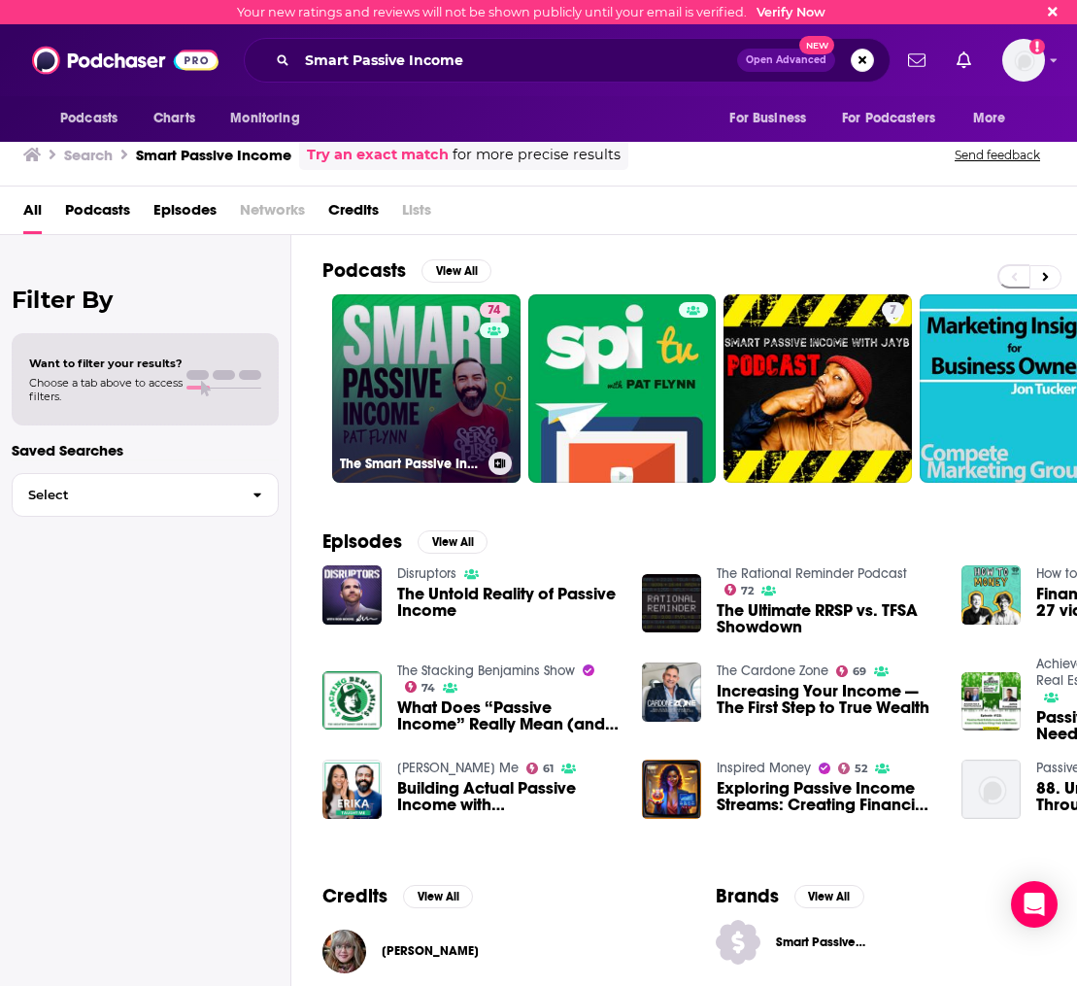
click at [379, 350] on link "74 The Smart Passive Income Online Business and Blogging Podcast" at bounding box center [426, 388] width 188 height 188
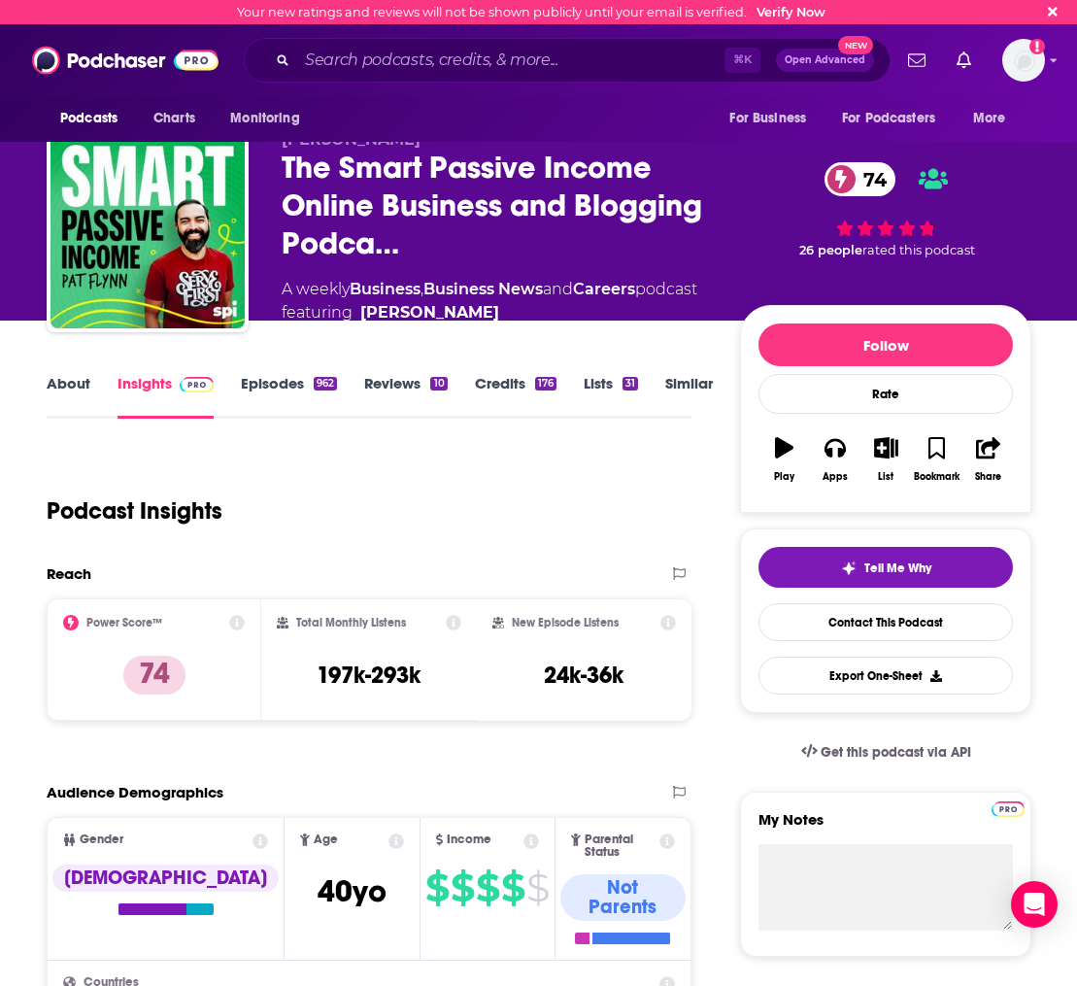
click at [264, 408] on link "Episodes 962" at bounding box center [289, 396] width 96 height 45
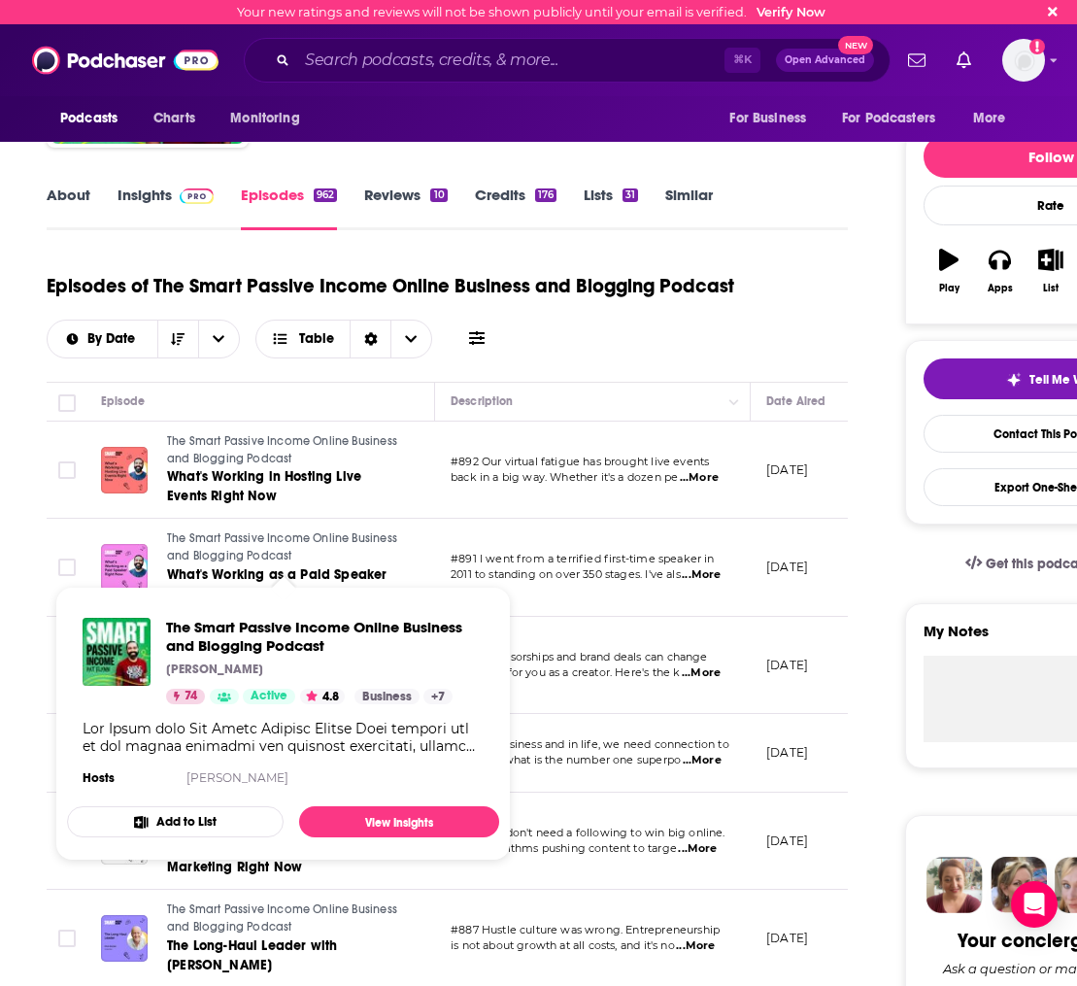
scroll to position [424, 0]
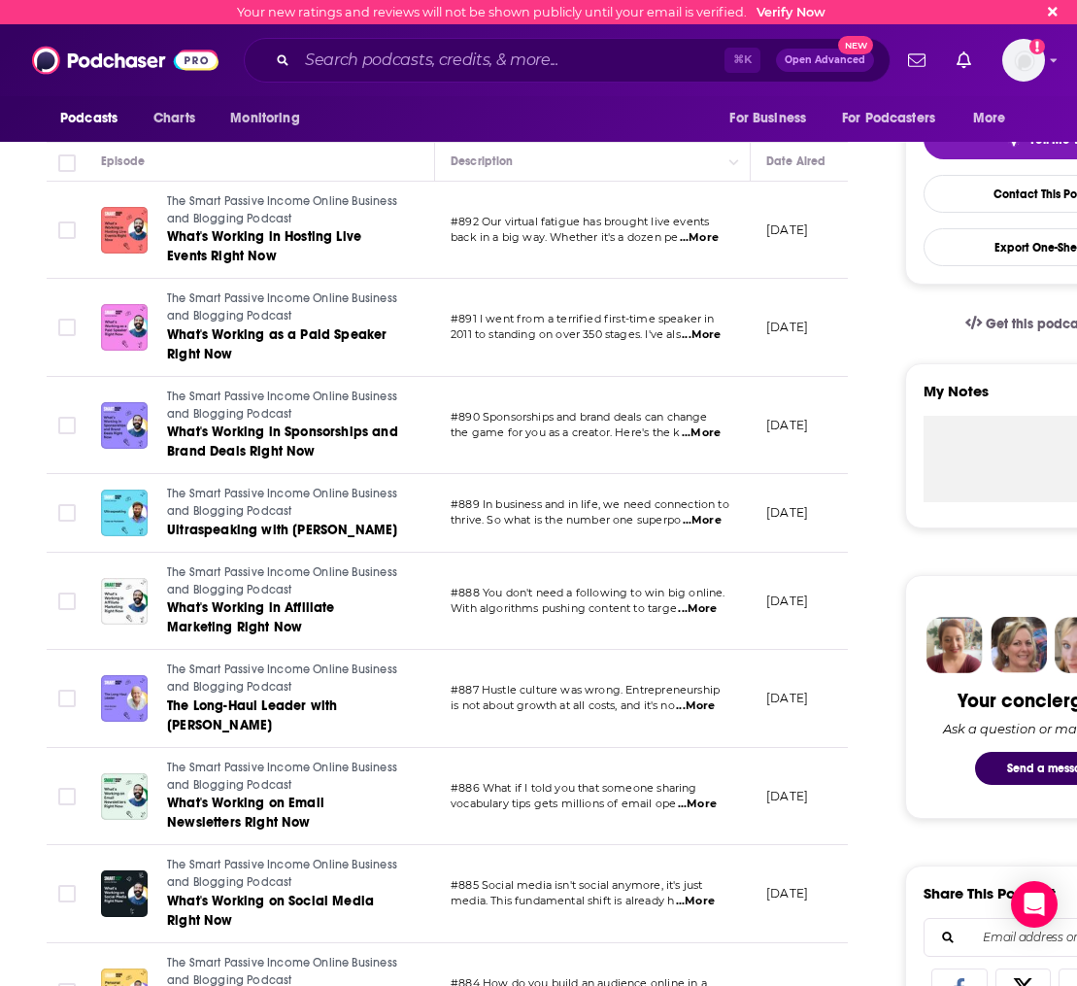
click at [712, 525] on span "...More" at bounding box center [702, 521] width 39 height 16
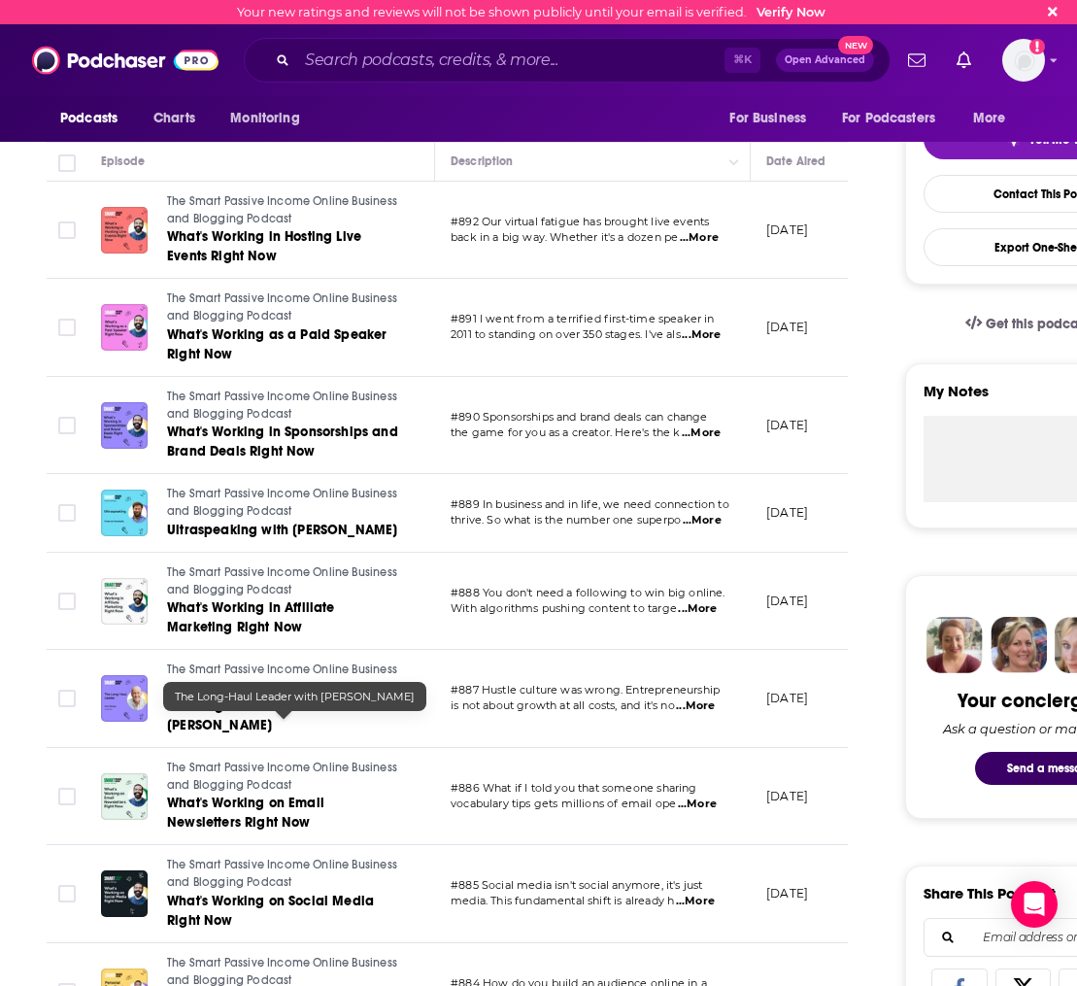
click at [314, 728] on span "The Long-Haul Leader with [PERSON_NAME]" at bounding box center [252, 715] width 170 height 36
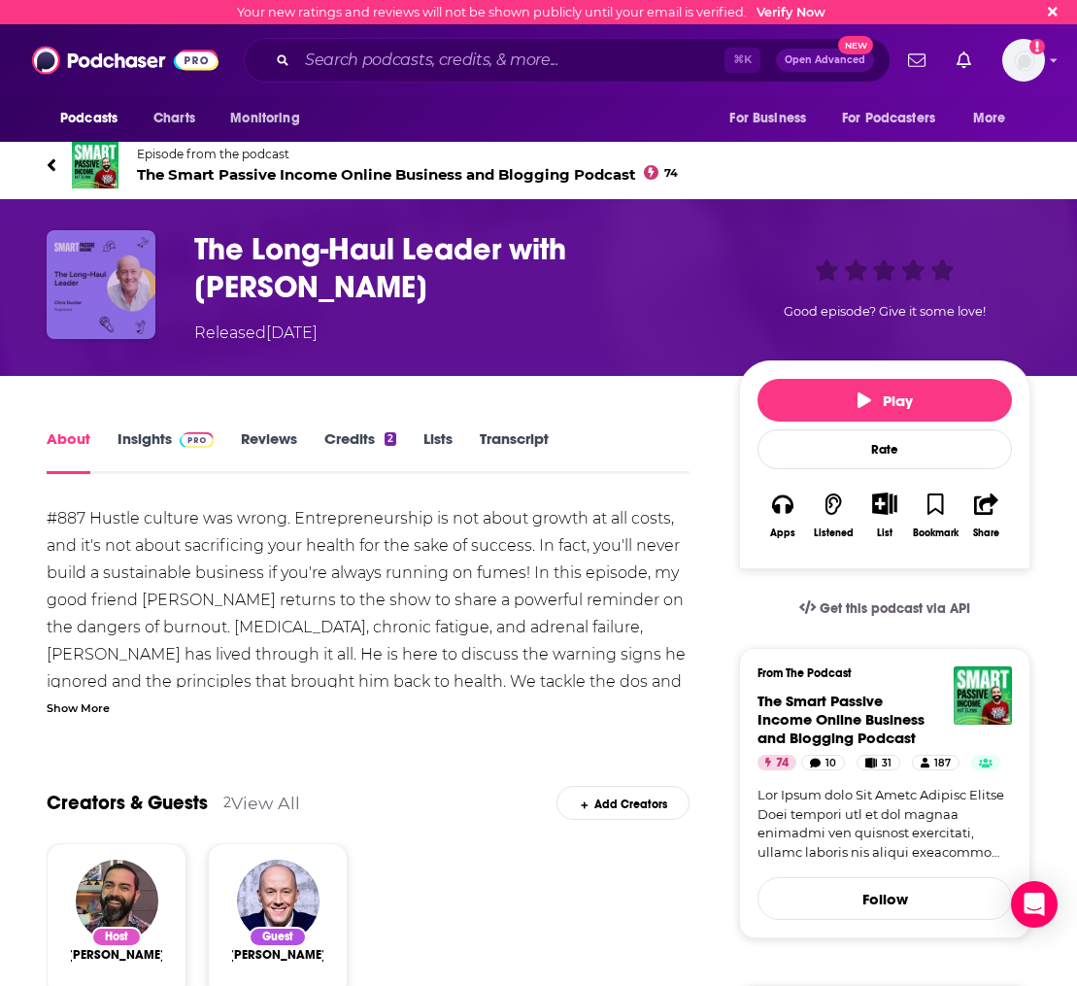
click at [118, 300] on img "The Long-Haul Leader with Chris Ducker" at bounding box center [101, 284] width 109 height 109
click at [101, 290] on img "The Long-Haul Leader with Chris Ducker" at bounding box center [101, 284] width 109 height 109
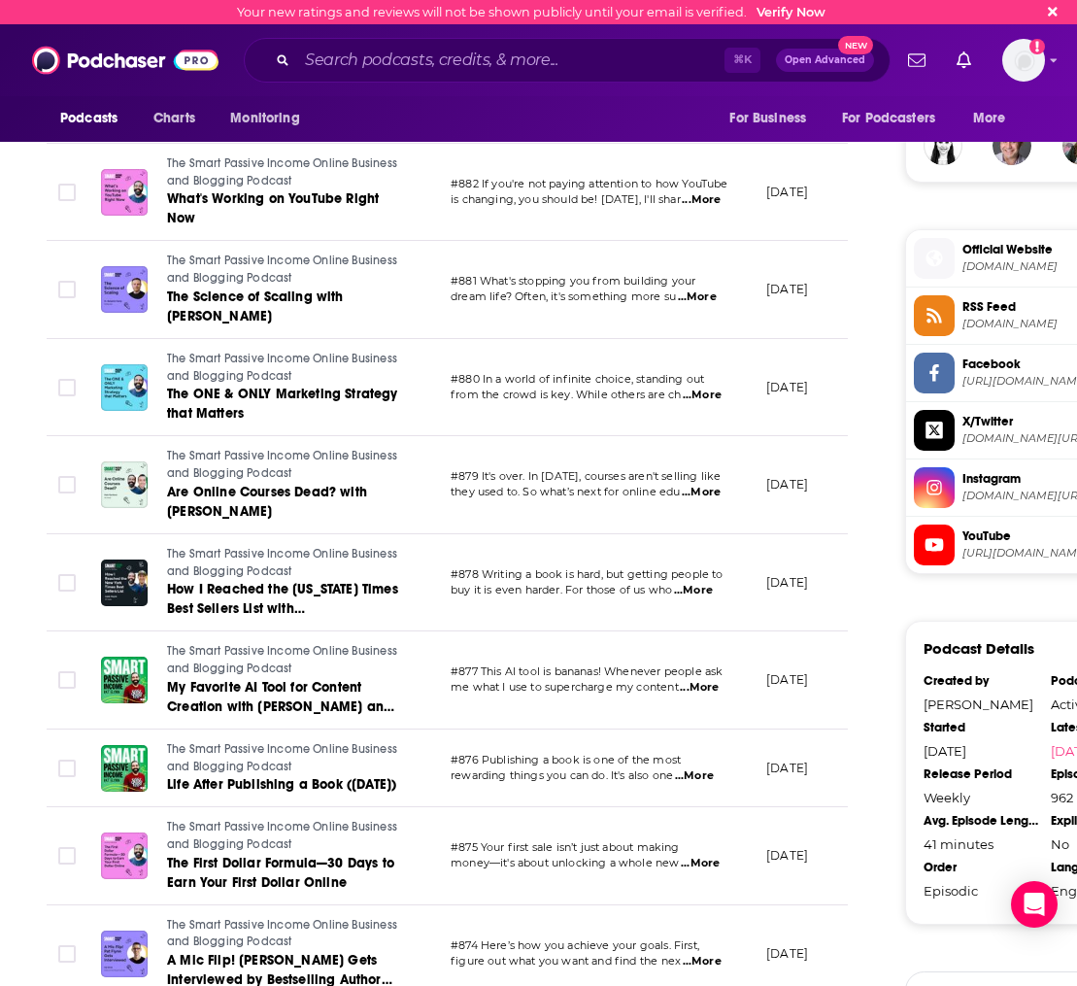
scroll to position [1599, 0]
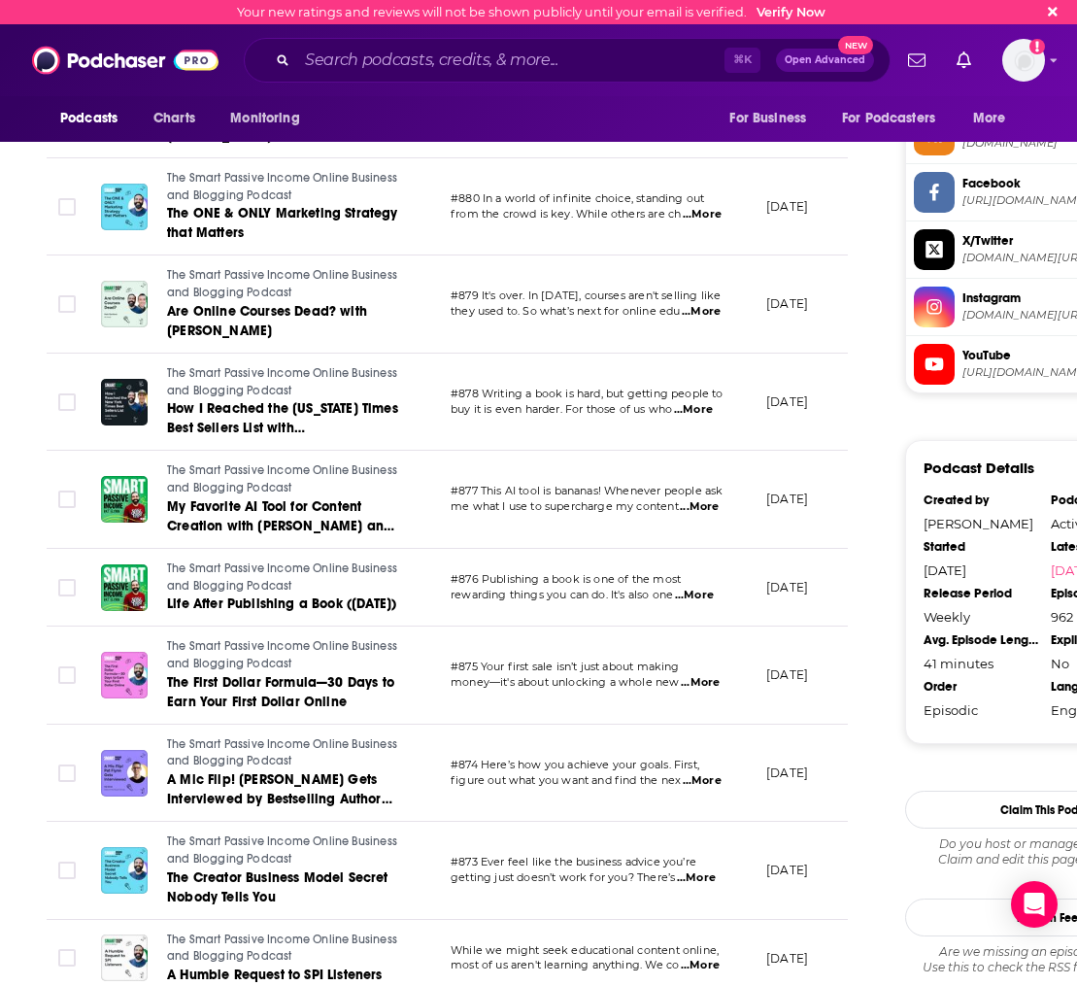
click at [560, 513] on span "me what I use to supercharge my content" at bounding box center [565, 506] width 228 height 14
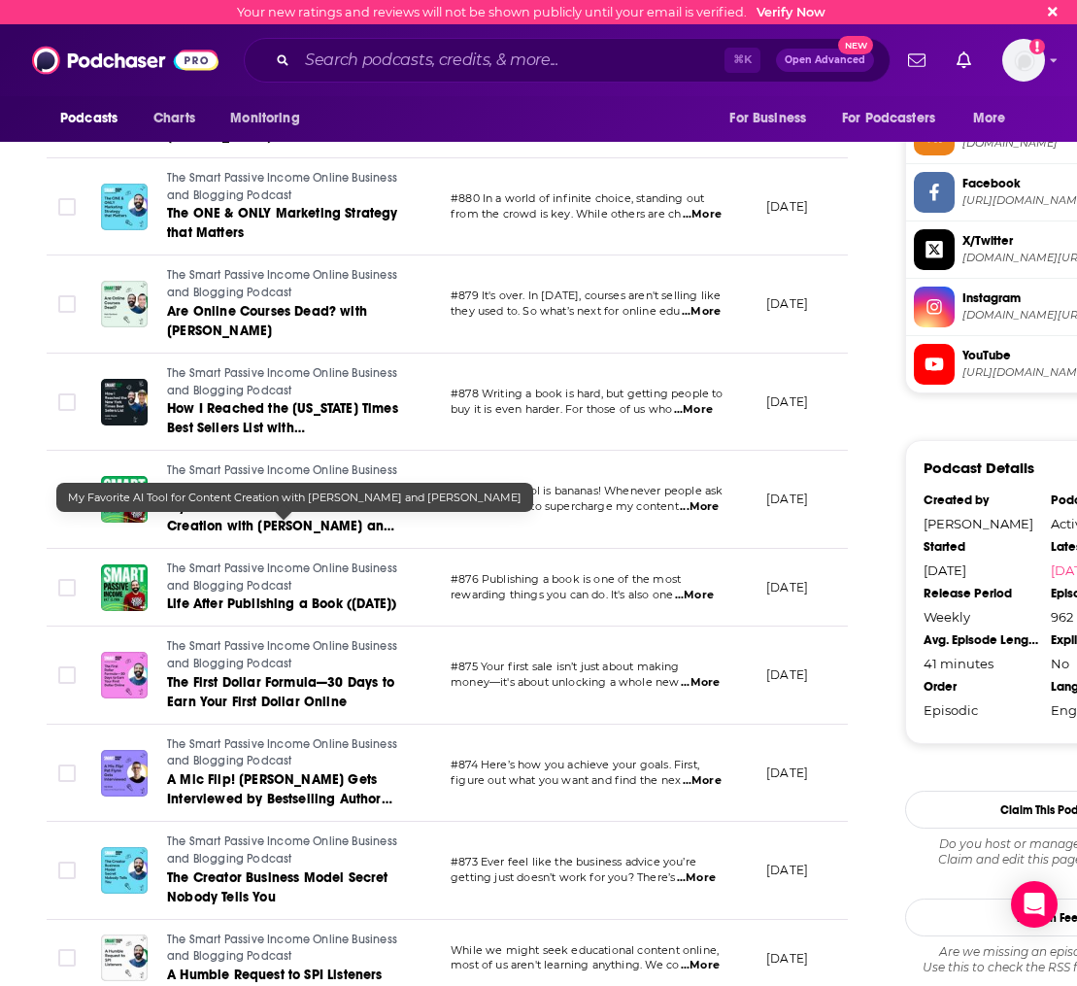
click at [241, 527] on span "My Favorite AI Tool for Content Creation with [PERSON_NAME] and [PERSON_NAME]" at bounding box center [280, 525] width 227 height 55
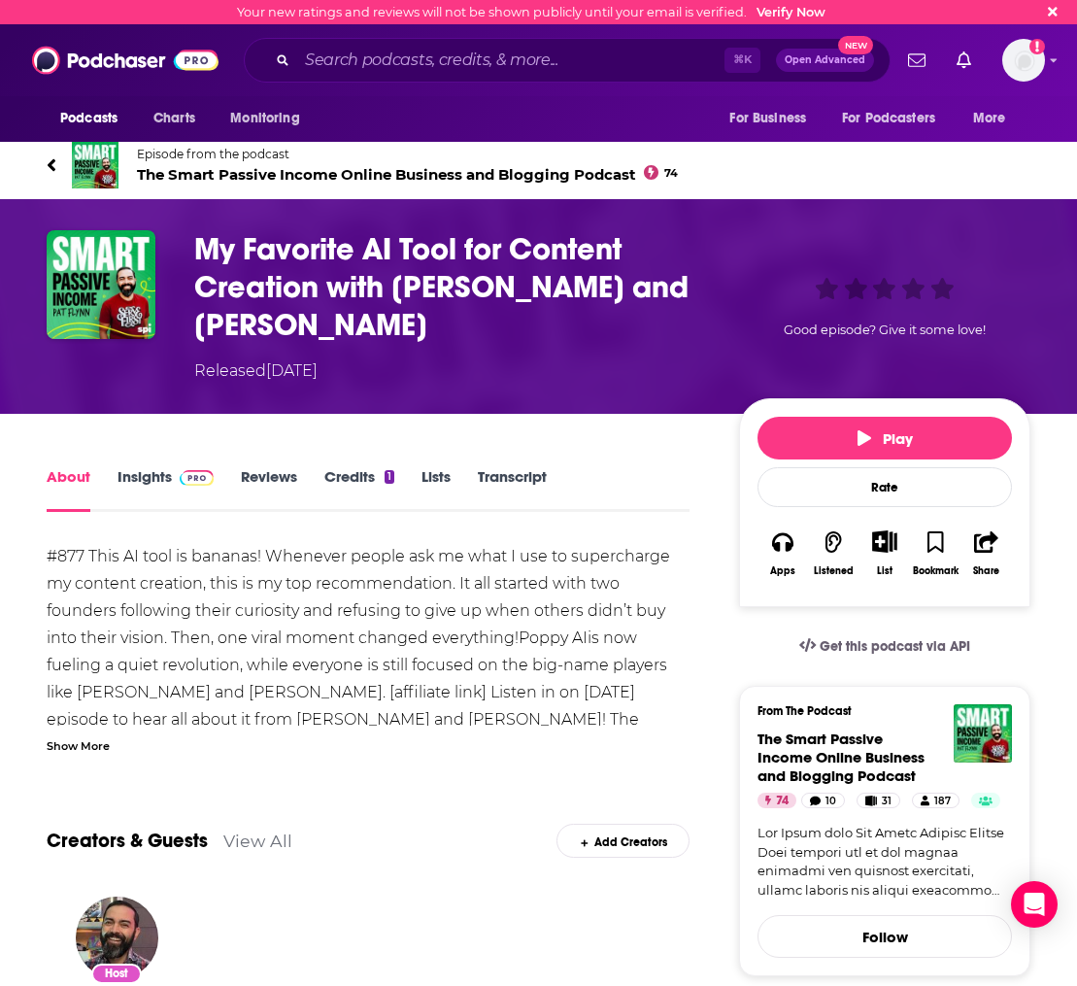
click at [142, 493] on link "Insights" at bounding box center [166, 489] width 96 height 45
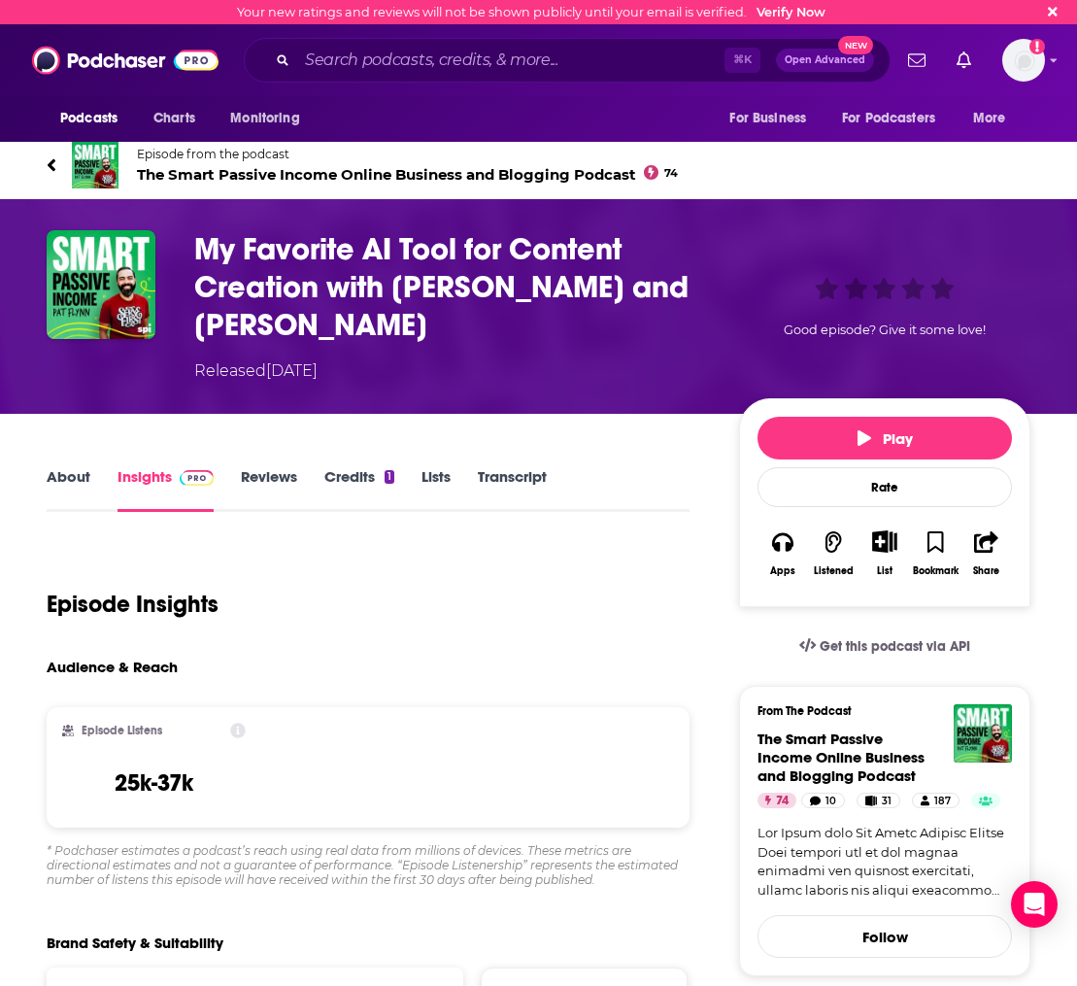
drag, startPoint x: 60, startPoint y: 487, endPoint x: 68, endPoint y: 475, distance: 14.0
click at [60, 487] on link "About" at bounding box center [69, 489] width 44 height 45
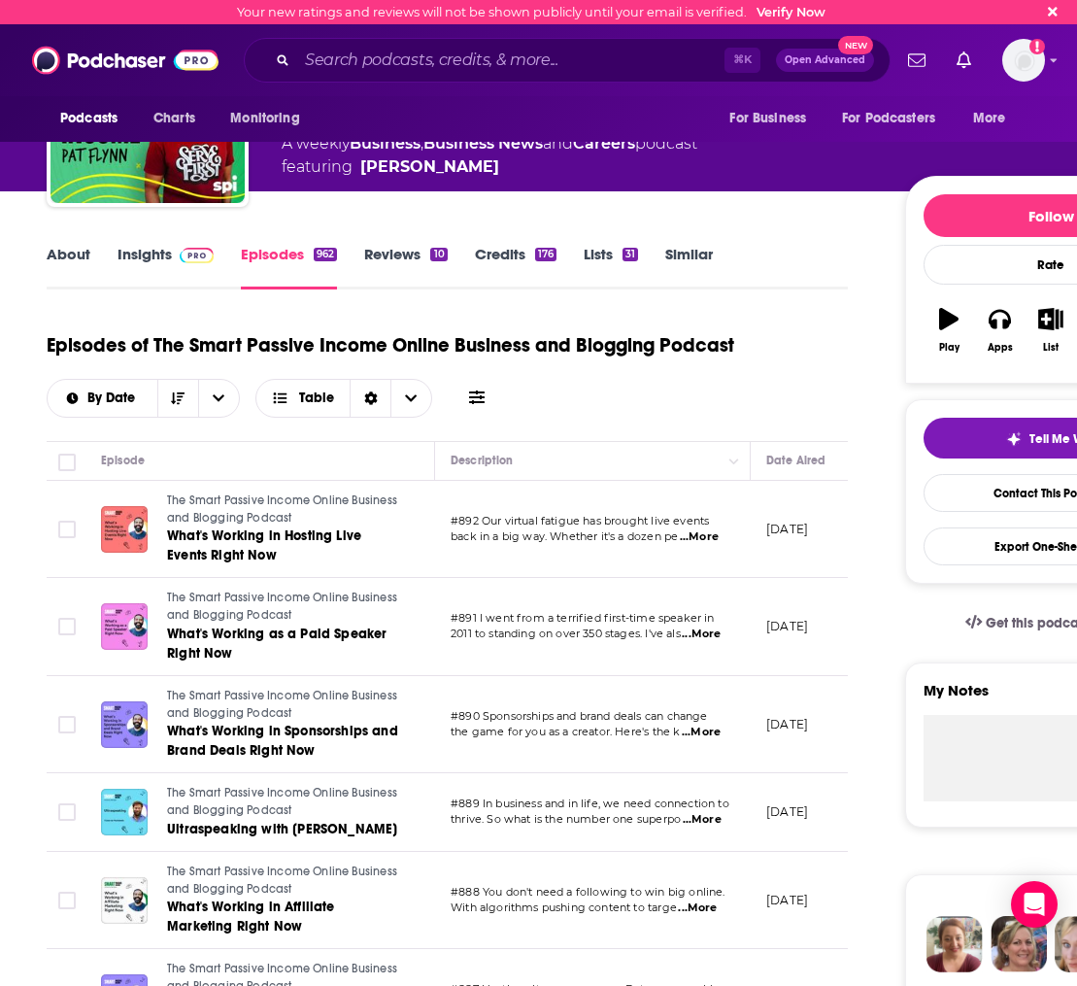
scroll to position [40, 0]
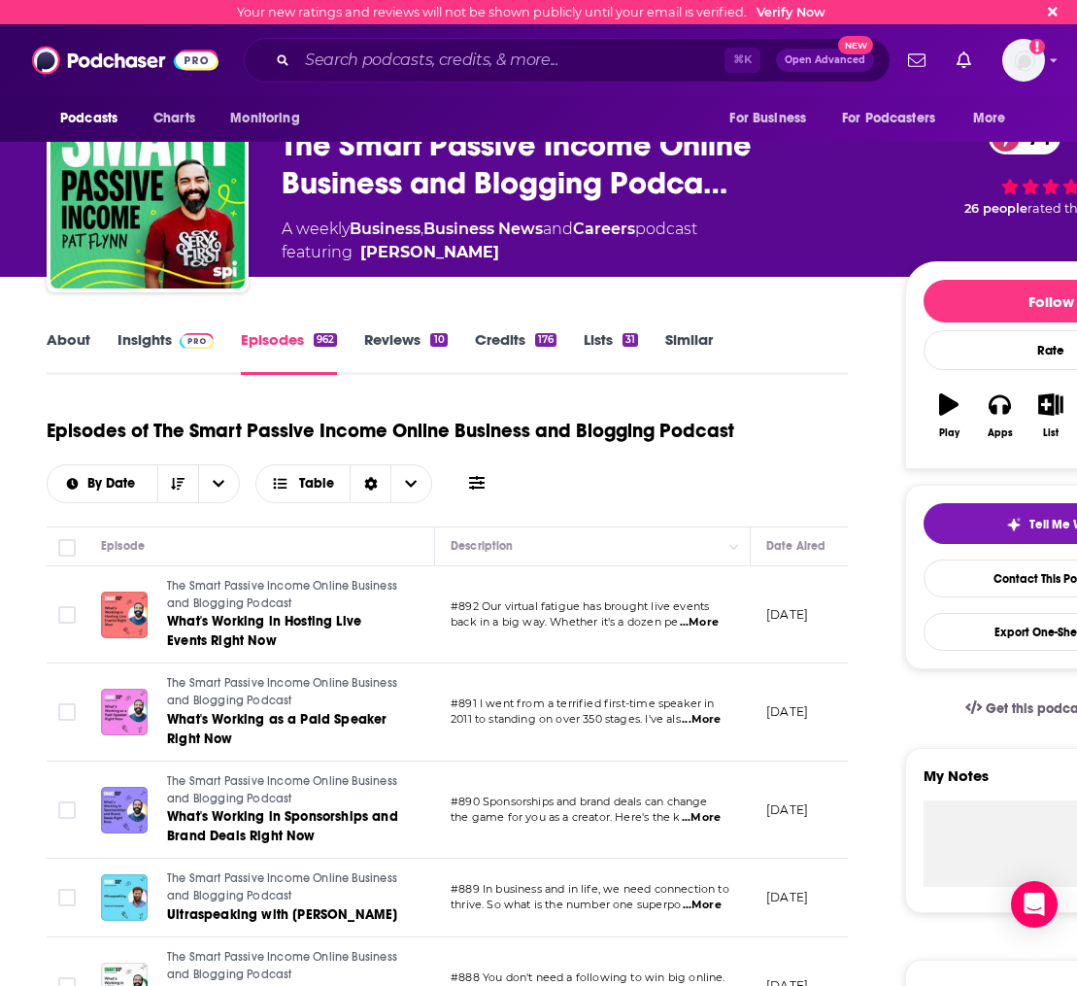
click at [121, 342] on link "Insights" at bounding box center [166, 352] width 96 height 45
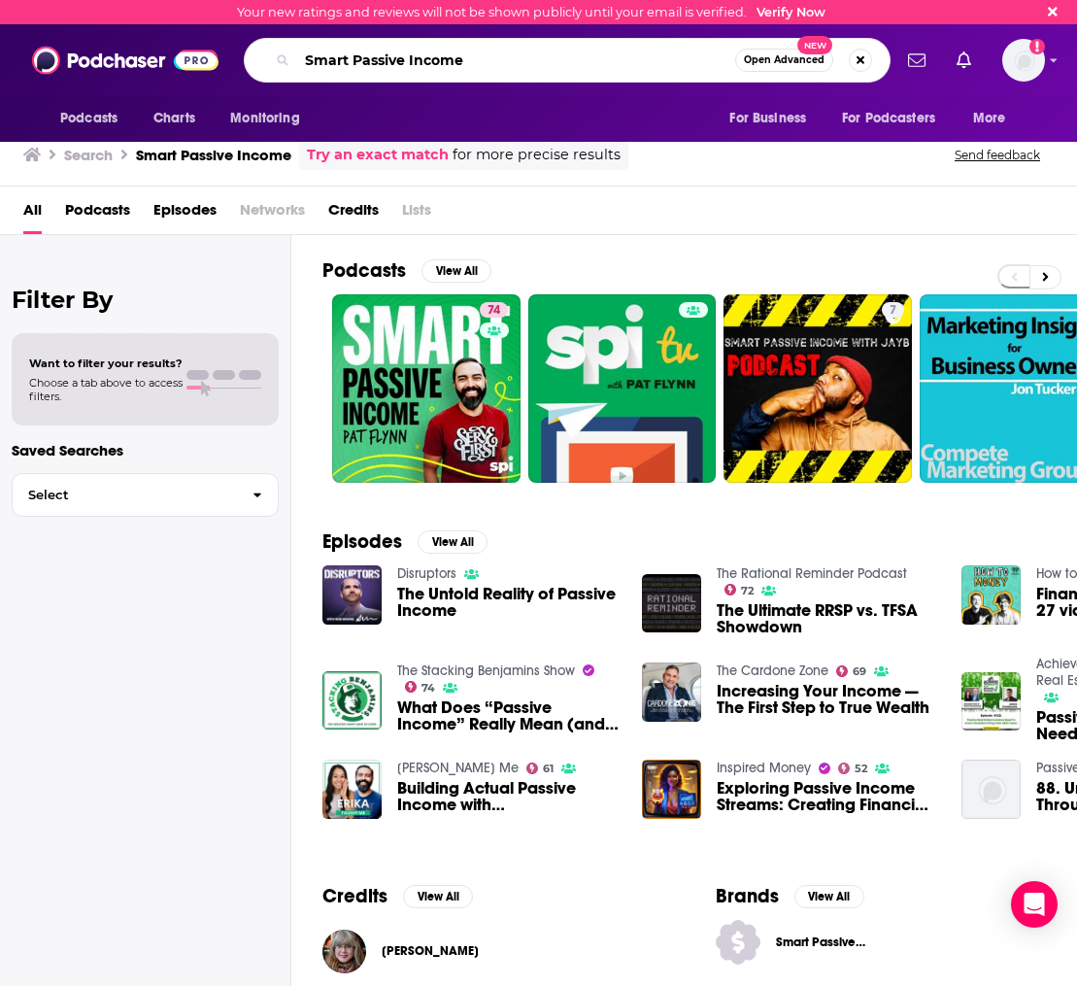
drag, startPoint x: 493, startPoint y: 75, endPoint x: 253, endPoint y: 52, distance: 241.9
click at [248, 53] on div "Smart Passive Income Open Advanced New" at bounding box center [567, 60] width 647 height 45
paste input "tartUp"
type input "StartUp"
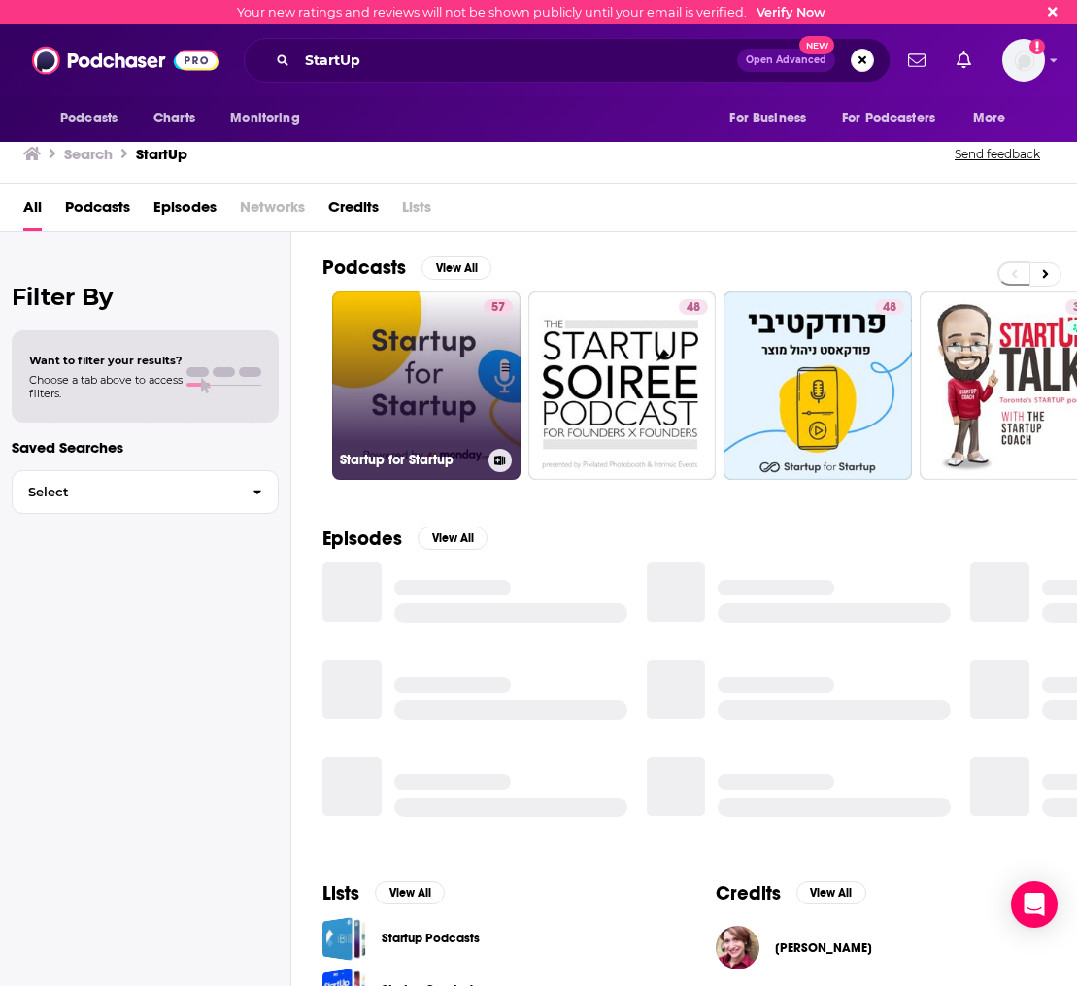
click at [414, 380] on link "57 Startup for Startup" at bounding box center [426, 385] width 188 height 188
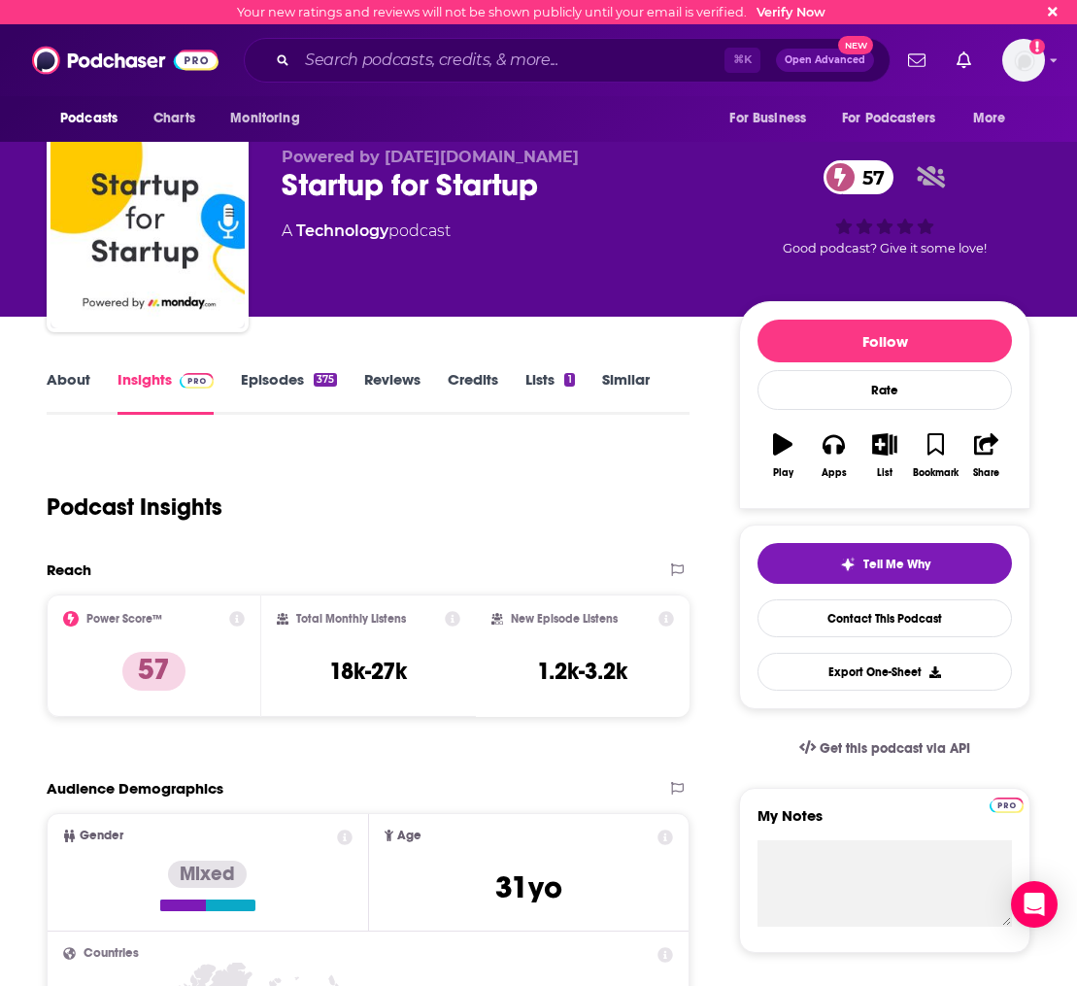
click at [253, 379] on link "Episodes 375" at bounding box center [289, 392] width 96 height 45
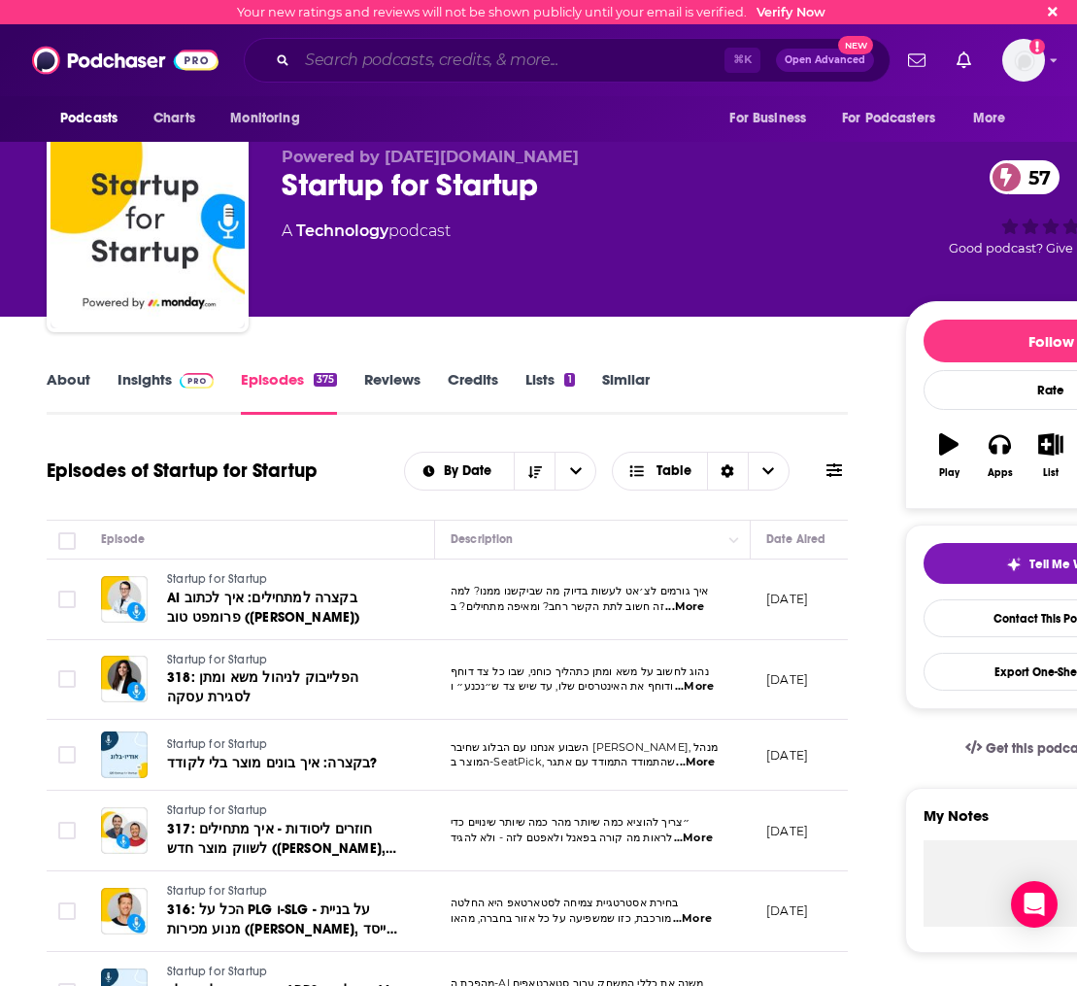
click at [466, 61] on input "Search podcasts, credits, & more..." at bounding box center [510, 60] width 427 height 31
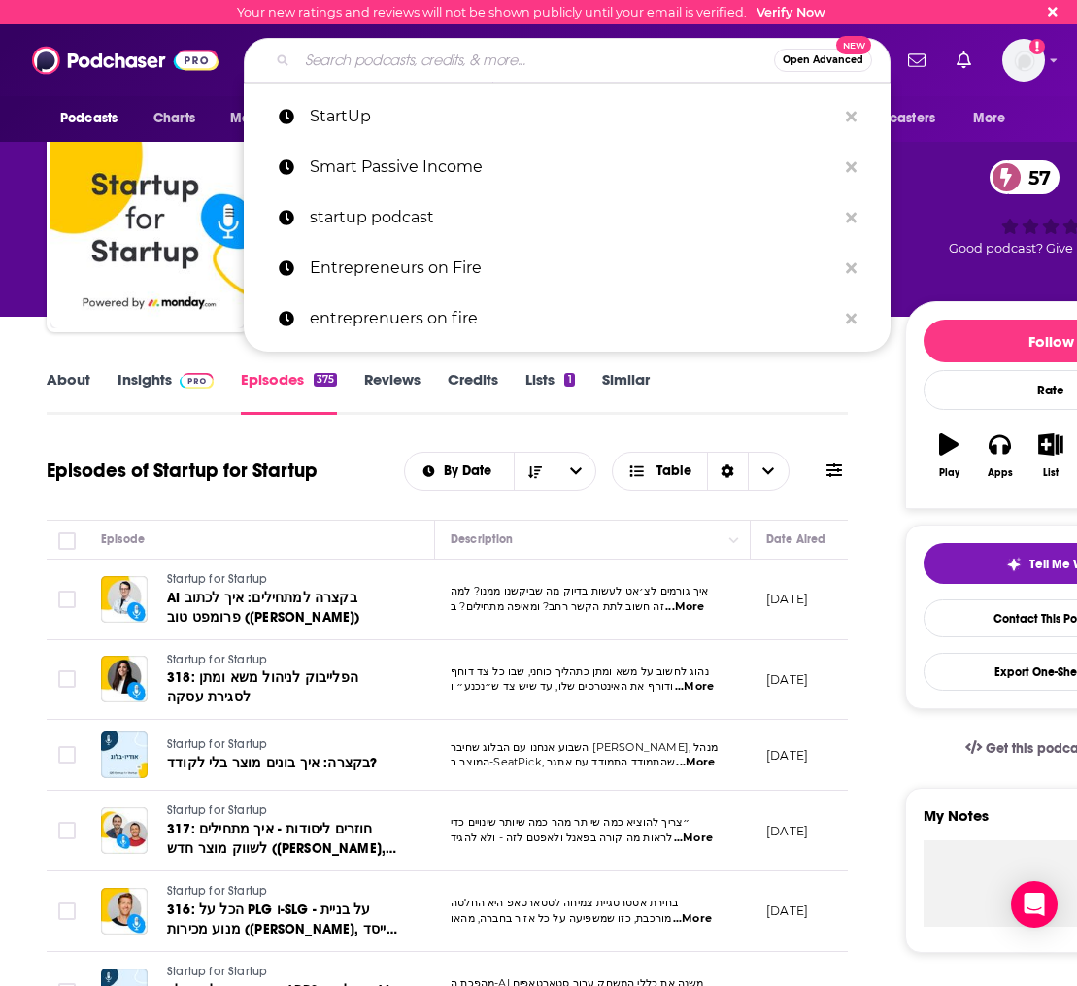
paste input "HBR IdeaCast"
type input "HBR IdeaCast"
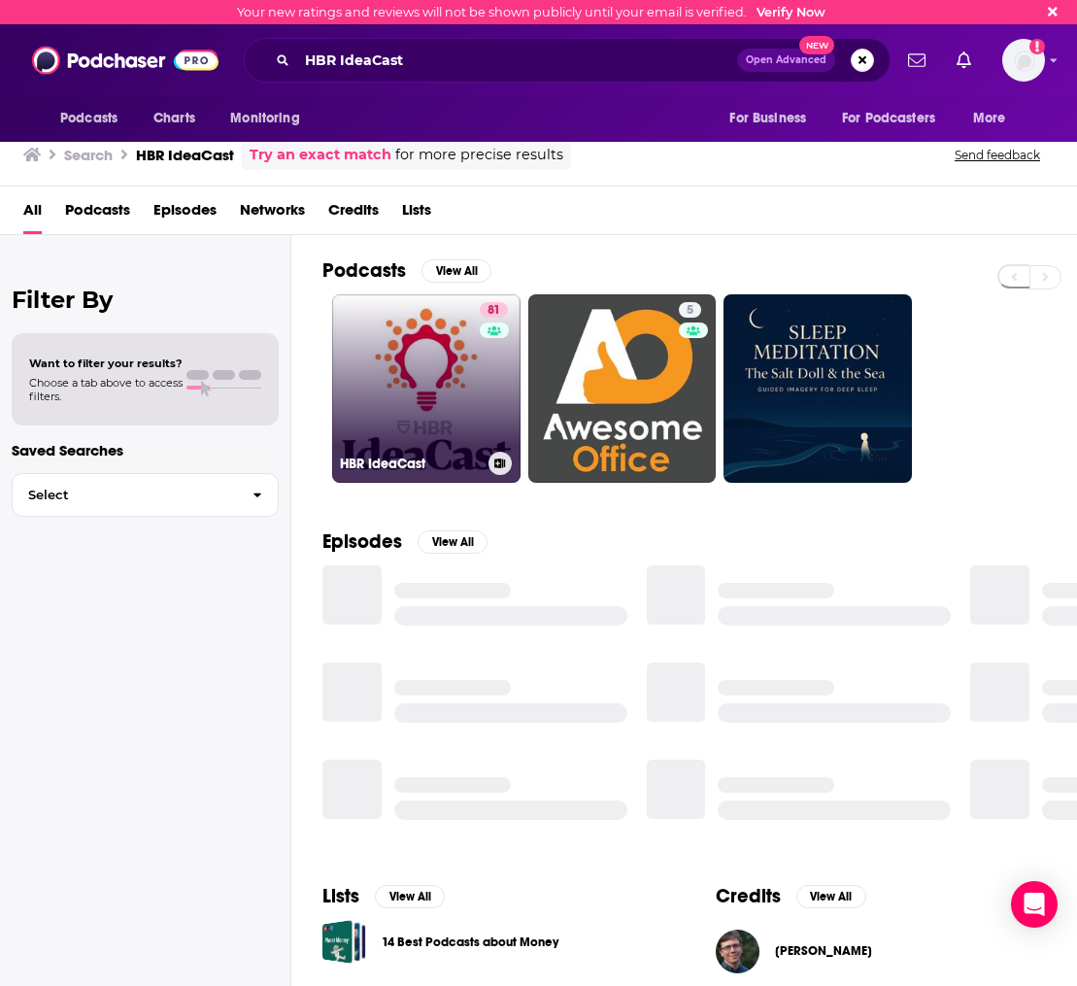
click at [435, 348] on link "81 [PERSON_NAME]" at bounding box center [426, 388] width 188 height 188
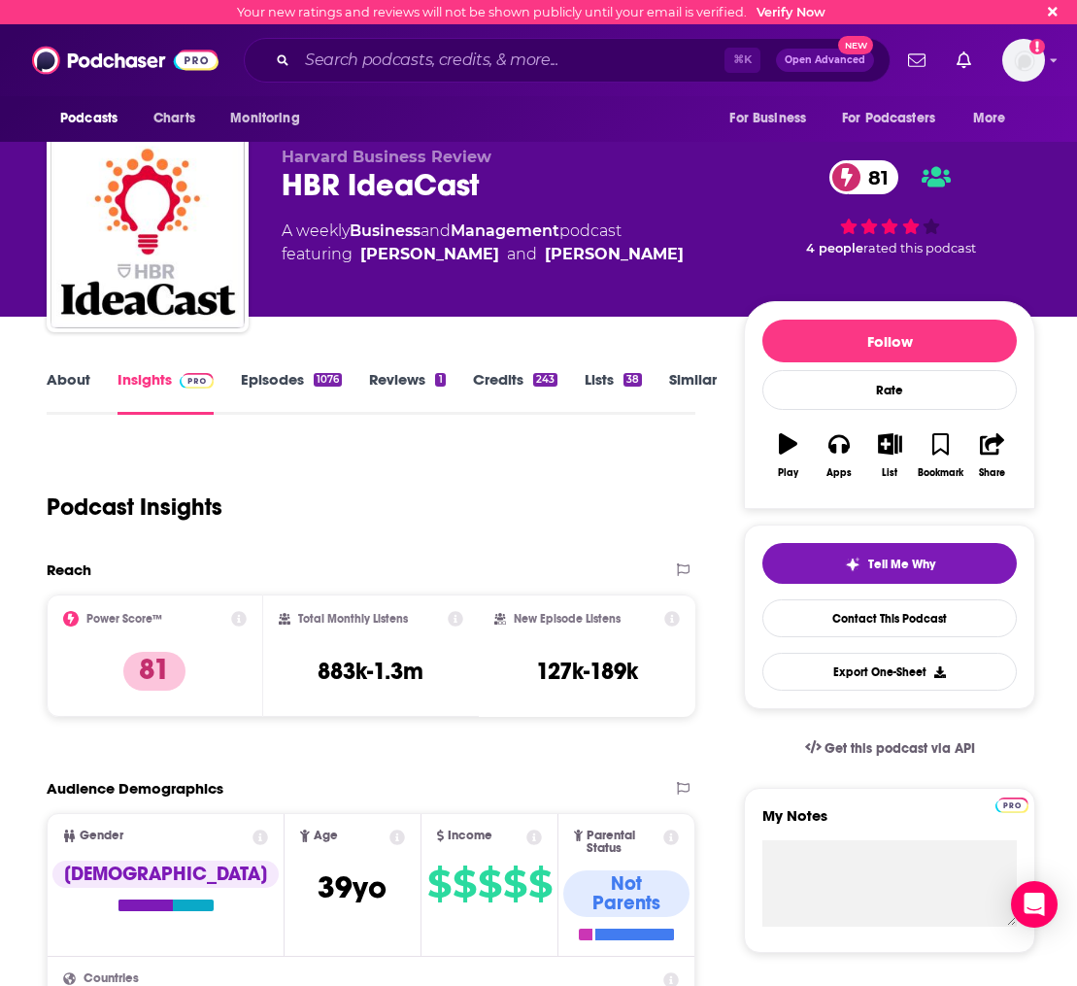
click at [279, 396] on link "Episodes 1076" at bounding box center [291, 392] width 101 height 45
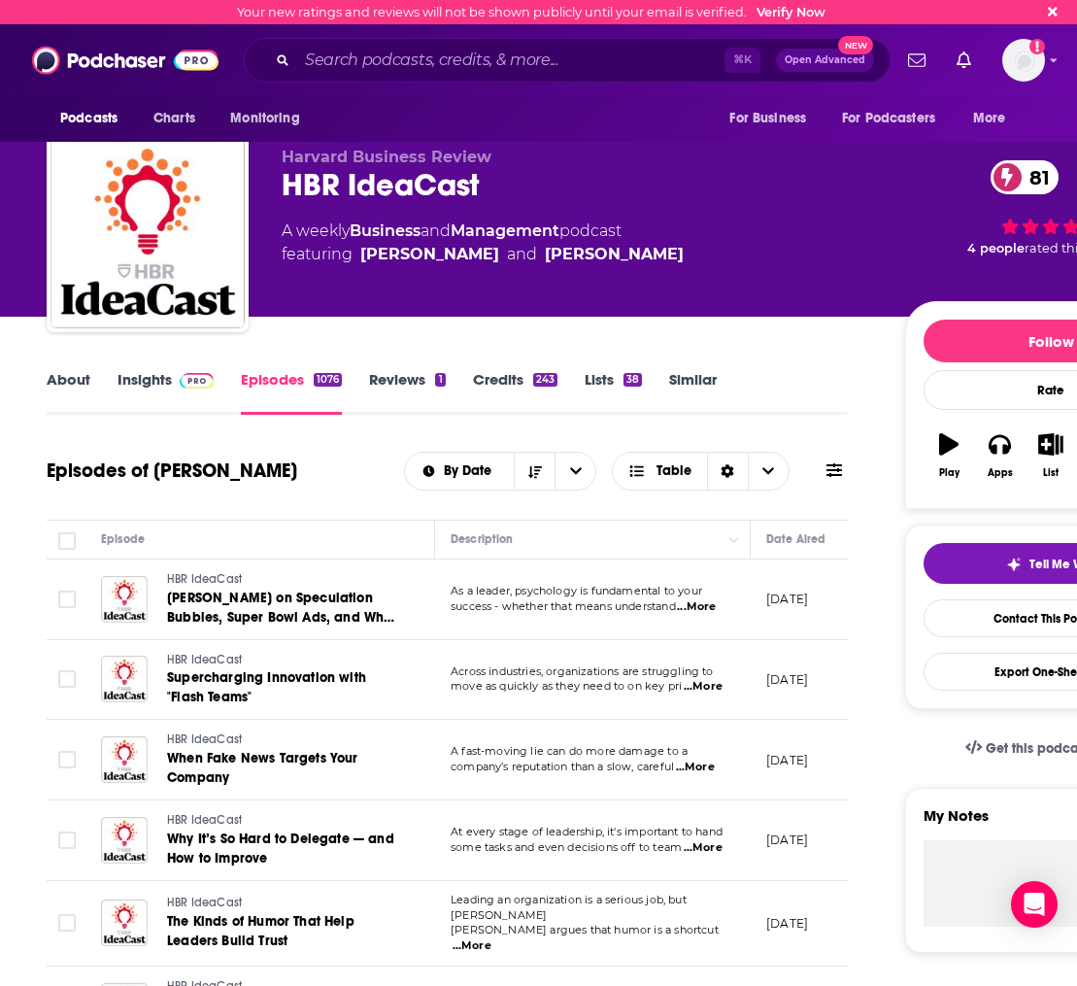
click at [69, 371] on link "About" at bounding box center [69, 392] width 44 height 45
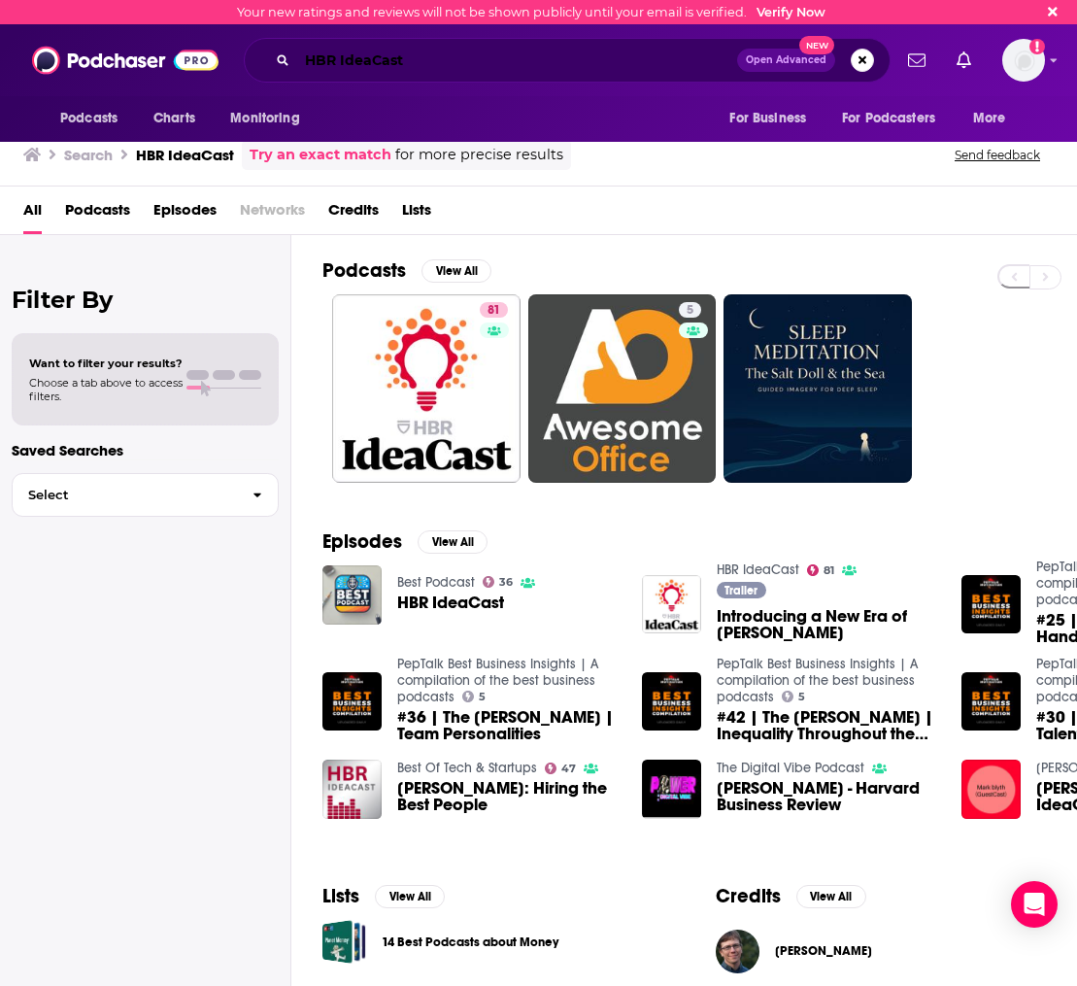
drag, startPoint x: 425, startPoint y: 58, endPoint x: 183, endPoint y: 41, distance: 243.4
click at [183, 41] on div "Podcasts Charts Monitoring HBR IdeaCast Open Advanced New For Business For Podc…" at bounding box center [538, 60] width 1077 height 72
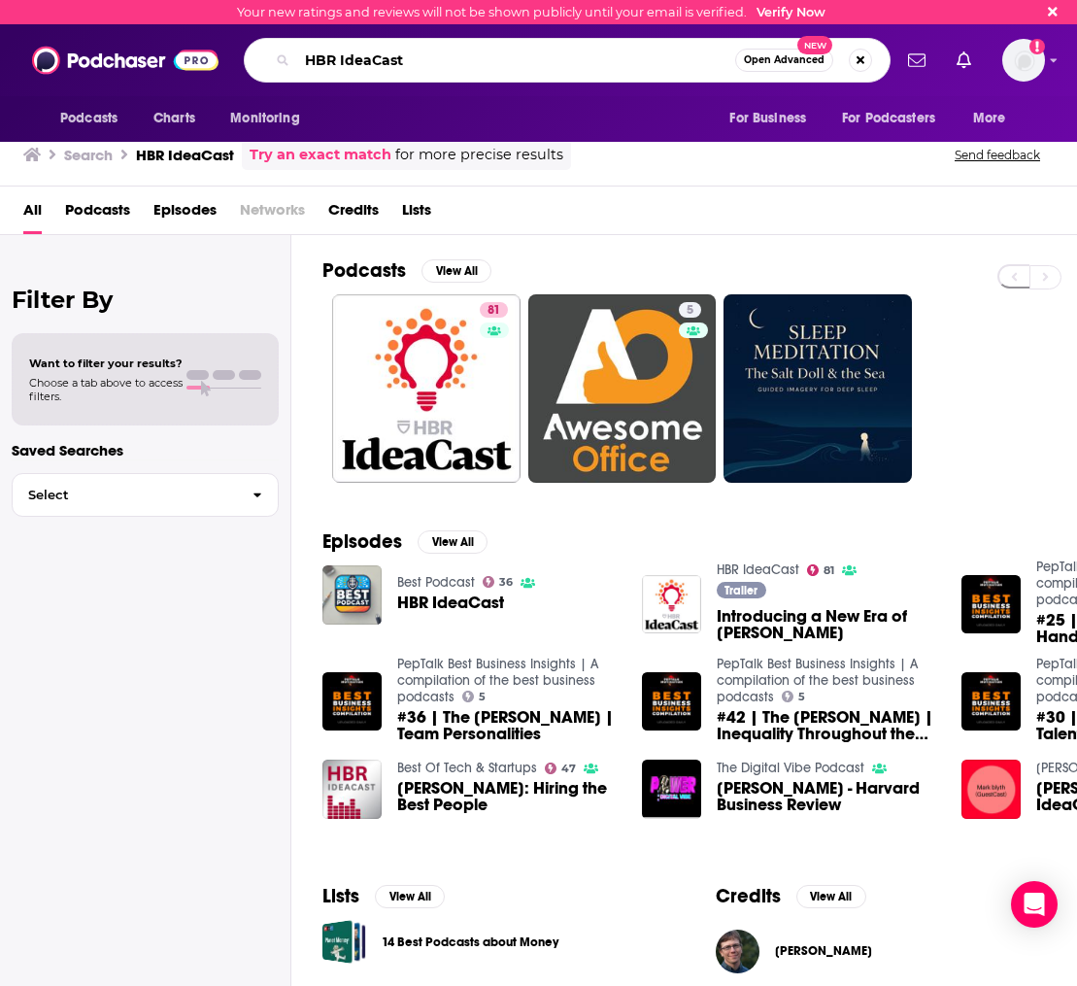
paste input "Side Hustle School"
type input "Side Hustle School"
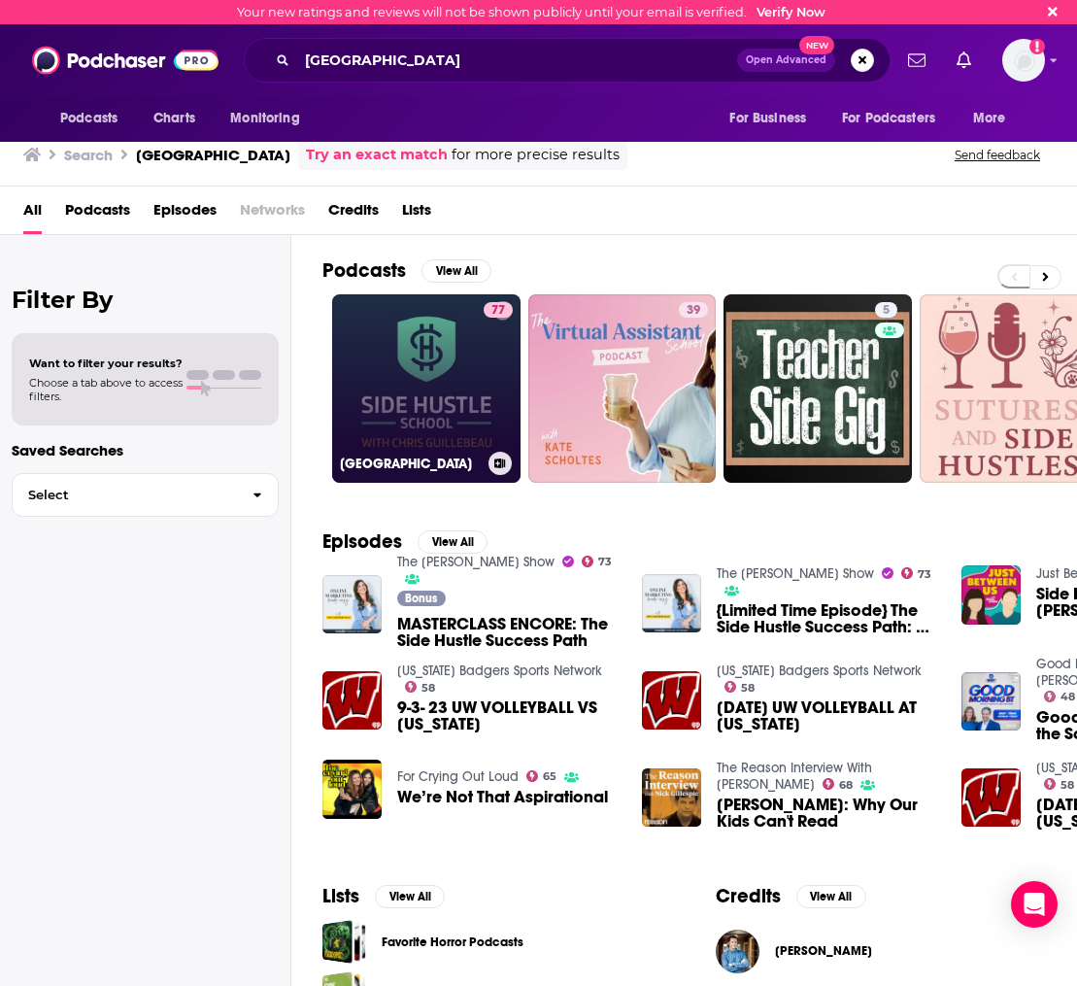
click at [438, 381] on link "77 Side Hustle School" at bounding box center [426, 388] width 188 height 188
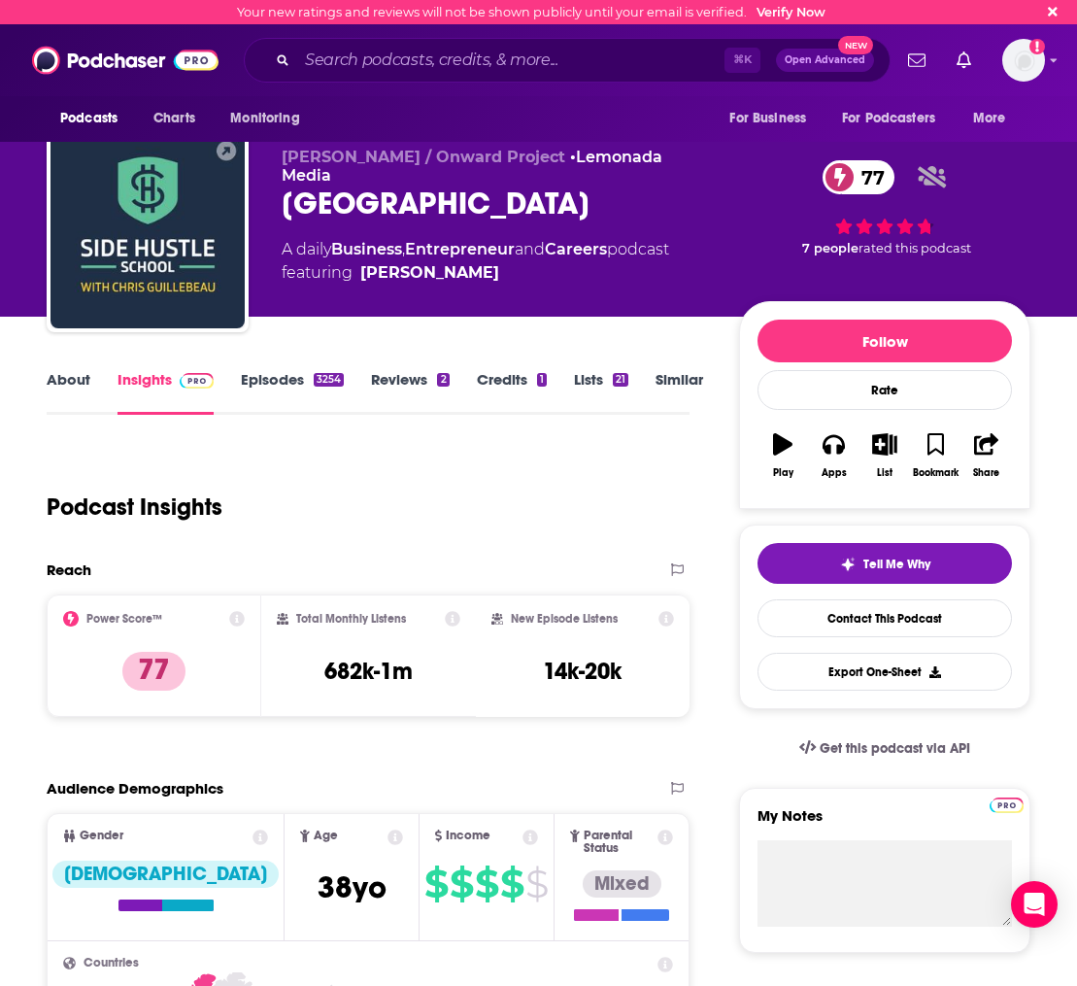
click at [287, 380] on link "Episodes 3254" at bounding box center [292, 392] width 103 height 45
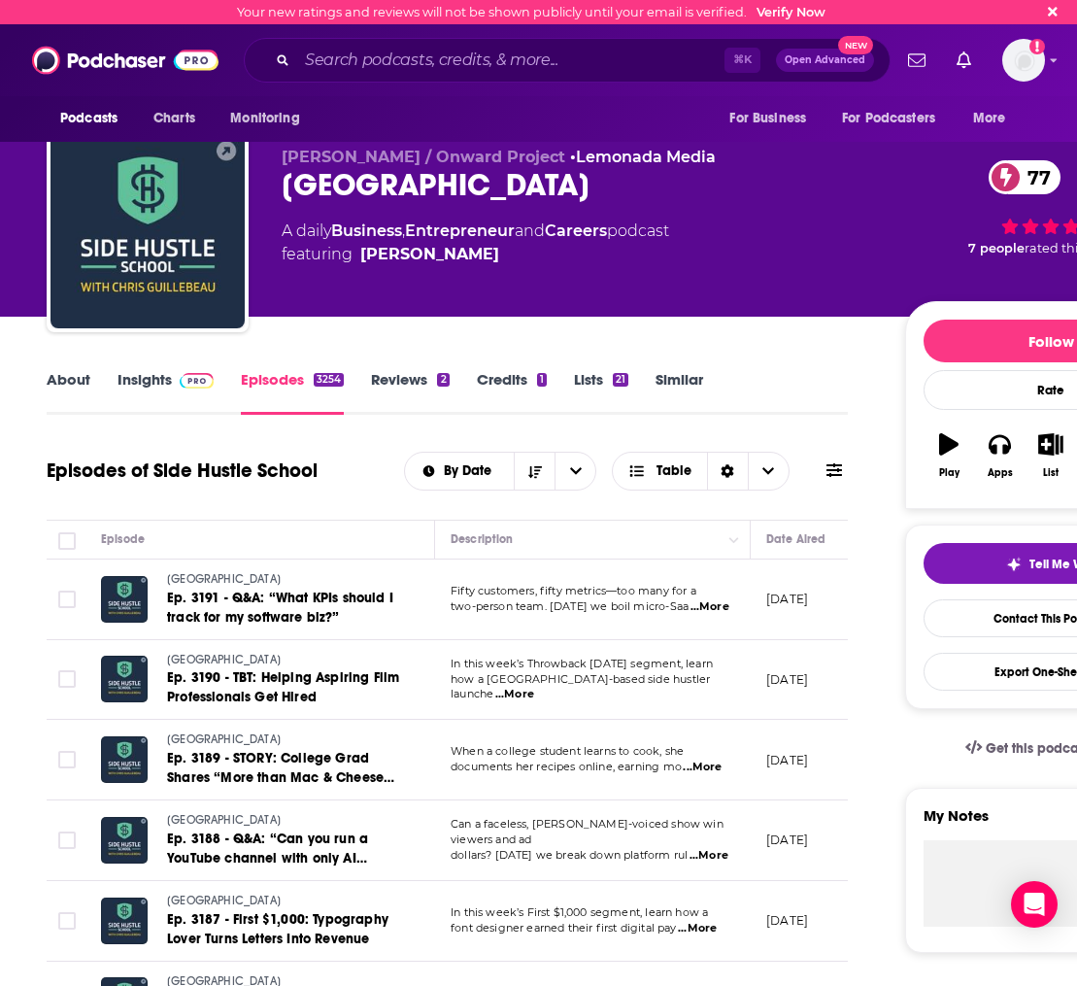
drag, startPoint x: 610, startPoint y: 864, endPoint x: 712, endPoint y: 839, distance: 105.1
click at [610, 864] on td "Can a faceless, AI-voiced show win viewers and ad dollars? Today we break down …" at bounding box center [593, 840] width 316 height 81
click at [700, 848] on span "...More" at bounding box center [709, 856] width 39 height 16
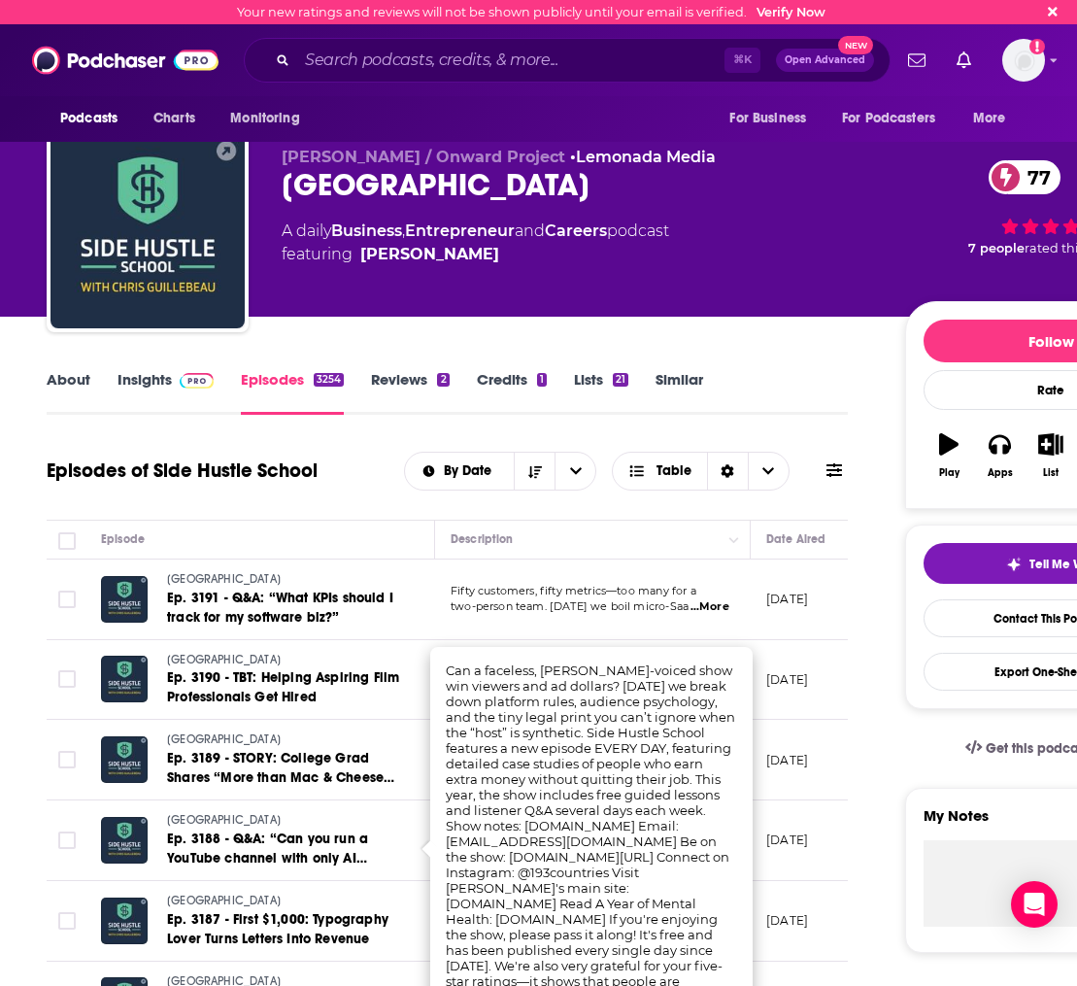
click at [309, 815] on link "Side Hustle School" at bounding box center [283, 820] width 233 height 17
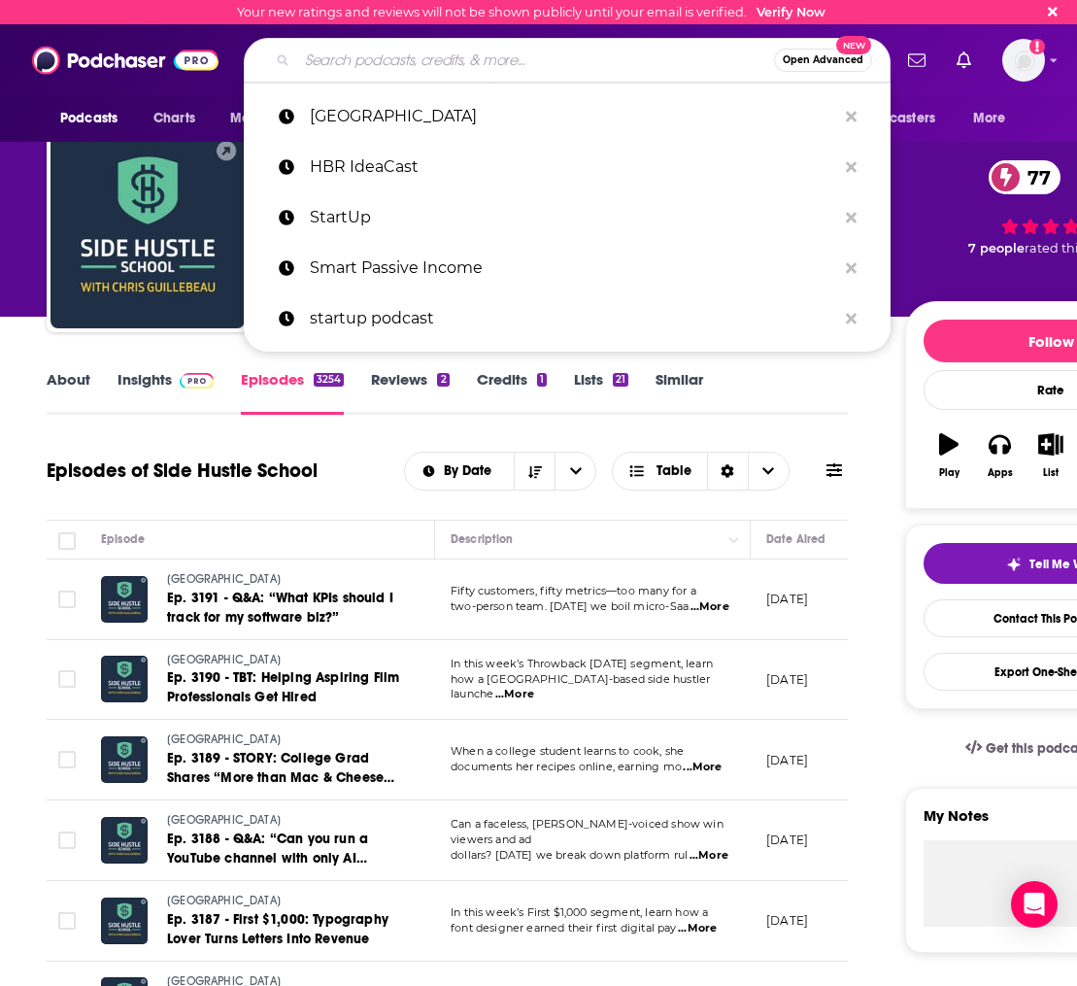
click at [369, 70] on input "Search podcasts, credits, & more..." at bounding box center [535, 60] width 477 height 31
paste input "Land of the Giants"
type input "Land of the Giants"
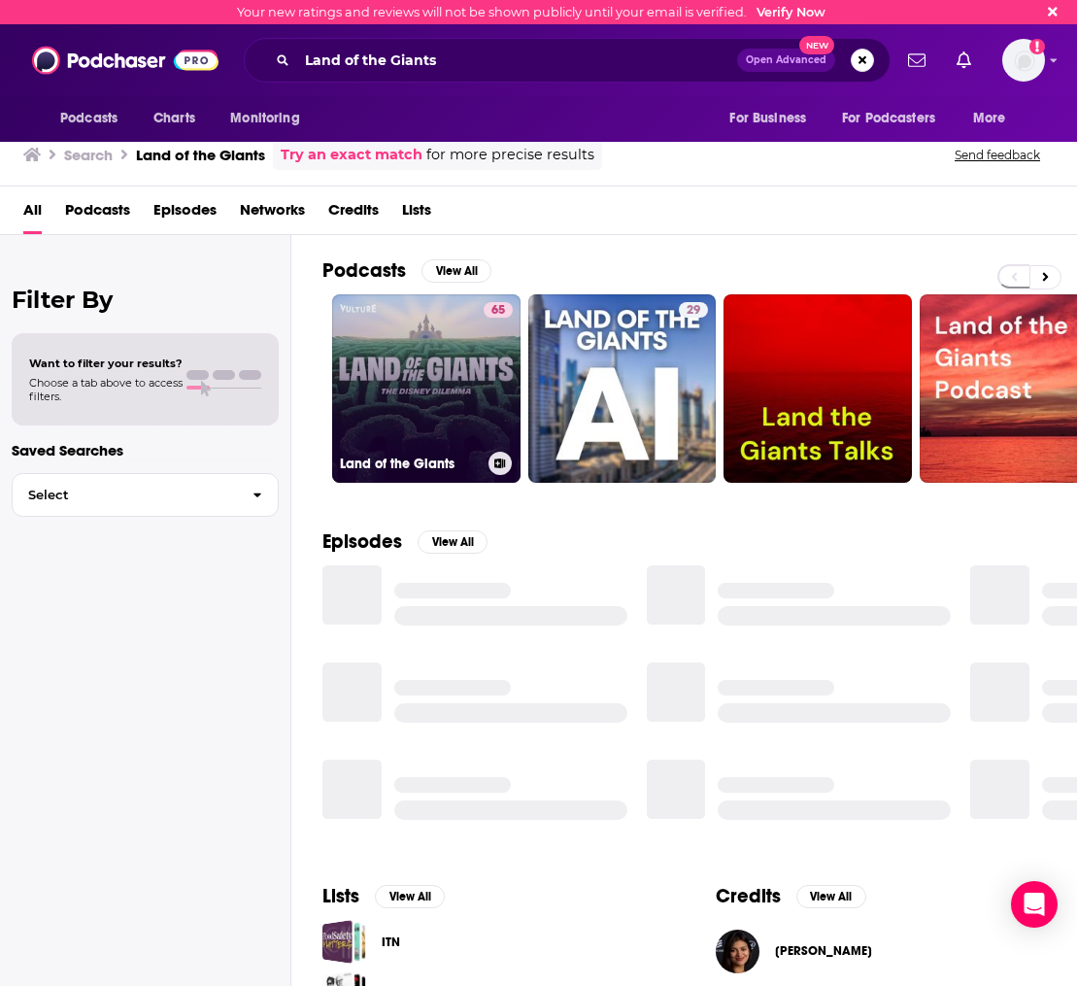
click at [422, 432] on link "65 Land of the Giants" at bounding box center [426, 388] width 188 height 188
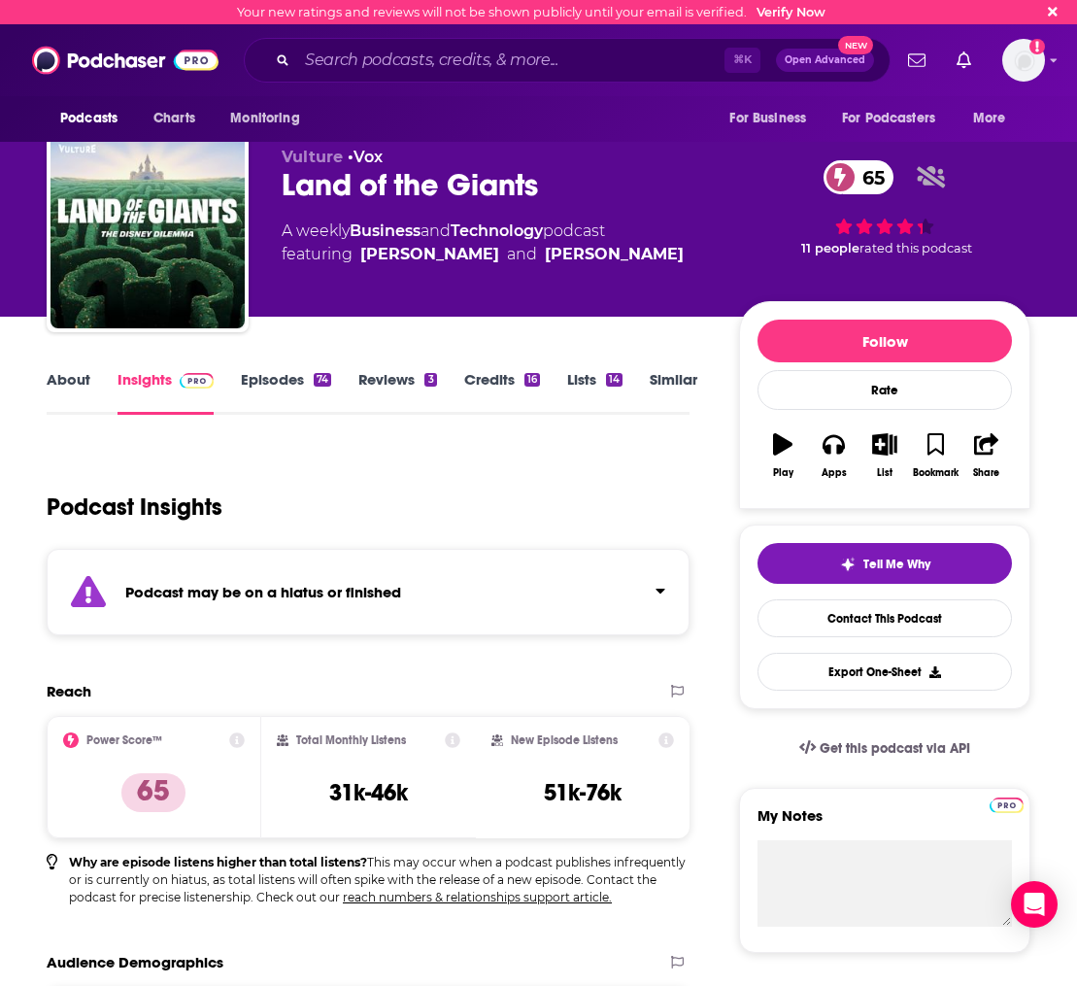
click at [295, 382] on link "Episodes 74" at bounding box center [286, 392] width 90 height 45
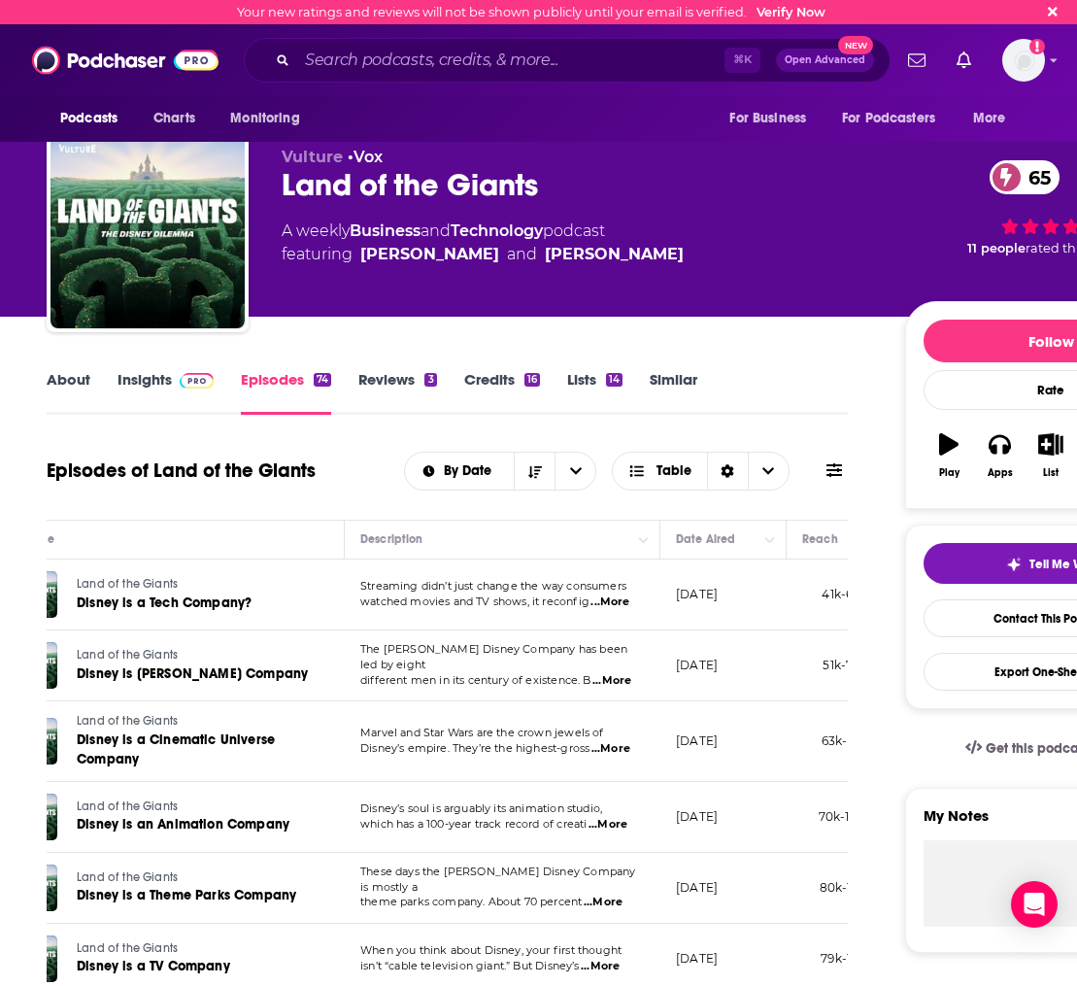
scroll to position [0, 91]
click at [378, 74] on input "Search podcasts, credits, & more..." at bounding box center [510, 60] width 427 height 31
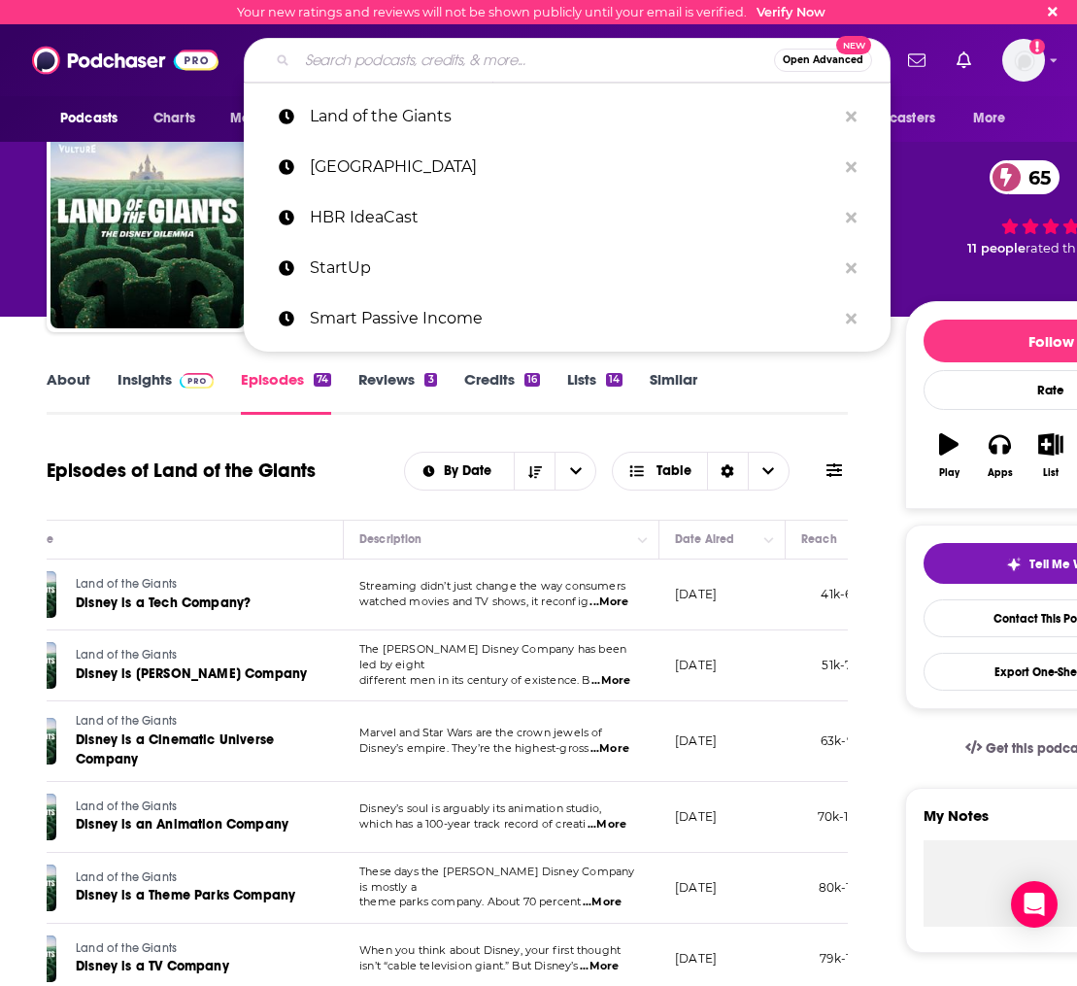
paste input "The Business Brew"
type input "The Business Brew"
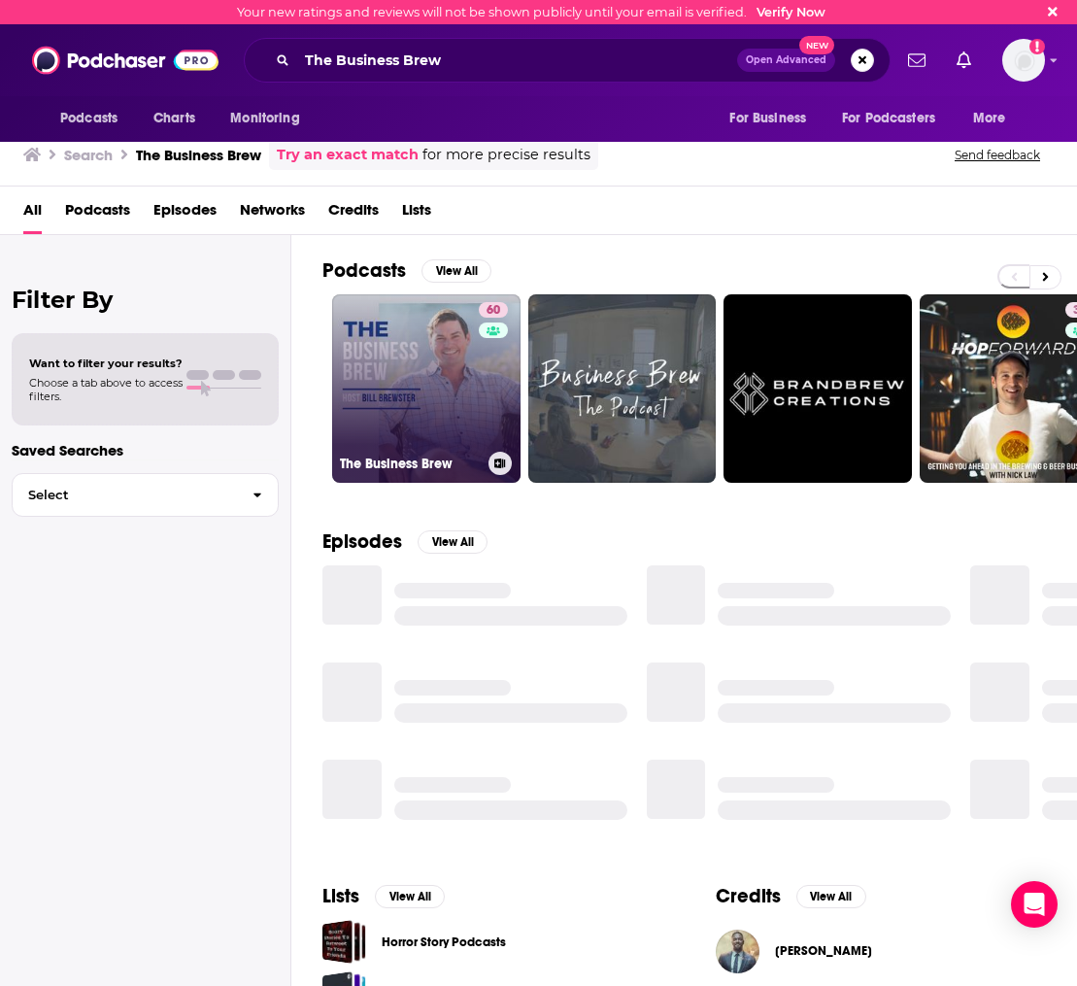
click at [459, 357] on link "60 The Business Brew" at bounding box center [426, 388] width 188 height 188
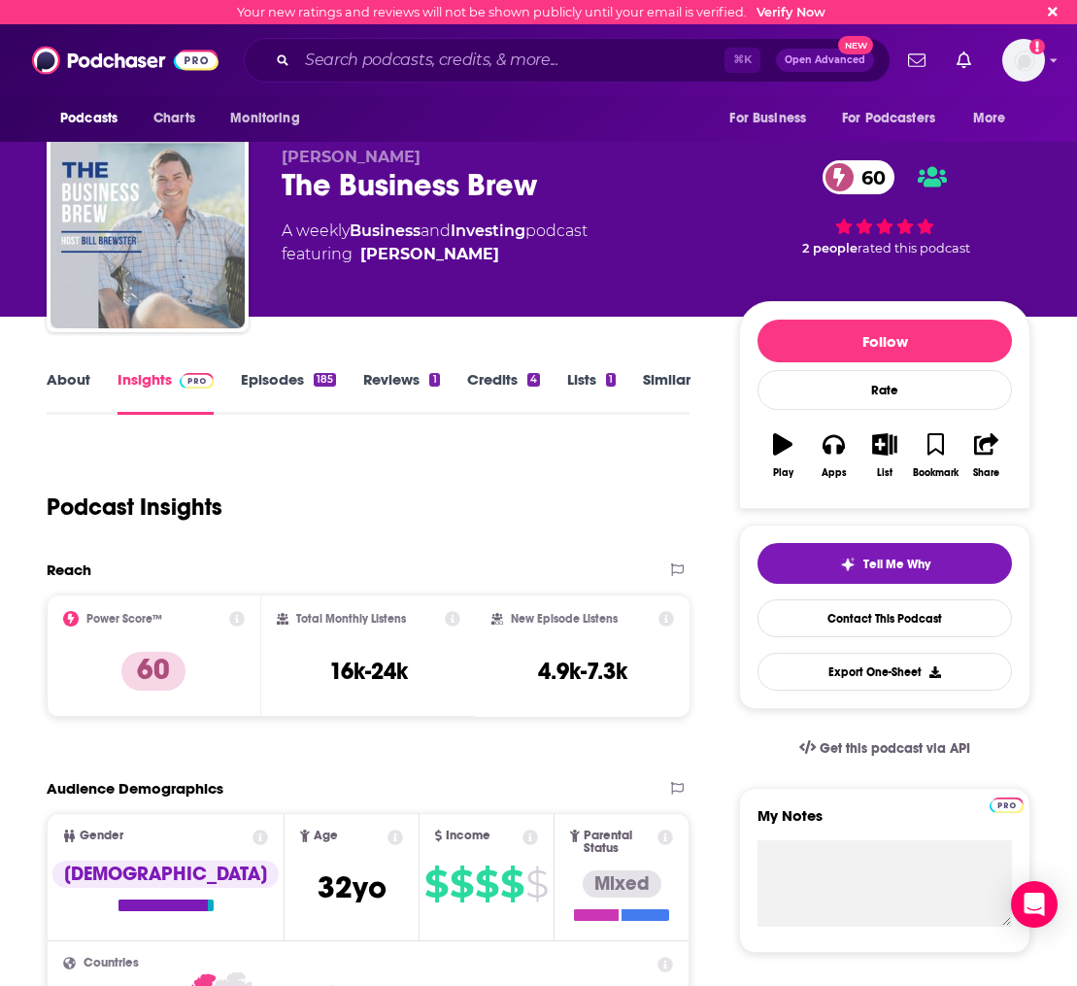
click at [269, 382] on link "Episodes 185" at bounding box center [288, 392] width 95 height 45
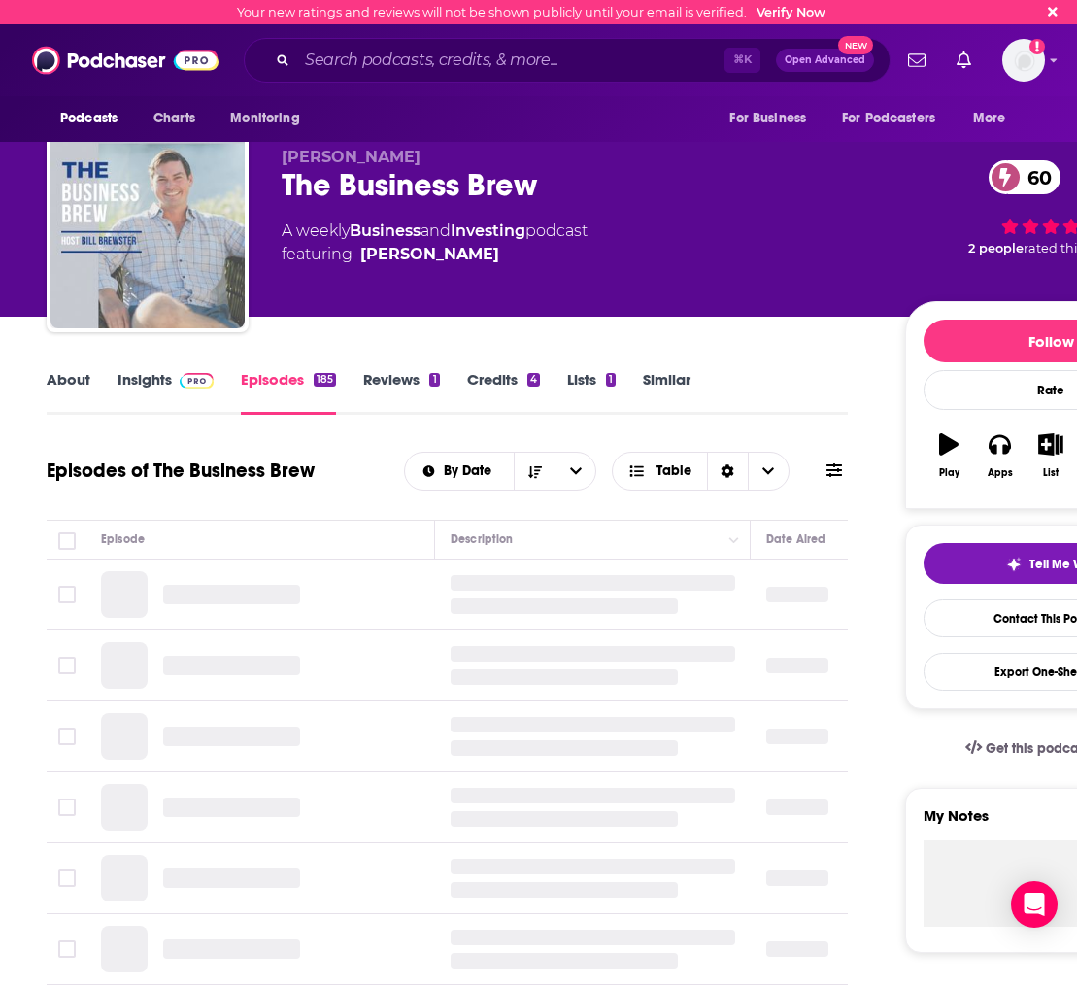
click at [87, 383] on link "About" at bounding box center [69, 392] width 44 height 45
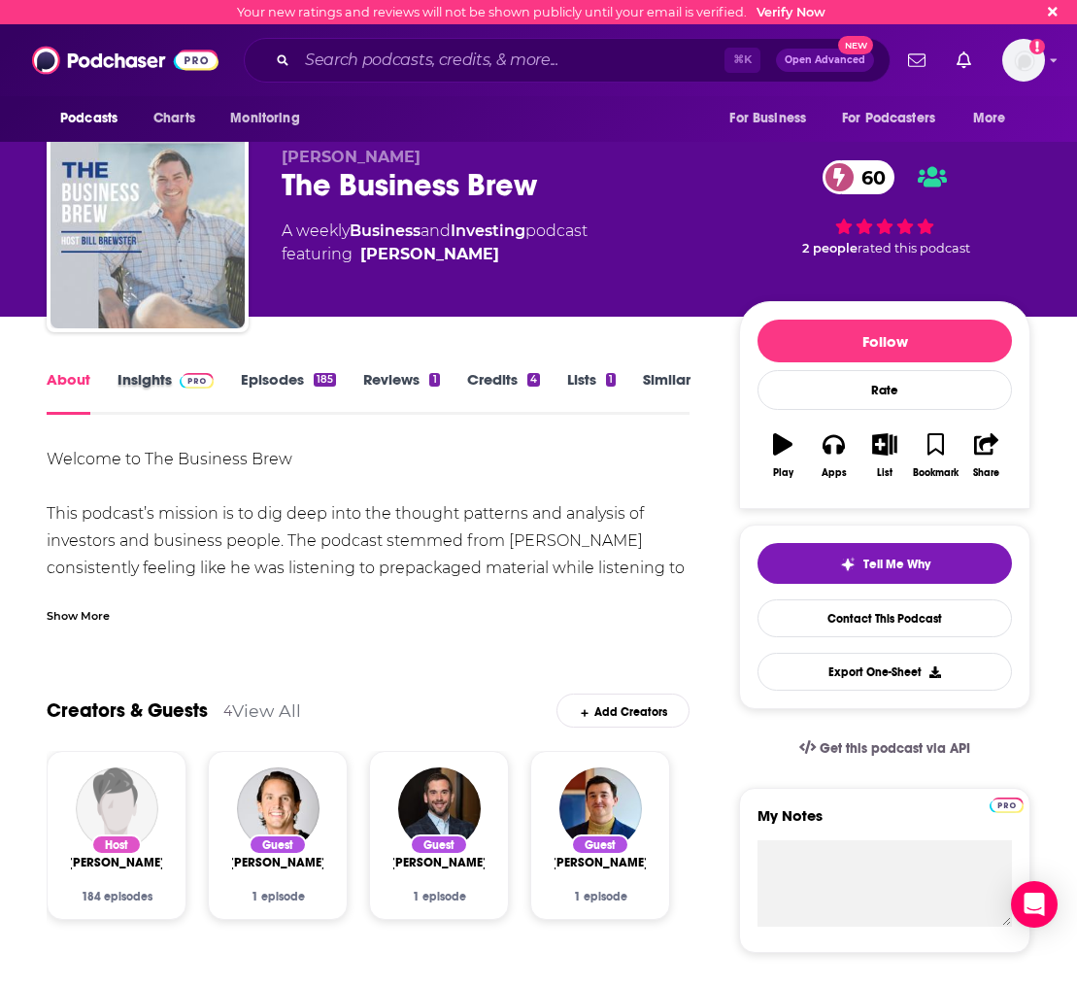
click at [239, 382] on div "Insights" at bounding box center [179, 392] width 123 height 45
click at [264, 382] on link "Episodes 185" at bounding box center [288, 392] width 95 height 45
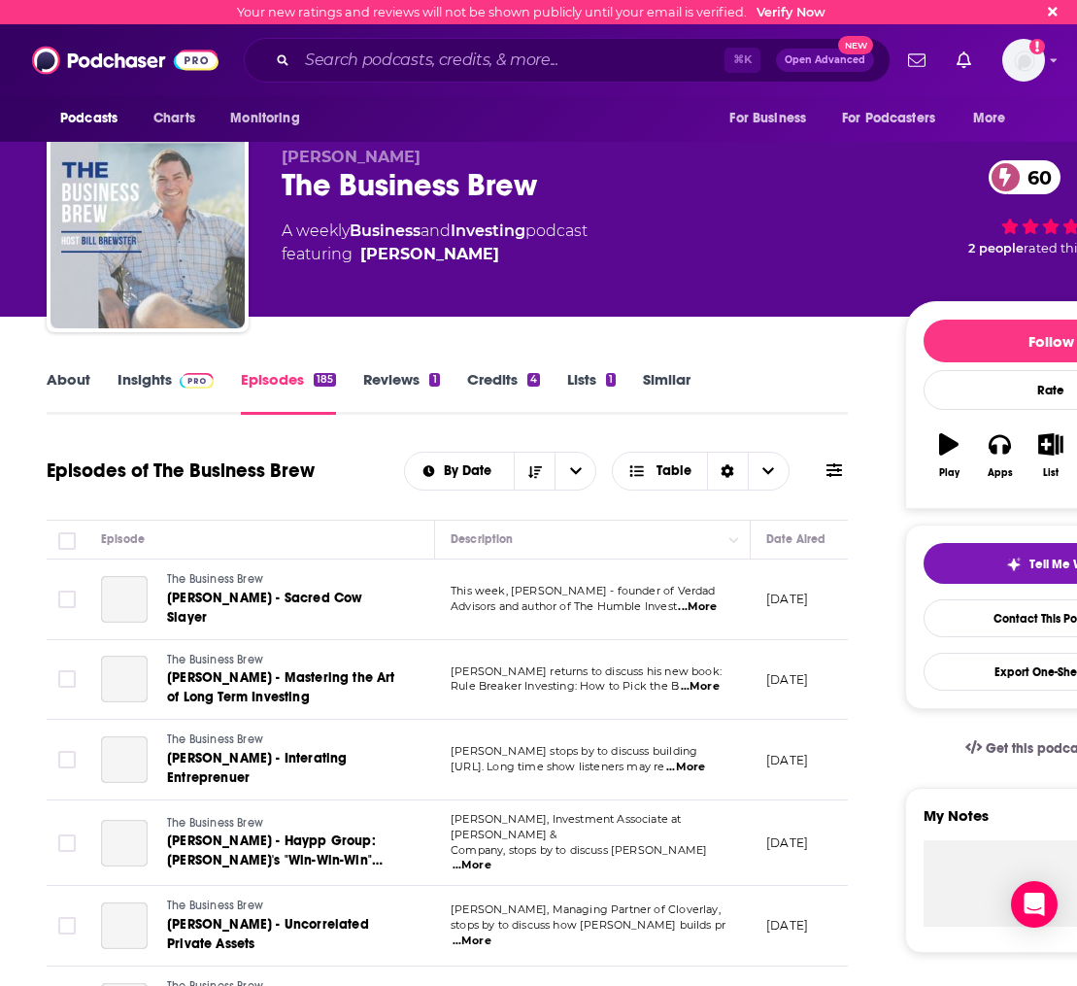
scroll to position [151, 0]
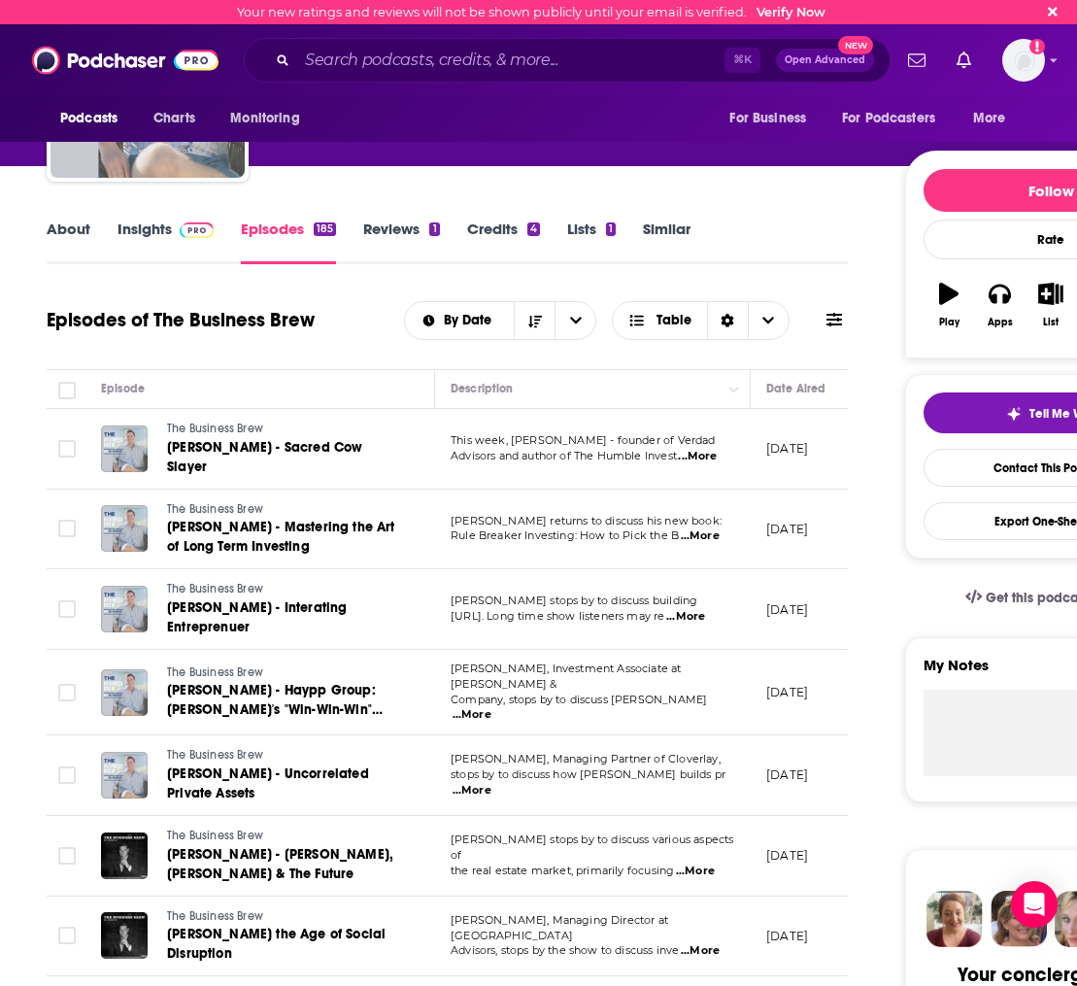
click at [714, 460] on span "...More" at bounding box center [697, 457] width 39 height 16
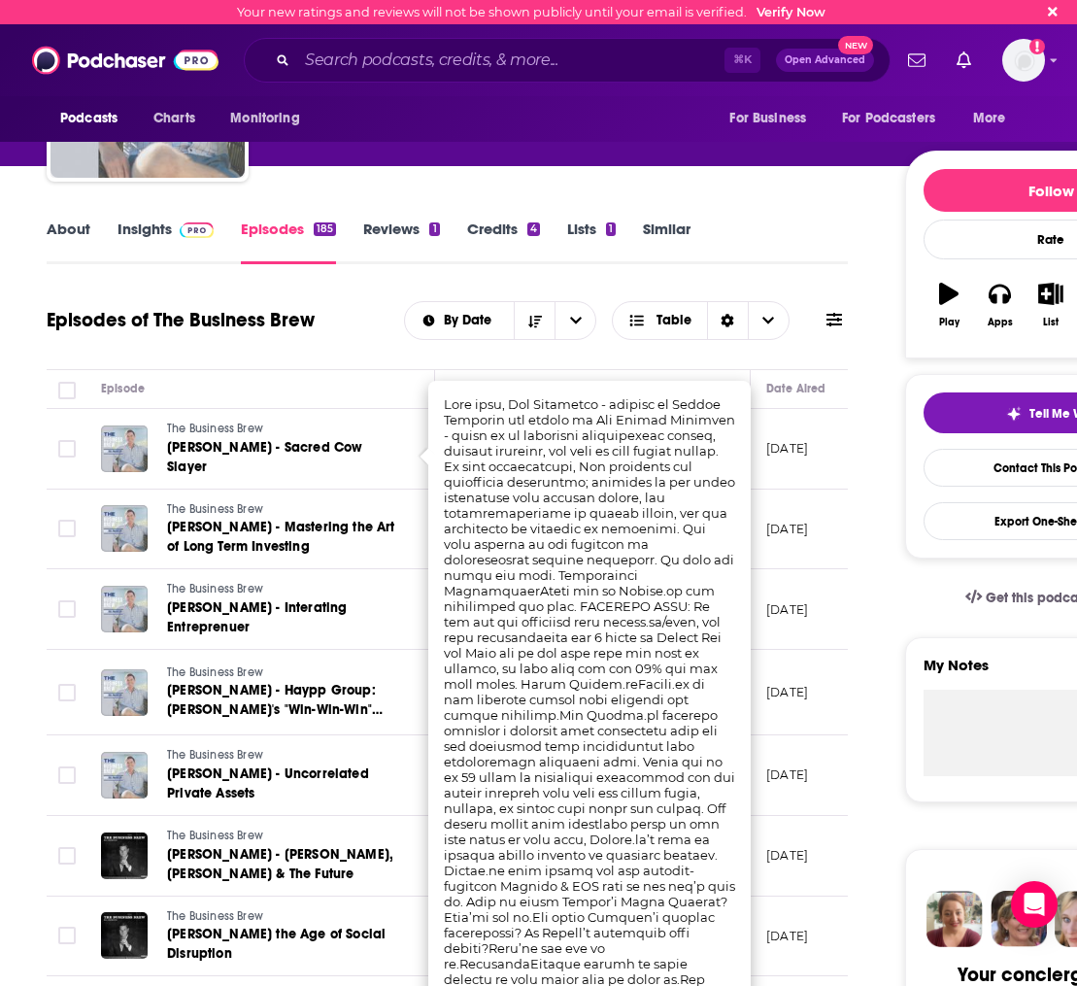
click at [353, 299] on div "Episodes of The Business Brew By Date Table" at bounding box center [447, 320] width 801 height 51
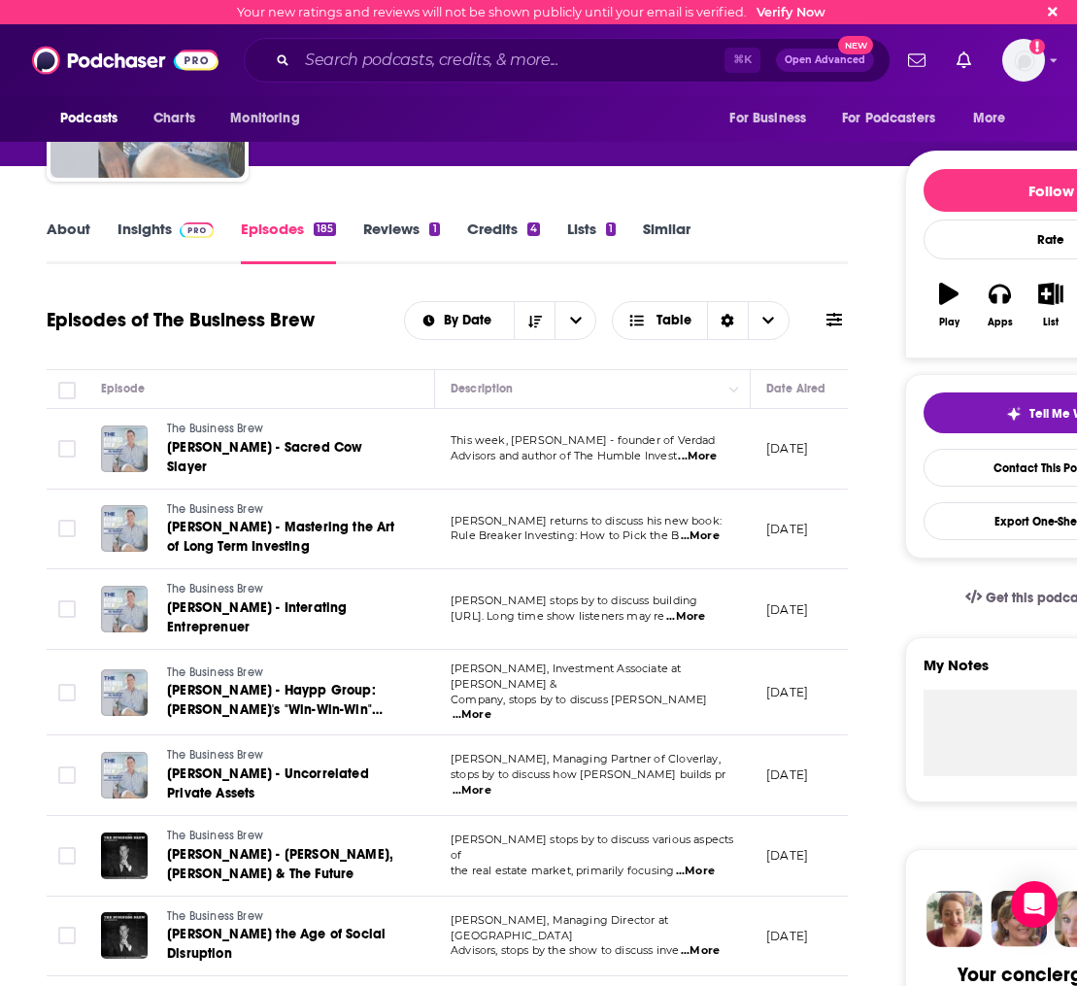
click at [702, 863] on span "...More" at bounding box center [695, 871] width 39 height 16
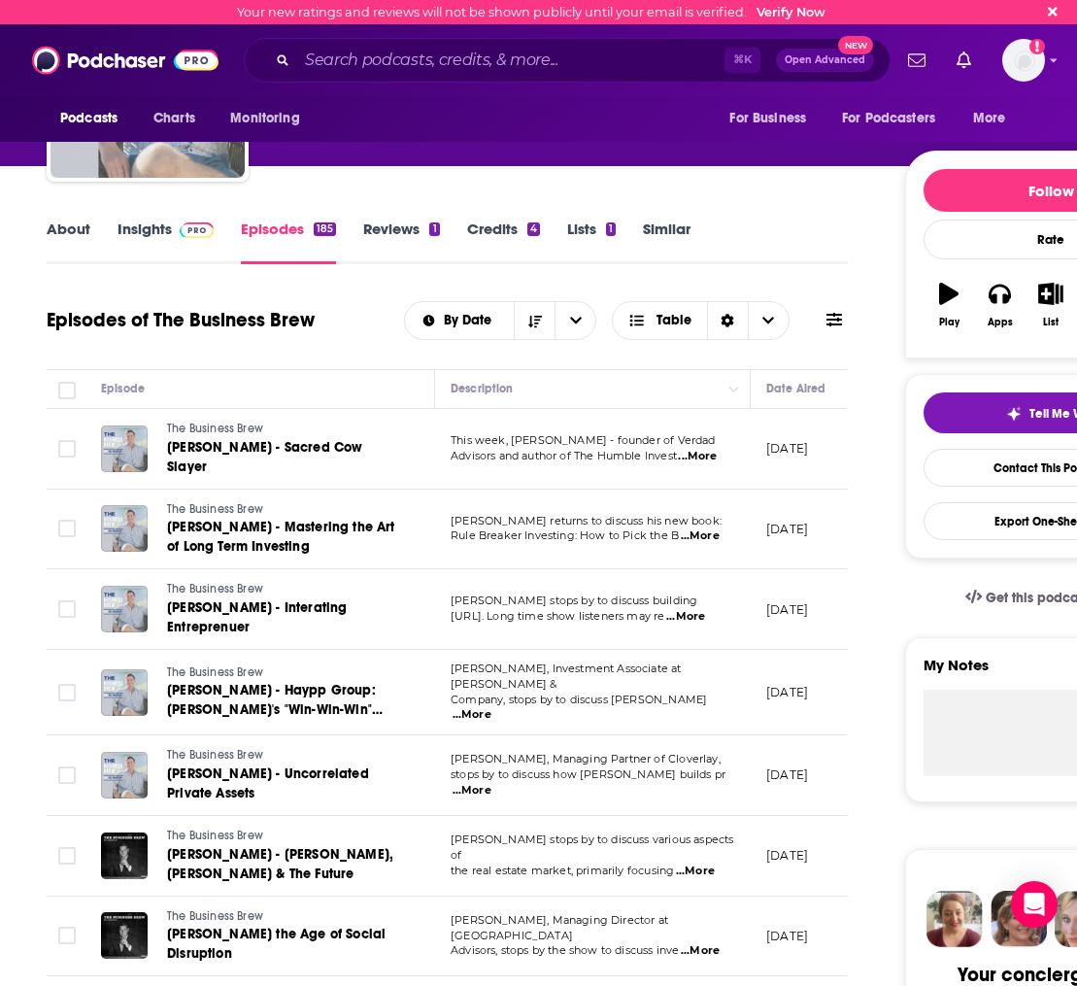
click at [690, 613] on span "...More" at bounding box center [685, 617] width 39 height 16
click at [140, 250] on link "Insights" at bounding box center [166, 241] width 96 height 45
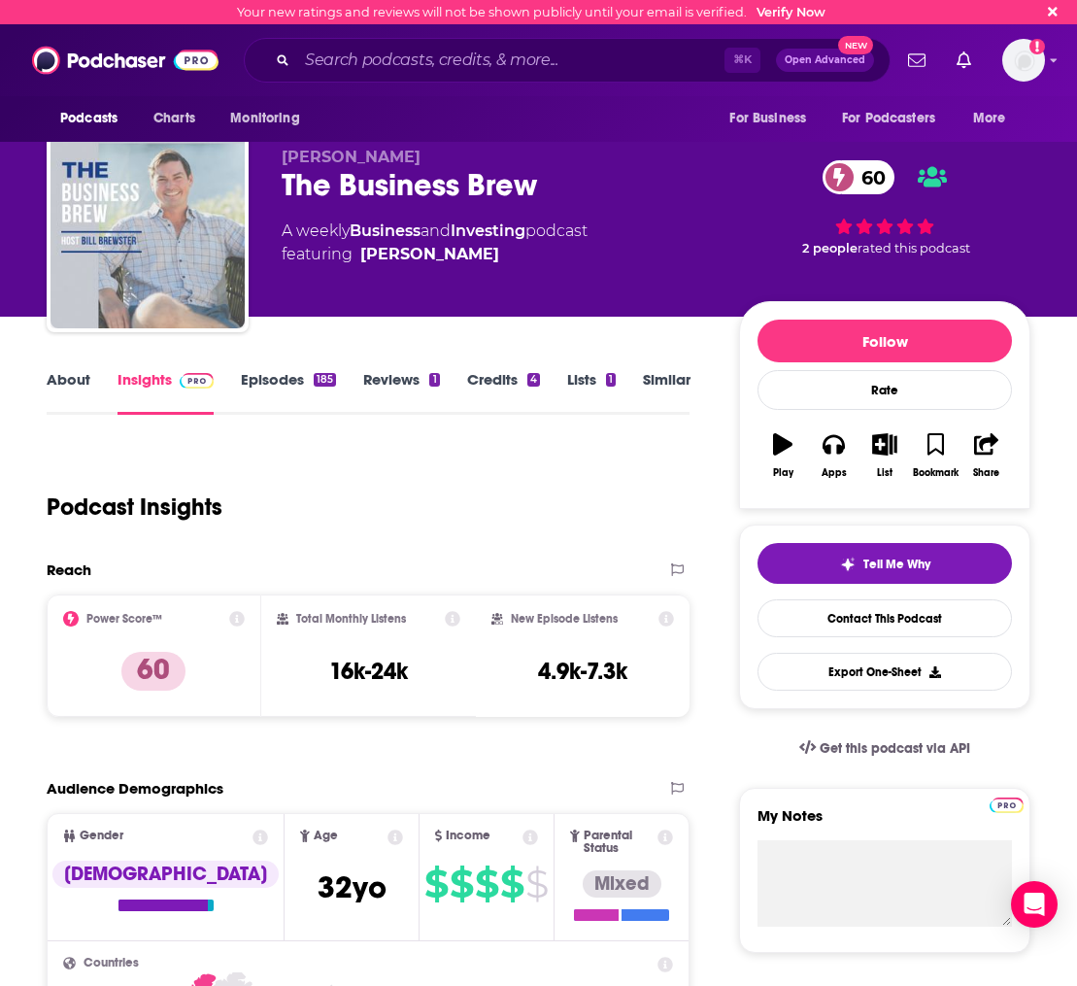
click at [53, 373] on link "About" at bounding box center [69, 392] width 44 height 45
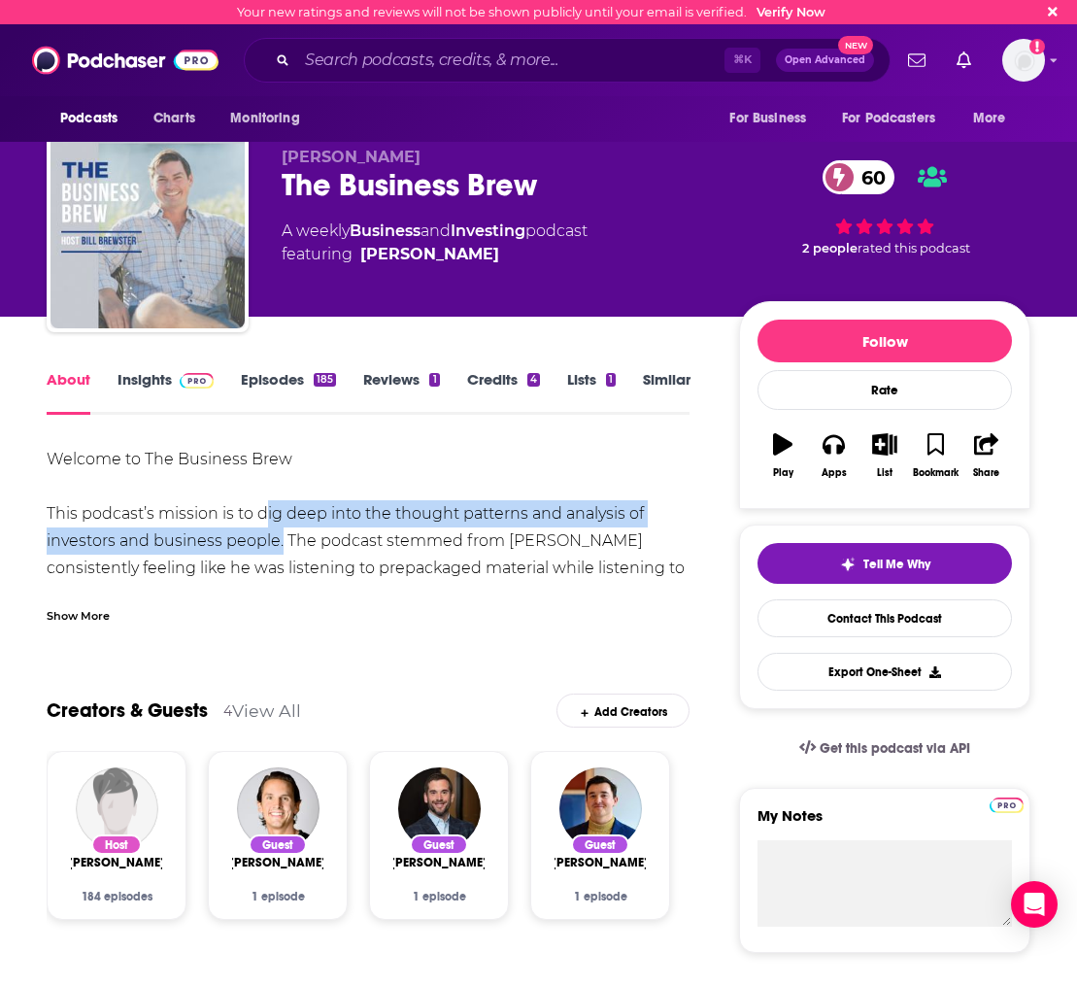
drag, startPoint x: 260, startPoint y: 518, endPoint x: 275, endPoint y: 547, distance: 32.6
click at [275, 547] on div "Welcome to The Business Brew This podcast’s mission is to dig deep into the tho…" at bounding box center [368, 867] width 643 height 843
copy div "dig deep into the thought patterns and analysis of investors and business people"
click at [268, 383] on link "Episodes 185" at bounding box center [288, 392] width 95 height 45
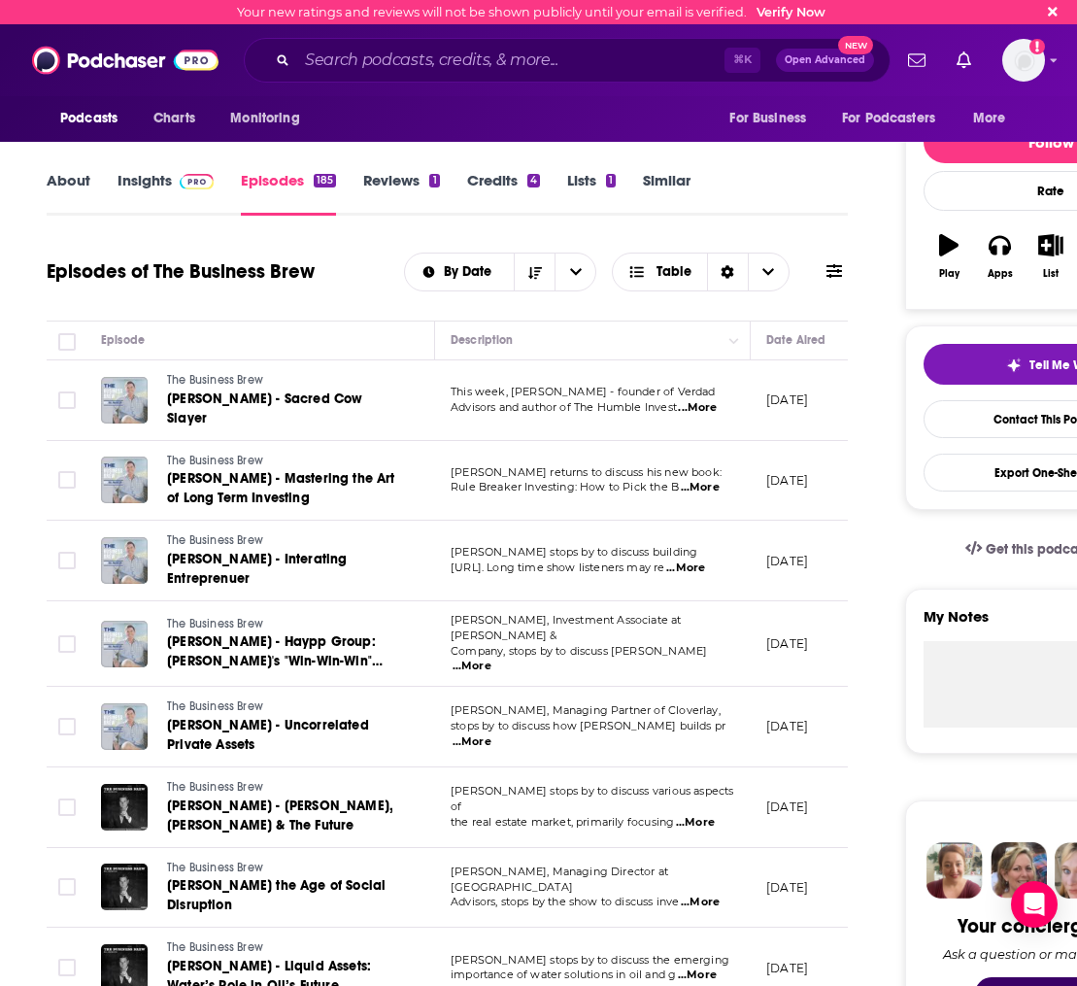
scroll to position [0, 61]
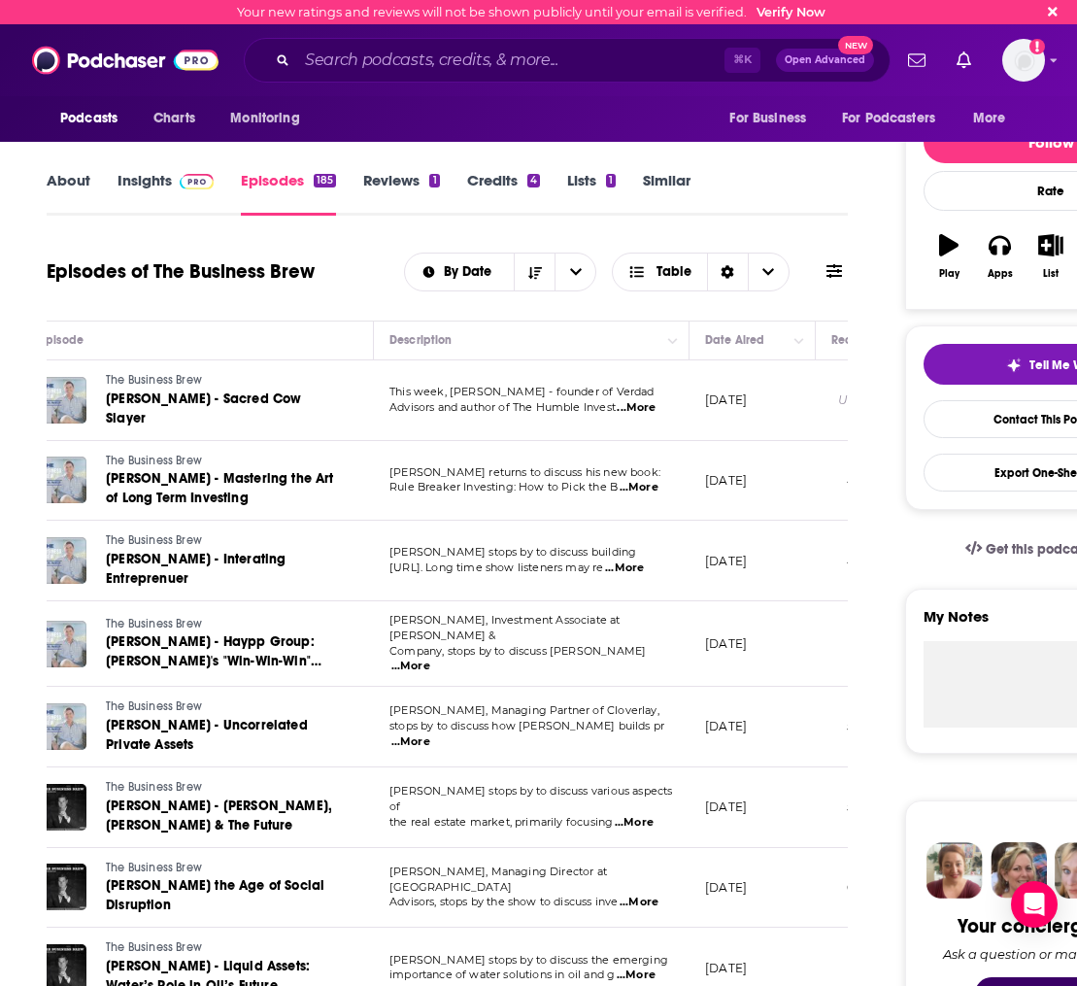
click at [158, 209] on link "Insights" at bounding box center [166, 193] width 96 height 45
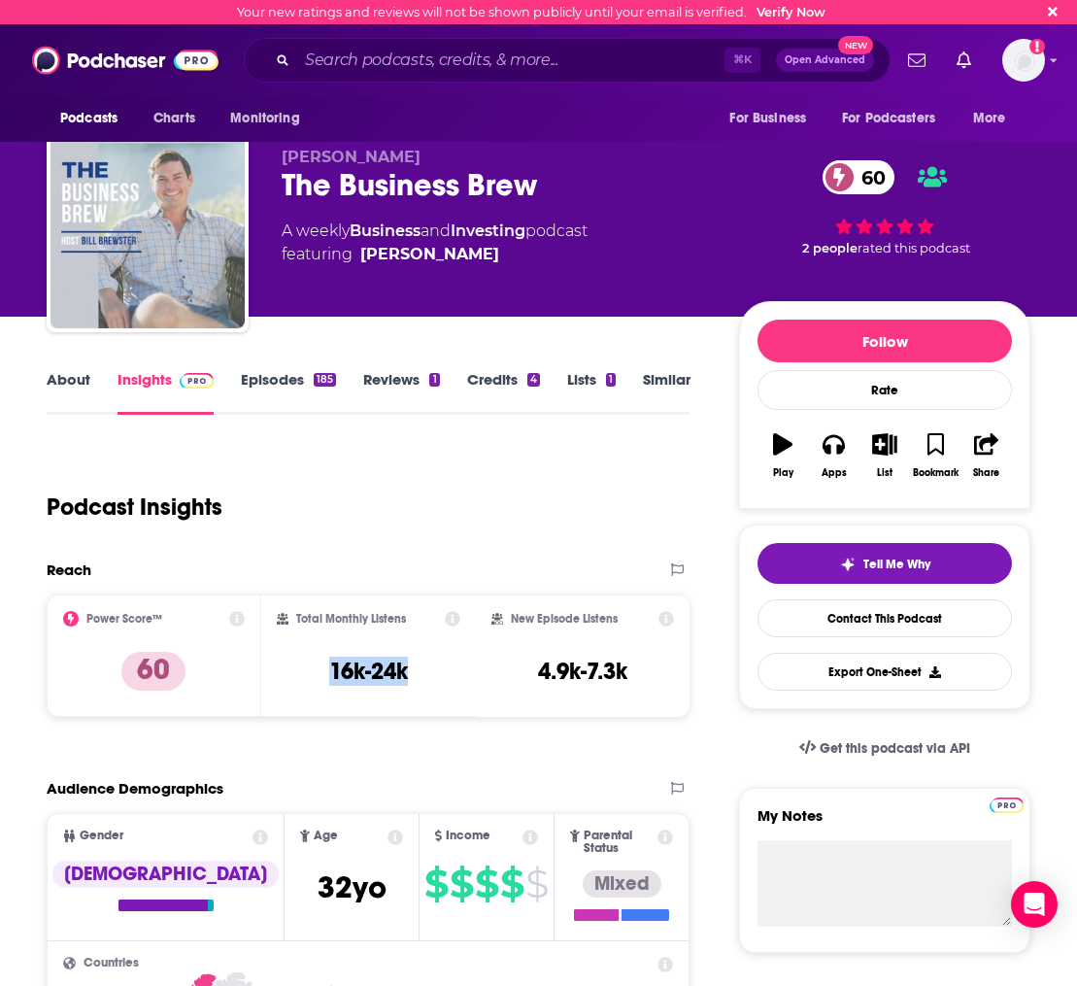
click at [321, 670] on div "Total Monthly Listens 16k-24k" at bounding box center [369, 655] width 184 height 89
click at [276, 390] on link "Episodes 185" at bounding box center [288, 392] width 95 height 45
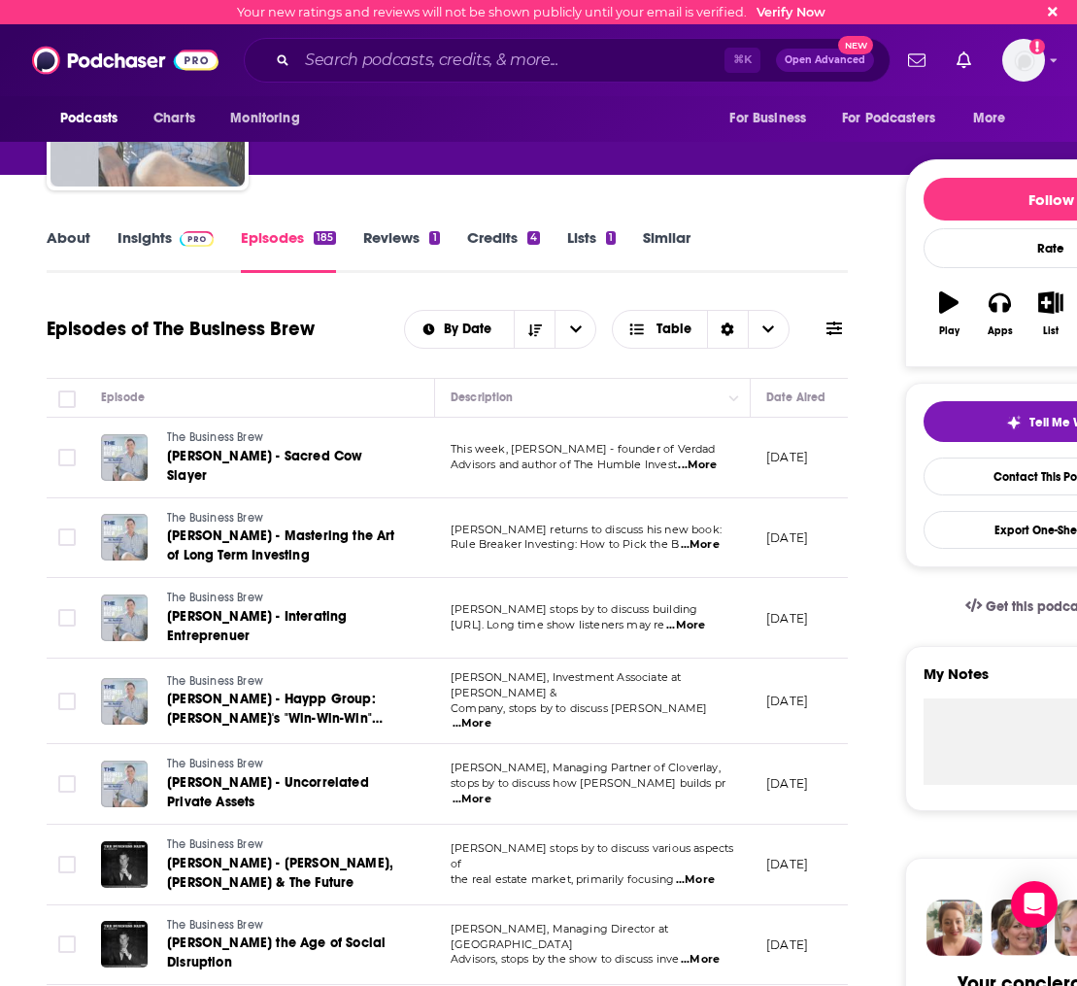
scroll to position [143, 0]
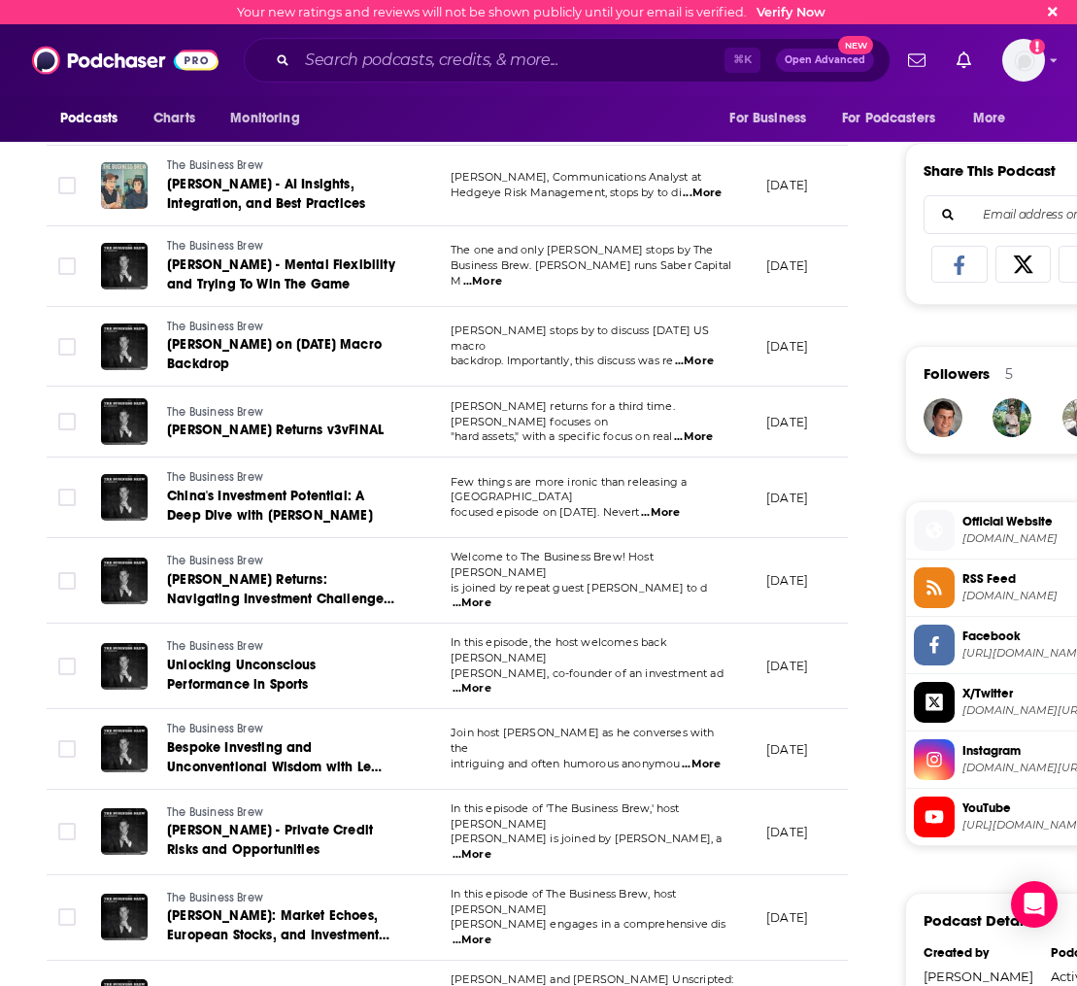
click at [534, 757] on span "intriguing and often humorous anonymou" at bounding box center [566, 764] width 230 height 14
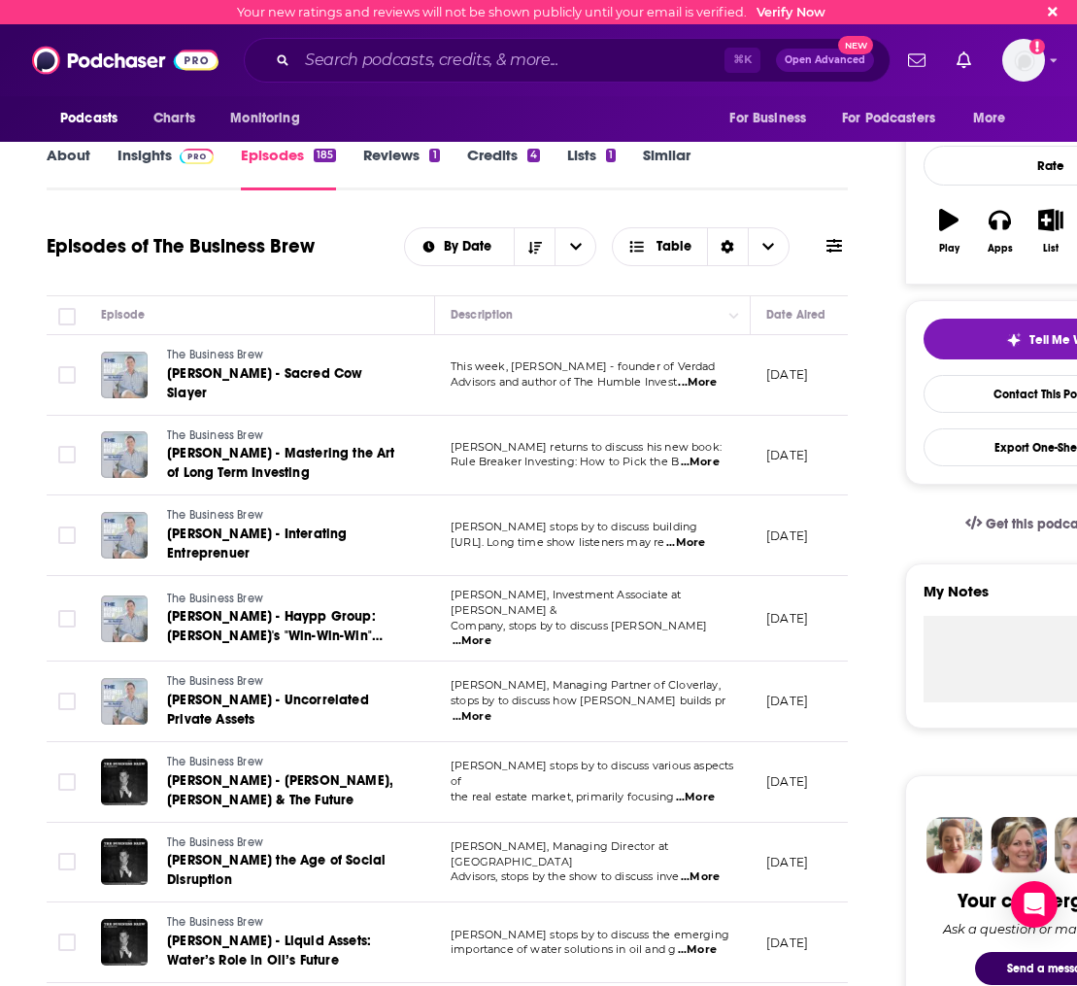
scroll to position [195, 0]
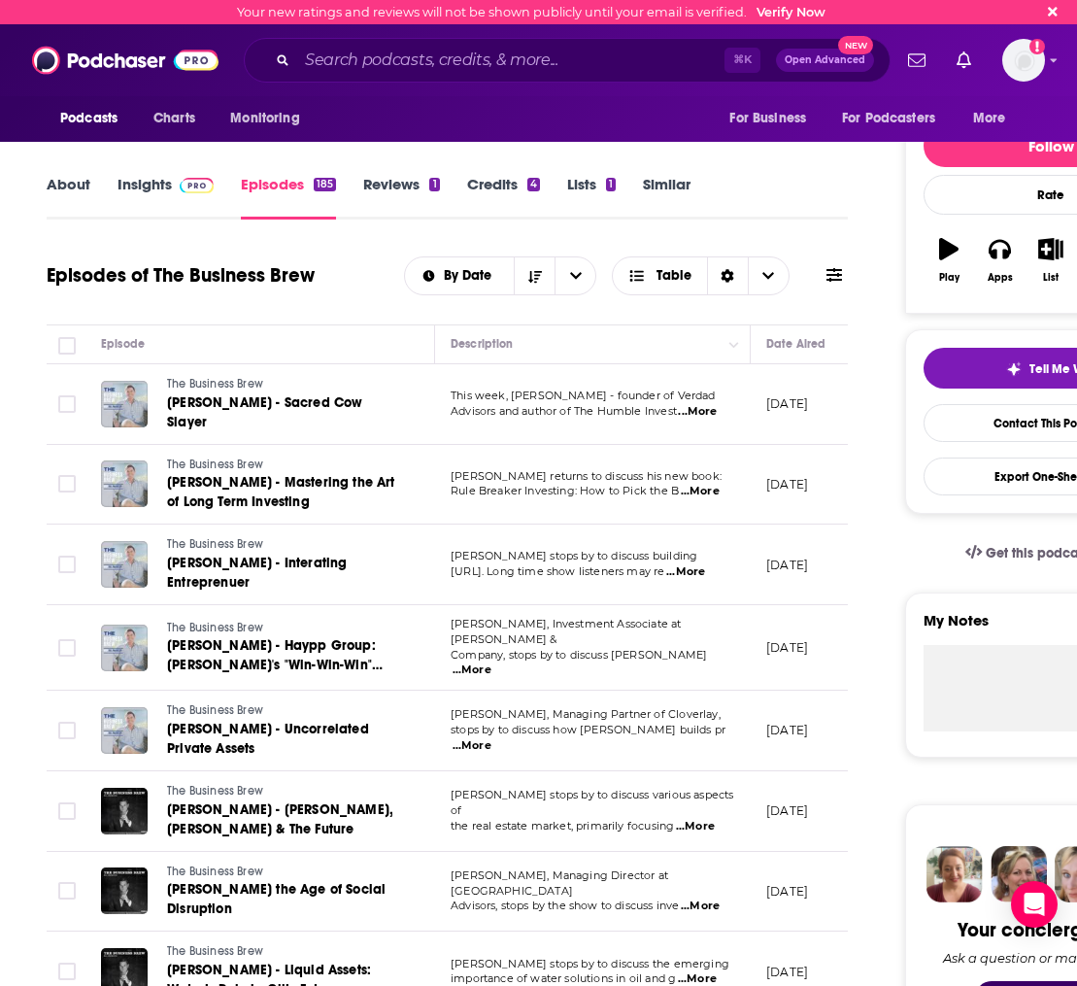
click at [509, 590] on td "Braden Dennis stops by to discuss building Fiscal.ai. Long time show listeners …" at bounding box center [593, 564] width 316 height 81
click at [704, 575] on span "...More" at bounding box center [685, 572] width 39 height 16
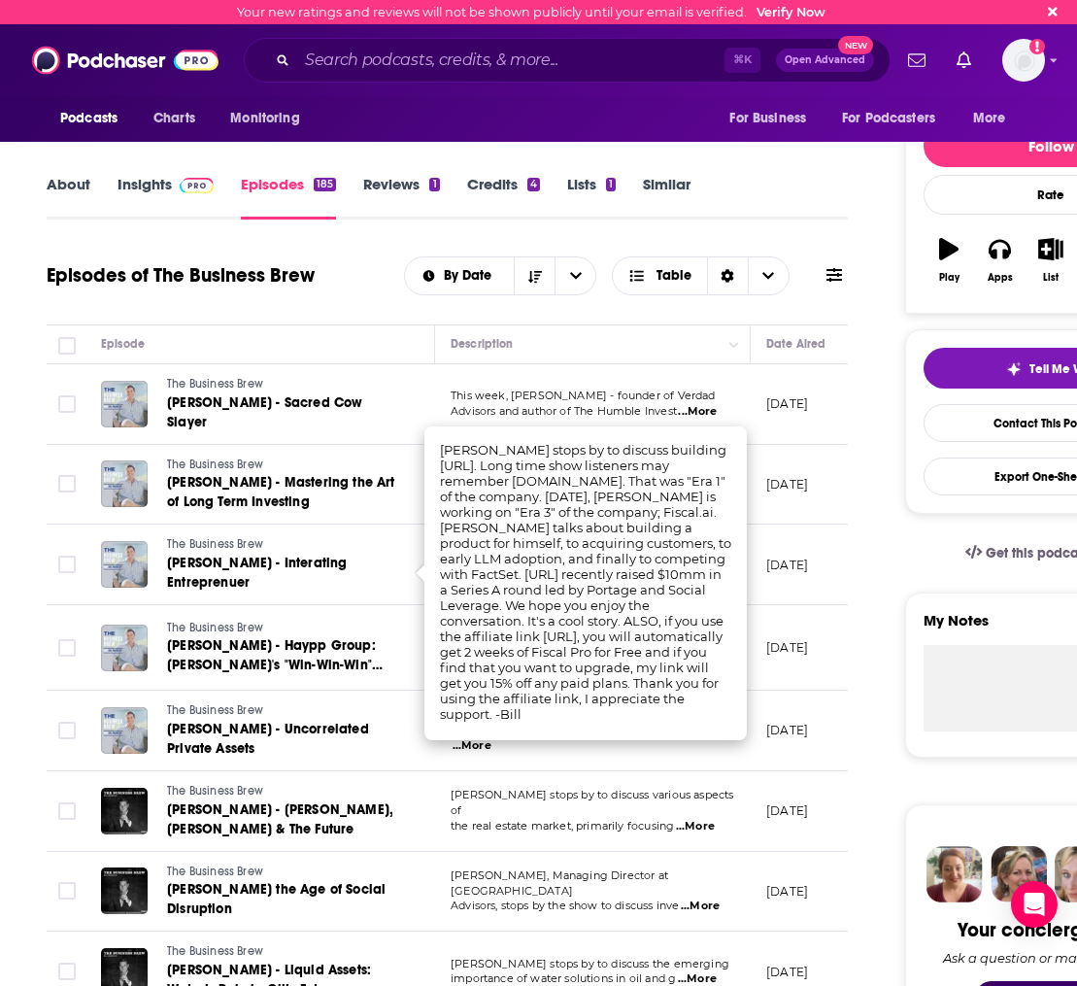
click at [318, 559] on span "Braden Dennis - Interating Entreprenuer" at bounding box center [257, 573] width 180 height 36
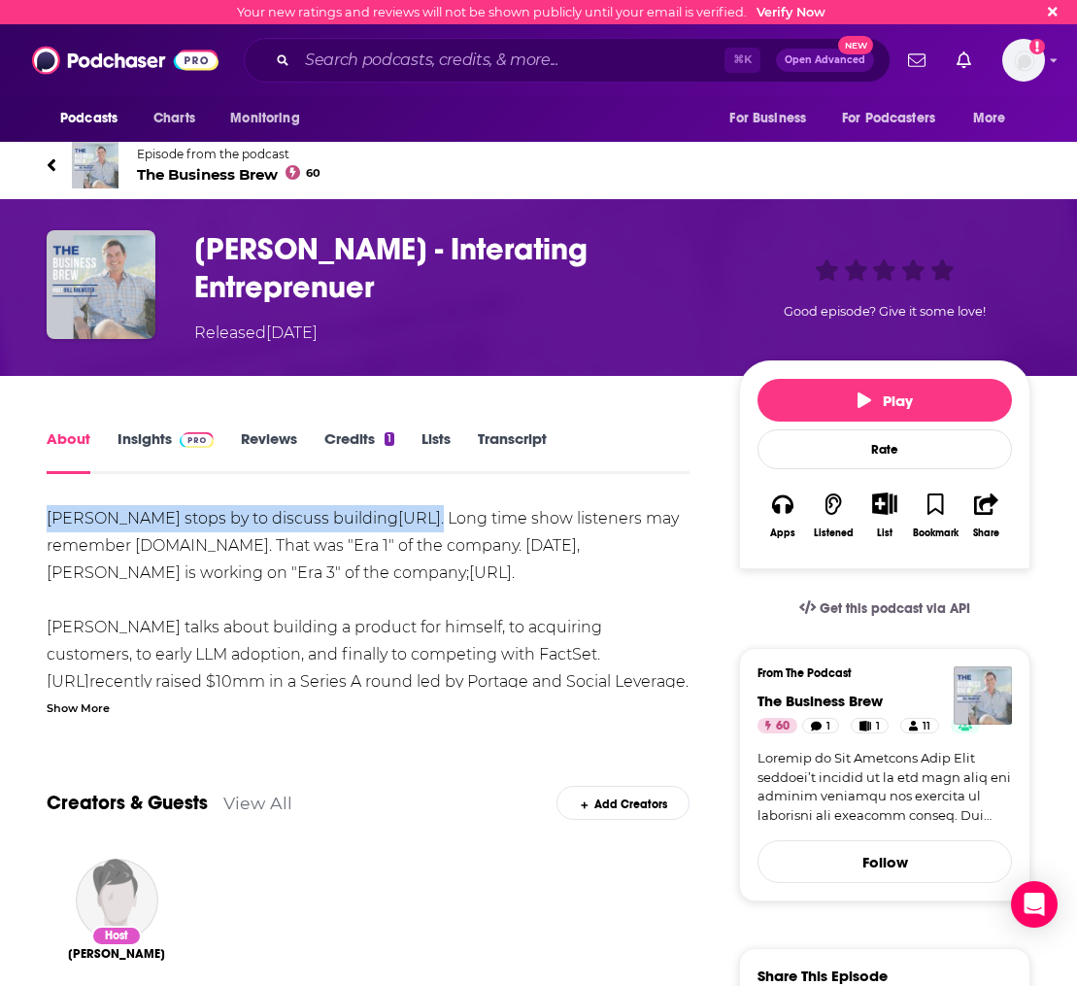
drag, startPoint x: 55, startPoint y: 521, endPoint x: 445, endPoint y: 526, distance: 389.5
click at [444, 527] on div "Braden Dennis stops by to discuss building Fiscal.ai . Long time show listeners…" at bounding box center [368, 709] width 643 height 408
copy div "Braden Dennis stops by to discuss building Fiscal.ai ."
click at [48, 165] on icon at bounding box center [52, 164] width 8 height 13
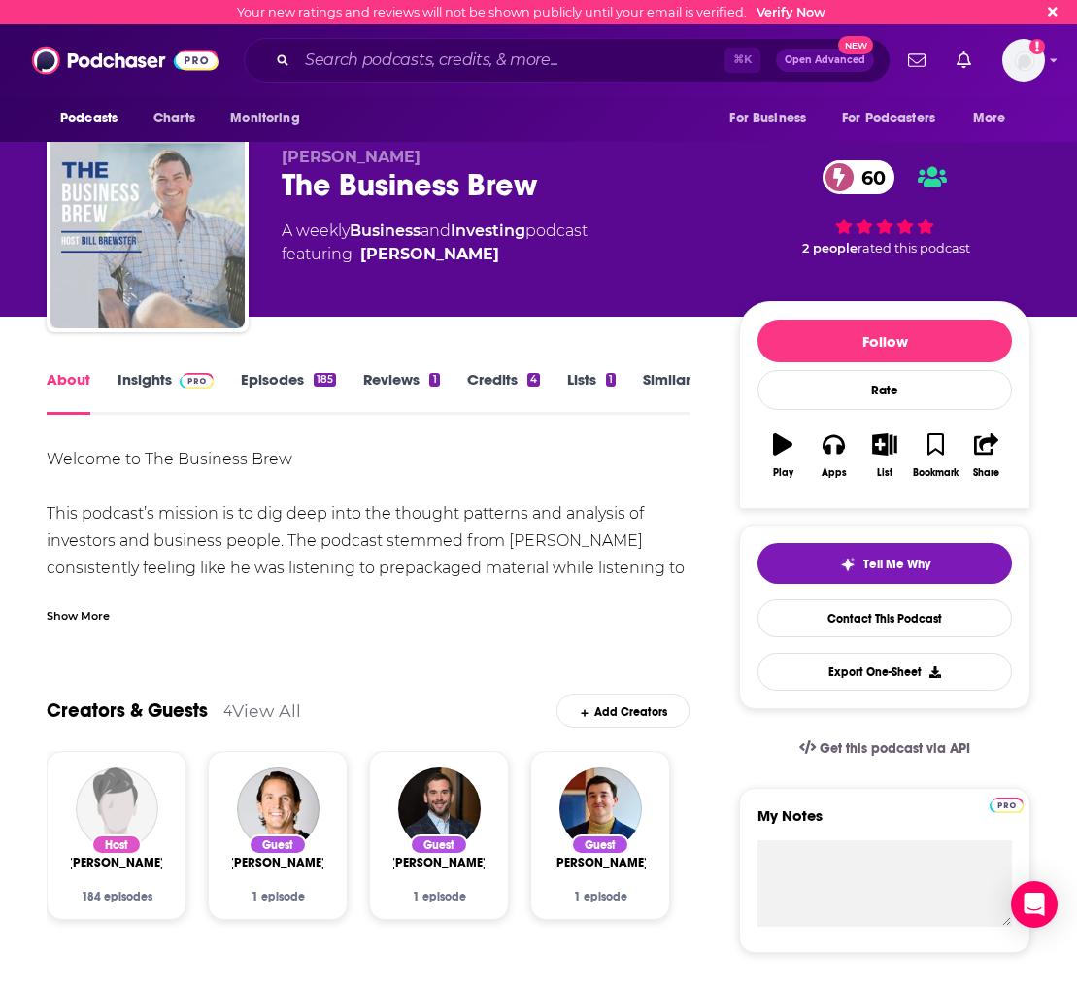
click at [655, 395] on link "Similar" at bounding box center [667, 392] width 48 height 45
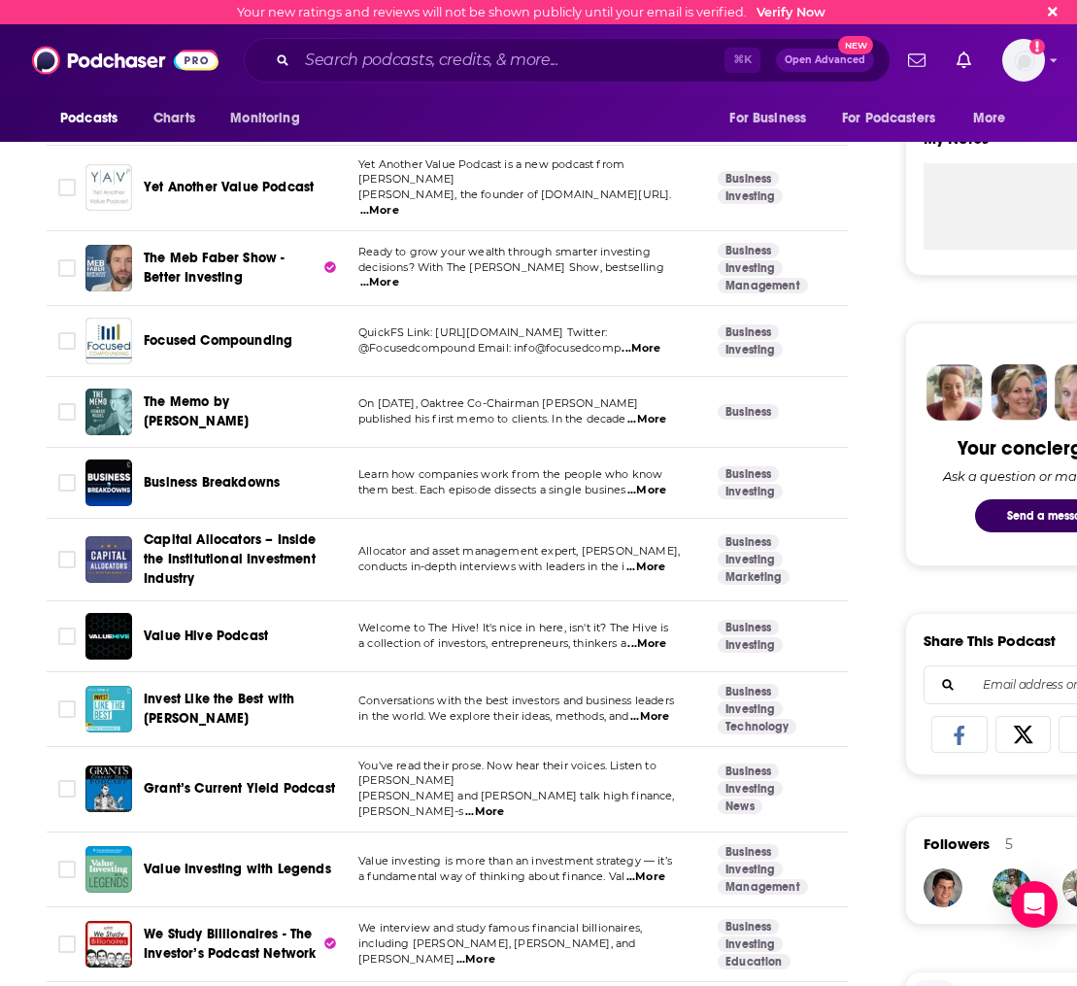
scroll to position [688, 0]
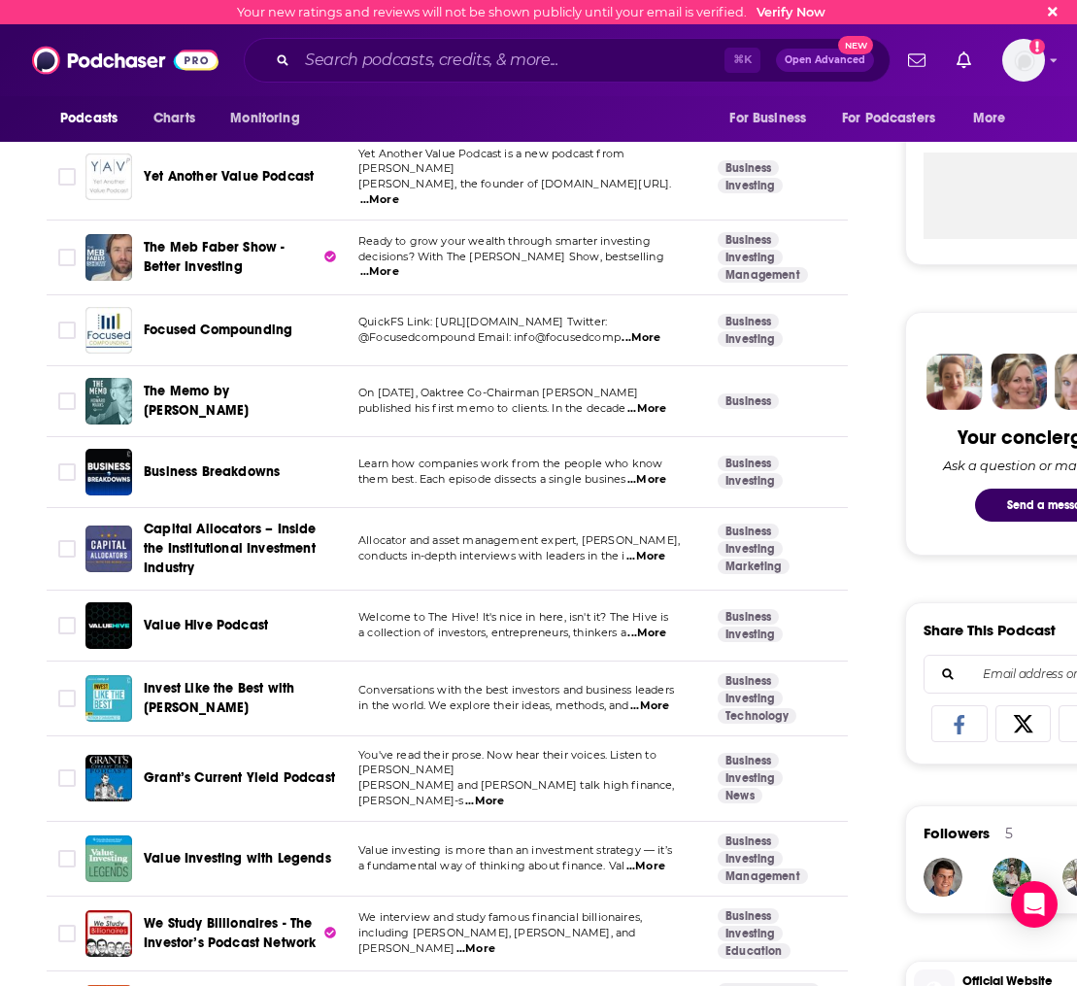
click at [500, 778] on span "[PERSON_NAME] and [PERSON_NAME] talk high finance, [PERSON_NAME]-s" at bounding box center [516, 792] width 317 height 29
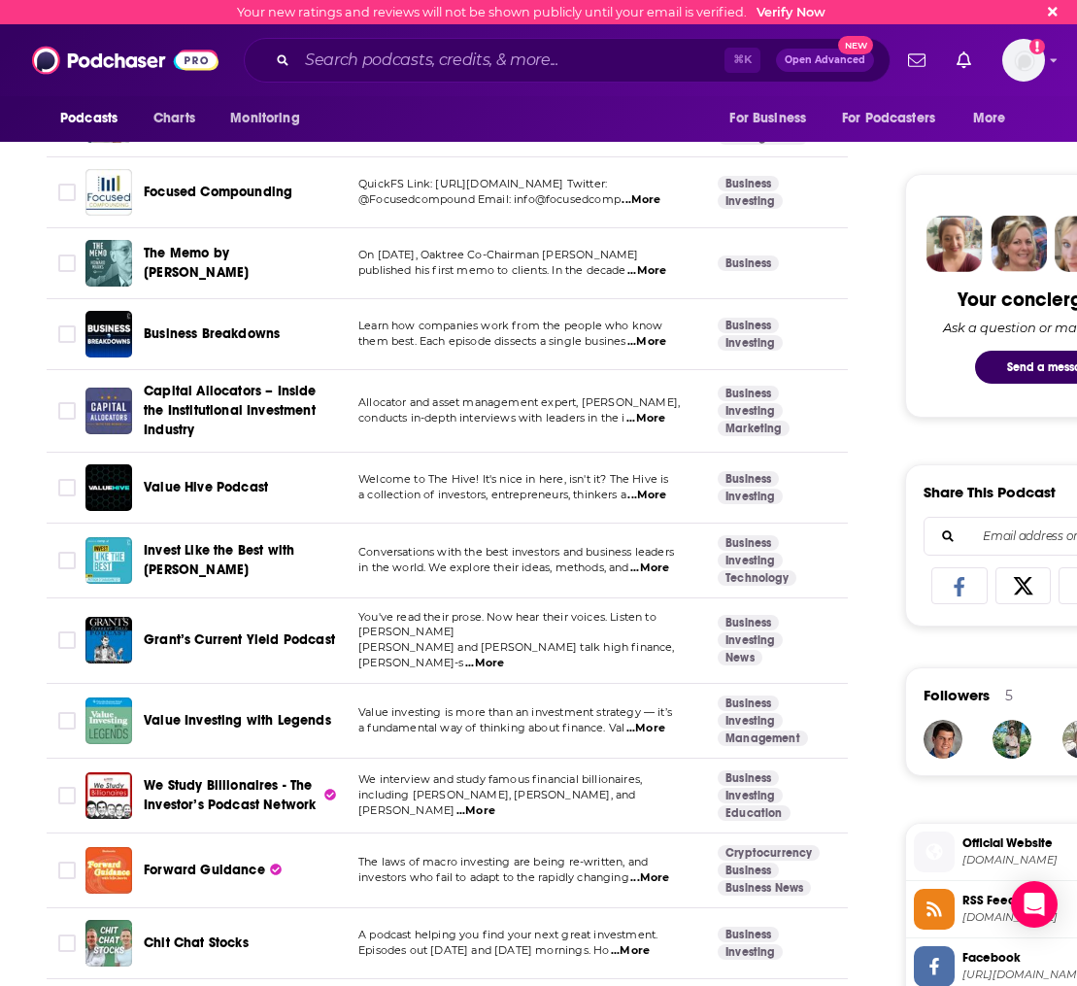
scroll to position [993, 0]
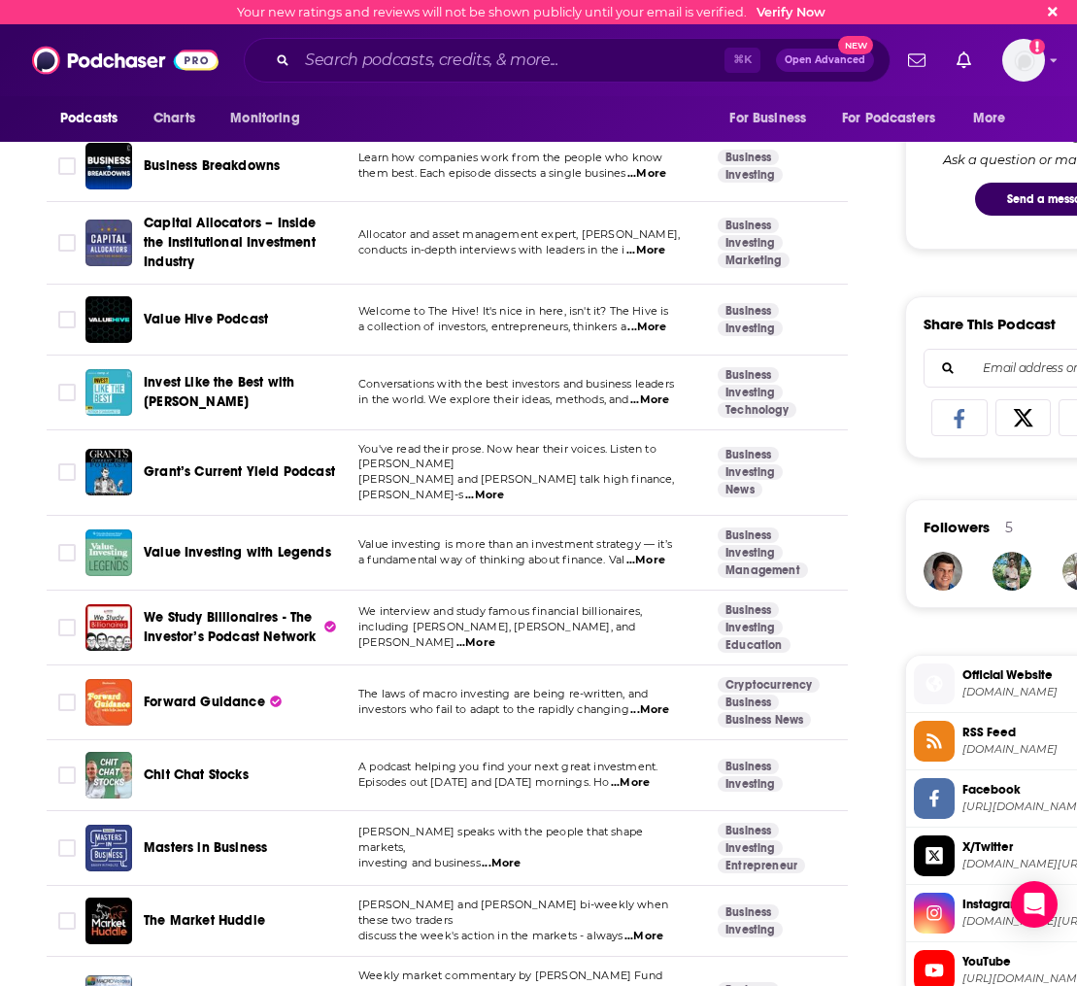
click at [629, 693] on td "The laws of macro investing are being re-written, and investors who fail to ada…" at bounding box center [522, 702] width 359 height 75
click at [654, 702] on span "...More" at bounding box center [649, 710] width 39 height 16
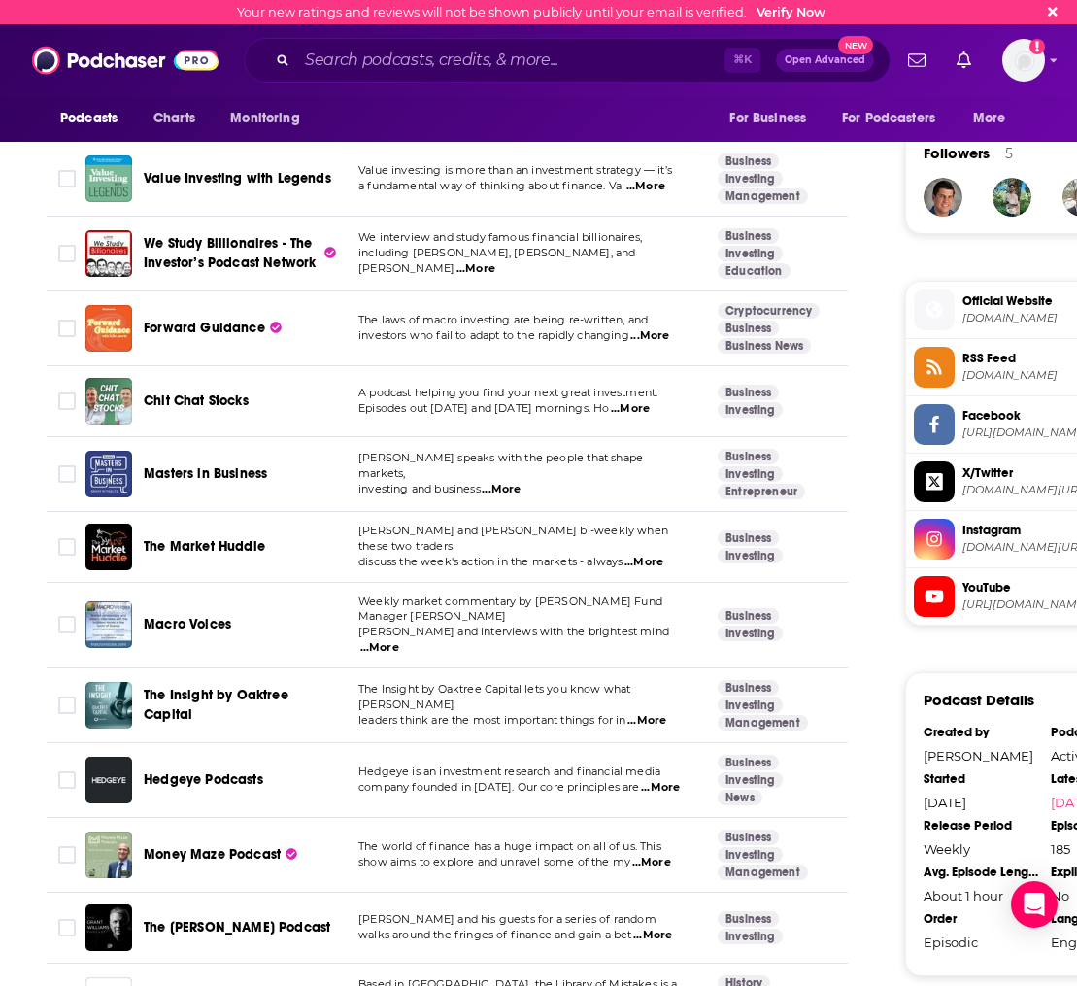
scroll to position [1369, 0]
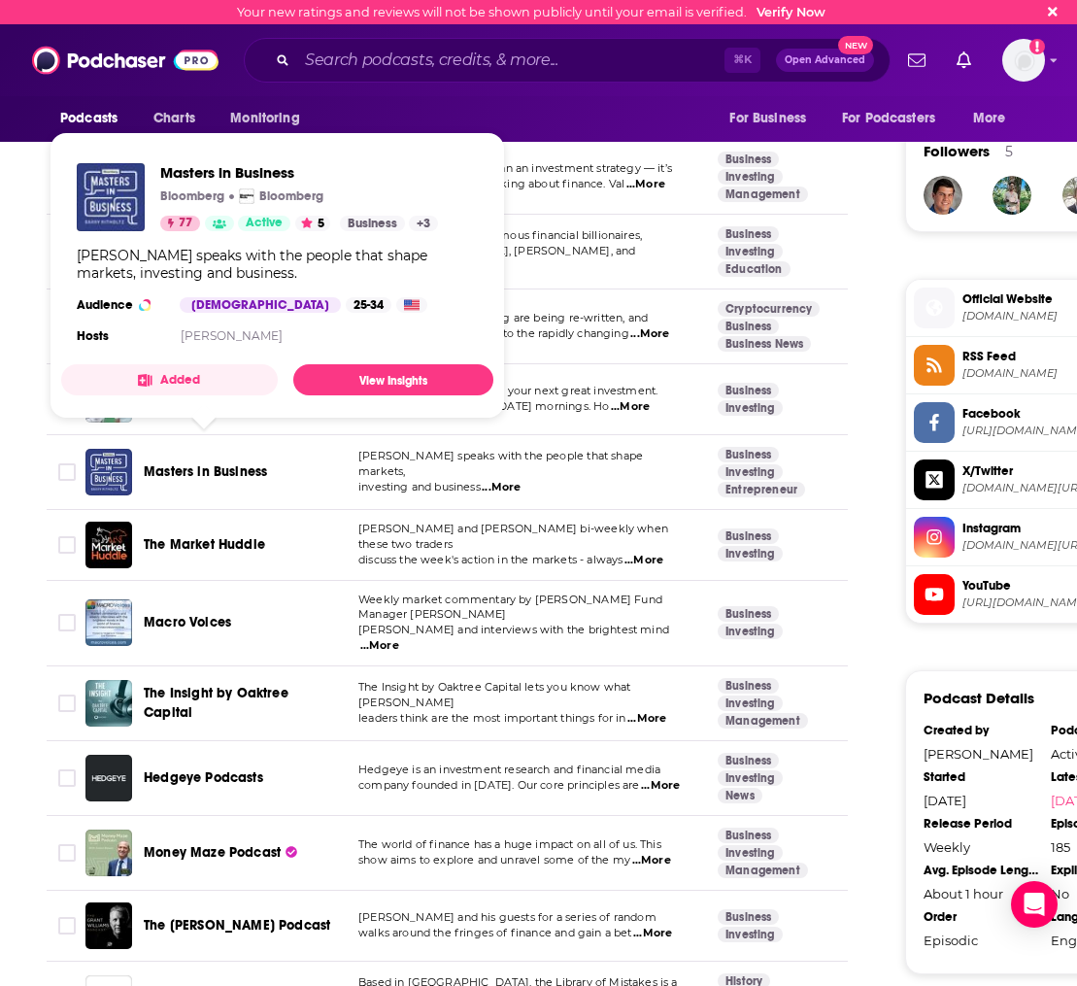
click at [218, 463] on span "Masters in Business" at bounding box center [205, 471] width 123 height 17
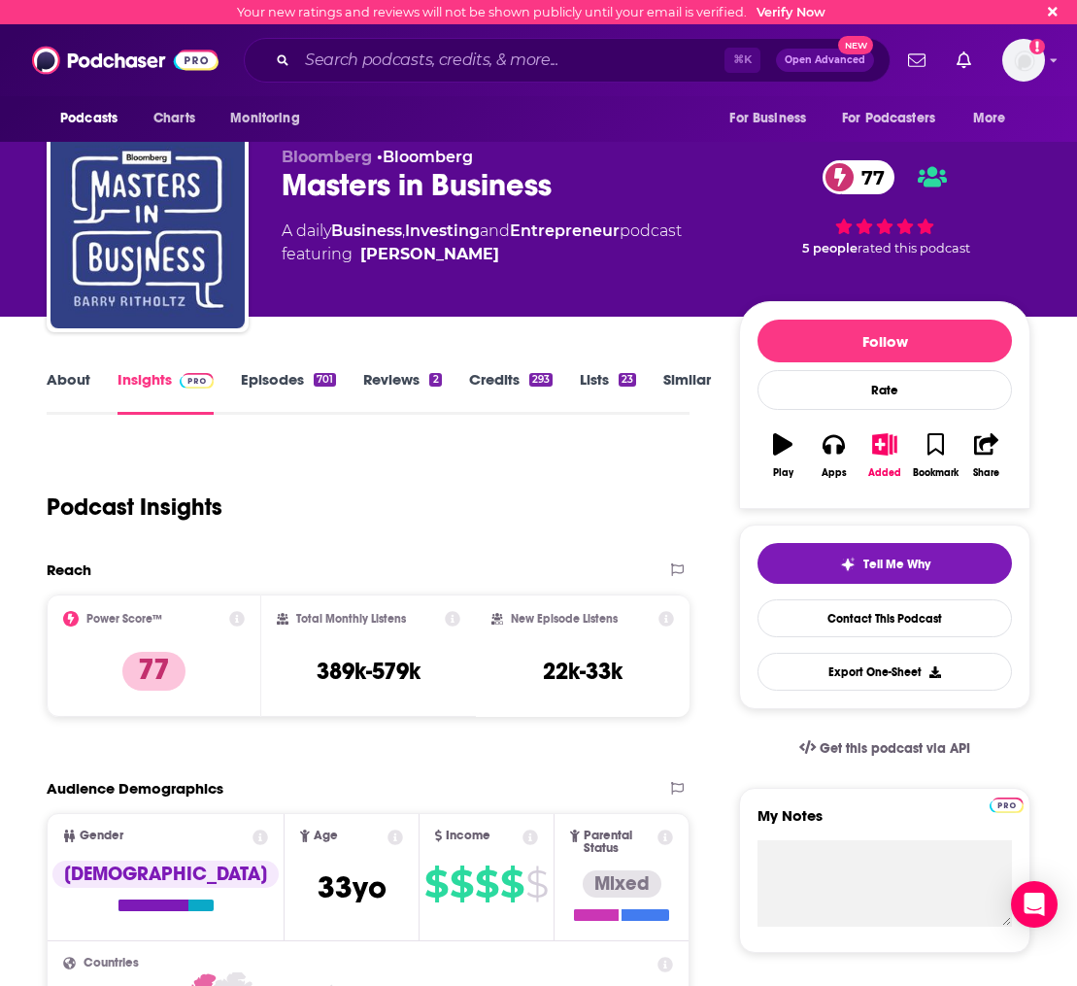
click at [274, 379] on link "Episodes 701" at bounding box center [288, 392] width 95 height 45
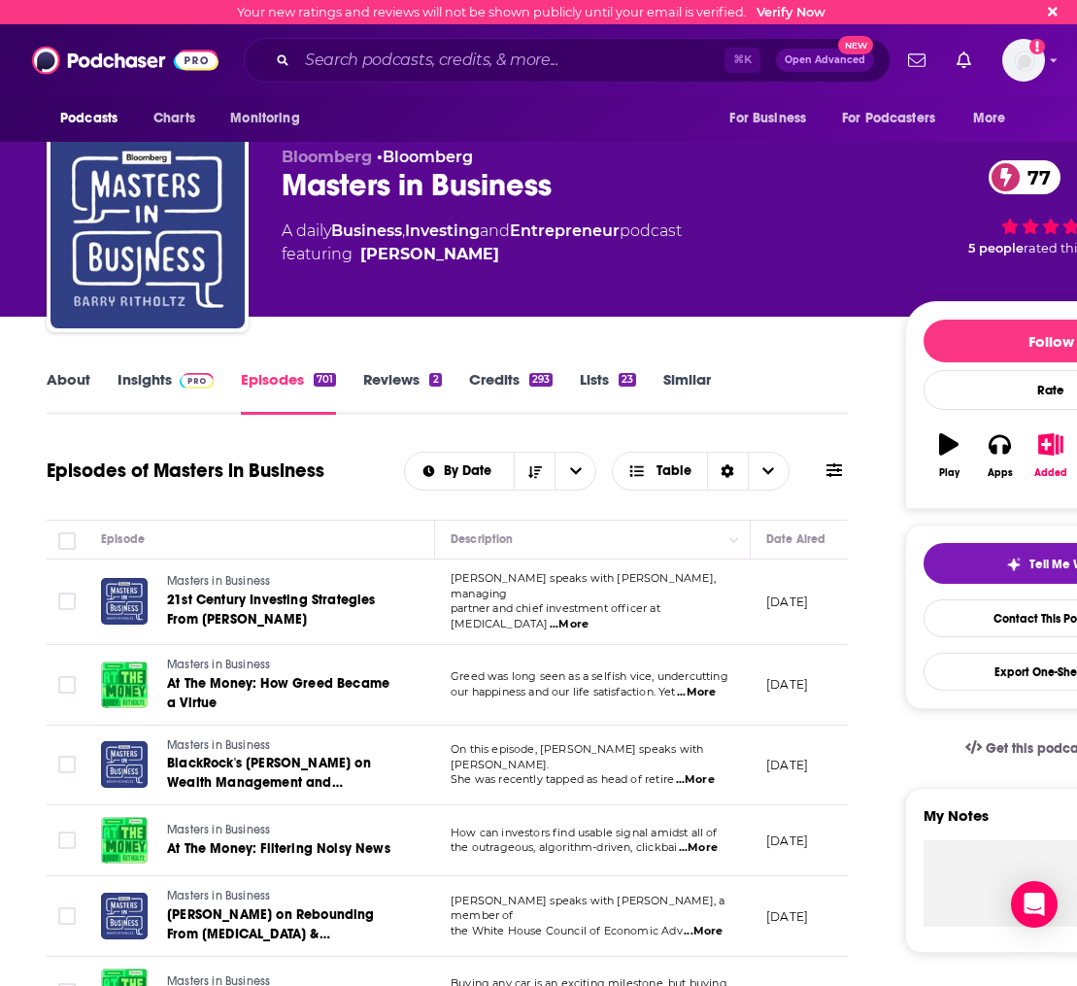
click at [69, 385] on link "About" at bounding box center [69, 392] width 44 height 45
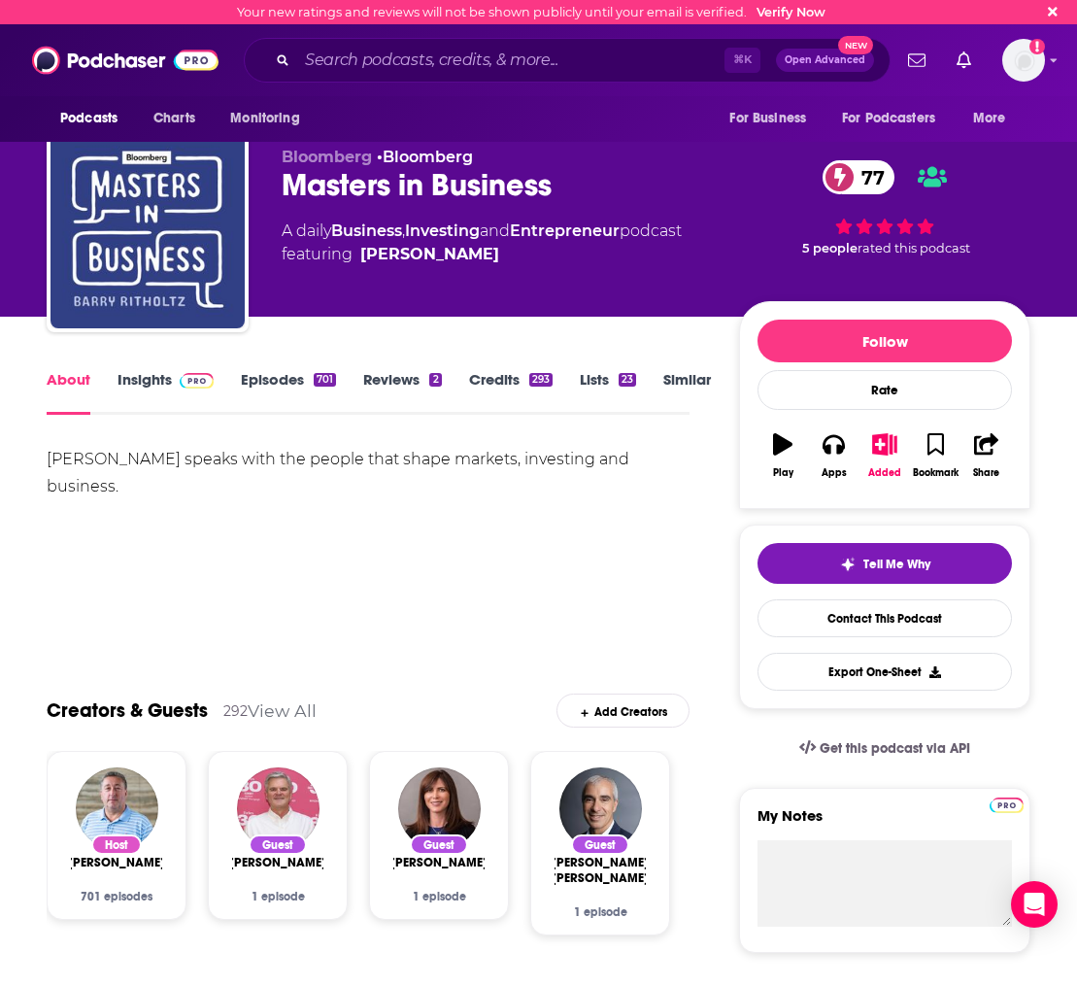
drag, startPoint x: 41, startPoint y: 460, endPoint x: 193, endPoint y: 454, distance: 152.6
drag, startPoint x: 44, startPoint y: 457, endPoint x: 151, endPoint y: 467, distance: 107.3
copy div "Barry Ritholtz"
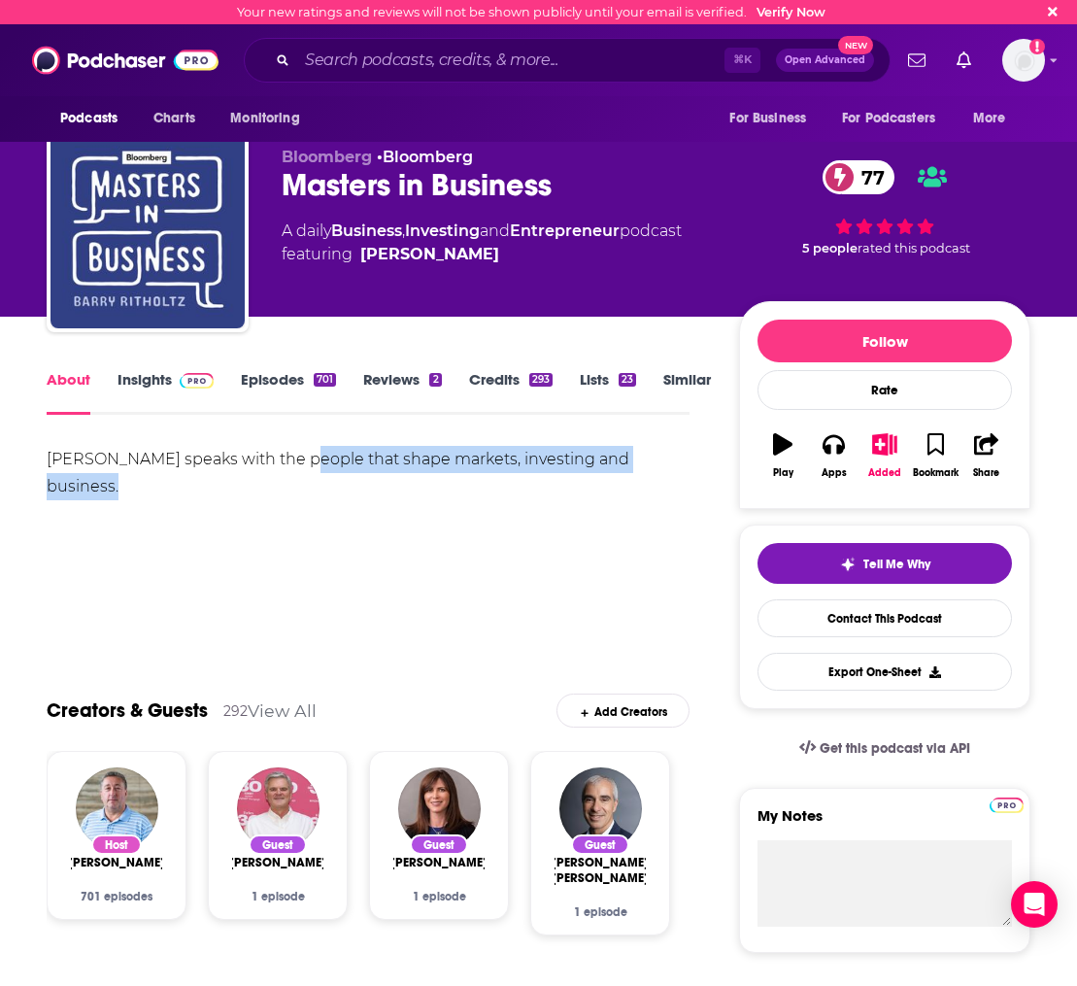
drag, startPoint x: 281, startPoint y: 466, endPoint x: 667, endPoint y: 467, distance: 386.5
click at [667, 467] on div "Barry Ritholtz speaks with the people that shape markets, investing and busines…" at bounding box center [368, 473] width 643 height 54
copy div "people that shape markets, investing and business"
click at [123, 384] on link "Insights" at bounding box center [166, 392] width 96 height 45
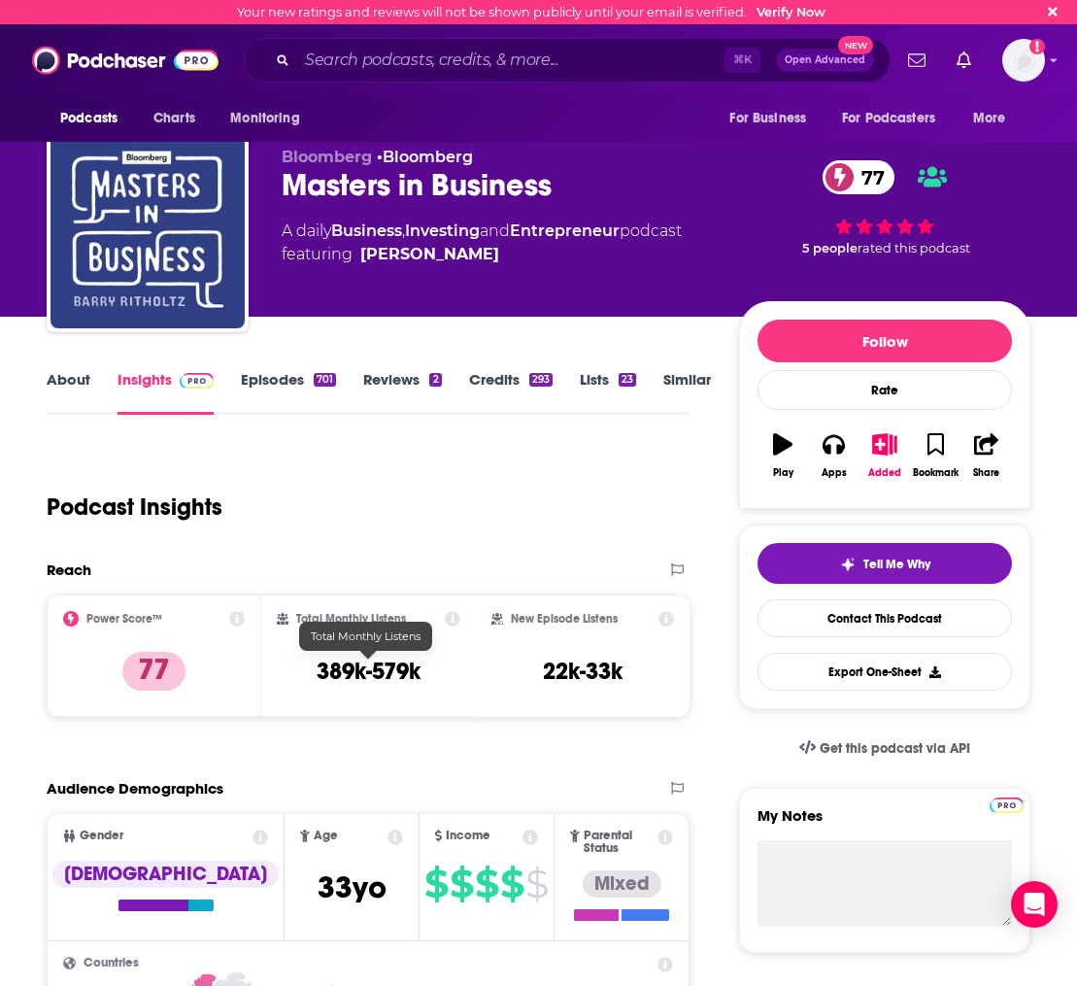
click at [335, 674] on h3 "389k-579k" at bounding box center [369, 671] width 104 height 29
drag, startPoint x: 320, startPoint y: 675, endPoint x: 425, endPoint y: 670, distance: 105.0
click at [421, 671] on div "Total Monthly Listens 389k-579k" at bounding box center [369, 655] width 184 height 89
copy h3 "389k-579k"
click at [261, 380] on link "Episodes 701" at bounding box center [288, 392] width 95 height 45
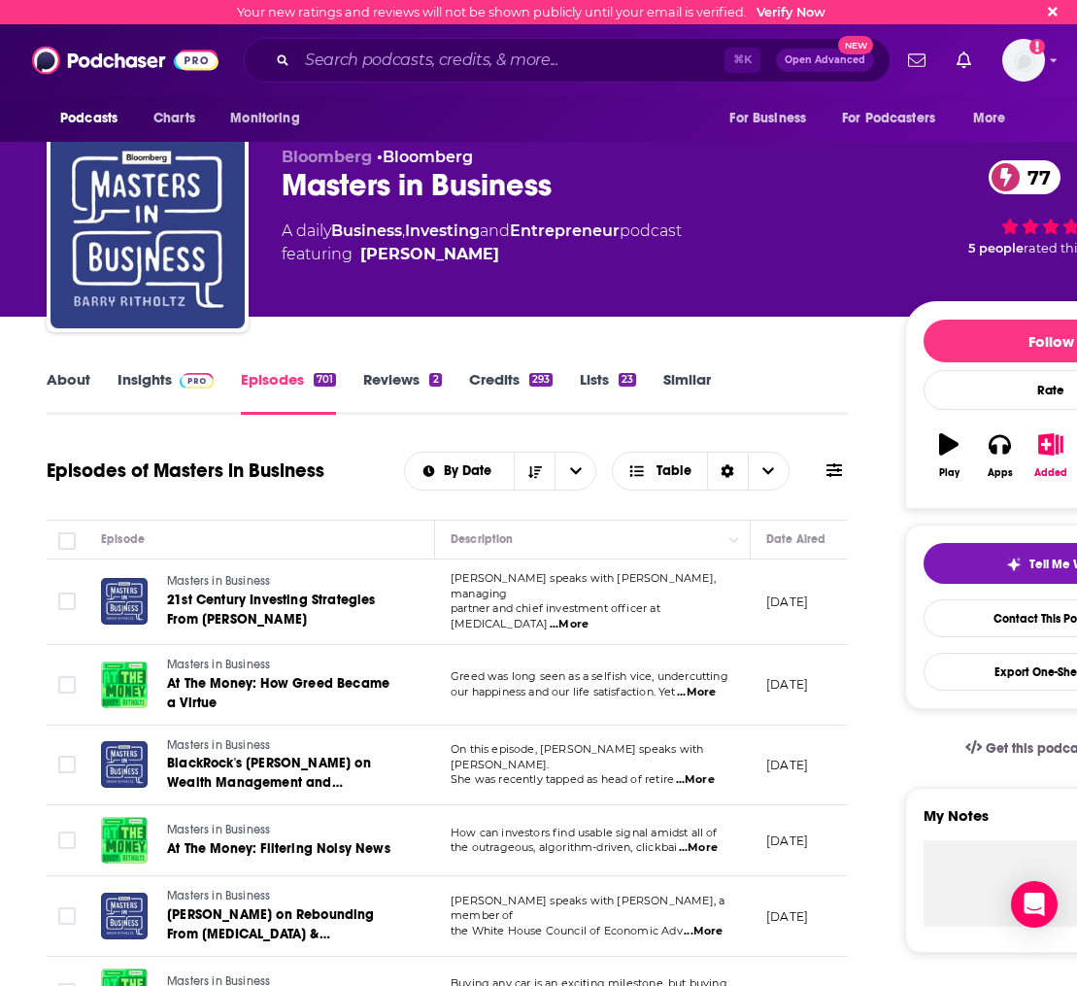
click at [589, 617] on span "...More" at bounding box center [569, 625] width 39 height 16
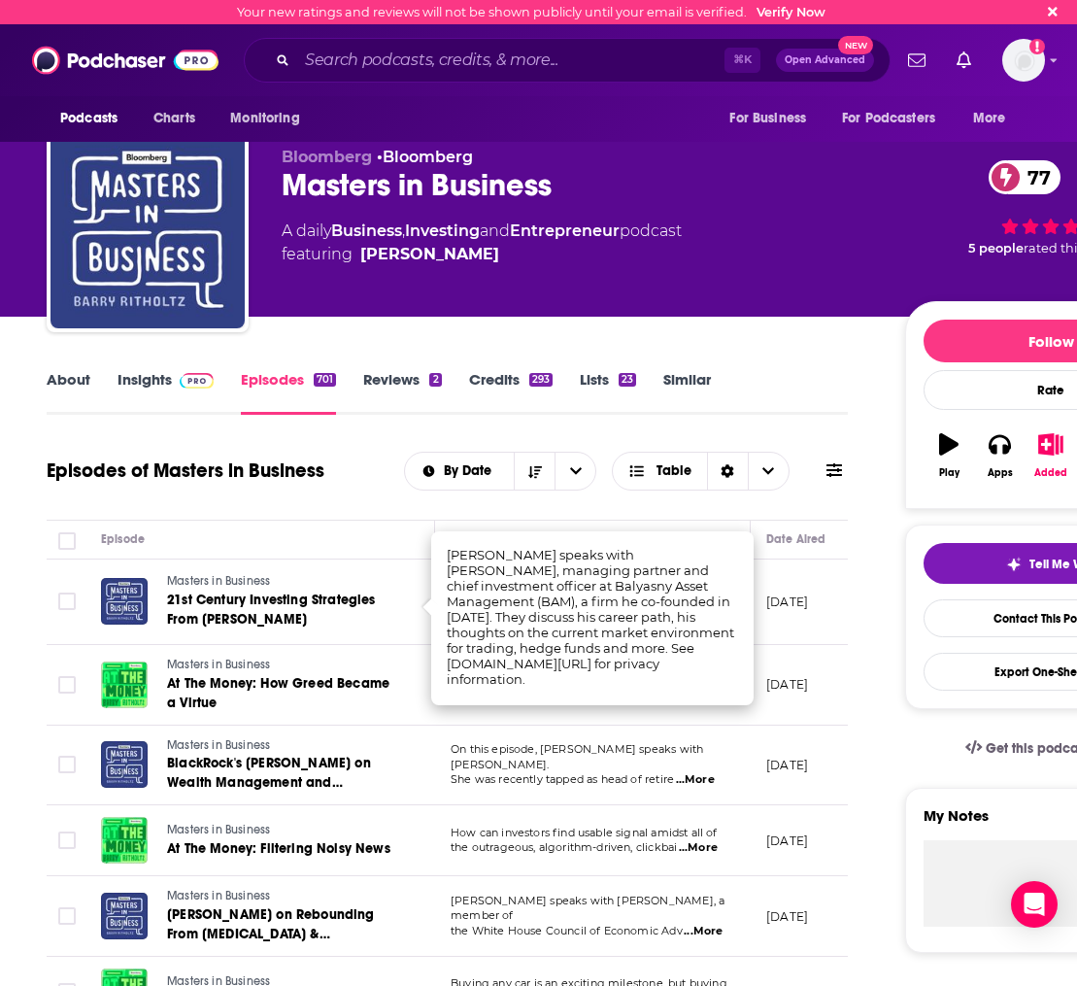
click at [350, 496] on div "Episodes of Masters in Business By Date Table" at bounding box center [447, 483] width 801 height 75
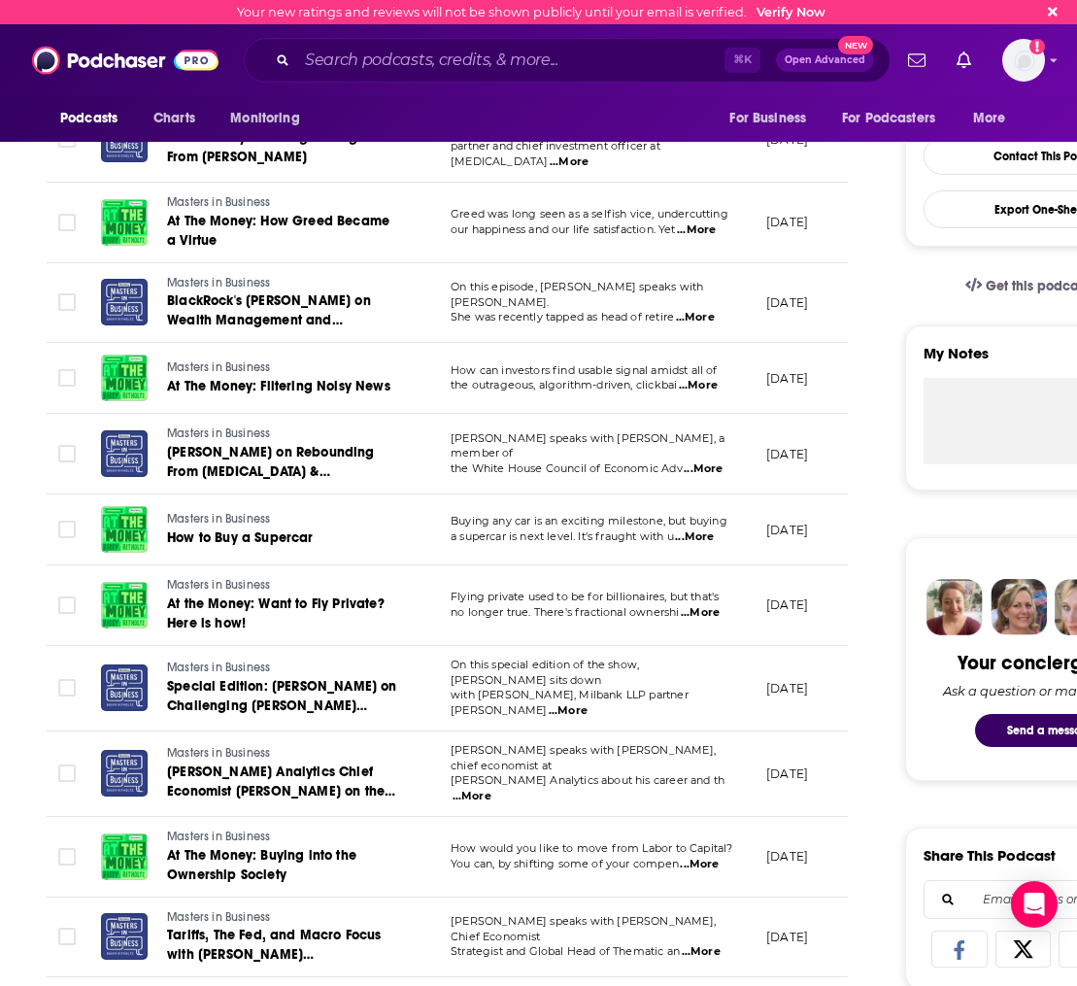
scroll to position [469, 0]
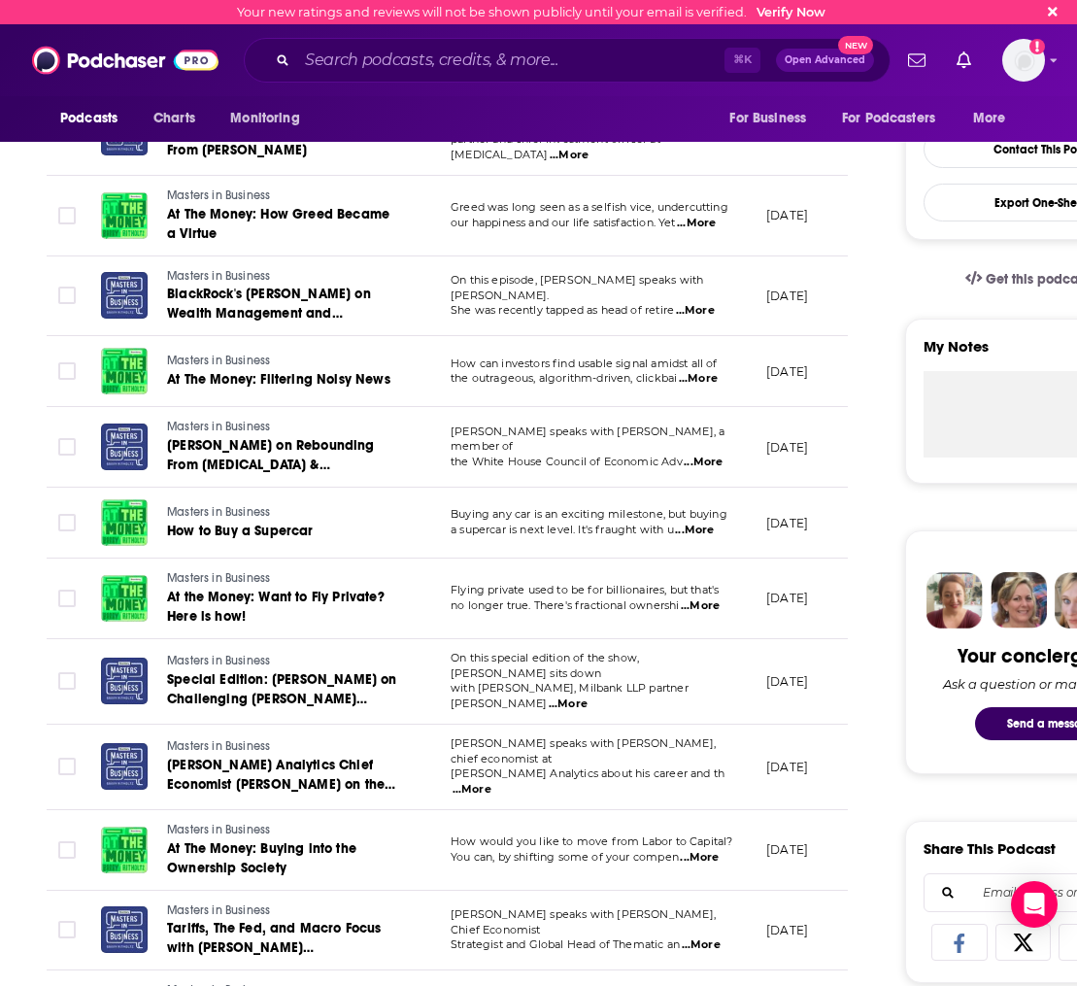
click at [491, 782] on span "...More" at bounding box center [472, 790] width 39 height 16
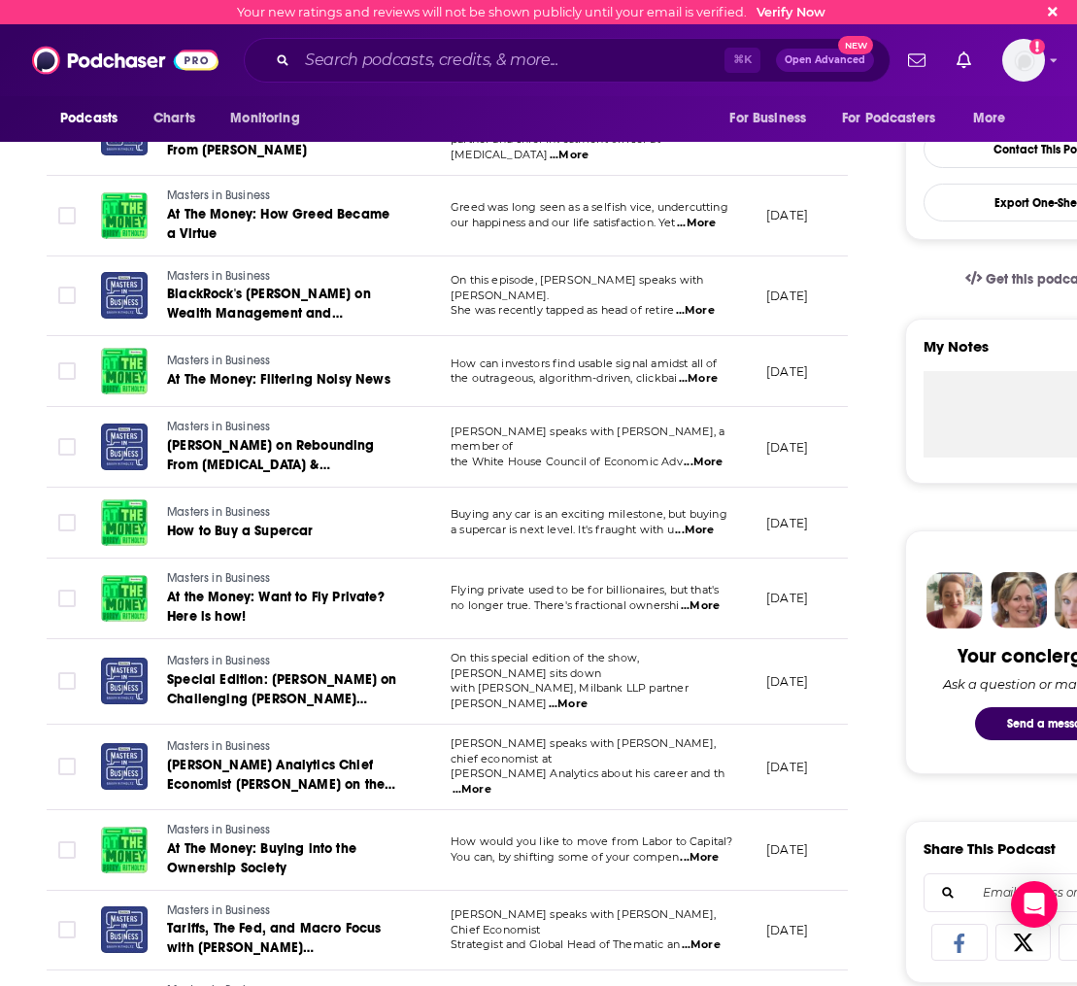
click at [491, 782] on span "...More" at bounding box center [472, 790] width 39 height 16
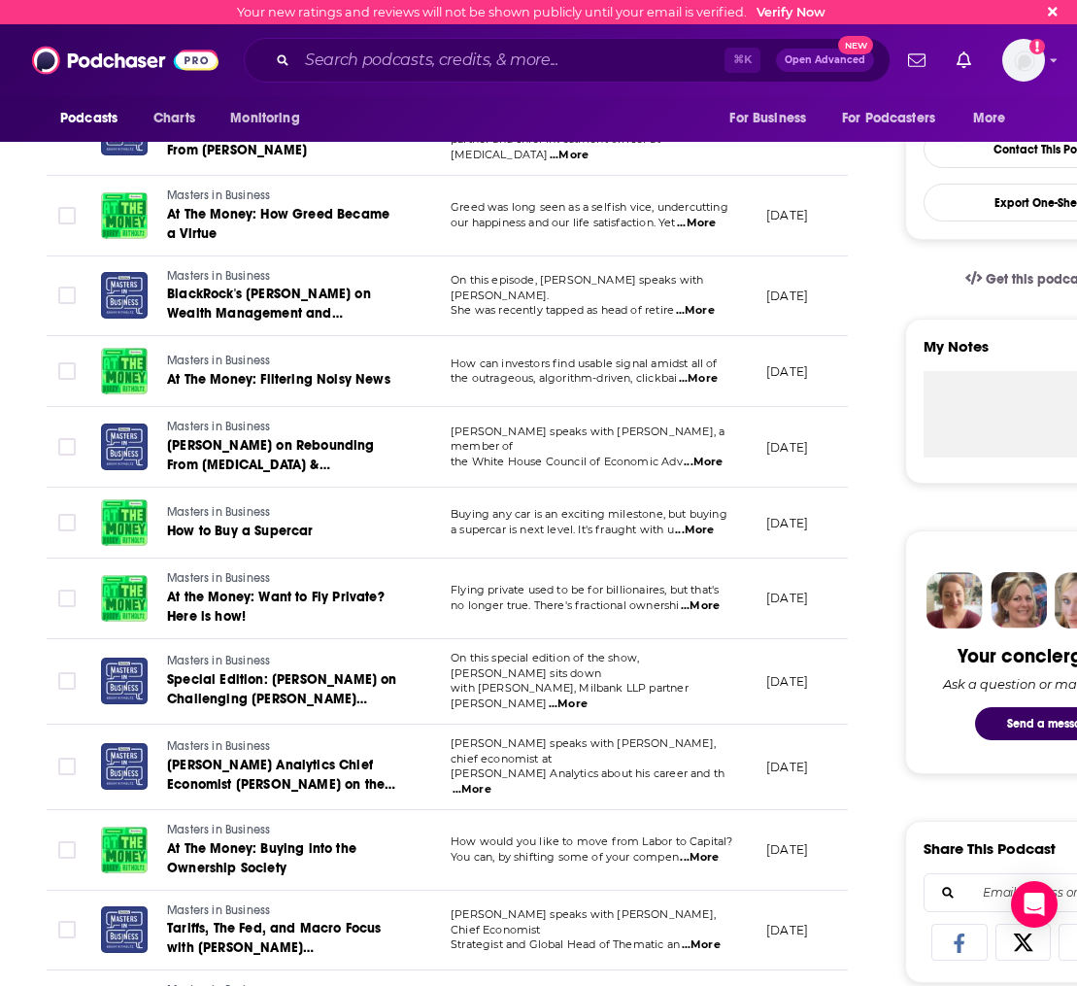
click at [697, 850] on span "...More" at bounding box center [699, 858] width 39 height 16
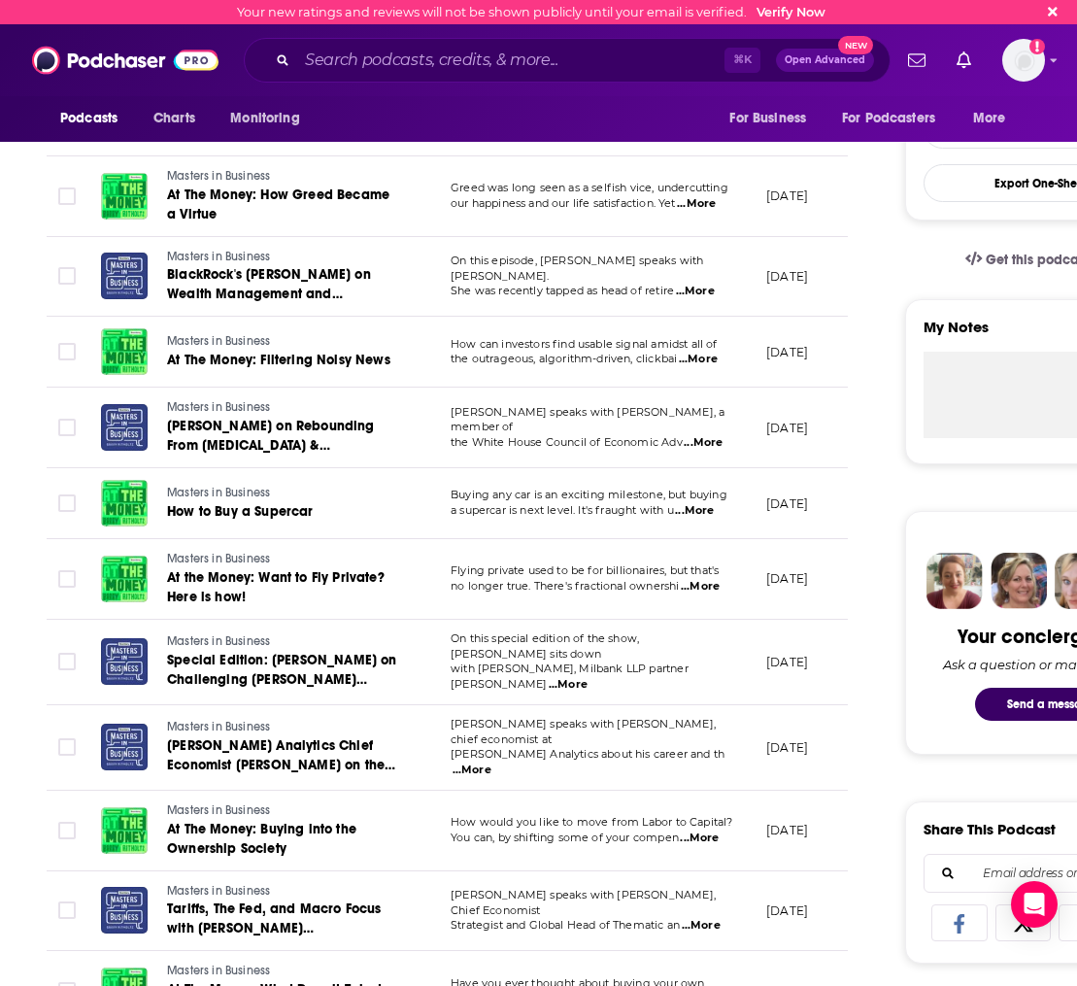
scroll to position [490, 0]
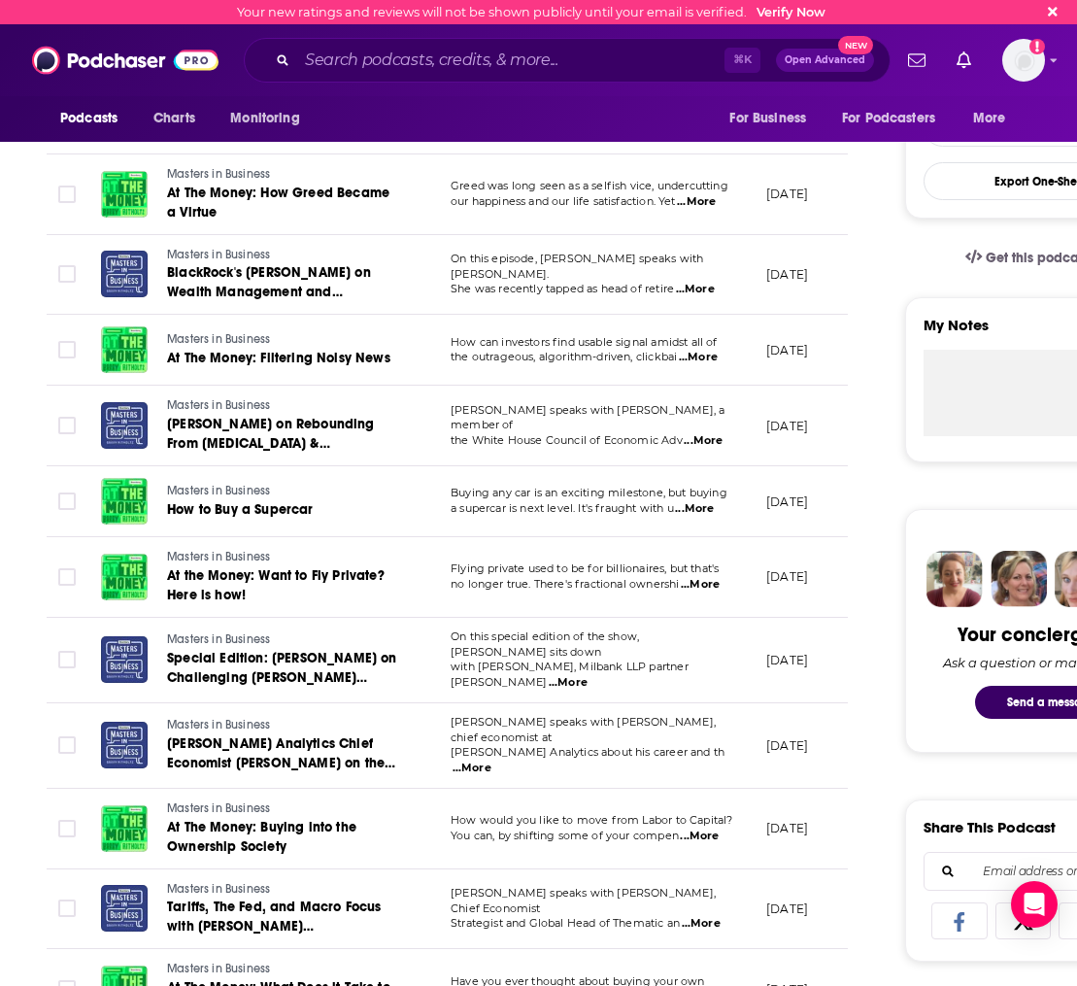
click at [711, 916] on span "...More" at bounding box center [701, 924] width 39 height 16
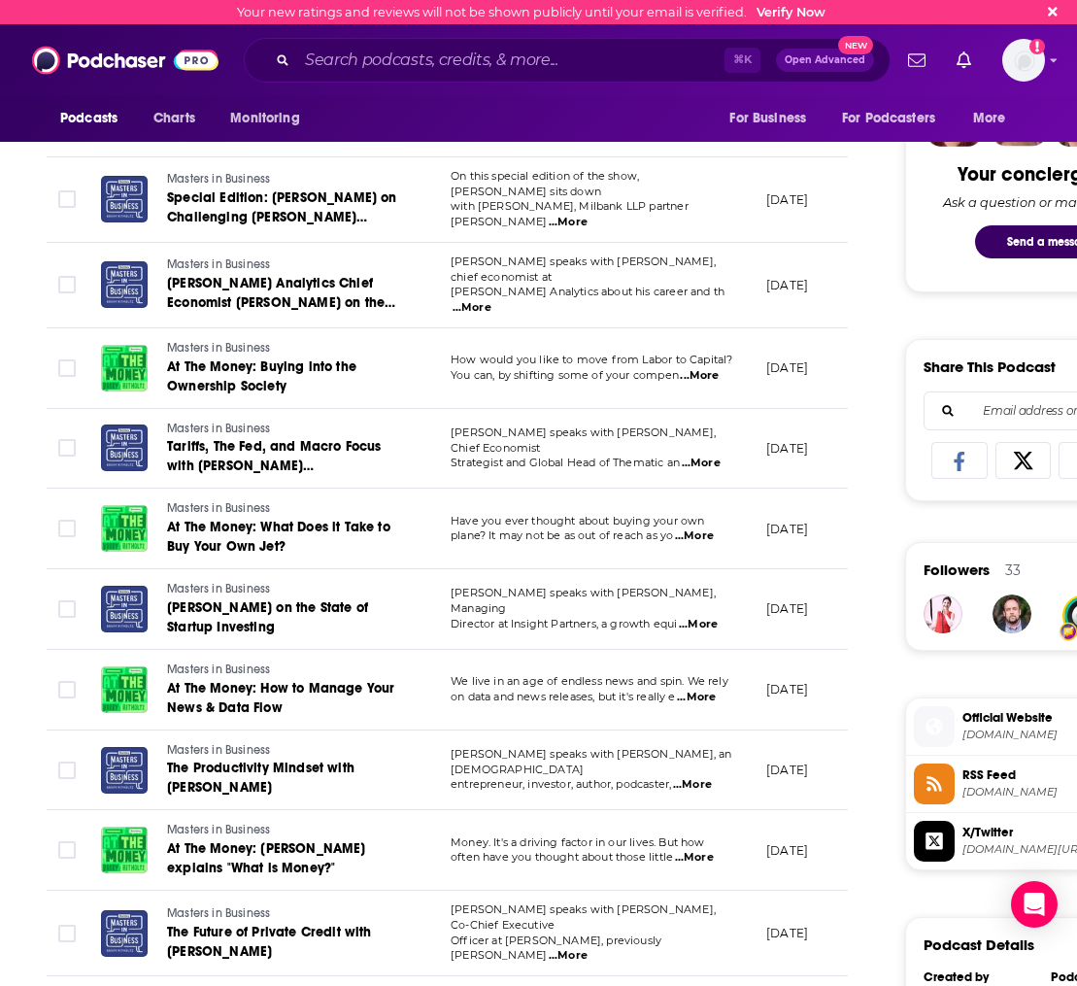
scroll to position [949, 0]
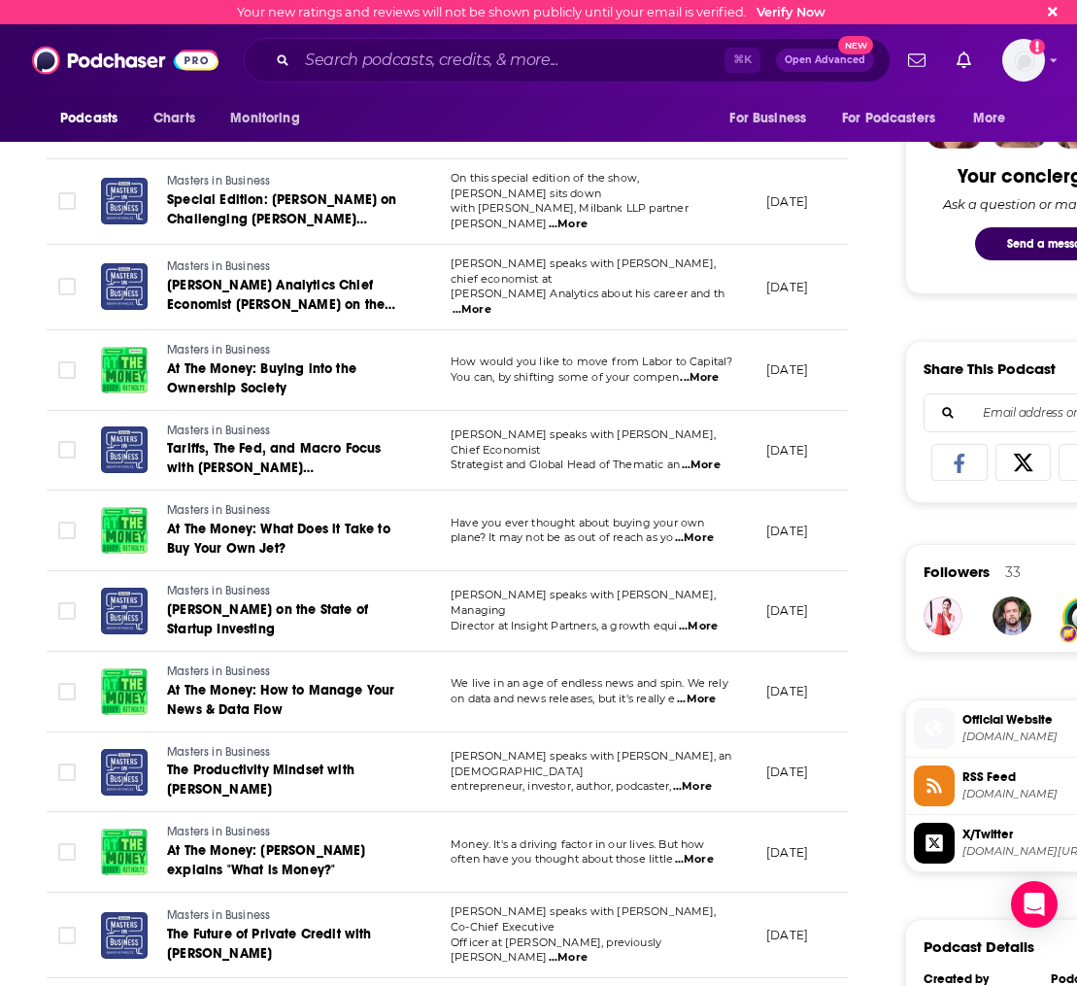
click at [705, 779] on span "...More" at bounding box center [692, 787] width 39 height 16
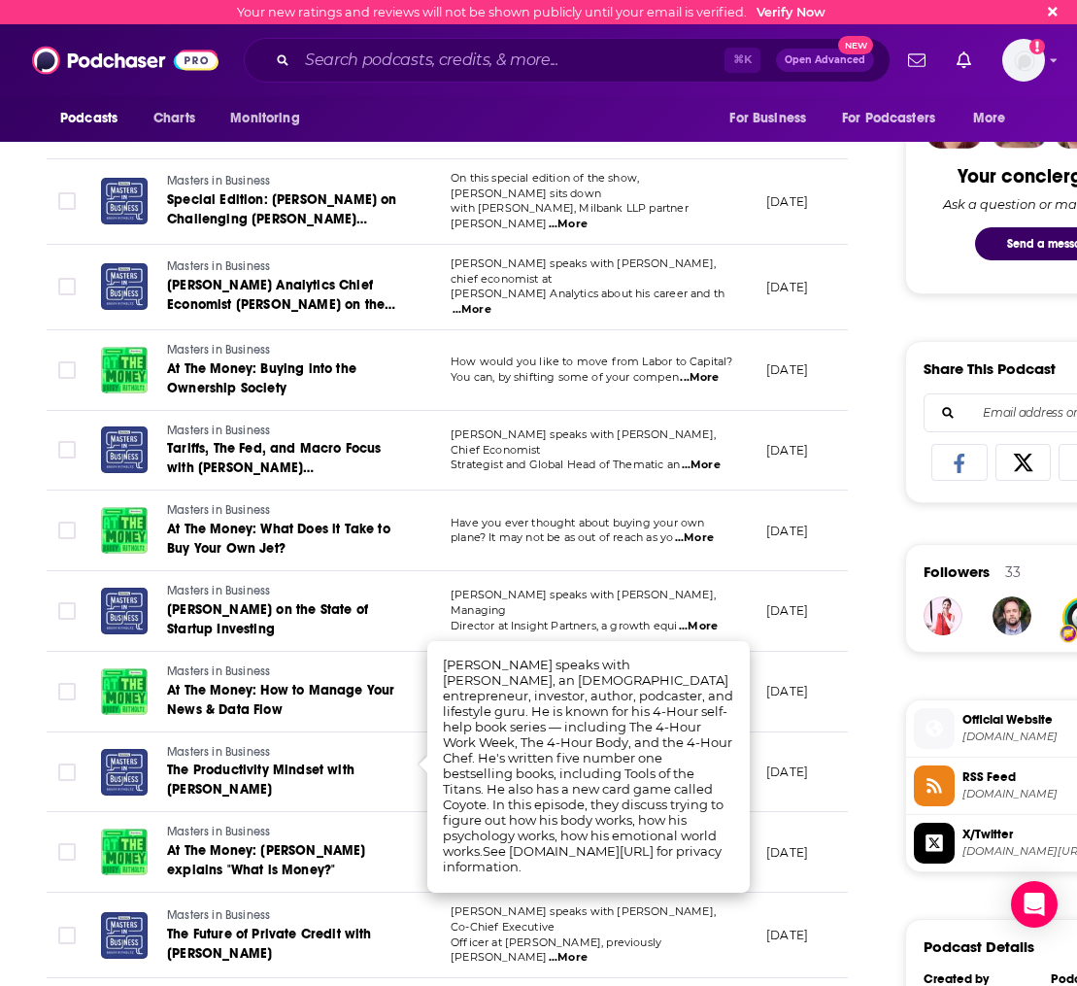
click at [864, 704] on div "About Insights Episodes 701 Reviews 2 Credits 293 Lists 23 Similar Episodes of …" at bounding box center [461, 692] width 890 height 2549
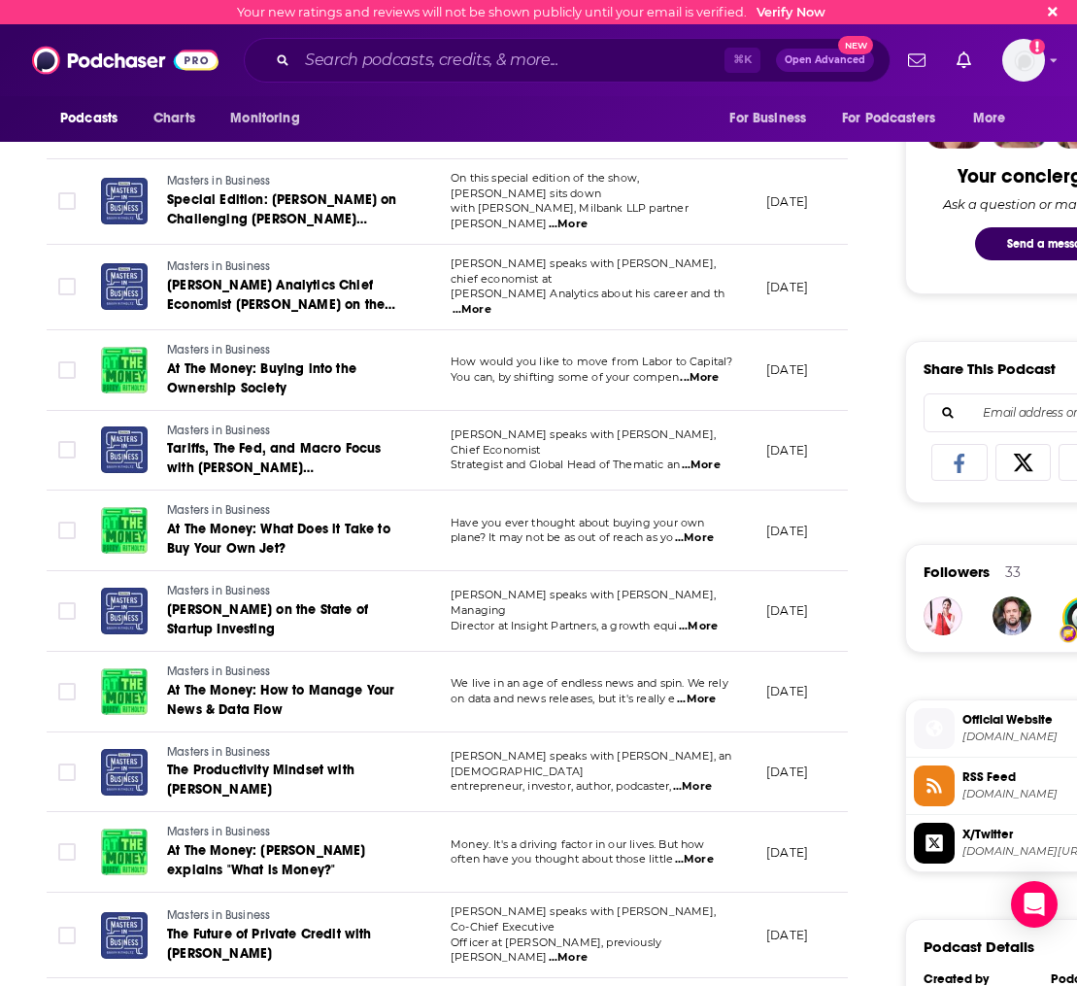
scroll to position [1057, 0]
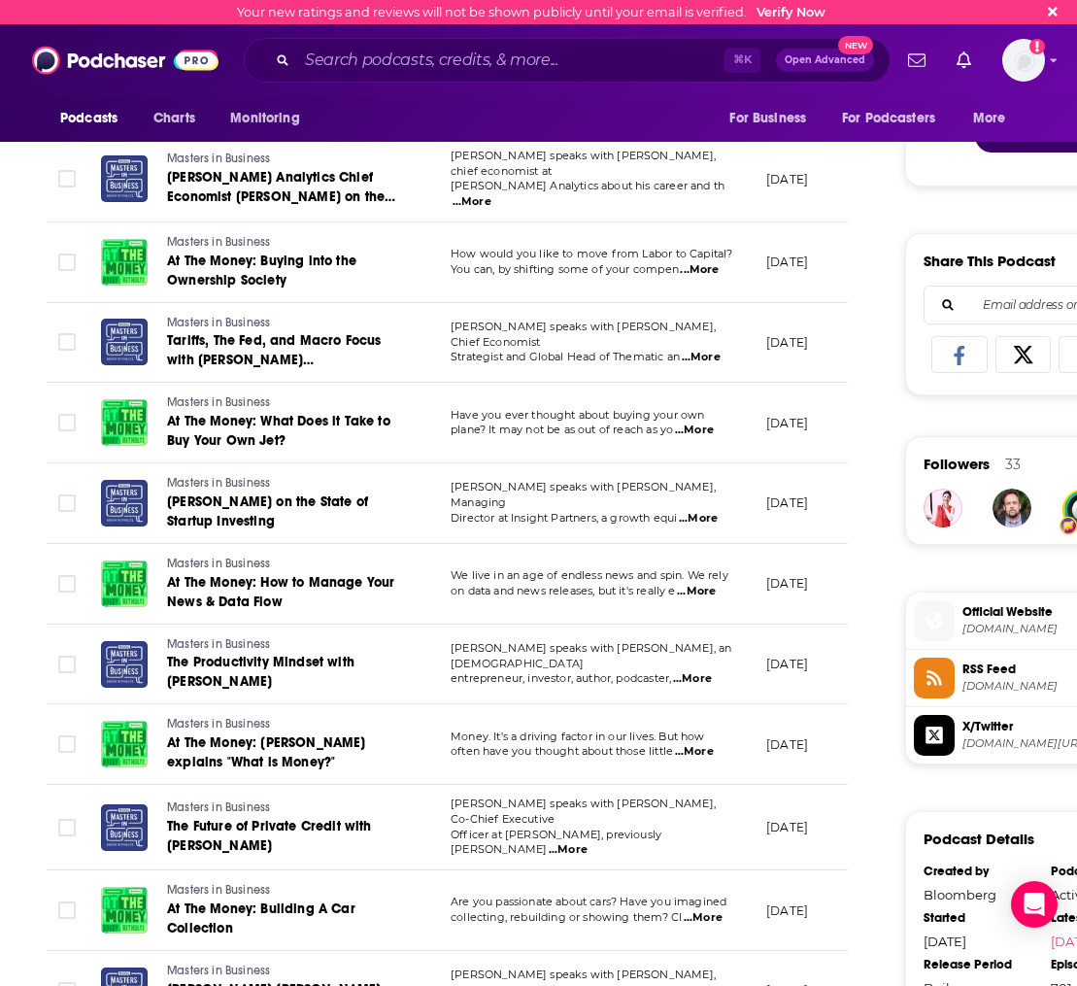
click at [588, 842] on span "...More" at bounding box center [568, 850] width 39 height 16
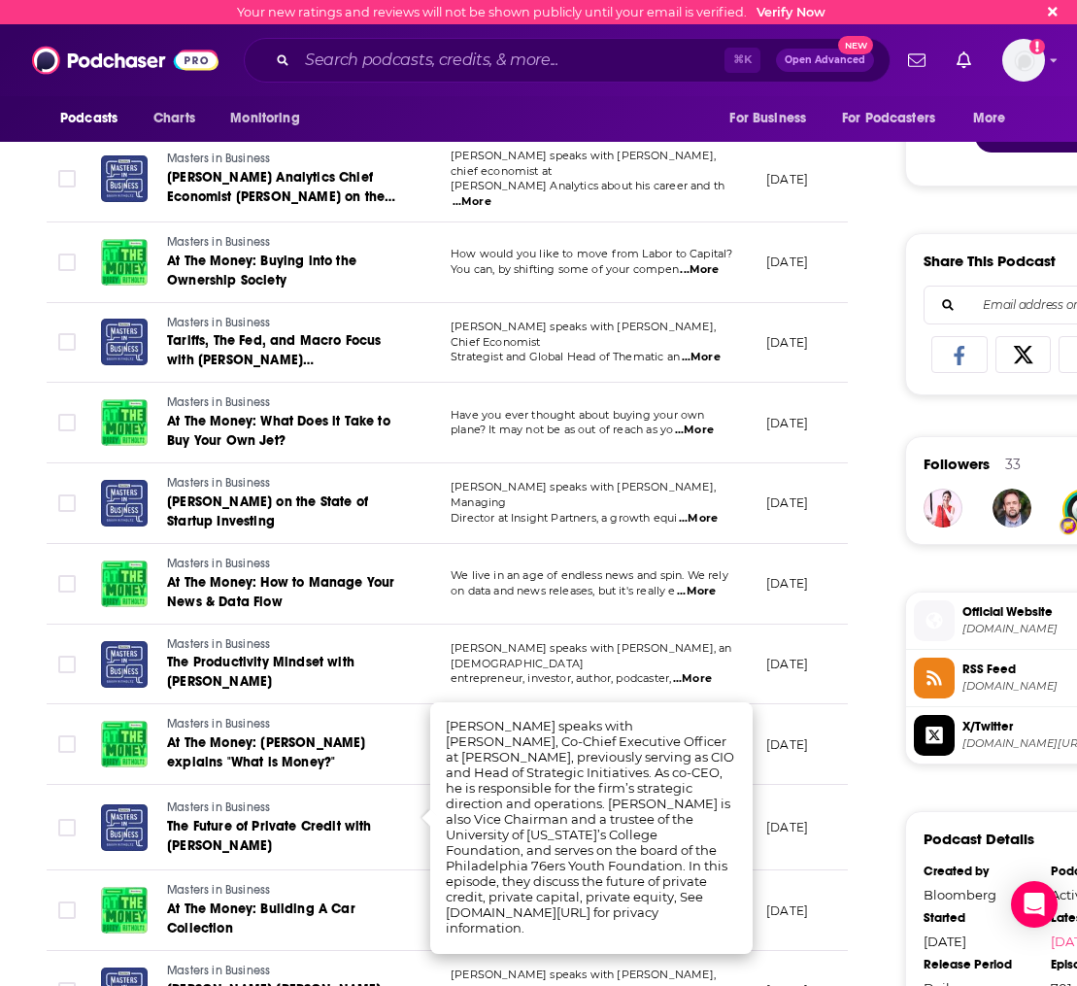
click at [857, 773] on div "About Insights Episodes 701 Reviews 2 Credits 293 Lists 23 Similar Episodes of …" at bounding box center [461, 584] width 890 height 2549
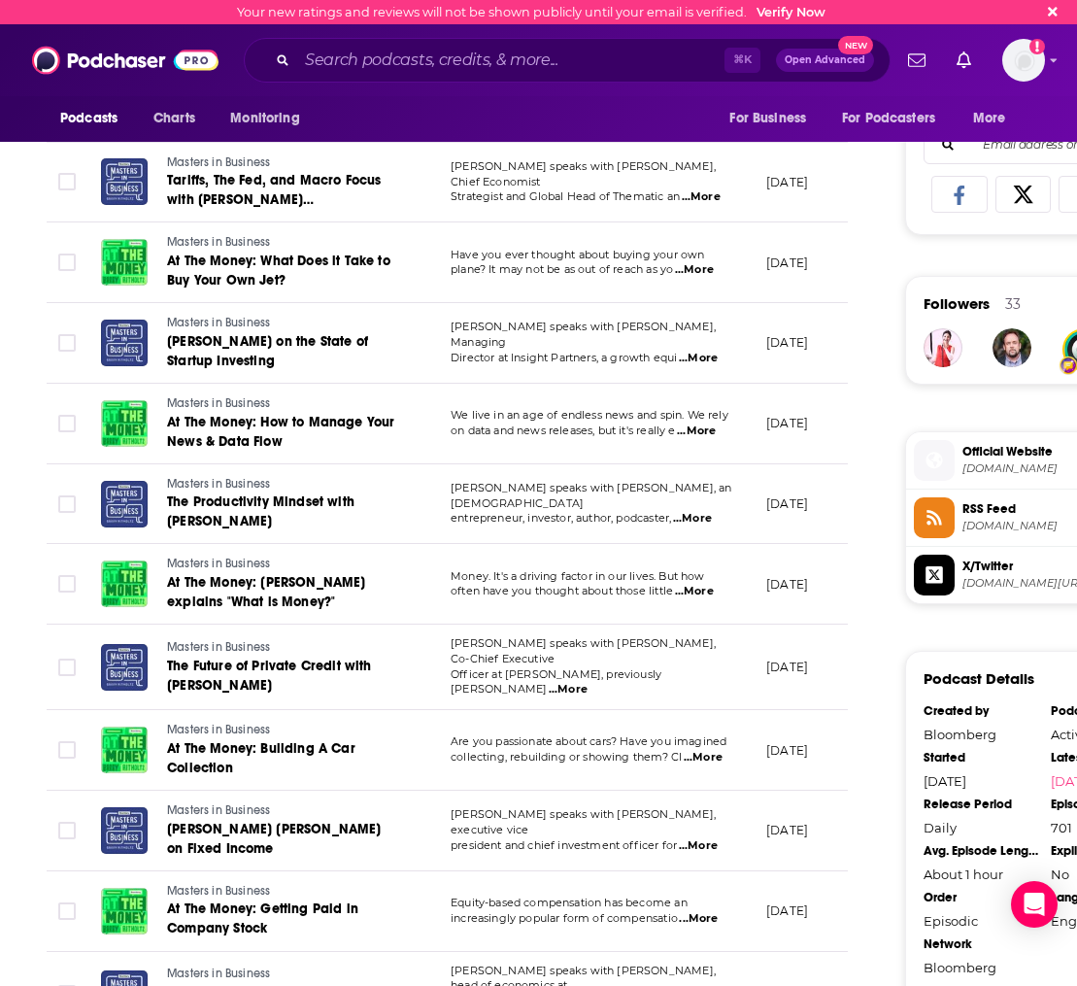
scroll to position [1218, 0]
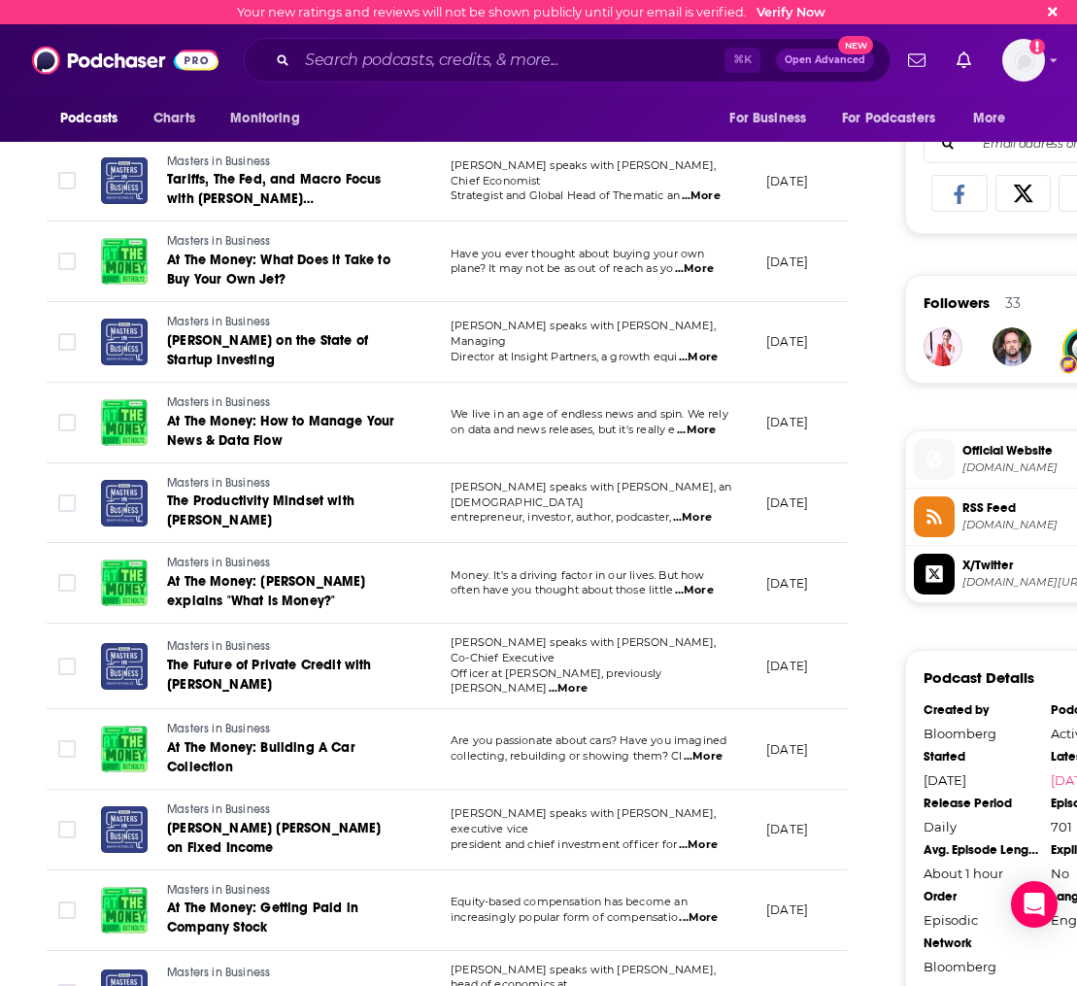
click at [716, 837] on span "...More" at bounding box center [698, 845] width 39 height 16
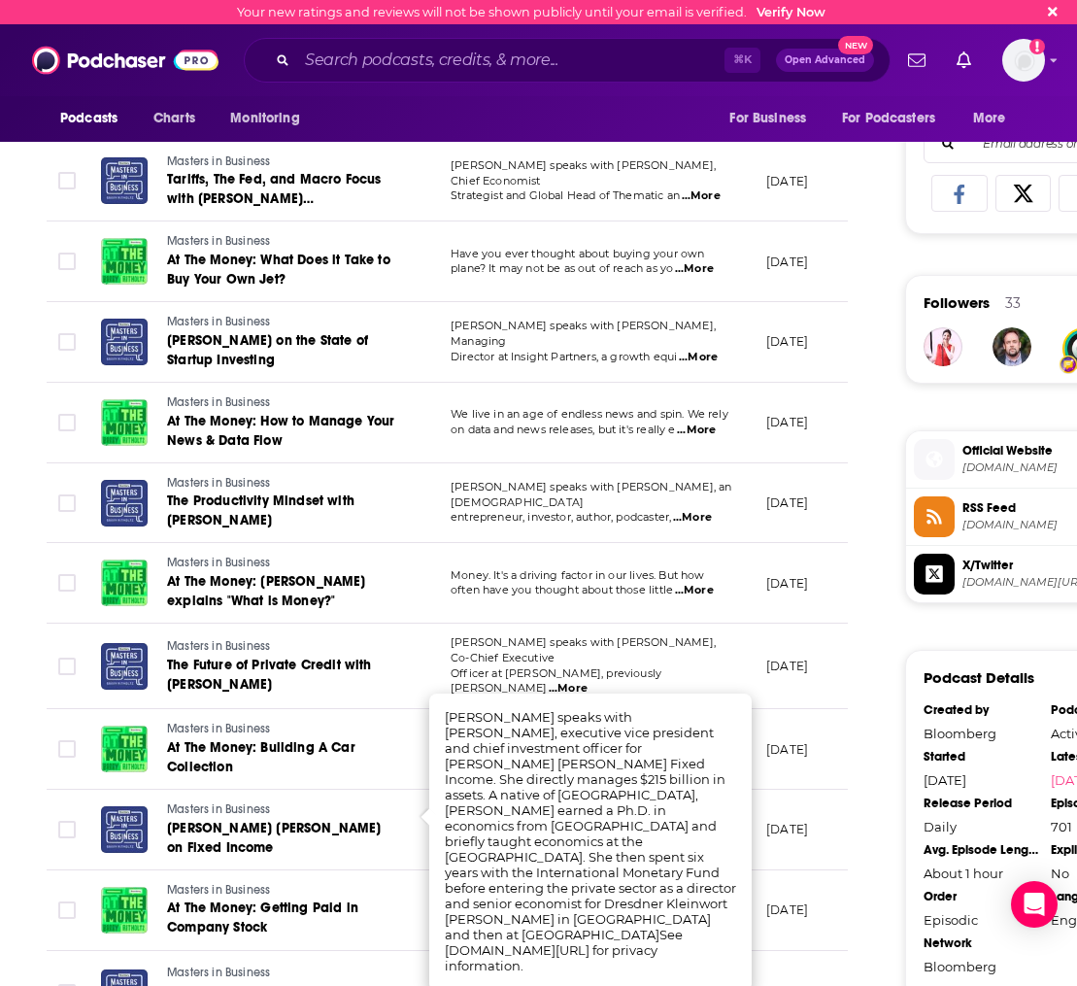
click at [875, 763] on div "About Insights Episodes 701 Reviews 2 Credits 293 Lists 23 Similar Episodes of …" at bounding box center [461, 423] width 890 height 2549
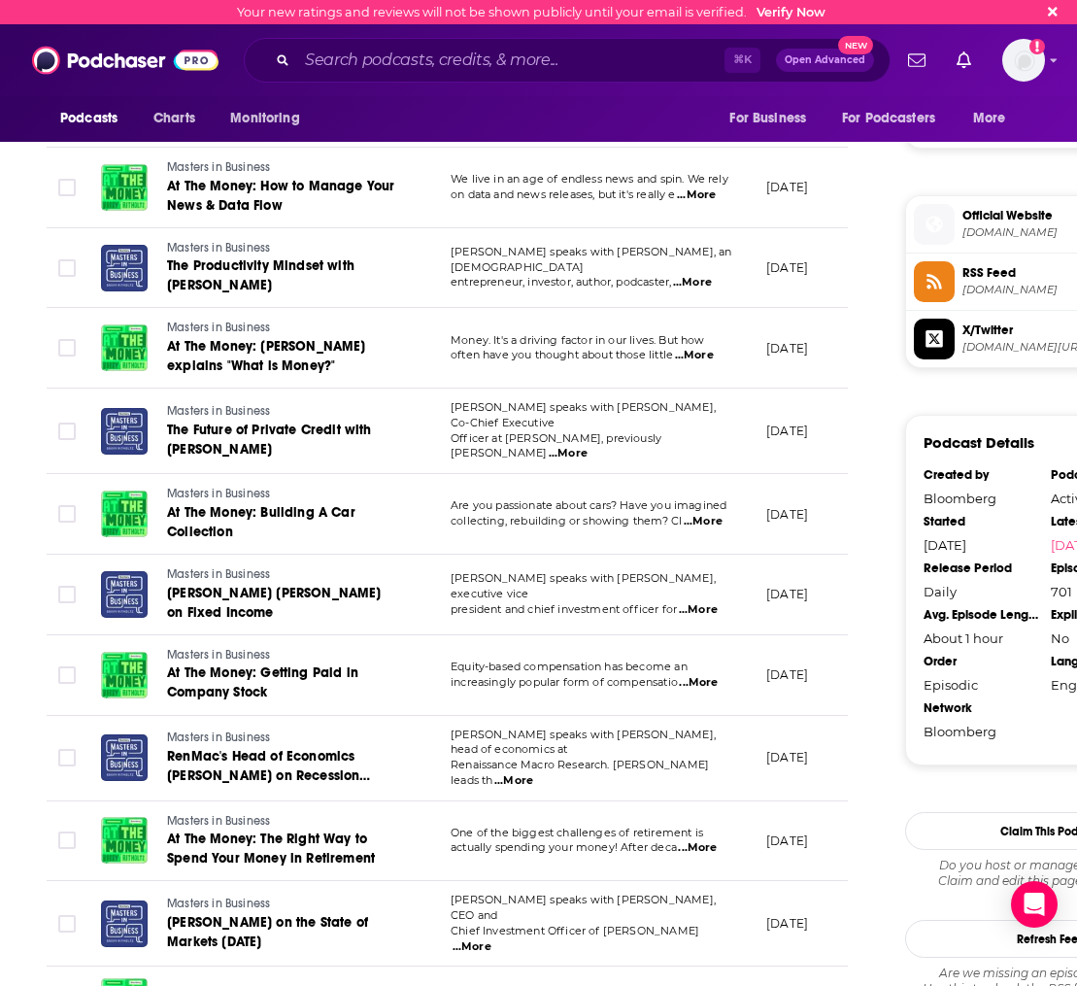
scroll to position [1464, 0]
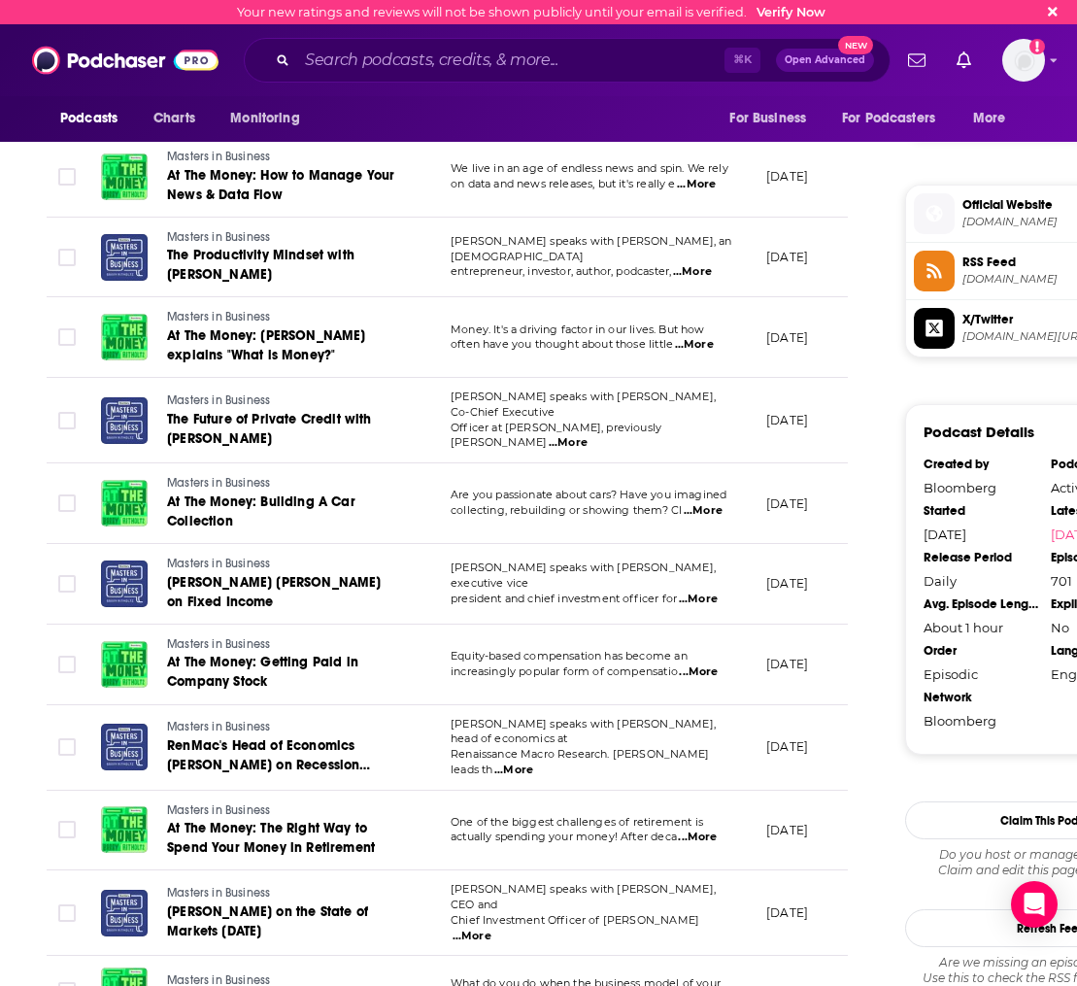
click at [491, 928] on span "...More" at bounding box center [472, 936] width 39 height 16
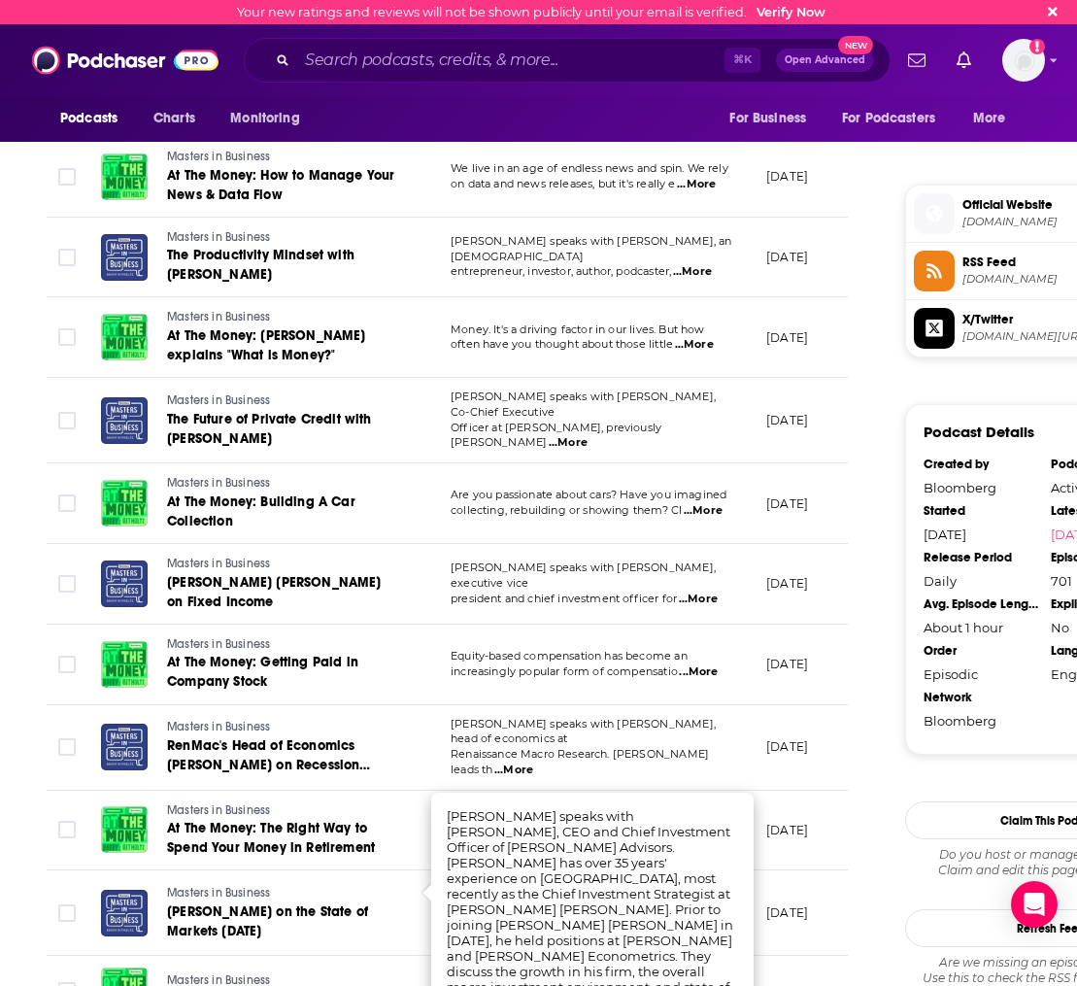
click at [850, 794] on div "About Insights Episodes 701 Reviews 2 Credits 293 Lists 23 Similar Episodes of …" at bounding box center [461, 178] width 890 height 2549
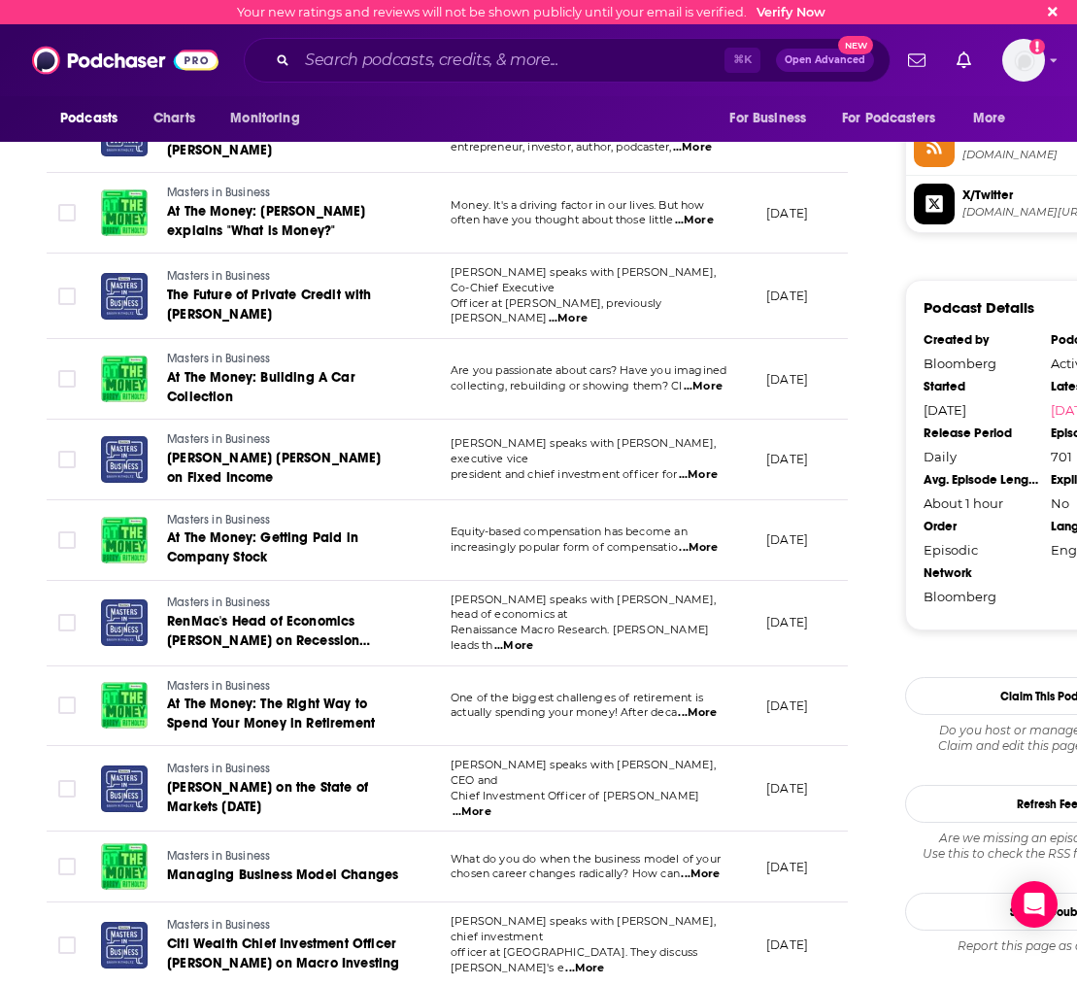
scroll to position [1709, 0]
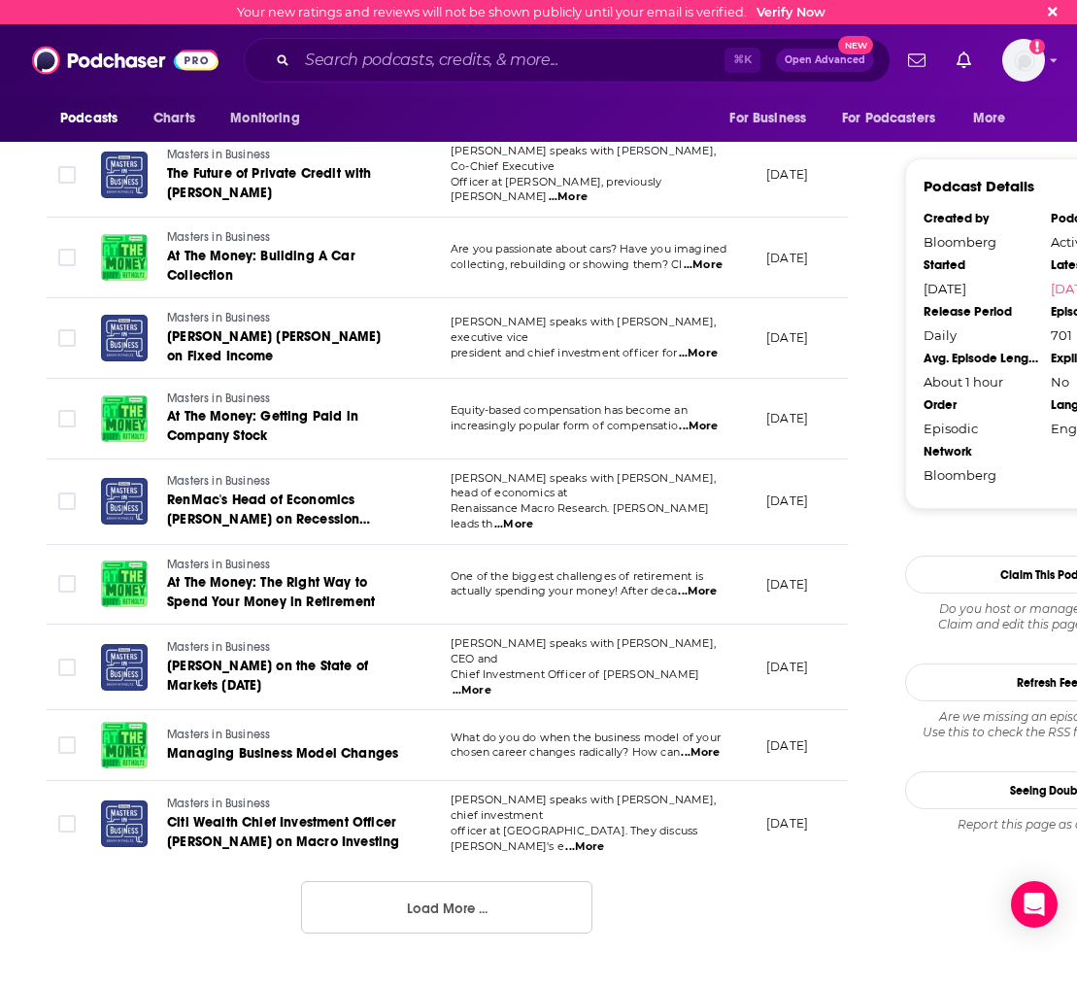
click at [525, 881] on button "Load More ..." at bounding box center [446, 907] width 291 height 52
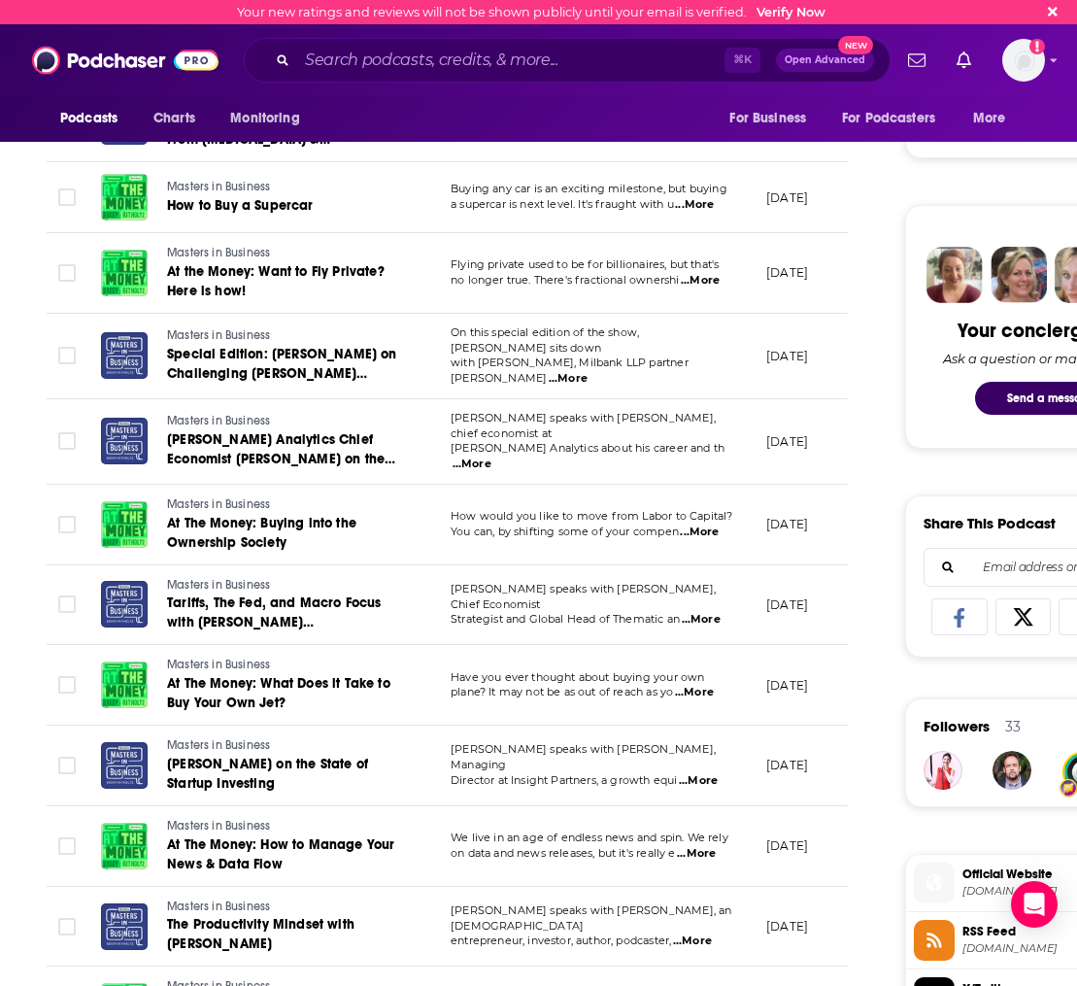
scroll to position [942, 0]
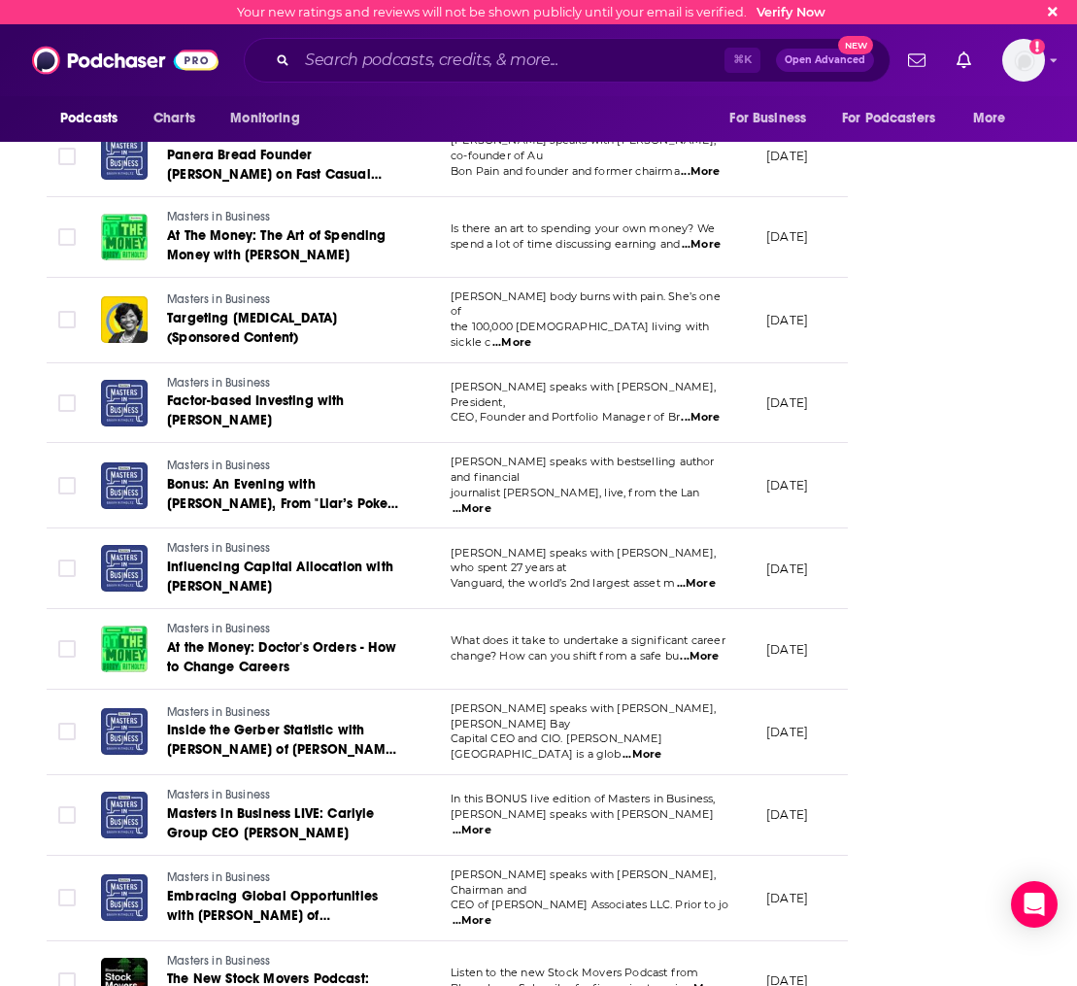
scroll to position [3653, 0]
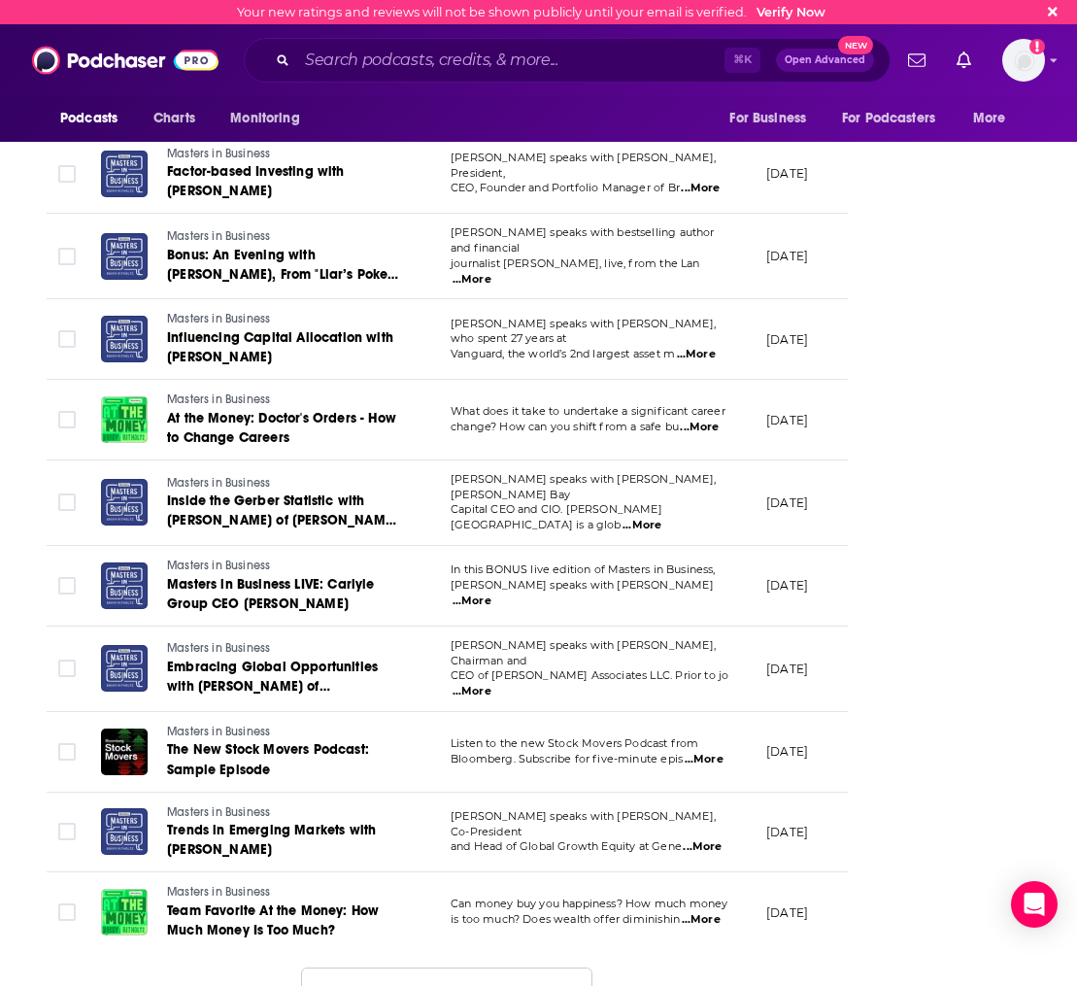
click at [550, 967] on button "Load More ..." at bounding box center [446, 993] width 291 height 52
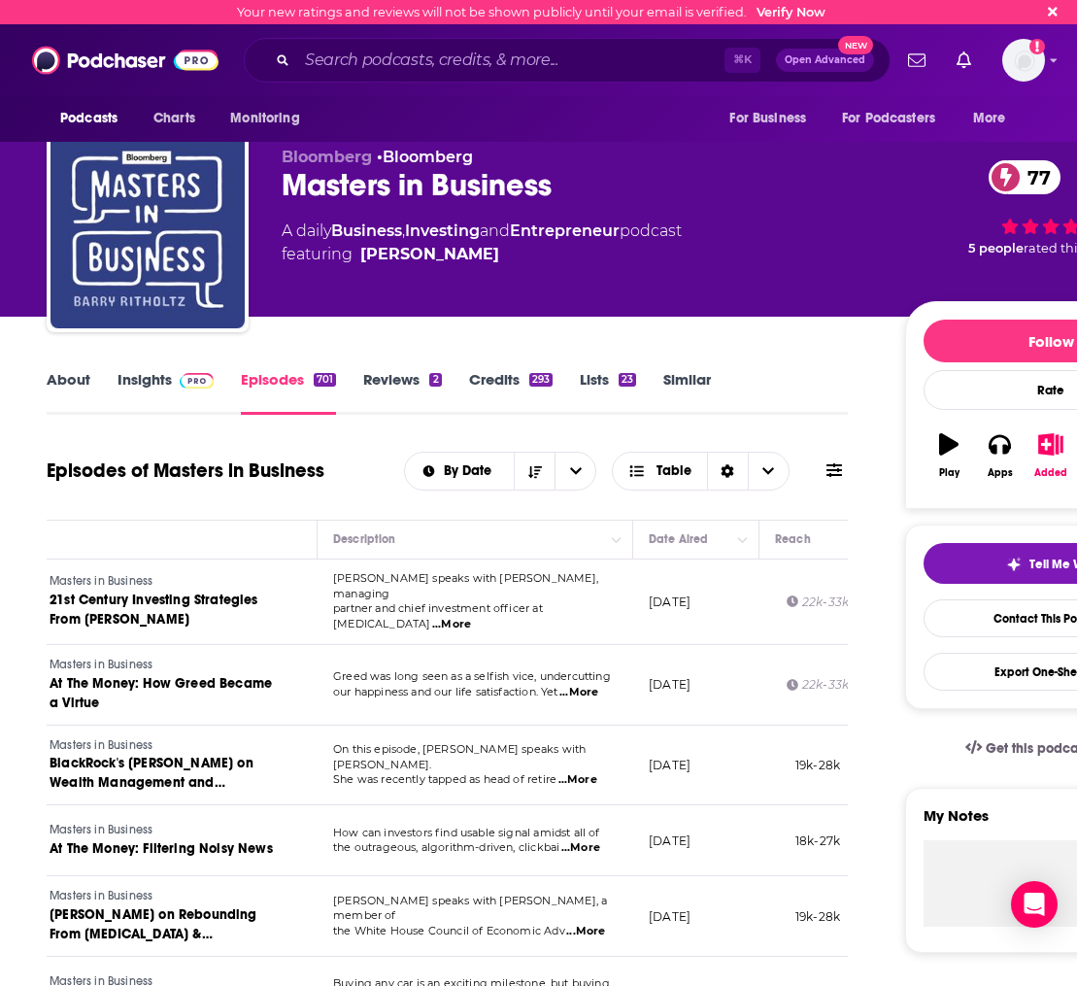
scroll to position [0, 123]
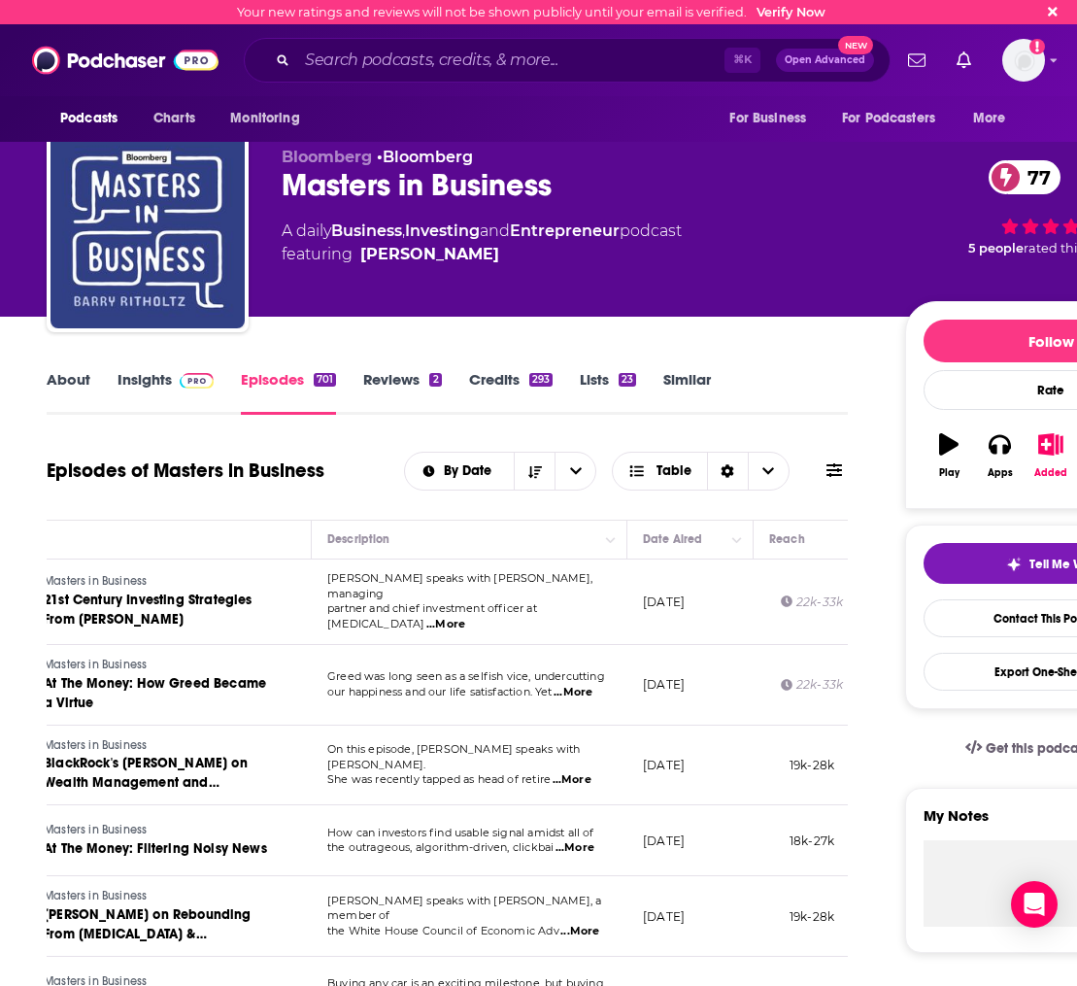
click at [465, 617] on span "...More" at bounding box center [445, 625] width 39 height 16
drag, startPoint x: 441, startPoint y: 554, endPoint x: 469, endPoint y: 563, distance: 29.8
click at [439, 615] on td "Barry speaks with Dmitry Balyasny, managing partner and chief investment office…" at bounding box center [470, 601] width 316 height 85
click at [445, 603] on span "partner and chief investment officer at Bal" at bounding box center [432, 615] width 210 height 29
click at [465, 617] on span "...More" at bounding box center [445, 625] width 39 height 16
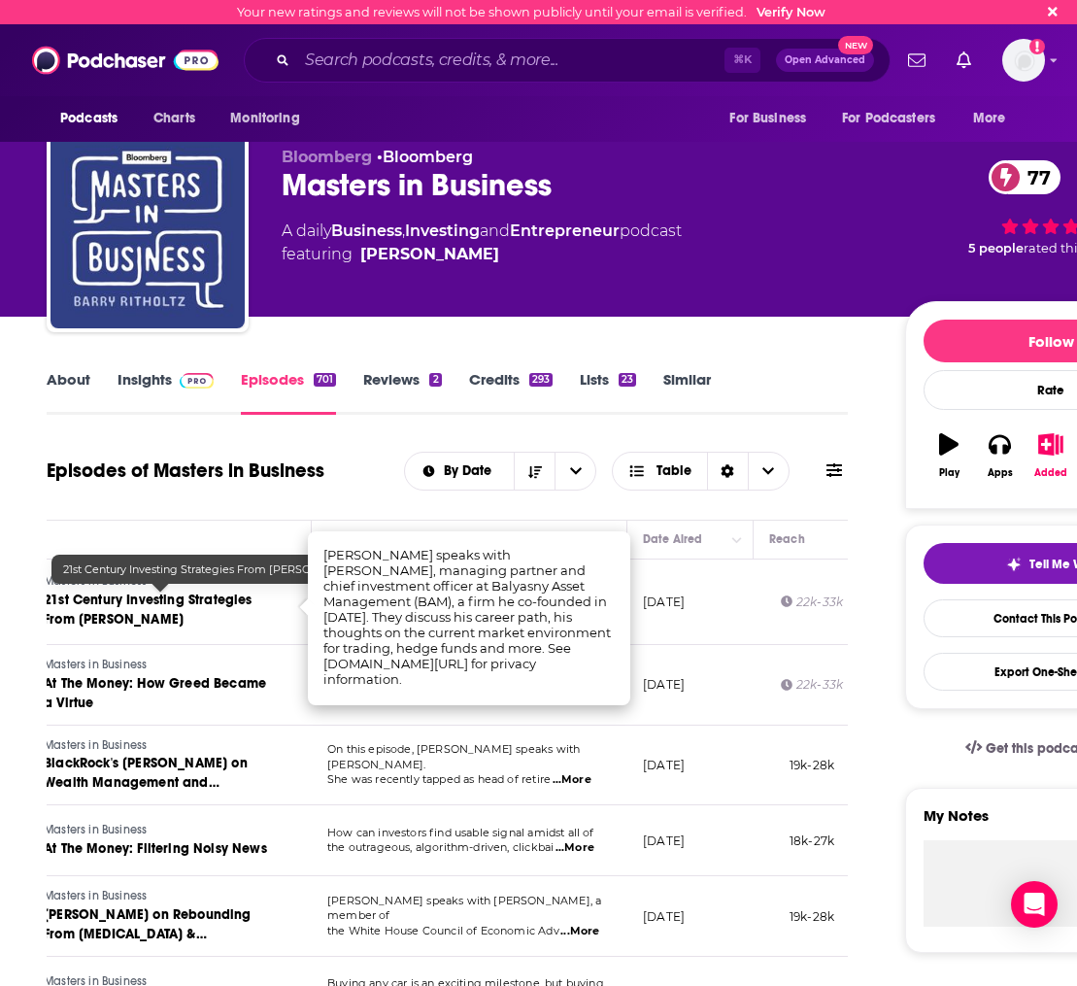
click at [179, 601] on span "21st Century Investing Strategies From Dmitry Balyasny" at bounding box center [148, 609] width 209 height 36
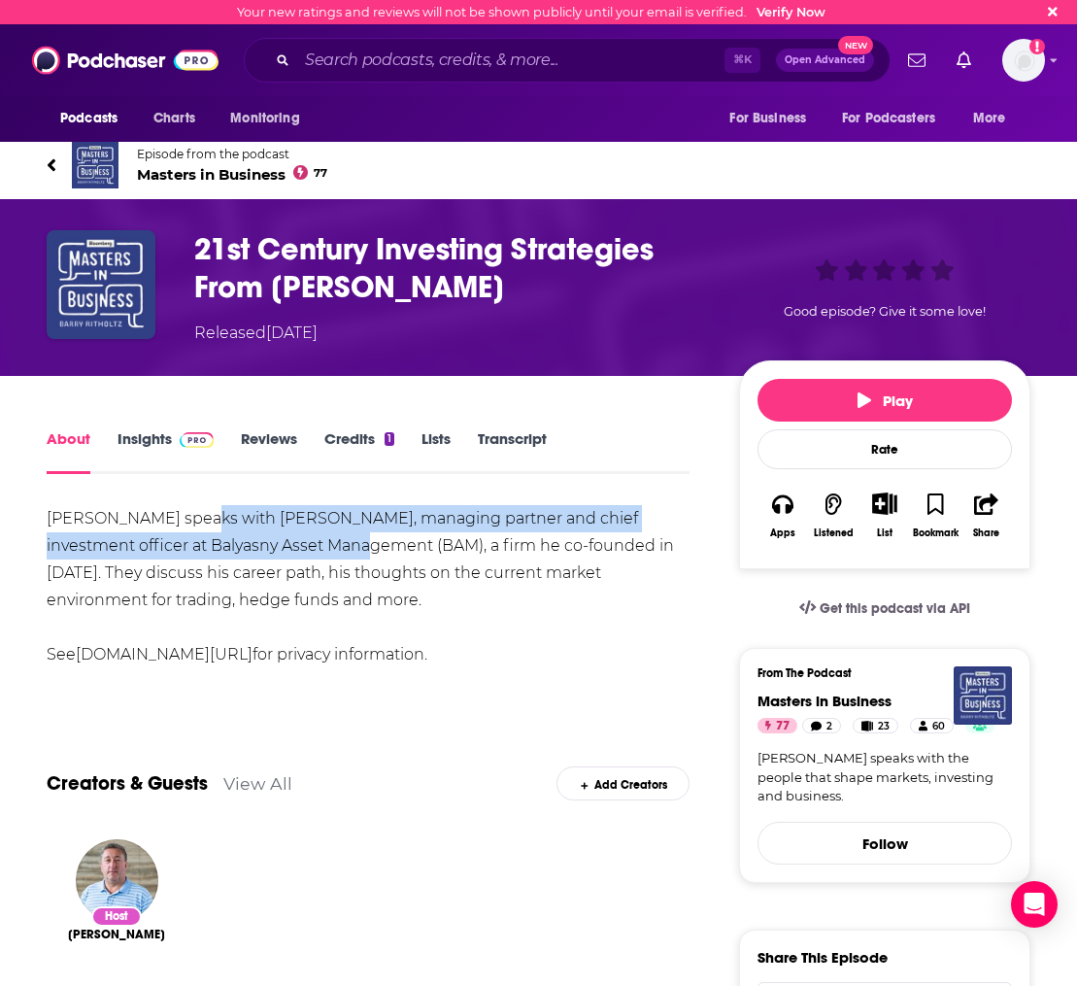
drag, startPoint x: 190, startPoint y: 522, endPoint x: 287, endPoint y: 556, distance: 102.9
click at [287, 556] on div "Barry speaks with Dmitry Balyasny, managing partner and chief investment office…" at bounding box center [368, 586] width 643 height 163
copy div "Dmitry Balyasny, managing partner and chief investment officer at Balyasny Asse…"
click at [72, 454] on link "About" at bounding box center [69, 451] width 44 height 45
click at [55, 159] on icon at bounding box center [52, 164] width 10 height 19
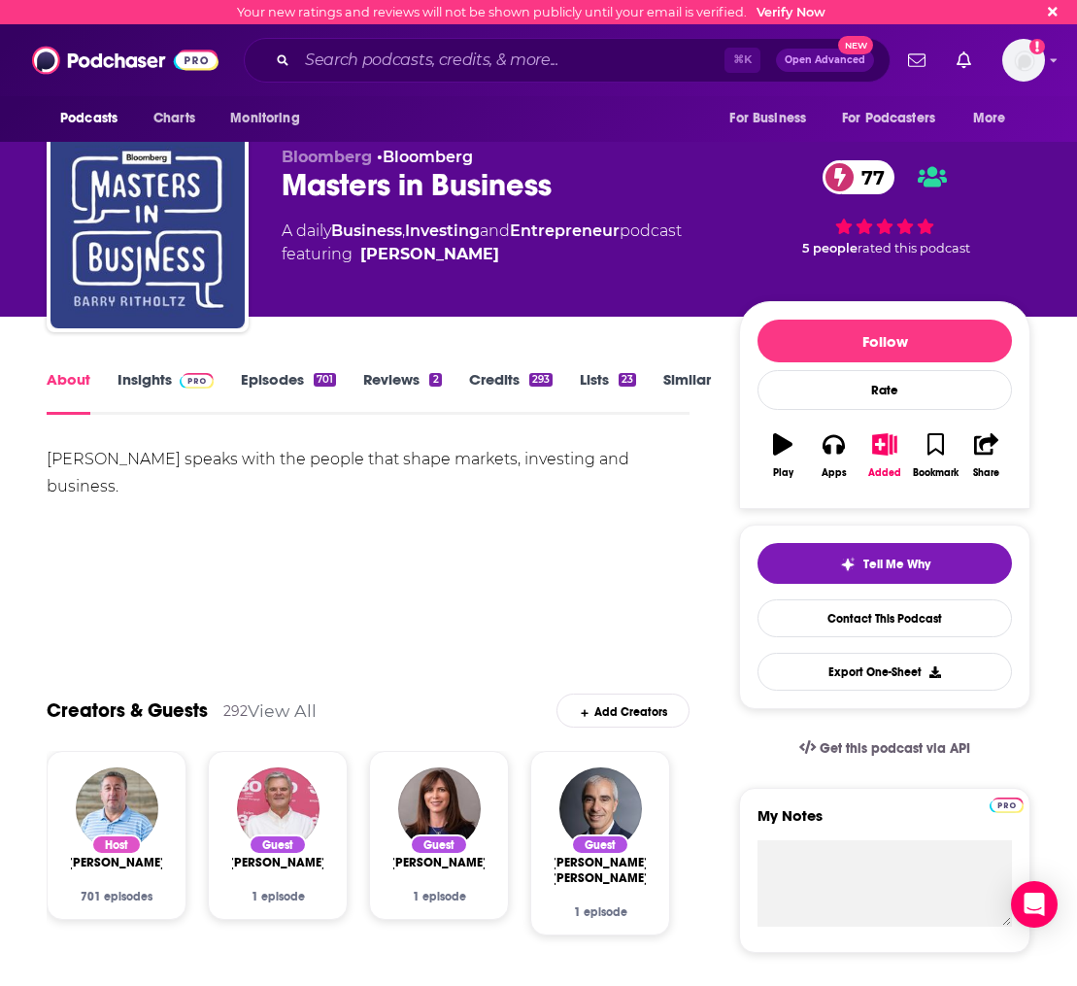
click at [270, 375] on link "Episodes 701" at bounding box center [288, 392] width 95 height 45
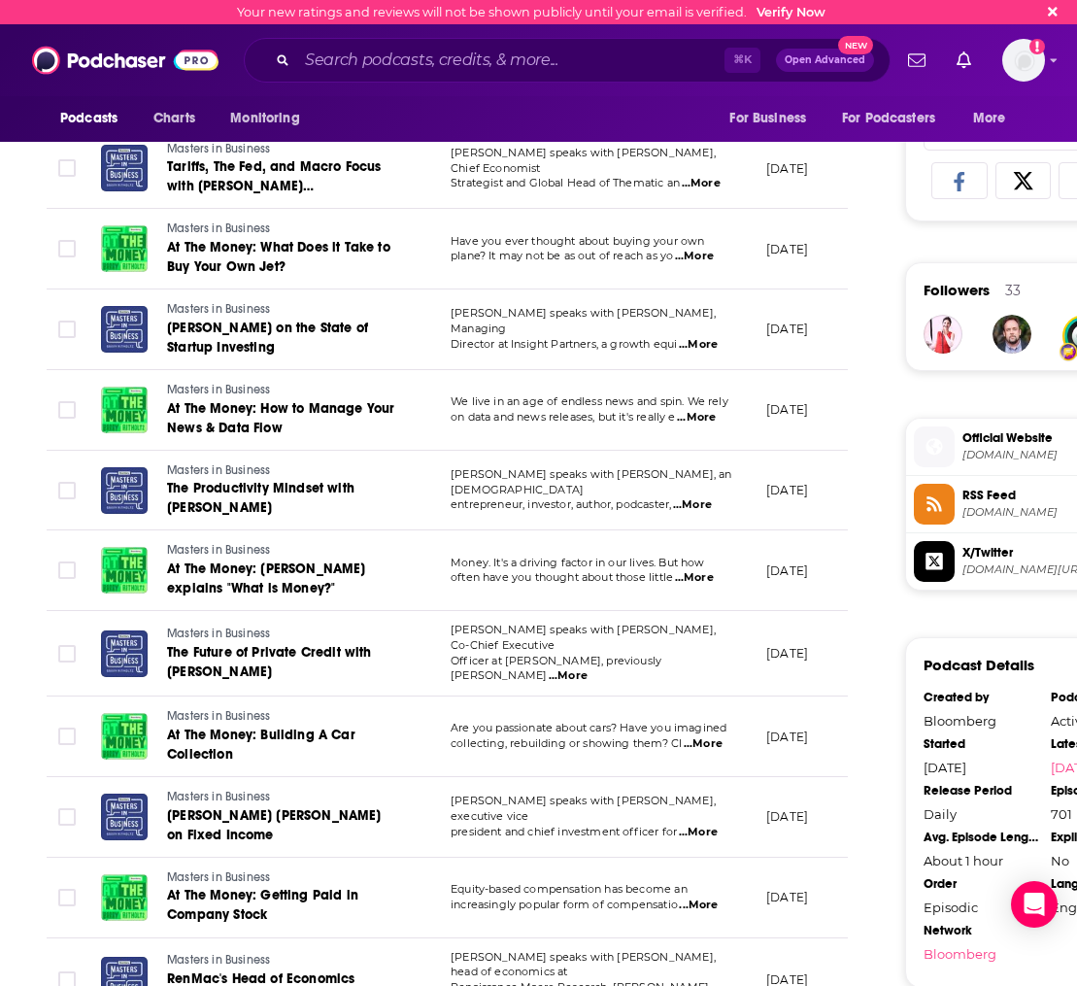
scroll to position [1257, 0]
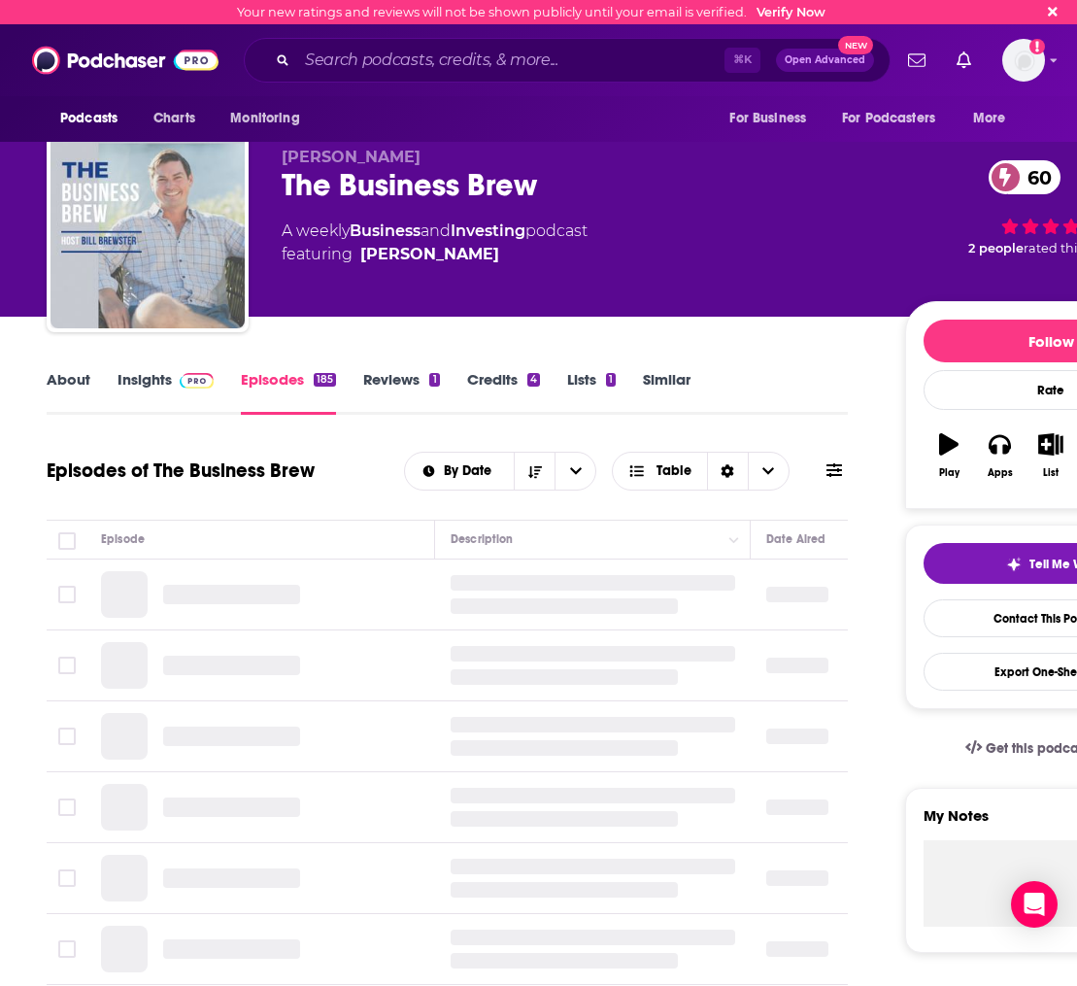
click at [657, 367] on div "About Insights Episodes 185 Reviews 1 Credits 4 Lists 1 Similar" at bounding box center [447, 391] width 801 height 48
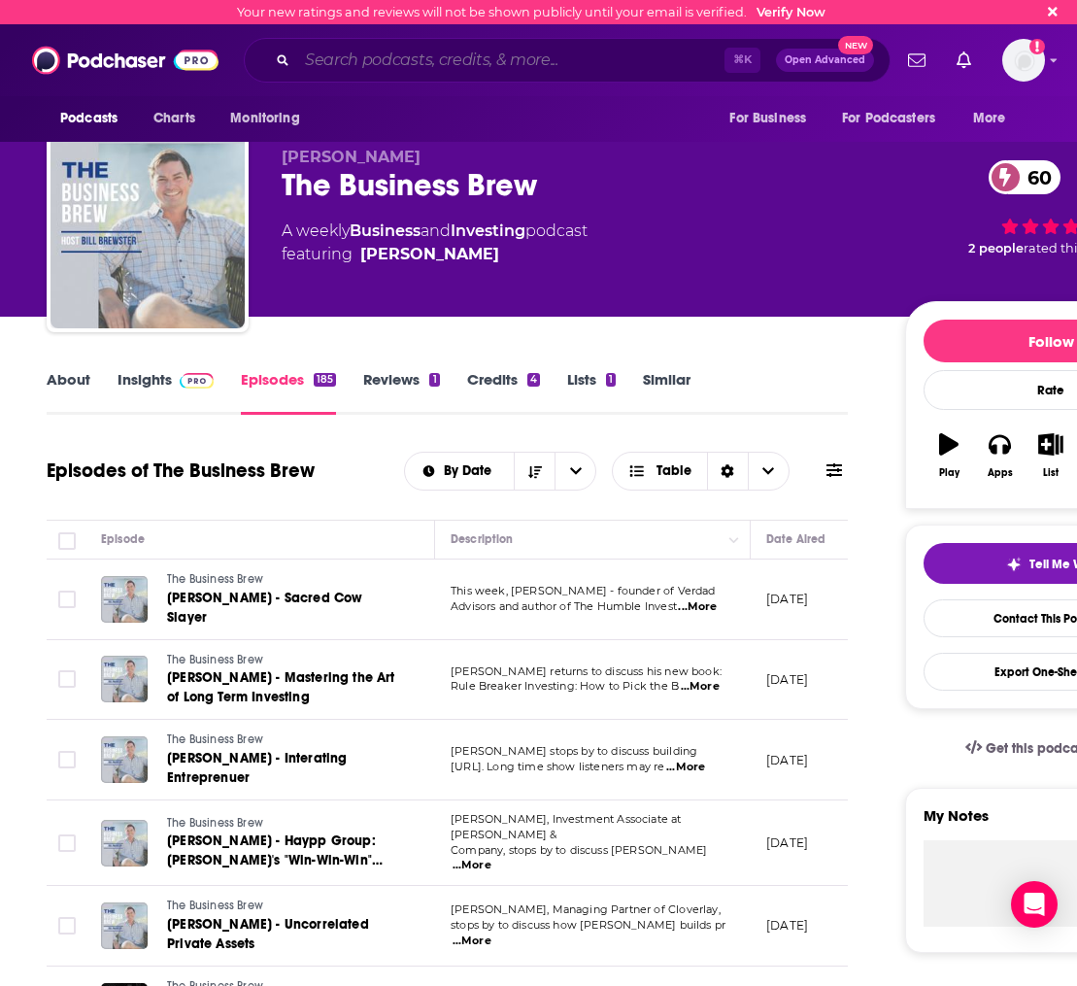
click at [359, 64] on input "Search podcasts, credits, & more..." at bounding box center [510, 60] width 427 height 31
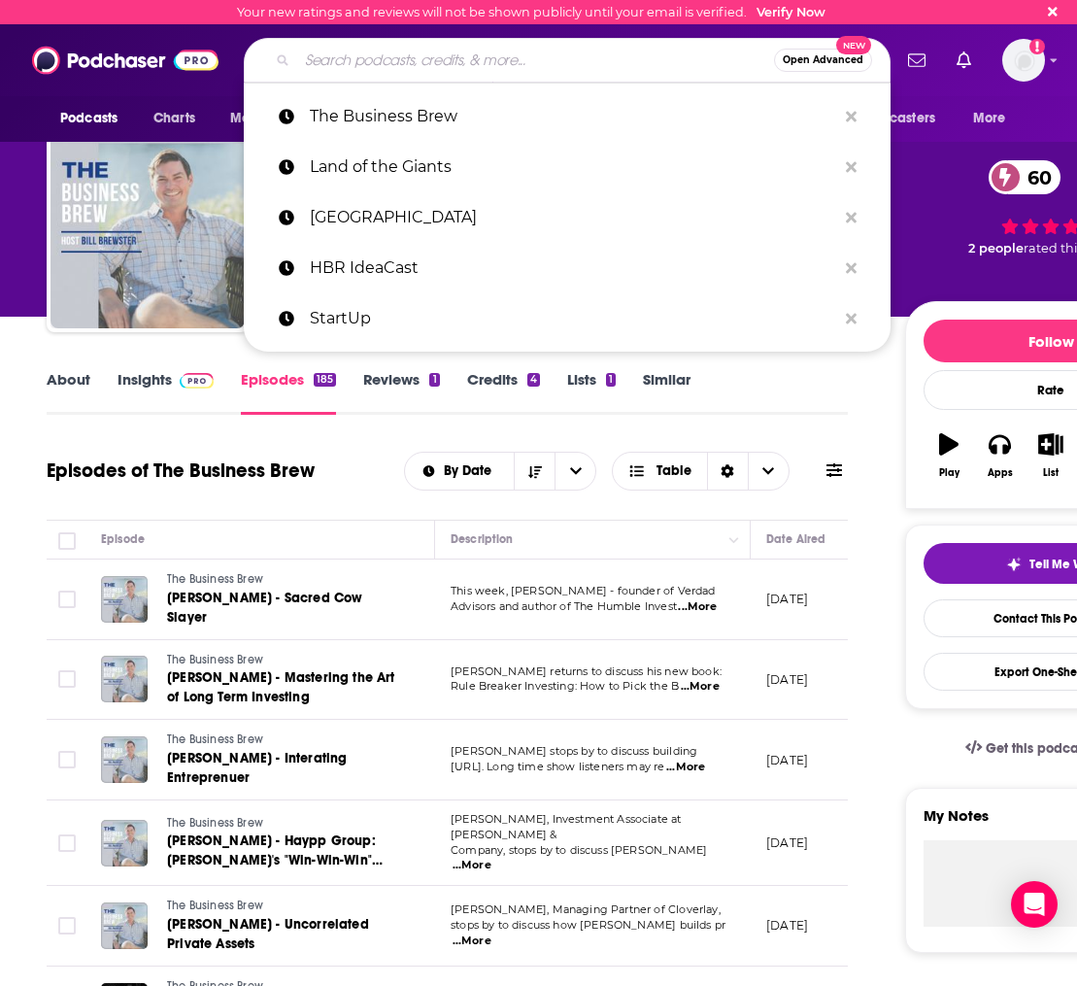
paste input "Pivot Podcast"
type input "Pivot Podcast"
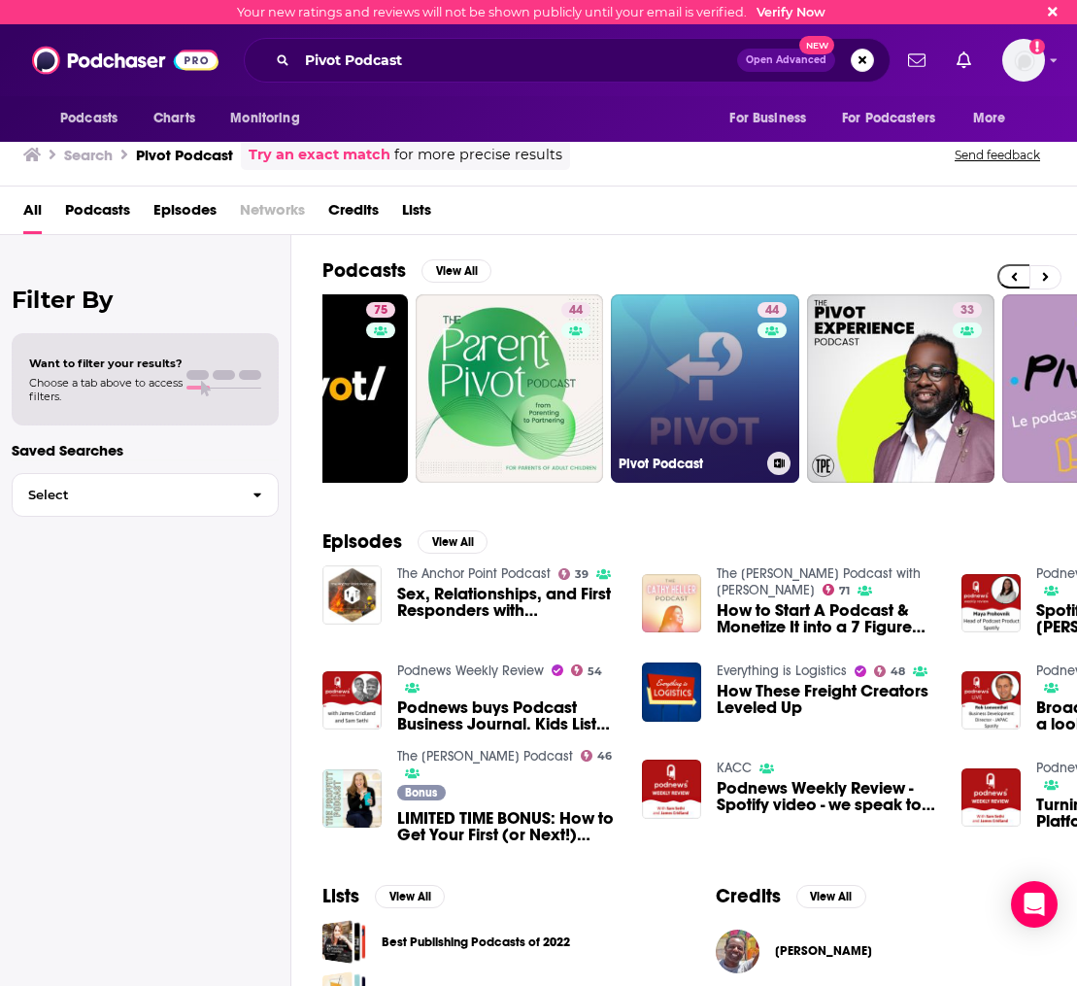
scroll to position [0, 238]
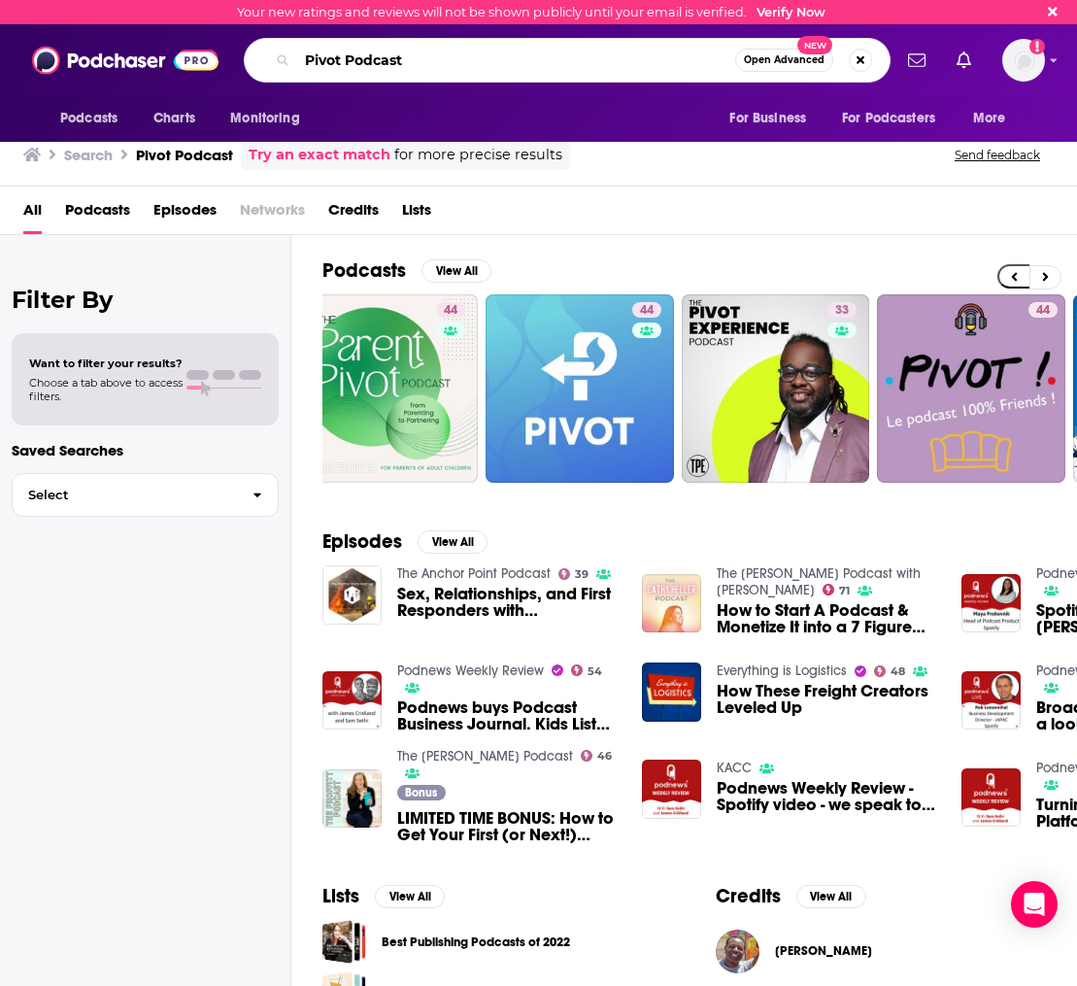
drag, startPoint x: 430, startPoint y: 66, endPoint x: 344, endPoint y: 64, distance: 86.5
click at [344, 64] on input "Pivot Podcast" at bounding box center [516, 60] width 438 height 31
type input "Pivot"
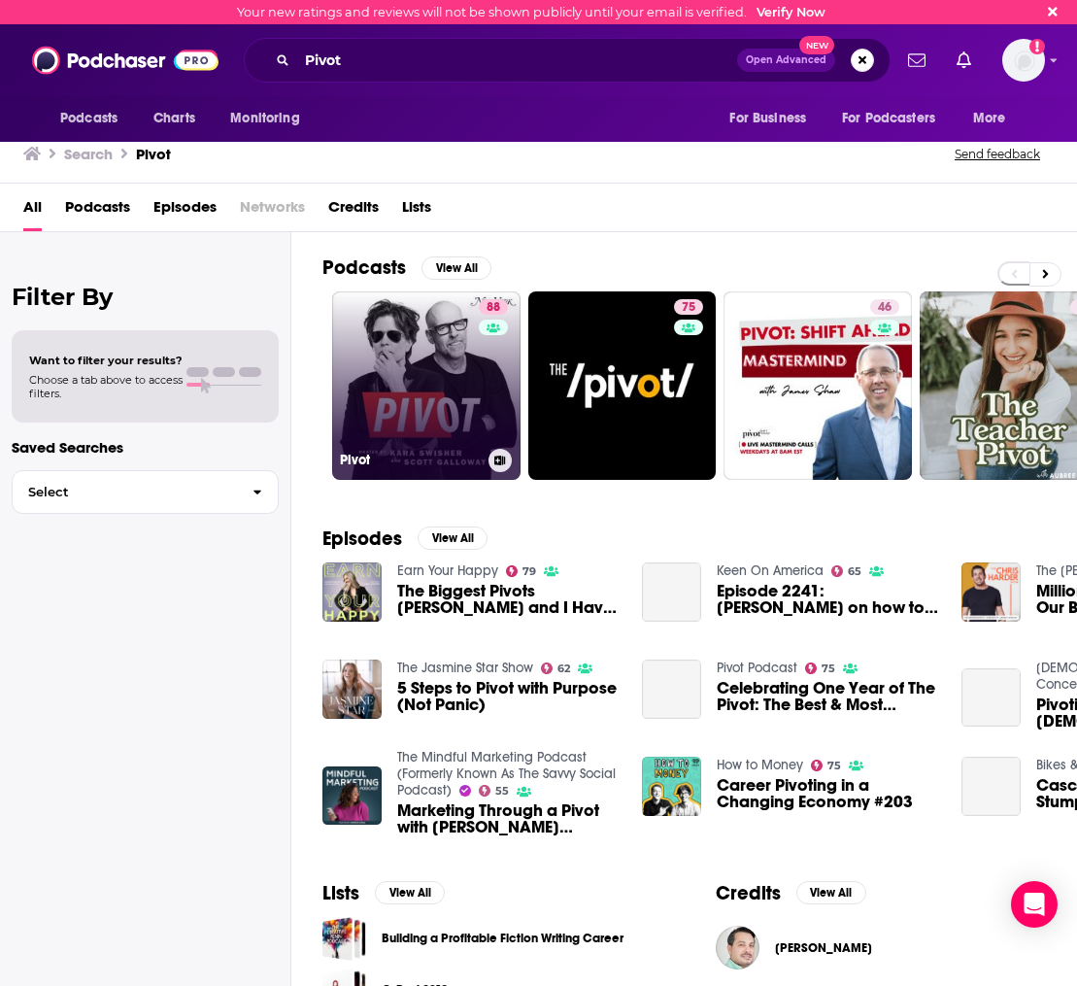
click at [433, 347] on link "88 Pivot" at bounding box center [426, 385] width 188 height 188
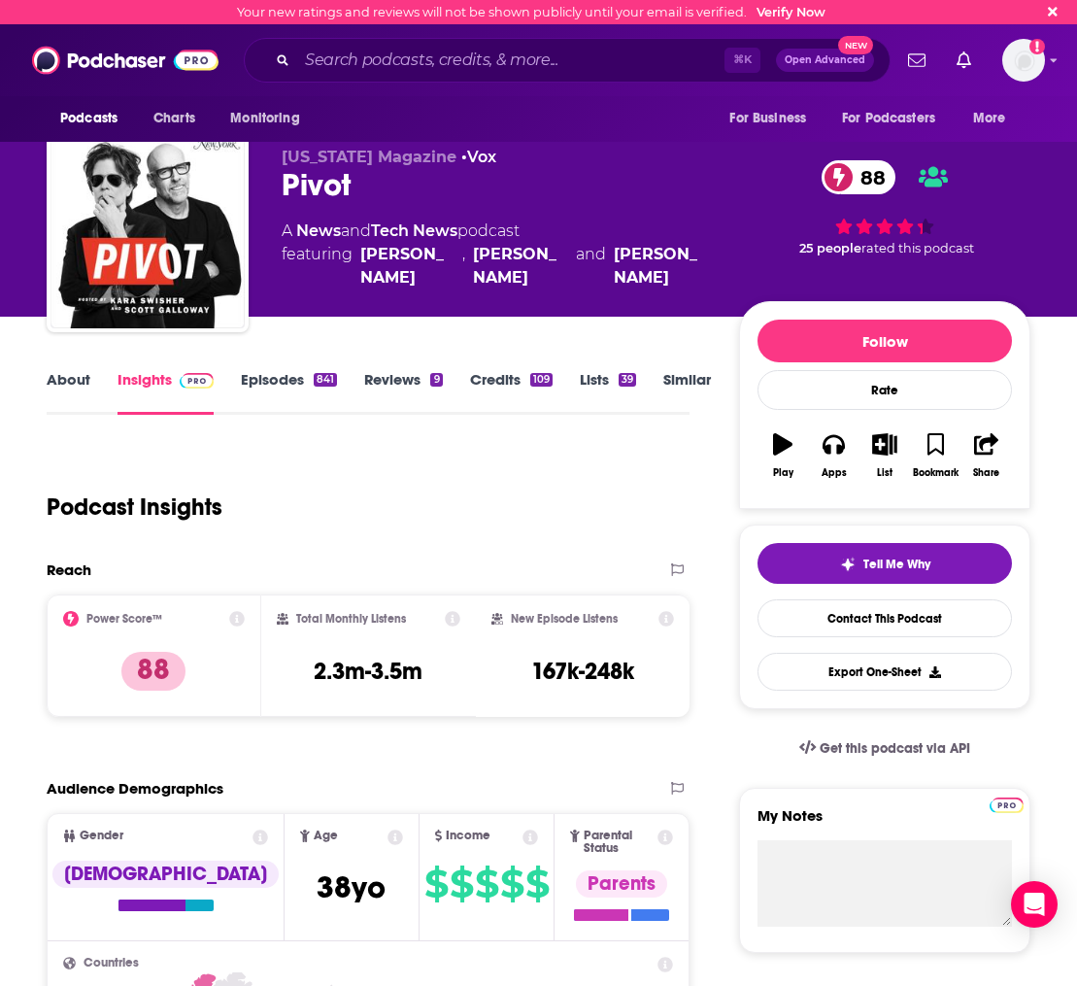
click at [63, 379] on link "About" at bounding box center [69, 392] width 44 height 45
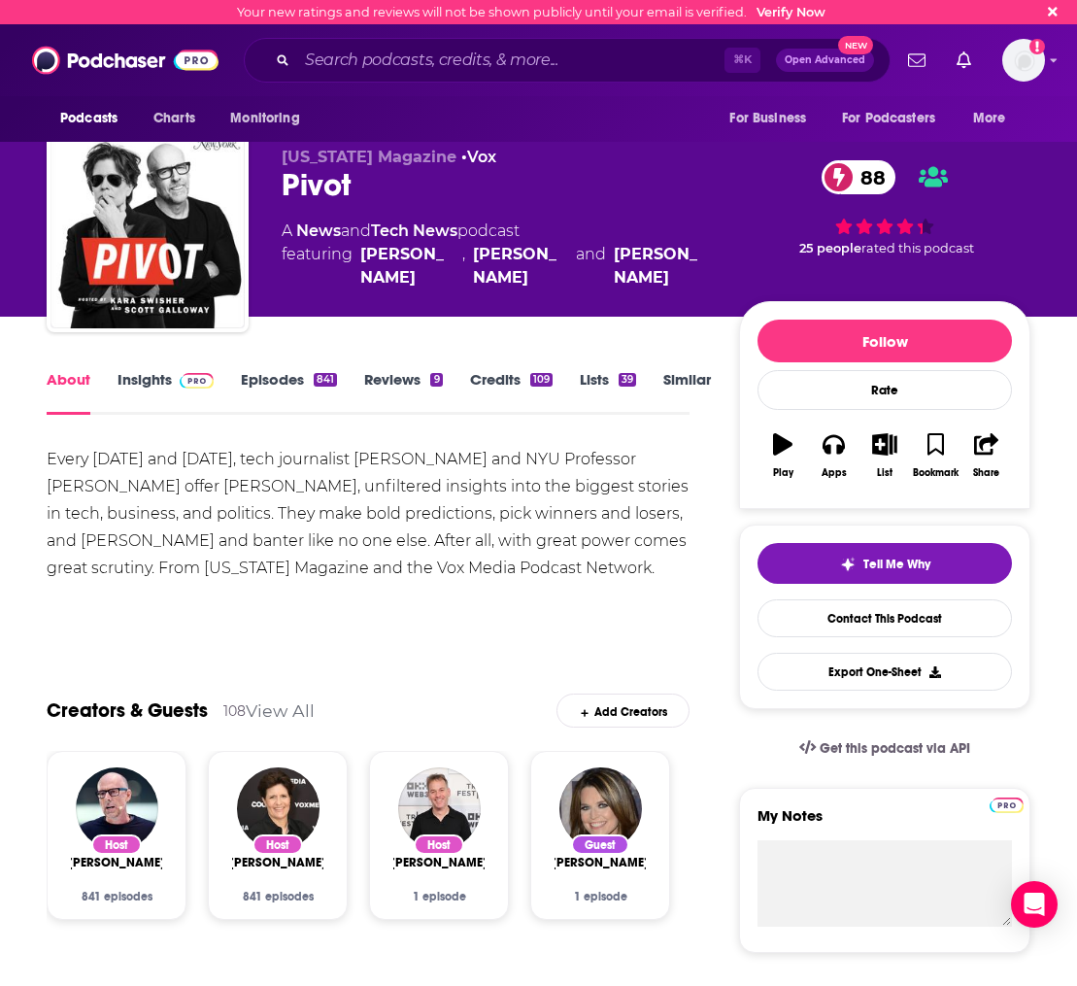
click at [148, 393] on link "Insights" at bounding box center [166, 392] width 96 height 45
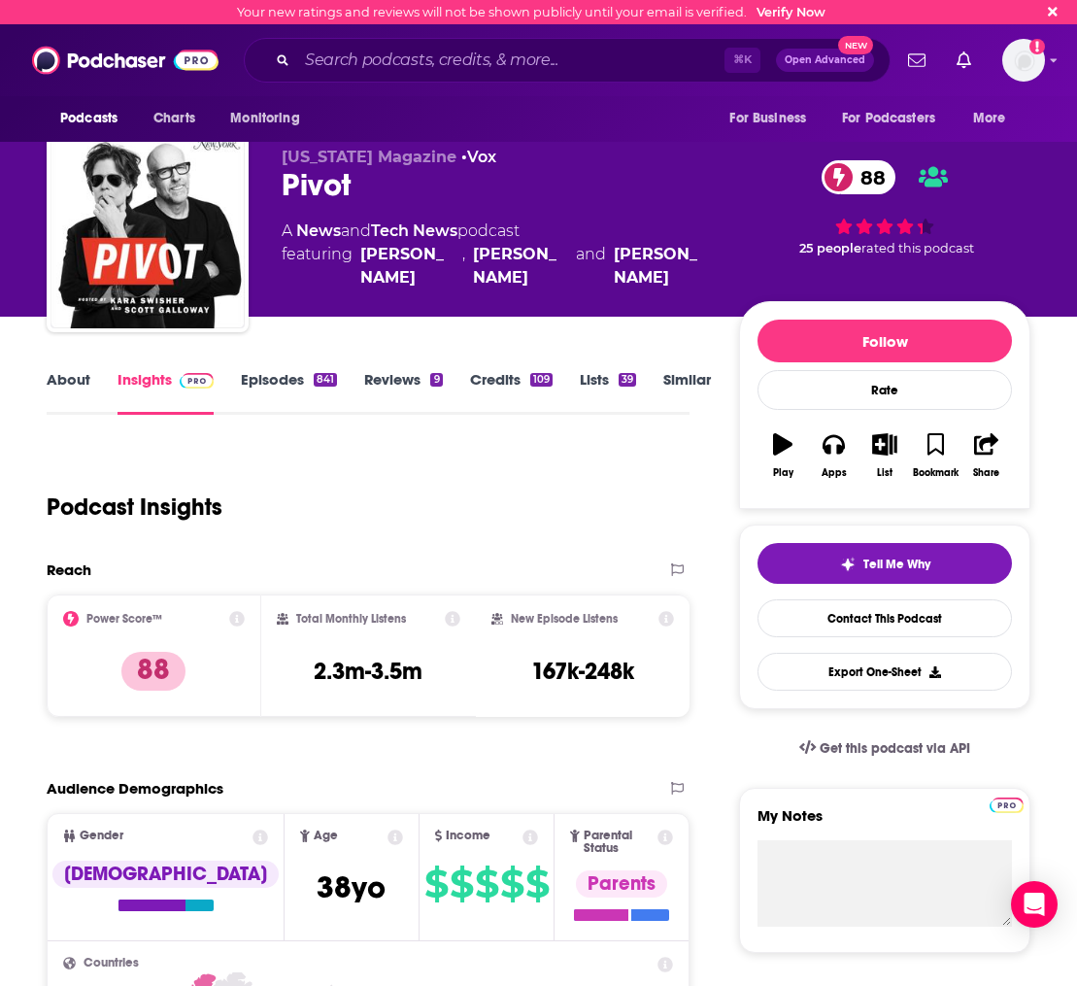
click at [80, 368] on div "About Insights Episodes 841 Reviews 9 Credits 109 Lists 39 Similar" at bounding box center [368, 391] width 643 height 48
click at [72, 387] on link "About" at bounding box center [69, 392] width 44 height 45
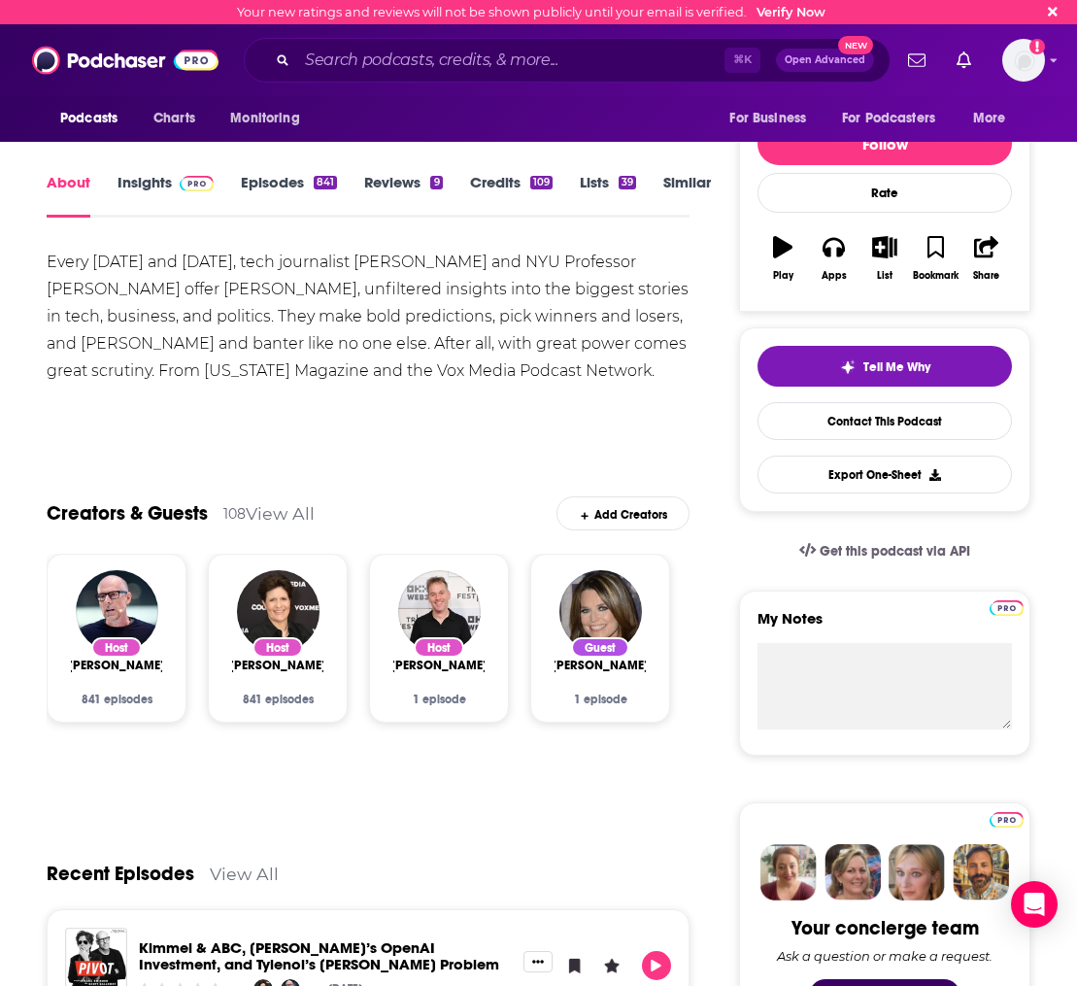
scroll to position [199, 0]
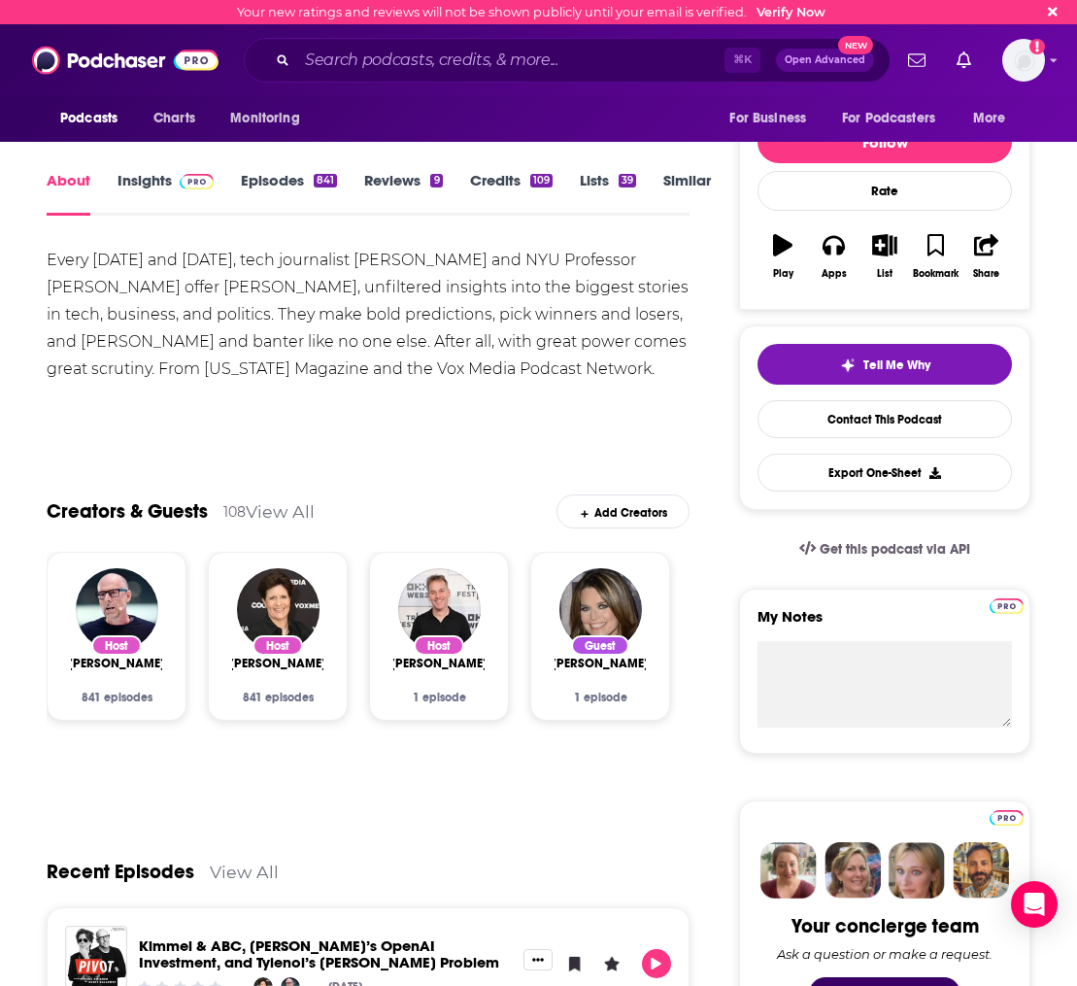
click at [302, 195] on link "Episodes 841" at bounding box center [289, 193] width 96 height 45
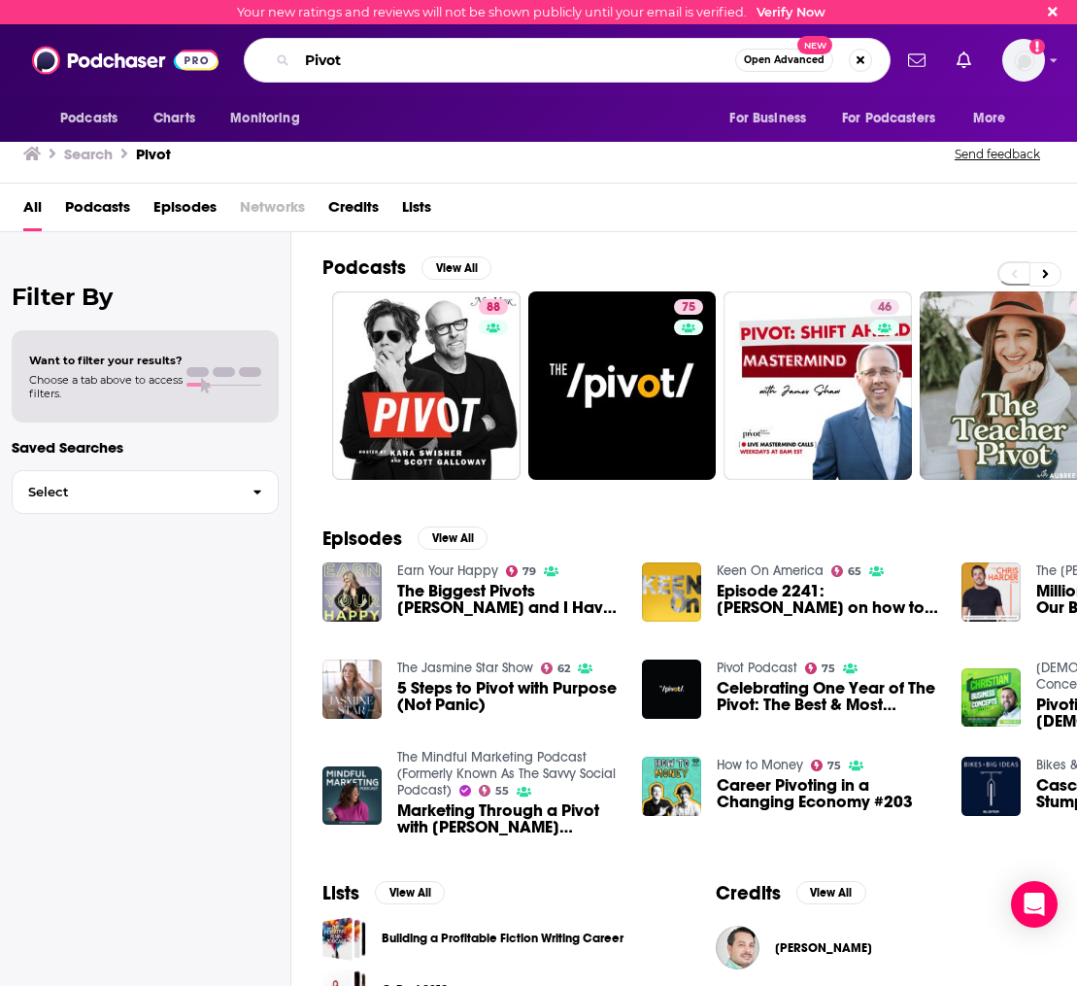
drag, startPoint x: 404, startPoint y: 72, endPoint x: 229, endPoint y: 62, distance: 175.1
click at [229, 62] on div "Podcasts Charts Monitoring Pivot Open Advanced New For Business For Podcasters …" at bounding box center [559, 60] width 662 height 45
paste input "Startups for the Rest of Us"
type input "Startups for the Rest of Us"
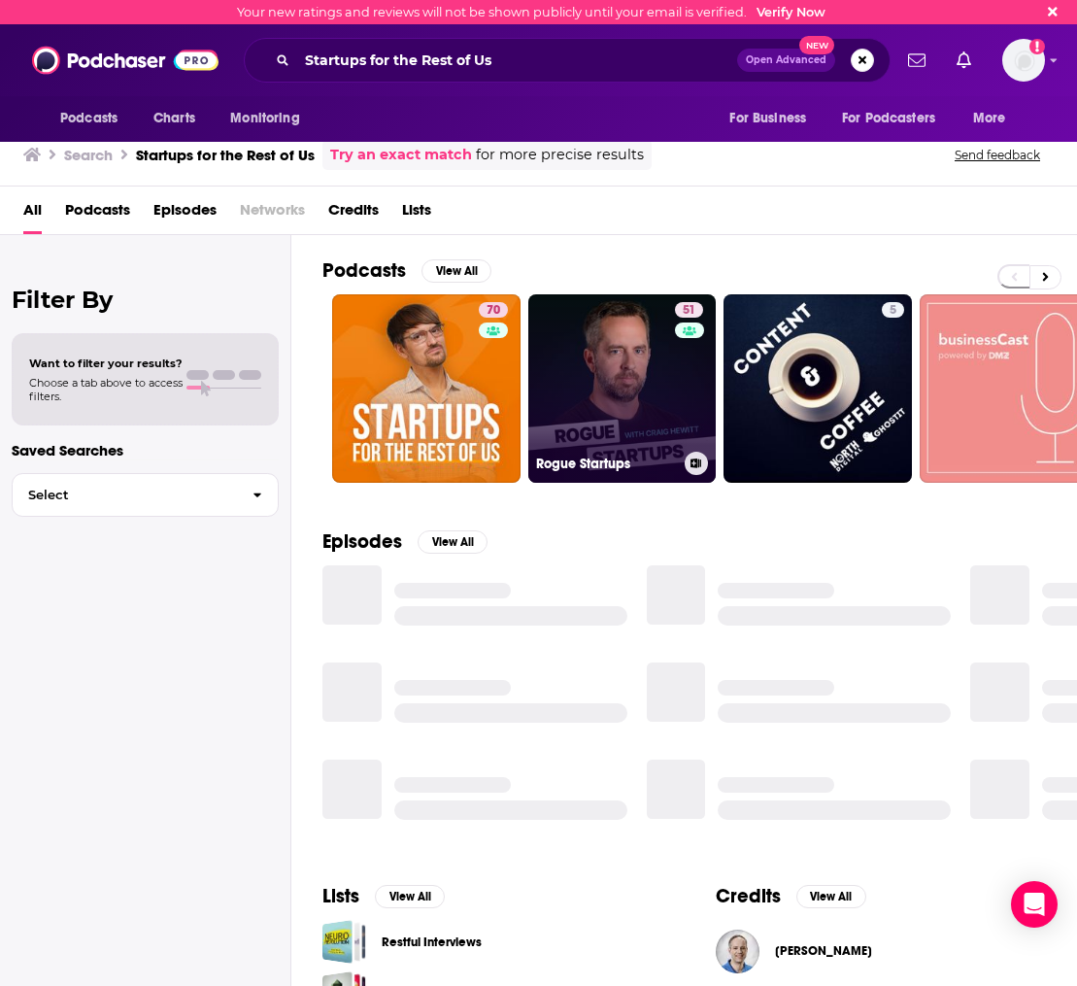
click at [612, 367] on link "51 Rogue Startups" at bounding box center [622, 388] width 188 height 188
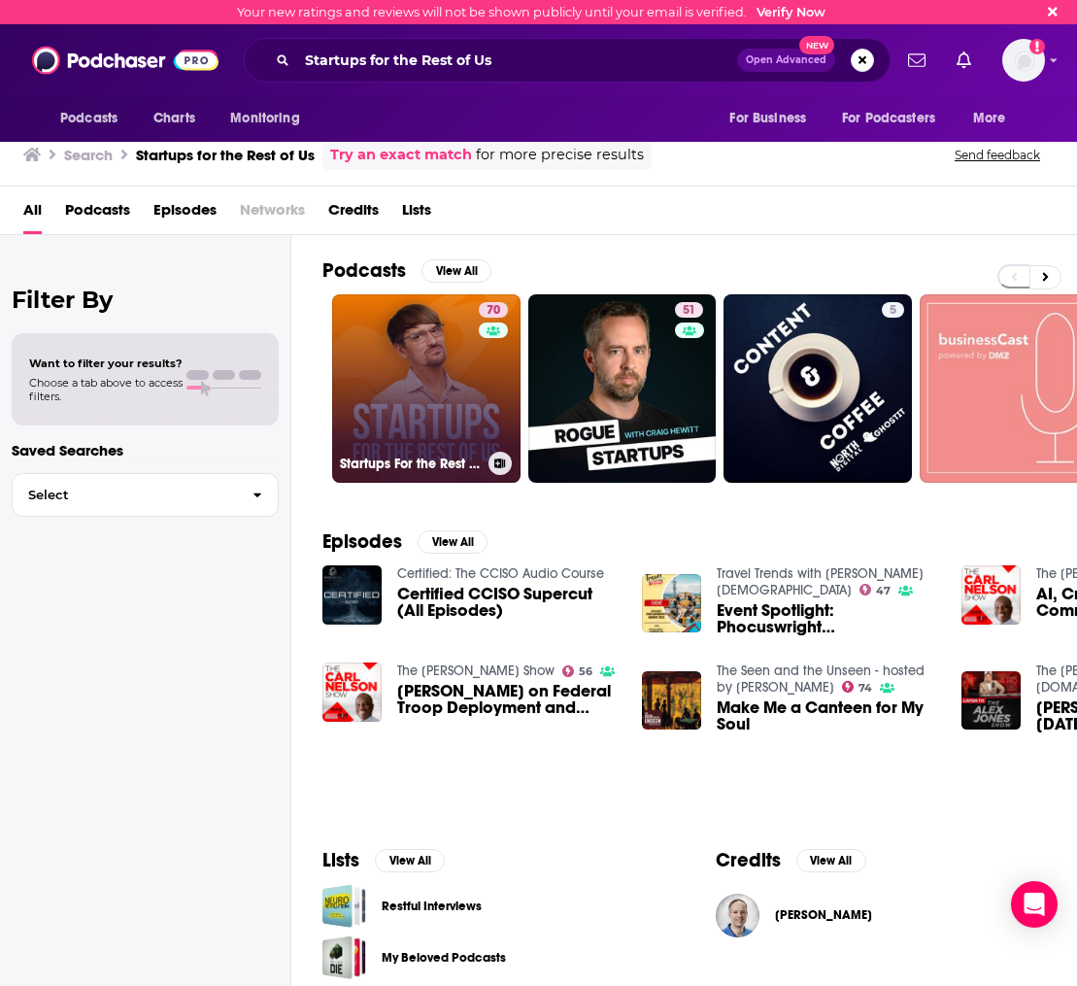
click at [375, 352] on link "70 Startups For the Rest of Us" at bounding box center [426, 388] width 188 height 188
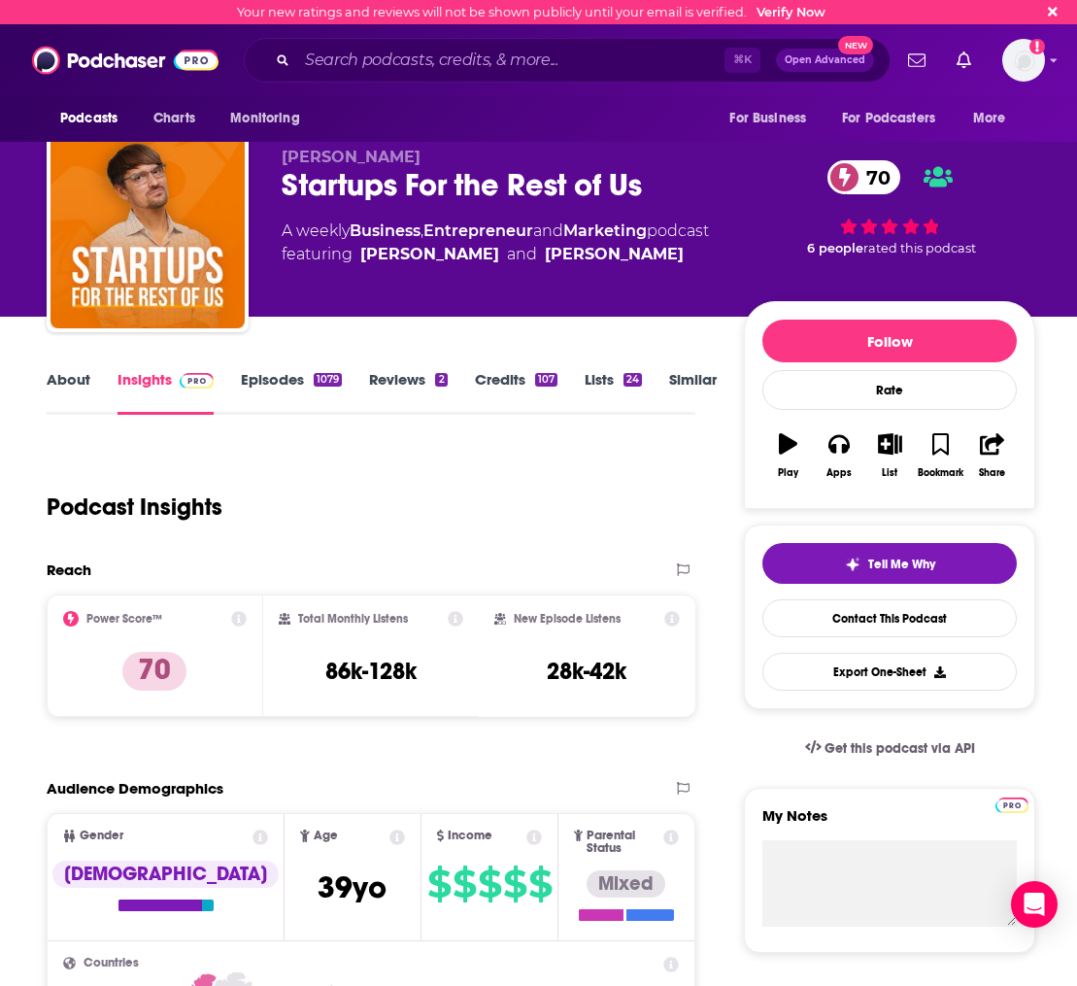
click at [265, 385] on link "Episodes 1079" at bounding box center [291, 392] width 101 height 45
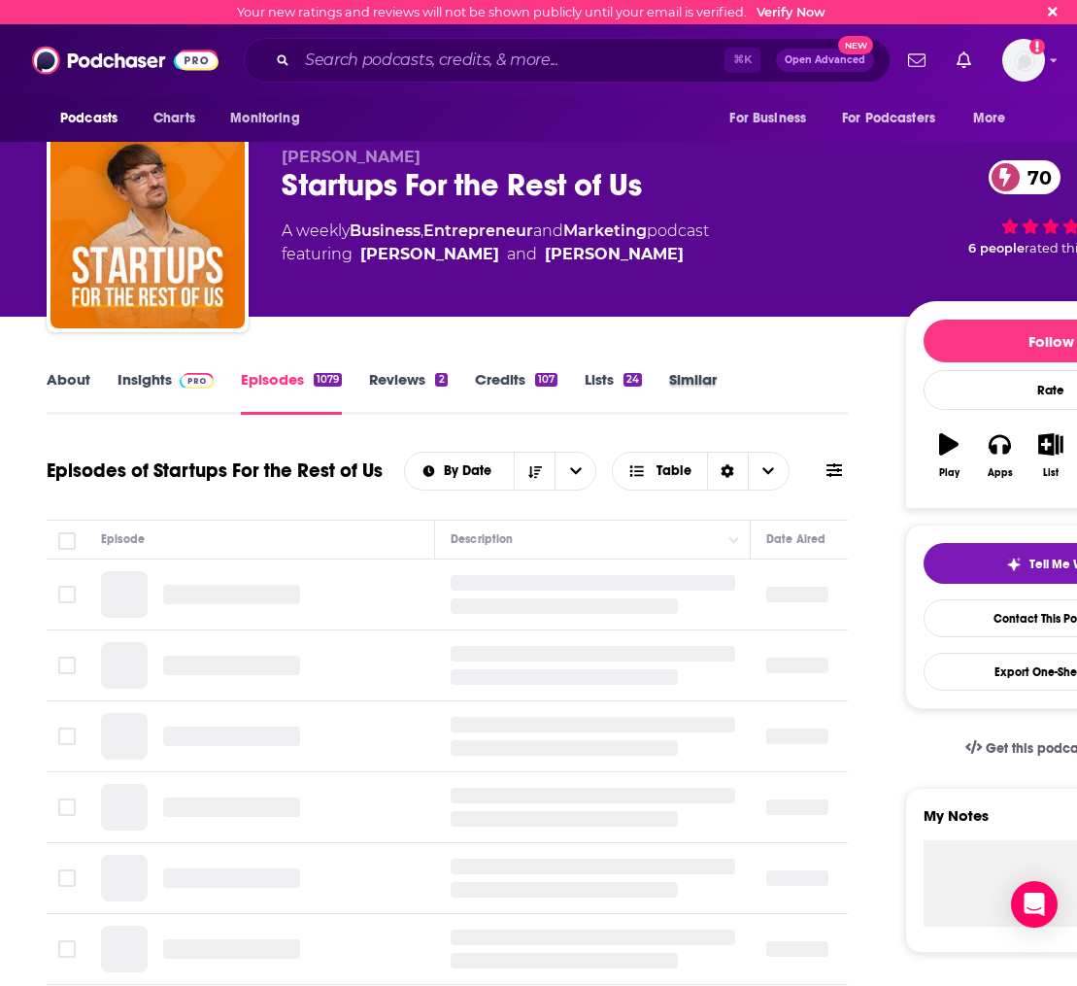
click at [726, 395] on div "Similar" at bounding box center [706, 392] width 75 height 45
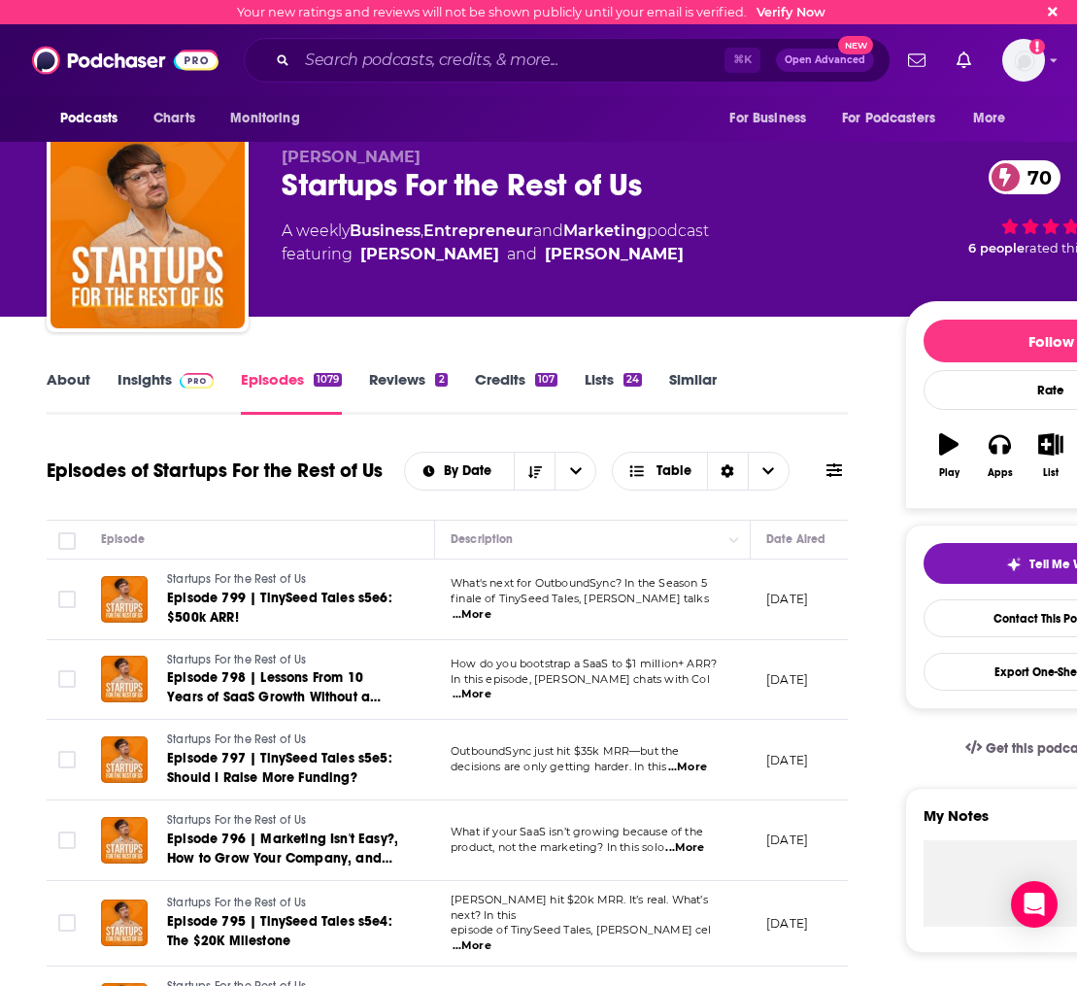
click at [672, 385] on link "Similar" at bounding box center [693, 392] width 48 height 45
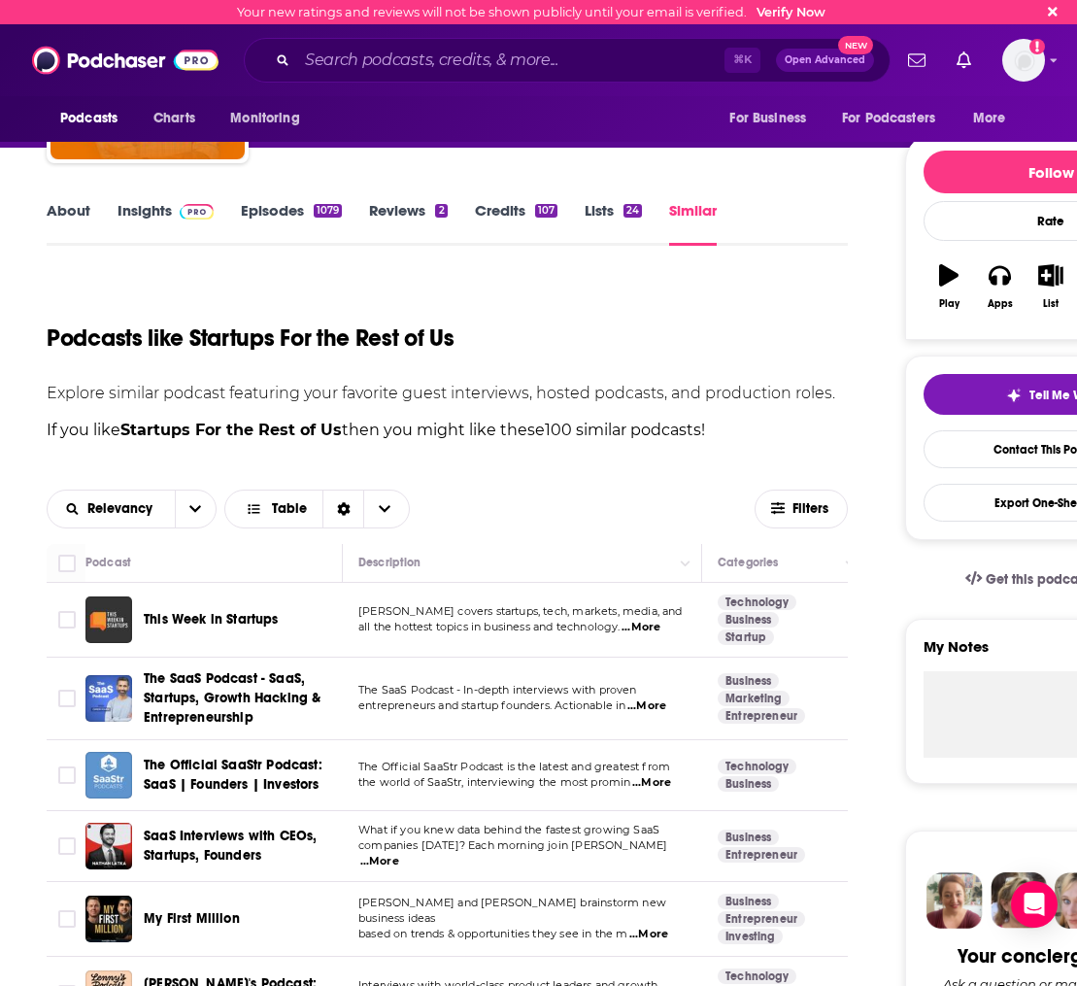
scroll to position [170, 0]
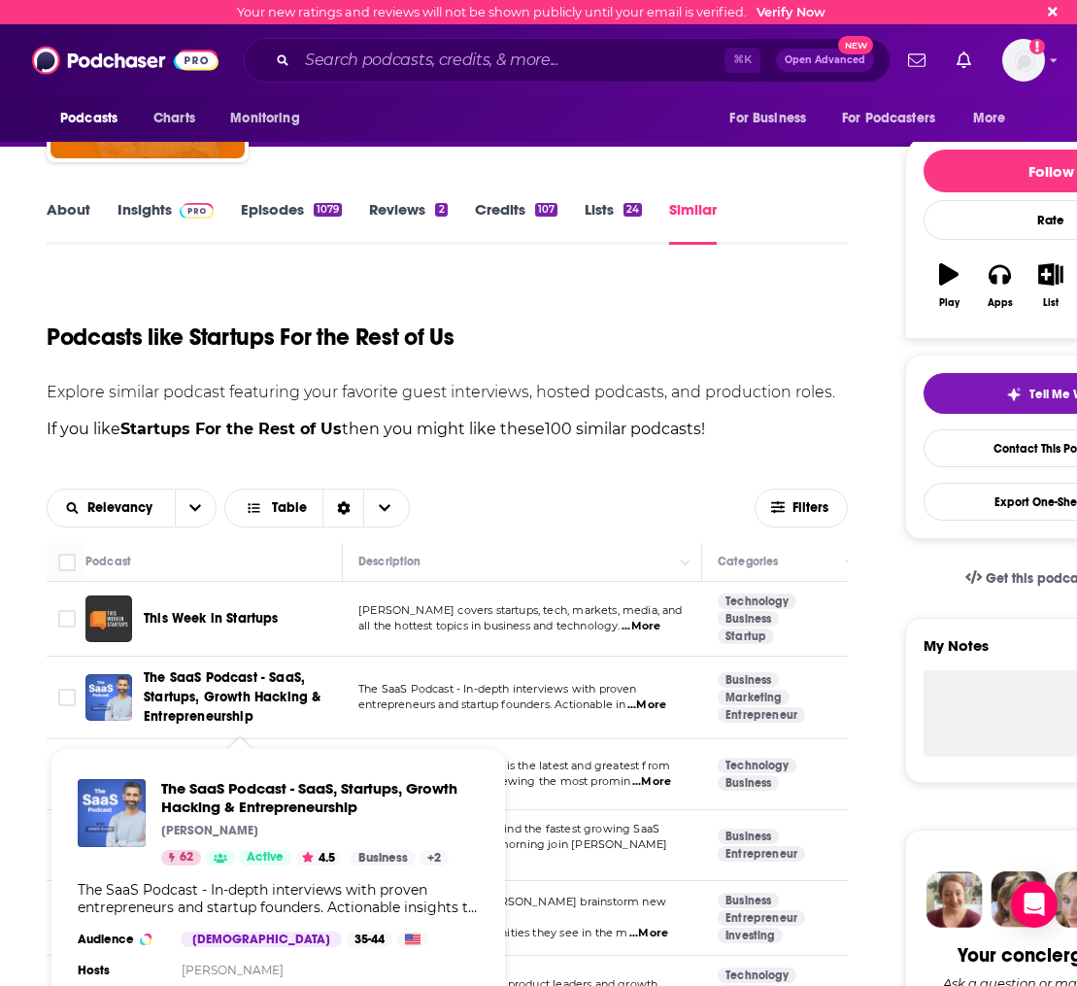
click at [224, 690] on span "The SaaS Podcast - SaaS, Startups, Growth Hacking & Entrepreneurship" at bounding box center [232, 696] width 177 height 55
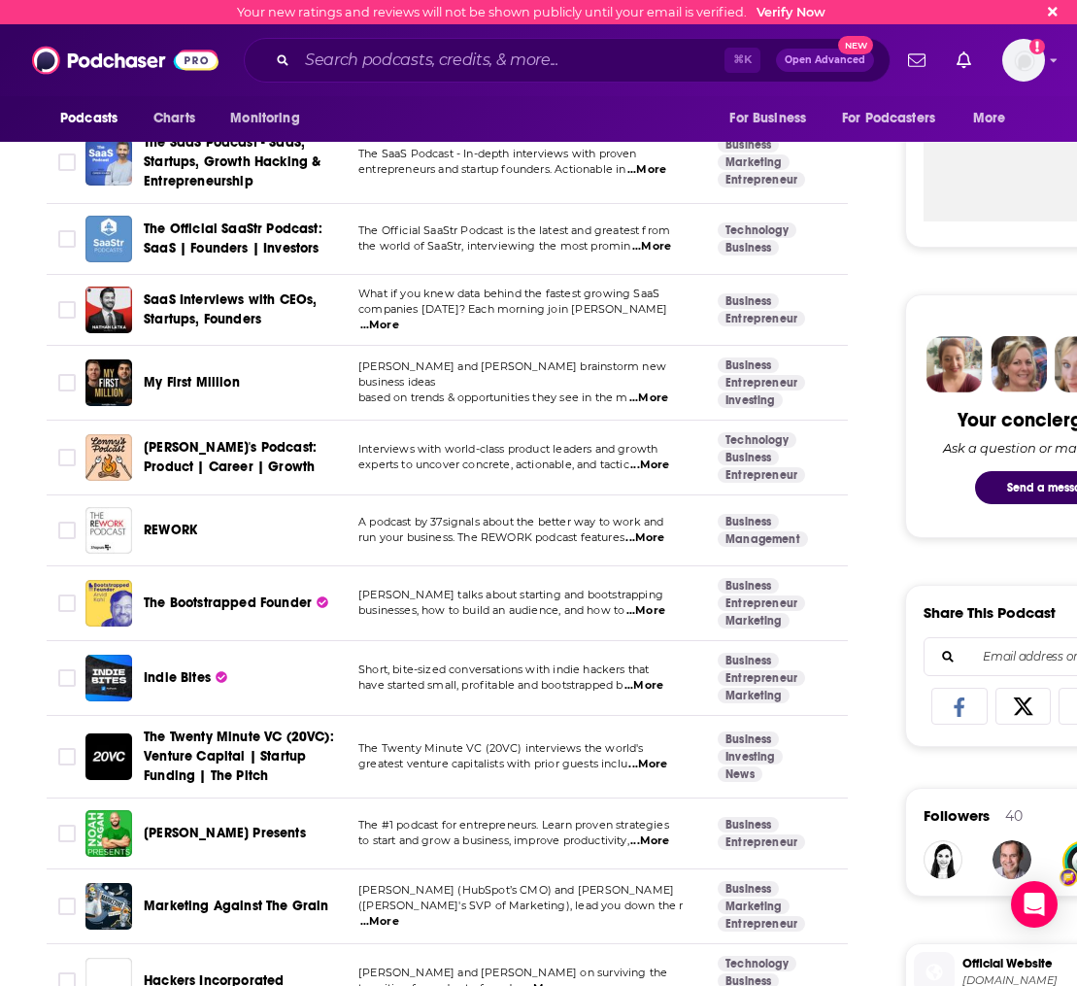
scroll to position [708, 0]
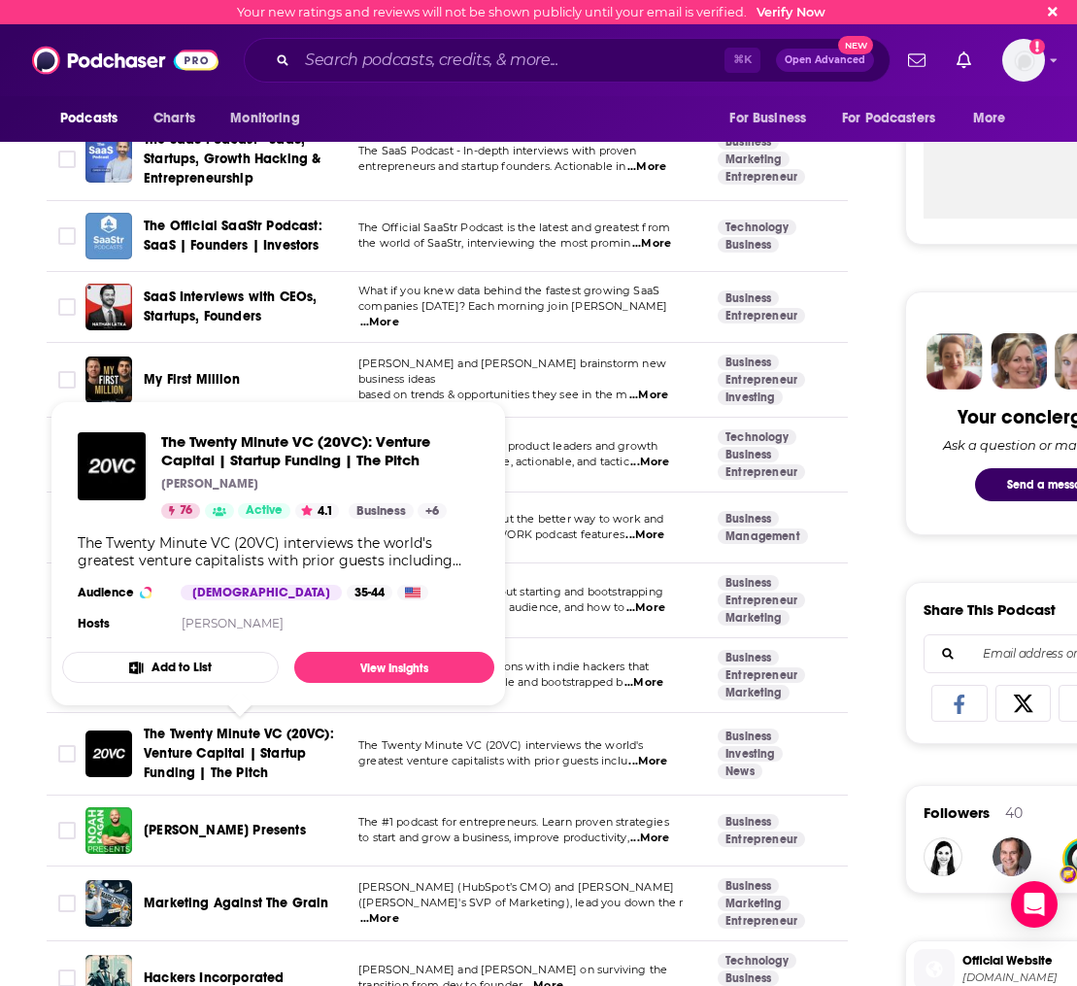
click at [179, 758] on span "The Twenty Minute VC (20VC): Venture Capital | Startup Funding | The Pitch" at bounding box center [239, 752] width 190 height 55
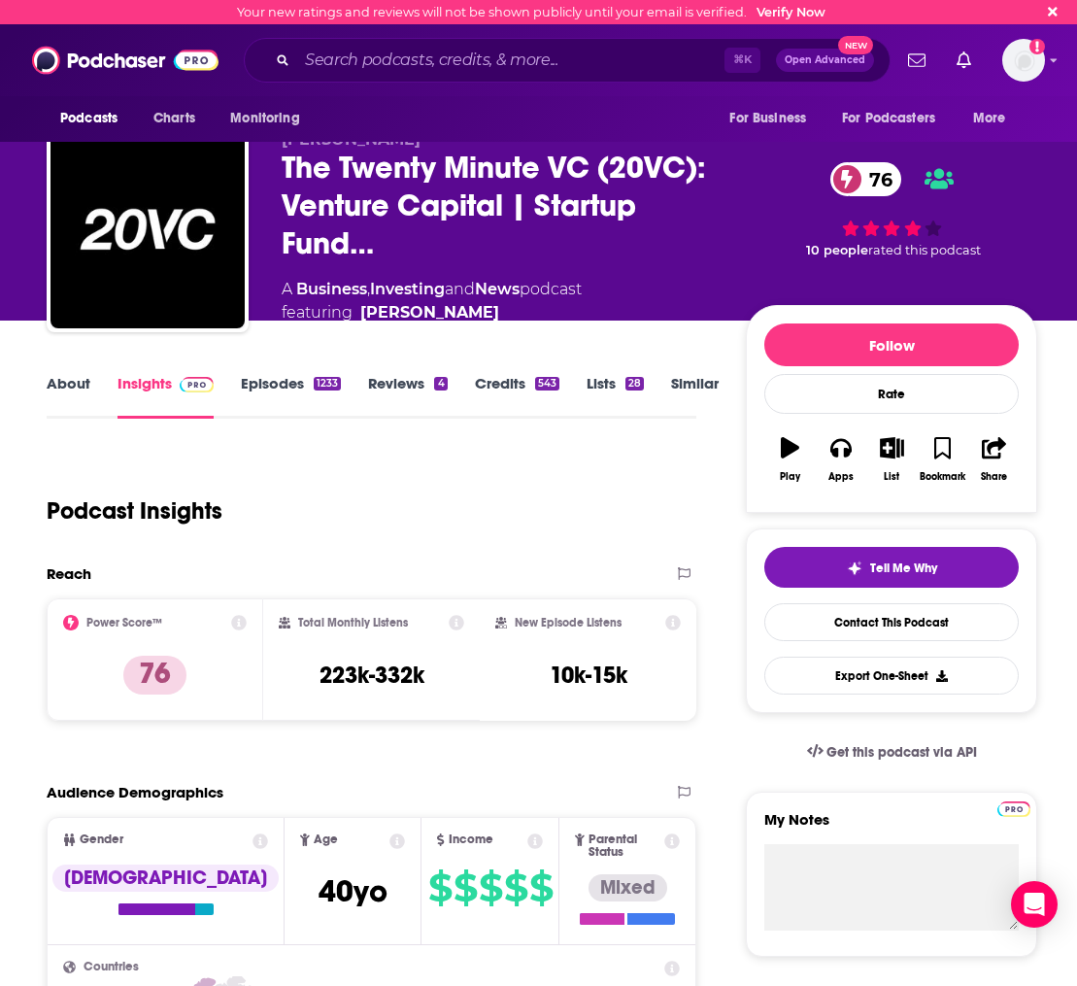
click at [674, 380] on link "Similar" at bounding box center [695, 396] width 48 height 45
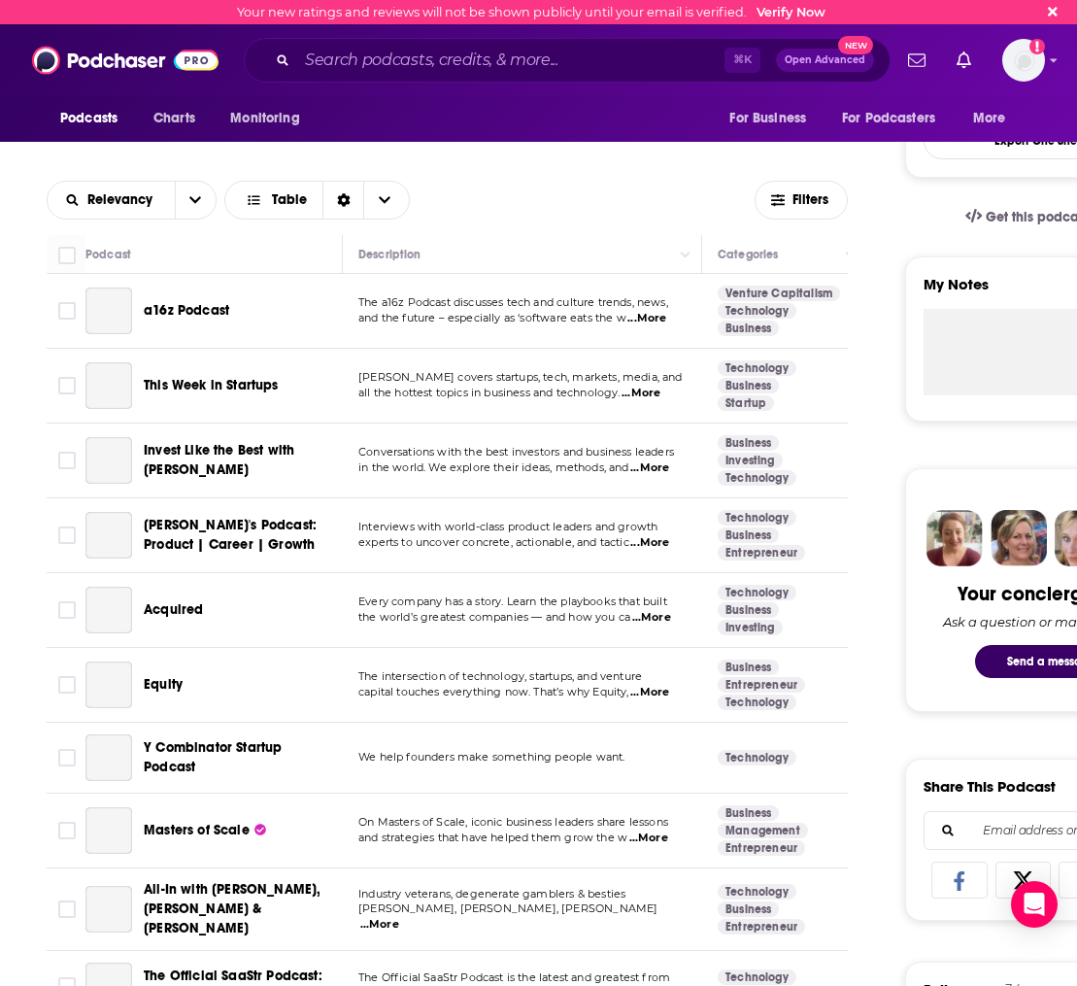
scroll to position [526, 0]
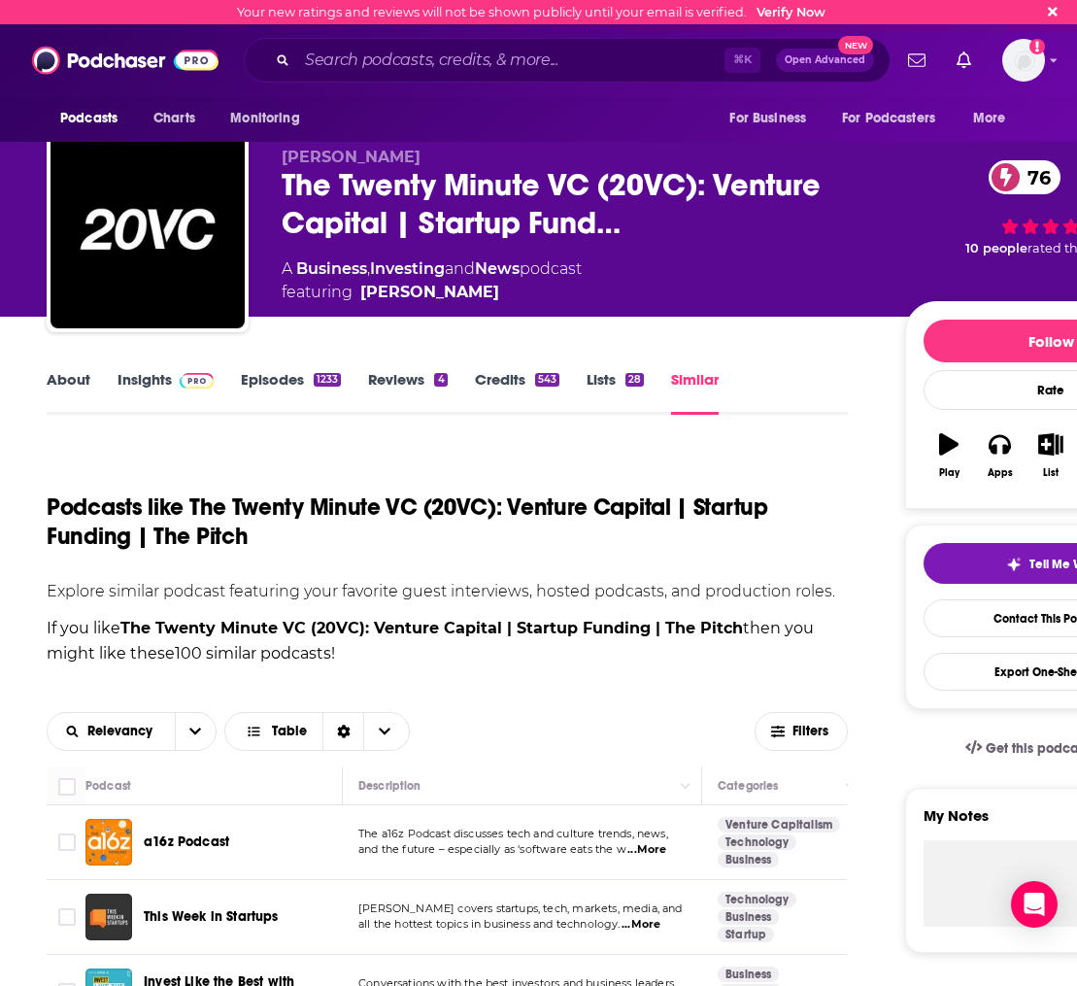
scroll to position [566, 0]
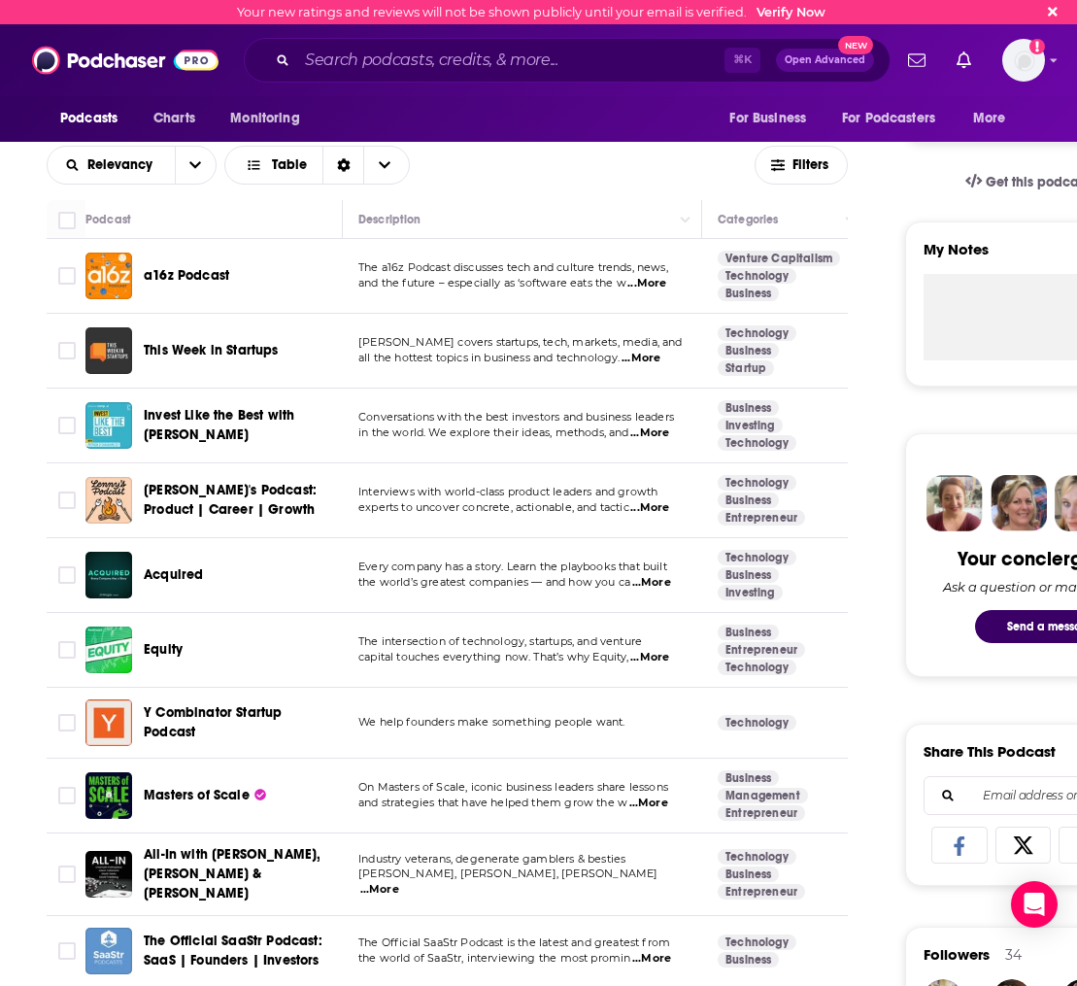
click at [187, 425] on span "Invest Like the Best with [PERSON_NAME]" at bounding box center [240, 425] width 192 height 39
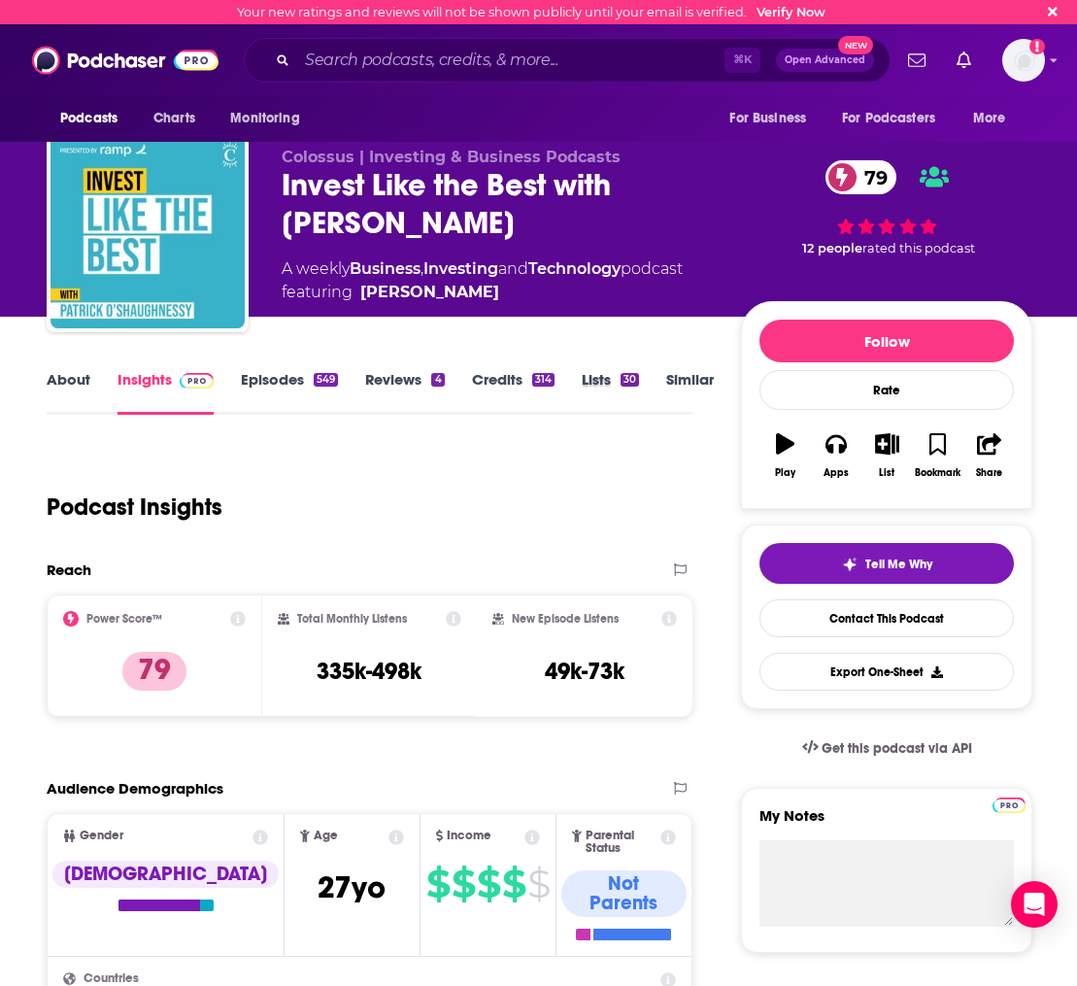
drag, startPoint x: 663, startPoint y: 402, endPoint x: 672, endPoint y: 385, distance: 19.5
click at [663, 404] on div "Lists 30" at bounding box center [624, 392] width 84 height 45
click at [672, 384] on link "Similar" at bounding box center [690, 392] width 48 height 45
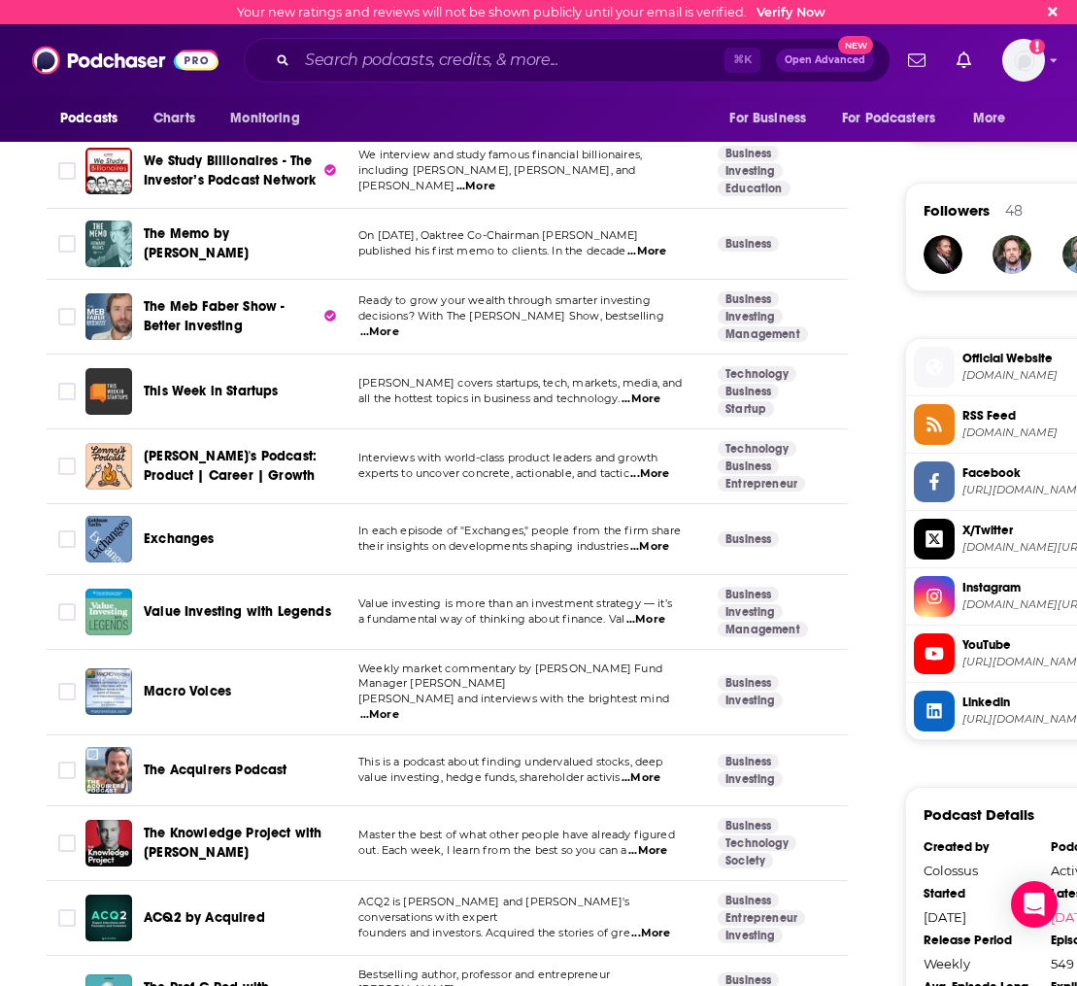
scroll to position [1406, 0]
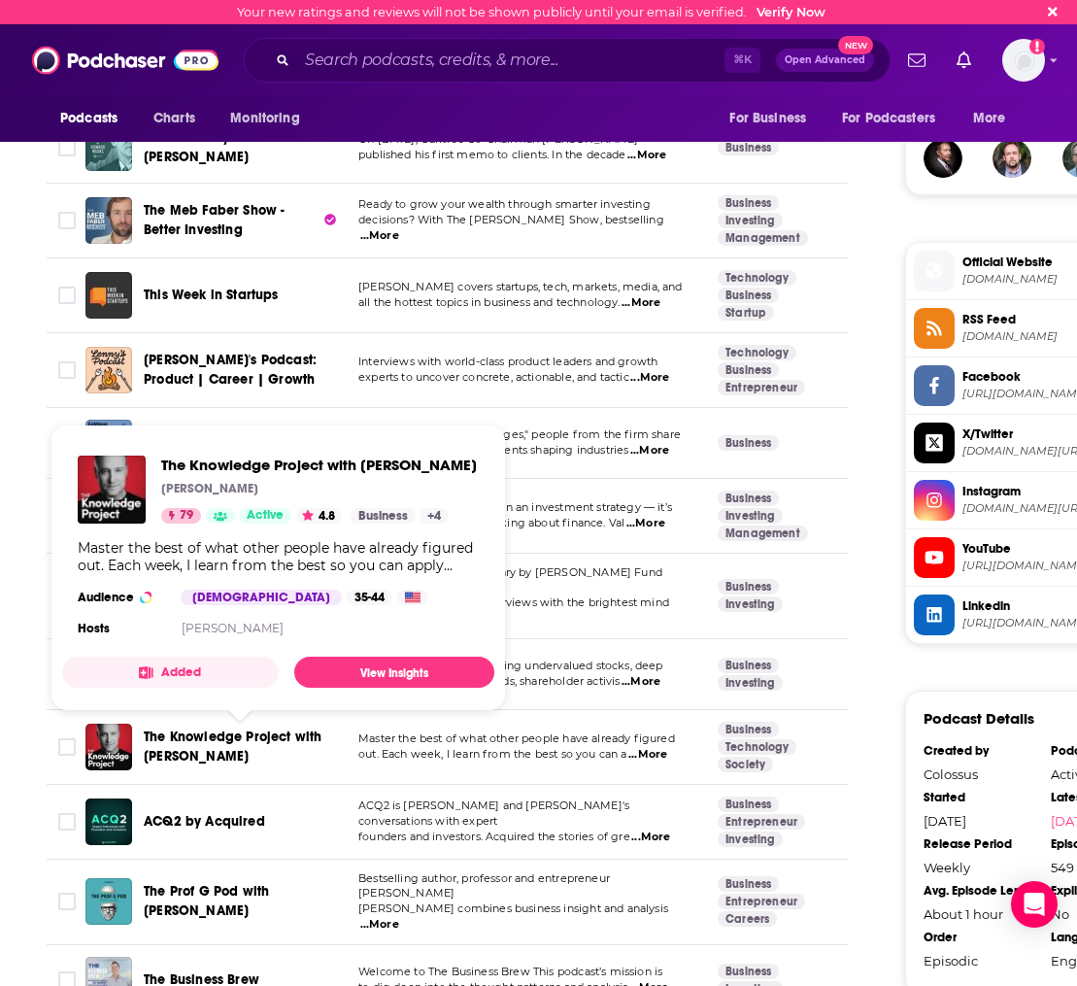
click at [237, 746] on span "The Knowledge Project with [PERSON_NAME]" at bounding box center [233, 746] width 178 height 36
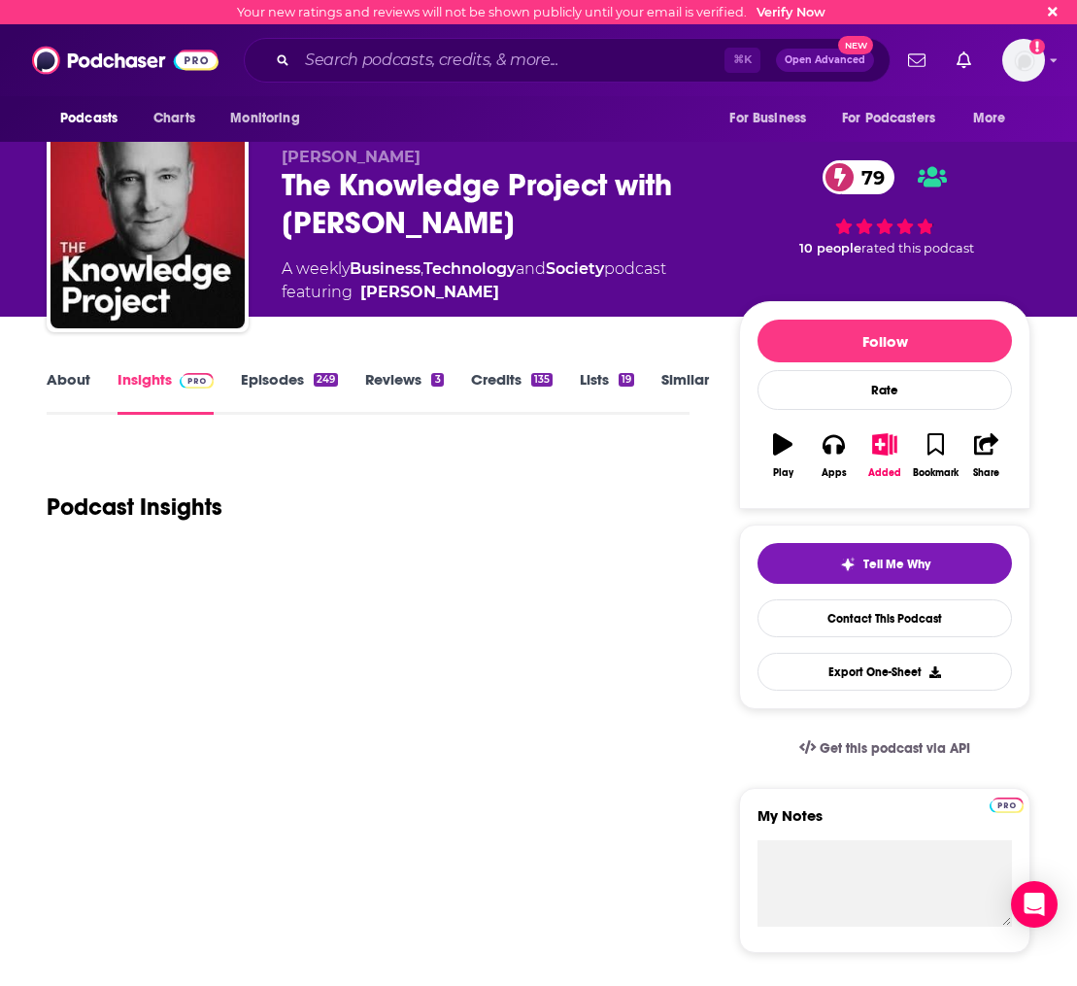
click at [263, 387] on link "Episodes 249" at bounding box center [289, 392] width 97 height 45
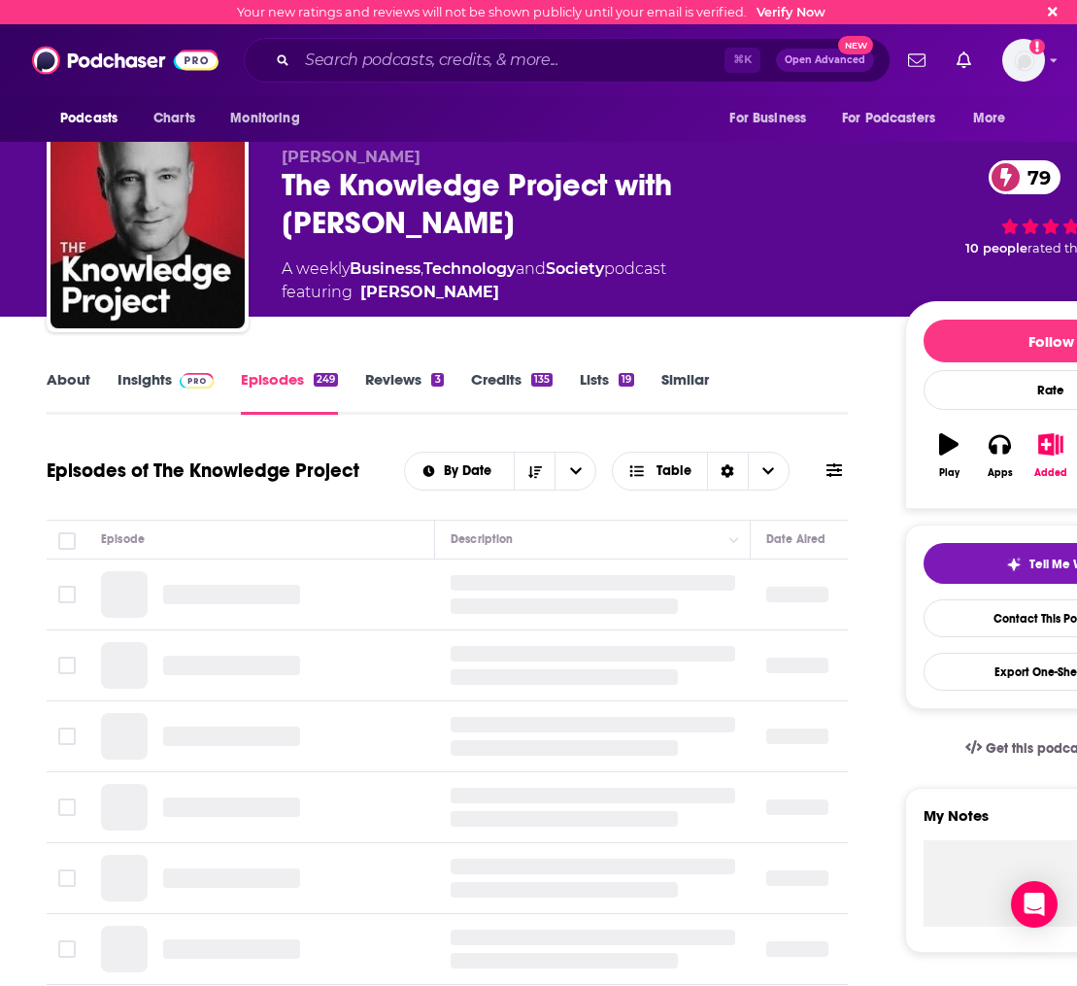
click at [276, 370] on link "Episodes 249" at bounding box center [289, 392] width 97 height 45
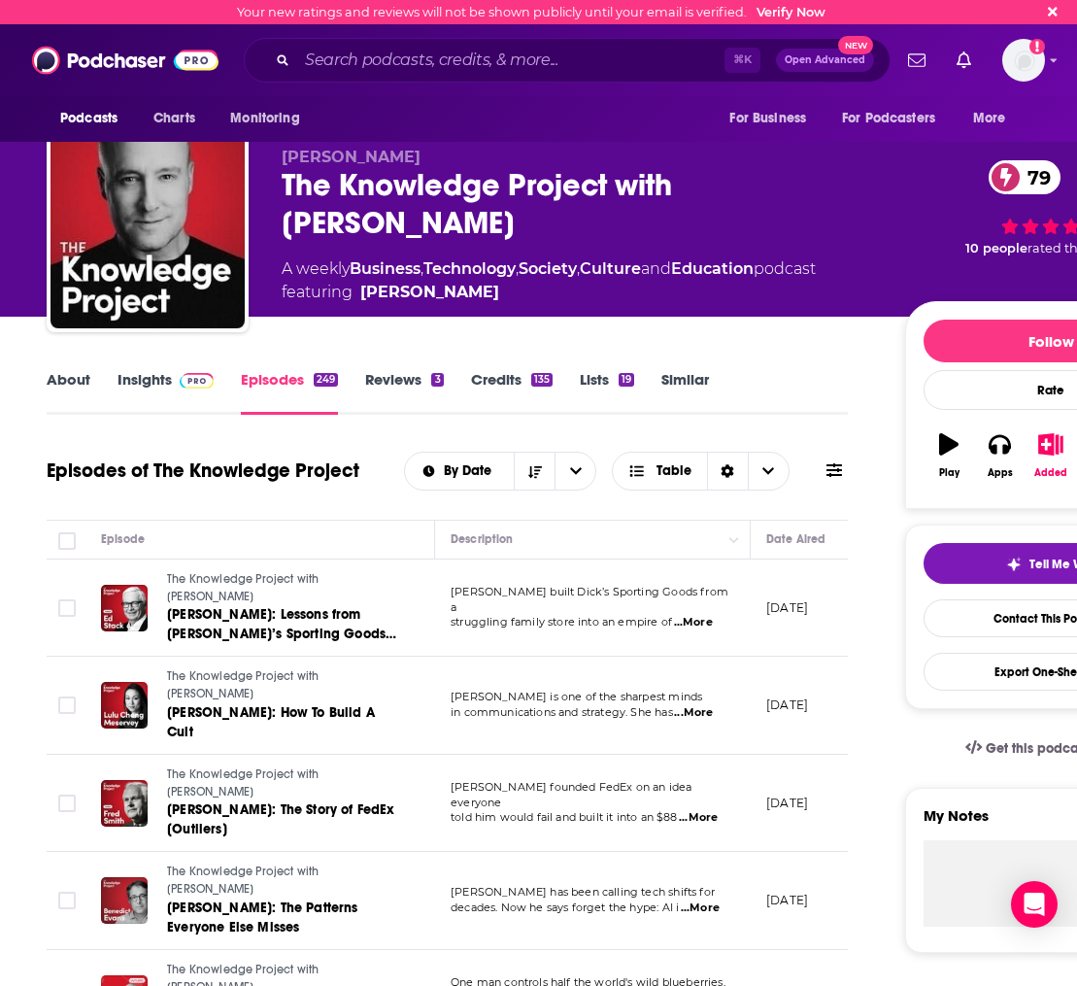
click at [144, 386] on link "Insights" at bounding box center [166, 392] width 96 height 45
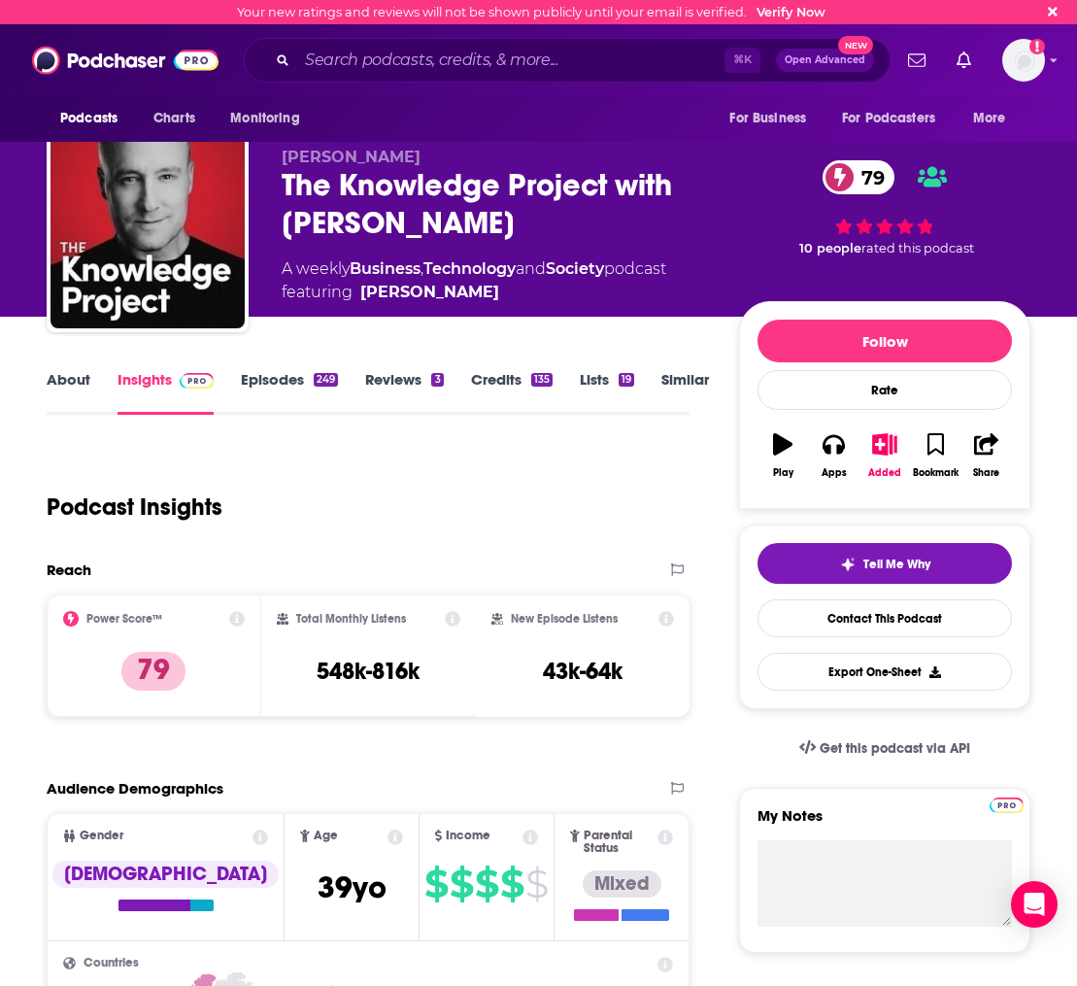
click at [77, 371] on link "About" at bounding box center [69, 392] width 44 height 45
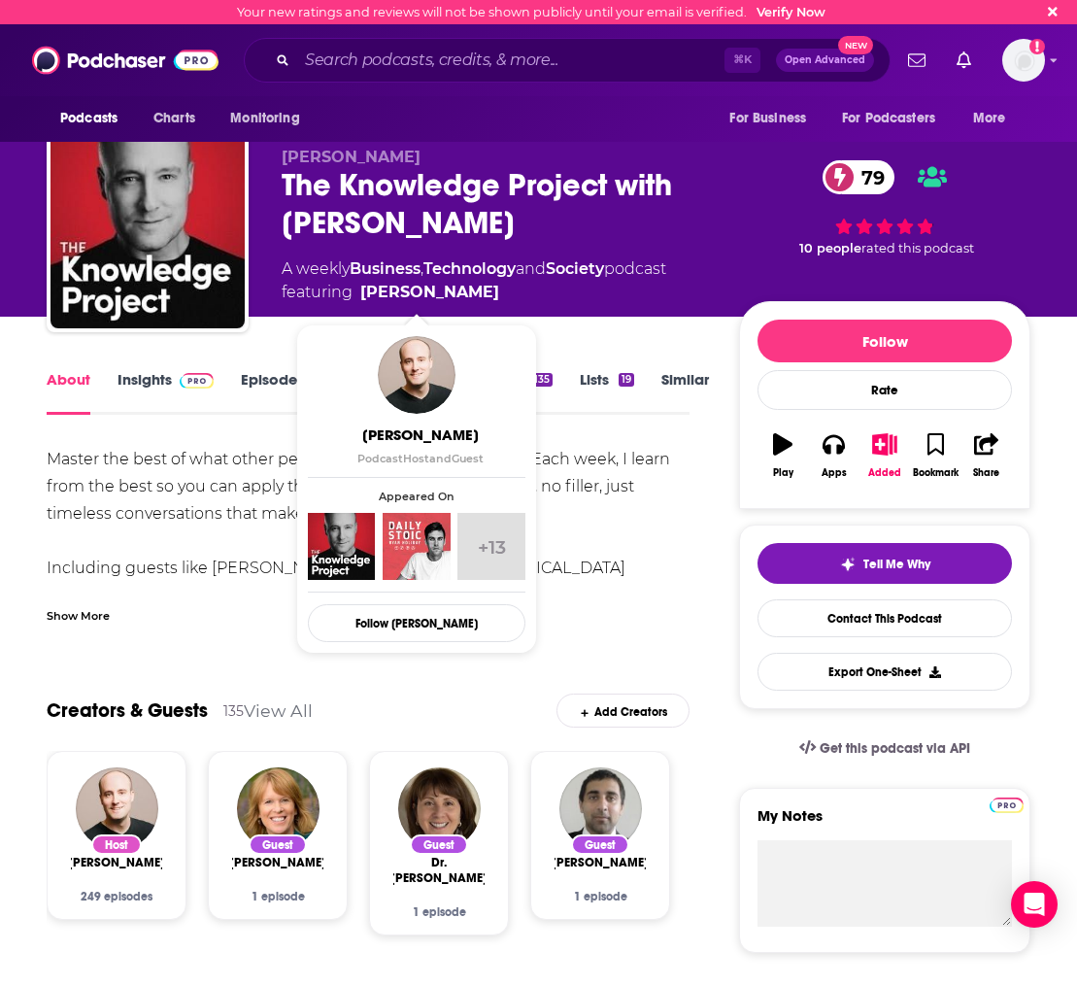
click at [469, 298] on span "featuring [PERSON_NAME]" at bounding box center [474, 292] width 385 height 23
